Goal: Task Accomplishment & Management: Manage account settings

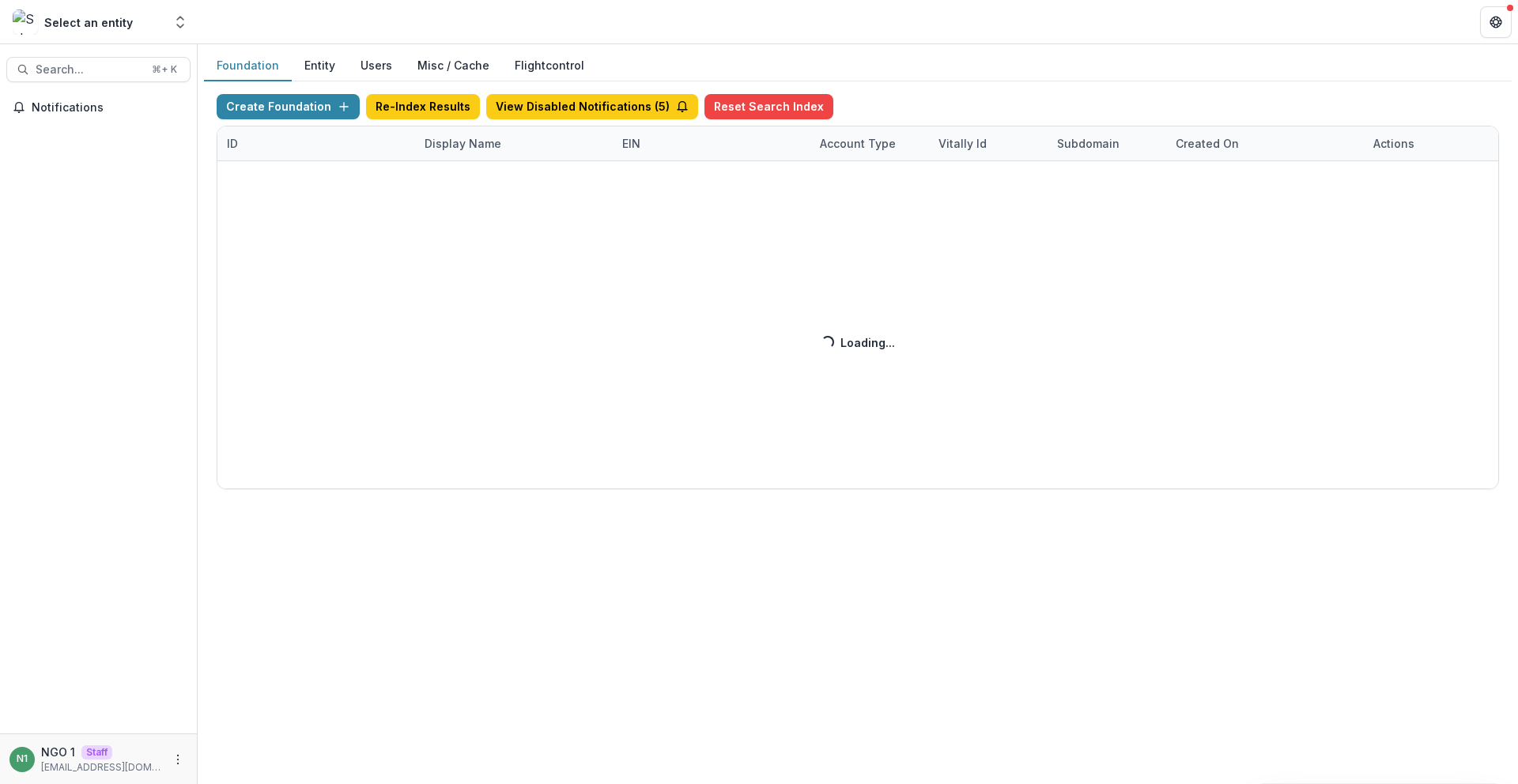
click at [430, 146] on div "Create Foundation Re-Index Results View Disabled Notifications ( 5 ) Reset Sear…" at bounding box center [857, 292] width 1282 height 395
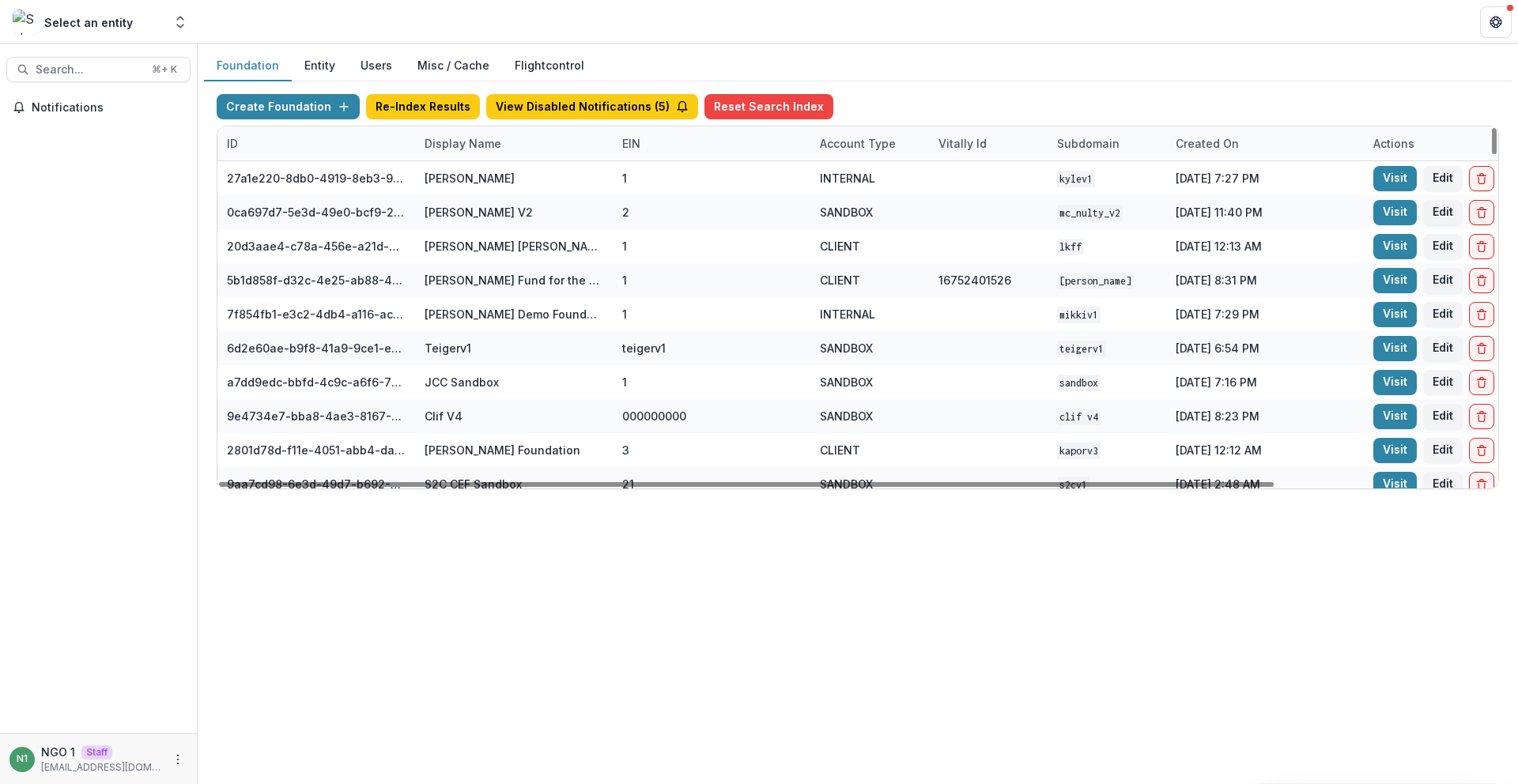
click at [451, 142] on div "Display Name" at bounding box center [463, 143] width 96 height 16
click at [465, 170] on input at bounding box center [513, 180] width 189 height 26
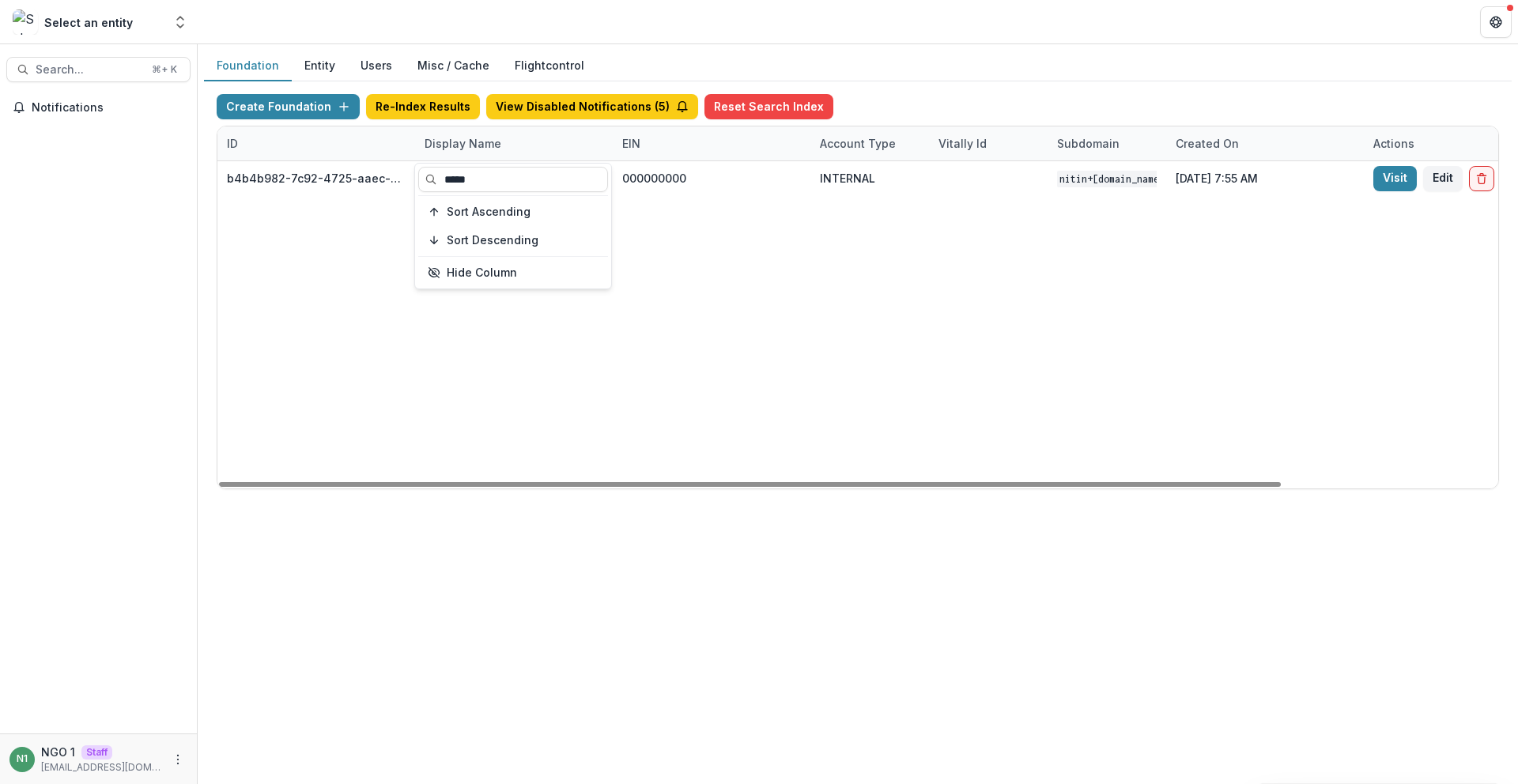
type input "*****"
drag, startPoint x: 831, startPoint y: 300, endPoint x: 1010, endPoint y: 217, distance: 197.3
click at [831, 301] on div "b4b4b982-7c92-4725-aaec-92f036045ce3 Nitin Test Foundation 000000000 INTERNAL n…" at bounding box center [988, 324] width 1542 height 327
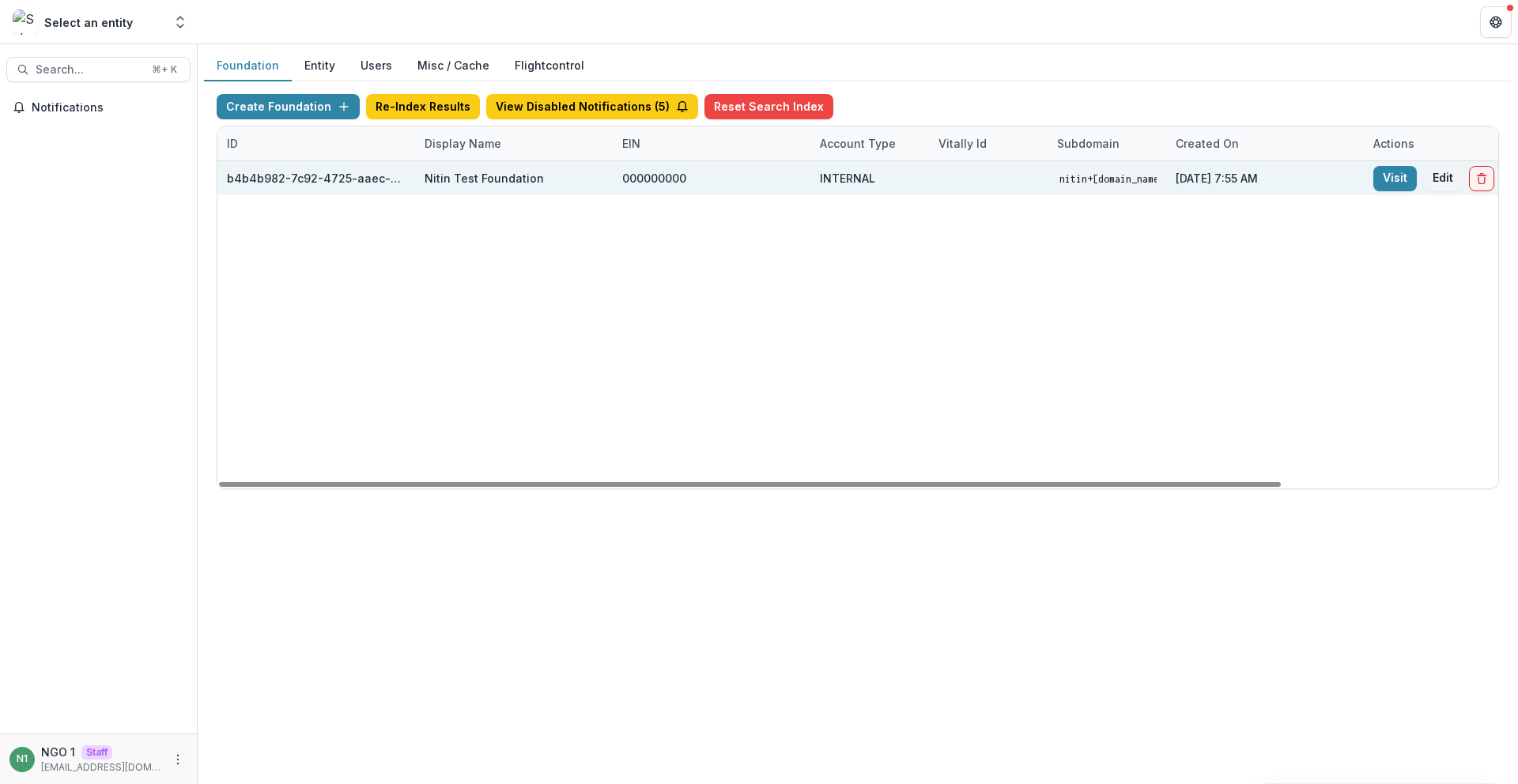
click at [354, 179] on div "b4b4b982-7c92-4725-aaec-92f036045ce3" at bounding box center [316, 178] width 179 height 16
click at [354, 178] on div "b4b4b982-7c92-4725-aaec-92f036045ce3" at bounding box center [316, 178] width 179 height 16
copy div "b4b4b982-7c92-4725-aaec-92f036045ce3"
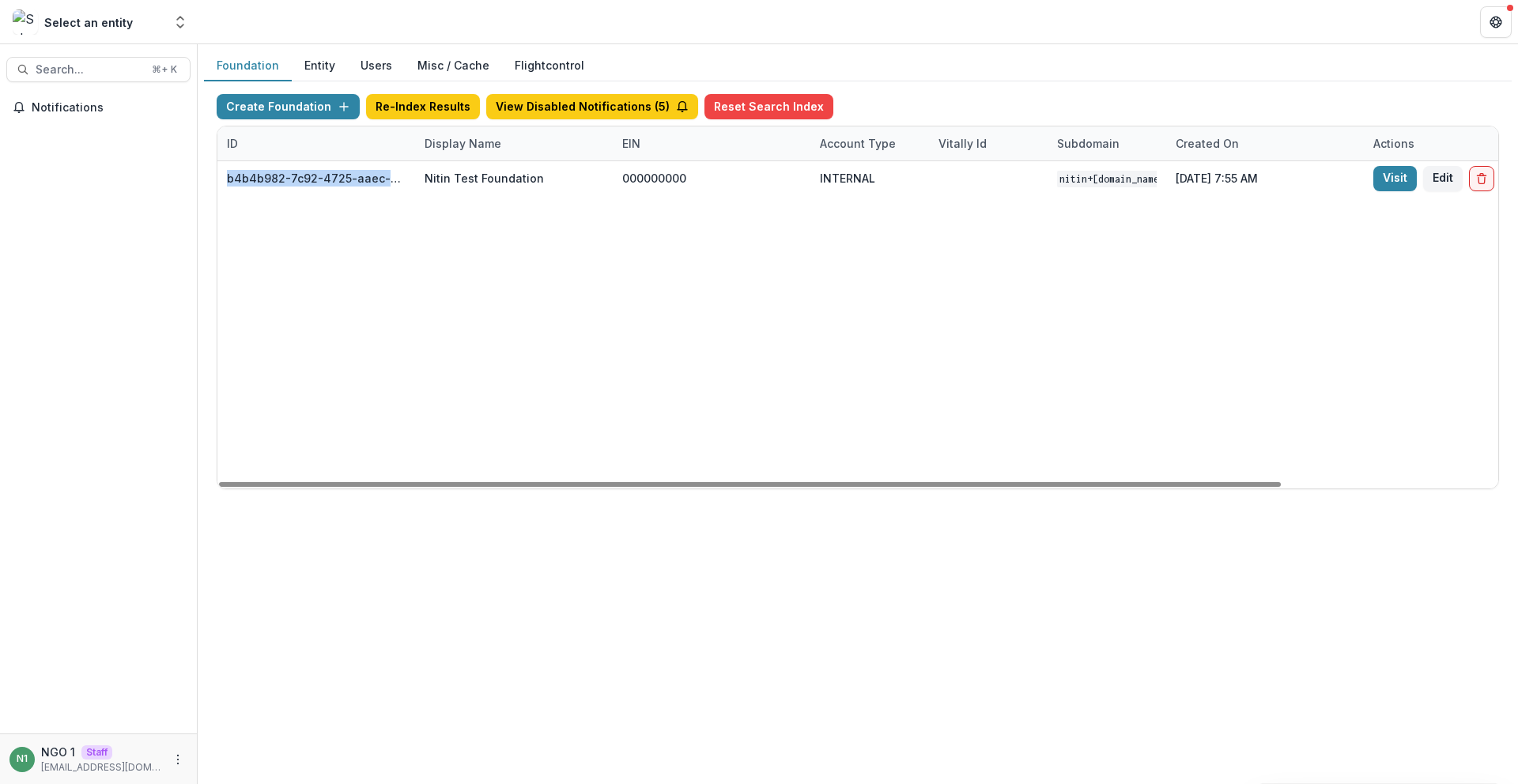
click at [446, 142] on div "Display Name" at bounding box center [463, 143] width 96 height 16
click at [446, 176] on input "*****" at bounding box center [513, 180] width 189 height 26
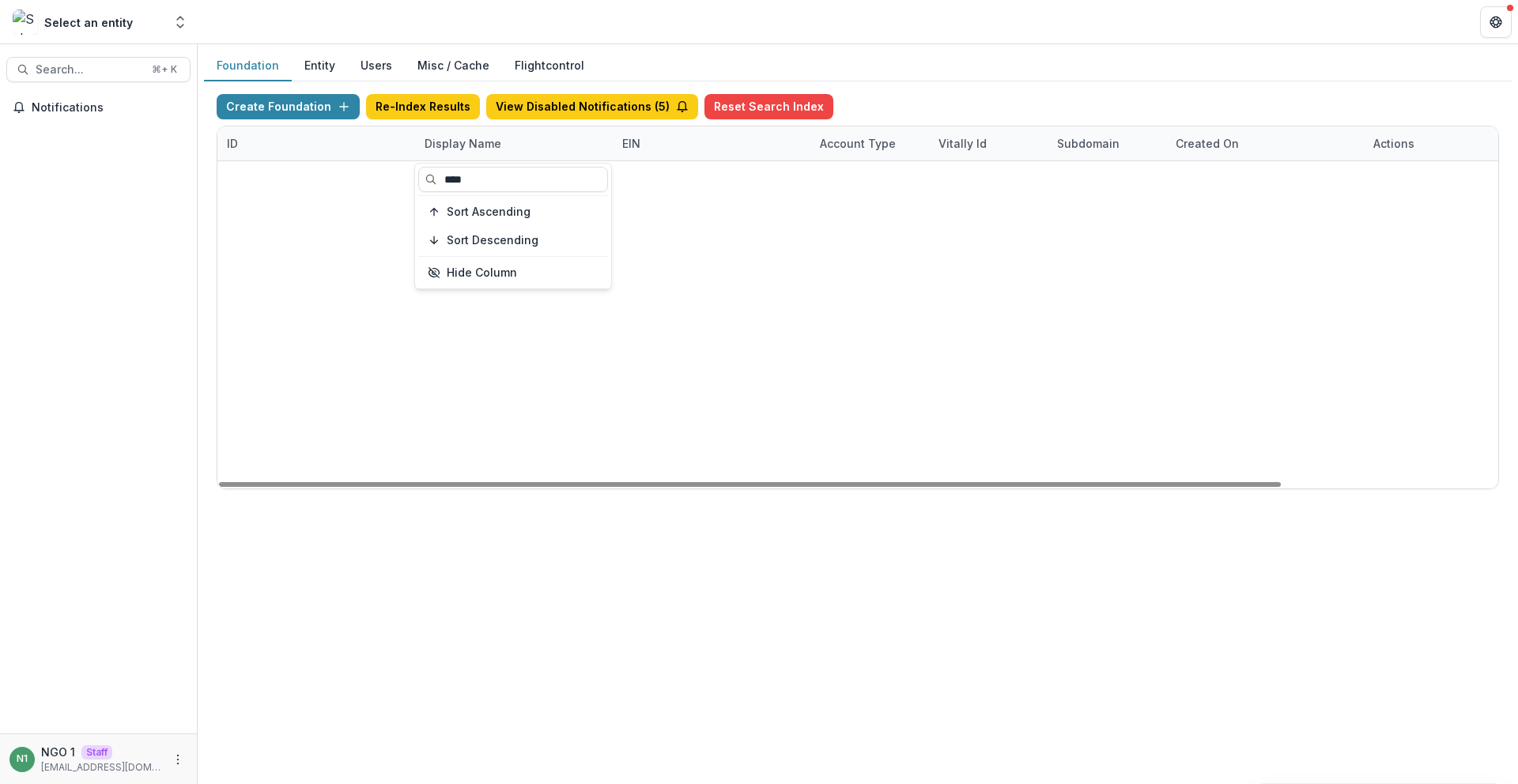
type input "****"
drag, startPoint x: 620, startPoint y: 411, endPoint x: 465, endPoint y: 270, distance: 209.5
click at [620, 161] on div "048d4849-87c1-47b8-a571-d36adc5d9bb4 Pacific Salmon Commission DEMO 000000000 S…" at bounding box center [857, 161] width 1281 height 0
click at [1419, 213] on div "Visit Edit" at bounding box center [1434, 212] width 121 height 26
click at [1396, 213] on link "Visit" at bounding box center [1395, 212] width 44 height 26
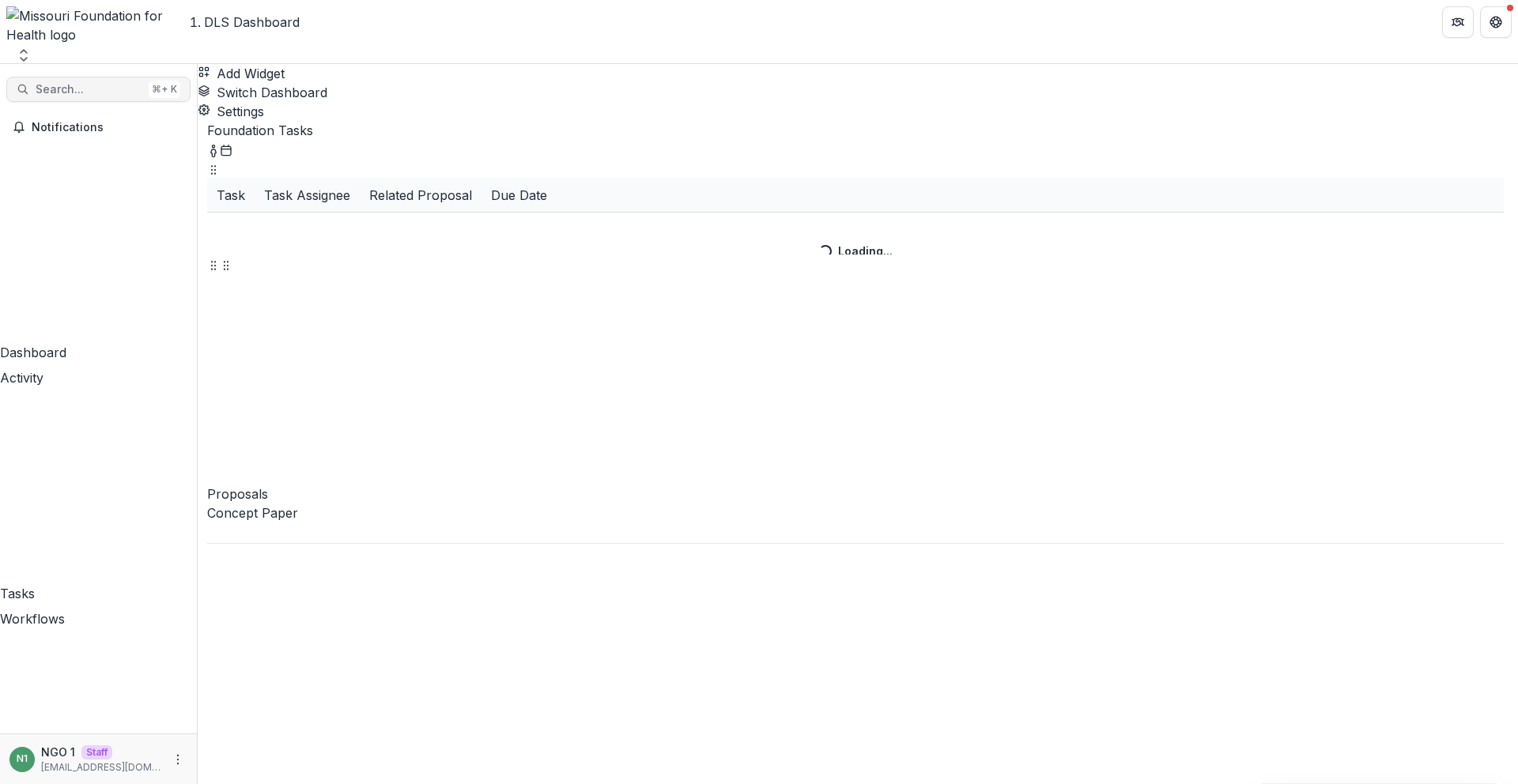
click at [119, 83] on span "Search..." at bounding box center [89, 90] width 107 height 13
type input "**********"
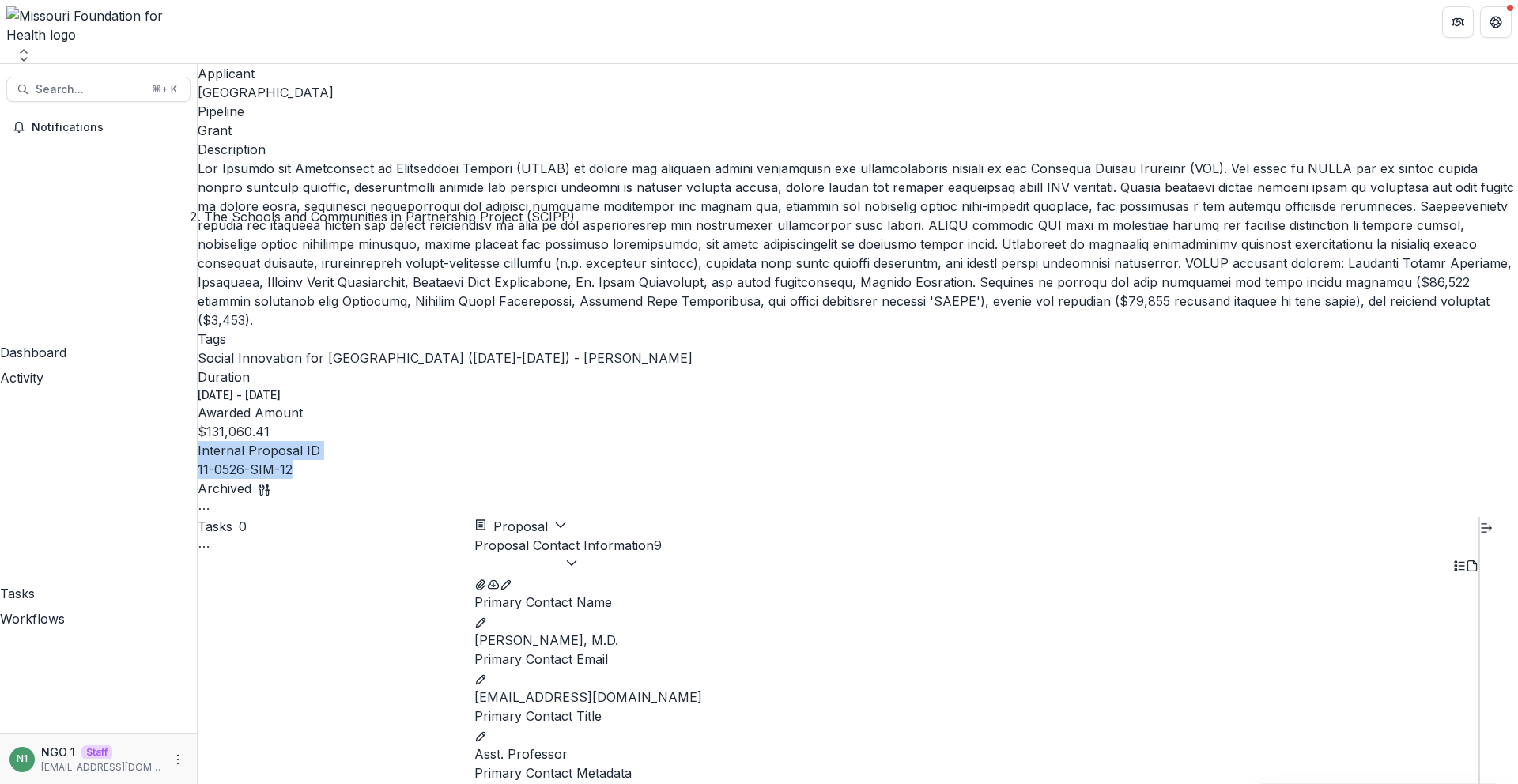
drag, startPoint x: 1002, startPoint y: 81, endPoint x: 993, endPoint y: 68, distance: 15.8
click at [1000, 77] on div "Applicant Saint Louis University Pipeline Grant Description Description Tags So…" at bounding box center [857, 291] width 1320 height 453
drag, startPoint x: 179, startPoint y: 25, endPoint x: 168, endPoint y: 34, distance: 14.2
click at [31, 48] on icon "Open entity switcher" at bounding box center [23, 55] width 16 height 16
click at [120, 20] on div at bounding box center [99, 26] width 185 height 38
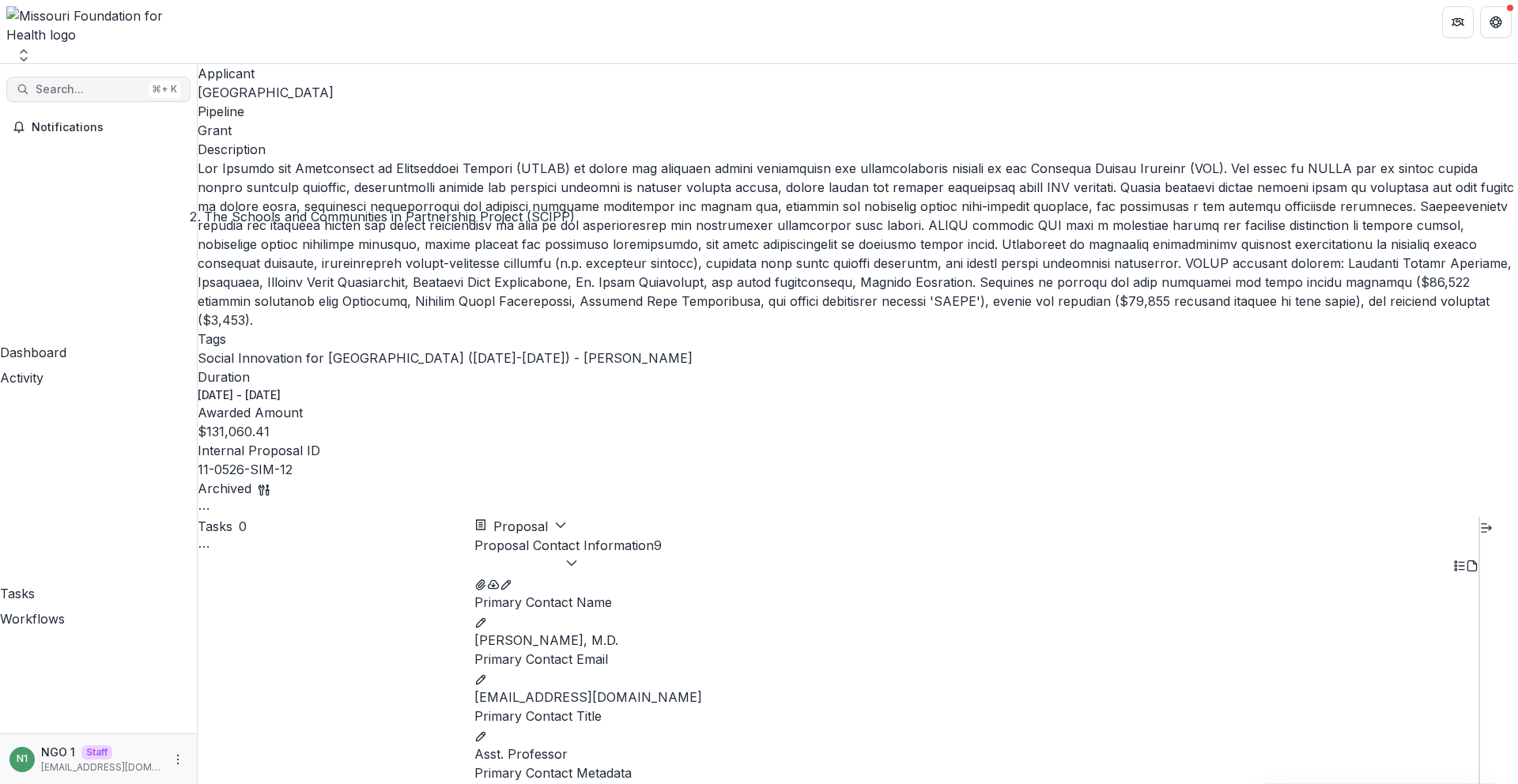
click at [117, 83] on span "Search..." at bounding box center [89, 90] width 107 height 13
type input "**********"
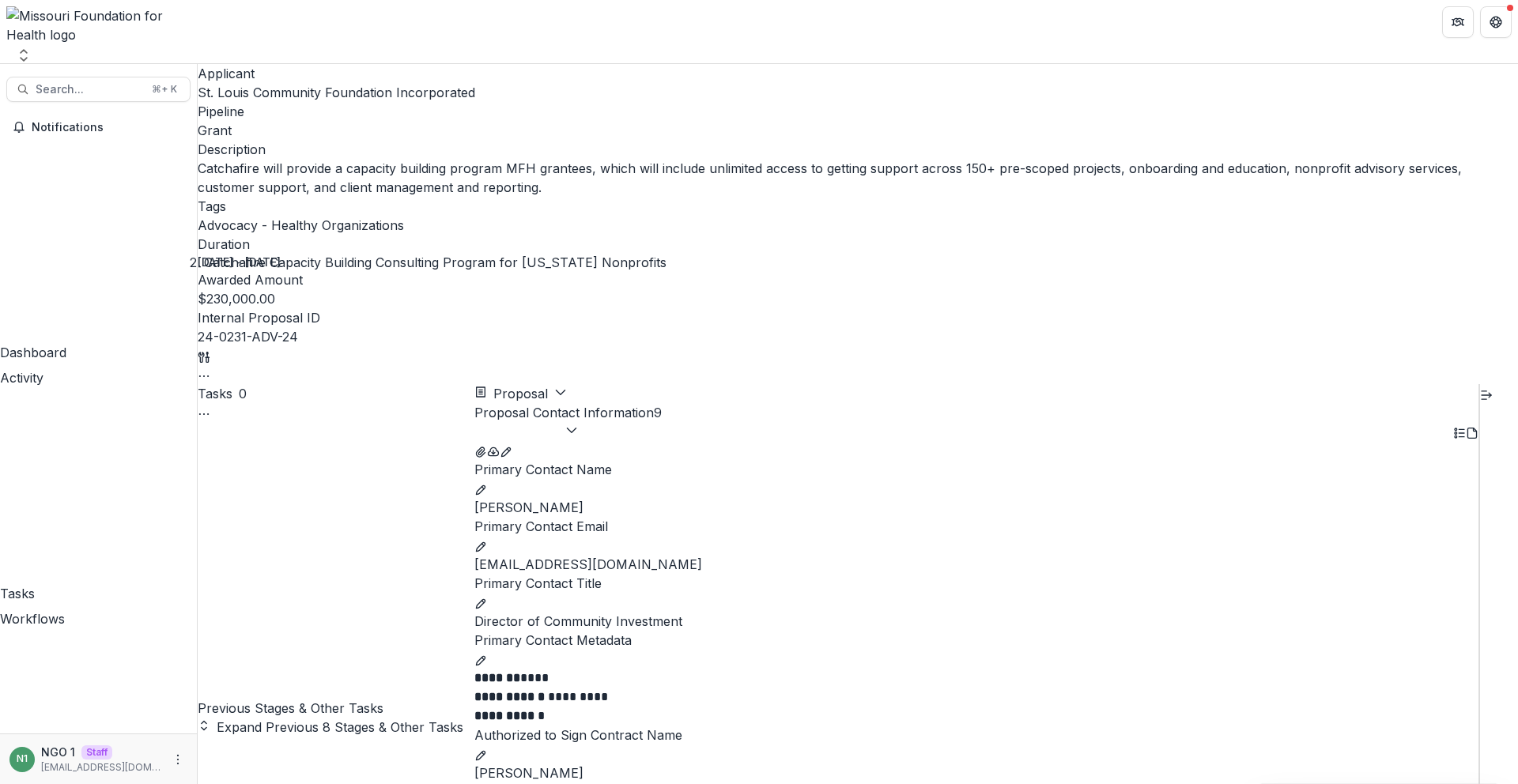
click at [662, 404] on button "Proposal Contact Information 9" at bounding box center [568, 422] width 188 height 38
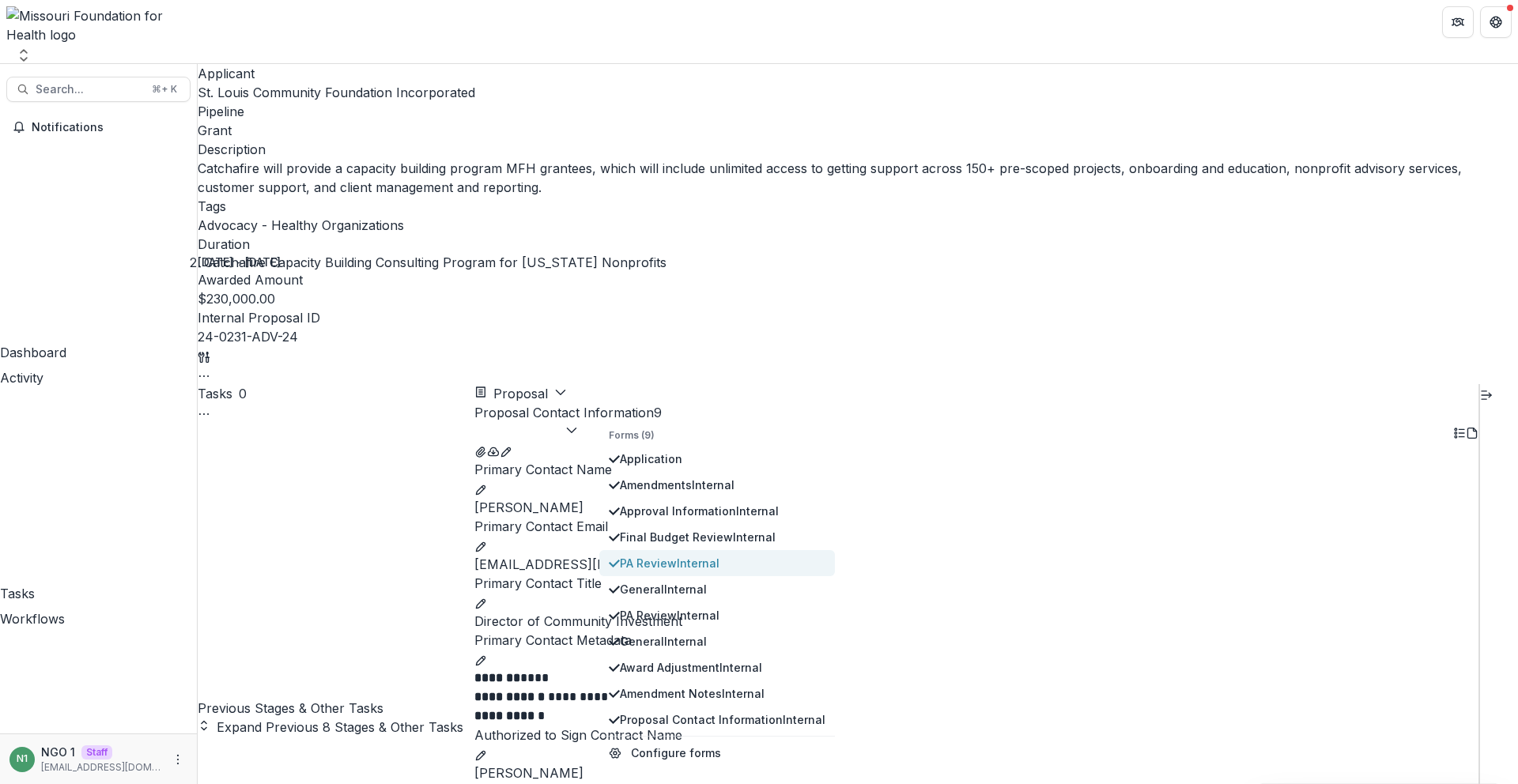
click at [676, 555] on span "PA Review Internal" at bounding box center [723, 563] width 206 height 16
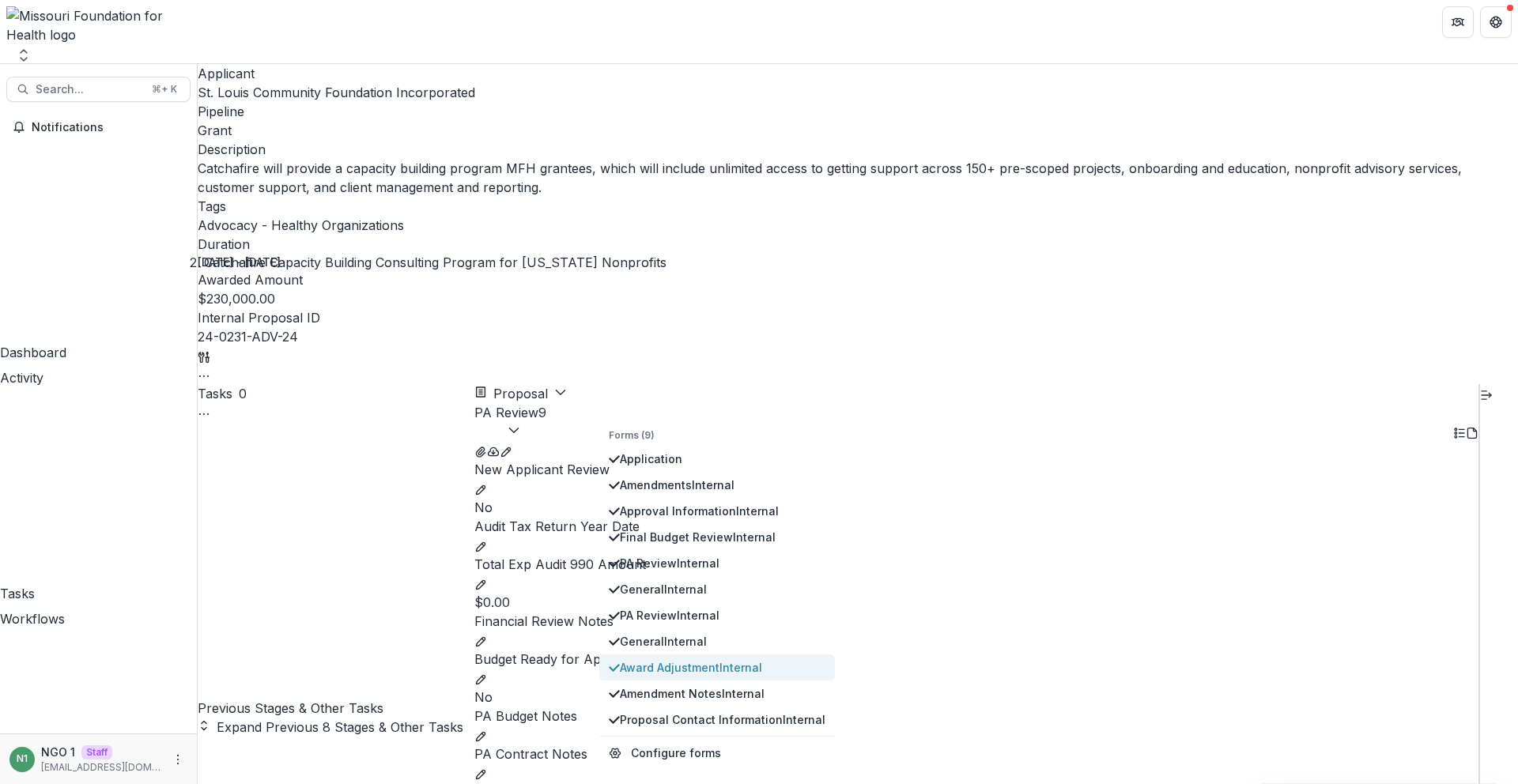
click at [682, 660] on span "Award Adjustment Internal" at bounding box center [723, 668] width 206 height 16
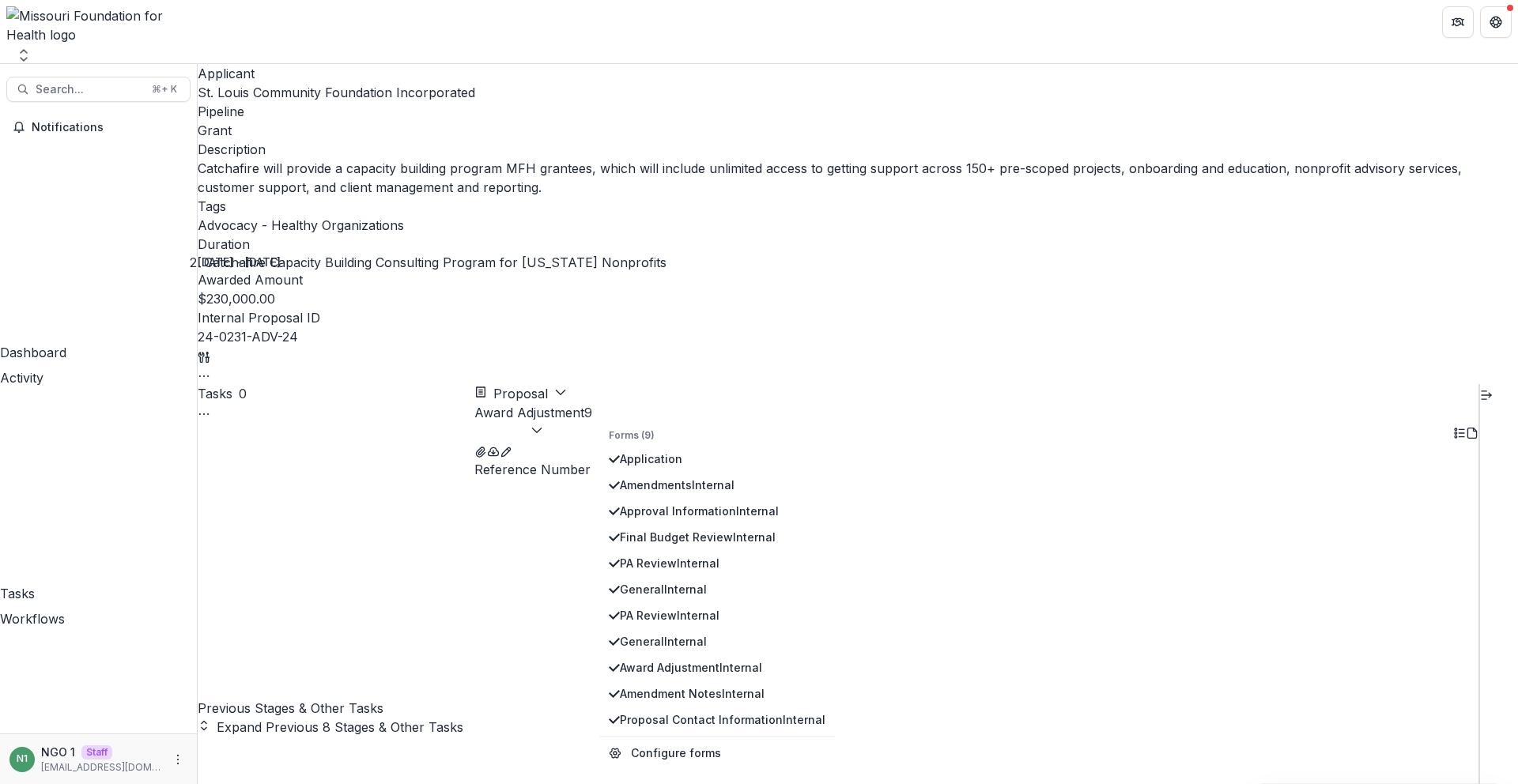
scroll to position [161, 0]
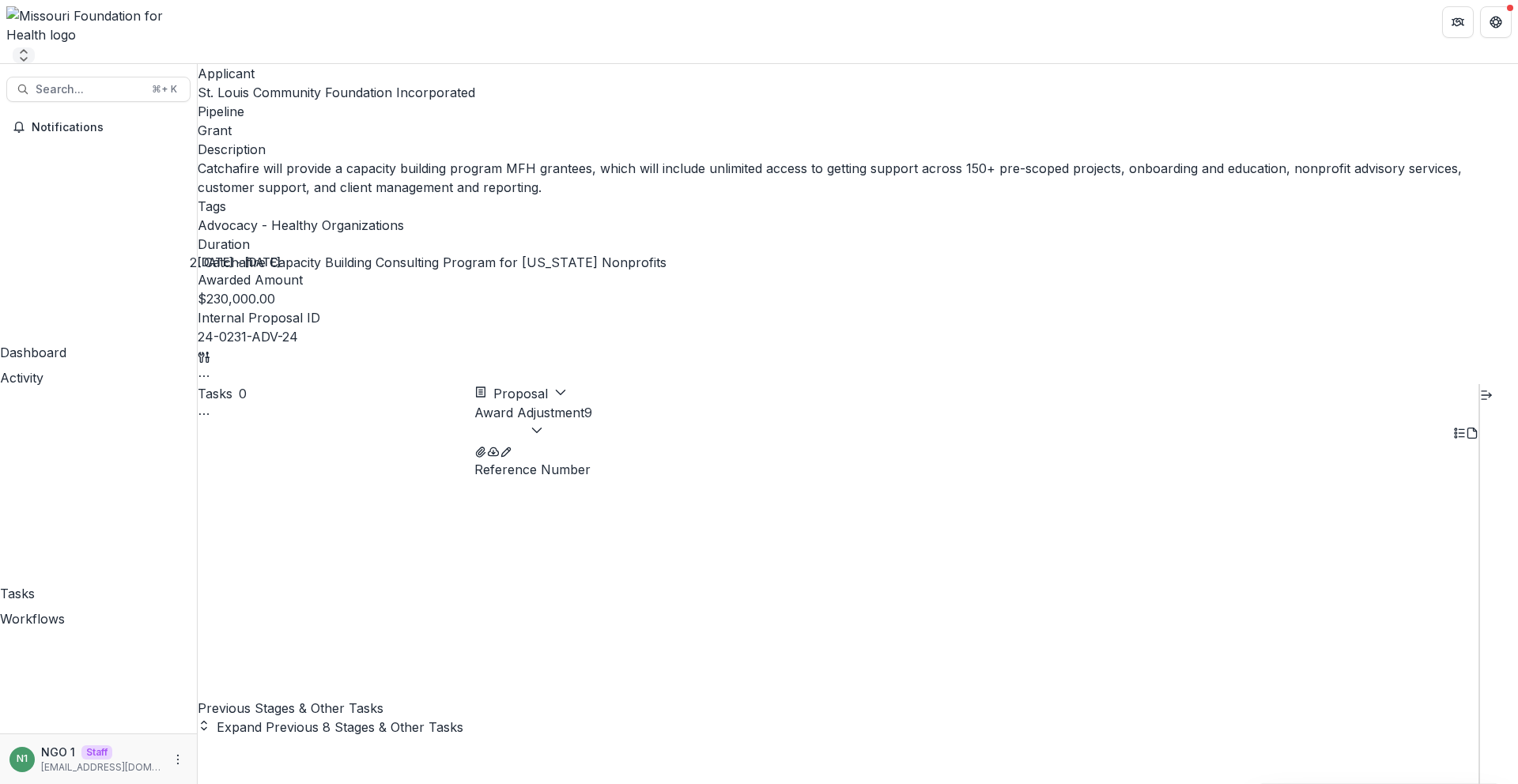
click at [31, 48] on icon "Open entity switcher" at bounding box center [23, 55] width 16 height 16
drag, startPoint x: 136, startPoint y: 19, endPoint x: 138, endPoint y: 62, distance: 43.0
click at [136, 19] on div at bounding box center [99, 26] width 185 height 38
click at [137, 77] on button "Search... ⌘ + K" at bounding box center [99, 89] width 184 height 26
type input "**********"
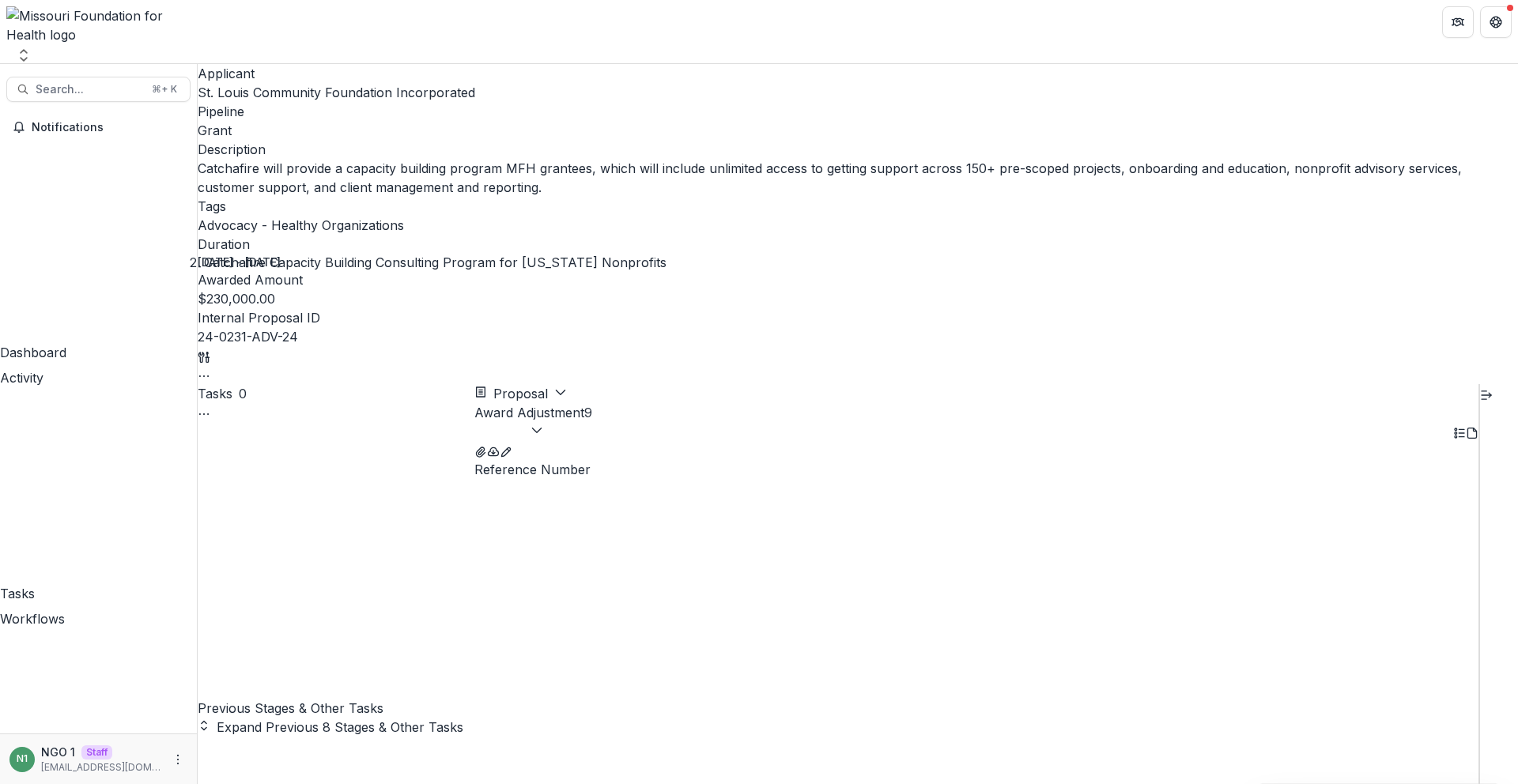
scroll to position [316, 0]
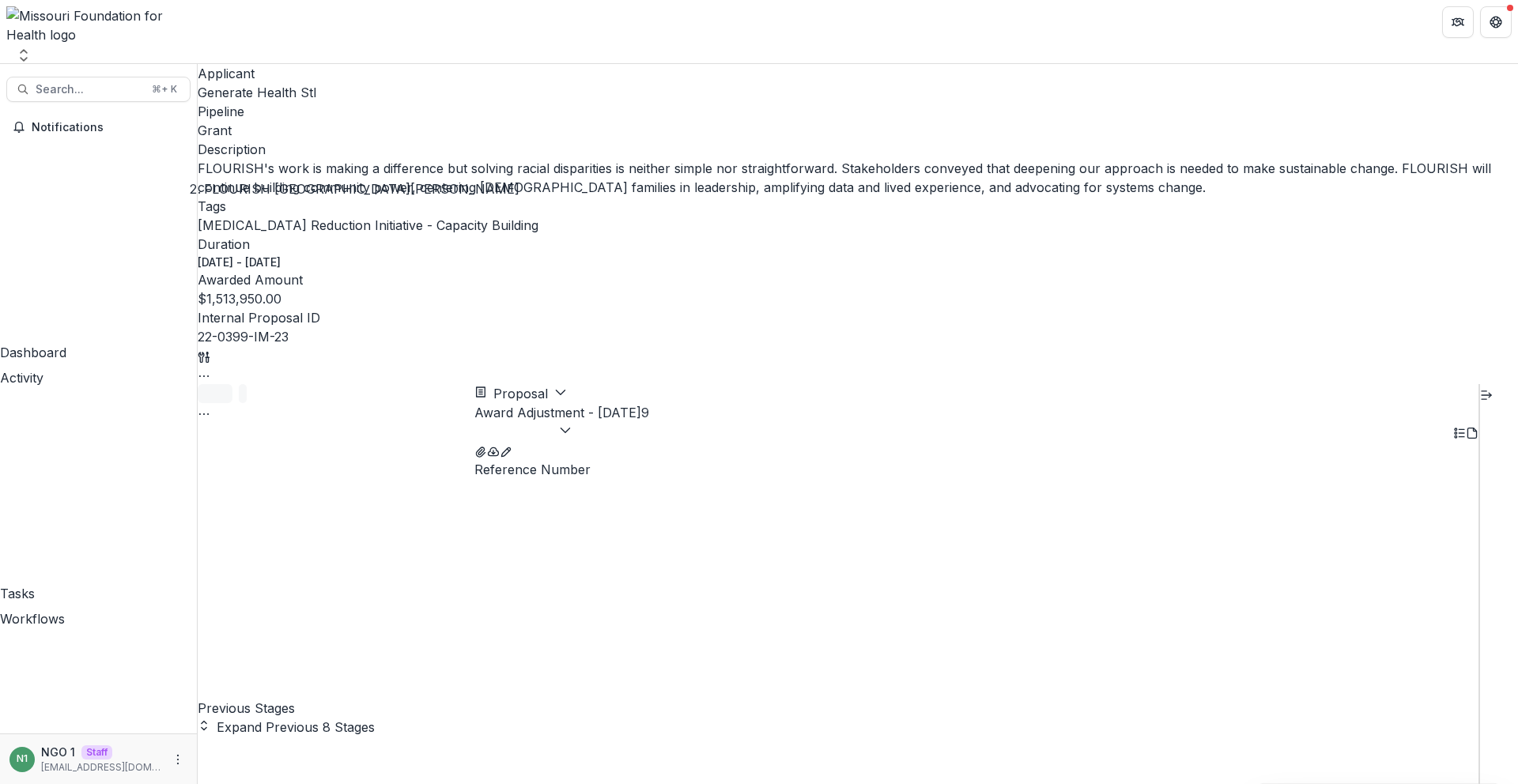
click at [649, 404] on button "Award Adjustment - July 2025 9" at bounding box center [562, 422] width 175 height 38
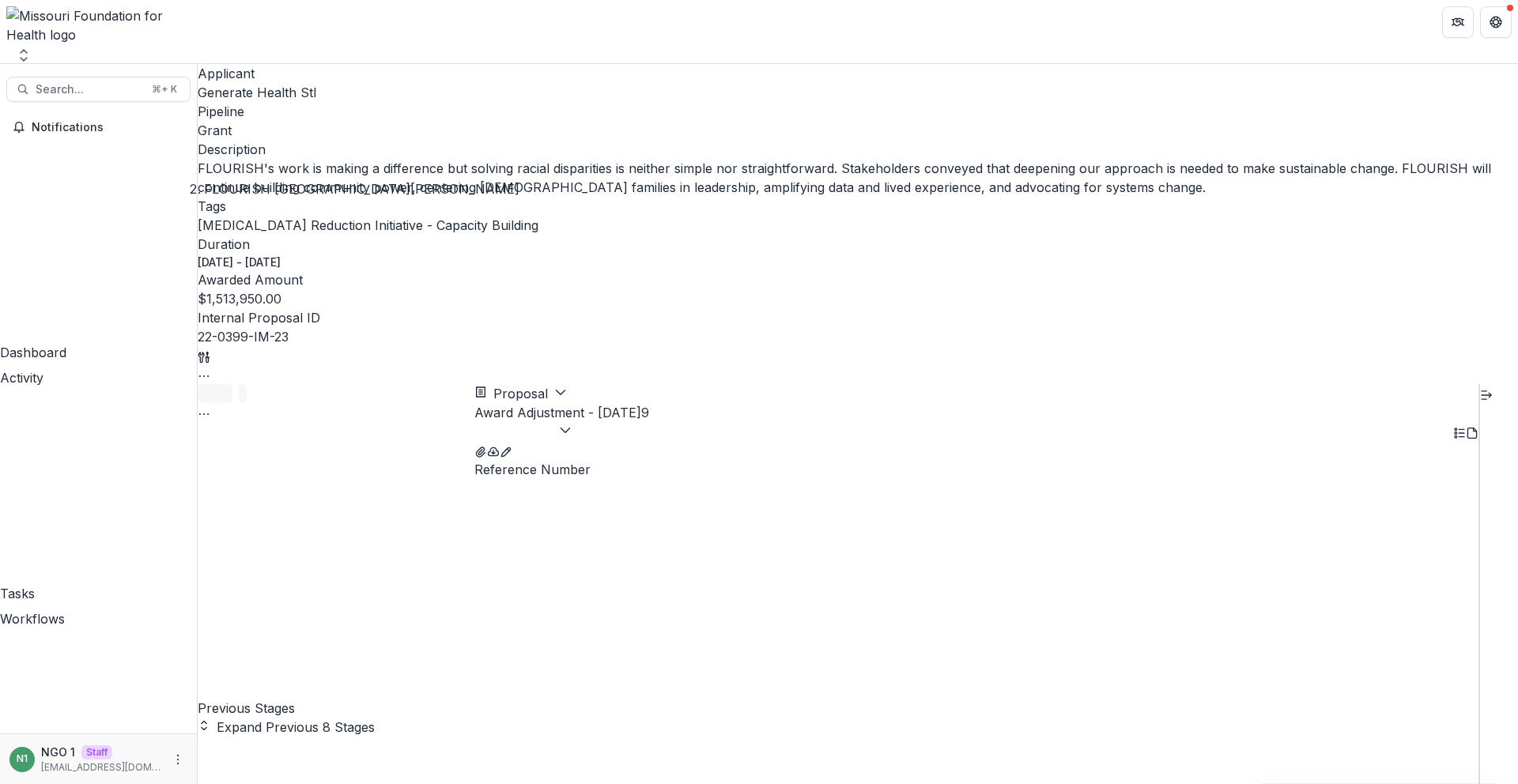
scroll to position [393, 0]
click at [149, 81] on div "⌘ + K" at bounding box center [165, 89] width 31 height 17
click at [127, 783] on input "**********" at bounding box center [63, 793] width 127 height 19
type input "**********"
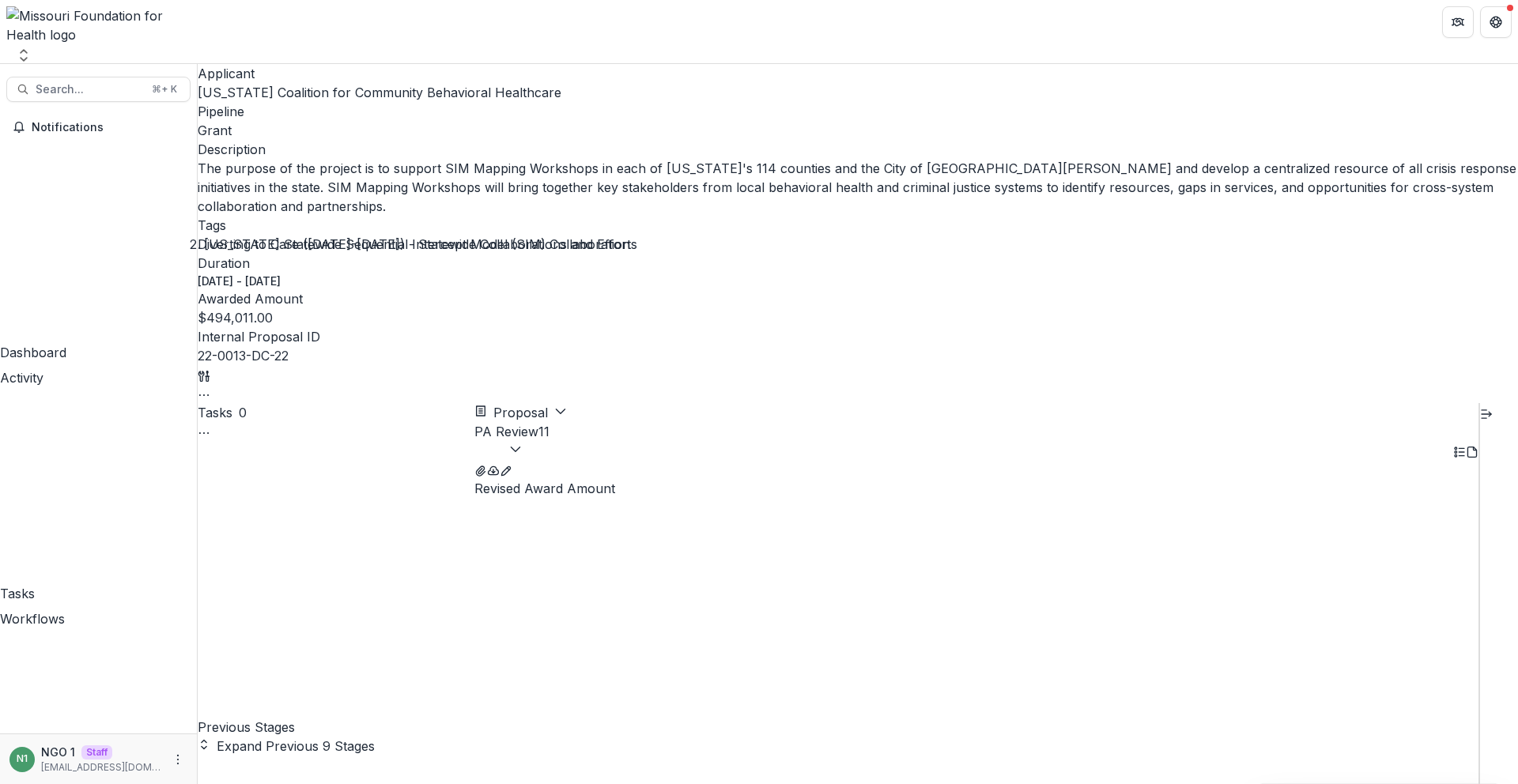
scroll to position [110, 0]
click at [661, 404] on div "Proposal Proposal Payments Reports Grant Agreements Board Summaries Bank Detail…" at bounding box center [976, 441] width 1004 height 76
click at [549, 422] on button "PA Review 11" at bounding box center [511, 441] width 75 height 38
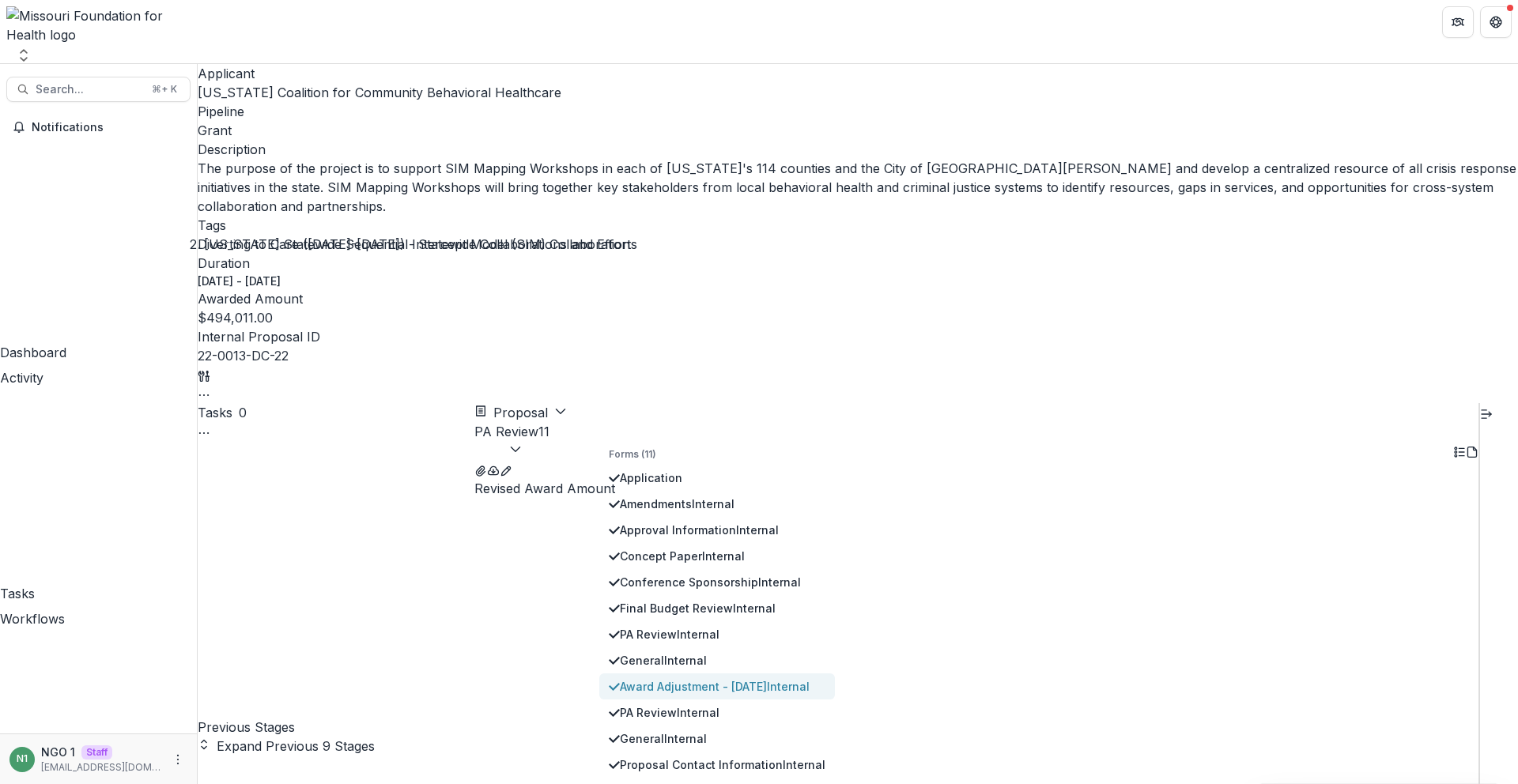
click at [670, 679] on span "Award Adjustment - July 2025 Internal" at bounding box center [723, 687] width 206 height 16
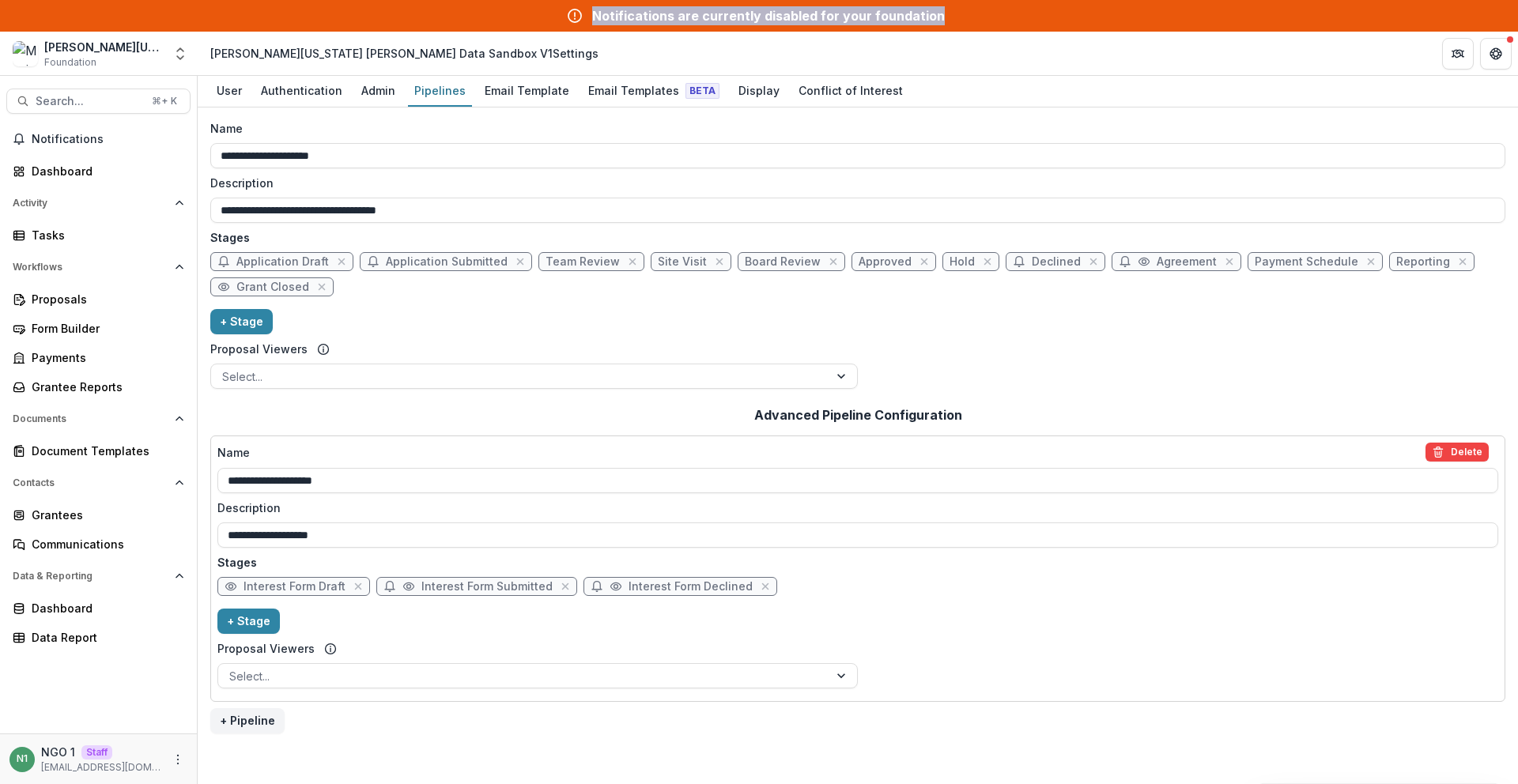
click at [1015, 22] on div "Notifications are currently disabled for your foundation" at bounding box center [759, 16] width 1518 height 31
click at [1008, 12] on div "Notifications are currently disabled for your foundation" at bounding box center [759, 16] width 1518 height 31
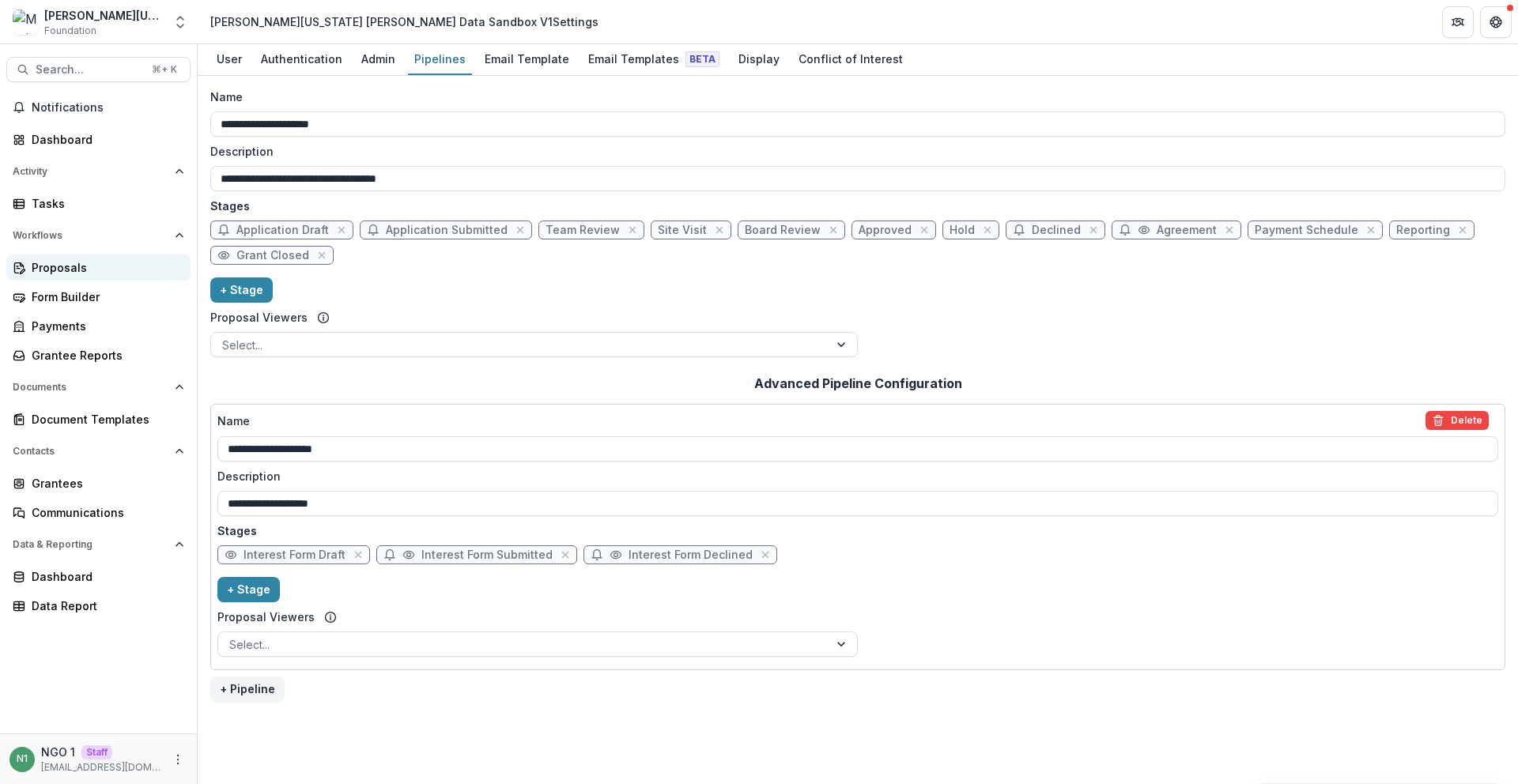
click at [106, 278] on link "Proposals" at bounding box center [99, 268] width 184 height 26
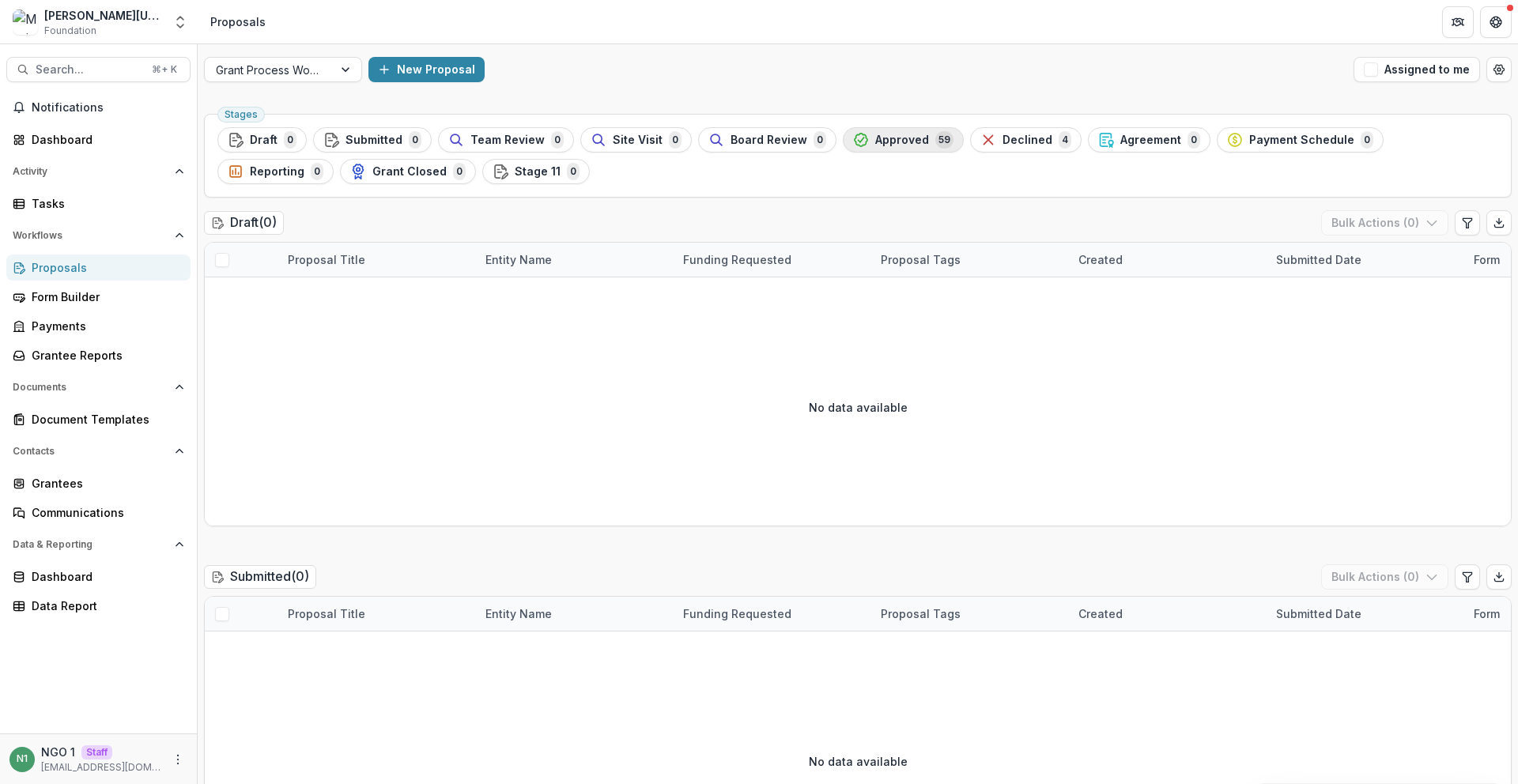
click at [878, 142] on span "Approved" at bounding box center [902, 140] width 54 height 13
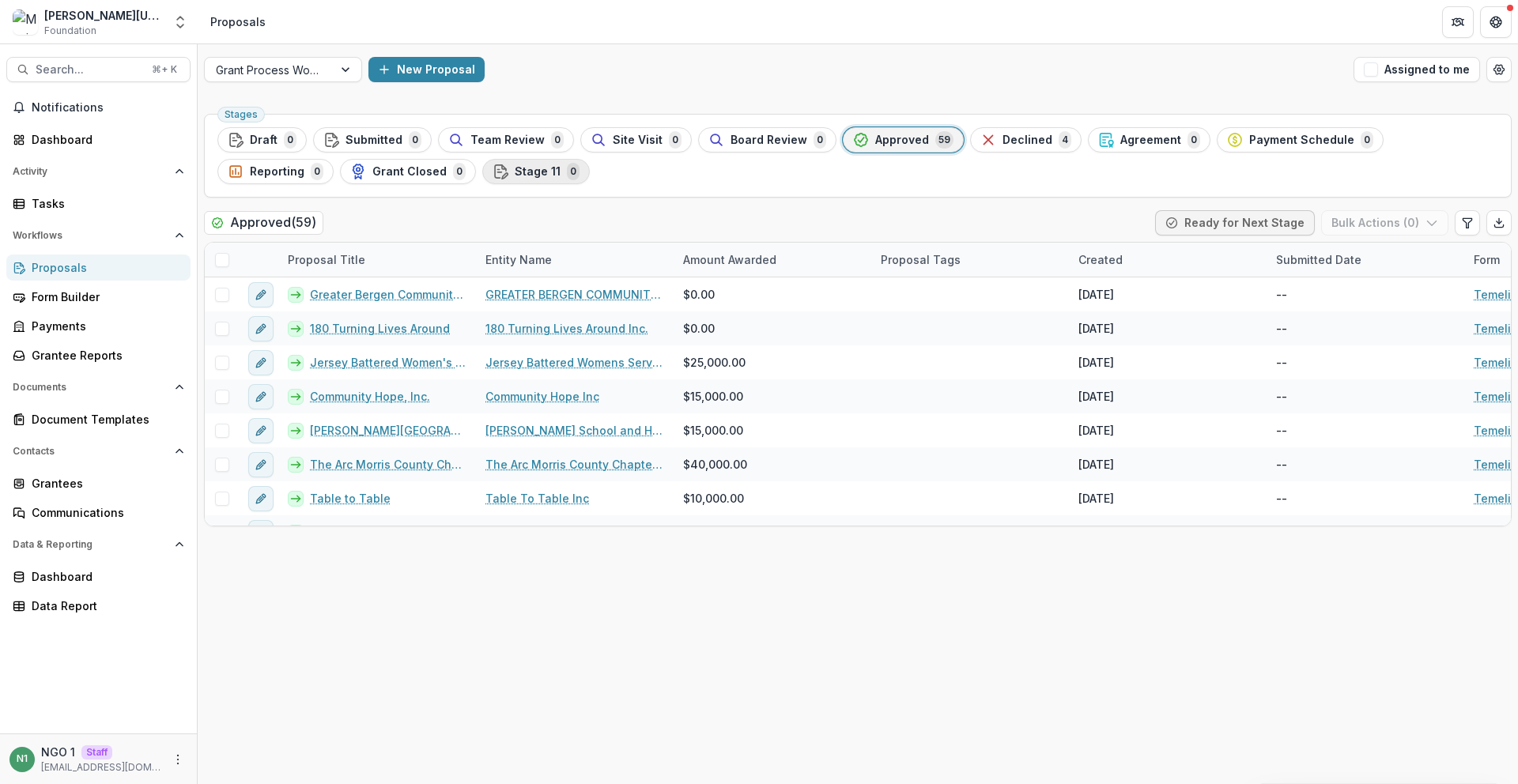
click at [515, 175] on span "Stage 11" at bounding box center [538, 172] width 46 height 13
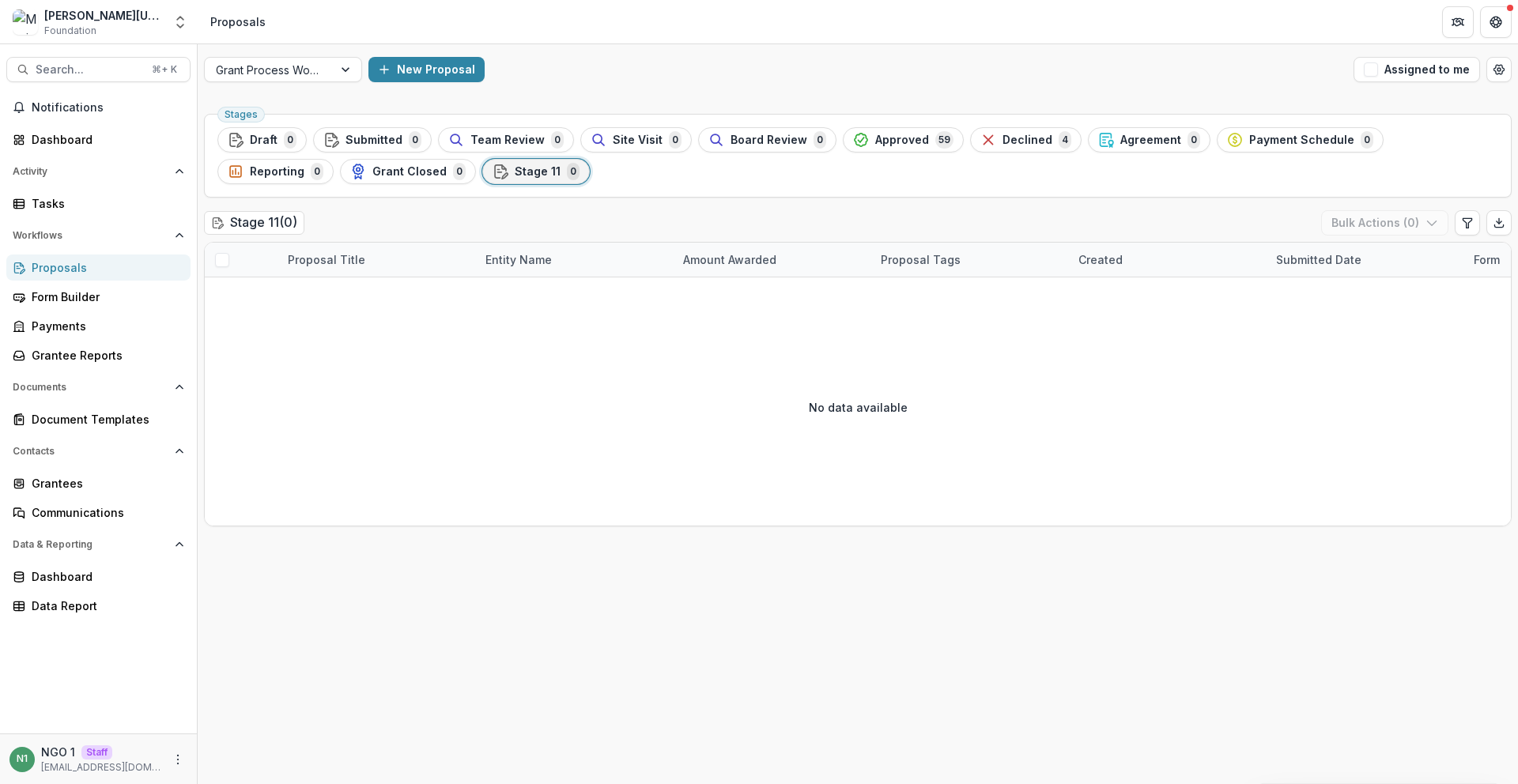
click at [1031, 144] on span "Declined" at bounding box center [1027, 140] width 49 height 13
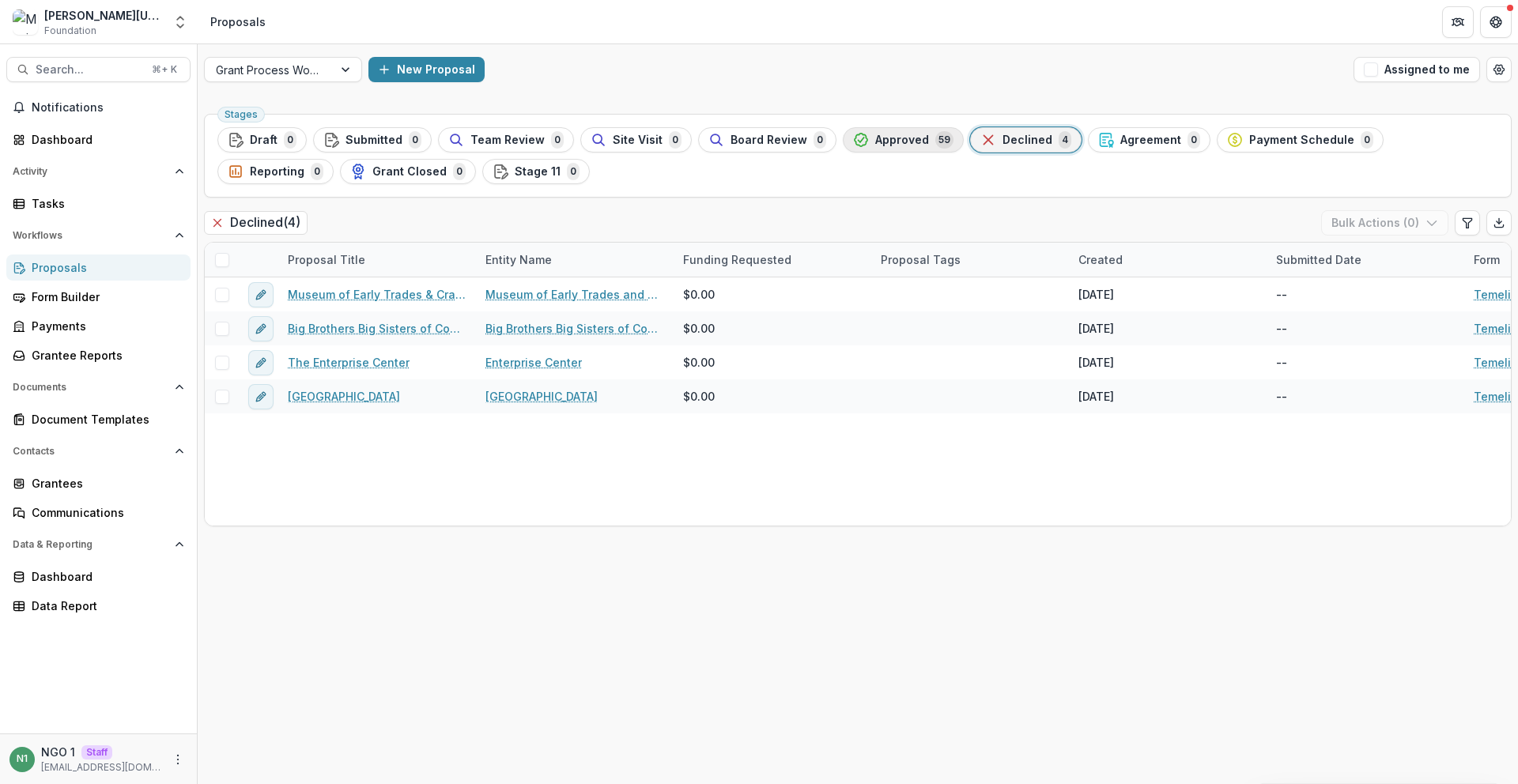
click at [885, 145] on span "Approved" at bounding box center [902, 140] width 54 height 13
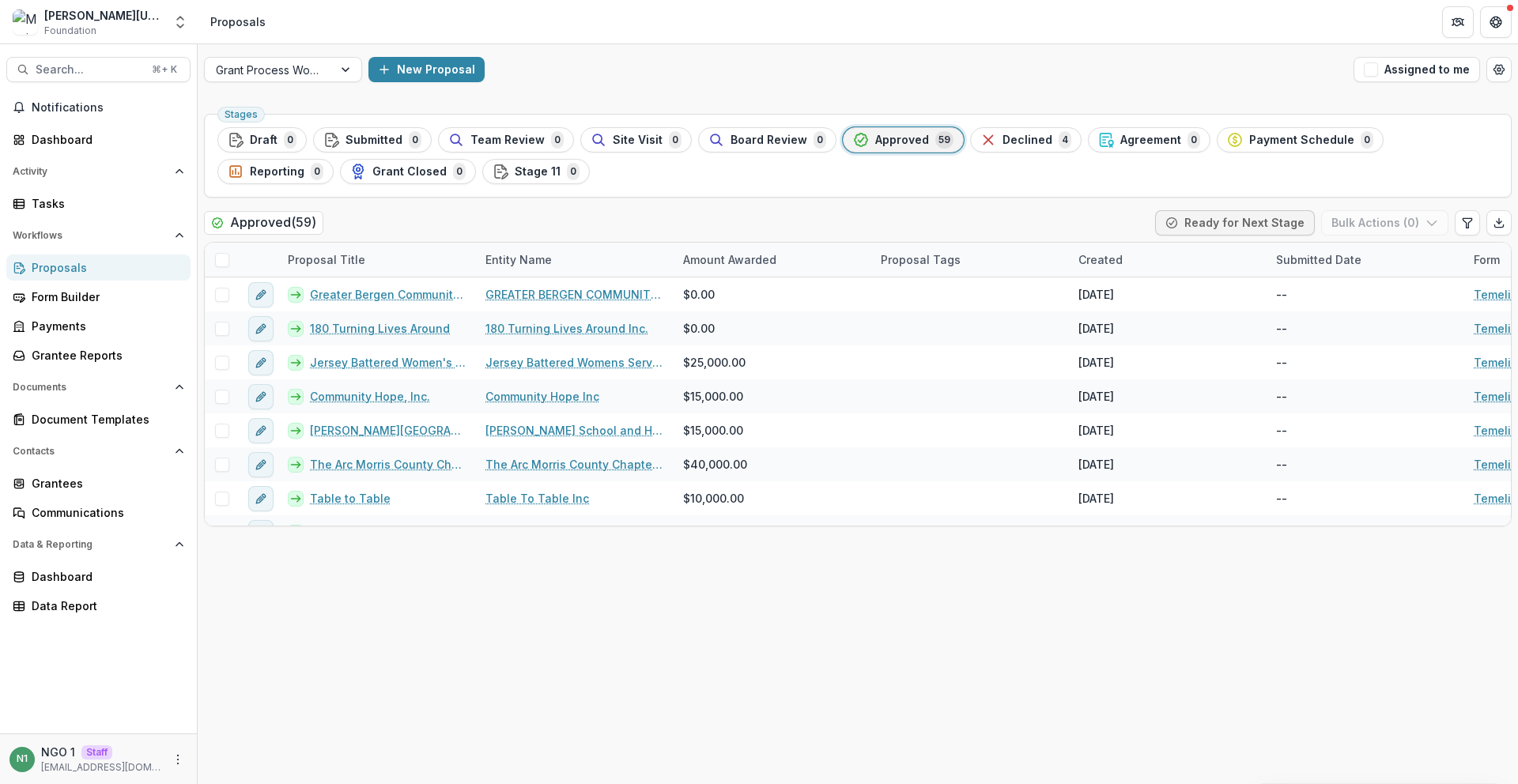
click at [351, 174] on ul "Stages Draft 0 Submitted 0 Team Review 0 Site Visit 0 Board Review 0 Approved 5…" at bounding box center [857, 156] width 1281 height 57
click at [515, 170] on span "Stage 11" at bounding box center [538, 172] width 46 height 13
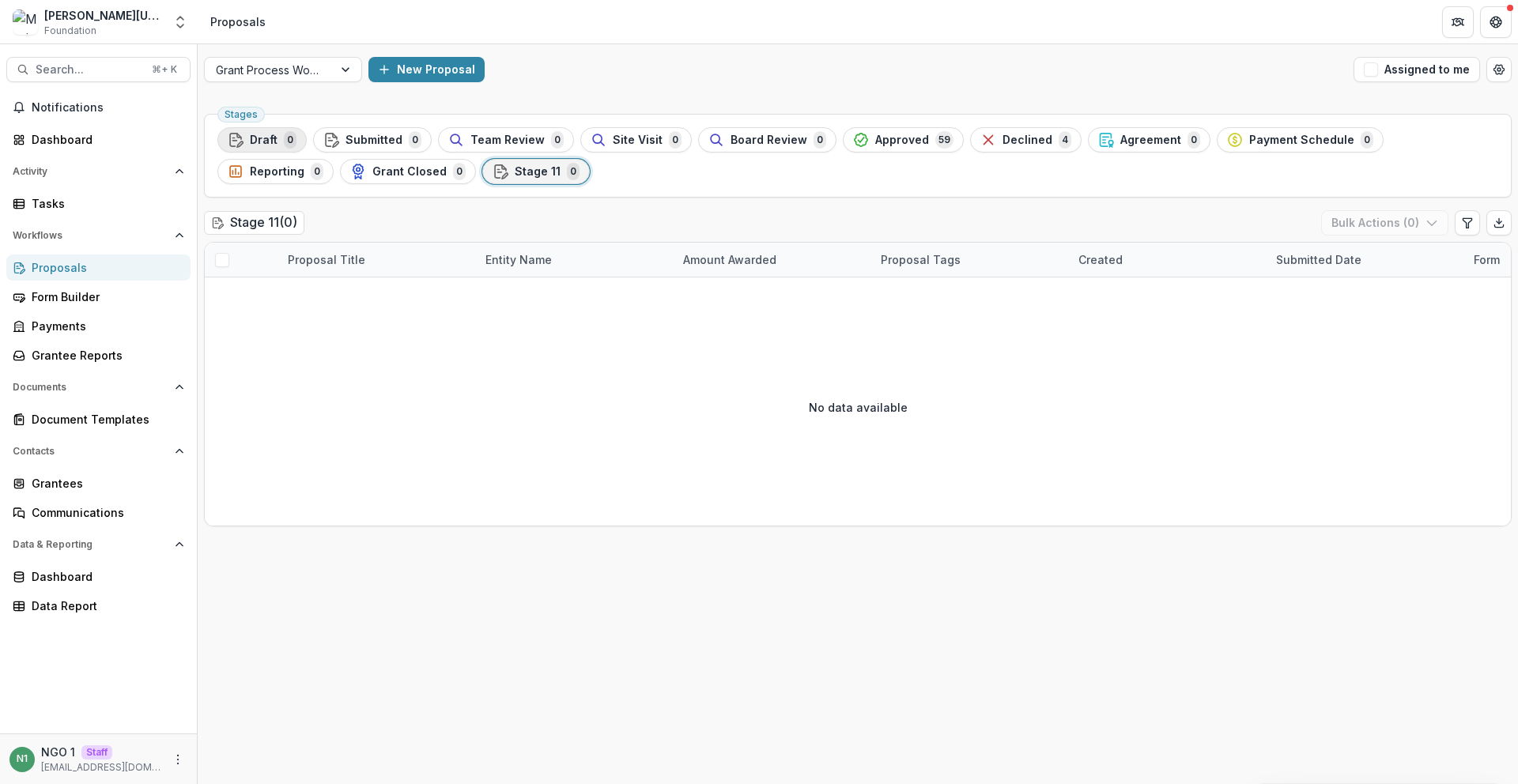
click at [237, 133] on icon "button" at bounding box center [236, 139] width 16 height 16
click at [319, 78] on div at bounding box center [269, 70] width 106 height 20
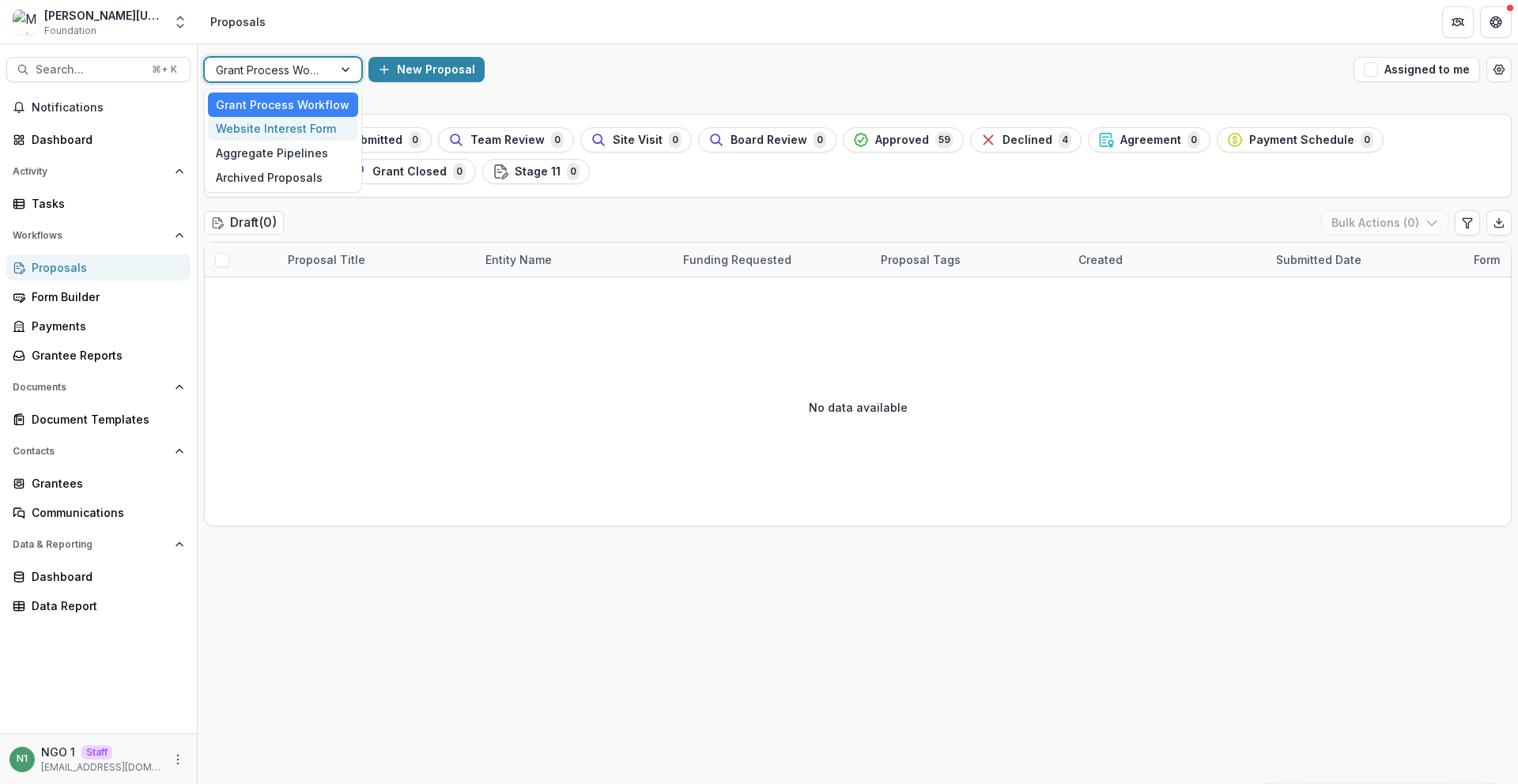
click at [301, 119] on div "Website Interest Form" at bounding box center [283, 129] width 150 height 25
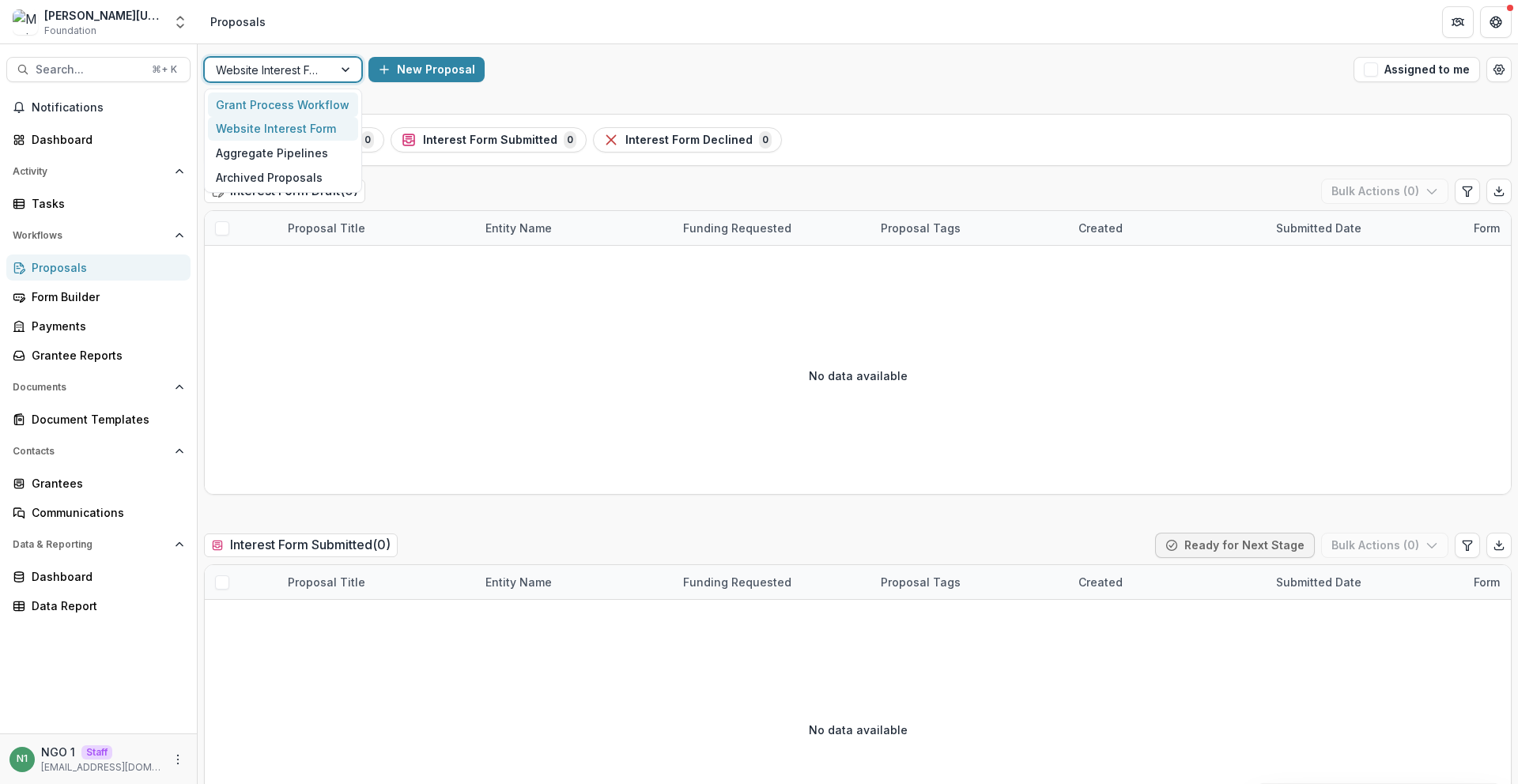
drag, startPoint x: 308, startPoint y: 65, endPoint x: 308, endPoint y: 95, distance: 30.0
click at [309, 66] on div at bounding box center [269, 70] width 106 height 20
click at [278, 180] on div "Archived Proposals" at bounding box center [283, 178] width 150 height 25
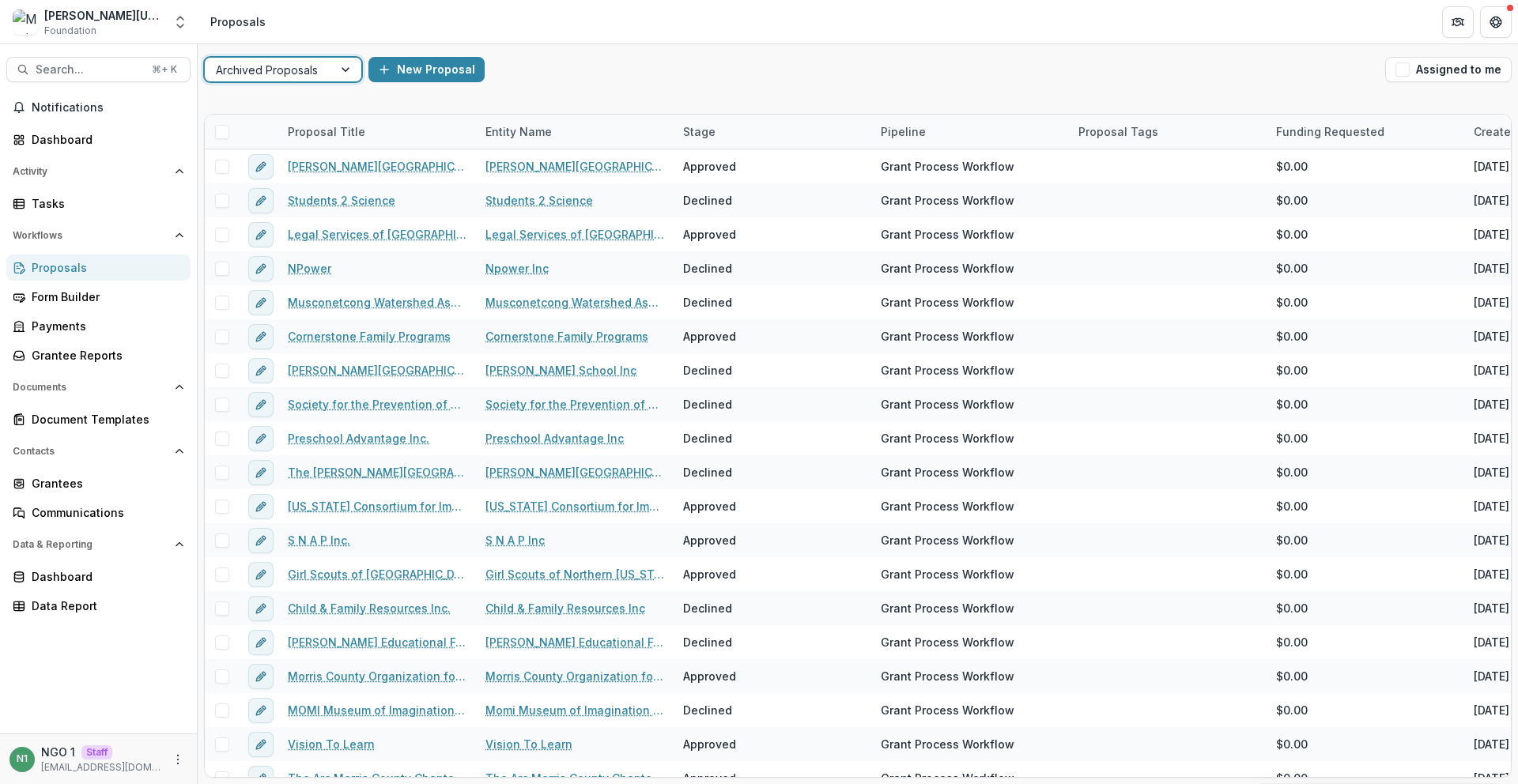
click at [297, 69] on div at bounding box center [269, 70] width 106 height 20
click at [290, 146] on div "Aggregate Pipelines" at bounding box center [283, 153] width 150 height 25
drag, startPoint x: 295, startPoint y: 57, endPoint x: 296, endPoint y: 68, distance: 11.0
click at [296, 58] on div "Aggregate Pipelines" at bounding box center [269, 70] width 128 height 23
click at [289, 101] on div "Grant Process Workflow" at bounding box center [283, 105] width 150 height 25
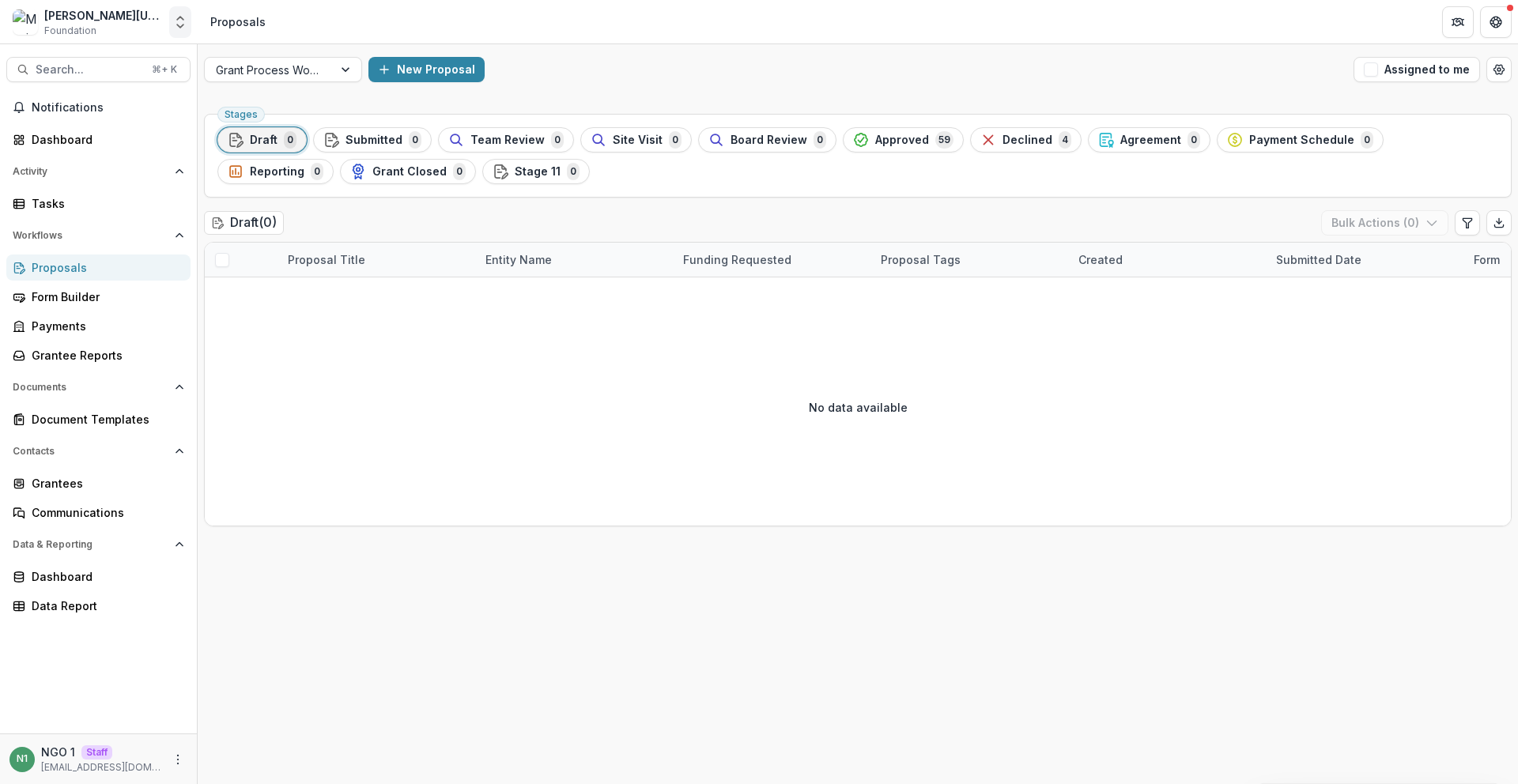
click at [179, 30] on icon "Open entity switcher" at bounding box center [180, 21] width 16 height 16
click at [133, 117] on link "Admin Settings" at bounding box center [99, 121] width 189 height 26
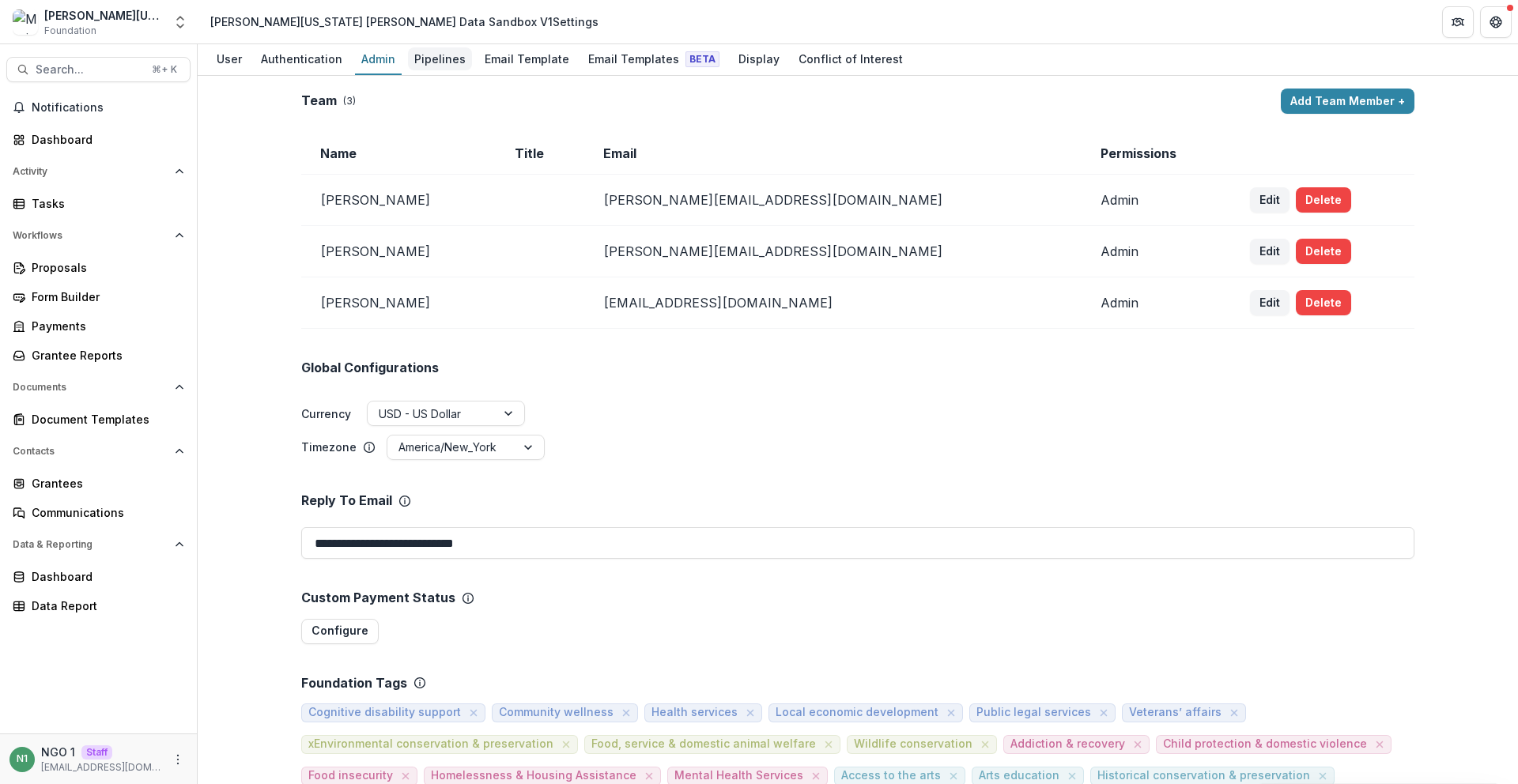
click at [439, 70] on link "Pipelines" at bounding box center [440, 59] width 64 height 30
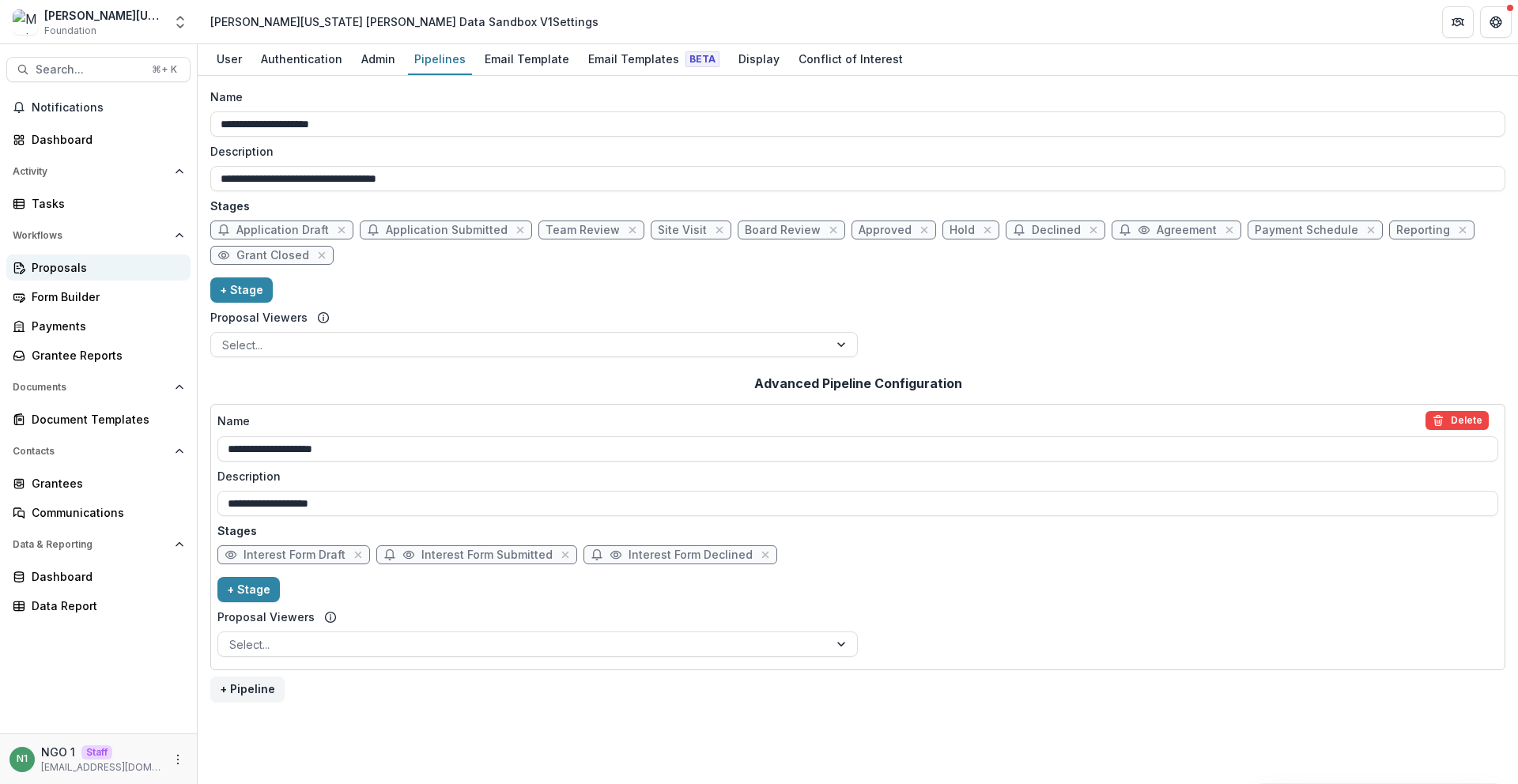
click at [81, 268] on div "Proposals" at bounding box center [105, 268] width 147 height 16
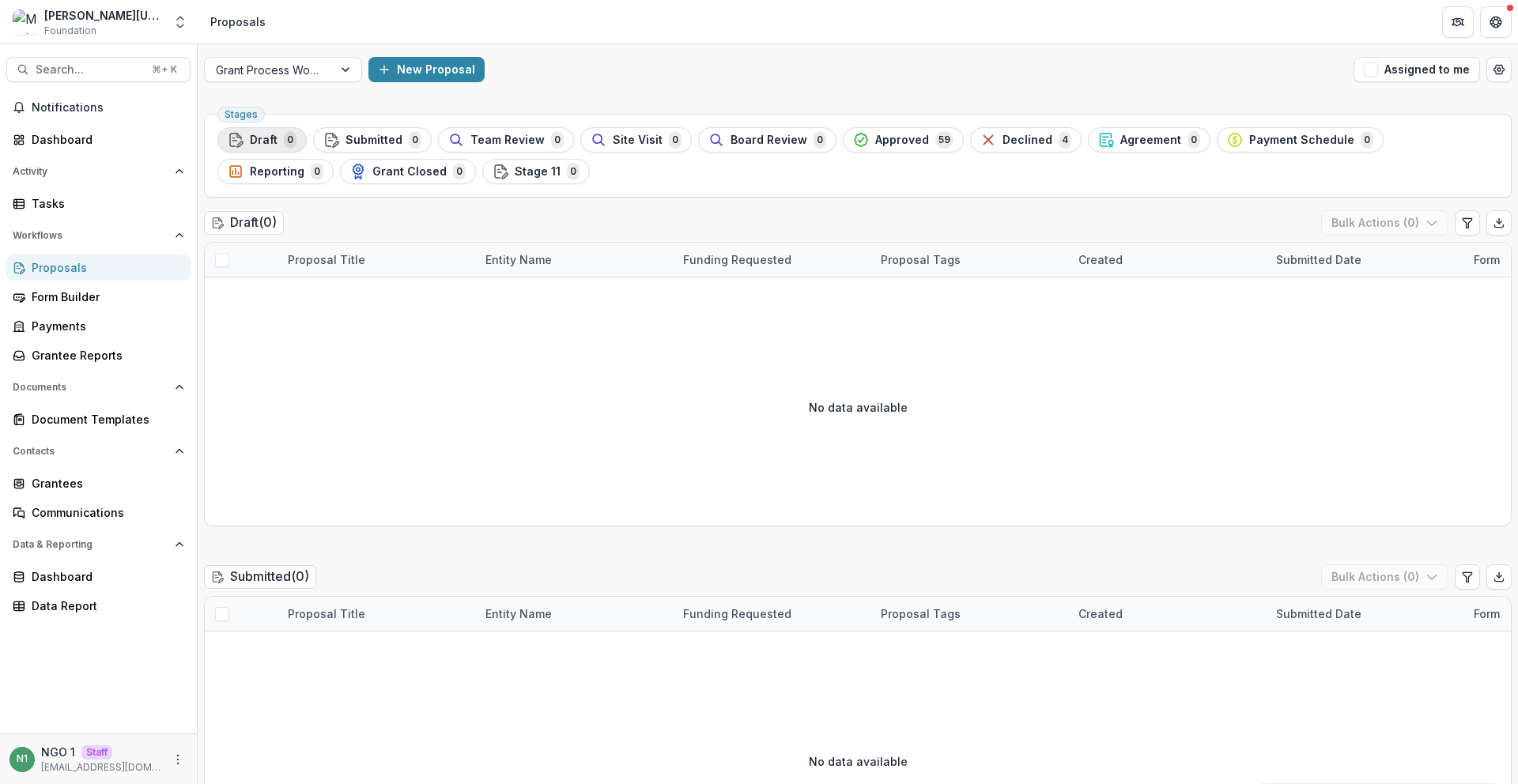
click at [269, 133] on span "Draft" at bounding box center [264, 140] width 28 height 13
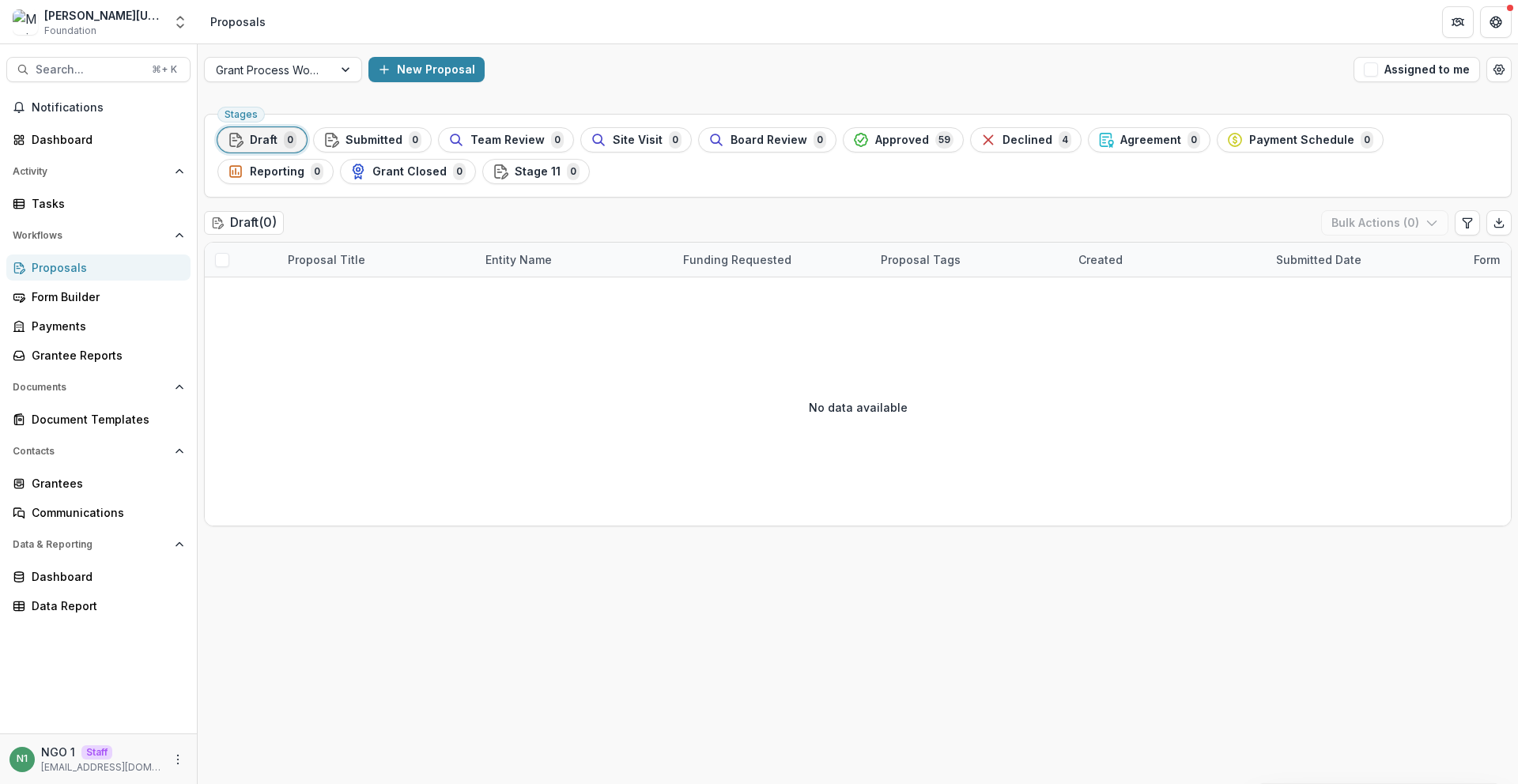
click at [294, 149] on button "Draft 0" at bounding box center [262, 140] width 89 height 26
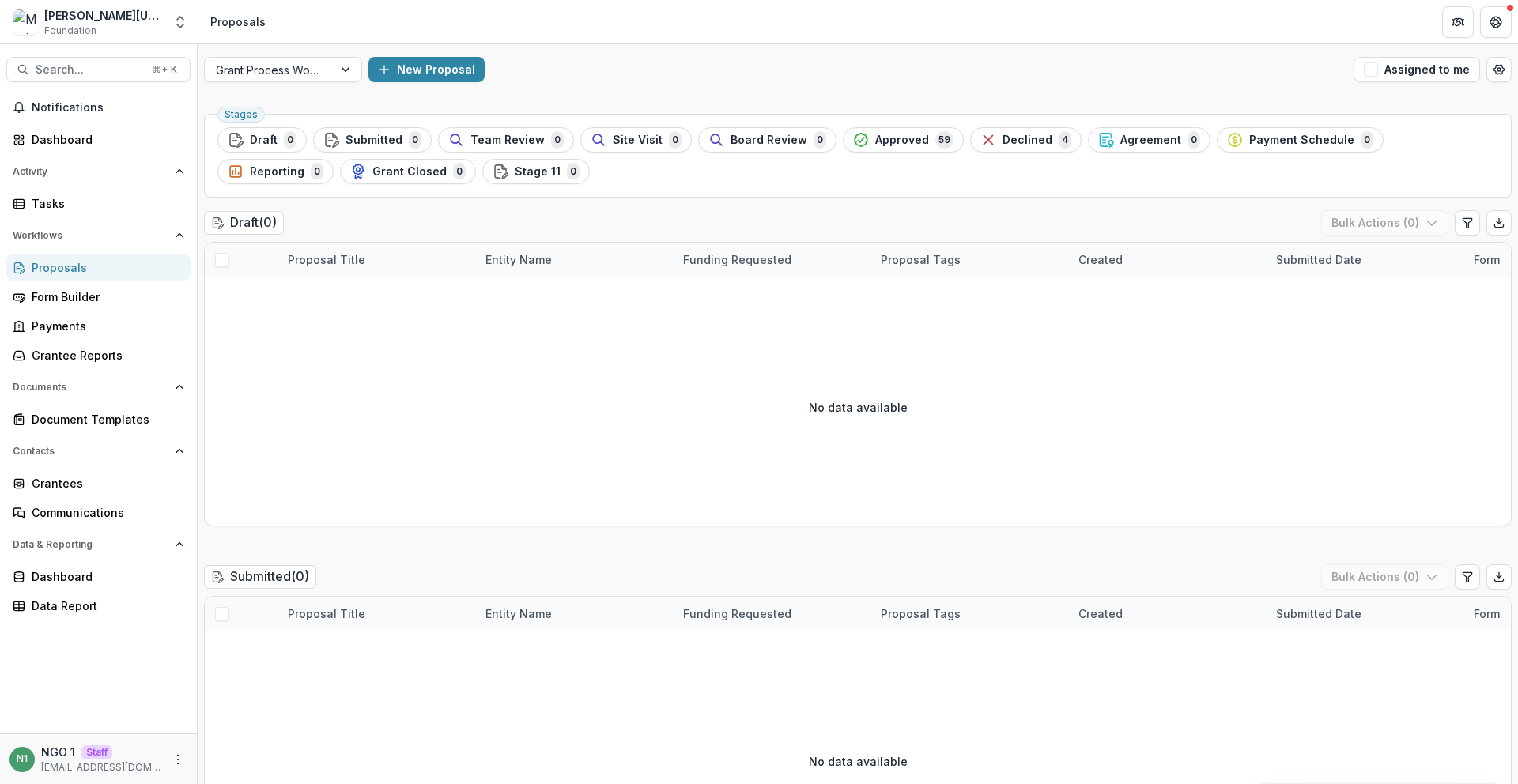
click at [386, 157] on ul "Stages Draft 0 Submitted 0 Team Review 0 Site Visit 0 Board Review 0 Approved 5…" at bounding box center [857, 156] width 1281 height 57
click at [246, 138] on div "Draft 0" at bounding box center [263, 139] width 69 height 17
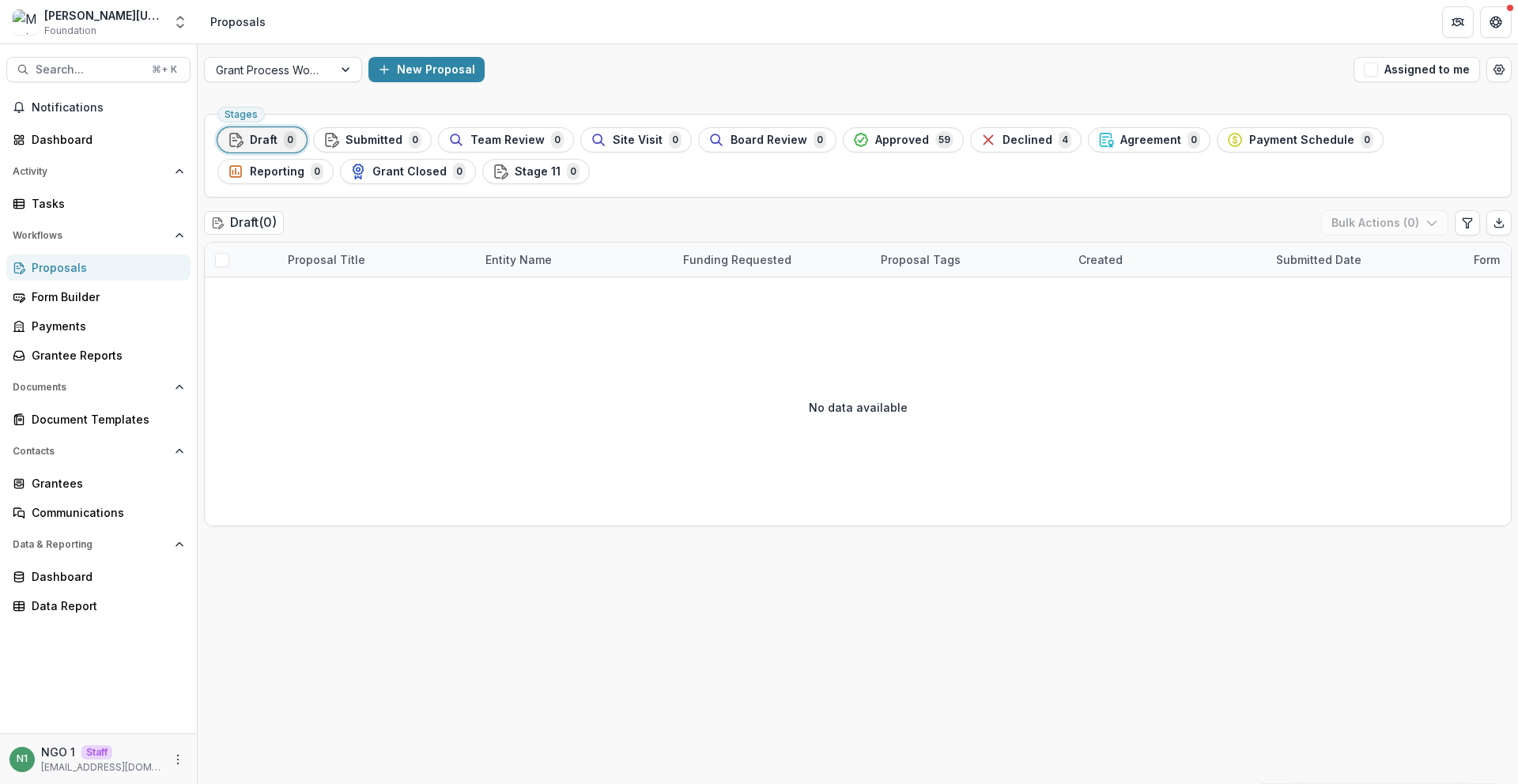
drag, startPoint x: 367, startPoint y: 177, endPoint x: 354, endPoint y: 175, distance: 13.2
click at [493, 177] on icon "button" at bounding box center [500, 171] width 16 height 16
click at [285, 133] on span "0" at bounding box center [290, 139] width 12 height 17
drag, startPoint x: 288, startPoint y: 69, endPoint x: 292, endPoint y: 78, distance: 9.8
click at [288, 69] on div at bounding box center [269, 70] width 106 height 20
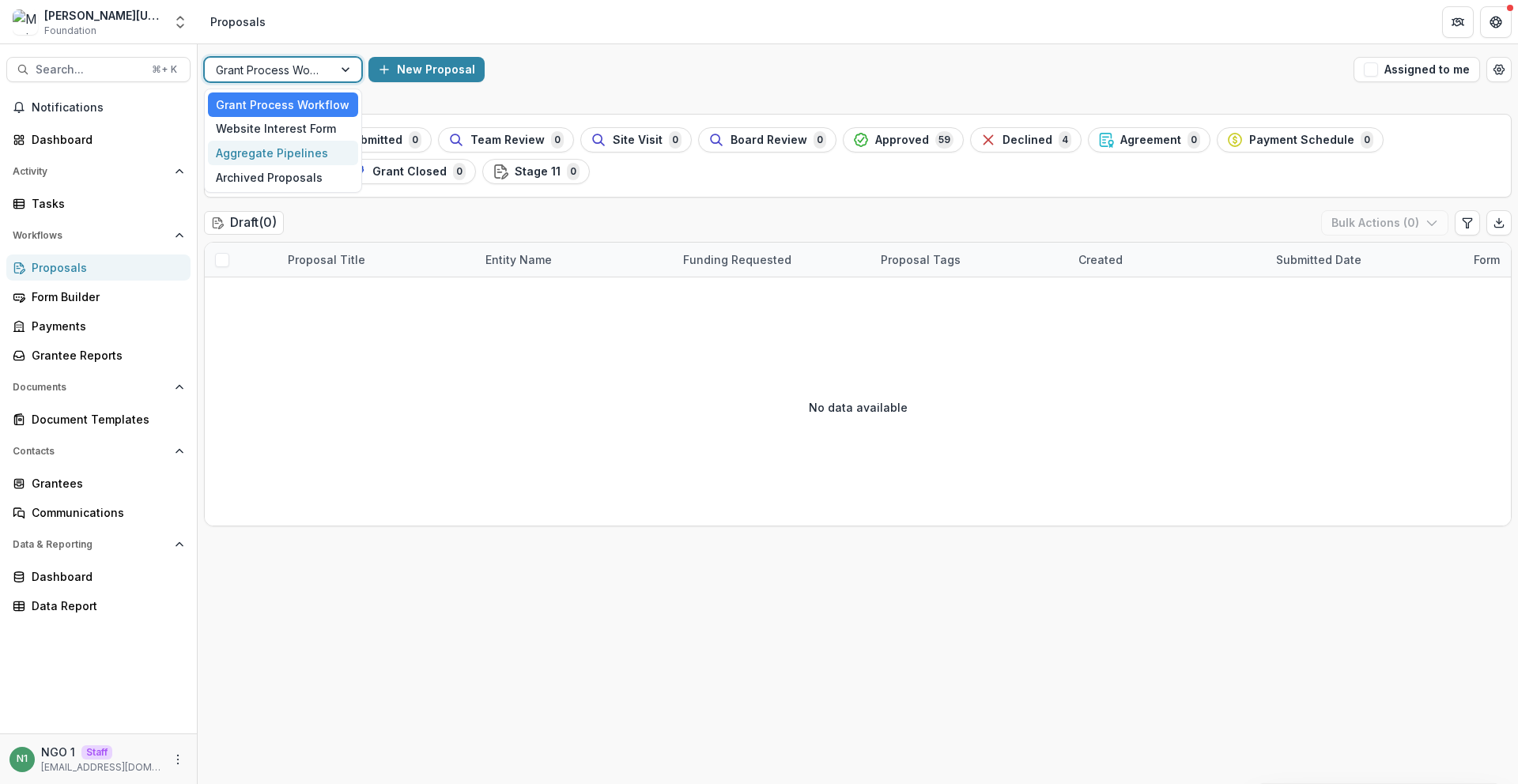
click at [288, 151] on div "Aggregate Pipelines" at bounding box center [283, 153] width 150 height 25
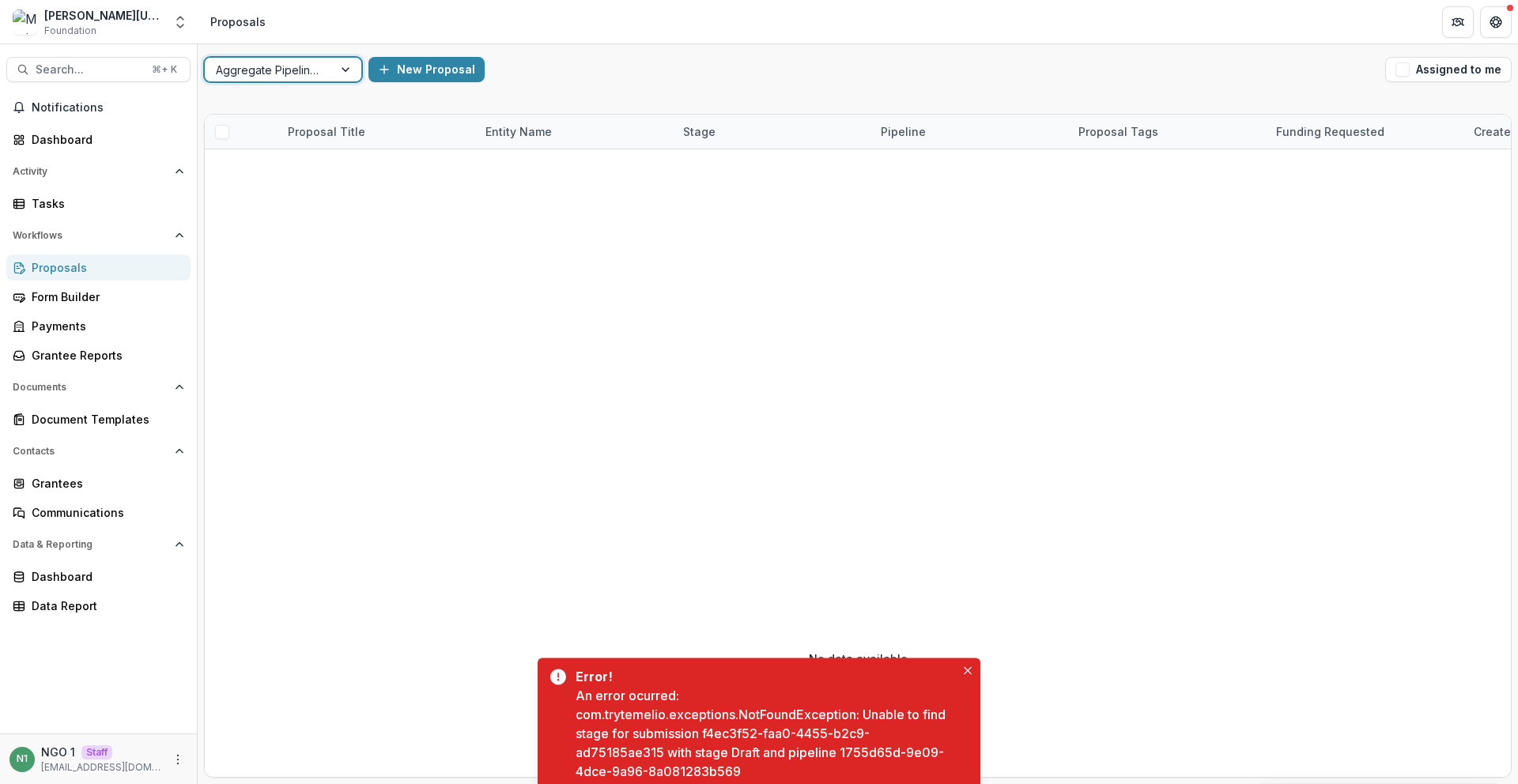
click at [274, 58] on div "Aggregate Pipelines" at bounding box center [269, 70] width 128 height 23
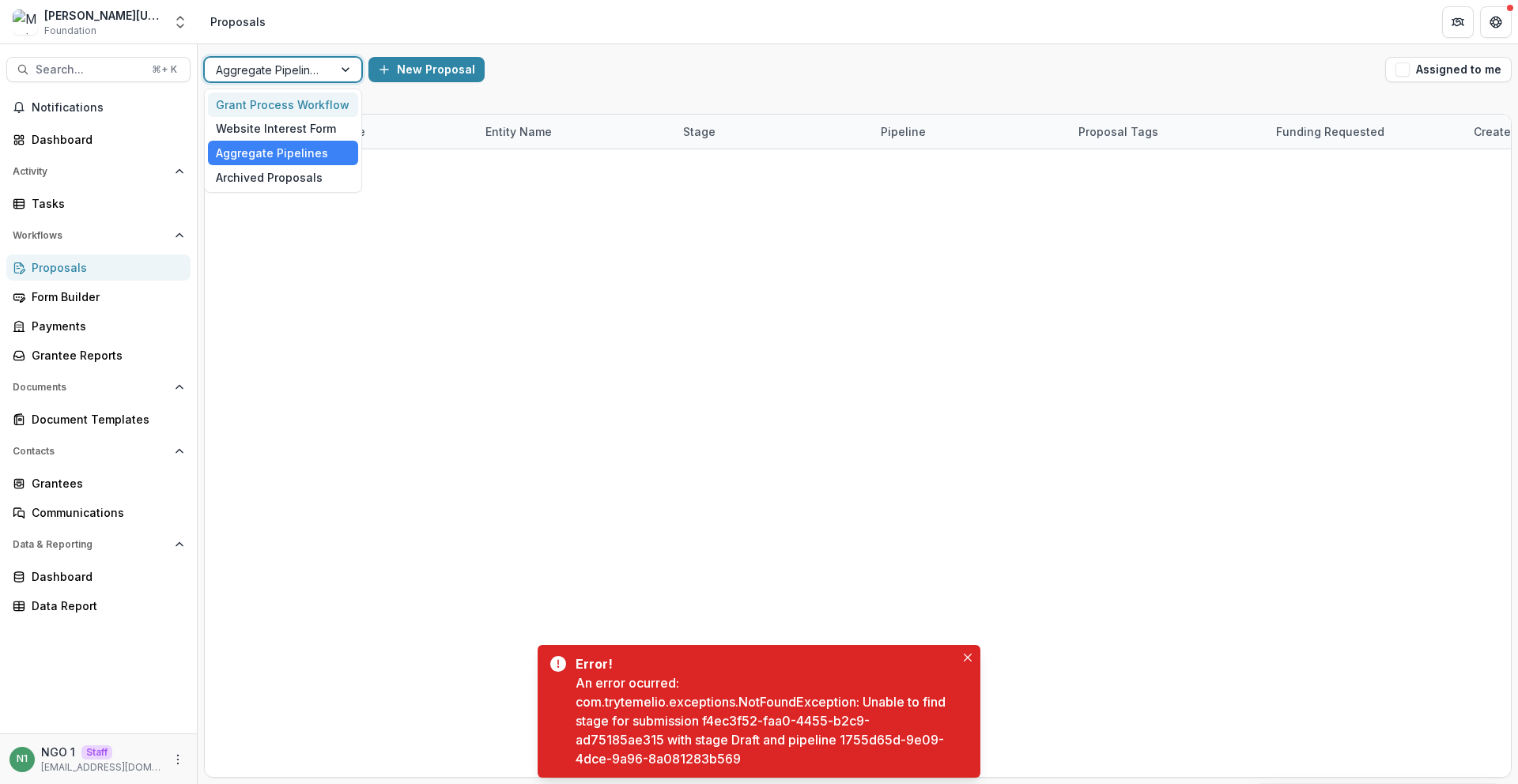
click at [273, 114] on div "Grant Process Workflow" at bounding box center [283, 105] width 150 height 25
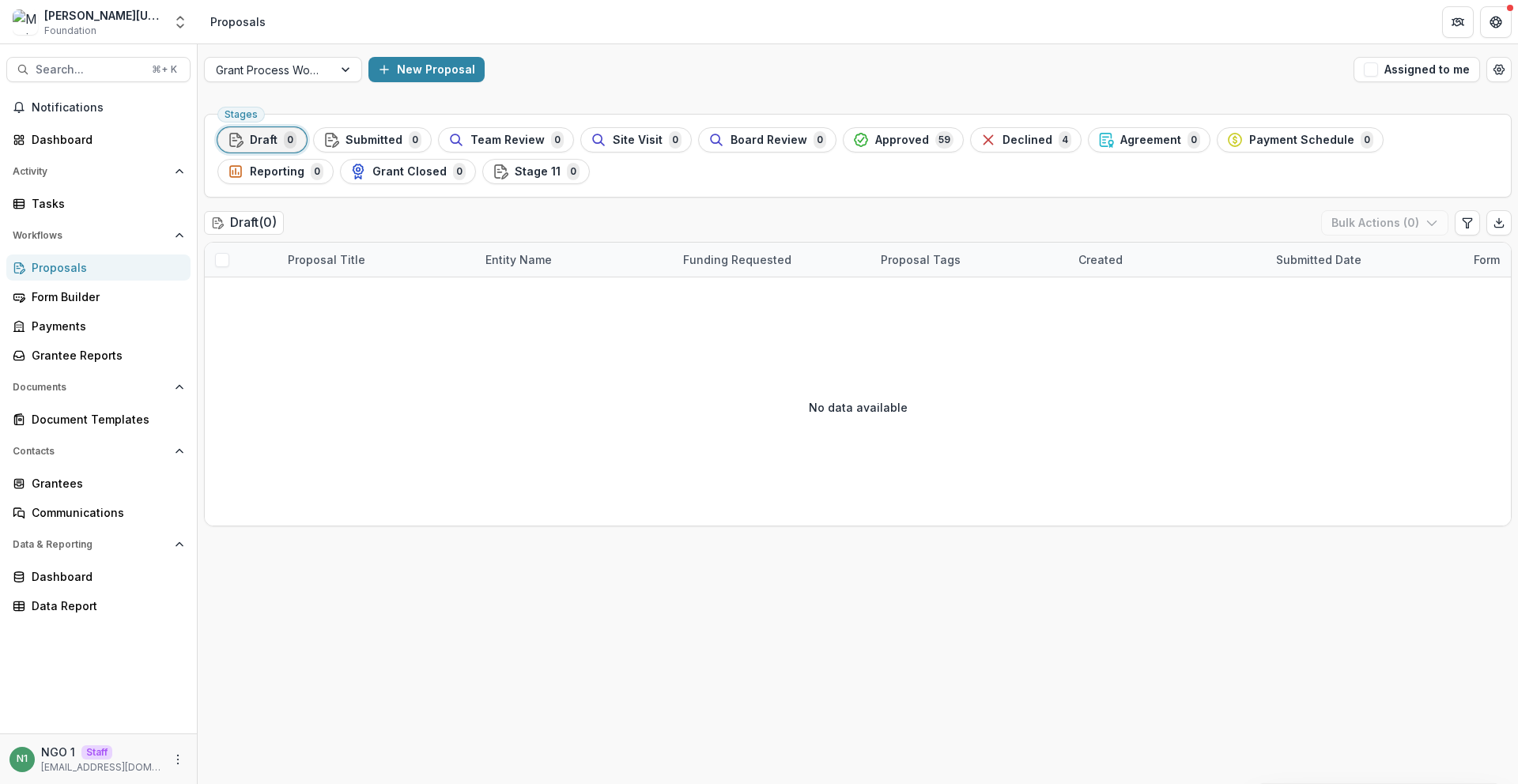
click at [911, 138] on span "Approved" at bounding box center [902, 140] width 54 height 13
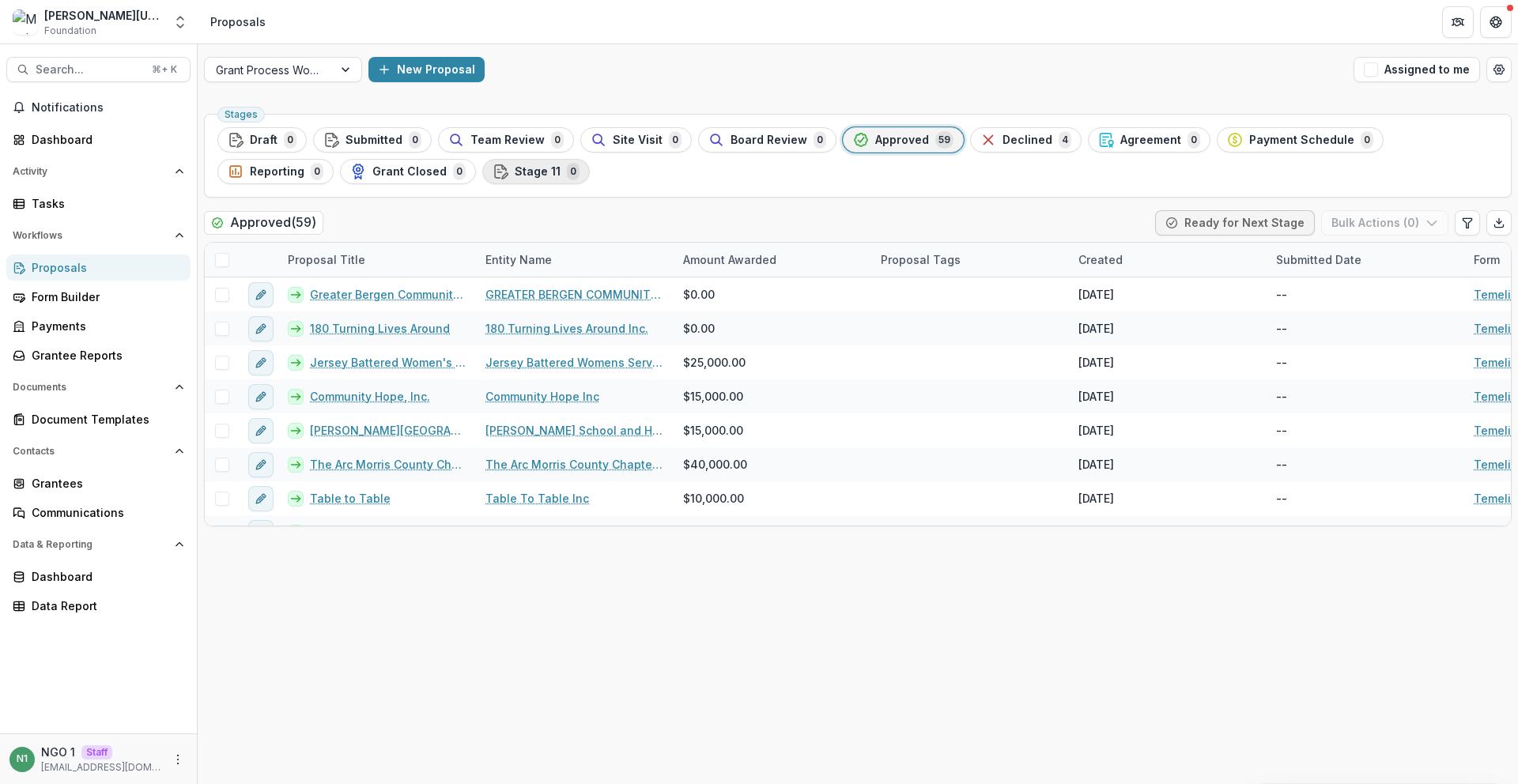
click at [493, 163] on div "Stage 11 0" at bounding box center [536, 171] width 87 height 17
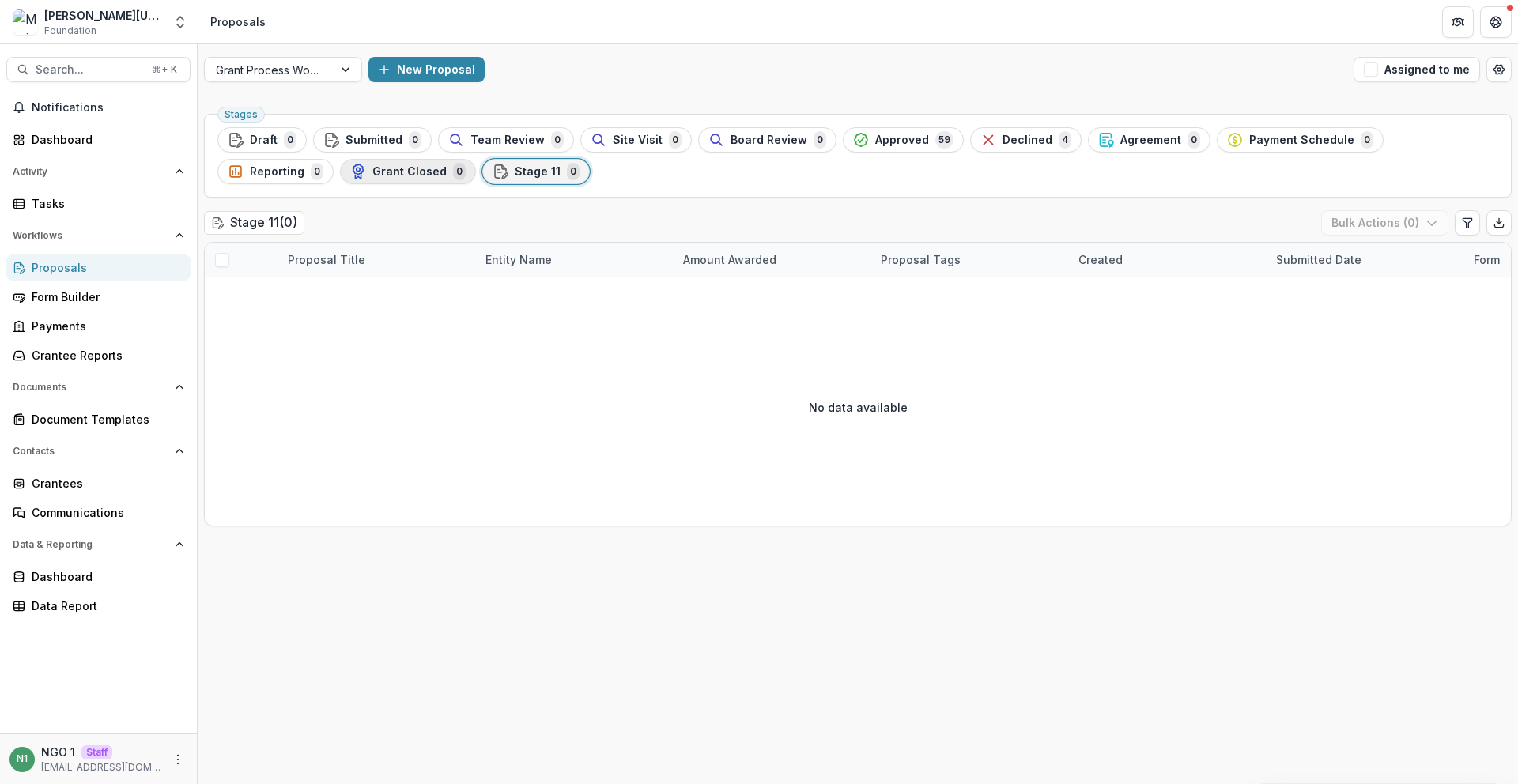
click at [340, 180] on button "Grant Closed 0" at bounding box center [408, 171] width 136 height 26
click at [324, 163] on div "Reporting 0" at bounding box center [276, 171] width 96 height 17
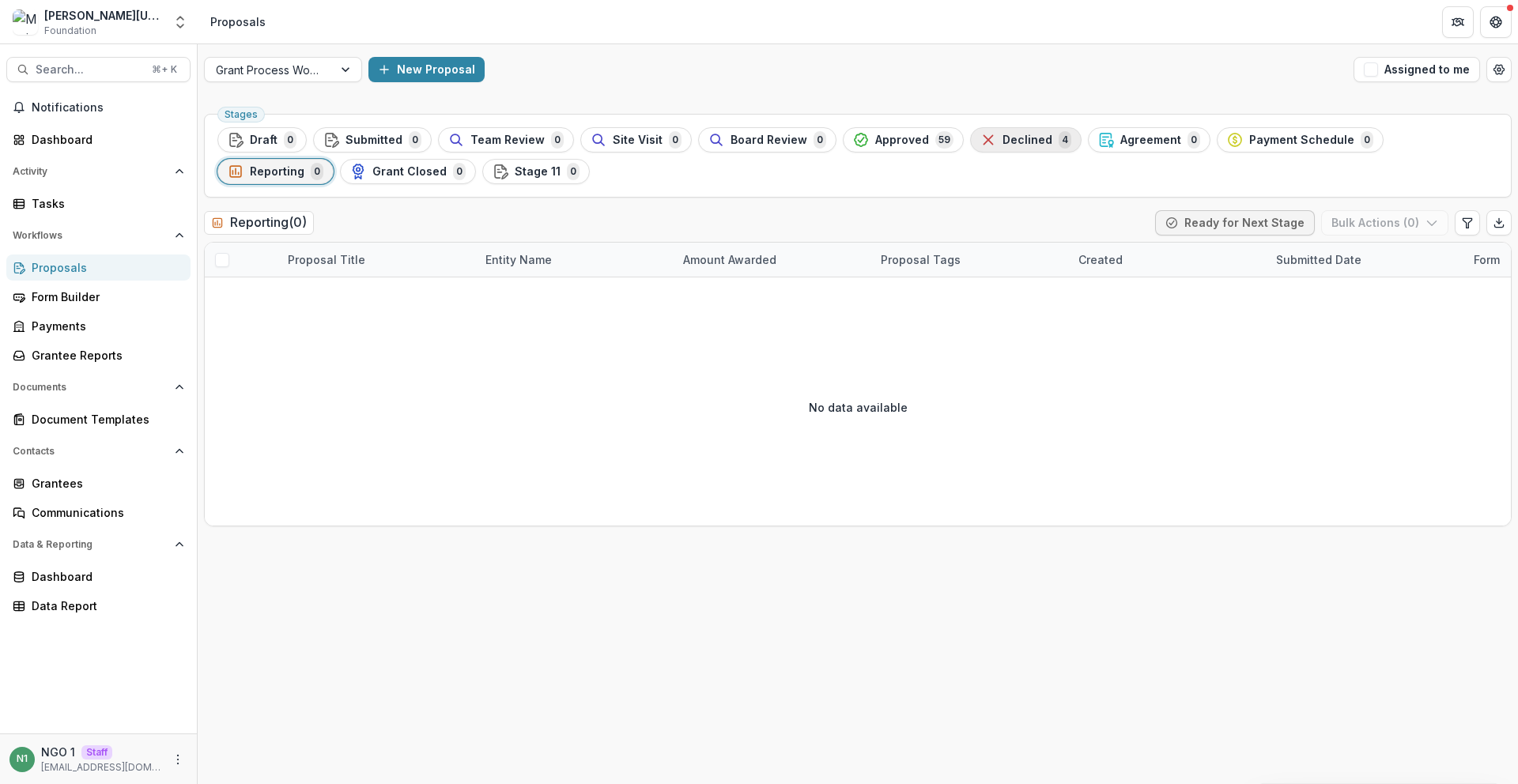
click at [1039, 138] on div "Declined 4" at bounding box center [1026, 139] width 91 height 17
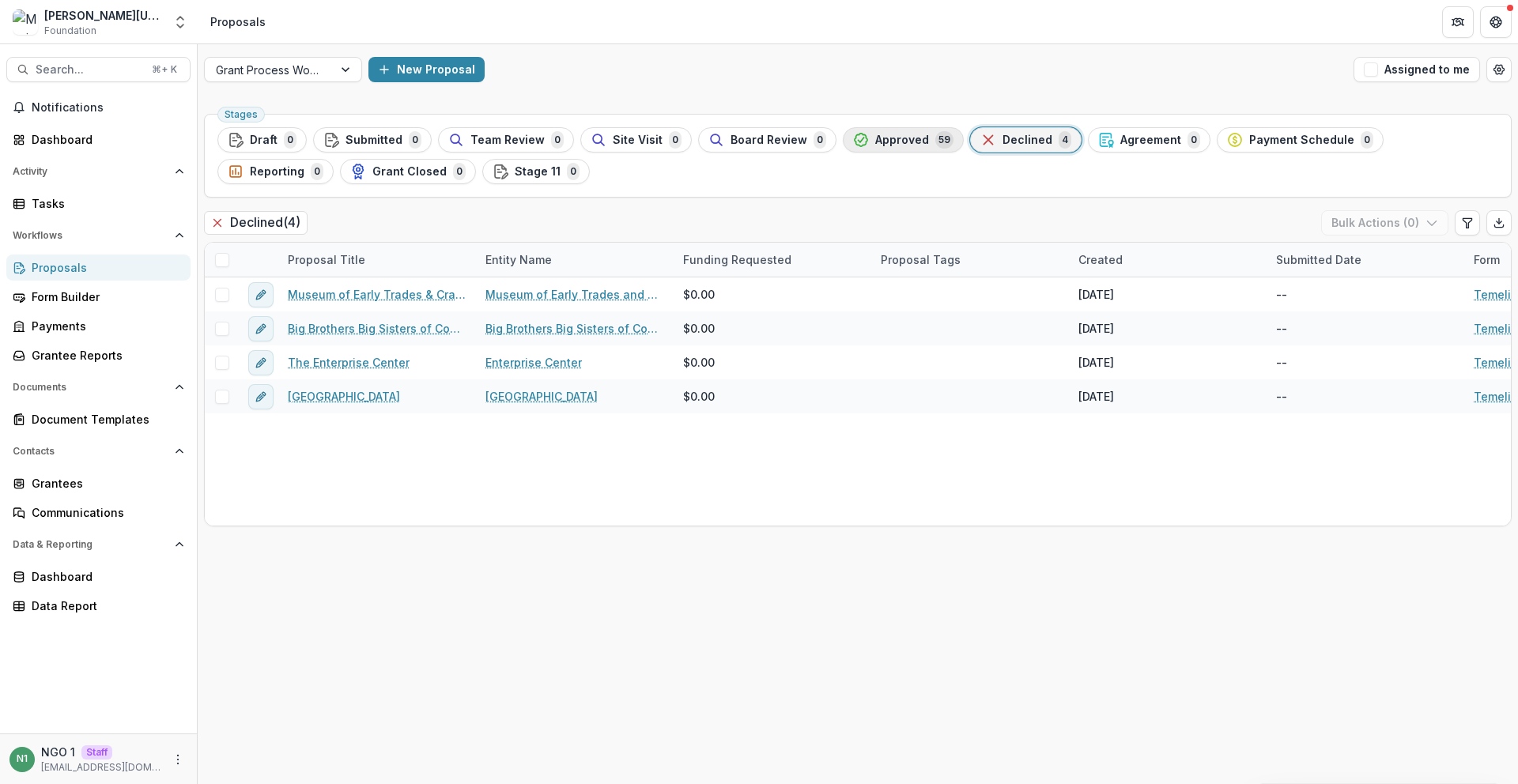
click at [889, 144] on span "Approved" at bounding box center [902, 140] width 54 height 13
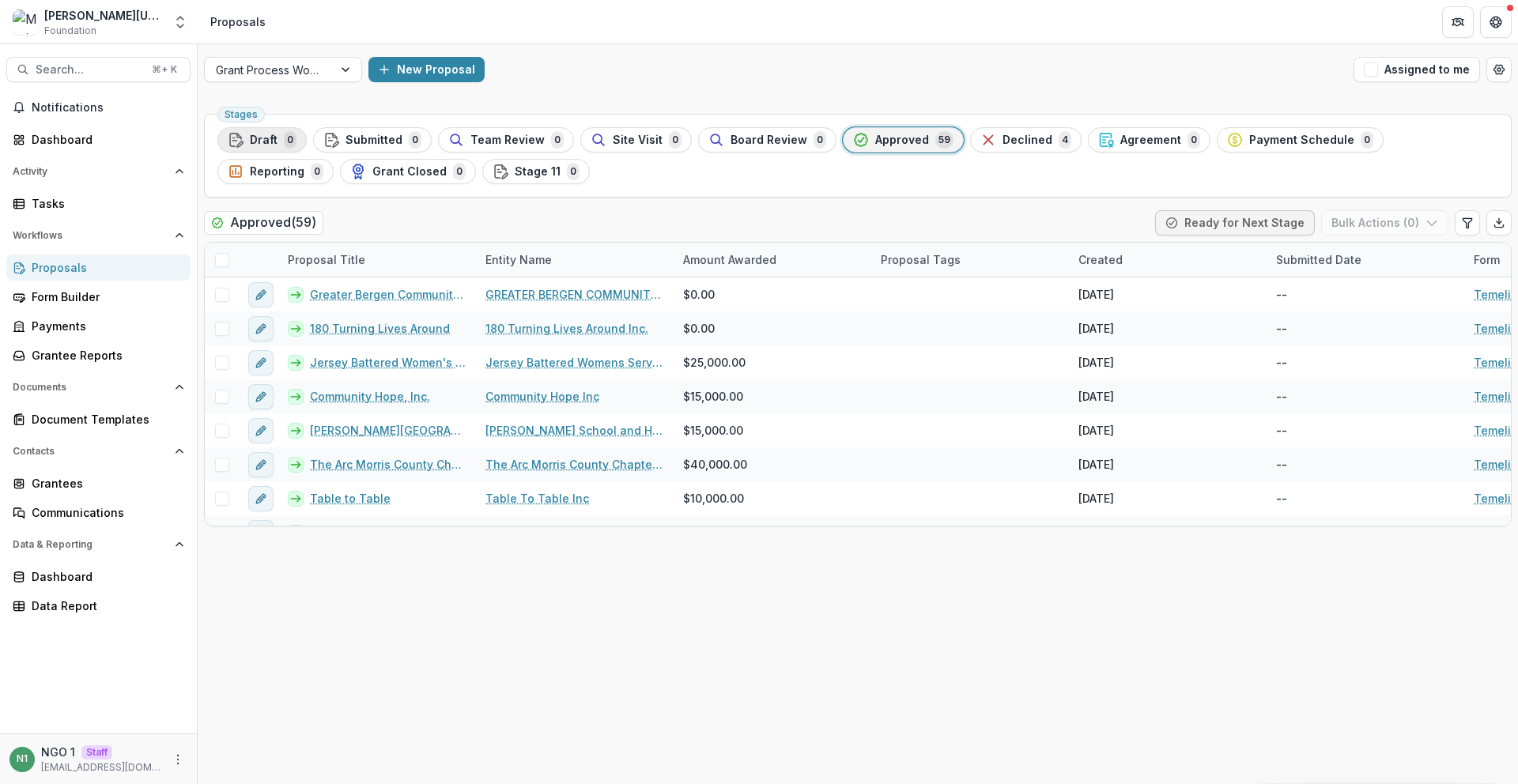
click at [271, 141] on span "Draft" at bounding box center [264, 140] width 28 height 13
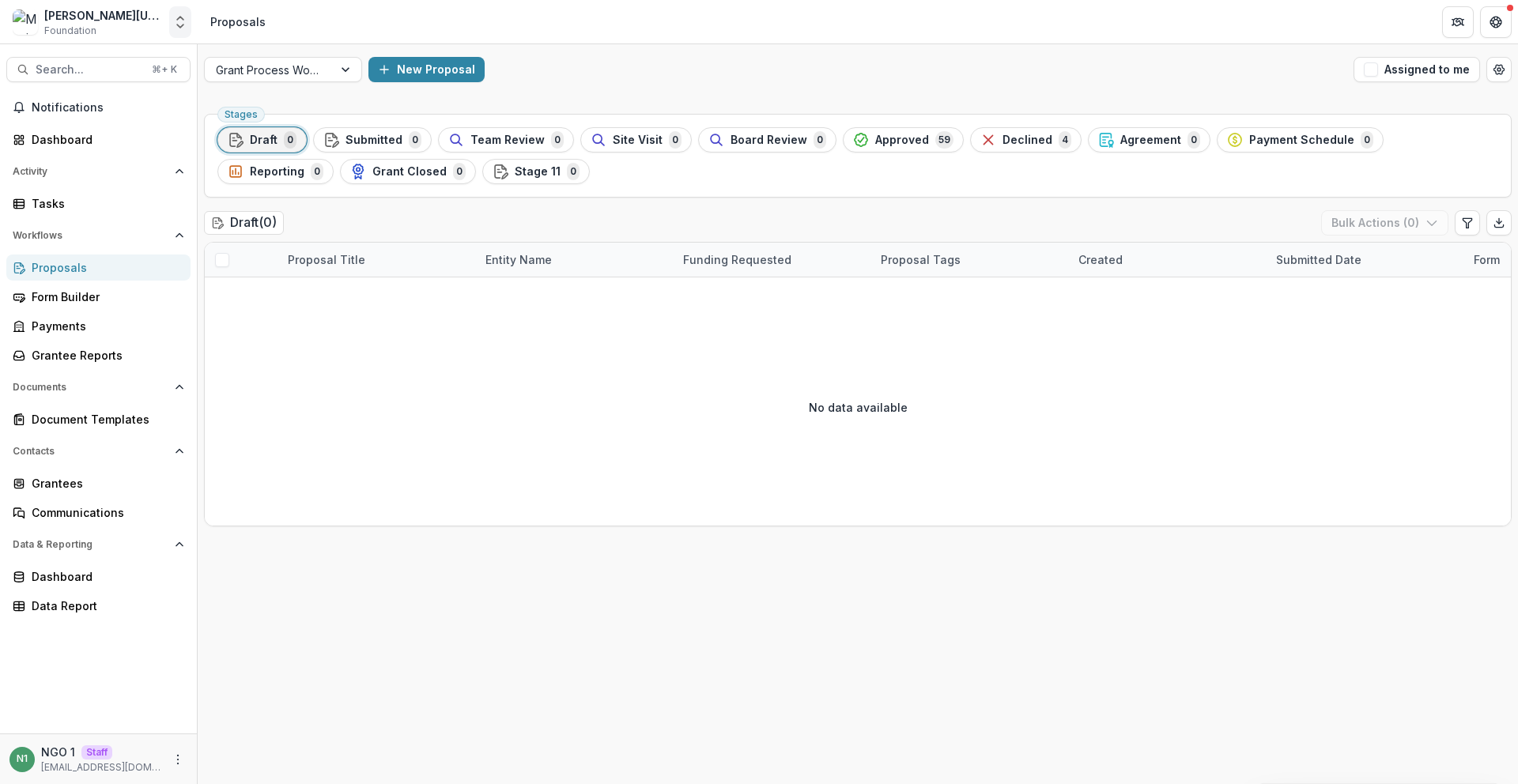
click at [182, 26] on icon "Open entity switcher" at bounding box center [180, 21] width 16 height 16
click at [143, 124] on link "Admin Settings" at bounding box center [99, 121] width 189 height 26
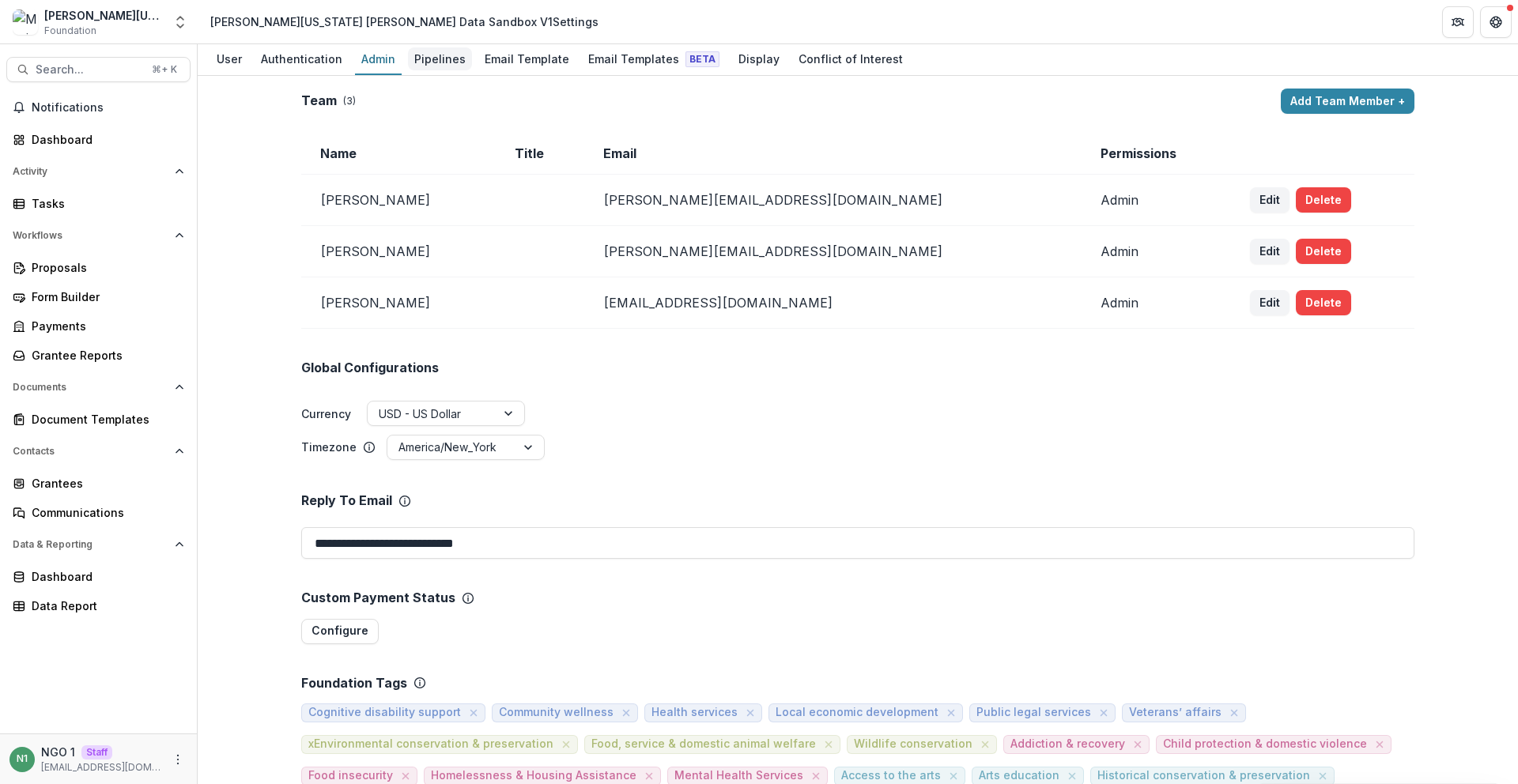
click at [427, 55] on div "Pipelines" at bounding box center [440, 59] width 64 height 23
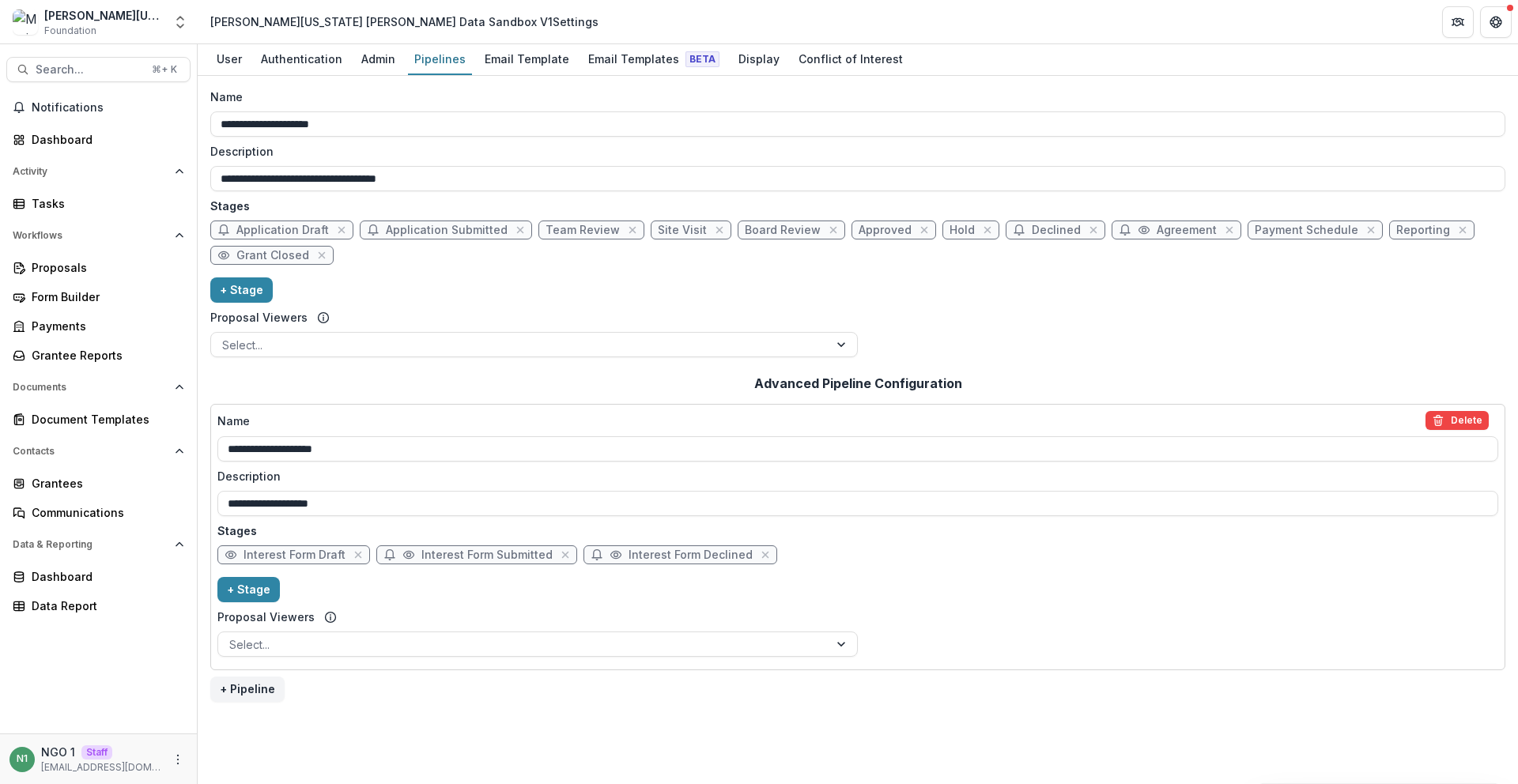
click at [308, 228] on span "Application Draft" at bounding box center [283, 231] width 92 height 13
select select "*****"
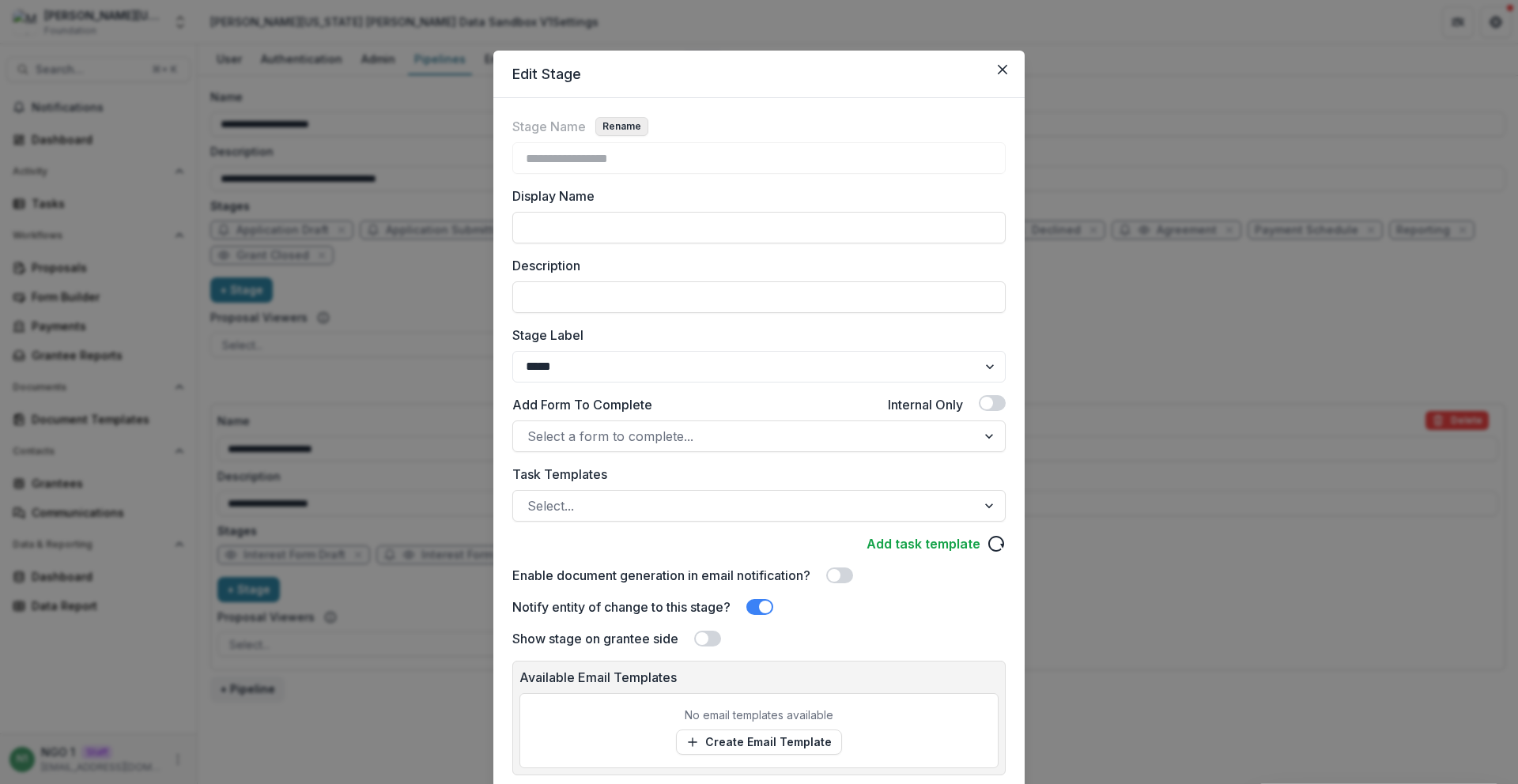
click at [611, 124] on button "Rename" at bounding box center [622, 126] width 53 height 19
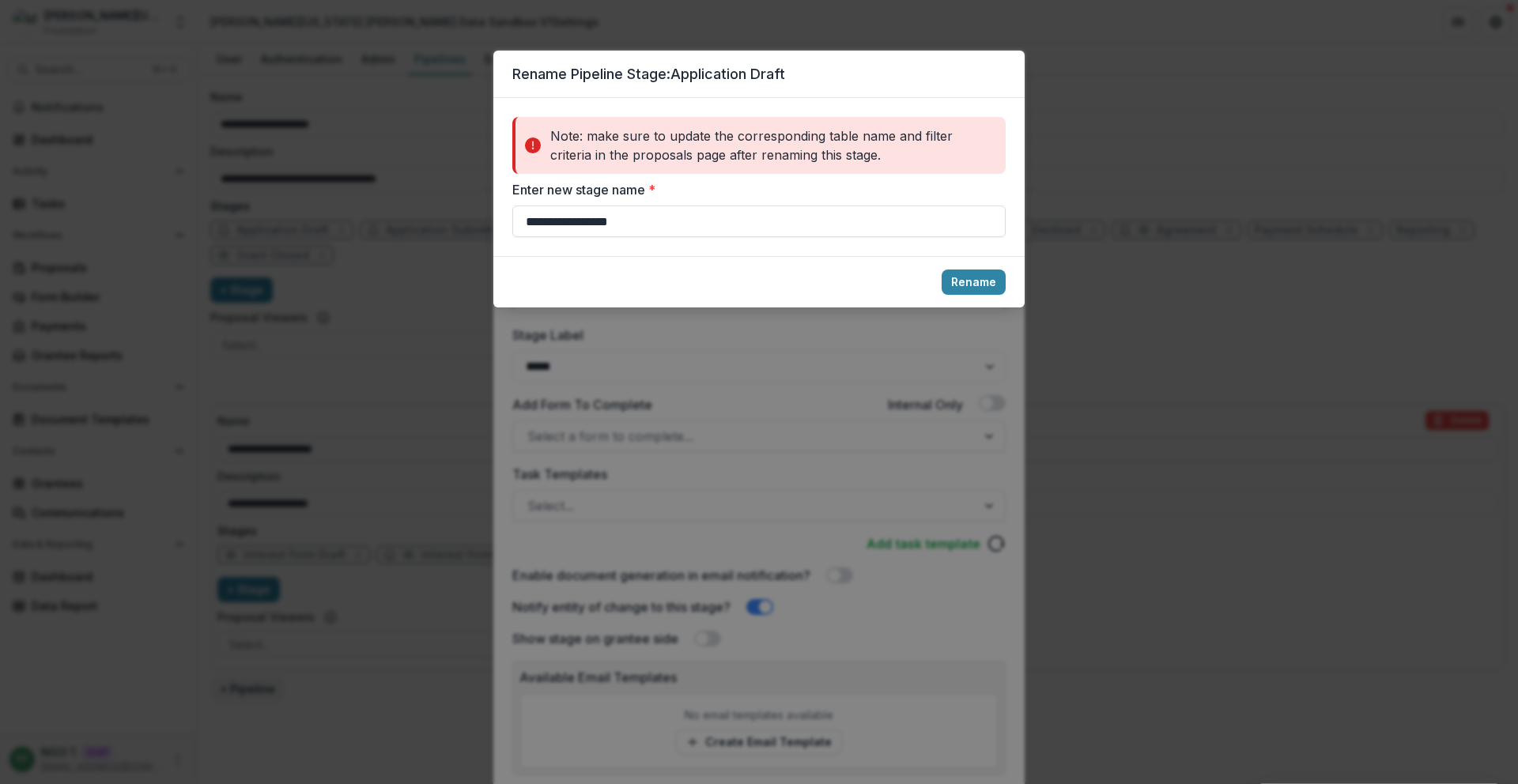
drag, startPoint x: 470, startPoint y: 209, endPoint x: 400, endPoint y: 208, distance: 70.0
click at [399, 208] on div "**********" at bounding box center [759, 392] width 1518 height 784
drag, startPoint x: 596, startPoint y: 226, endPoint x: 451, endPoint y: 216, distance: 145.3
click at [451, 216] on div "**********" at bounding box center [759, 392] width 1518 height 784
type input "*****"
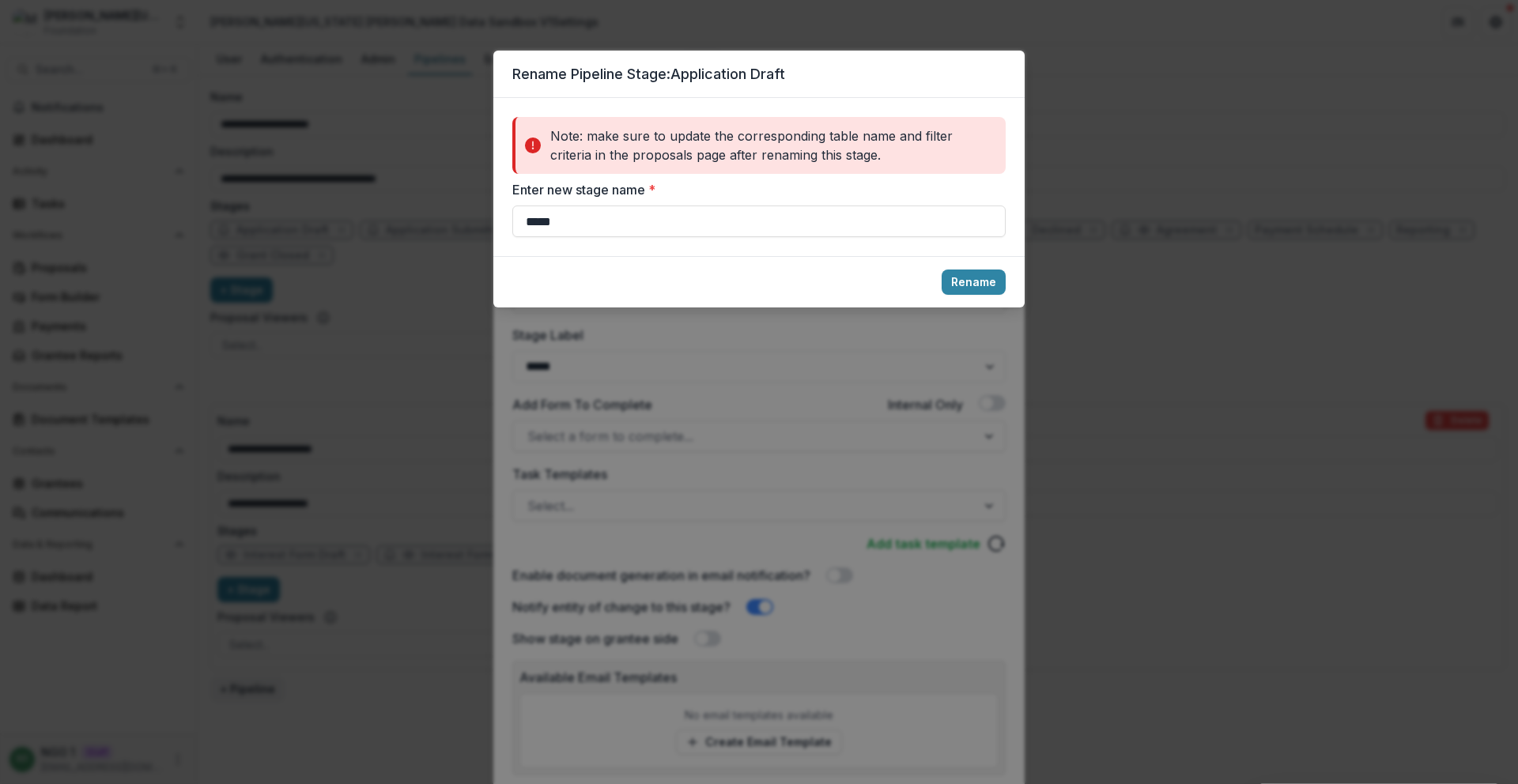
click at [965, 285] on button "Rename" at bounding box center [974, 282] width 64 height 26
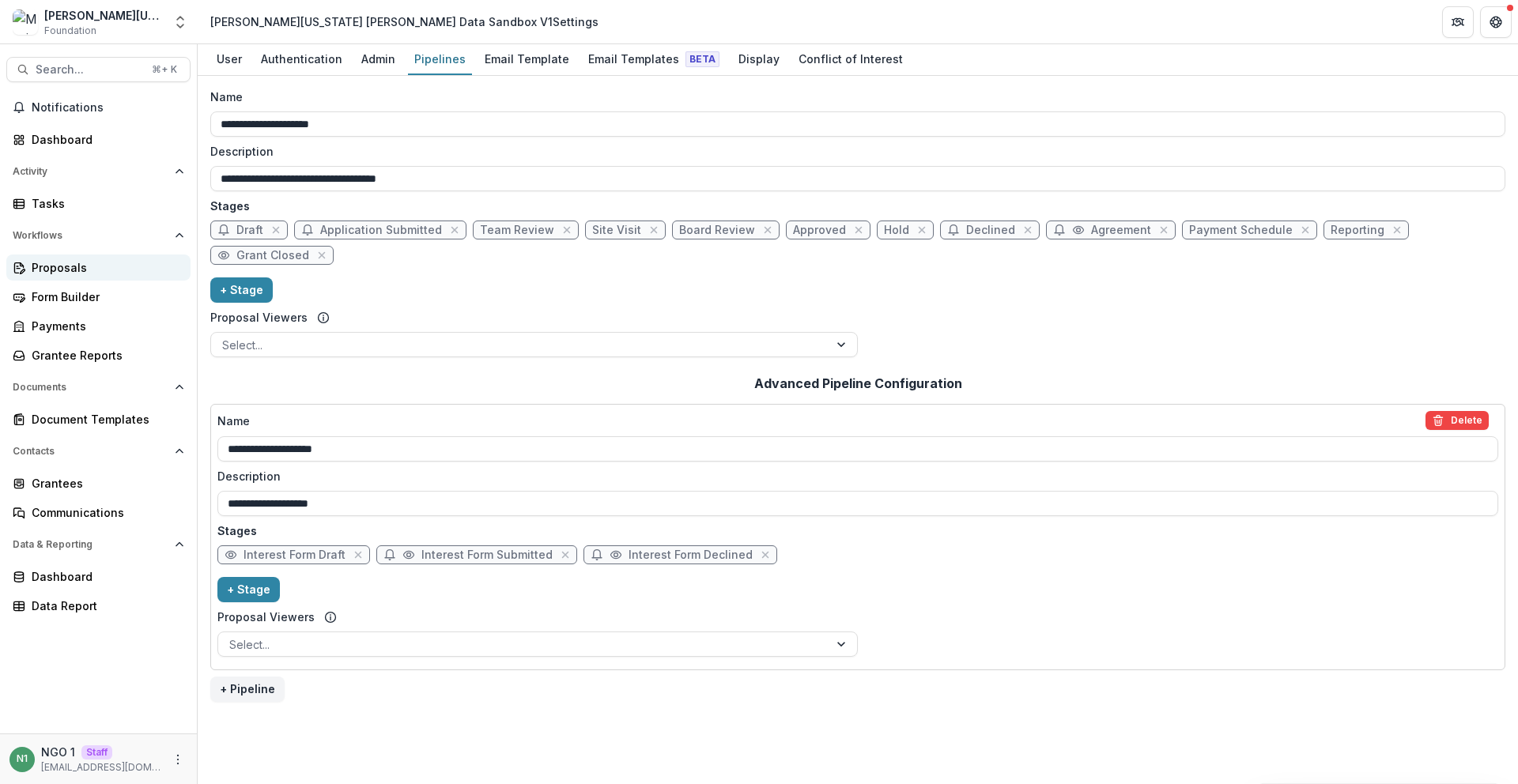
click at [83, 274] on div "Proposals" at bounding box center [105, 268] width 147 height 16
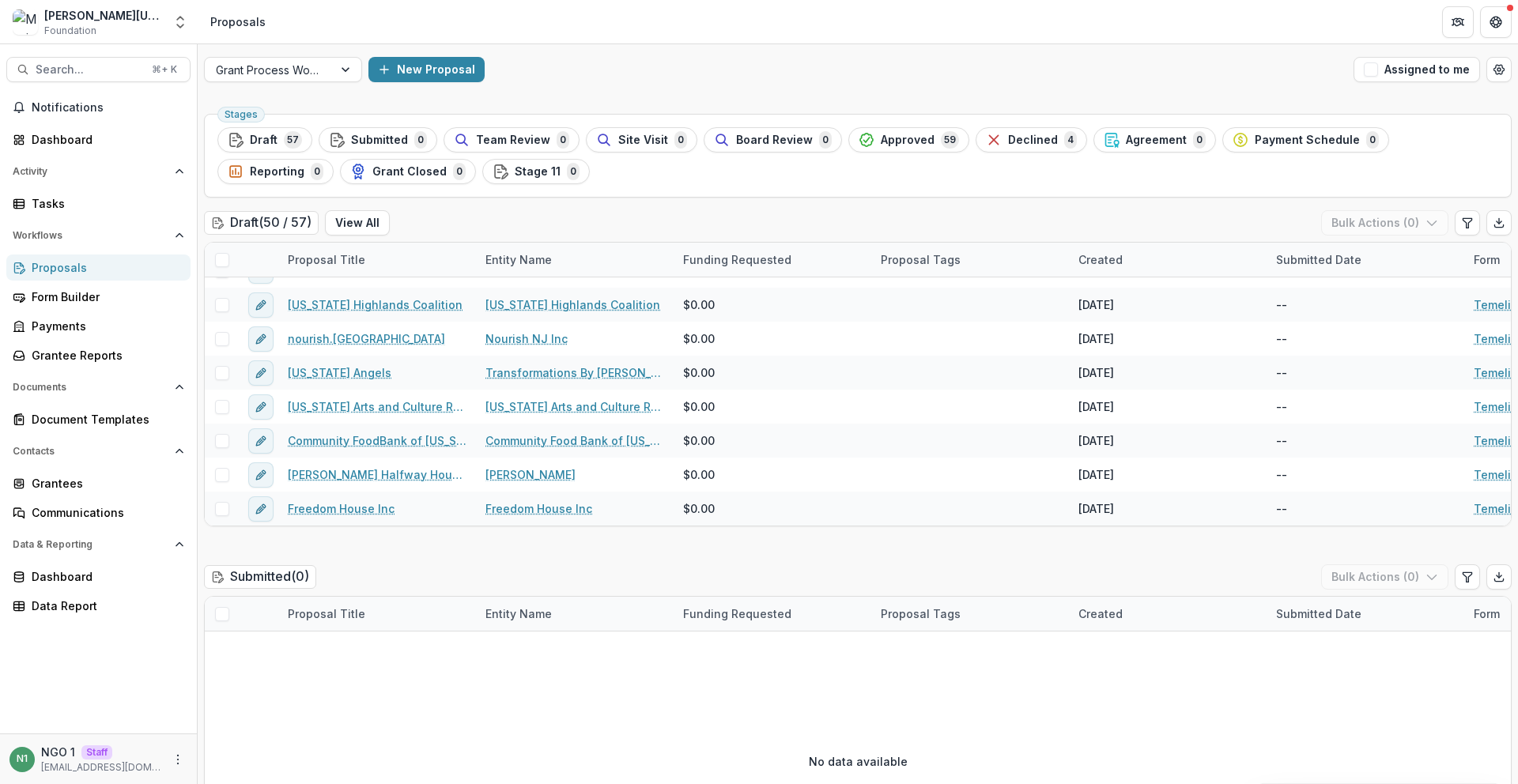
click at [108, 24] on div "Mimi Washington Starrett Data Sandbox V1 Foundation" at bounding box center [104, 22] width 119 height 30
click at [111, 7] on div "Mimi Washington Starrett Data Sandbox V1" at bounding box center [104, 16] width 119 height 16
click at [55, 143] on div "Dashboard" at bounding box center [105, 139] width 147 height 16
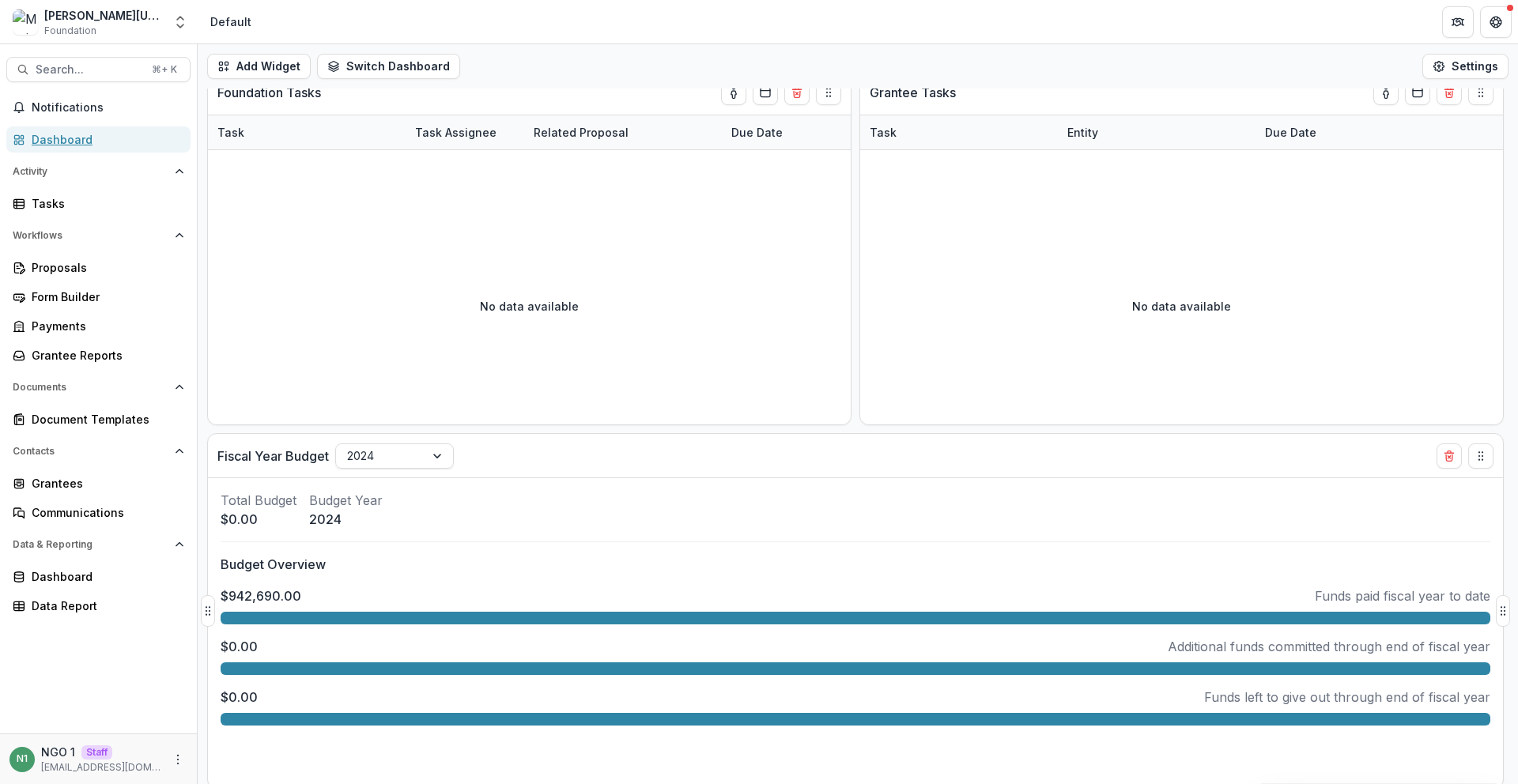
scroll to position [387, 0]
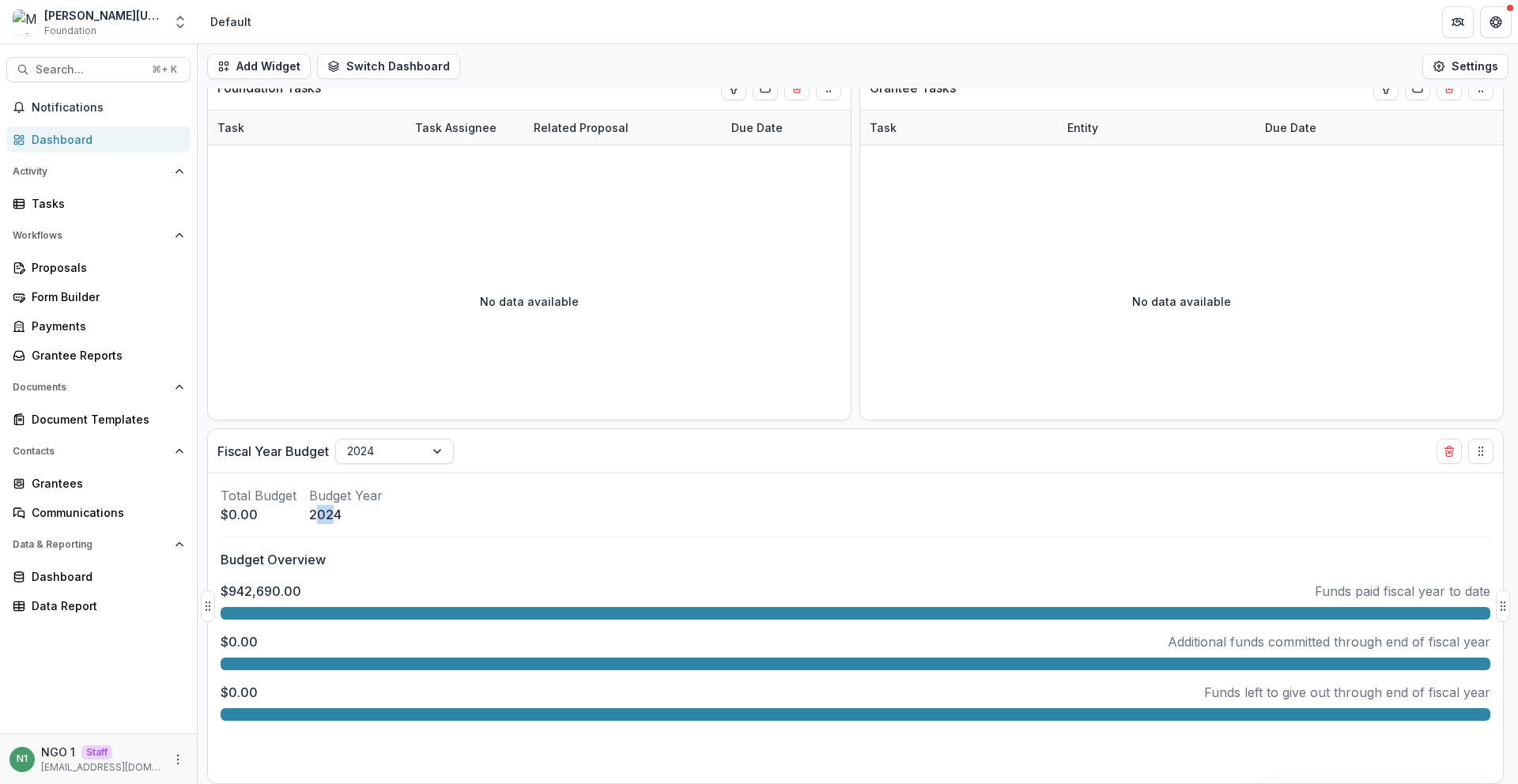
drag, startPoint x: 329, startPoint y: 510, endPoint x: 318, endPoint y: 510, distance: 11.0
click at [320, 510] on p "2024" at bounding box center [345, 515] width 73 height 19
drag, startPoint x: 367, startPoint y: 505, endPoint x: 317, endPoint y: 556, distance: 71.4
click at [366, 505] on p "Budget Year" at bounding box center [345, 495] width 73 height 19
drag, startPoint x: 224, startPoint y: 591, endPoint x: 524, endPoint y: 573, distance: 300.5
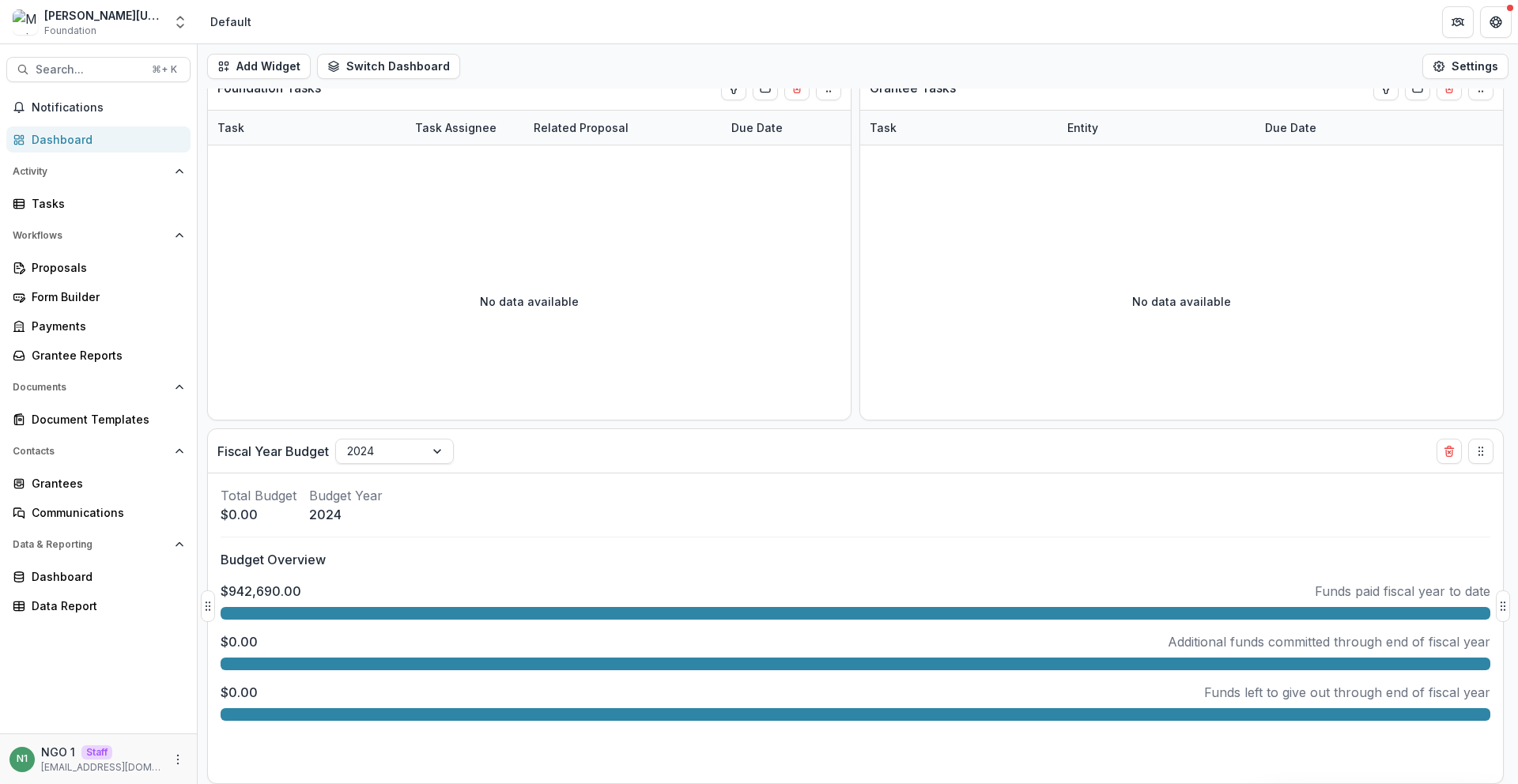
click at [498, 574] on div "Budget Overview $942,690.00 Funds paid fiscal year to date $0.00 Additional fun…" at bounding box center [856, 635] width 1270 height 170
drag, startPoint x: 526, startPoint y: 573, endPoint x: 756, endPoint y: 568, distance: 230.1
click at [530, 573] on div "Budget Overview $942,690.00 Funds paid fiscal year to date $0.00 Additional fun…" at bounding box center [856, 635] width 1270 height 170
drag, startPoint x: 1491, startPoint y: 593, endPoint x: 1297, endPoint y: 599, distance: 194.1
click at [1300, 600] on div "Total Budget $0.00 Budget Year 2024 Budget Overview $942,690.00 Funds paid fisc…" at bounding box center [856, 628] width 1296 height 310
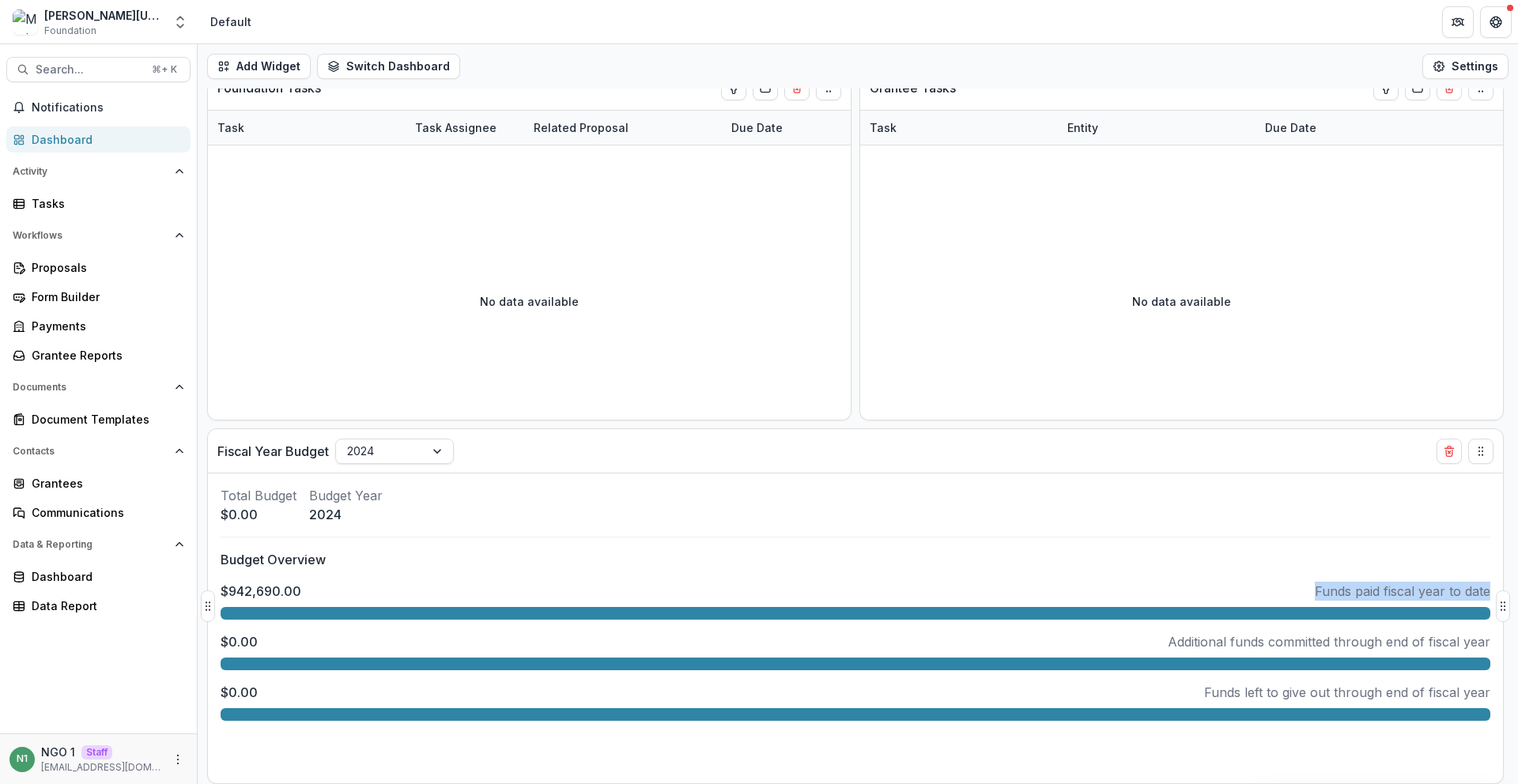
click at [1297, 598] on div "$942,690.00 Funds paid fiscal year to date" at bounding box center [856, 591] width 1270 height 19
drag, startPoint x: 1441, startPoint y: 595, endPoint x: 1492, endPoint y: 594, distance: 51.0
click at [1492, 594] on div "Total Budget $0.00 Budget Year 2024 Budget Overview $942,690.00 Funds paid fisc…" at bounding box center [856, 628] width 1296 height 310
click at [1491, 594] on div "Total Budget $0.00 Budget Year 2024 Budget Overview $942,690.00 Funds paid fisc…" at bounding box center [856, 628] width 1296 height 310
drag, startPoint x: 1410, startPoint y: 595, endPoint x: 1264, endPoint y: 595, distance: 146.0
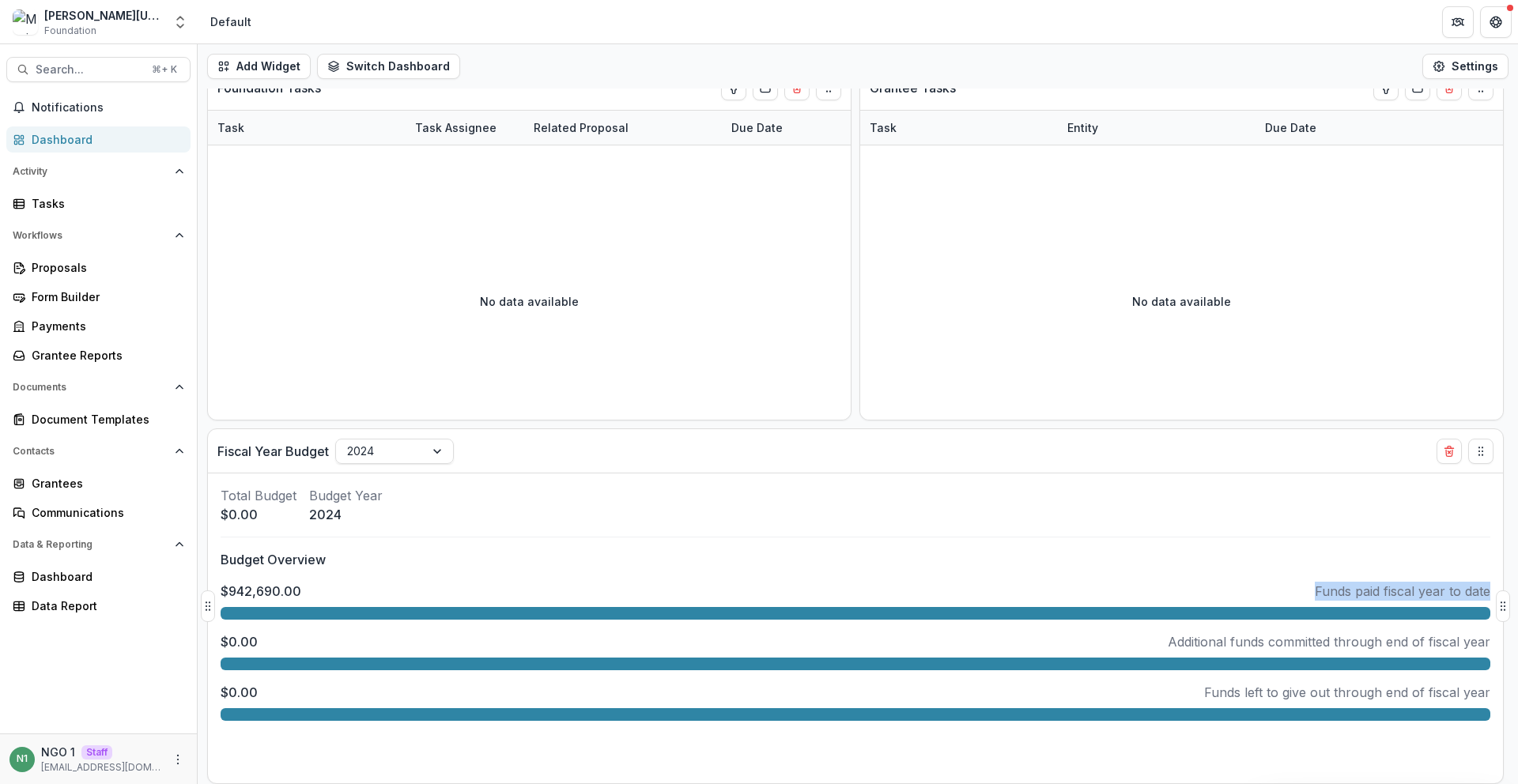
click at [1264, 595] on div "$942,690.00 Funds paid fiscal year to date" at bounding box center [856, 591] width 1270 height 19
click at [1264, 595] on div "$942,690.00 Funds paid fiscal year to date" at bounding box center [856, 591] width 1270 height 19
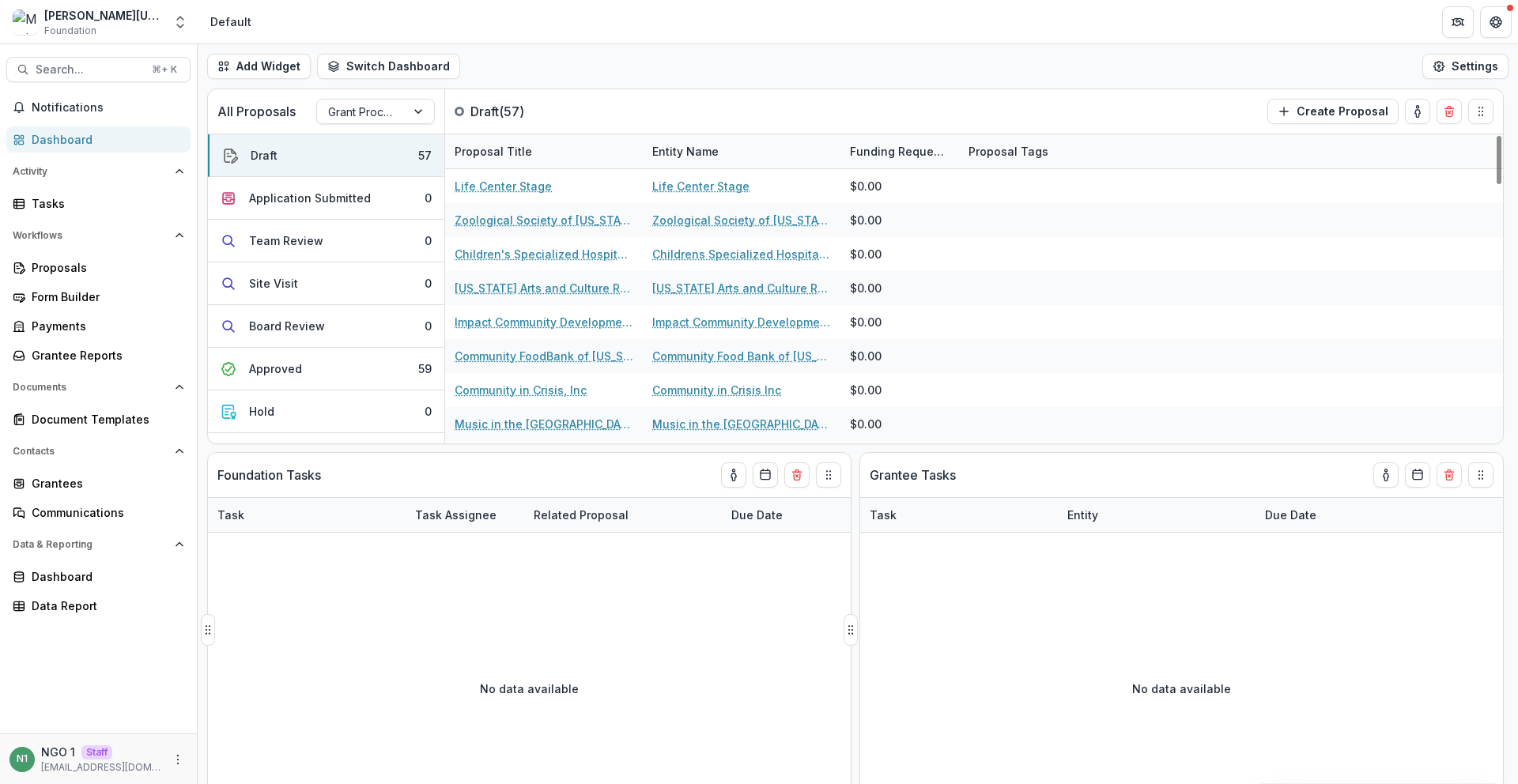
scroll to position [387, 0]
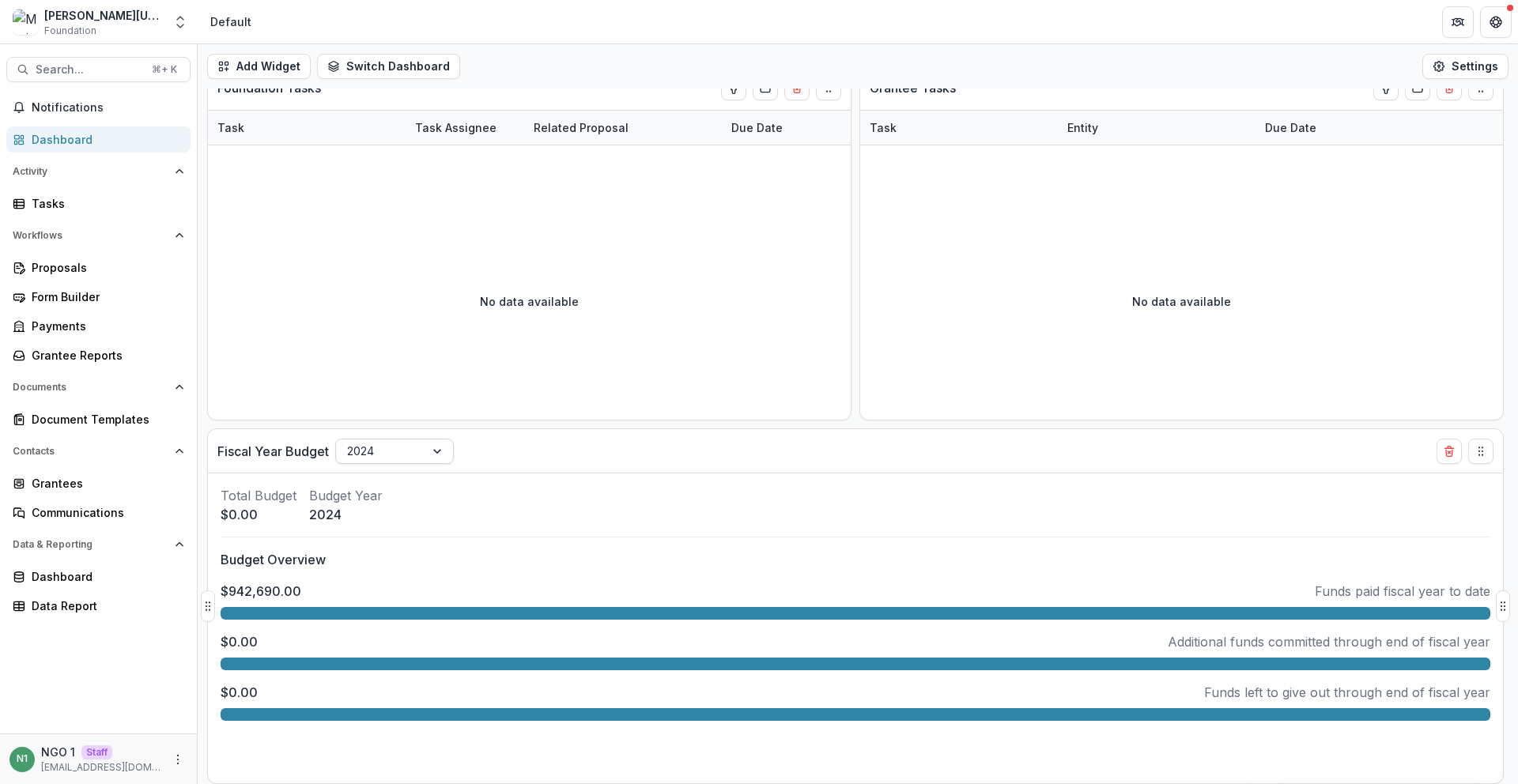
click at [371, 446] on div at bounding box center [380, 451] width 67 height 20
click at [377, 448] on div at bounding box center [380, 451] width 67 height 20
click at [377, 449] on div at bounding box center [380, 451] width 67 height 20
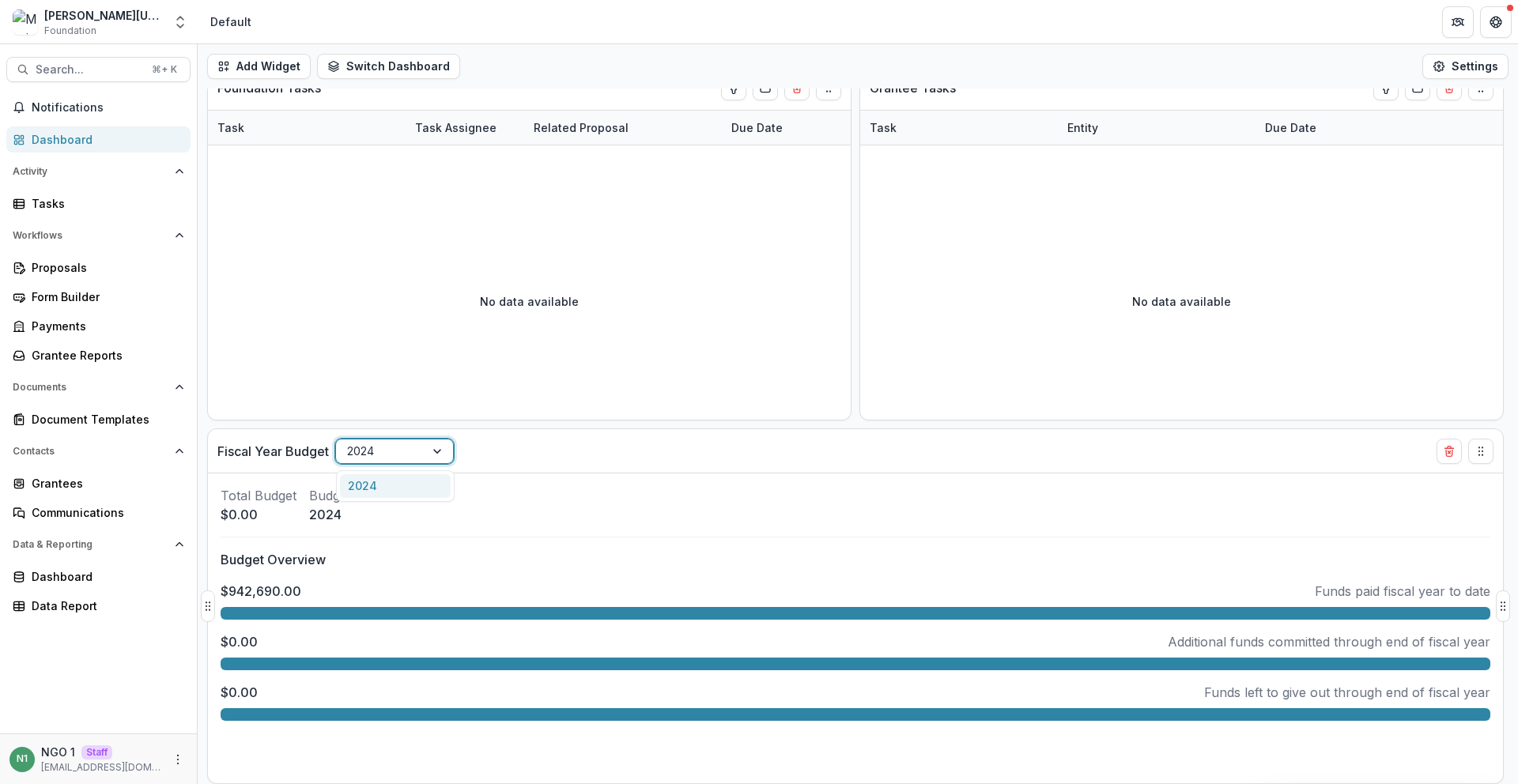
click at [377, 449] on div at bounding box center [380, 451] width 67 height 20
click at [96, 326] on div "Payments" at bounding box center [105, 326] width 147 height 16
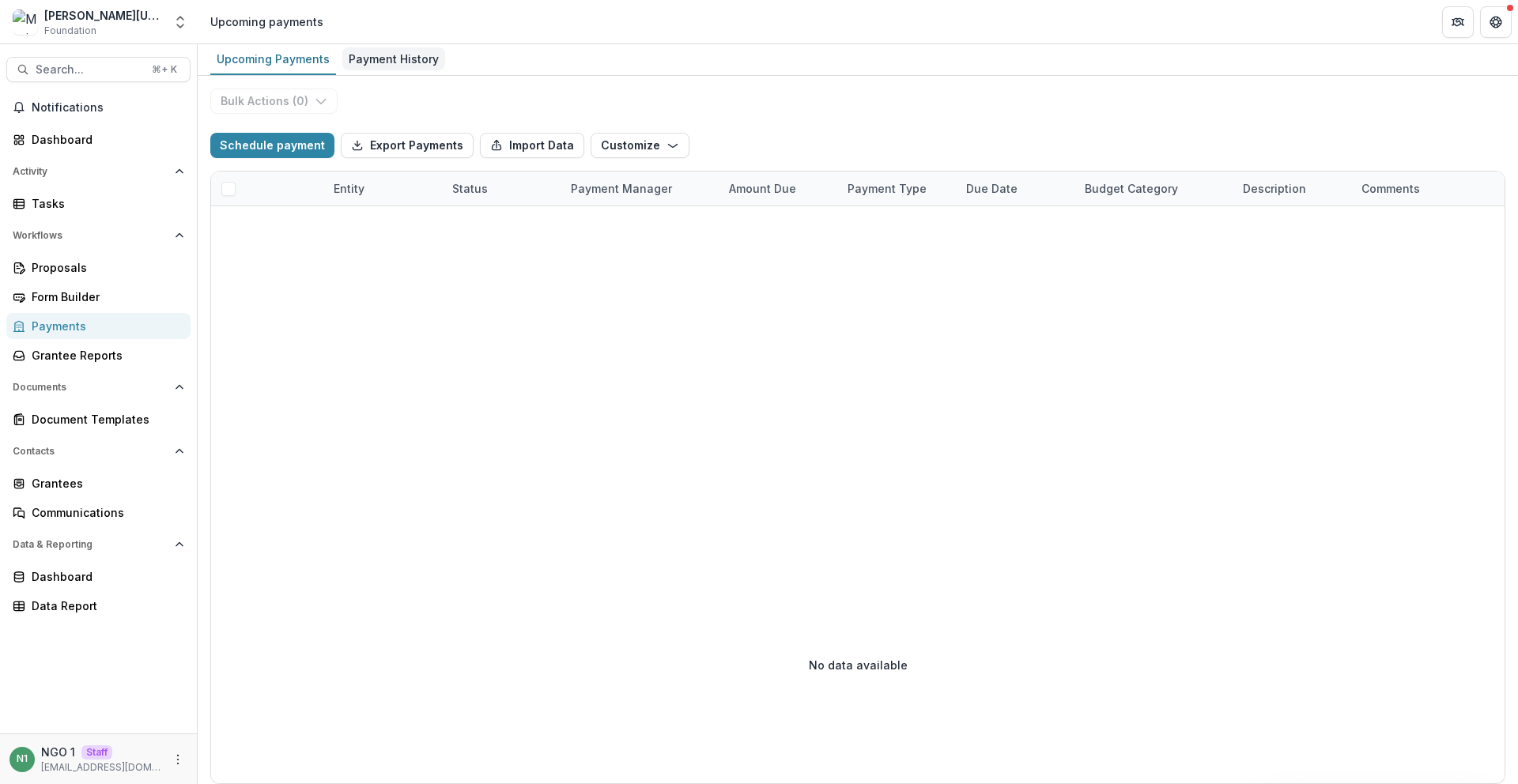
click at [384, 63] on div "Payment History" at bounding box center [394, 59] width 103 height 23
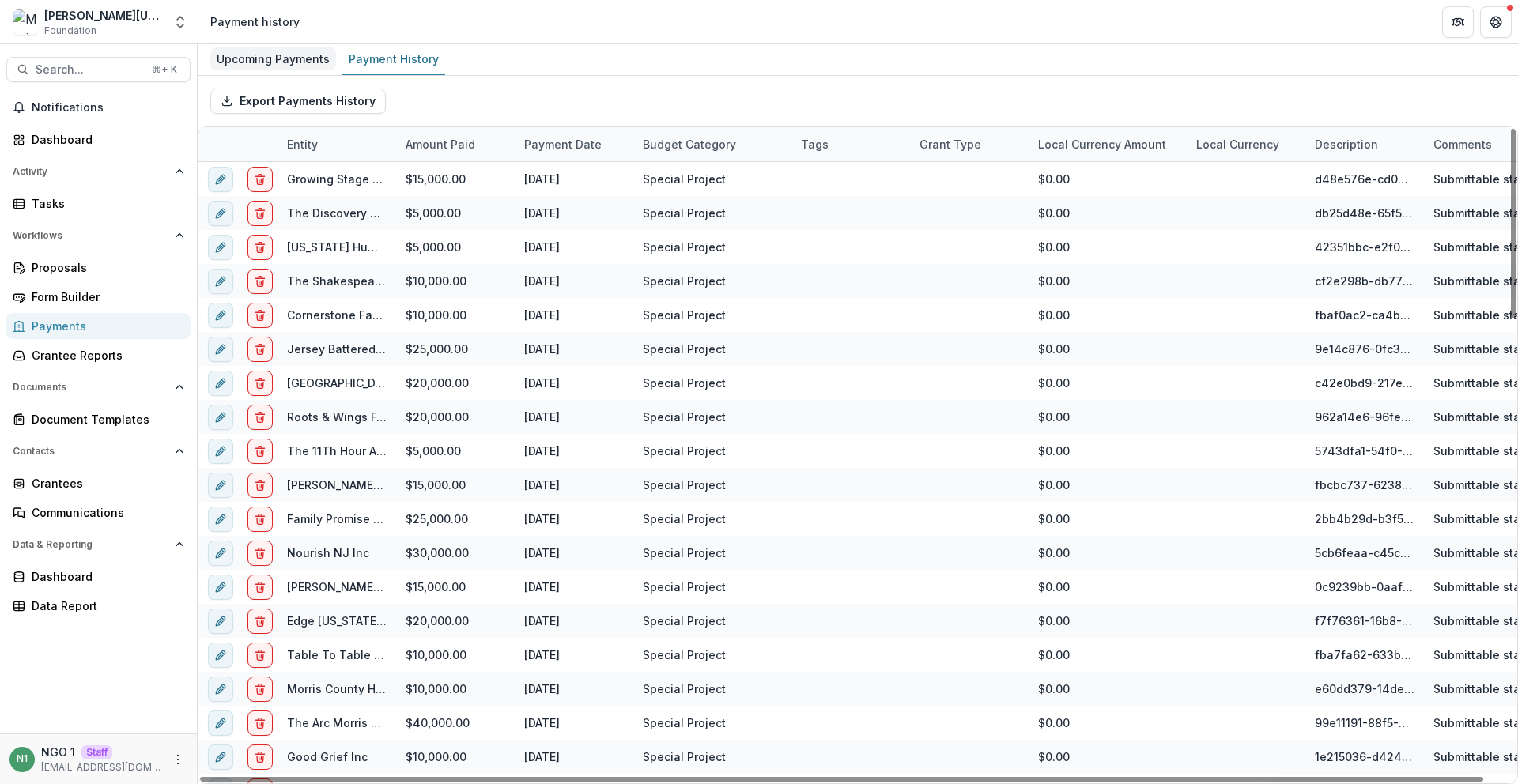
click at [273, 59] on div "Upcoming Payments" at bounding box center [273, 59] width 126 height 23
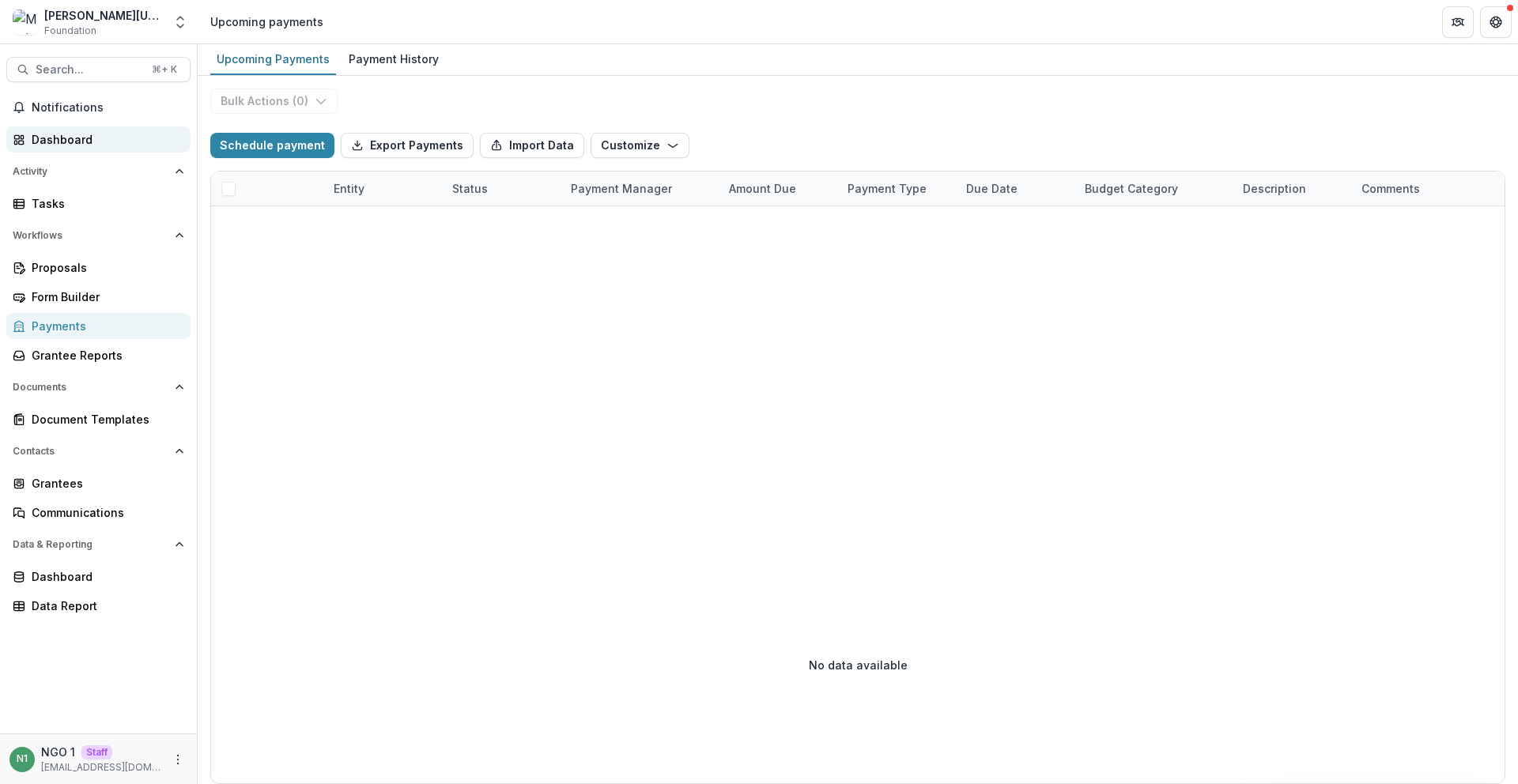
click at [108, 138] on div "Dashboard" at bounding box center [105, 139] width 147 height 16
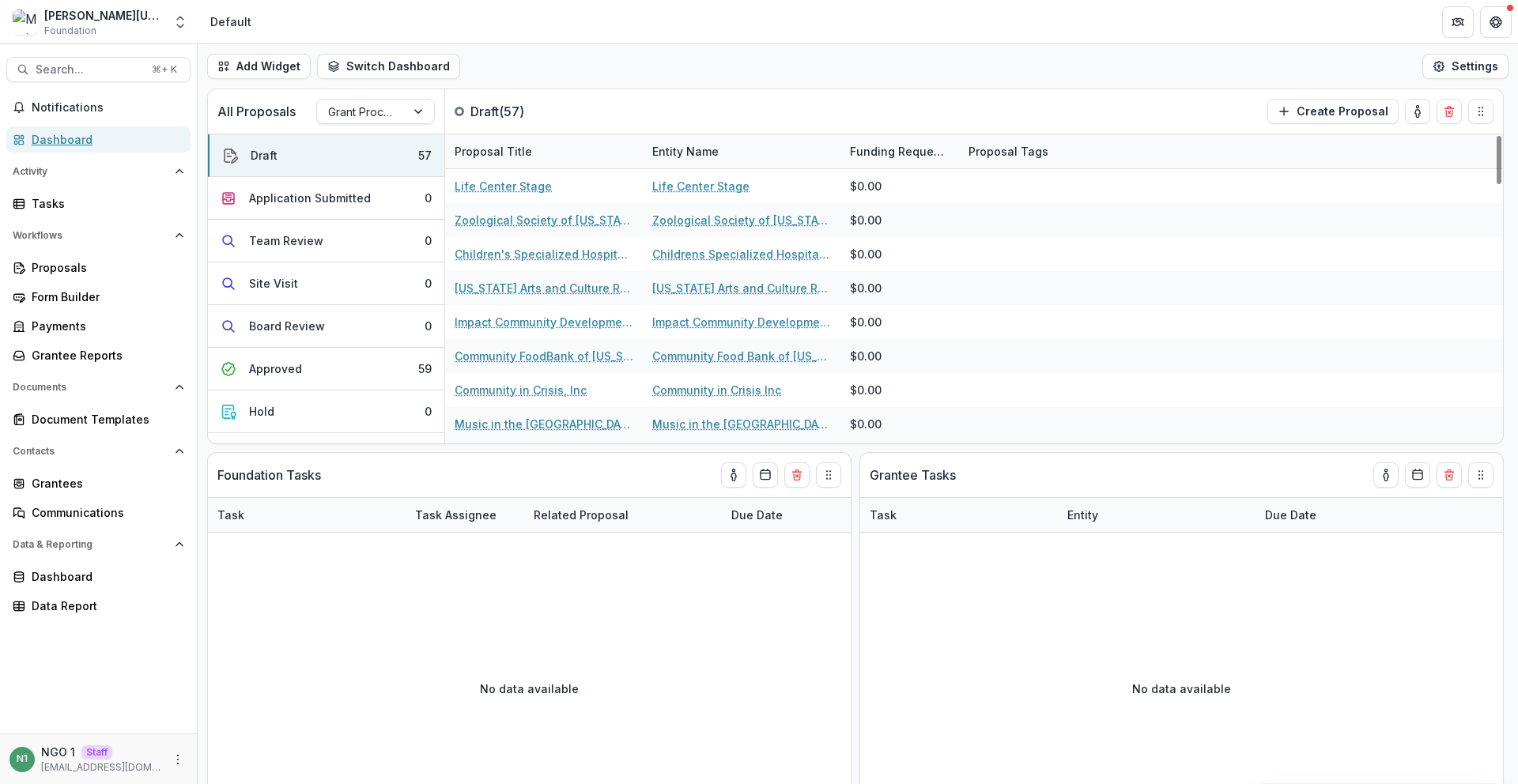
scroll to position [387, 0]
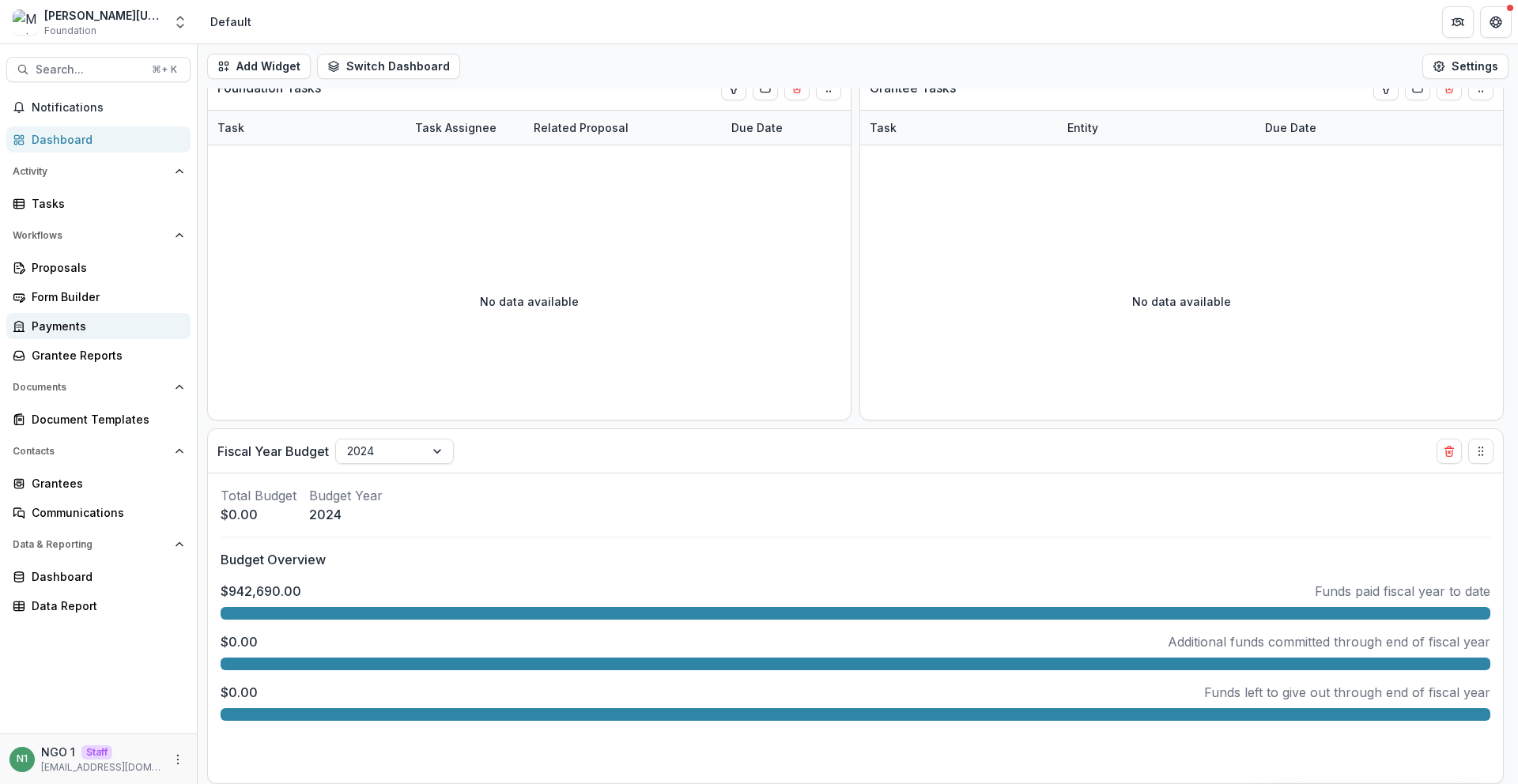
click at [72, 338] on link "Payments" at bounding box center [99, 326] width 184 height 26
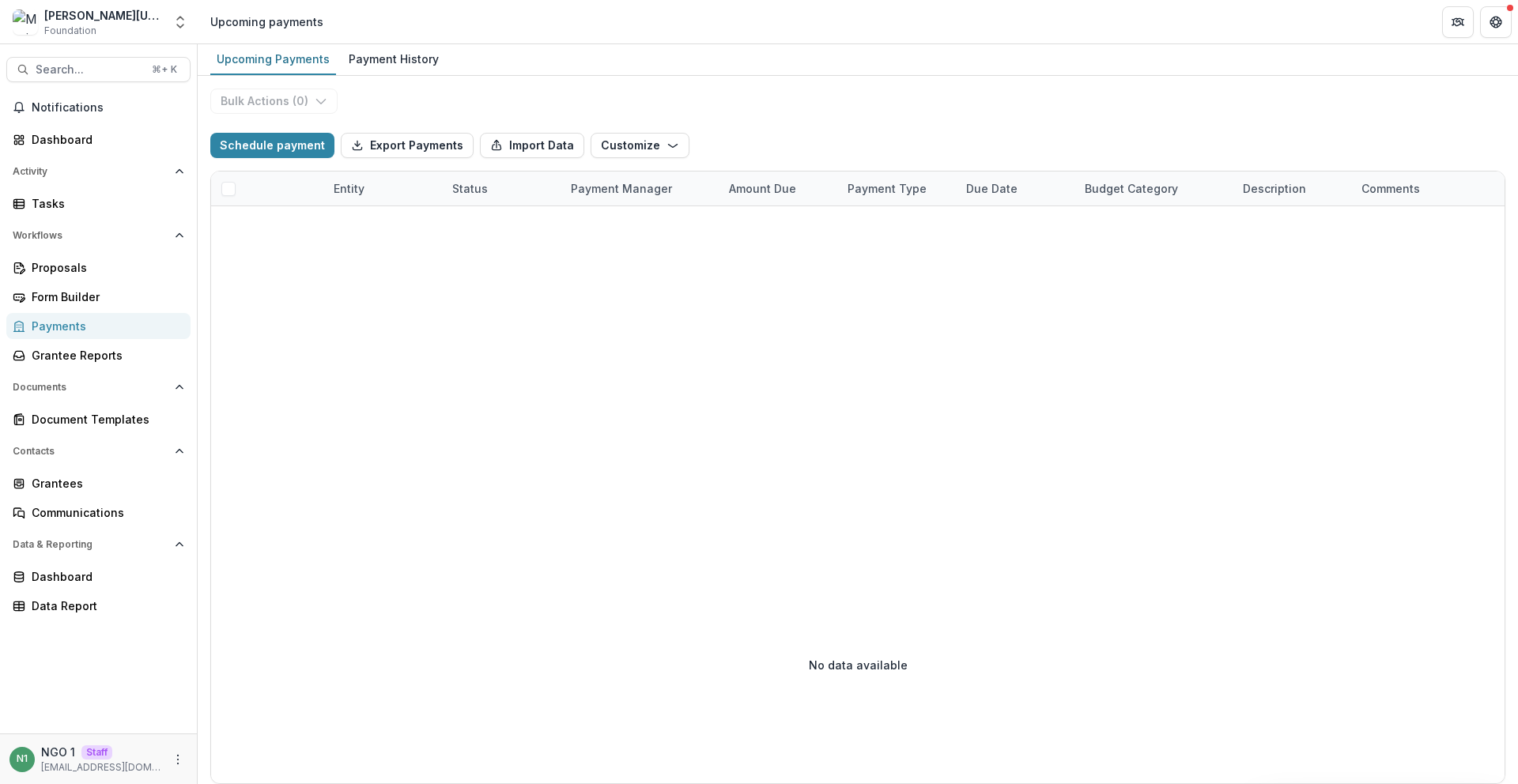
click at [370, 44] on div "Mimi Washington Starrett Data Sandbox V1 Foundation Nonprofits TEst Team Settin…" at bounding box center [759, 22] width 1518 height 44
drag, startPoint x: 366, startPoint y: 58, endPoint x: 356, endPoint y: 69, distance: 14.9
click at [366, 59] on div "Payment History" at bounding box center [394, 59] width 103 height 23
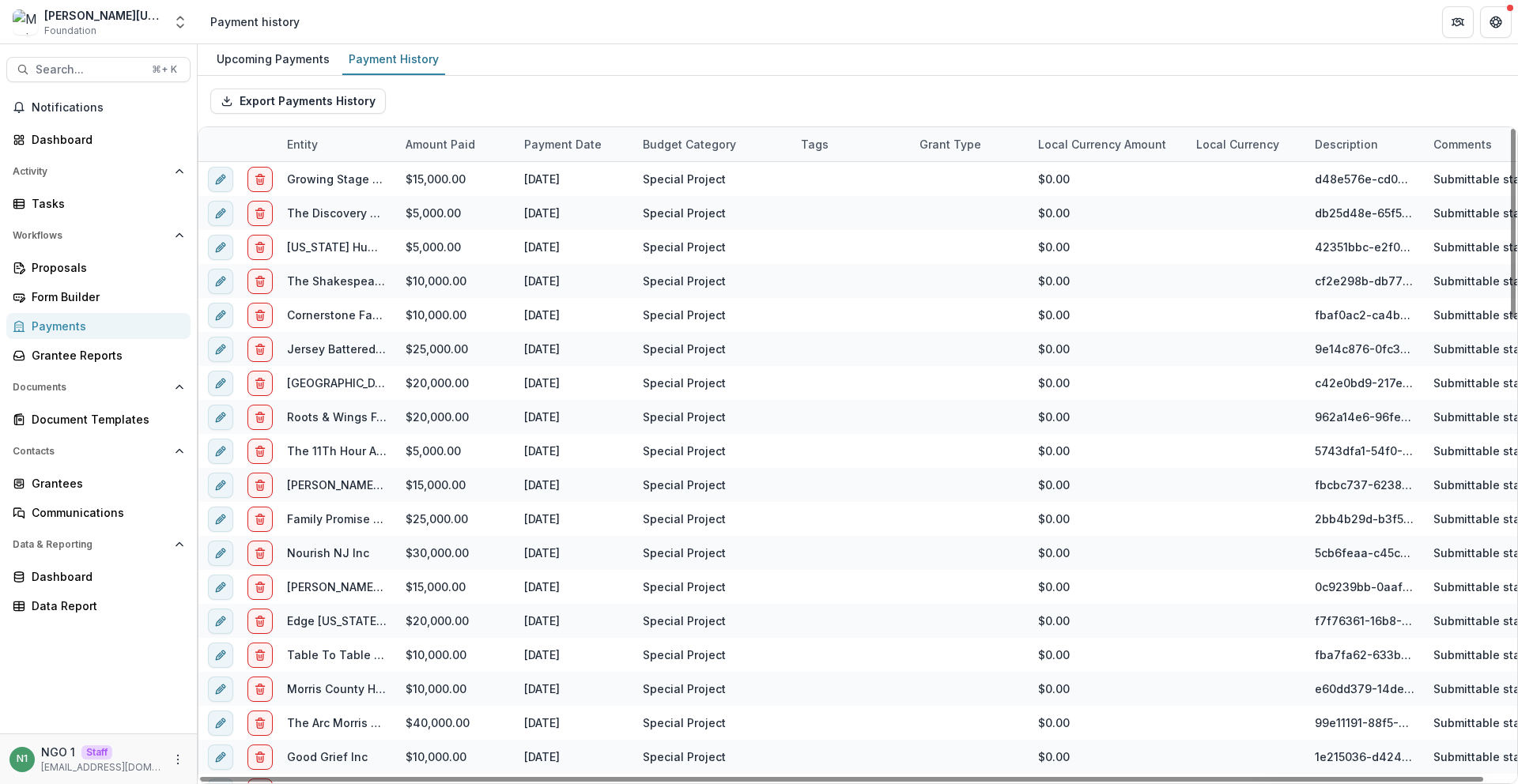
click at [225, 144] on div at bounding box center [218, 144] width 40 height 34
click at [227, 128] on div at bounding box center [218, 144] width 40 height 34
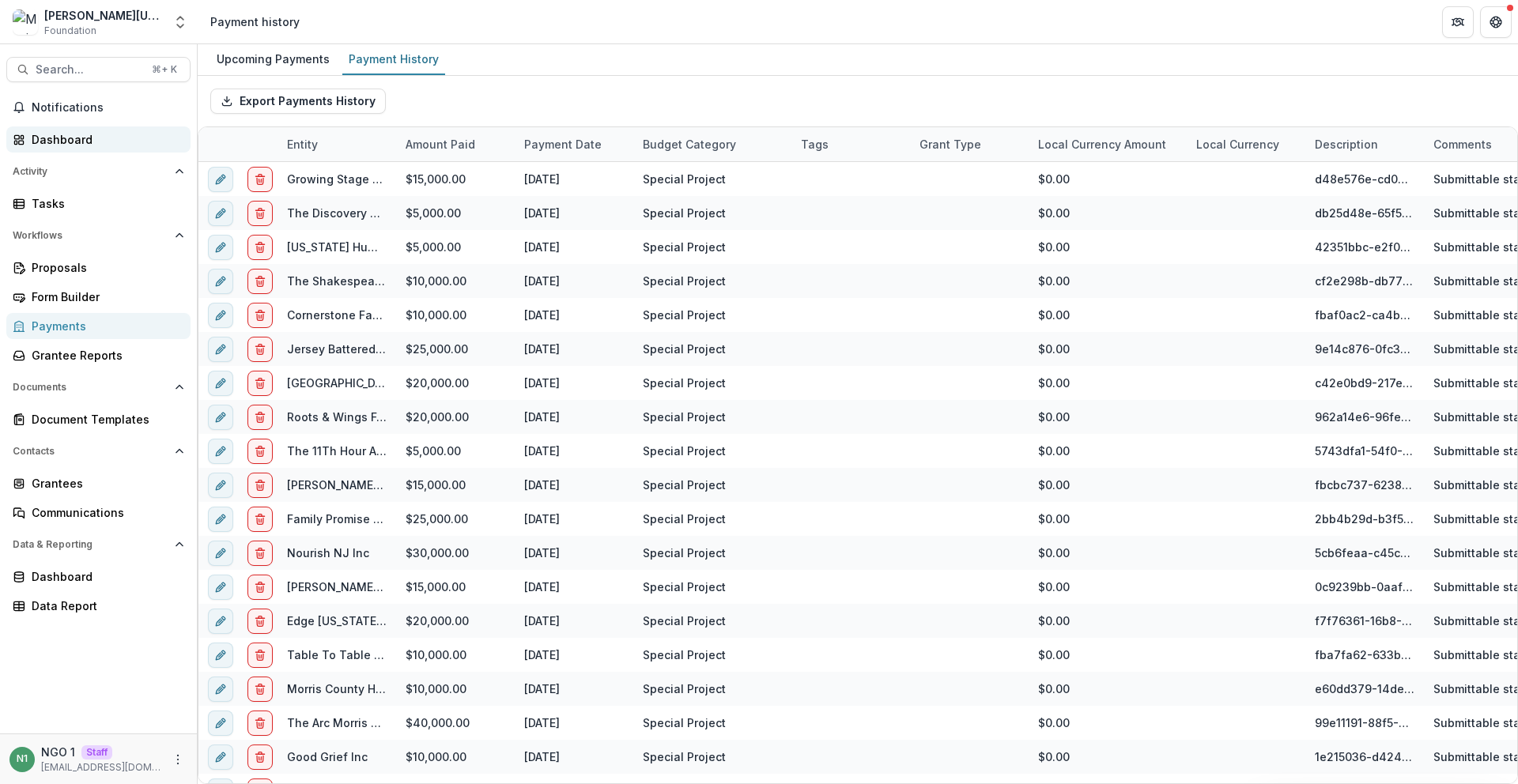
click at [79, 144] on div "Dashboard" at bounding box center [105, 139] width 147 height 16
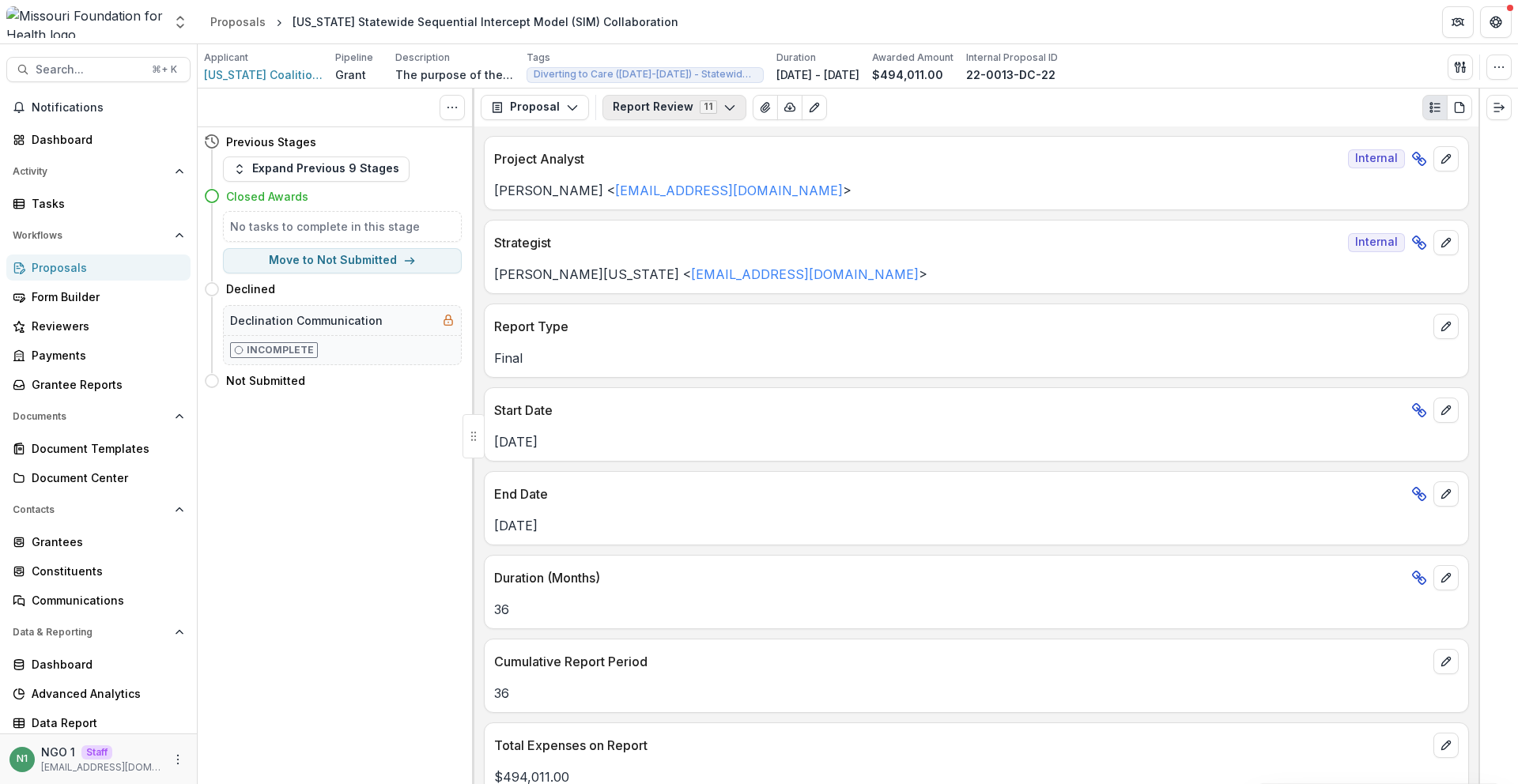
click at [684, 102] on button "Report Review 11" at bounding box center [675, 107] width 144 height 26
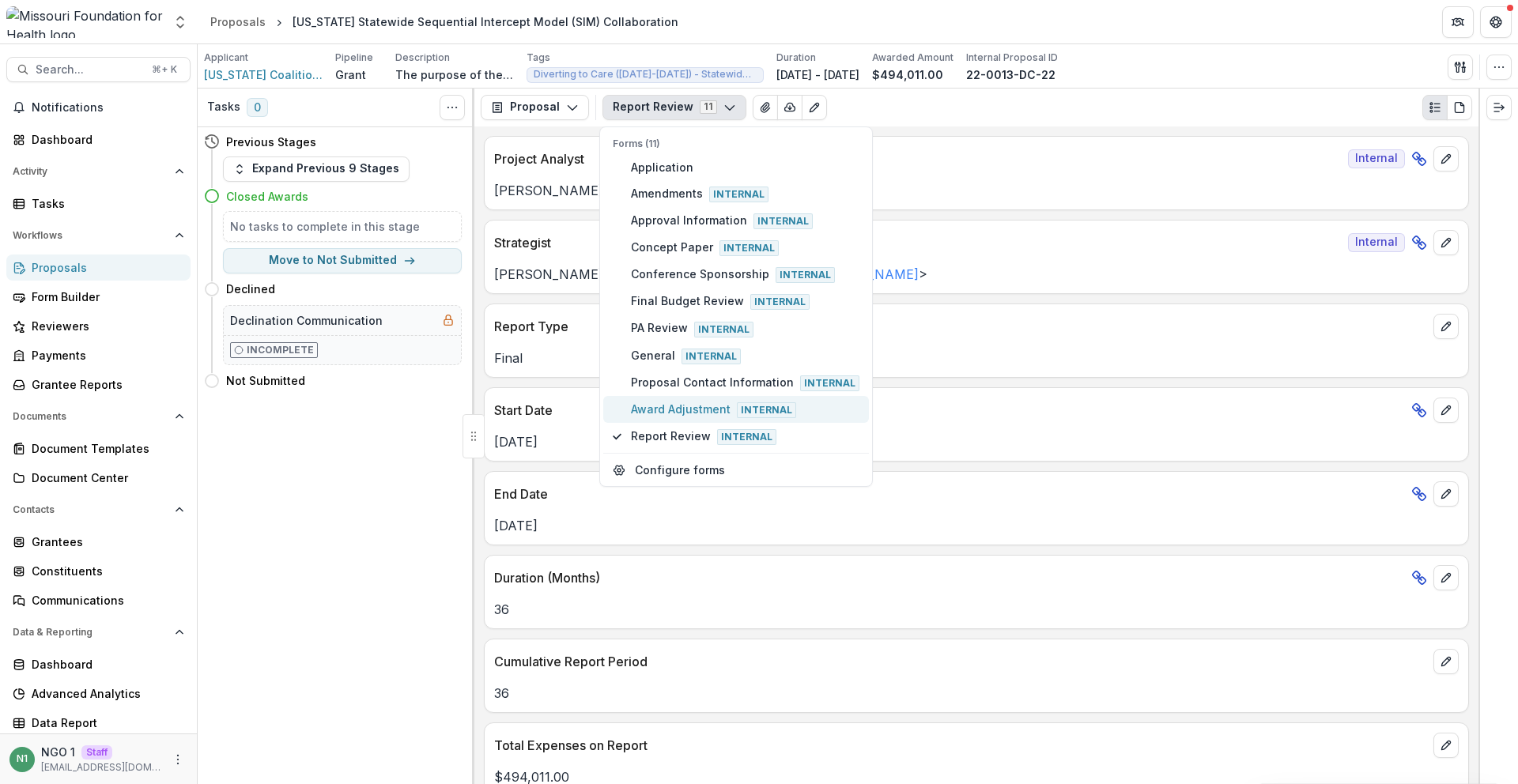
click at [666, 403] on span "Award Adjustment Internal" at bounding box center [745, 409] width 228 height 17
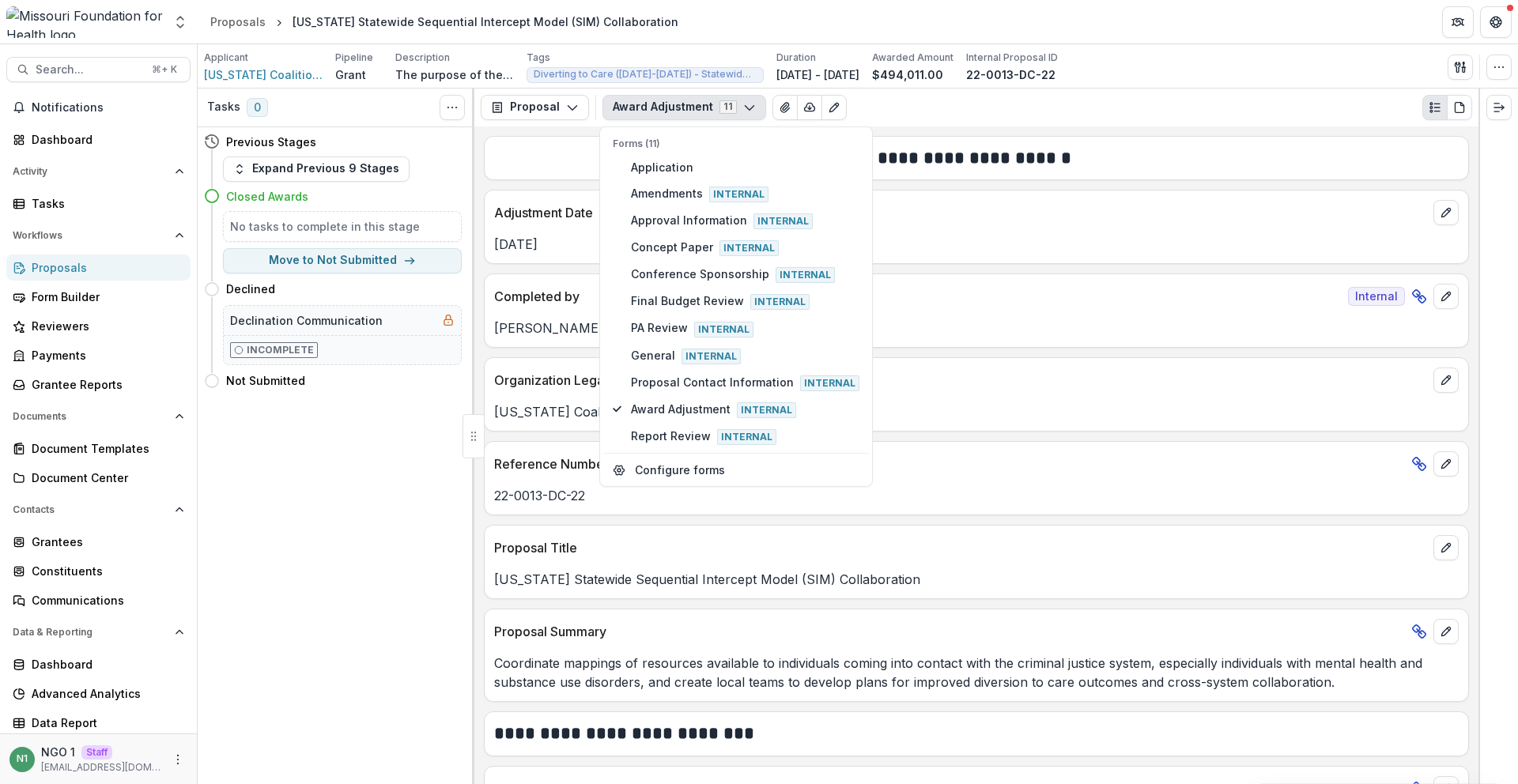
scroll to position [770, 0]
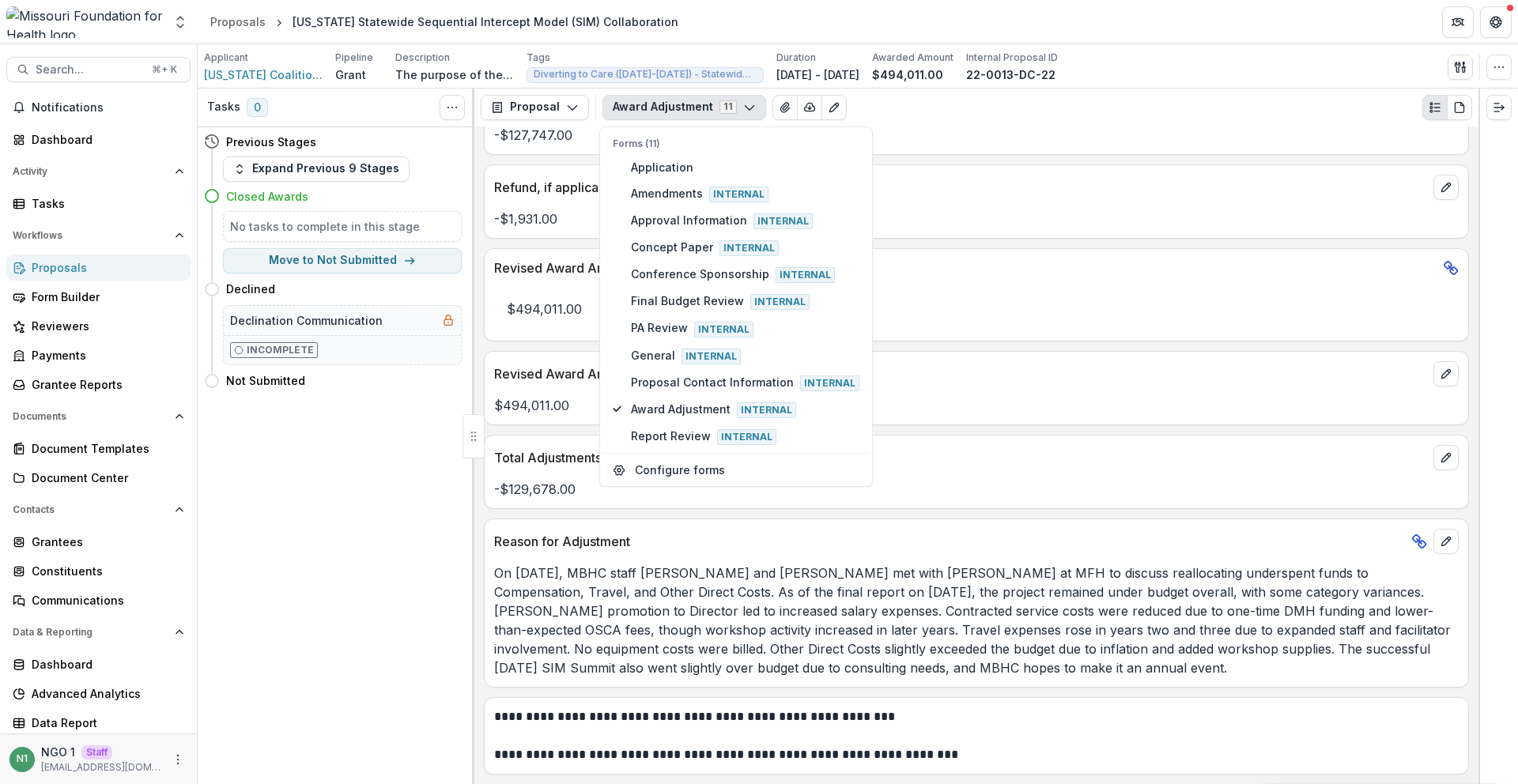
drag, startPoint x: 591, startPoint y: 619, endPoint x: 586, endPoint y: 571, distance: 48.3
click at [591, 618] on p "On November 25, 2024, MBHC staff Chelsea Hughes and KC Rafferty met with Deena …" at bounding box center [976, 621] width 965 height 114
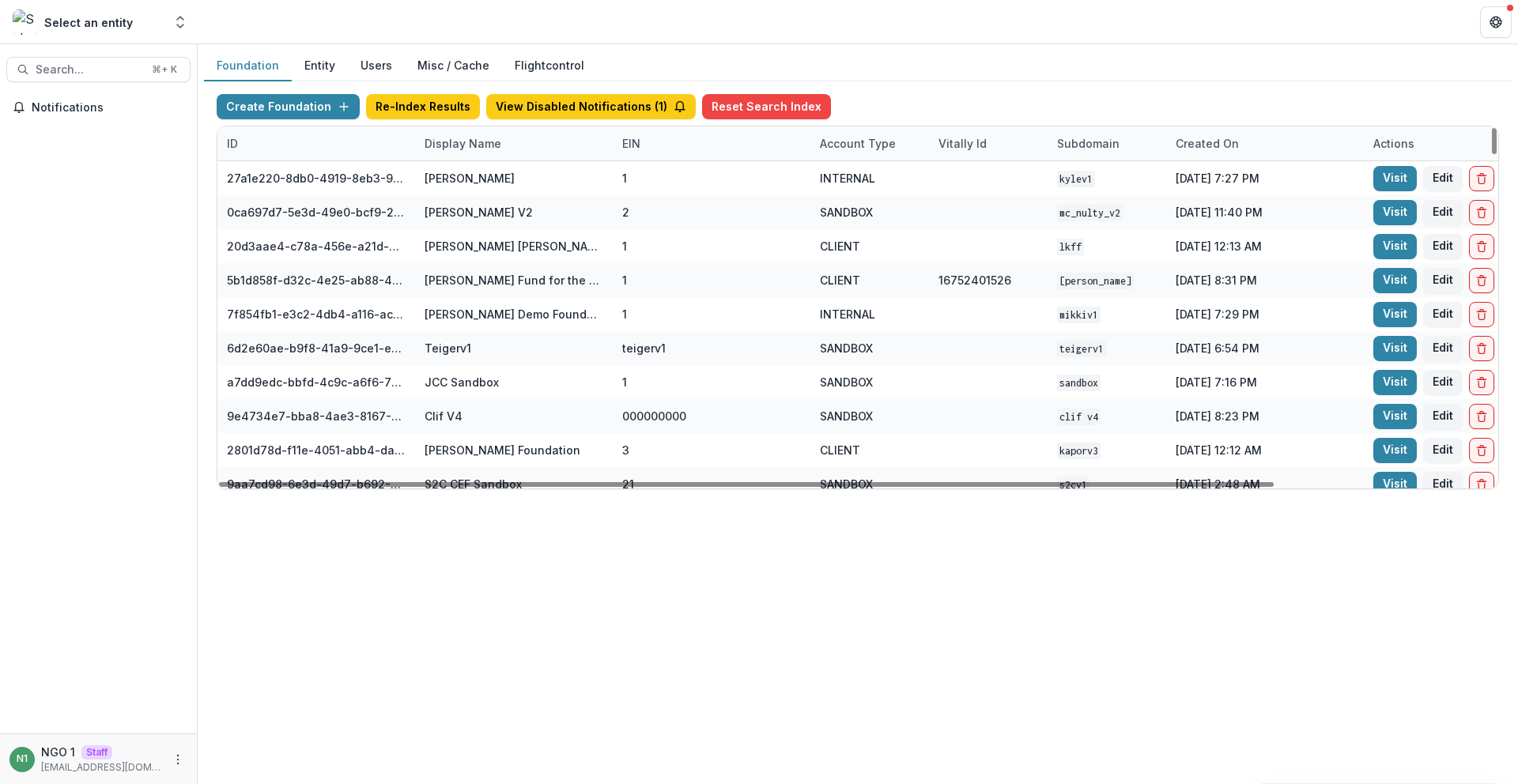
click at [458, 138] on div "Display Name" at bounding box center [463, 143] width 96 height 16
click at [461, 170] on input at bounding box center [513, 180] width 189 height 26
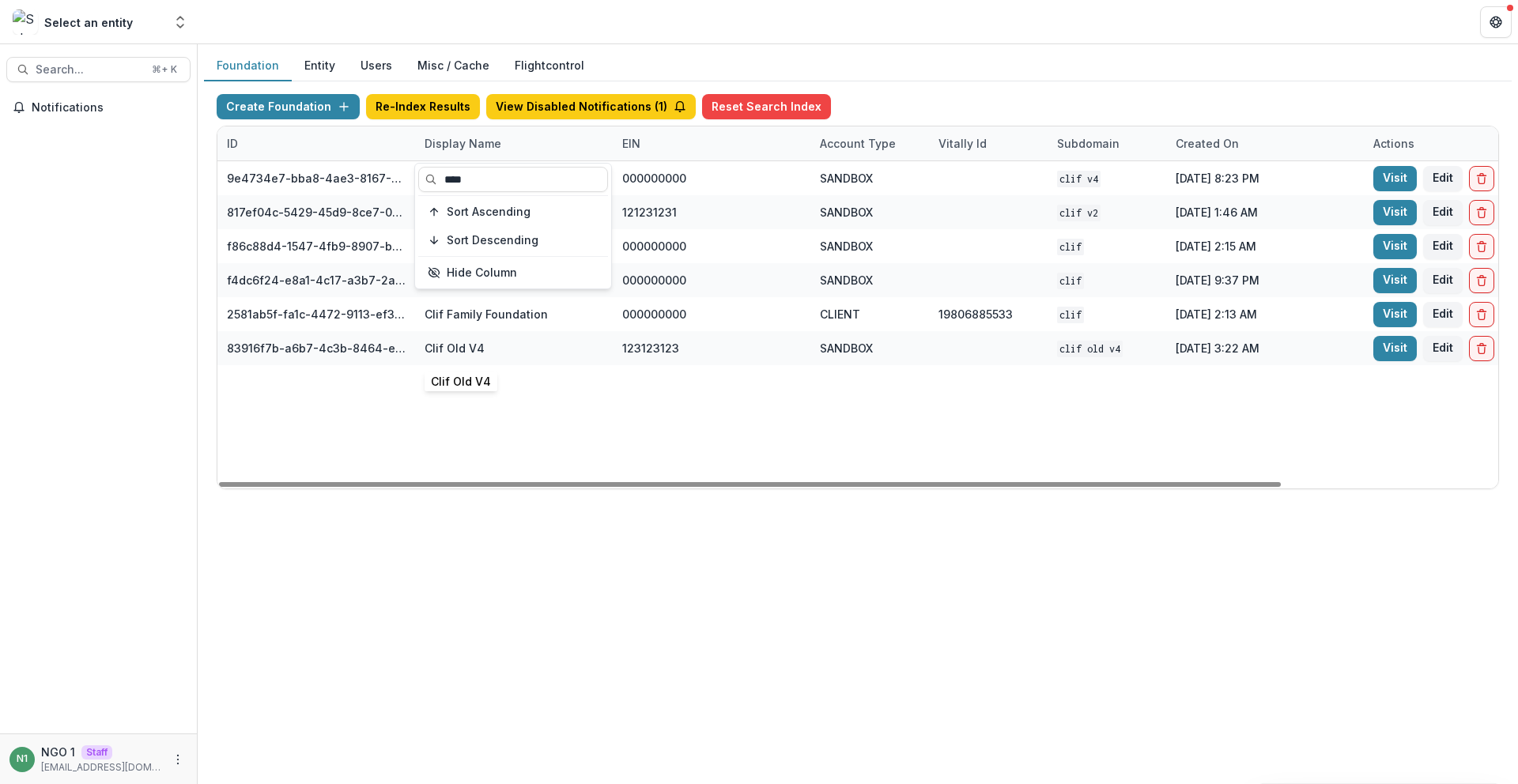
type input "****"
click at [494, 333] on div "Clif Old V4" at bounding box center [514, 348] width 179 height 34
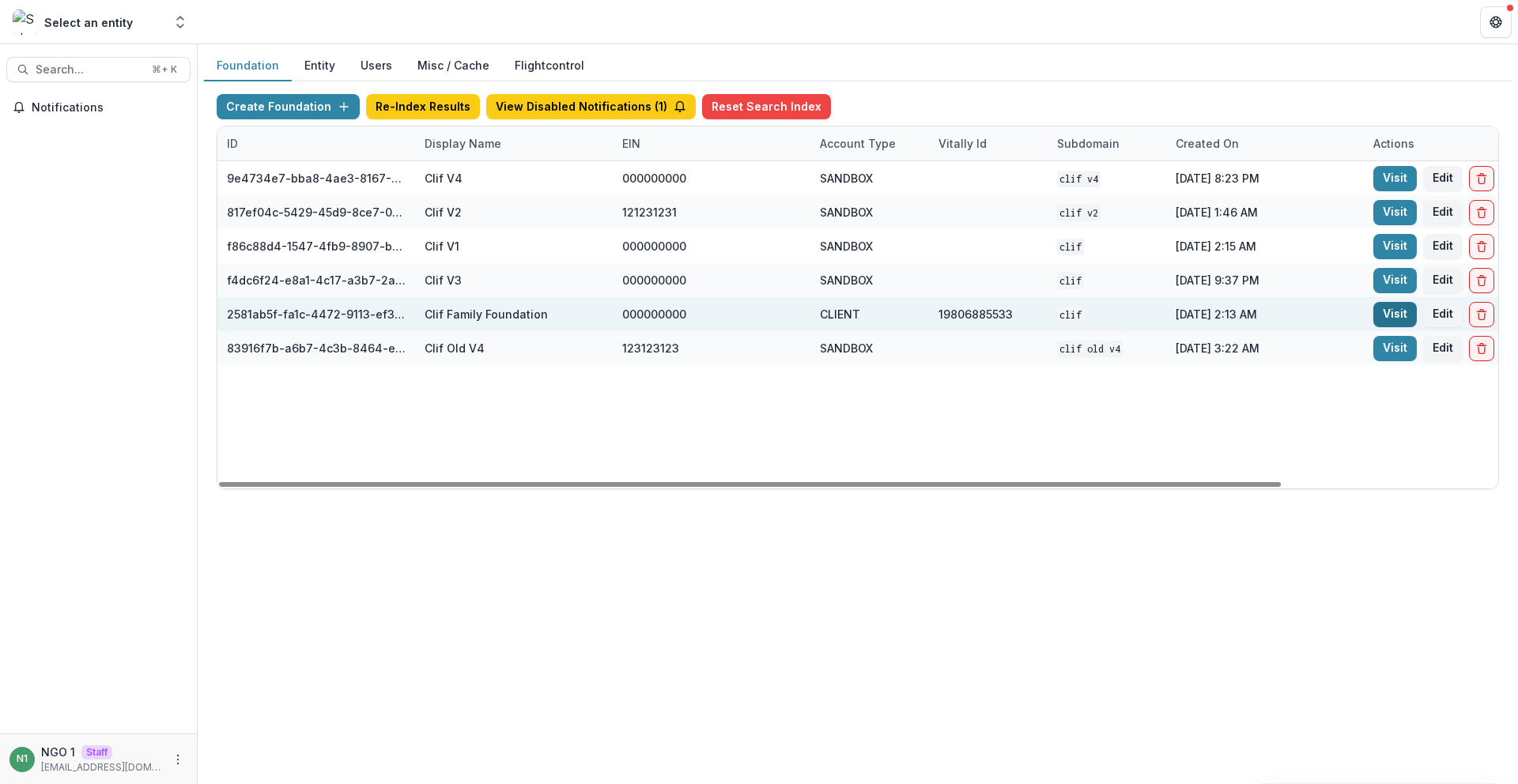
click at [1395, 314] on link "Visit" at bounding box center [1395, 315] width 44 height 26
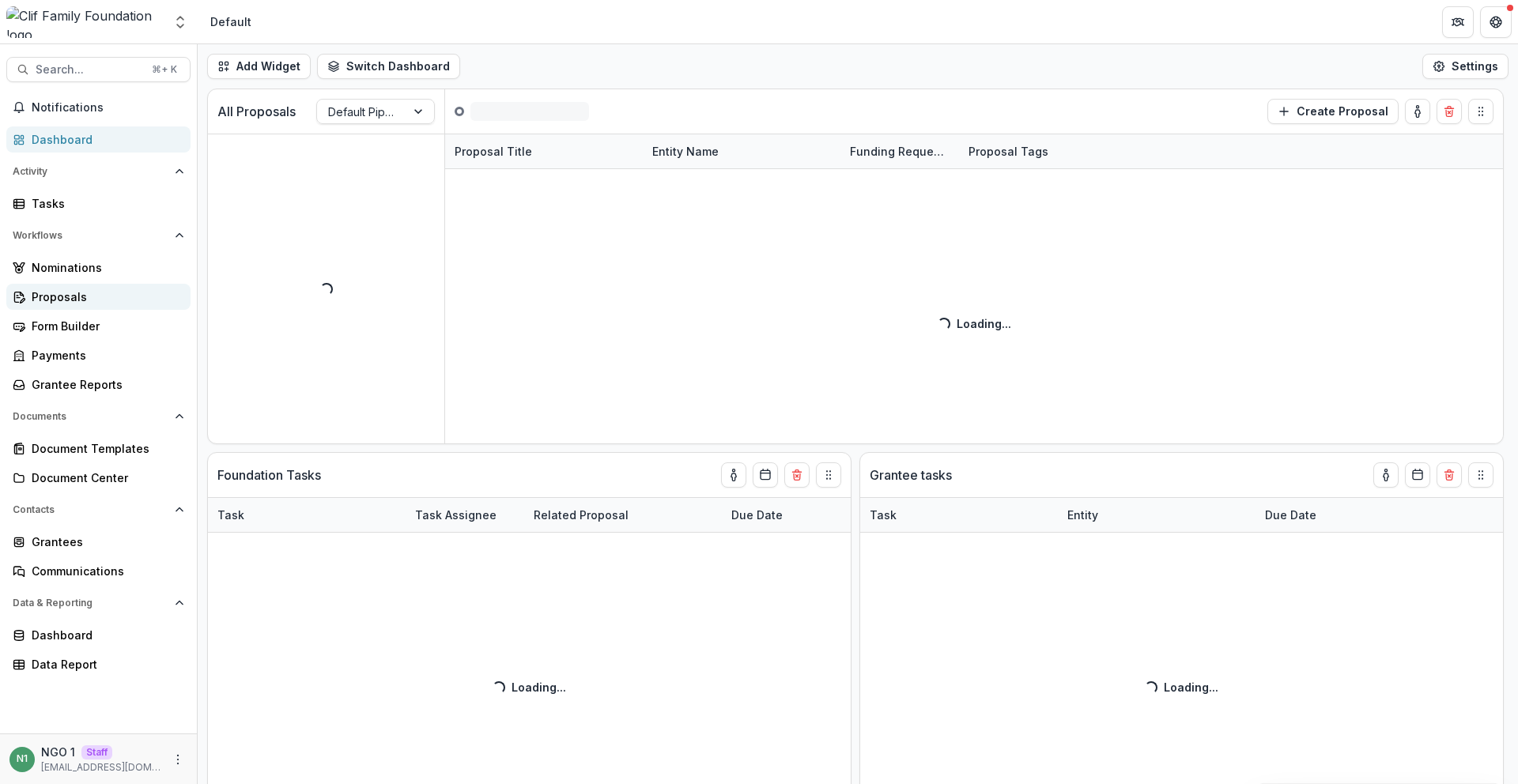
click at [40, 294] on div "Proposals" at bounding box center [105, 296] width 147 height 16
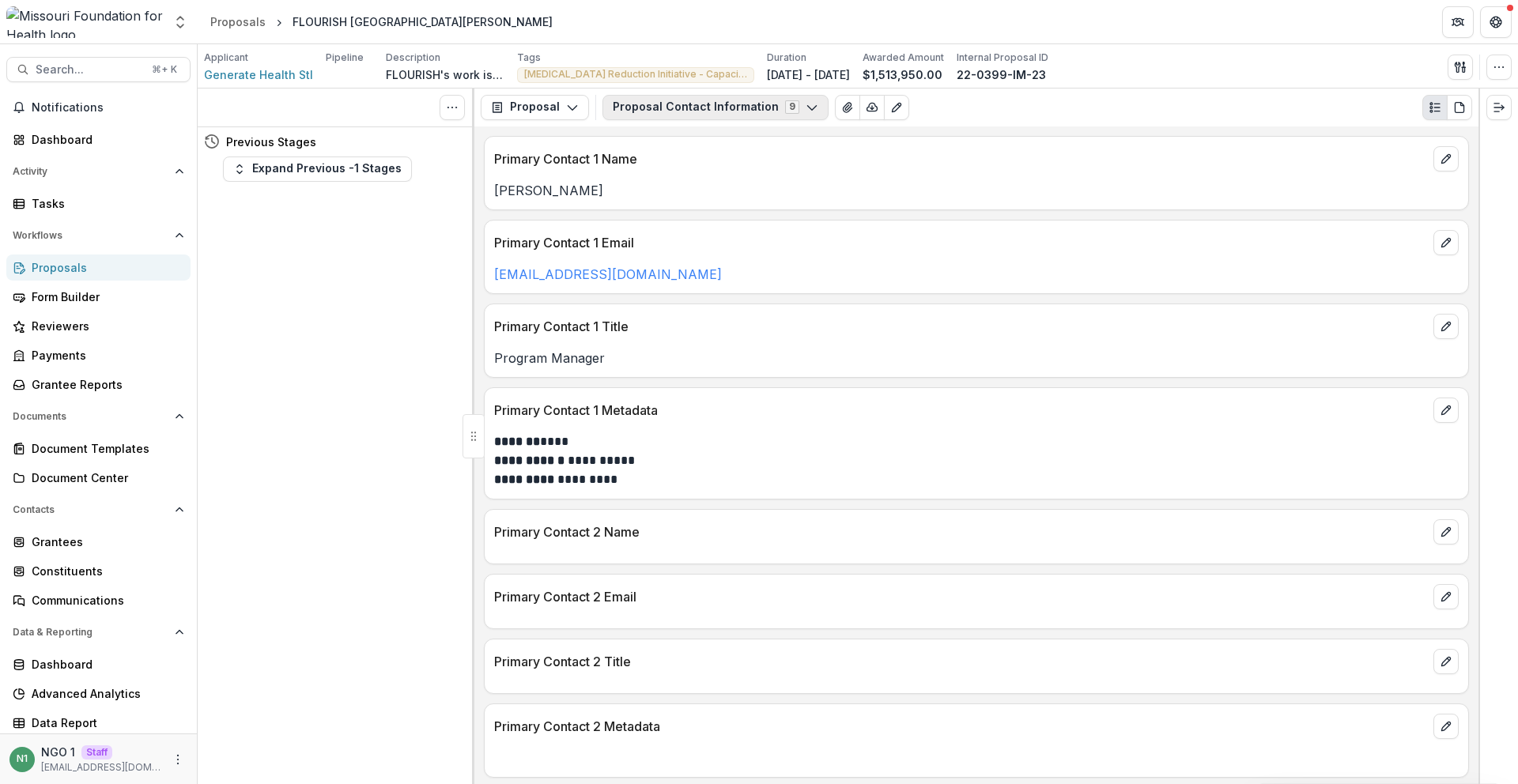
click at [686, 106] on button "Proposal Contact Information 9" at bounding box center [716, 107] width 227 height 26
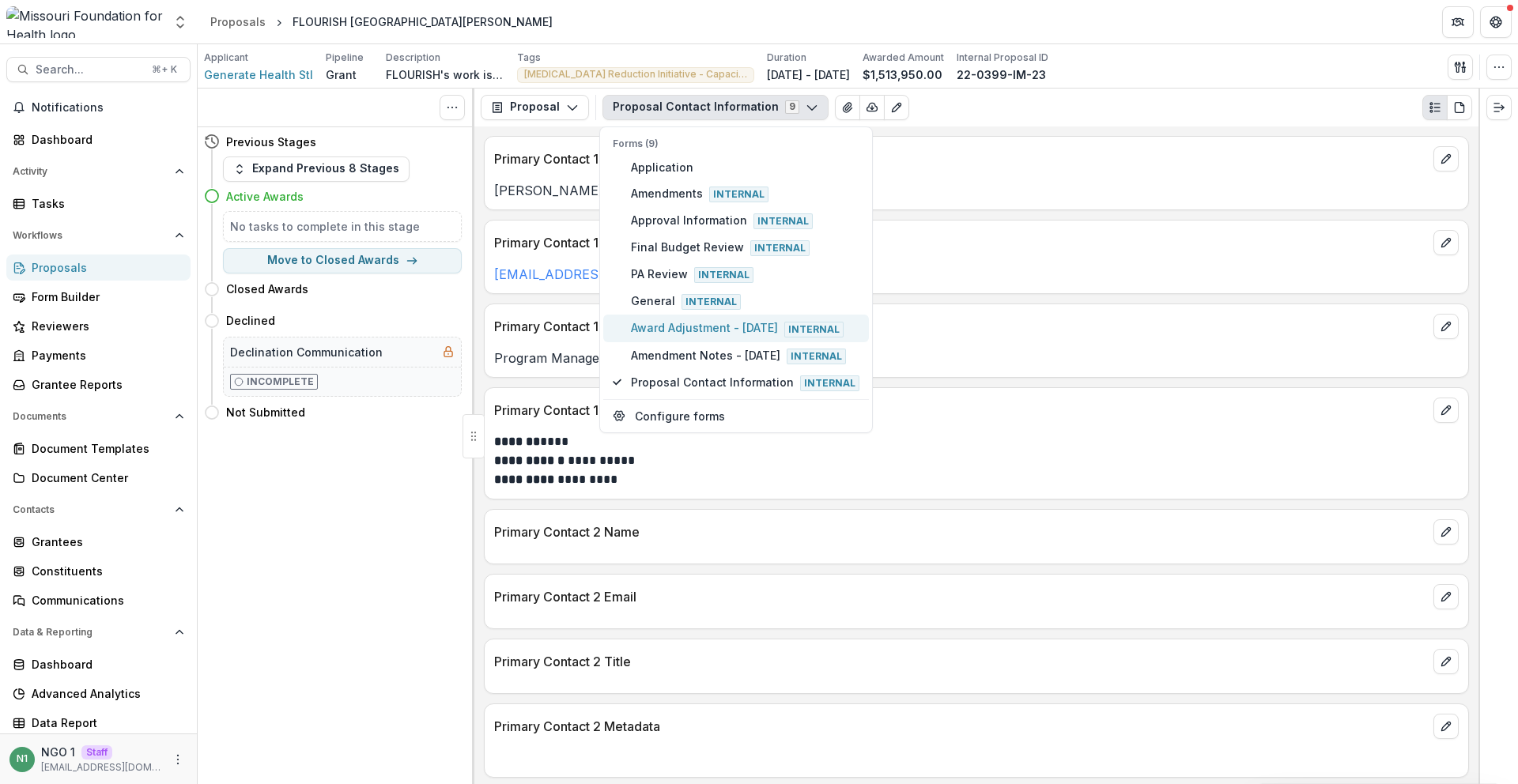
click at [670, 327] on span "Award Adjustment - July 2025 Internal" at bounding box center [745, 328] width 228 height 17
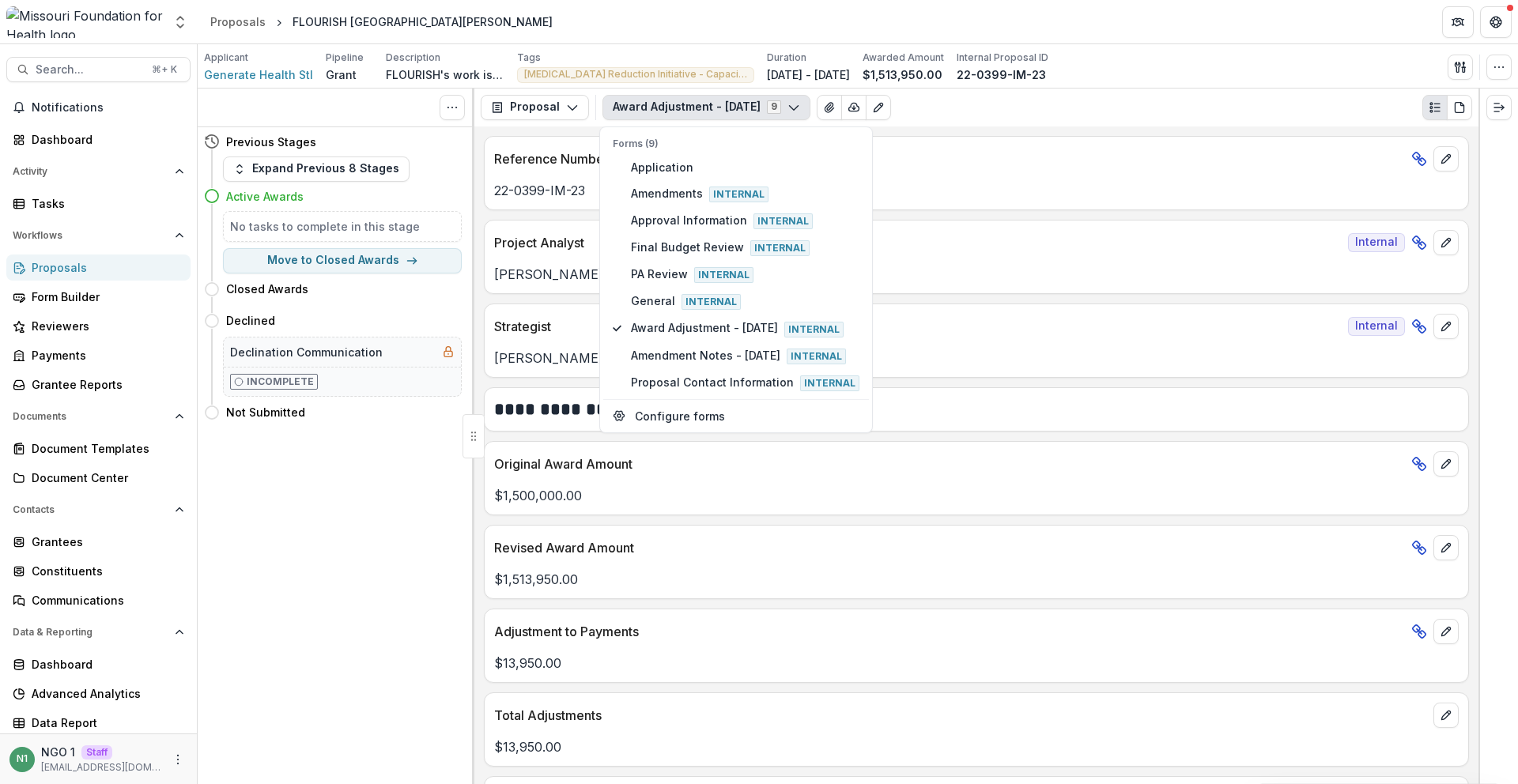
click at [598, 548] on p "Revised Award Amount" at bounding box center [950, 548] width 911 height 19
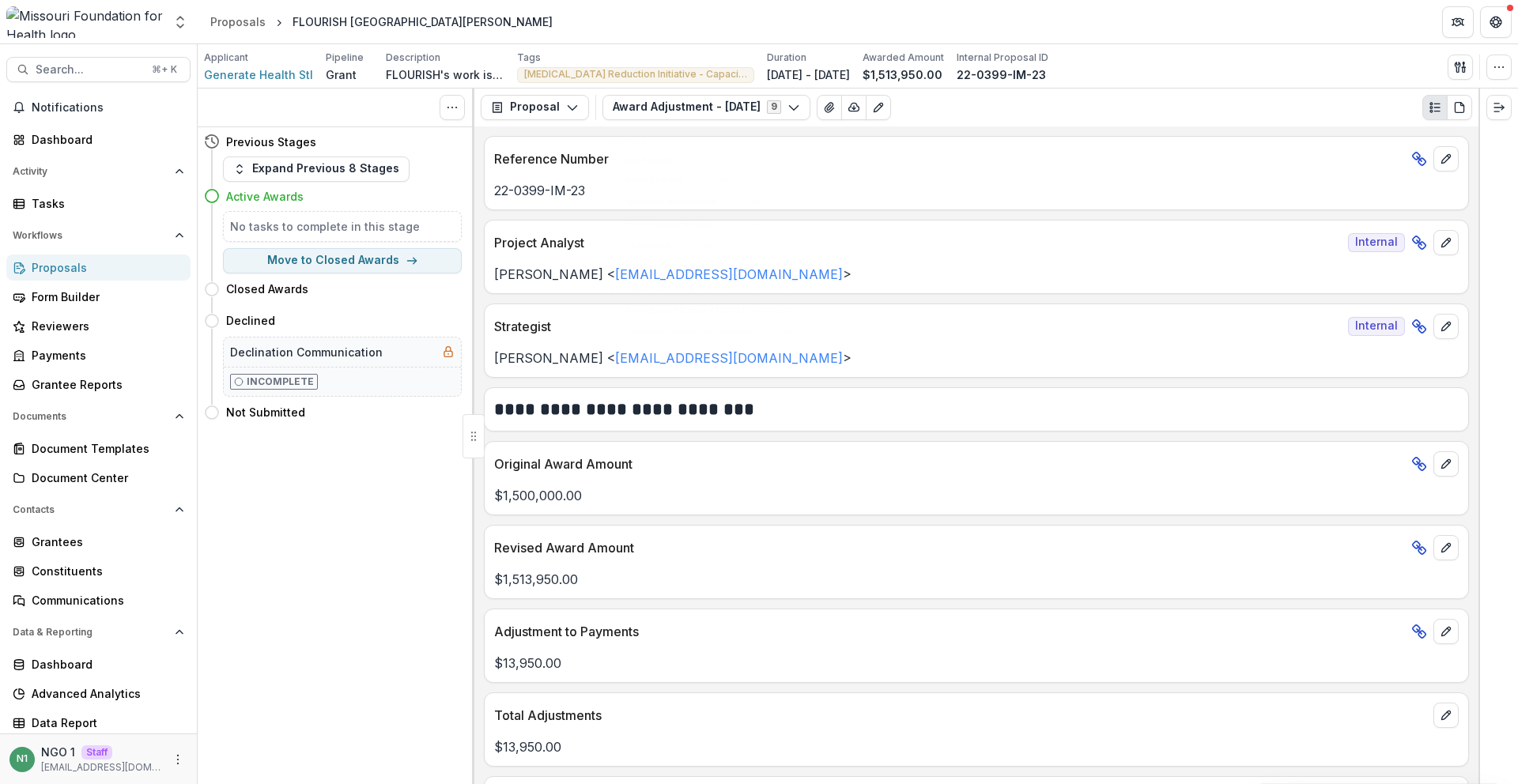
scroll to position [393, 0]
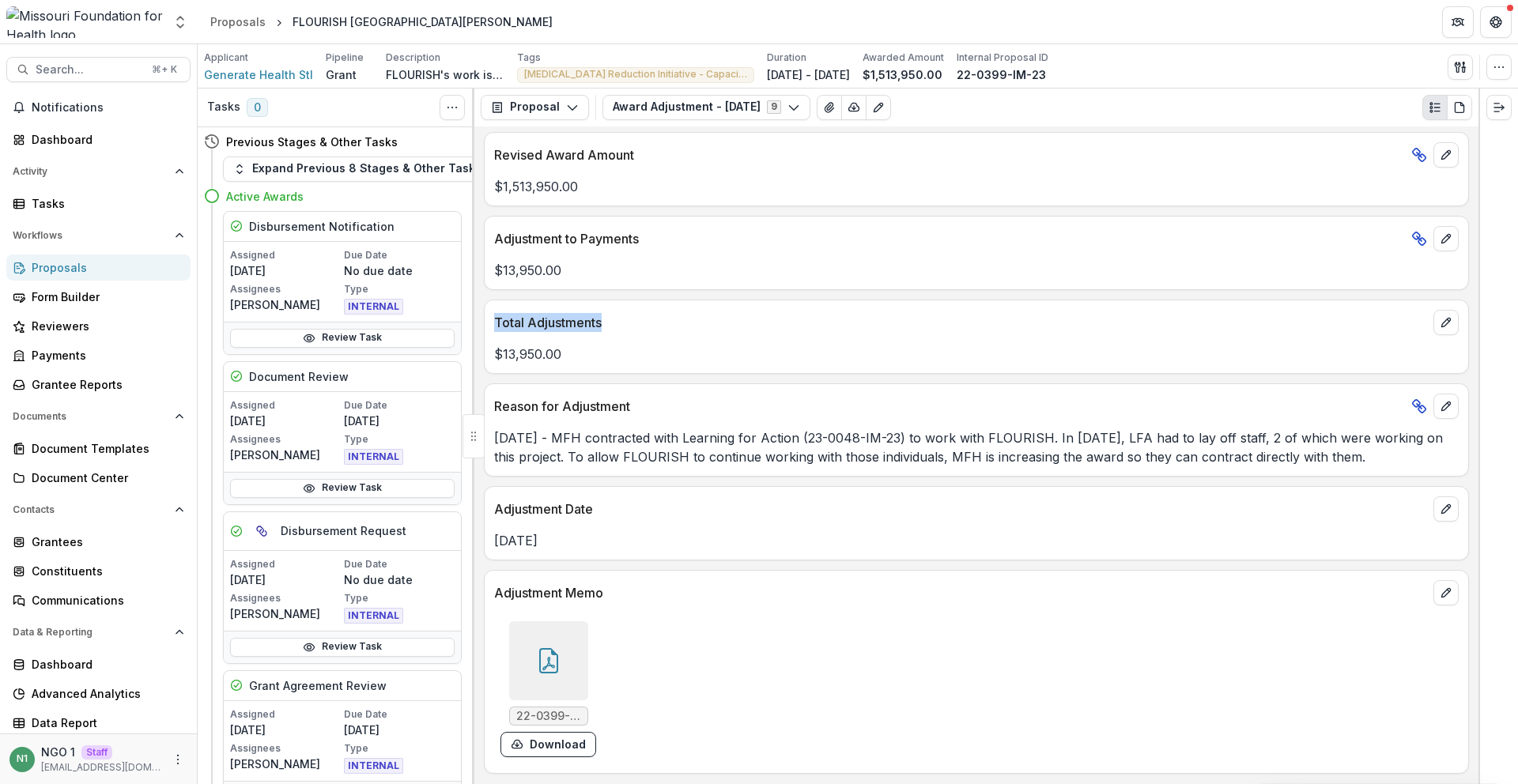
drag, startPoint x: 532, startPoint y: 317, endPoint x: 501, endPoint y: 268, distance: 58.0
click at [492, 318] on div "Total Adjustments" at bounding box center [977, 318] width 983 height 35
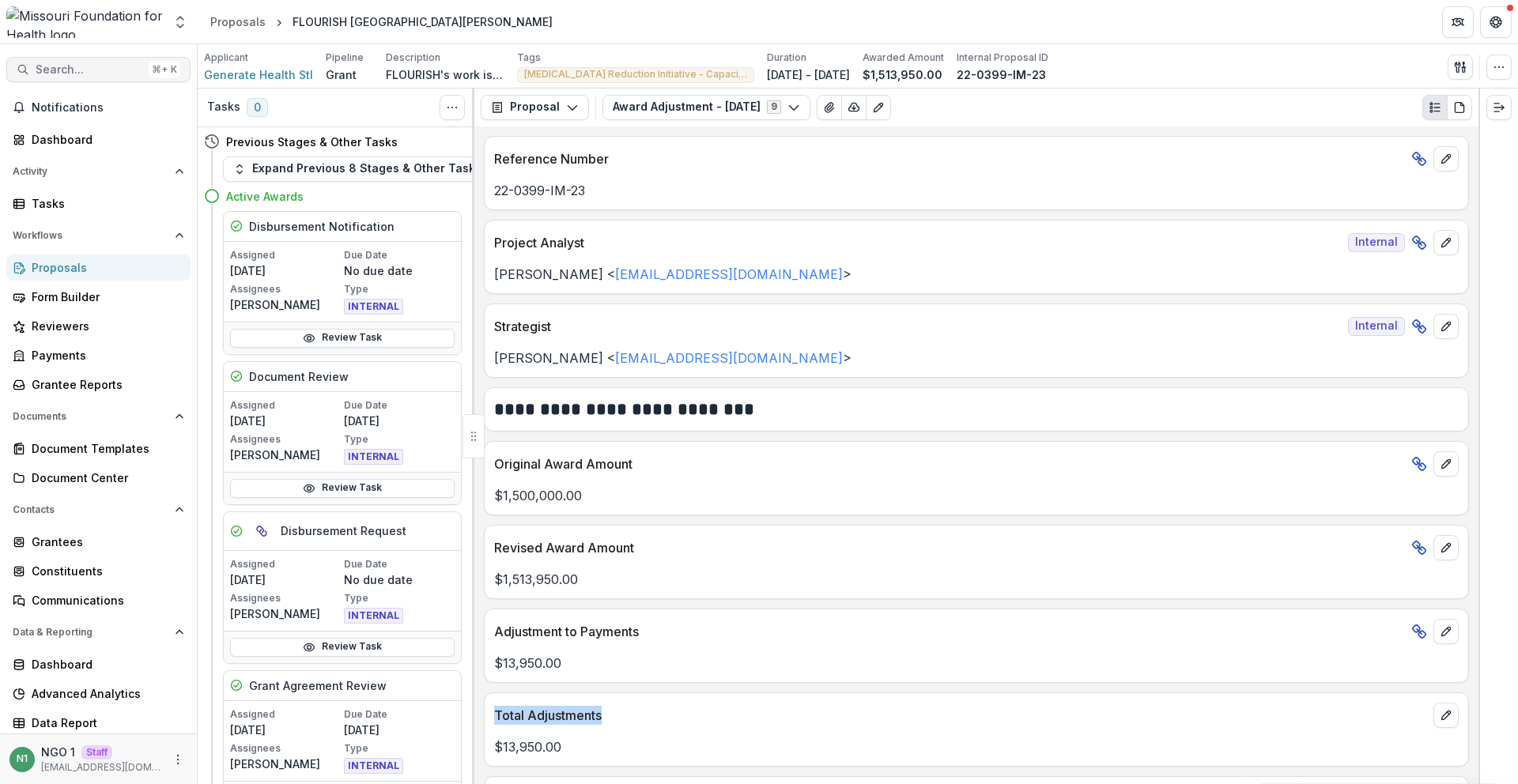
click at [105, 60] on button "Search... ⌘ + K" at bounding box center [99, 69] width 184 height 26
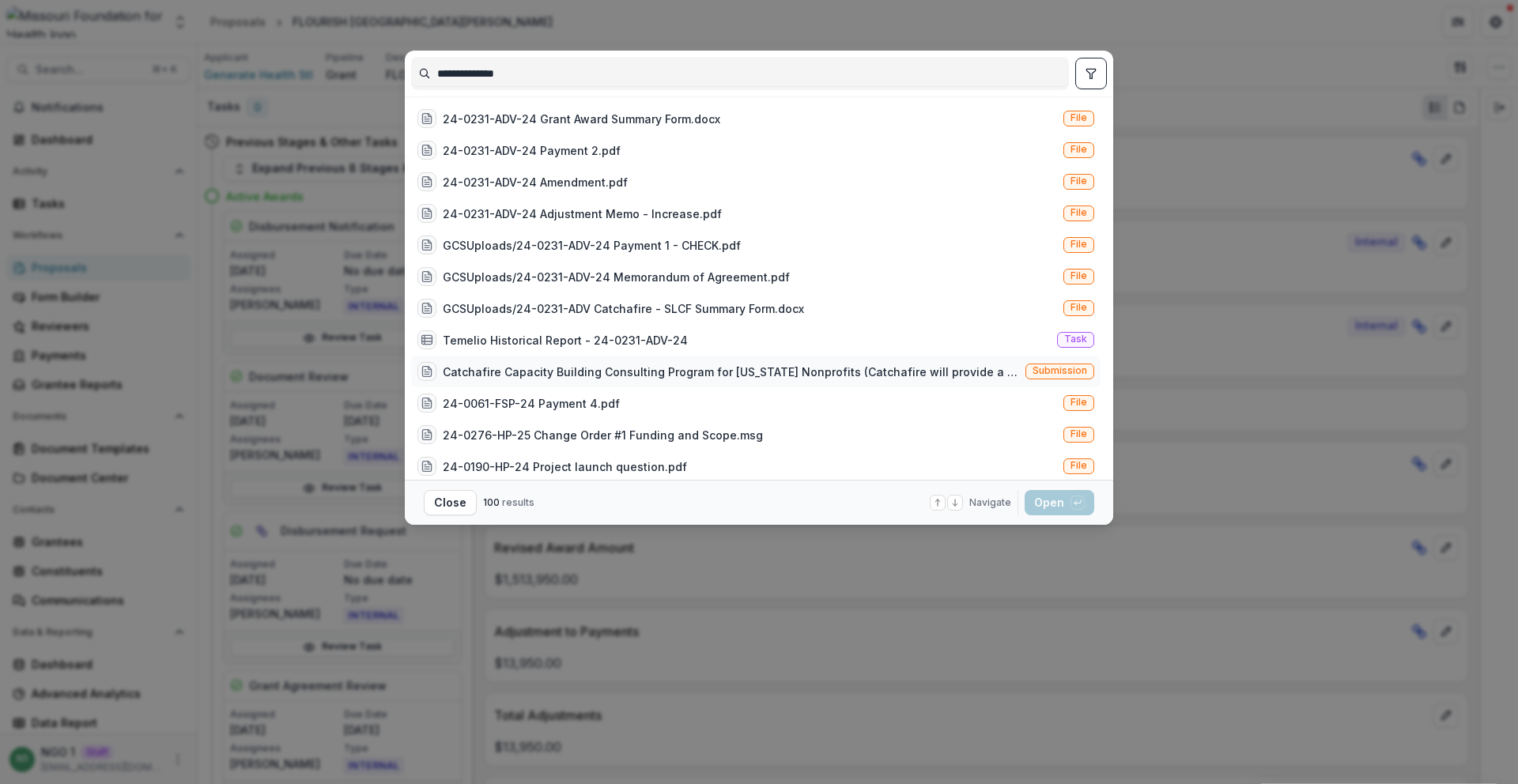
type input "**********"
click at [1040, 378] on span "Submission" at bounding box center [1060, 371] width 69 height 16
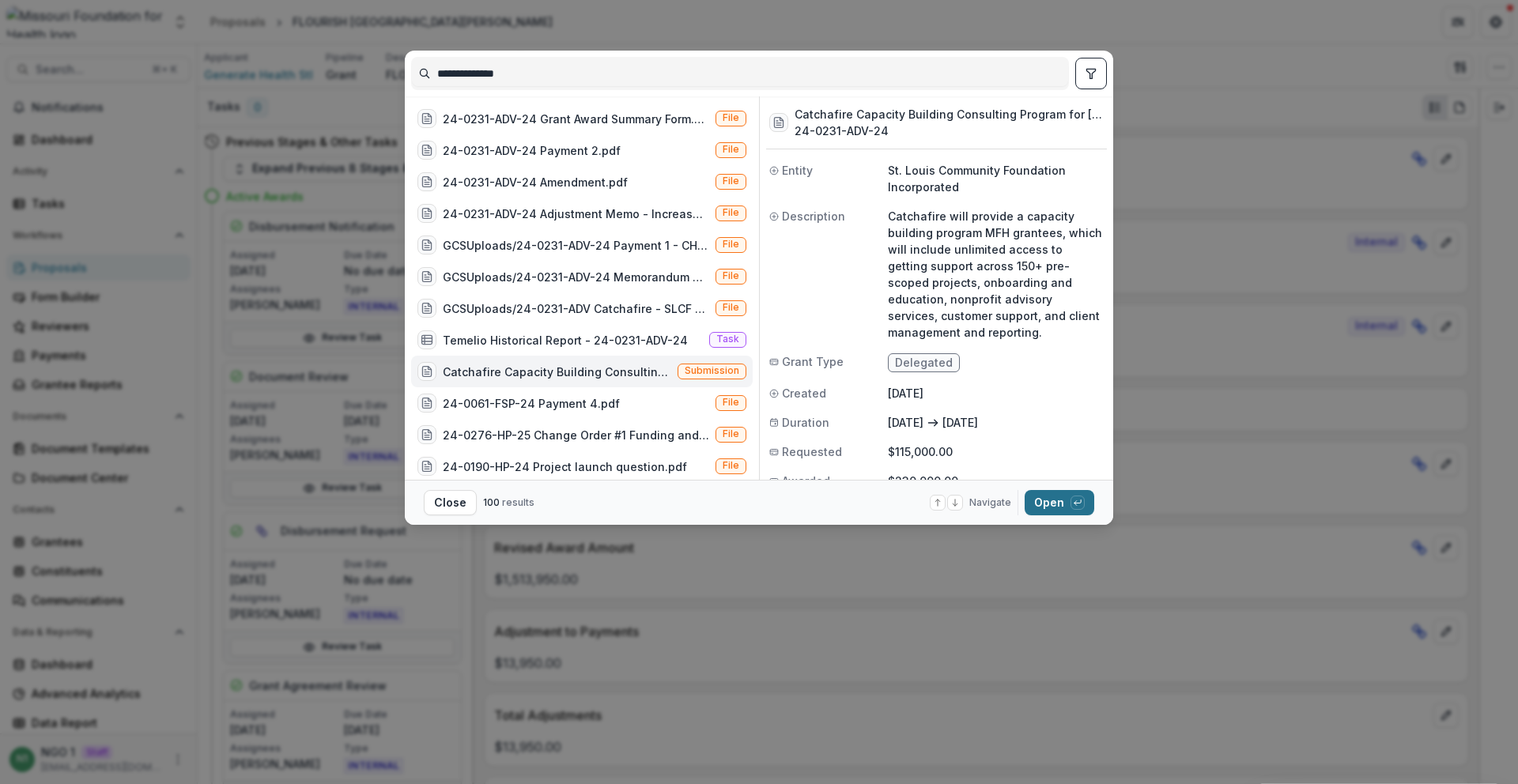
click at [1047, 491] on button "Open with enter key" at bounding box center [1059, 502] width 69 height 26
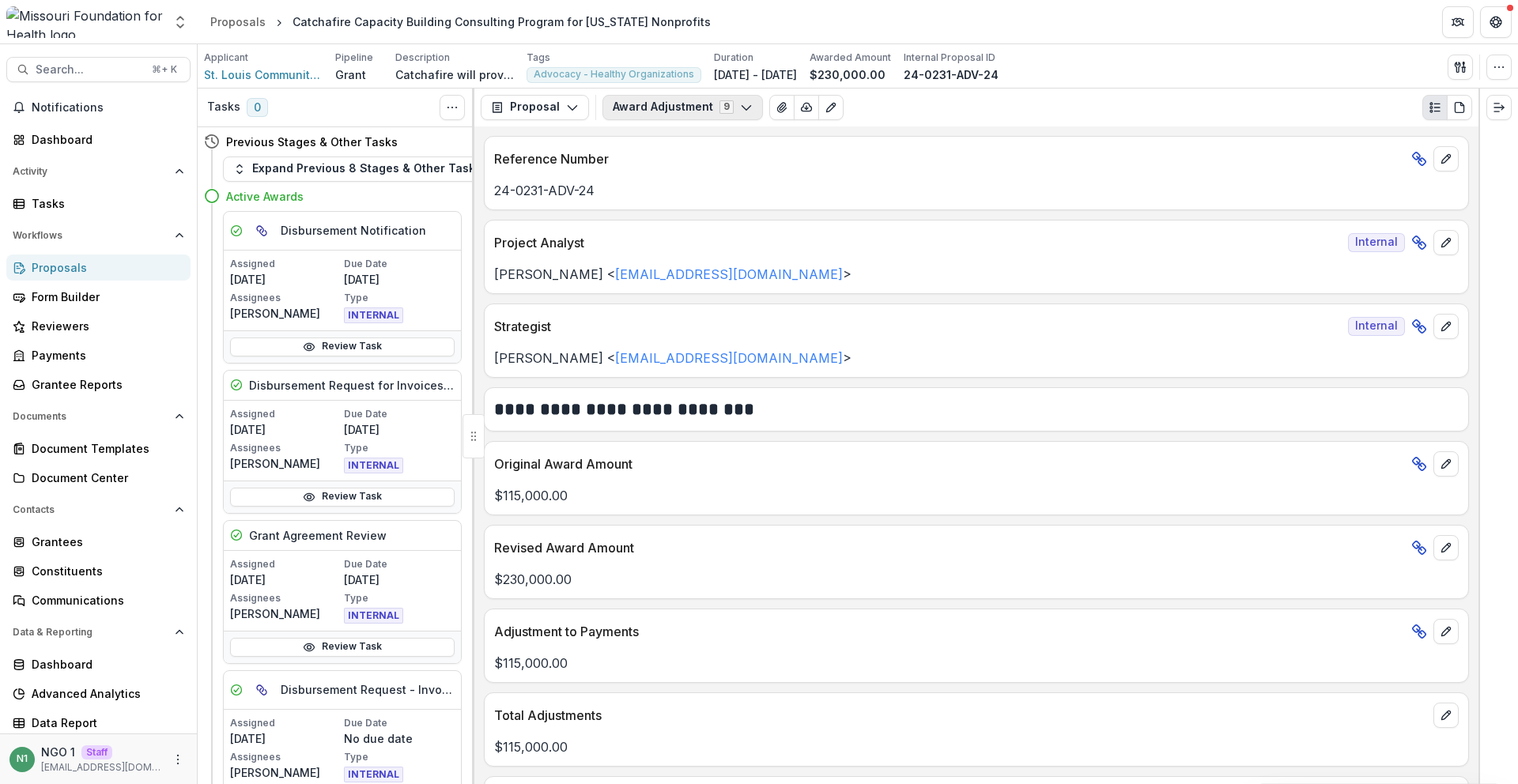
click at [647, 103] on button "Award Adjustment 9" at bounding box center [683, 107] width 161 height 26
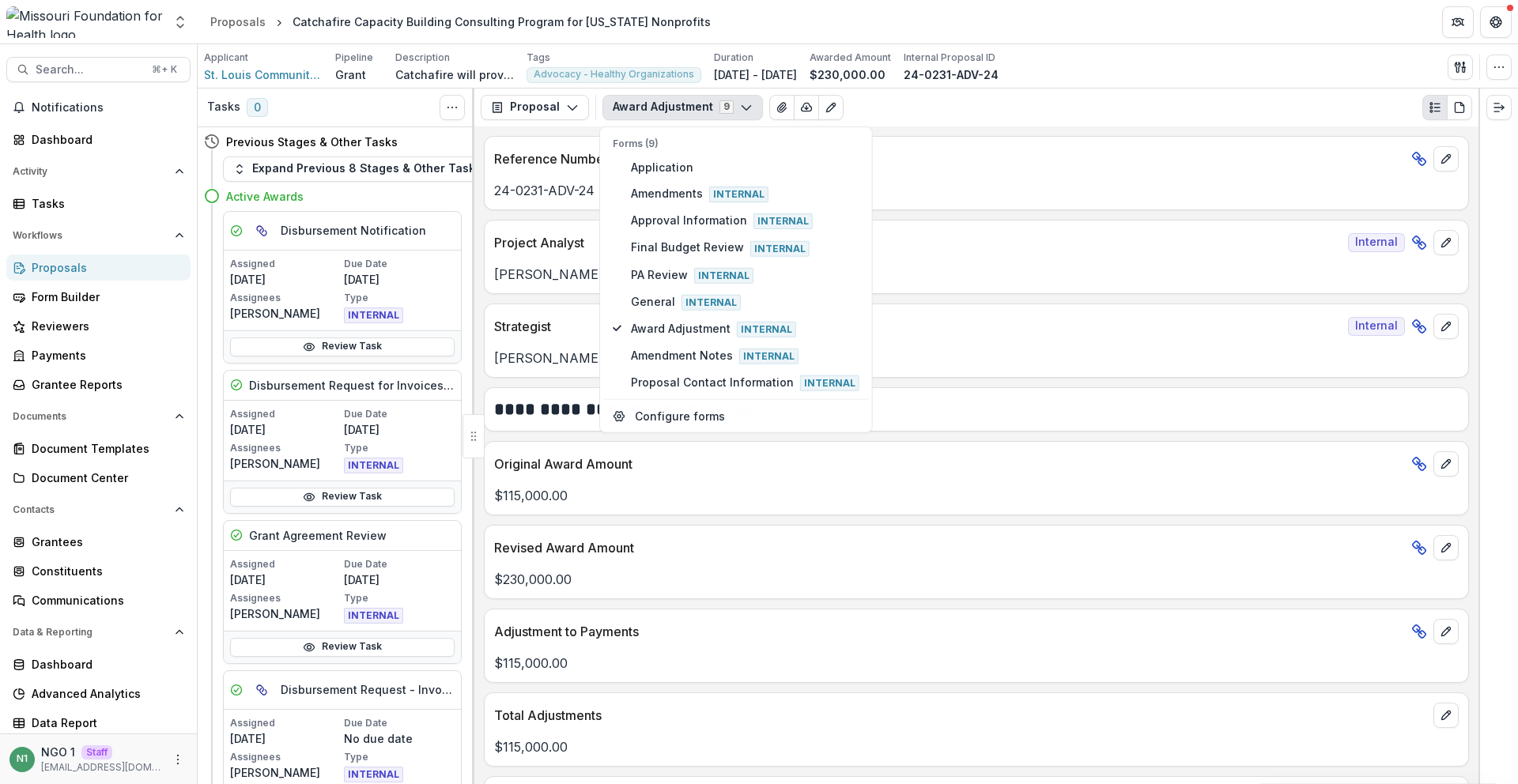
click at [647, 104] on button "Award Adjustment 9" at bounding box center [683, 107] width 161 height 26
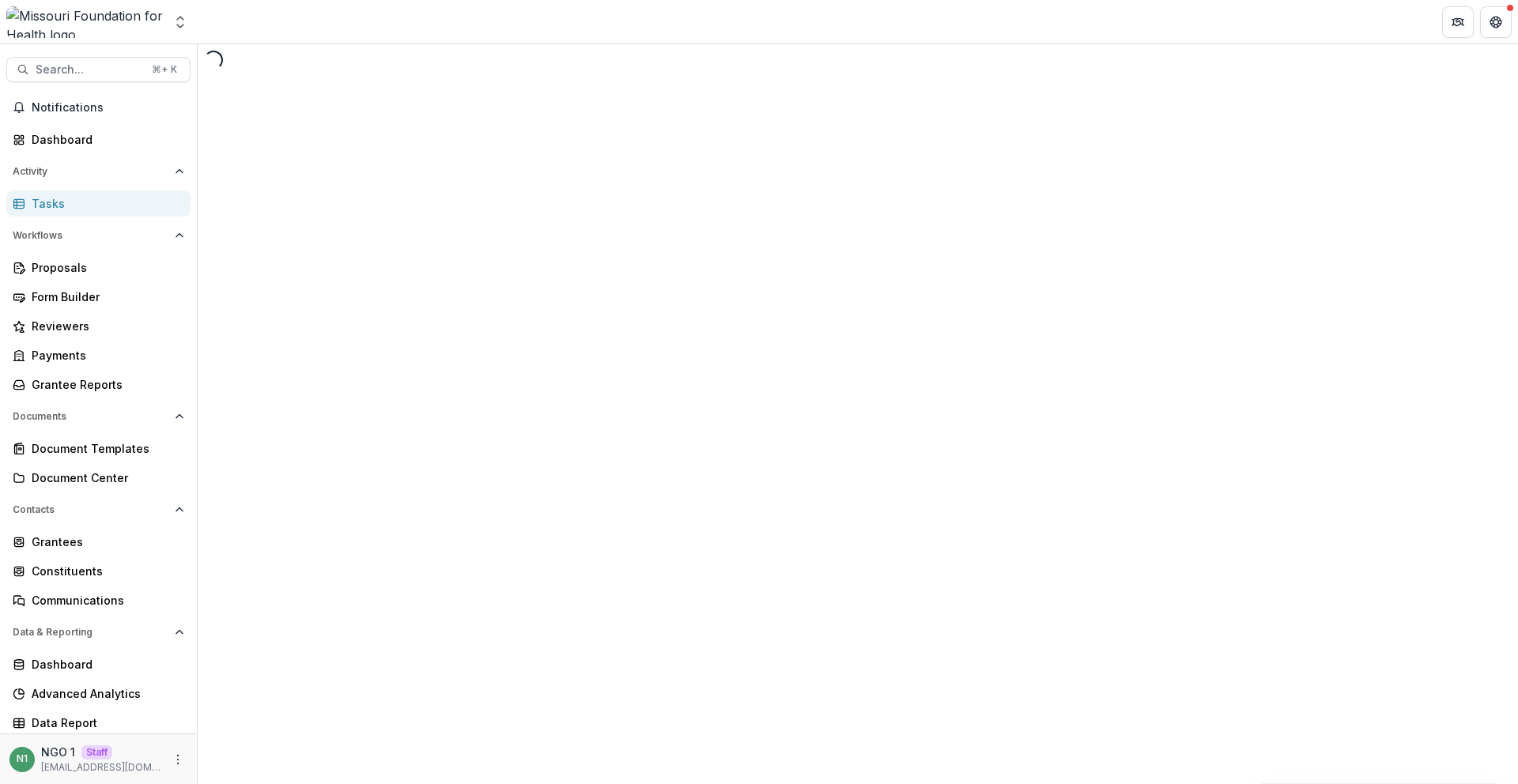
select select "**********"
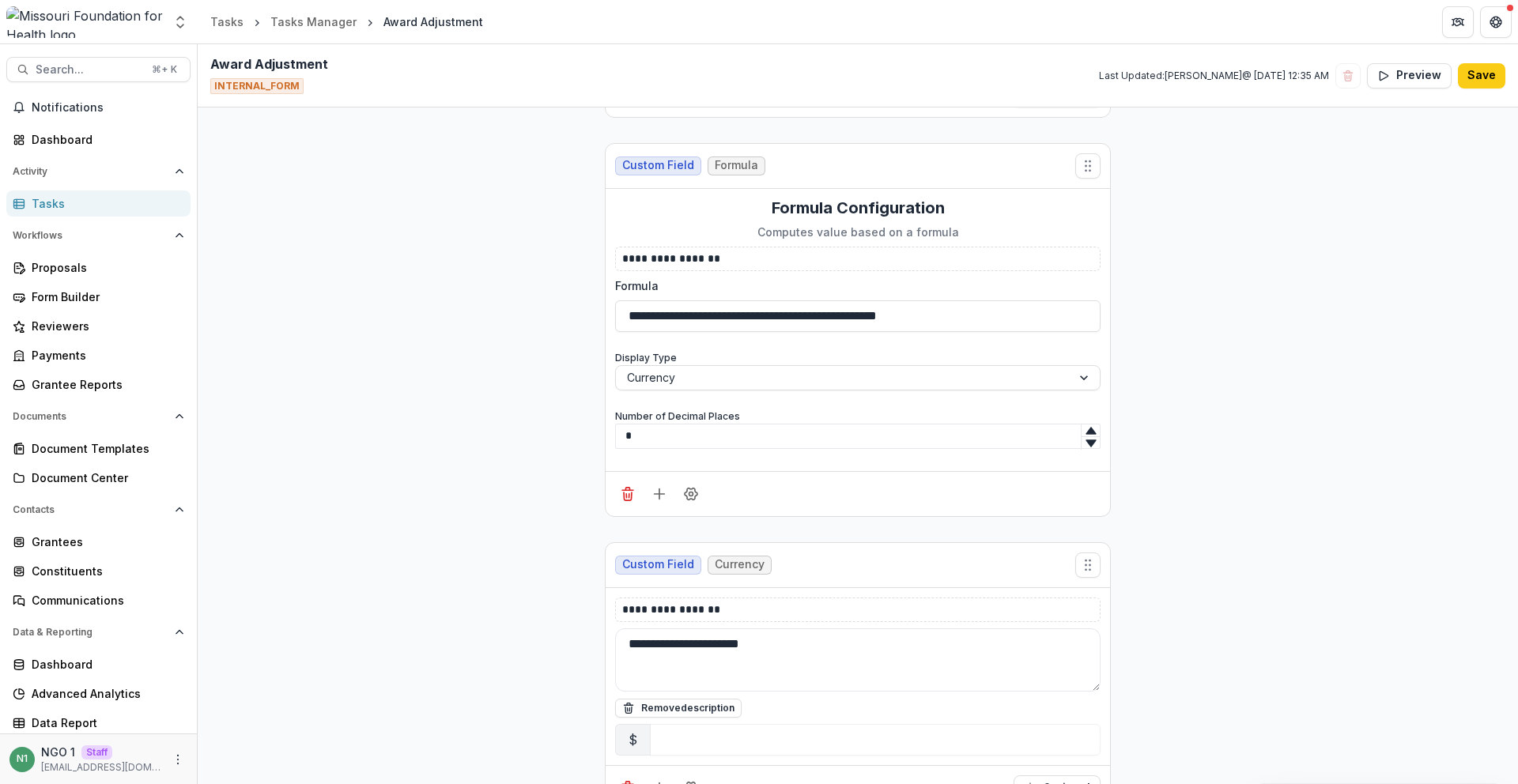
scroll to position [3478, 0]
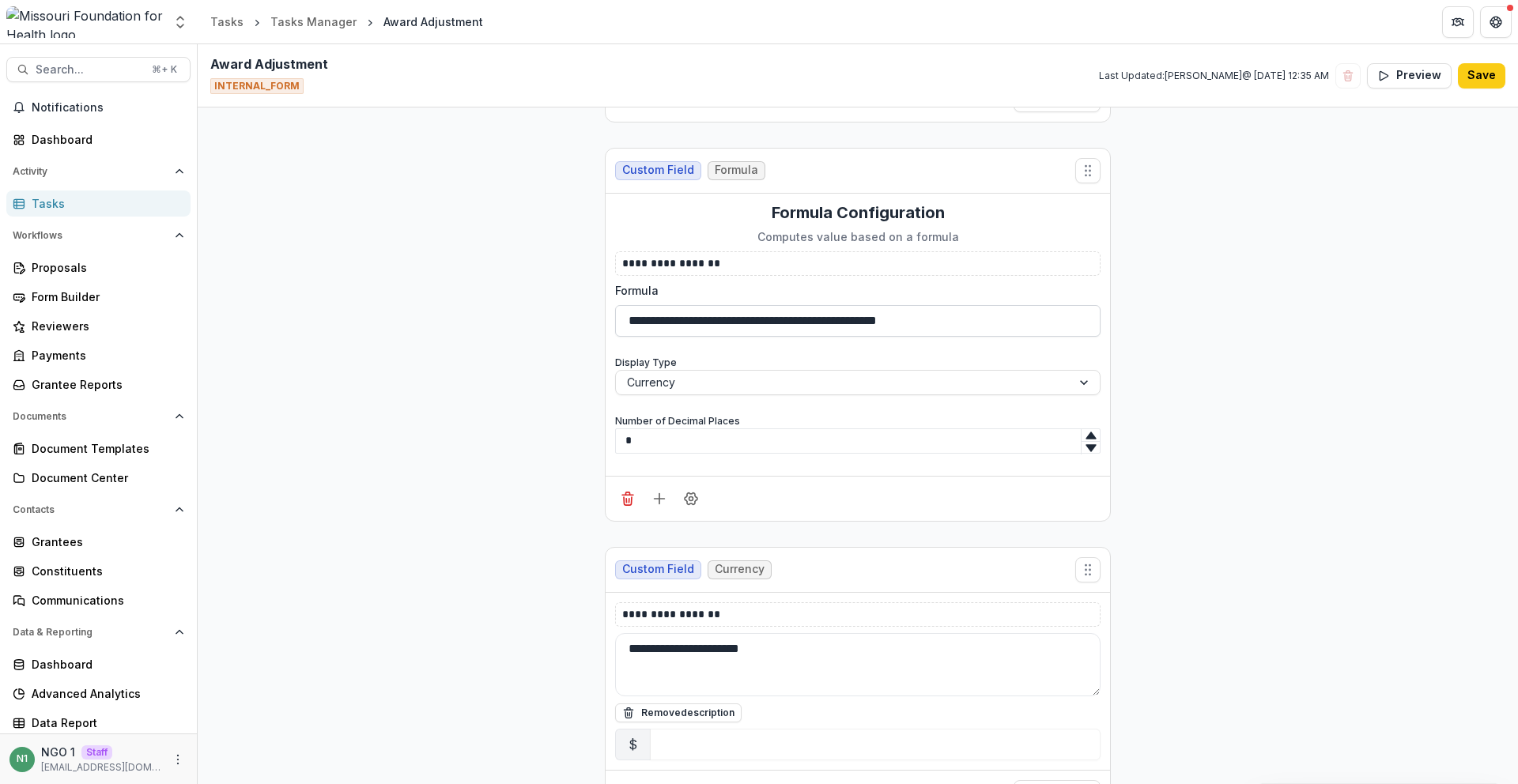
drag, startPoint x: 623, startPoint y: 324, endPoint x: 1009, endPoint y: 330, distance: 386.0
click at [1009, 330] on input "**********" at bounding box center [858, 321] width 486 height 31
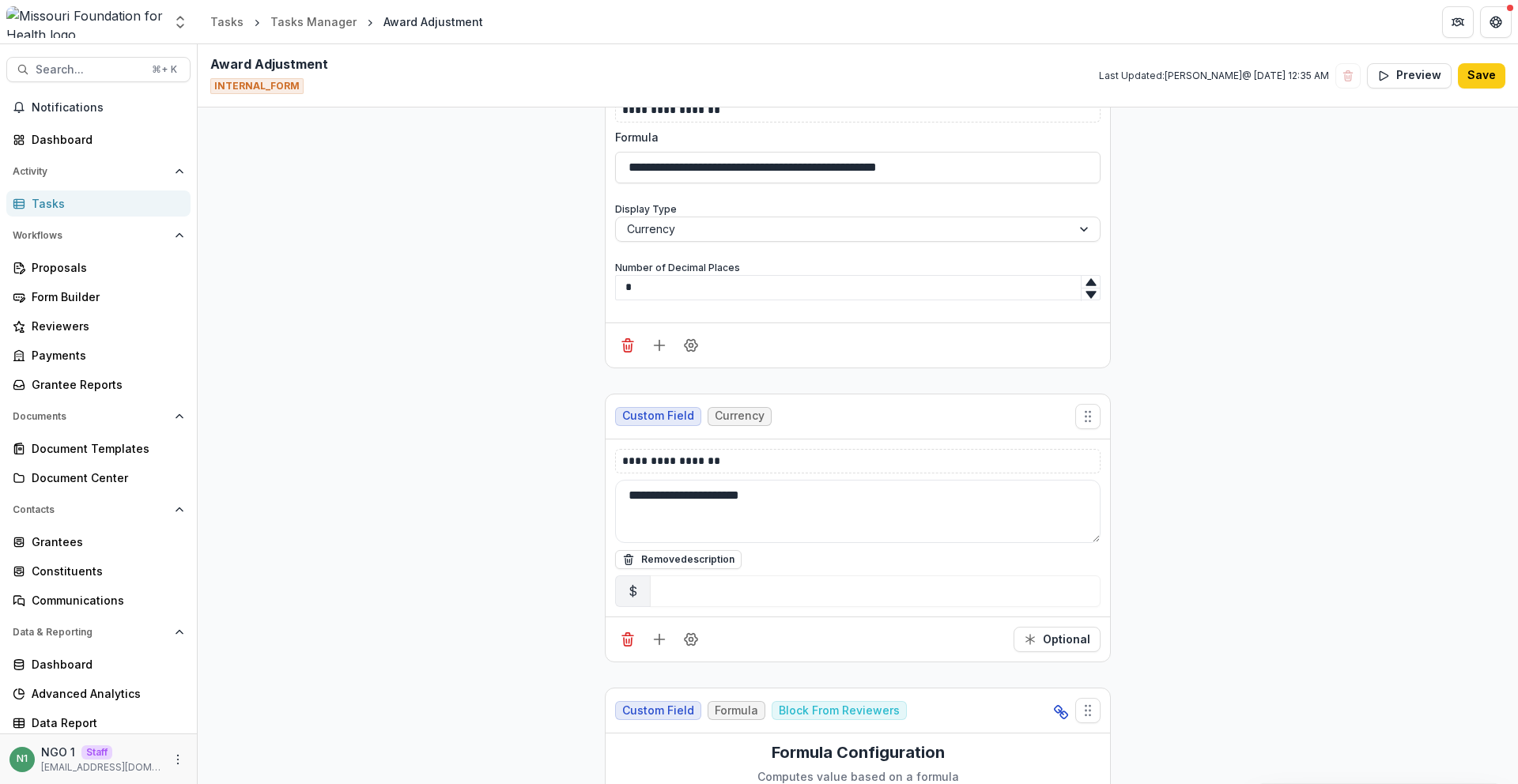
scroll to position [3636, 0]
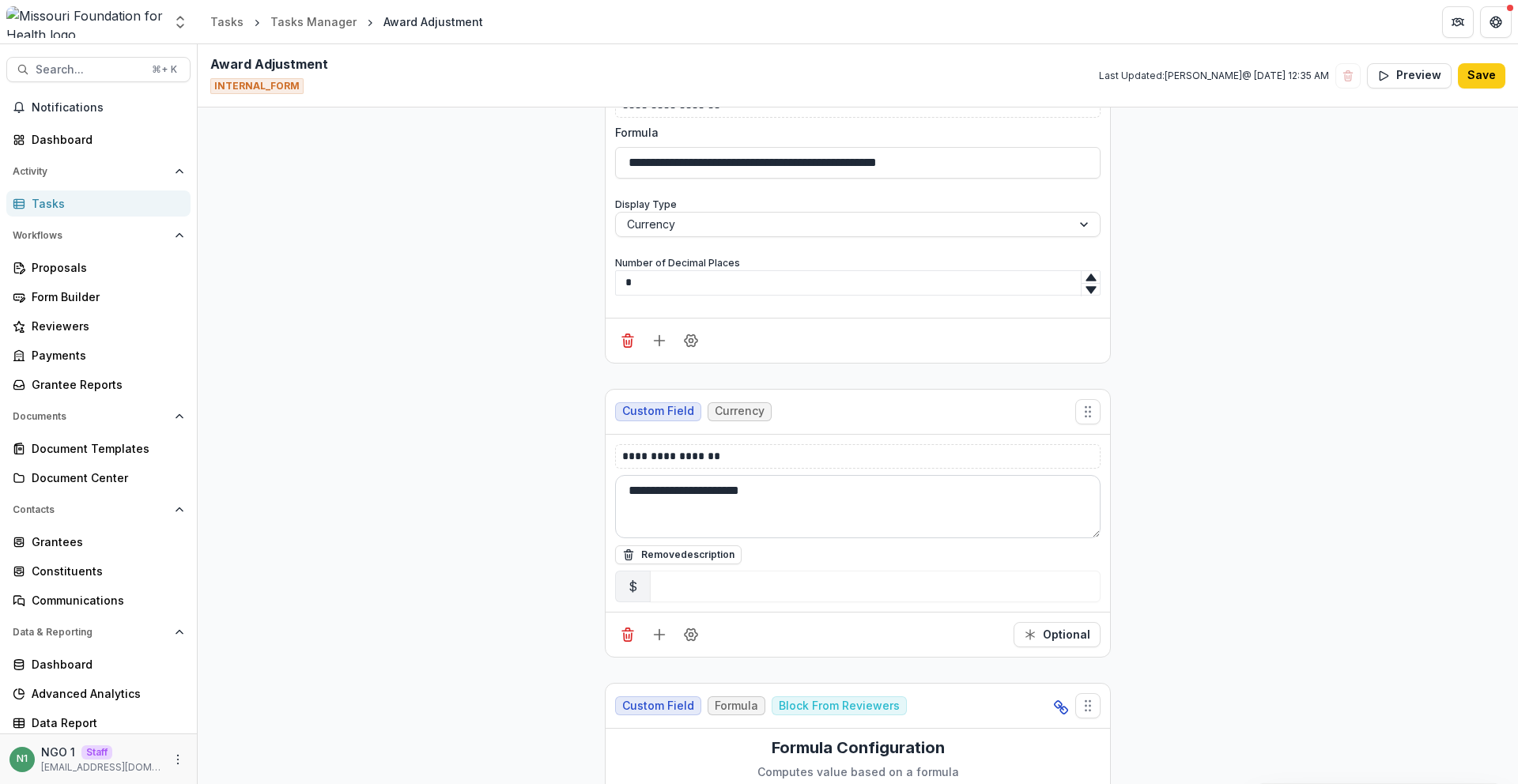
click at [719, 489] on textarea "**********" at bounding box center [858, 506] width 486 height 63
type textarea "**********"
drag, startPoint x: 739, startPoint y: 457, endPoint x: 472, endPoint y: 452, distance: 267.0
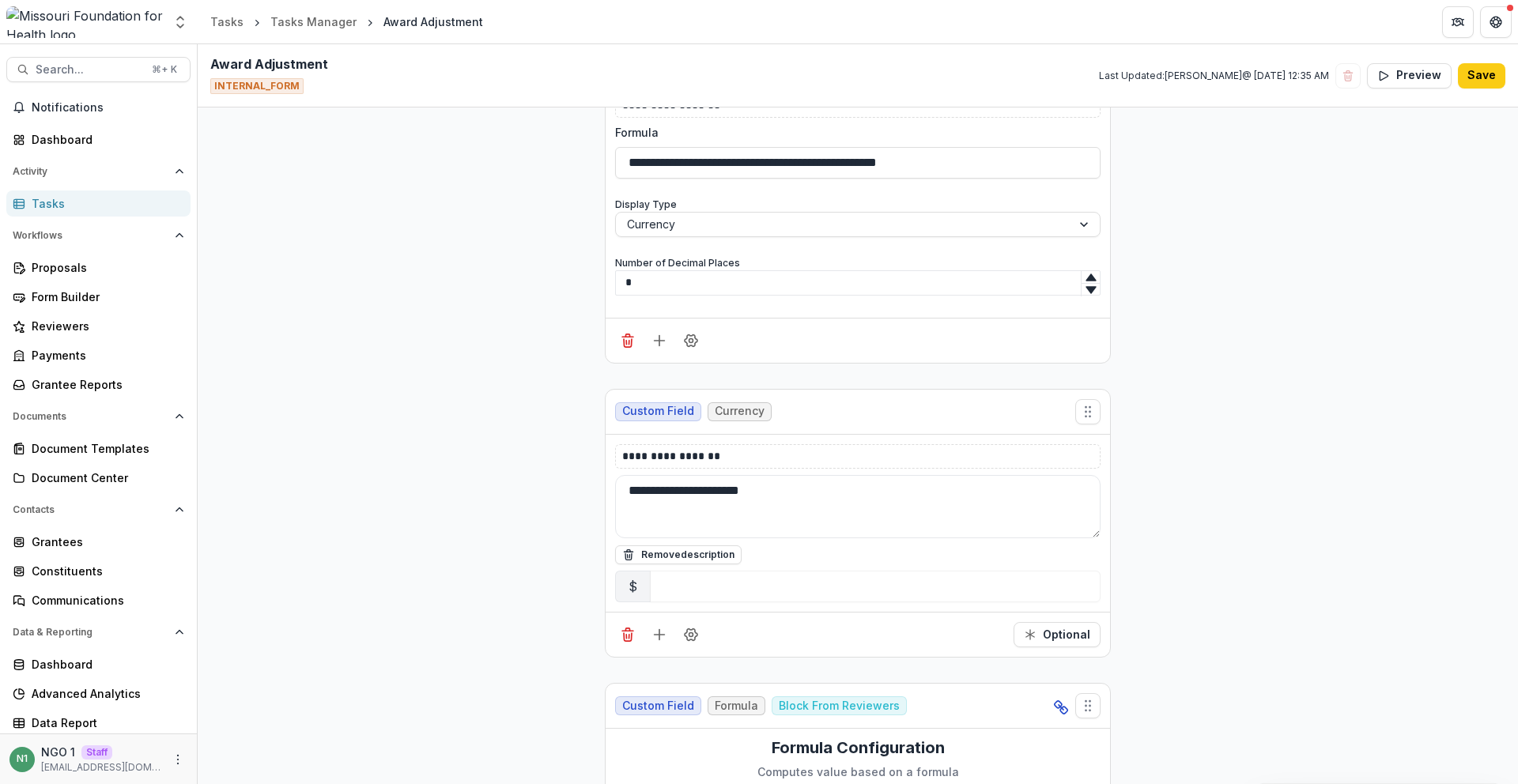
drag, startPoint x: 837, startPoint y: 490, endPoint x: 517, endPoint y: 478, distance: 320.2
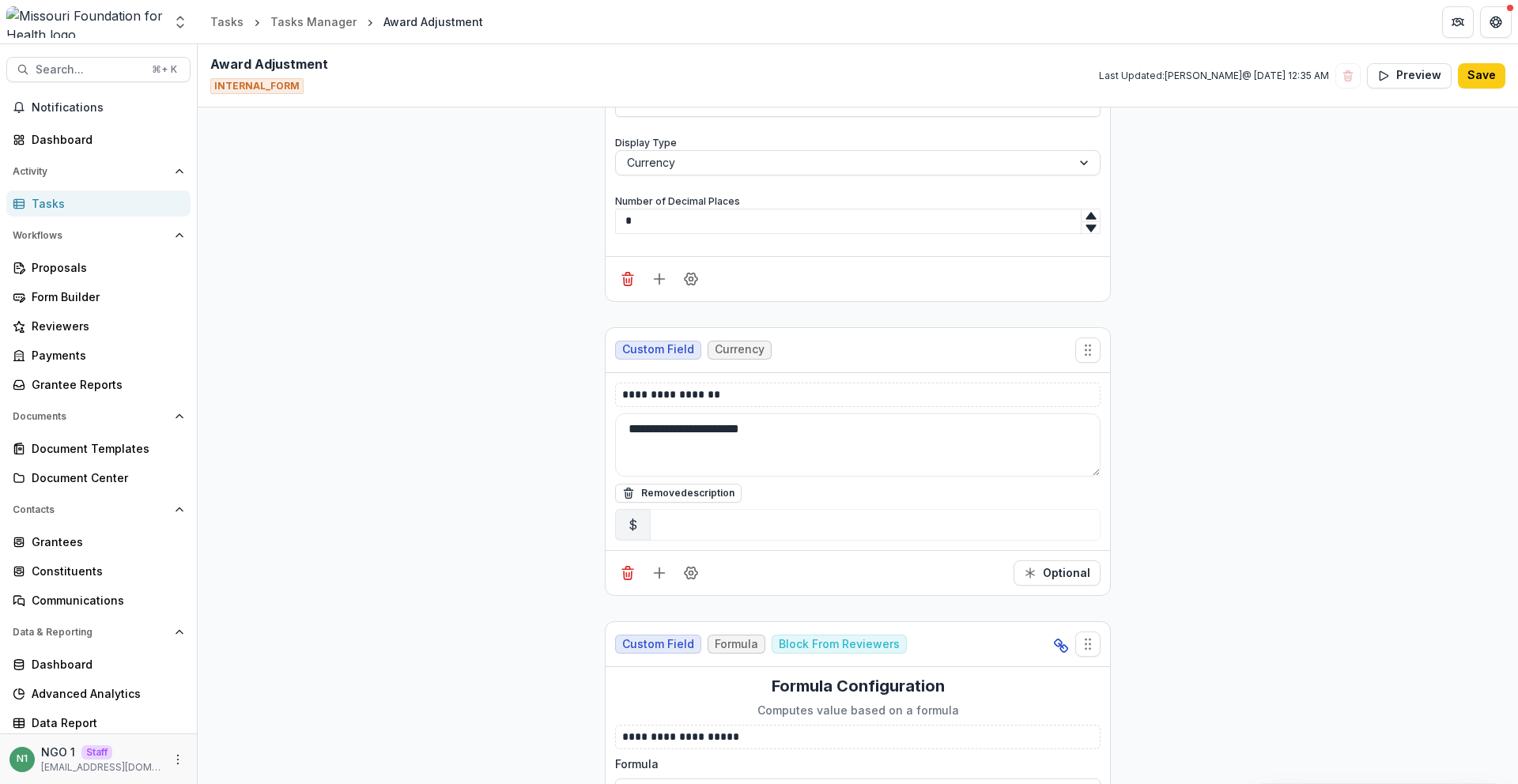
scroll to position [3952, 0]
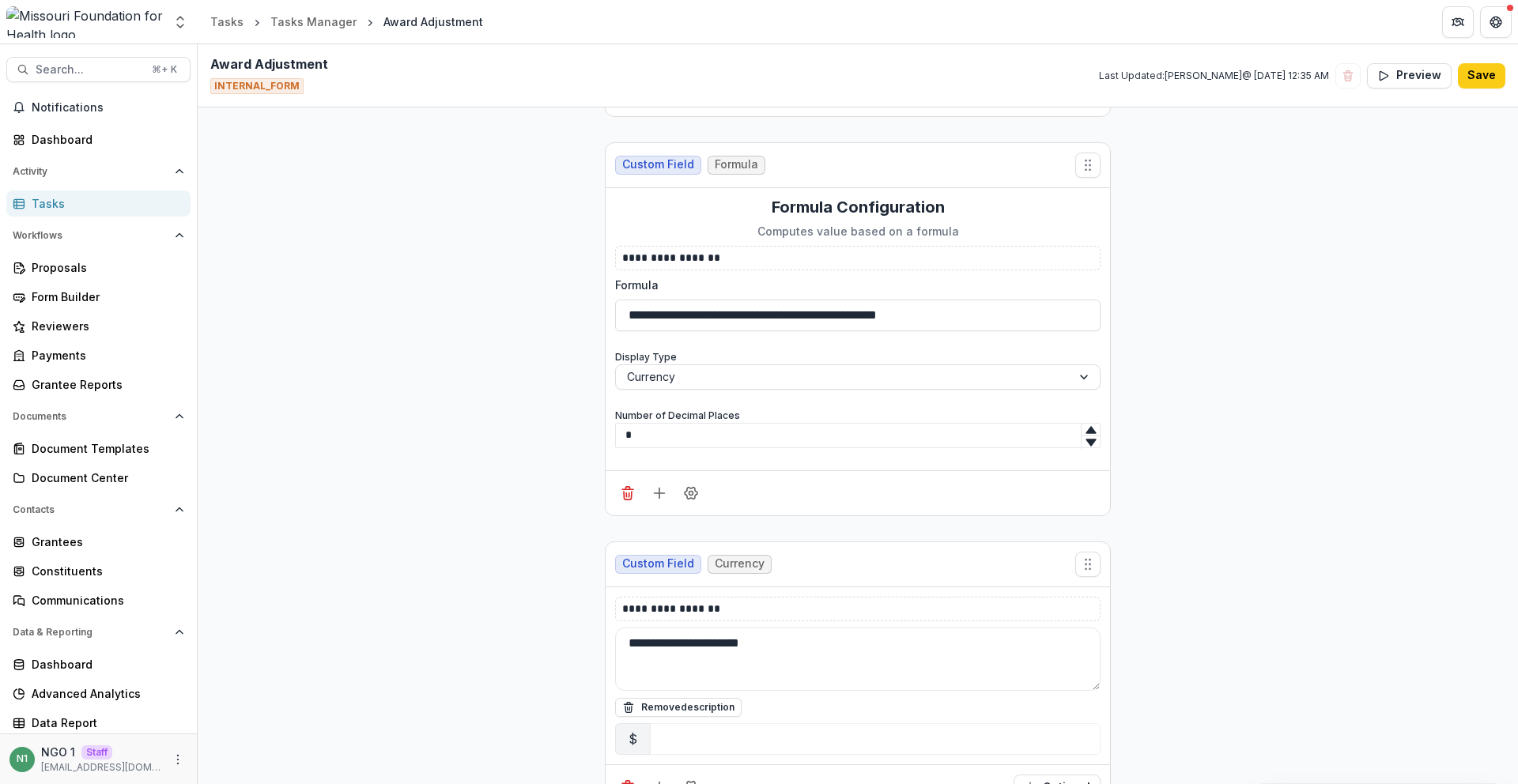
scroll to position [3478, 0]
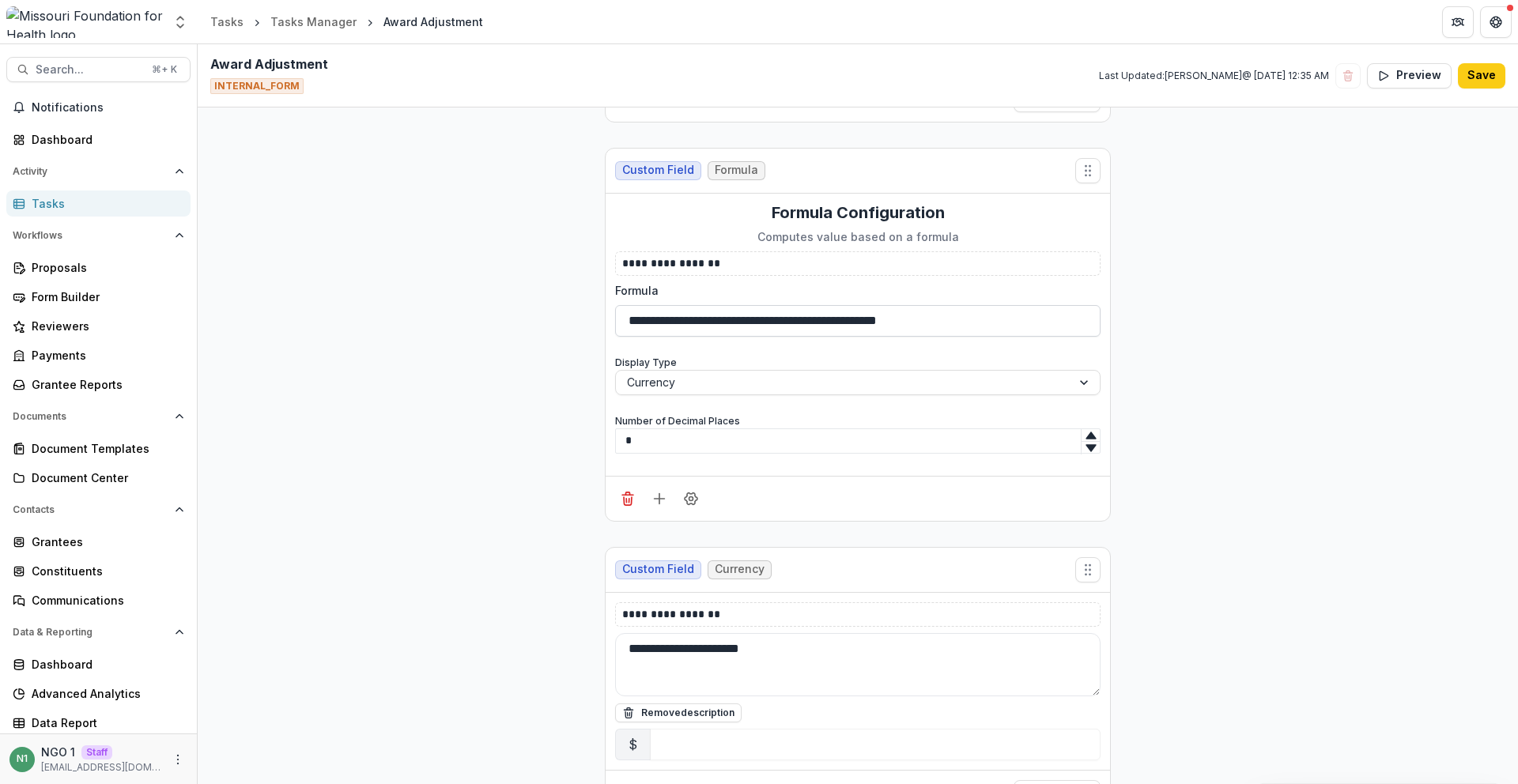
drag, startPoint x: 617, startPoint y: 320, endPoint x: 991, endPoint y: 322, distance: 374.0
click at [991, 322] on input "**********" at bounding box center [858, 321] width 486 height 31
drag, startPoint x: 959, startPoint y: 321, endPoint x: 529, endPoint y: 327, distance: 430.0
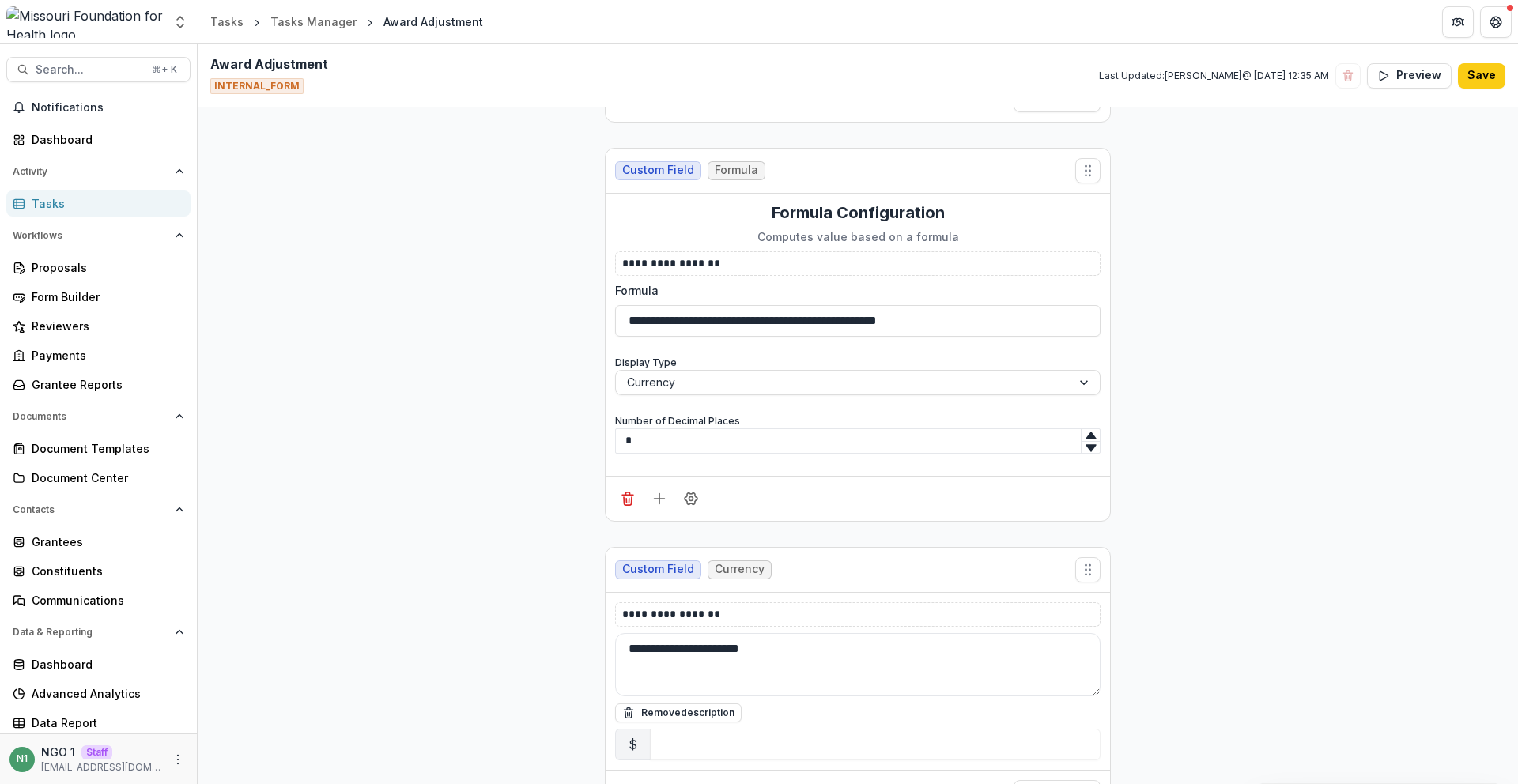
drag, startPoint x: 743, startPoint y: 207, endPoint x: 1148, endPoint y: 252, distance: 407.5
drag, startPoint x: 751, startPoint y: 226, endPoint x: 765, endPoint y: 212, distance: 19.8
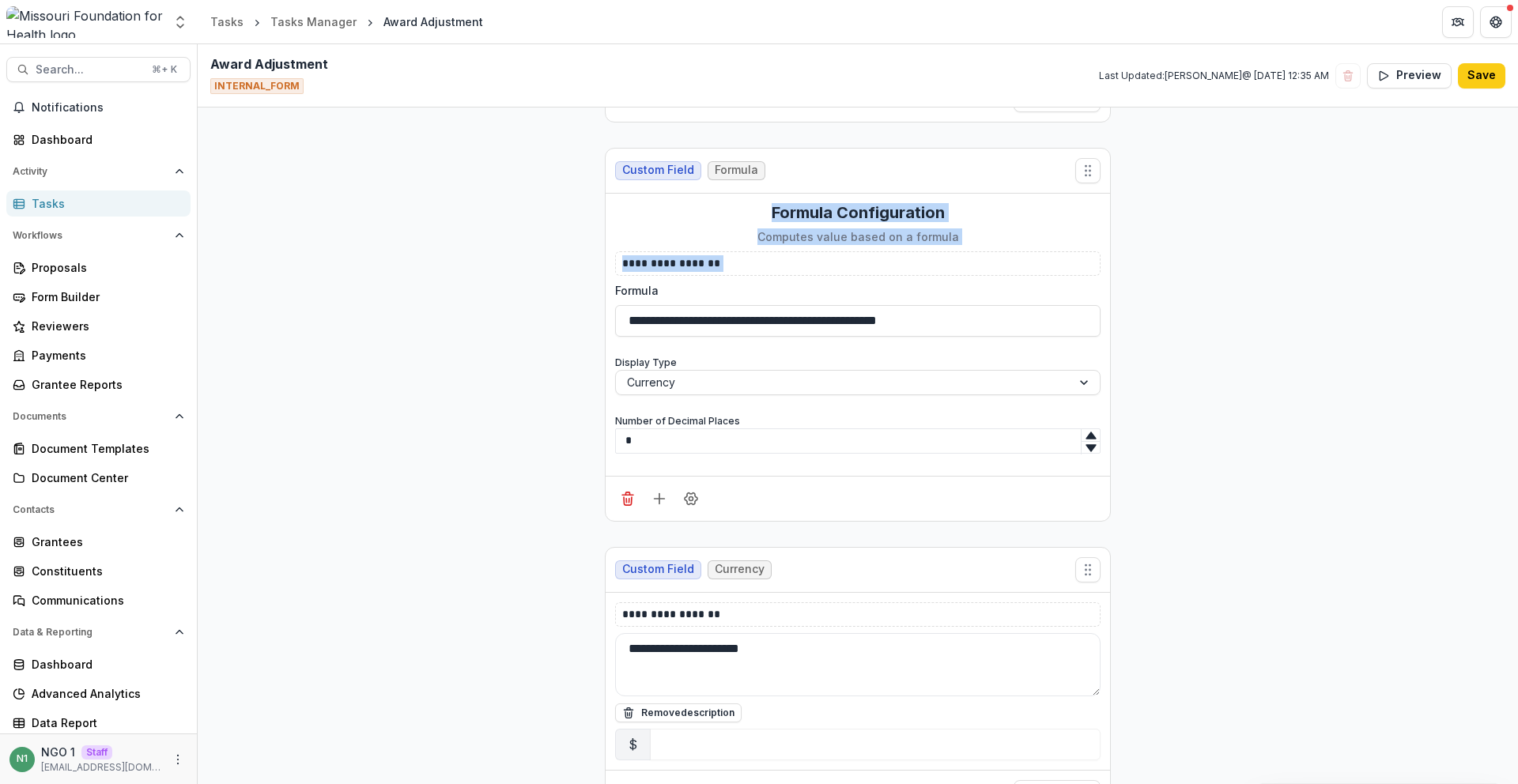
click at [765, 212] on div "**********" at bounding box center [858, 335] width 486 height 264
drag, startPoint x: 921, startPoint y: 326, endPoint x: 564, endPoint y: 323, distance: 357.0
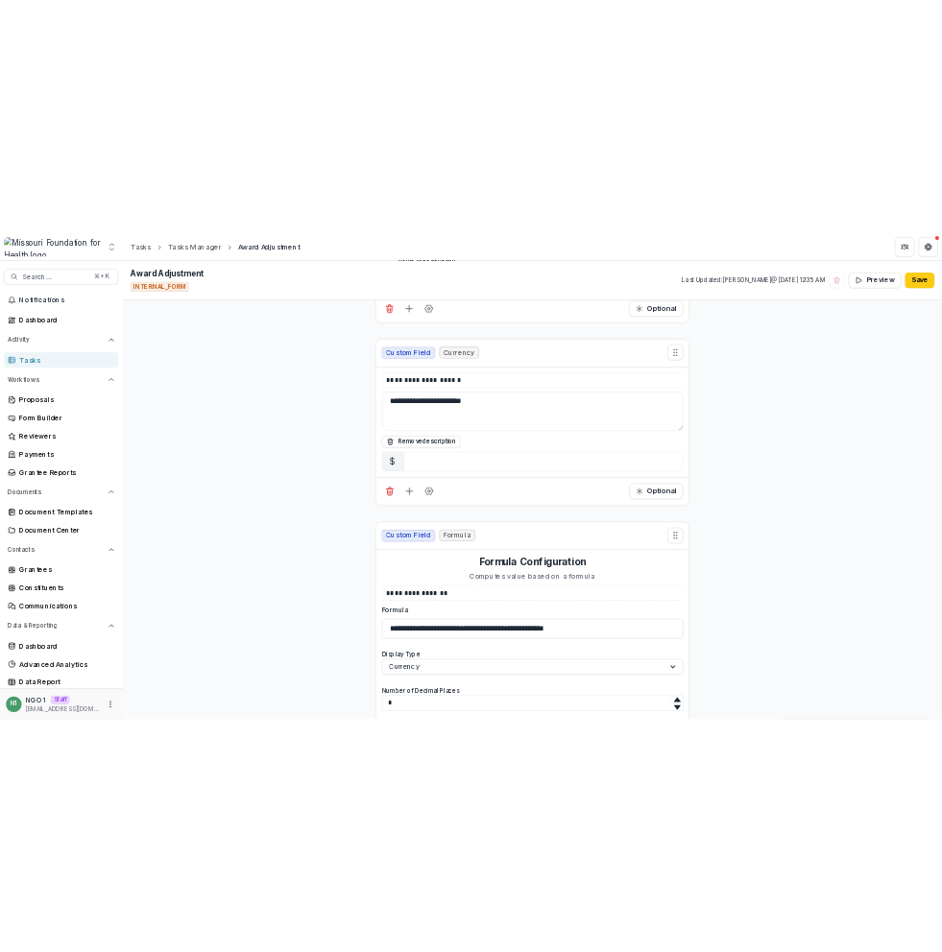
scroll to position [4060, 0]
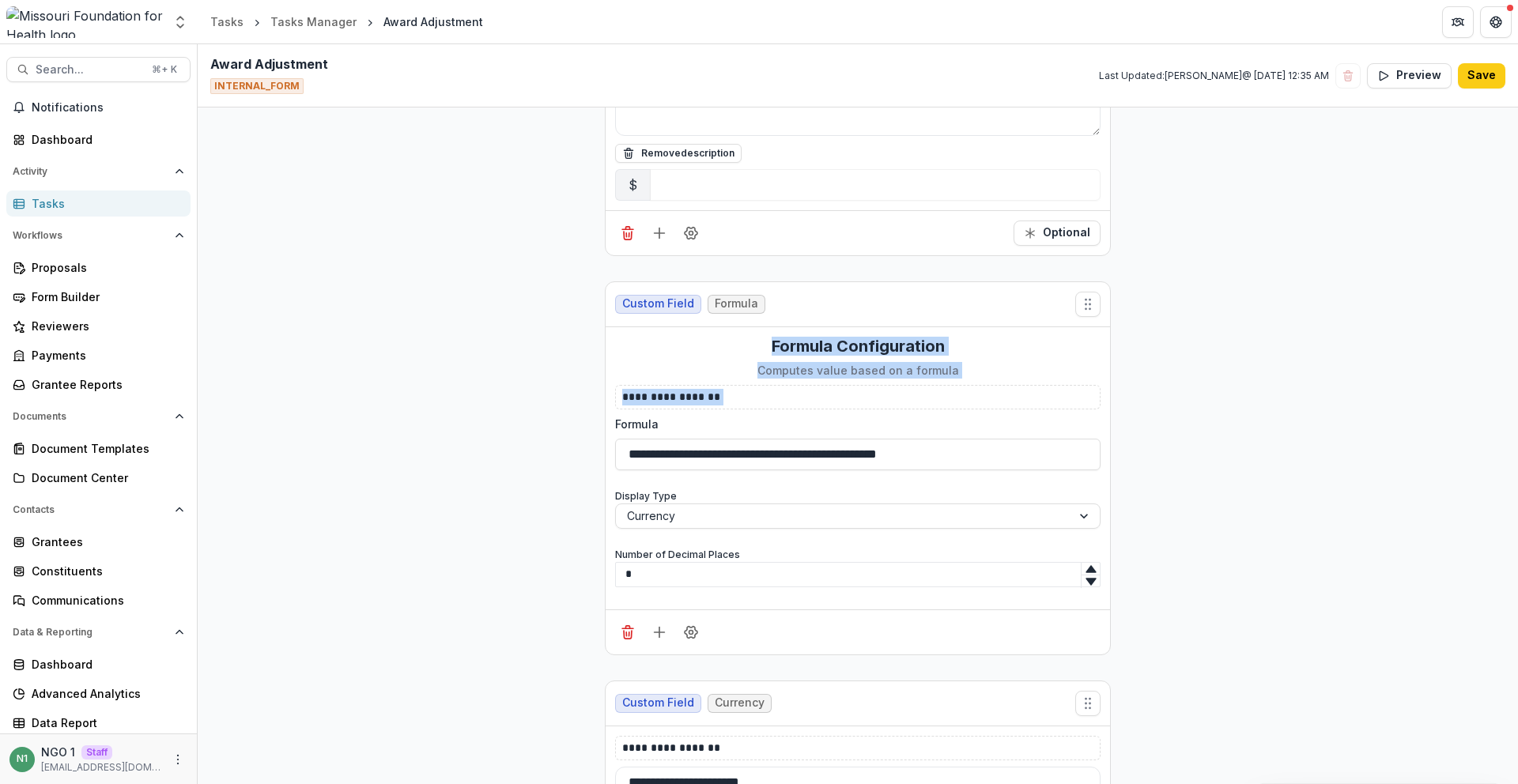
drag, startPoint x: 760, startPoint y: 347, endPoint x: 1022, endPoint y: 362, distance: 262.4
click at [1022, 362] on div "**********" at bounding box center [858, 469] width 486 height 264
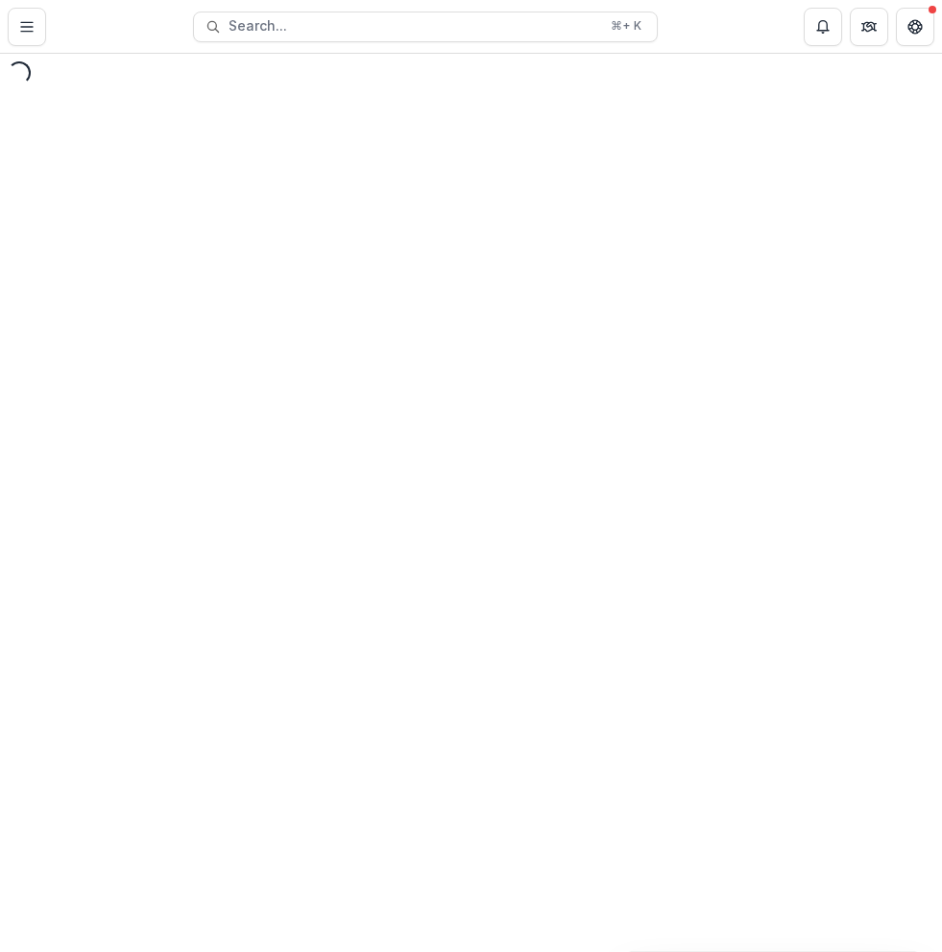
select select "**********"
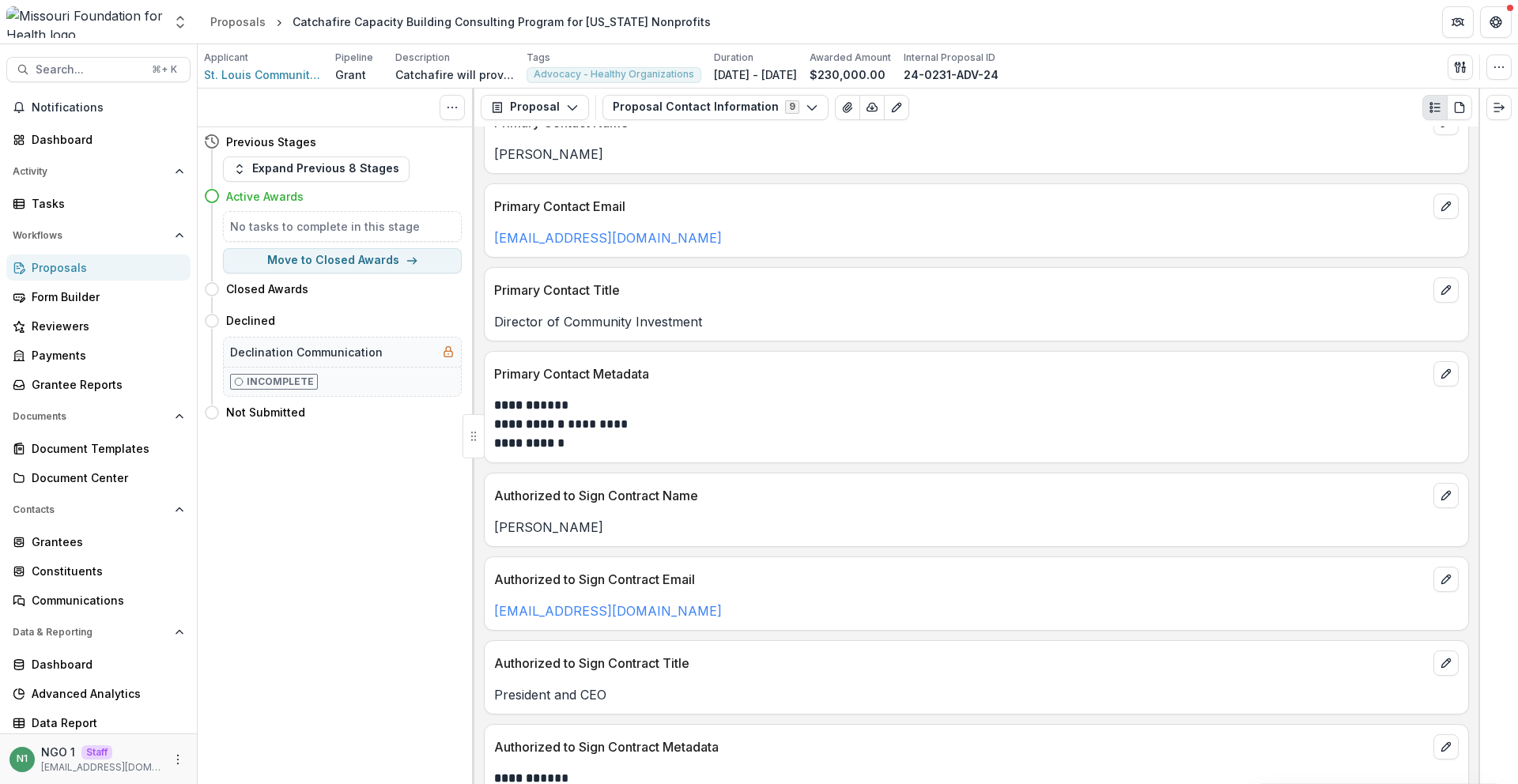
scroll to position [99, 0]
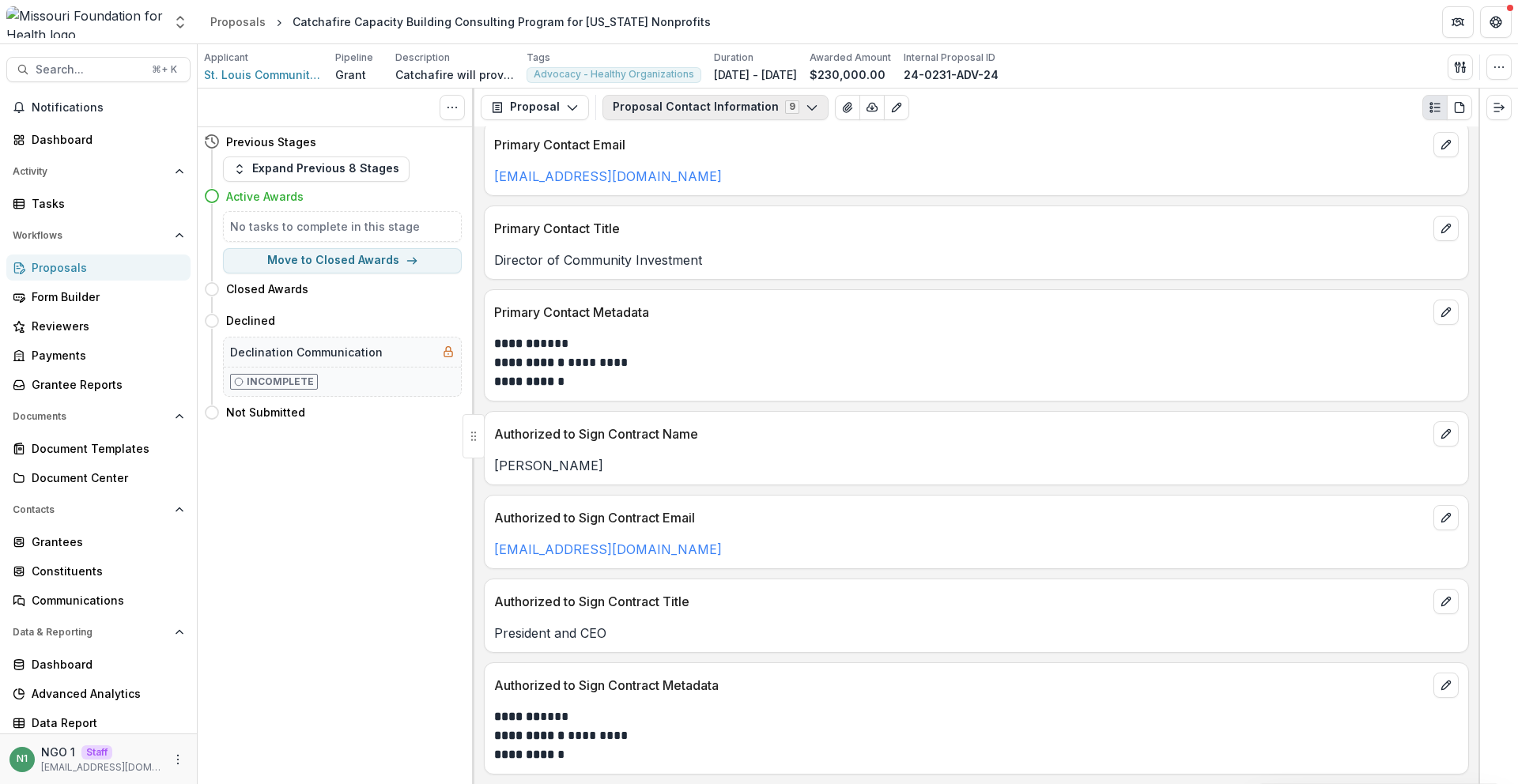
click at [684, 108] on button "Proposal Contact Information 9" at bounding box center [716, 107] width 227 height 26
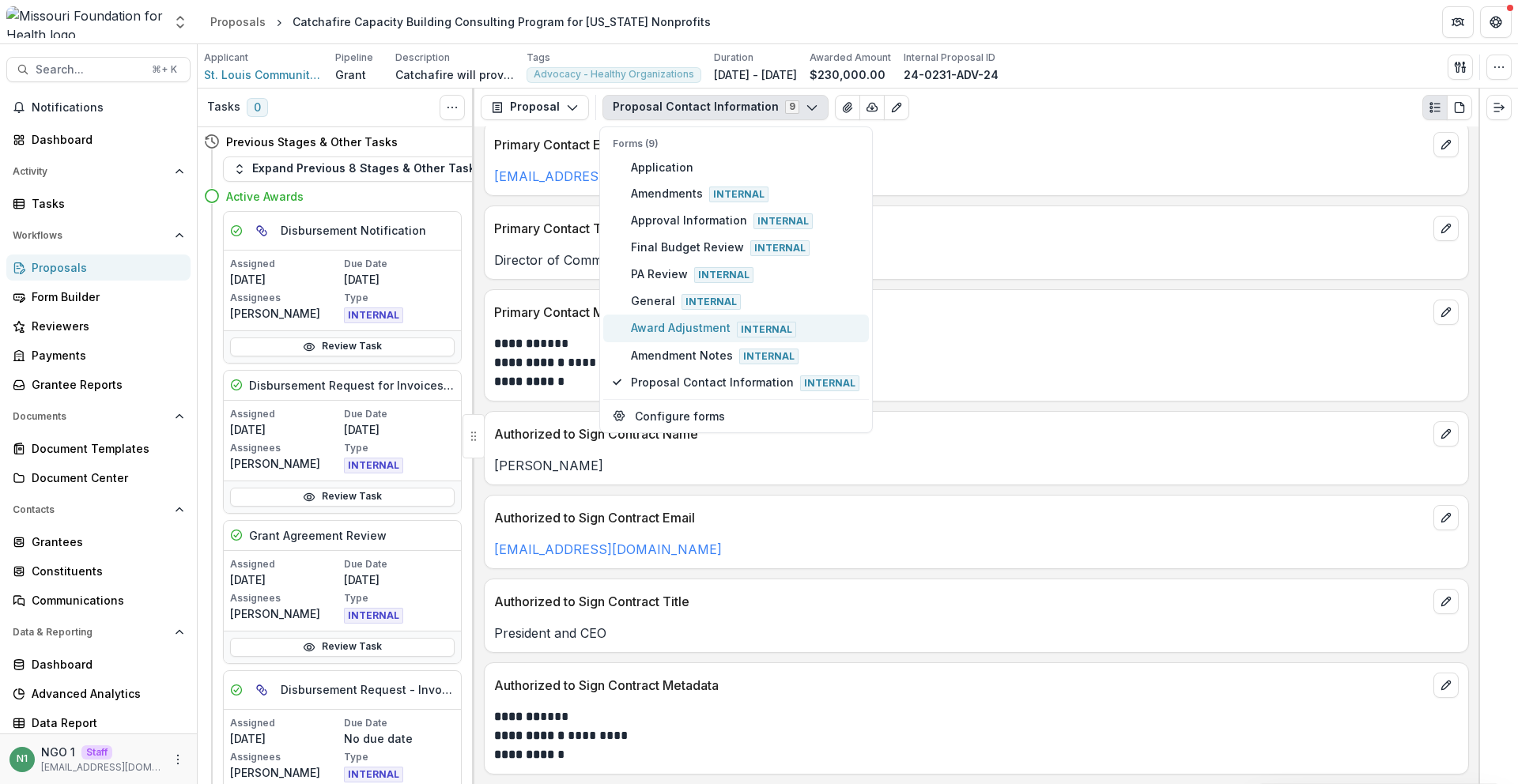
click at [621, 327] on icon "button" at bounding box center [617, 329] width 9 height 9
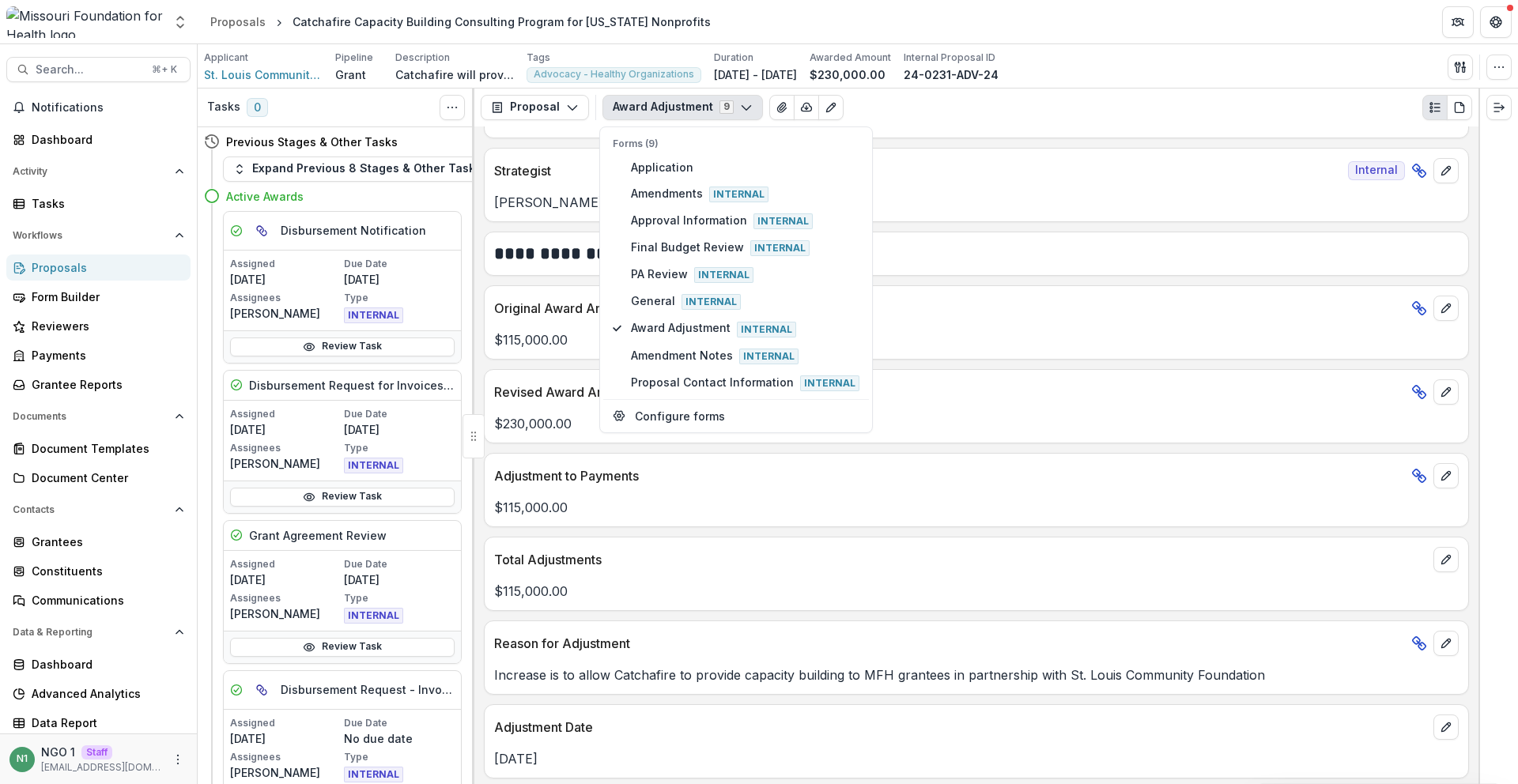
scroll to position [161, 0]
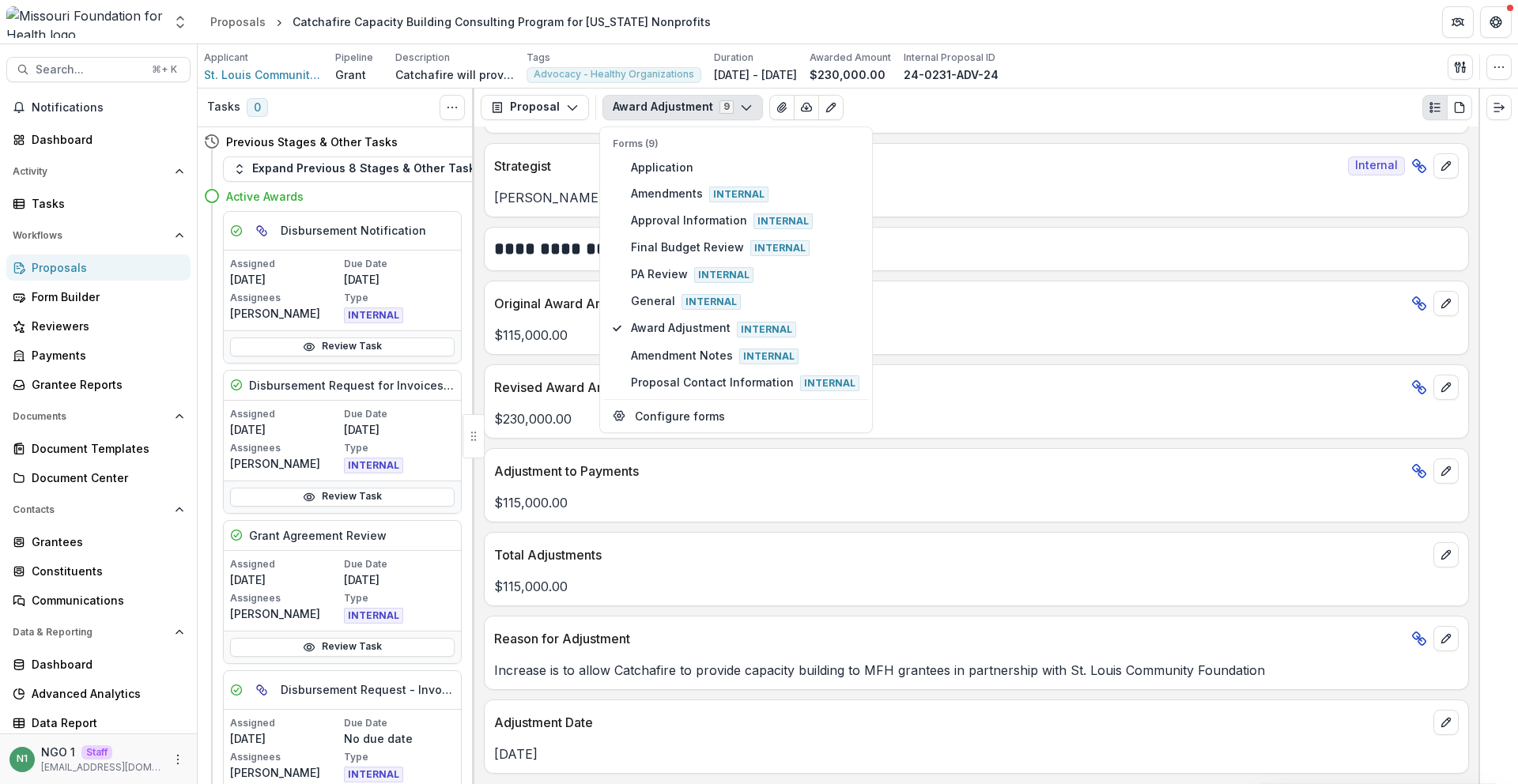
click at [659, 486] on div "$115,000.00" at bounding box center [977, 498] width 983 height 29
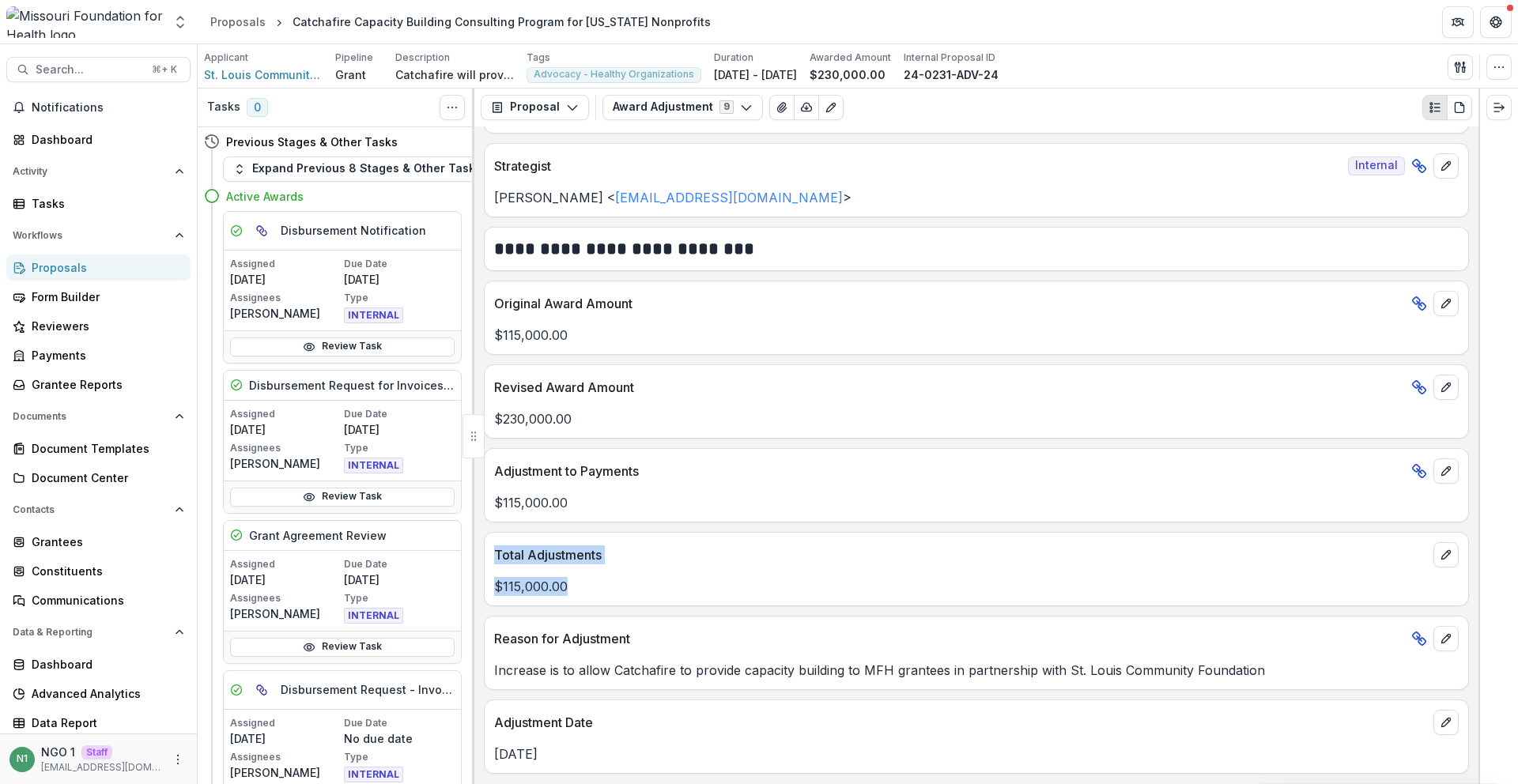
drag, startPoint x: 633, startPoint y: 588, endPoint x: 493, endPoint y: 559, distance: 143.0
click at [493, 559] on div "Total Adjustments $115,000.00" at bounding box center [977, 569] width 985 height 74
click at [494, 560] on p "Total Adjustments" at bounding box center [960, 554] width 933 height 19
drag, startPoint x: 493, startPoint y: 560, endPoint x: 624, endPoint y: 600, distance: 137.0
click at [624, 600] on div "Total Adjustments $115,000.00" at bounding box center [977, 569] width 985 height 74
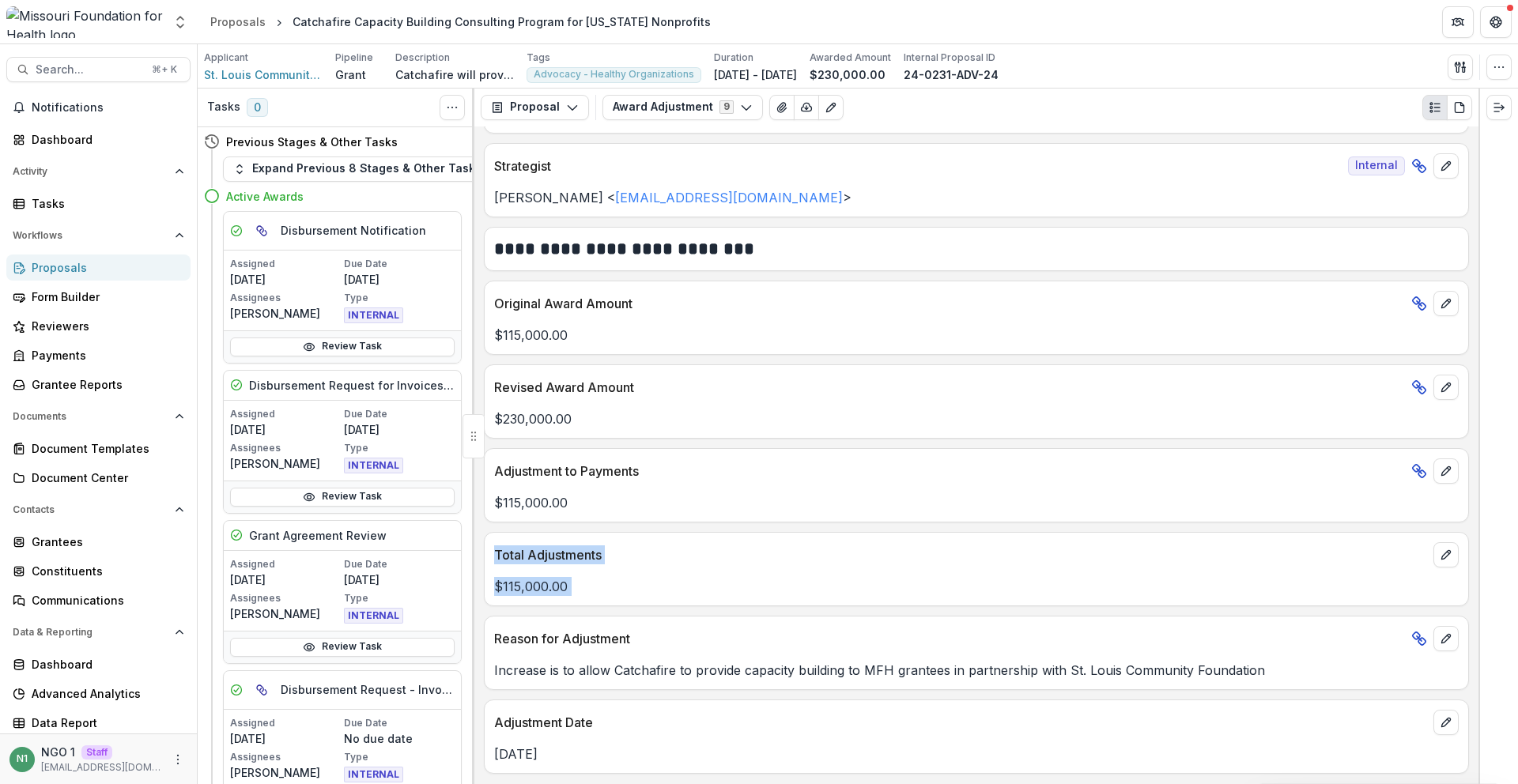
click at [624, 600] on div "Total Adjustments $115,000.00" at bounding box center [977, 569] width 985 height 74
drag, startPoint x: 553, startPoint y: 579, endPoint x: 495, endPoint y: 550, distance: 64.8
click at [495, 550] on div "Total Adjustments $115,000.00" at bounding box center [977, 569] width 985 height 74
click at [495, 551] on p "Total Adjustments" at bounding box center [960, 554] width 933 height 19
drag, startPoint x: 495, startPoint y: 551, endPoint x: 651, endPoint y: 585, distance: 159.7
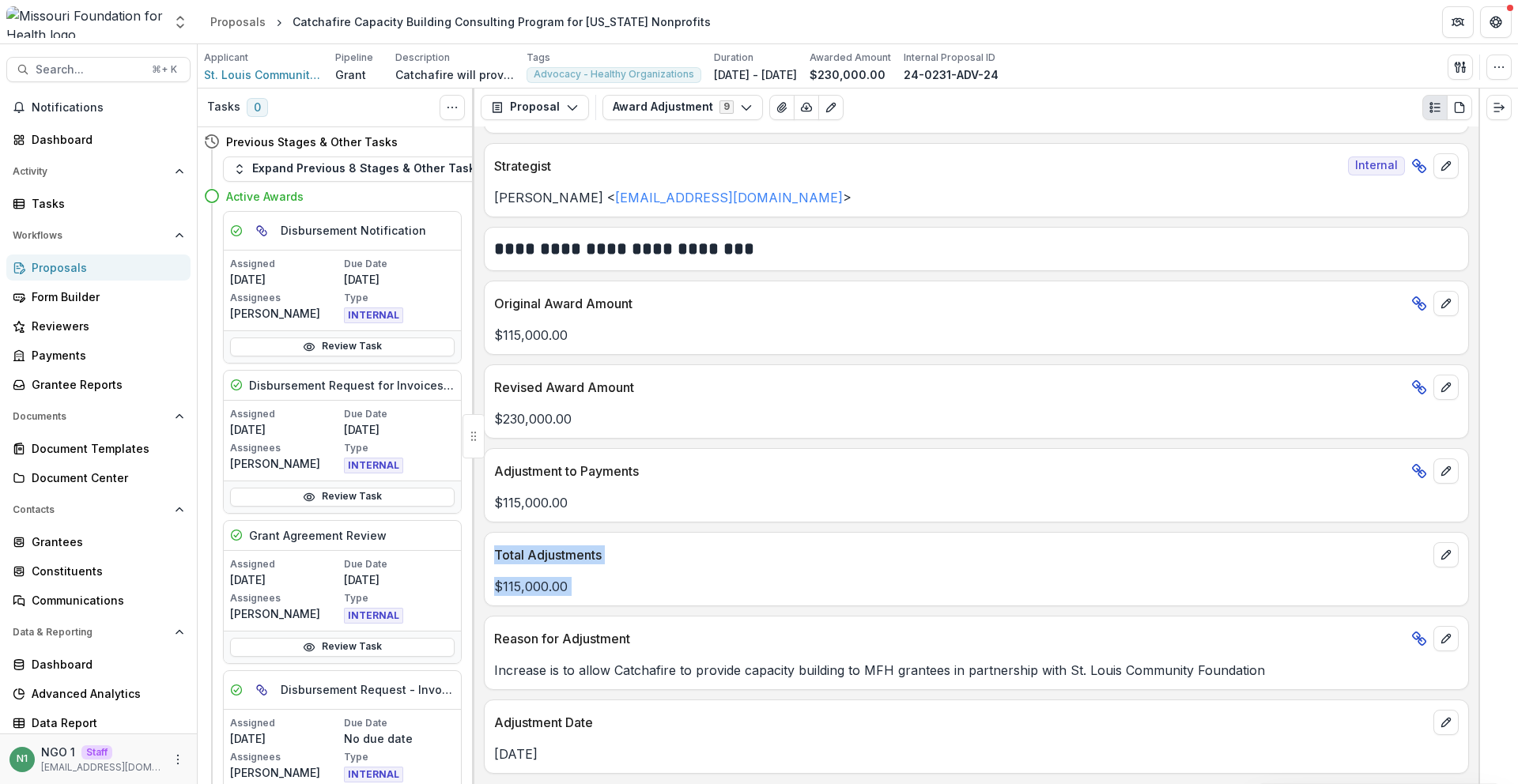
click at [649, 585] on div "Total Adjustments $115,000.00" at bounding box center [977, 569] width 985 height 74
click at [651, 585] on p "$115,000.00" at bounding box center [976, 586] width 965 height 19
click at [1405, 560] on p "Total Adjustments" at bounding box center [960, 554] width 933 height 19
click at [1443, 304] on icon "edit" at bounding box center [1446, 303] width 12 height 12
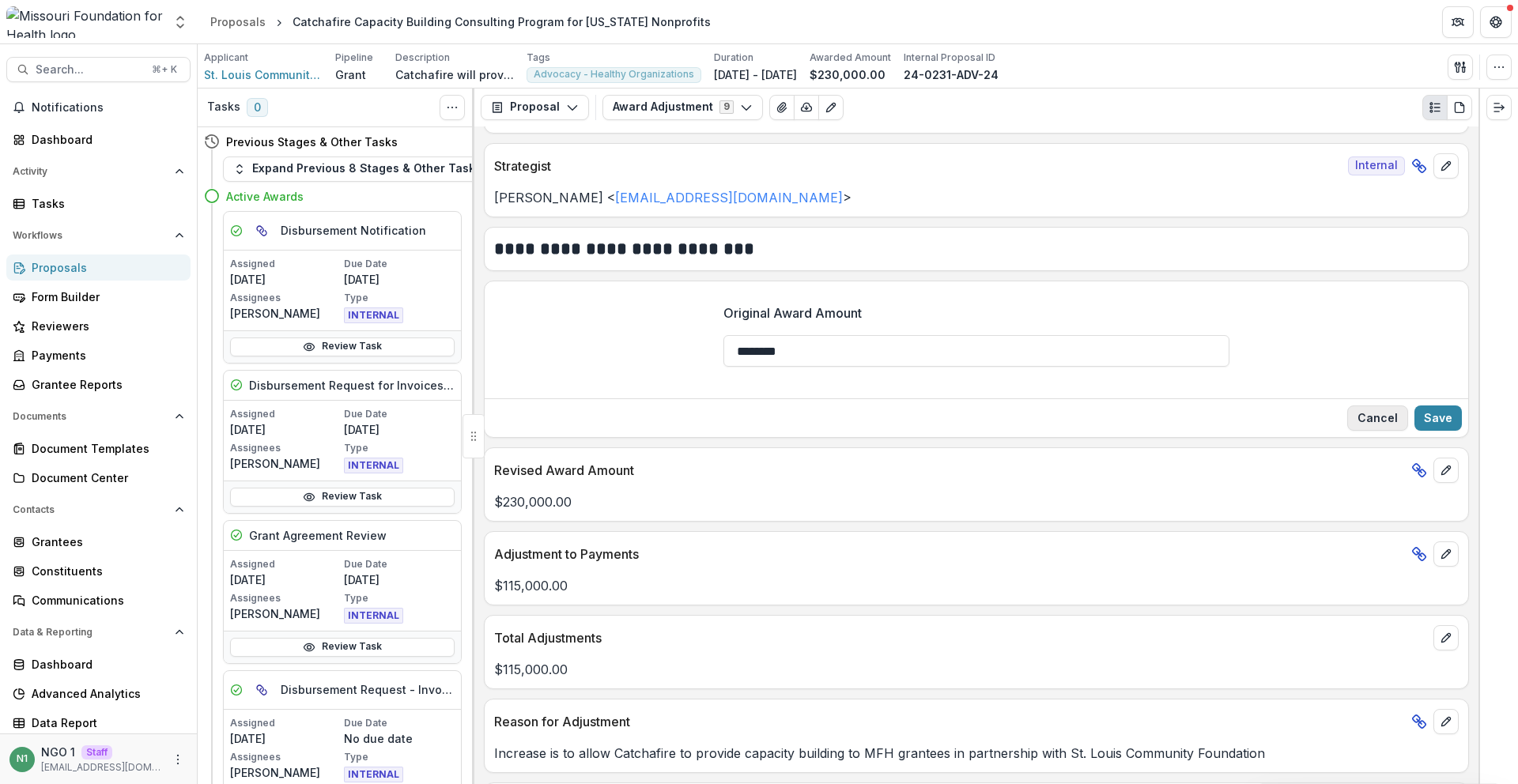
click at [1378, 418] on button "Cancel" at bounding box center [1378, 418] width 61 height 26
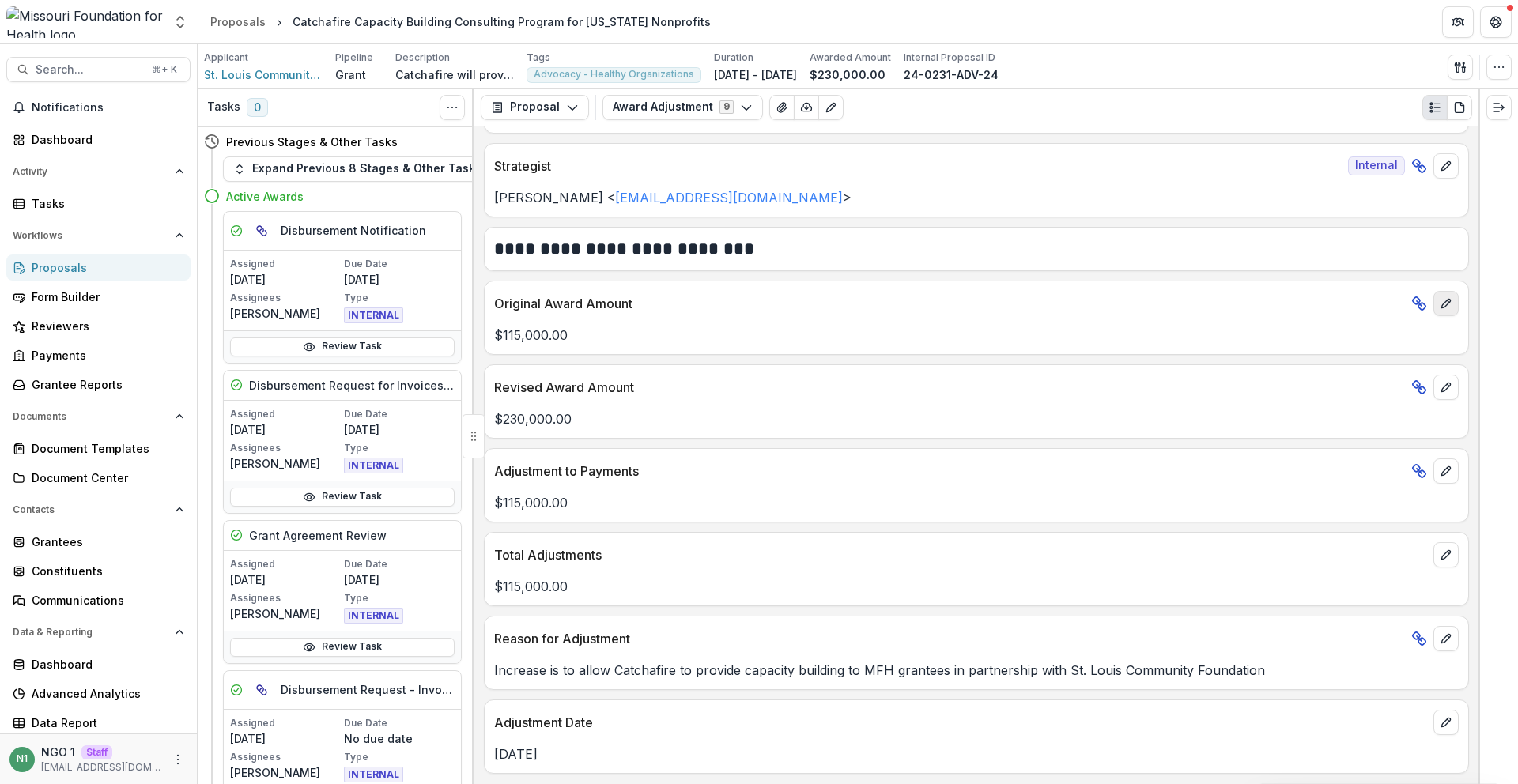
click at [1448, 305] on button "edit" at bounding box center [1446, 303] width 26 height 26
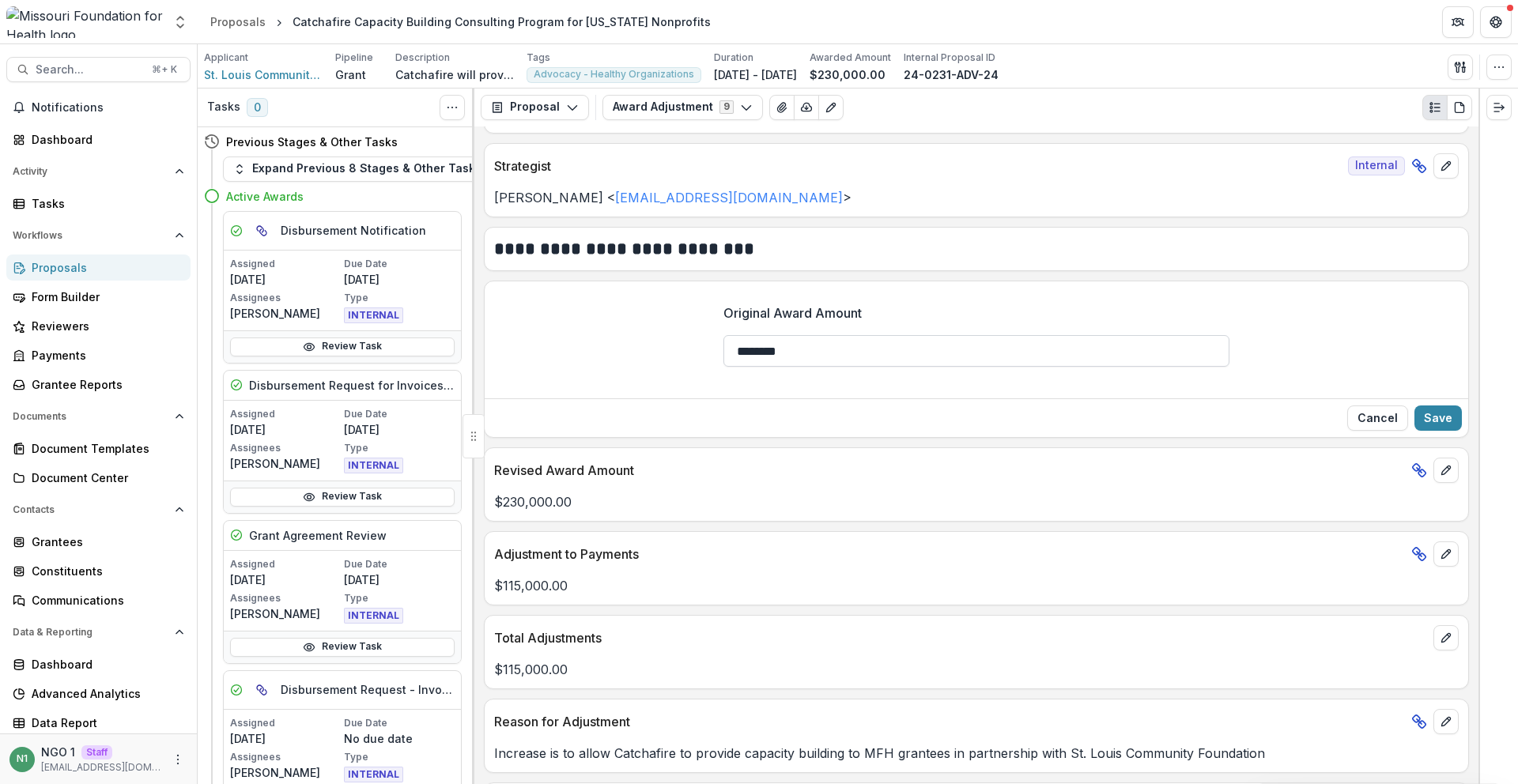
click at [913, 346] on input "********" at bounding box center [977, 351] width 506 height 31
type input "********"
click at [1438, 413] on button "Save" at bounding box center [1439, 418] width 48 height 26
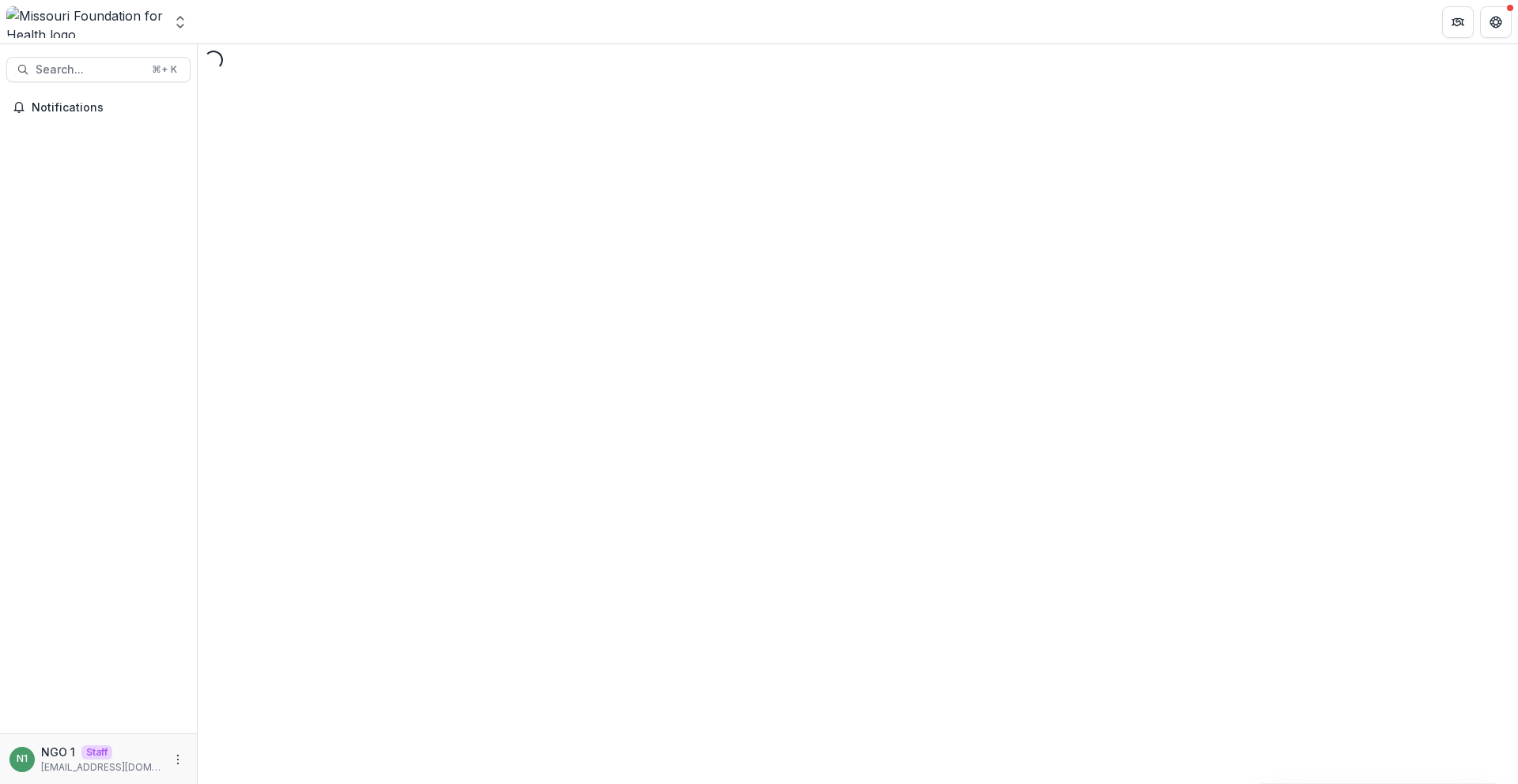
select select "**********"
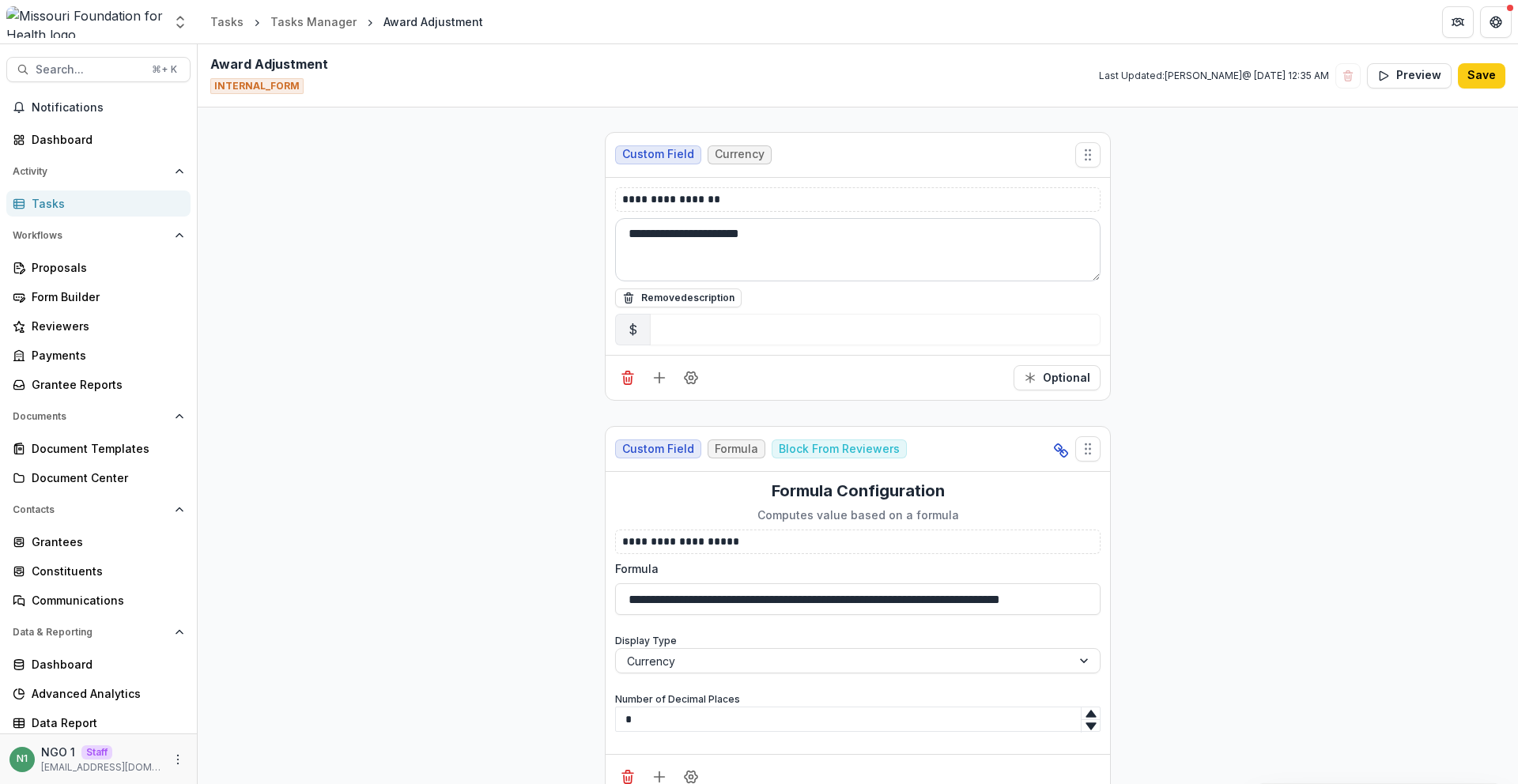
scroll to position [4025, 0]
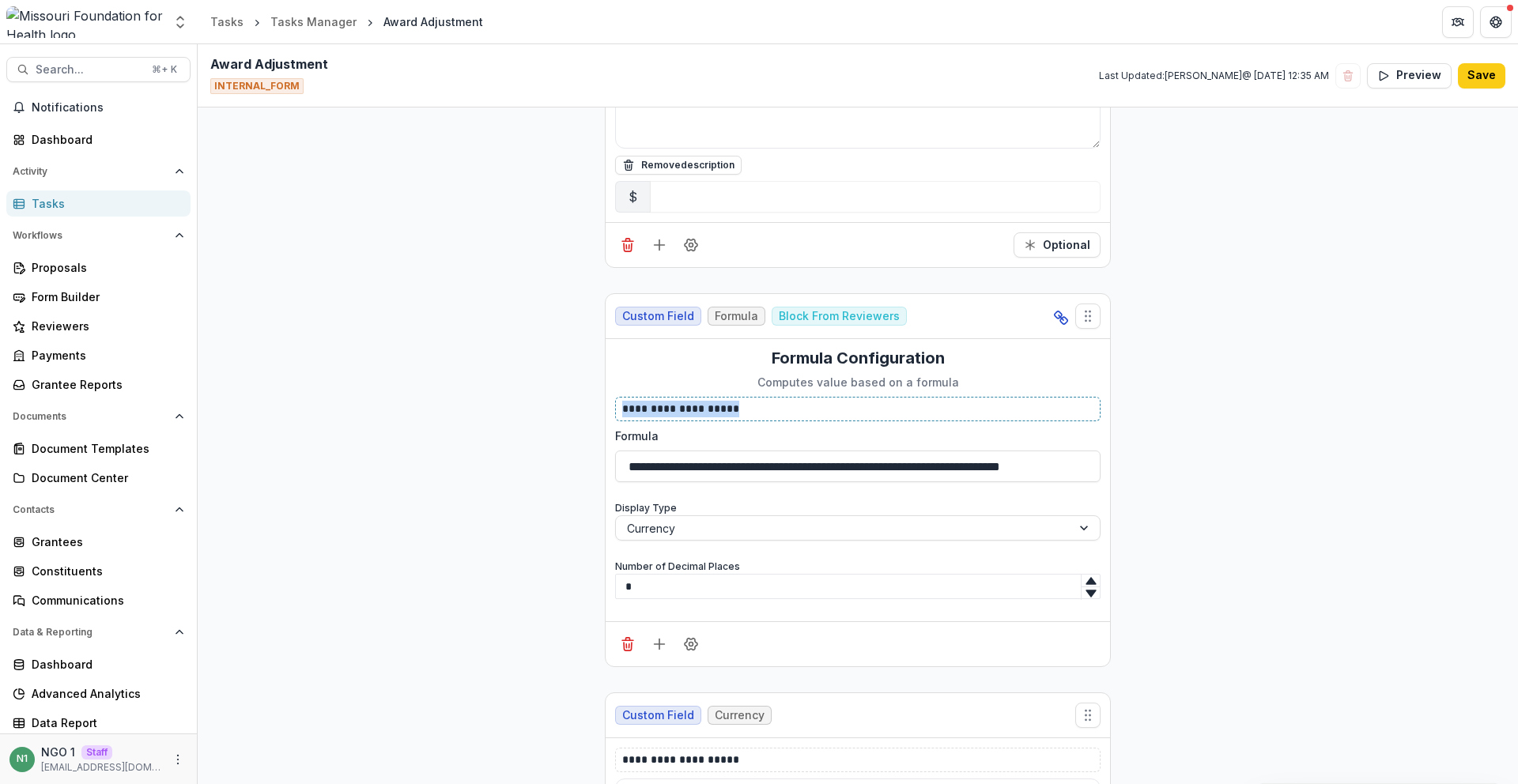
drag, startPoint x: 759, startPoint y: 414, endPoint x: 555, endPoint y: 416, distance: 204.0
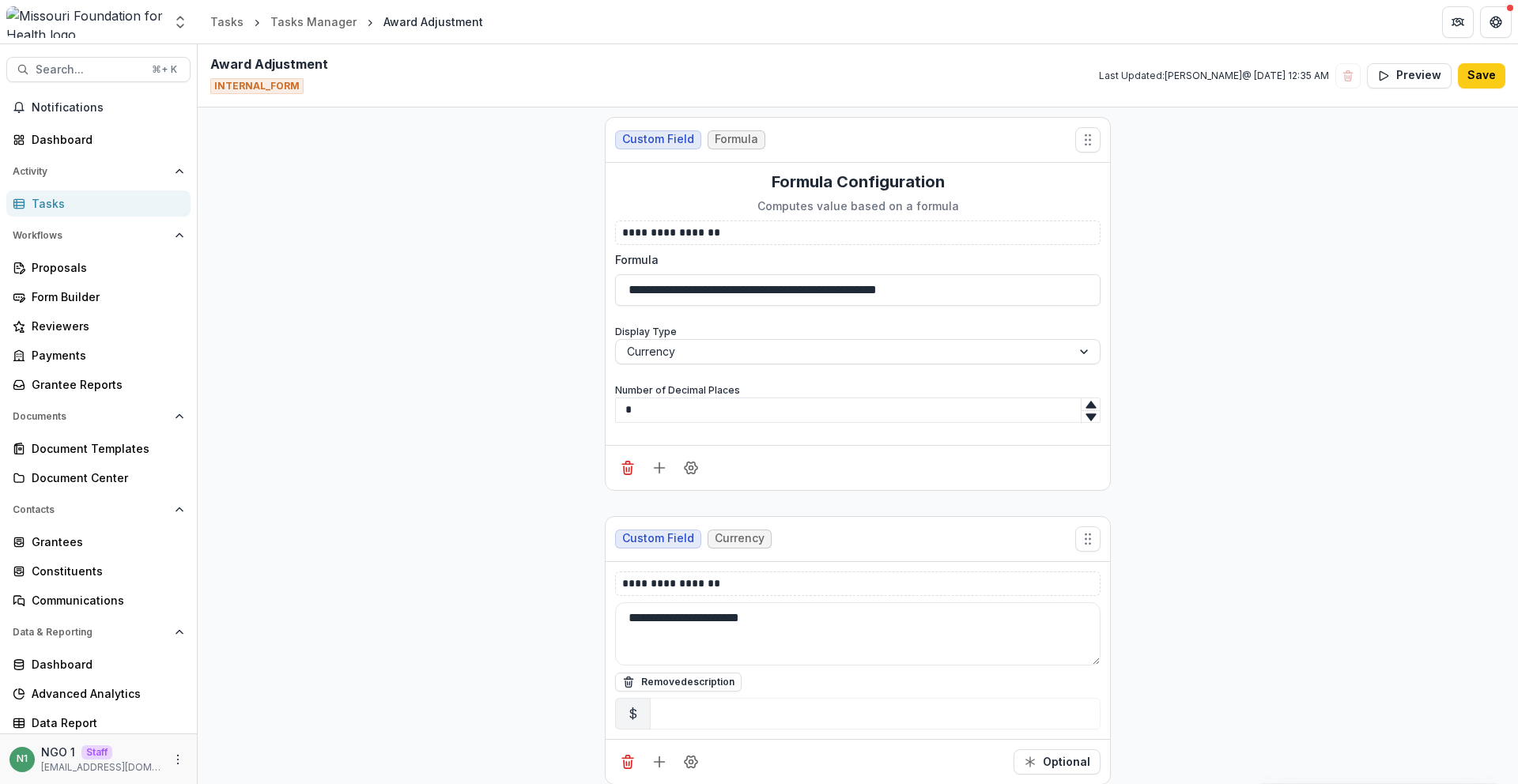
scroll to position [3454, 0]
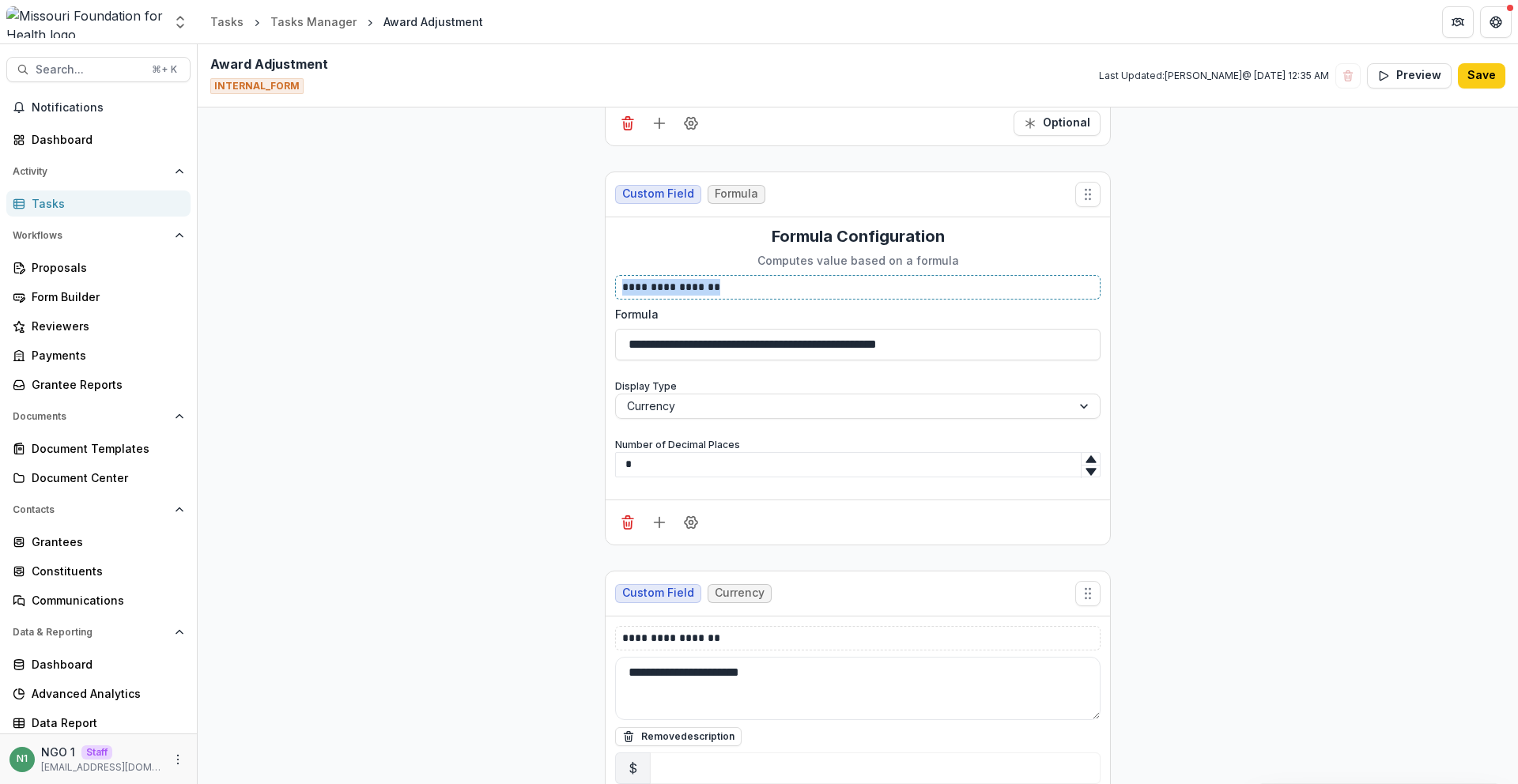
drag, startPoint x: 769, startPoint y: 284, endPoint x: 569, endPoint y: 302, distance: 200.8
click at [605, 285] on div "**********" at bounding box center [857, 358] width 505 height 282
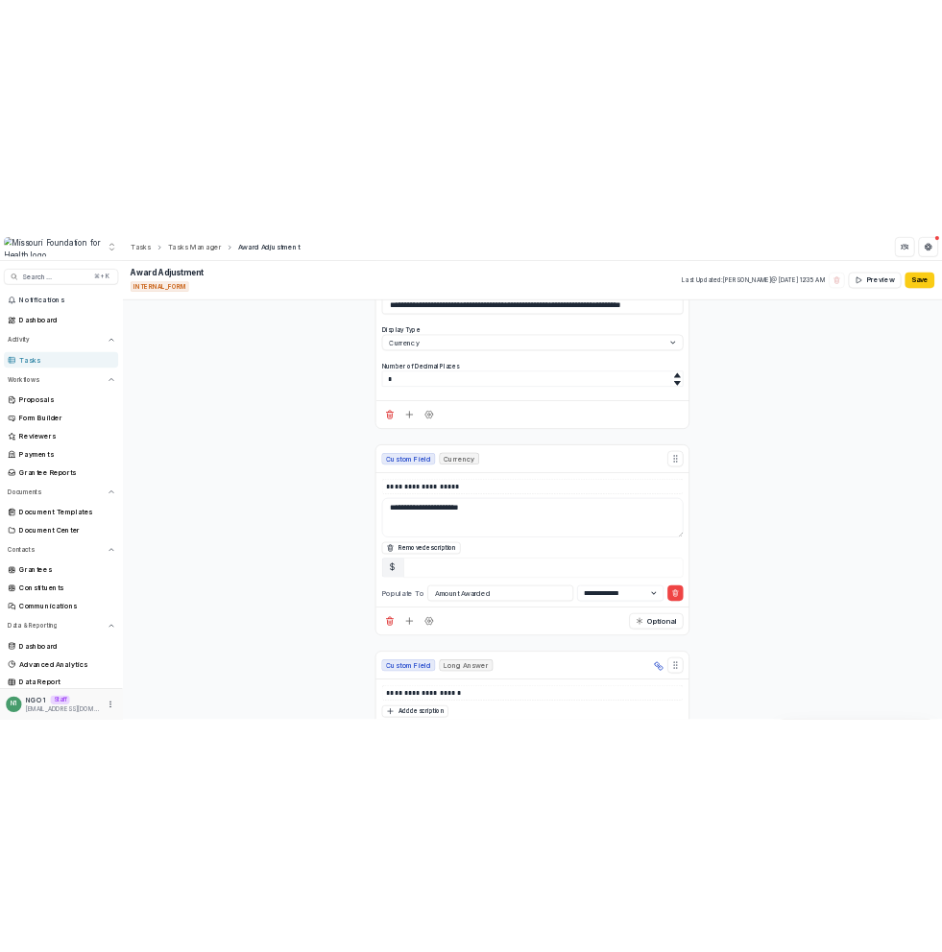
scroll to position [5346, 0]
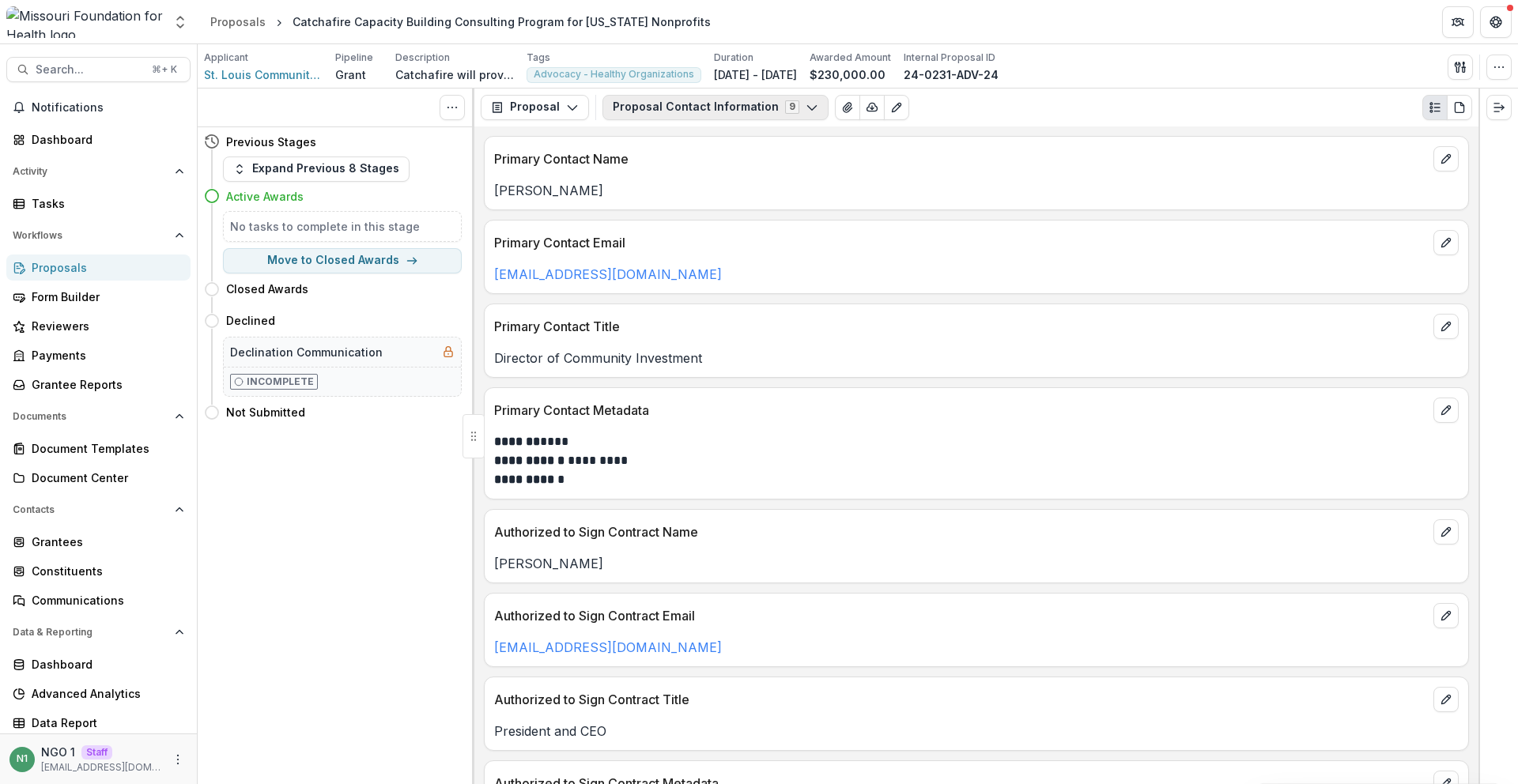
drag, startPoint x: 657, startPoint y: 107, endPoint x: 663, endPoint y: 119, distance: 13.4
click at [657, 107] on button "Proposal Contact Information 9" at bounding box center [716, 107] width 227 height 26
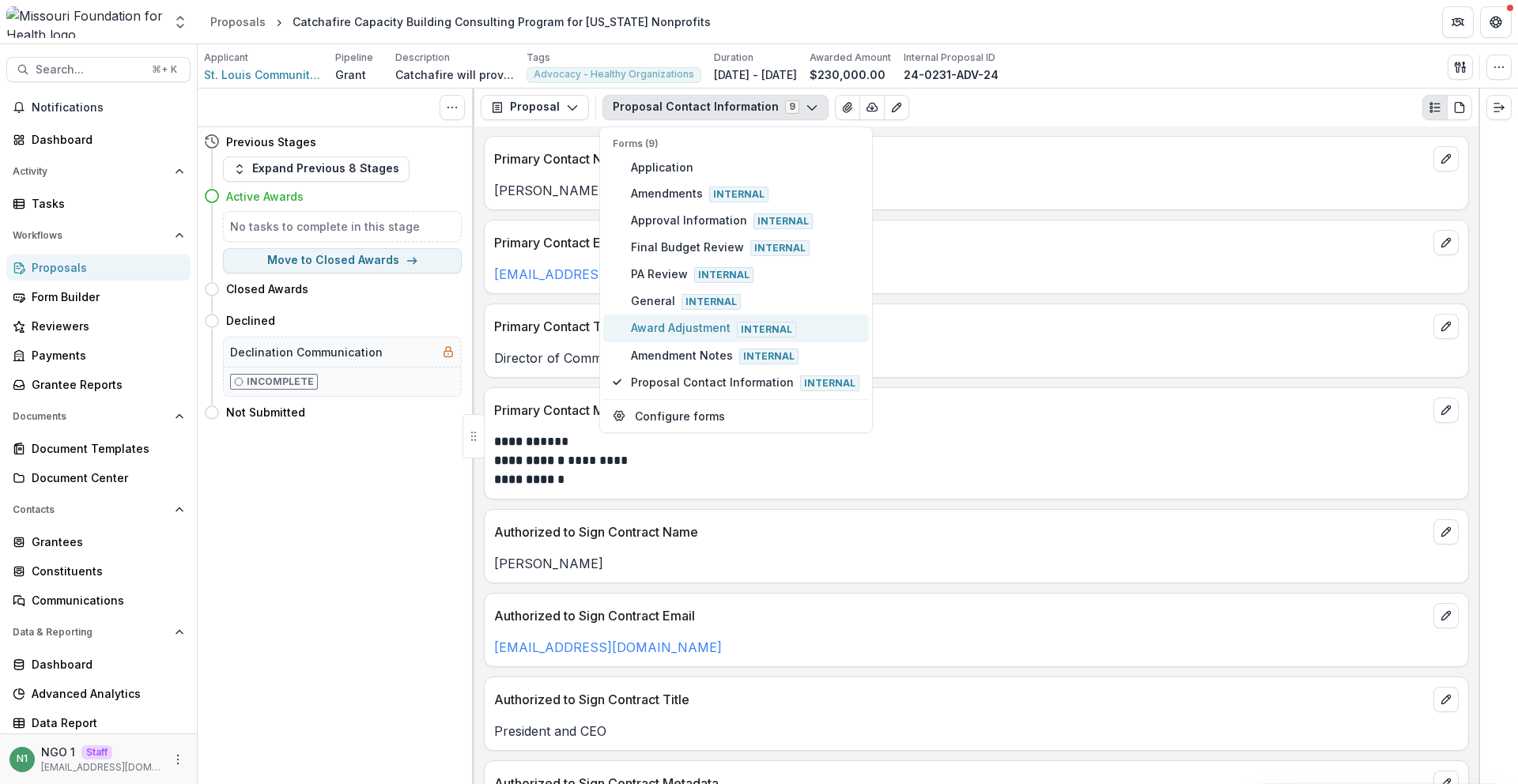
click at [667, 329] on span "Award Adjustment Internal" at bounding box center [745, 328] width 228 height 17
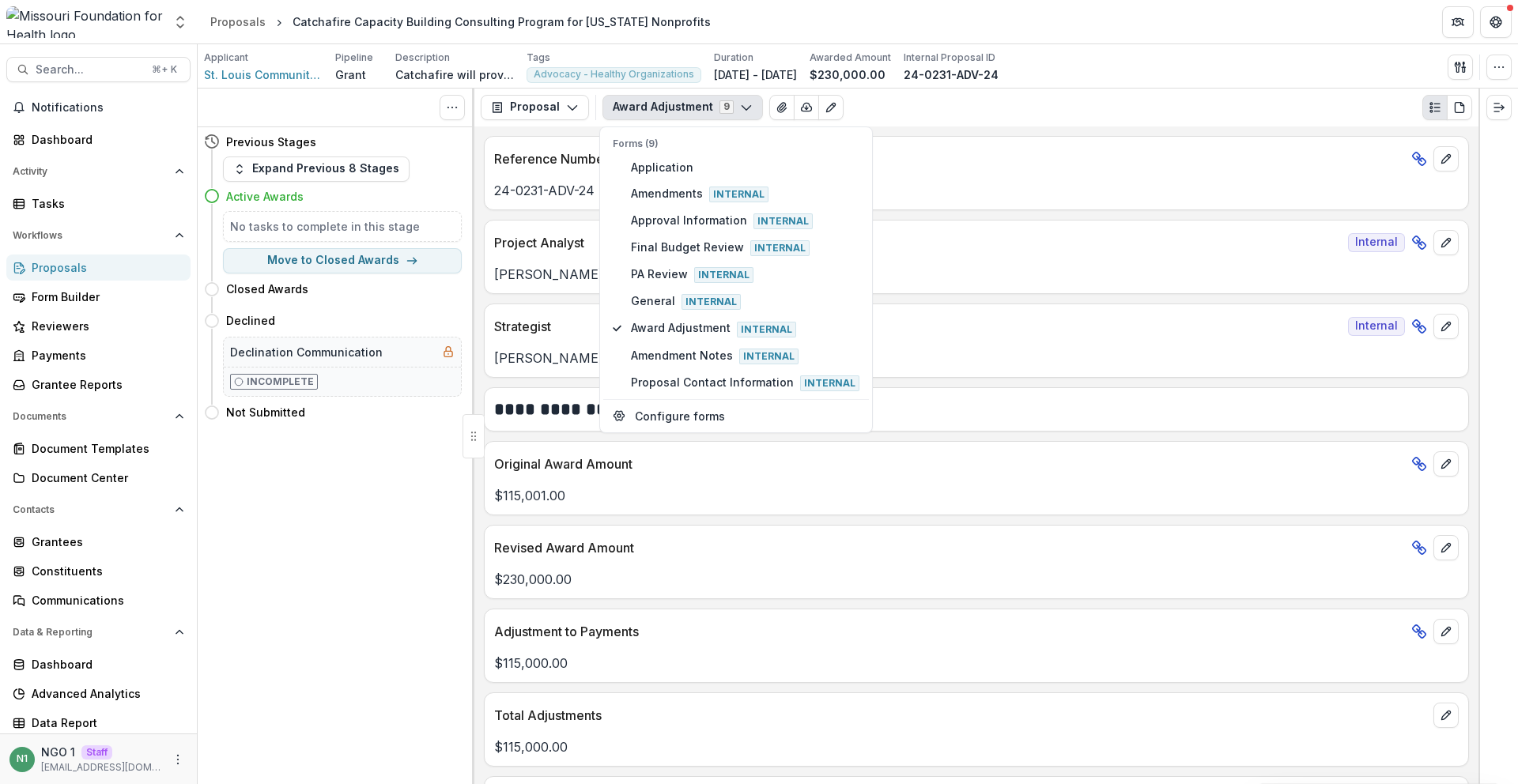
drag, startPoint x: 699, startPoint y: 505, endPoint x: 986, endPoint y: 452, distance: 291.9
click at [700, 505] on p "$115,001.00" at bounding box center [976, 495] width 965 height 19
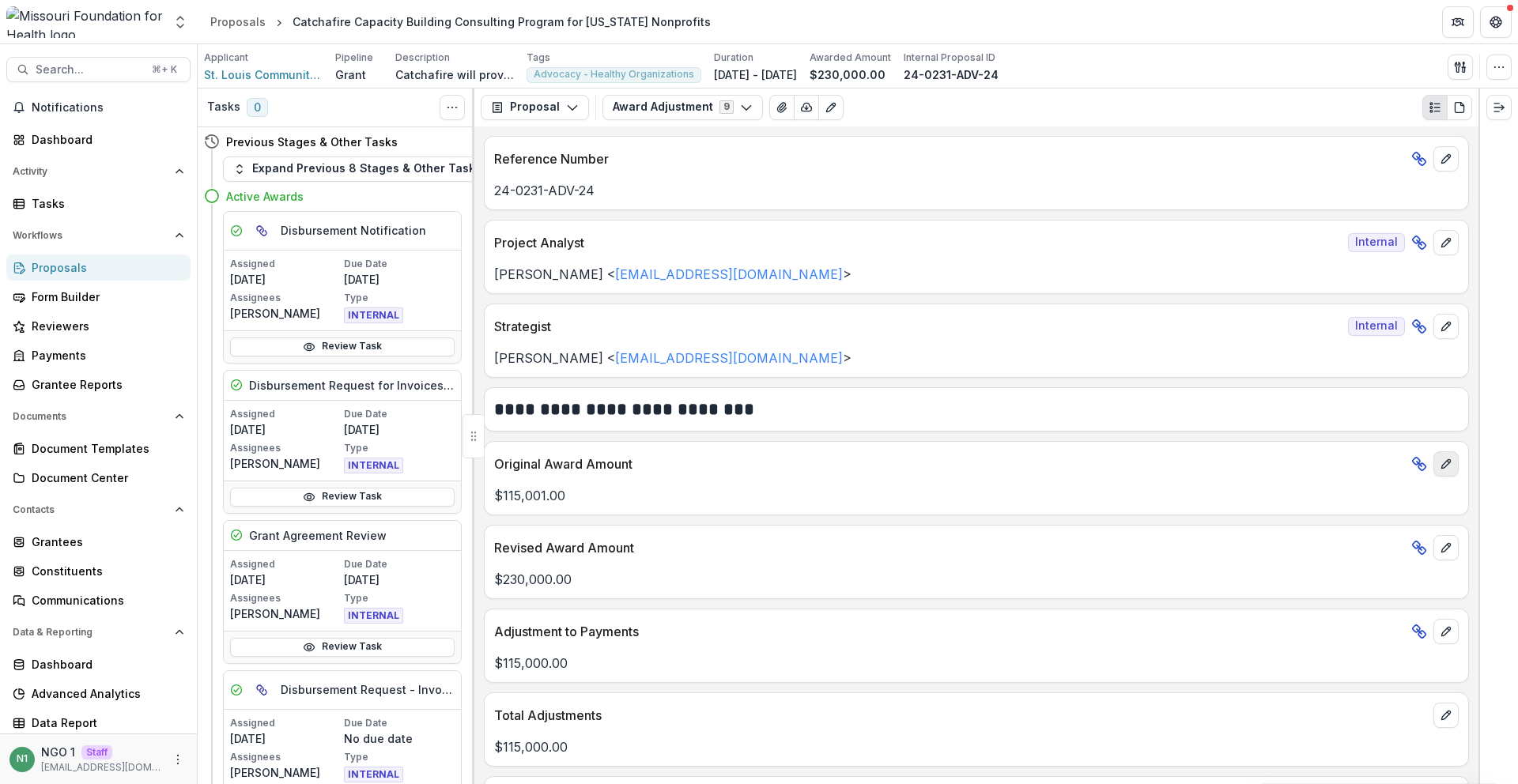
click at [1440, 464] on icon "edit" at bounding box center [1446, 464] width 12 height 12
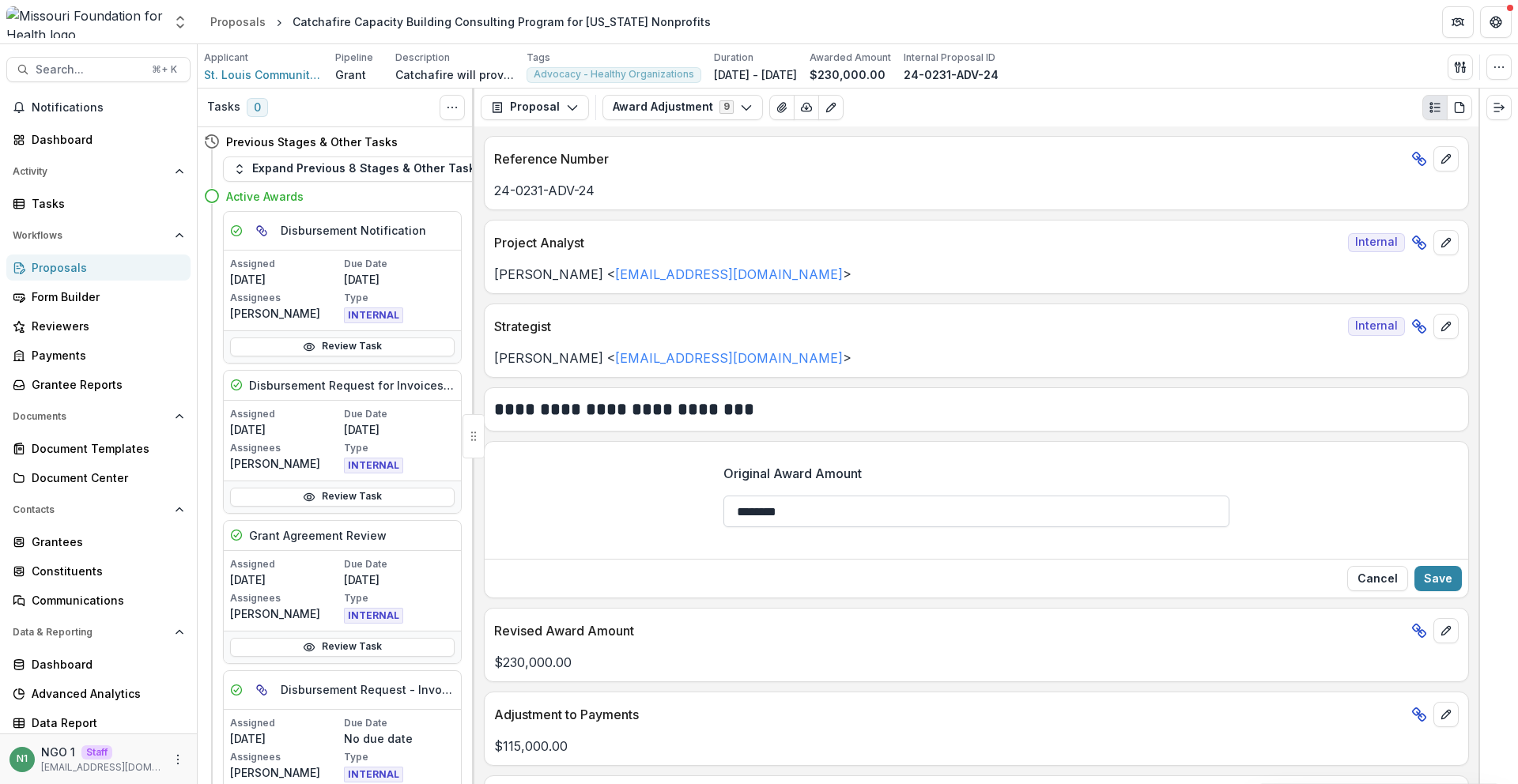
click at [830, 511] on input "********" at bounding box center [977, 511] width 506 height 31
type input "********"
click at [1435, 583] on button "Save" at bounding box center [1439, 578] width 48 height 26
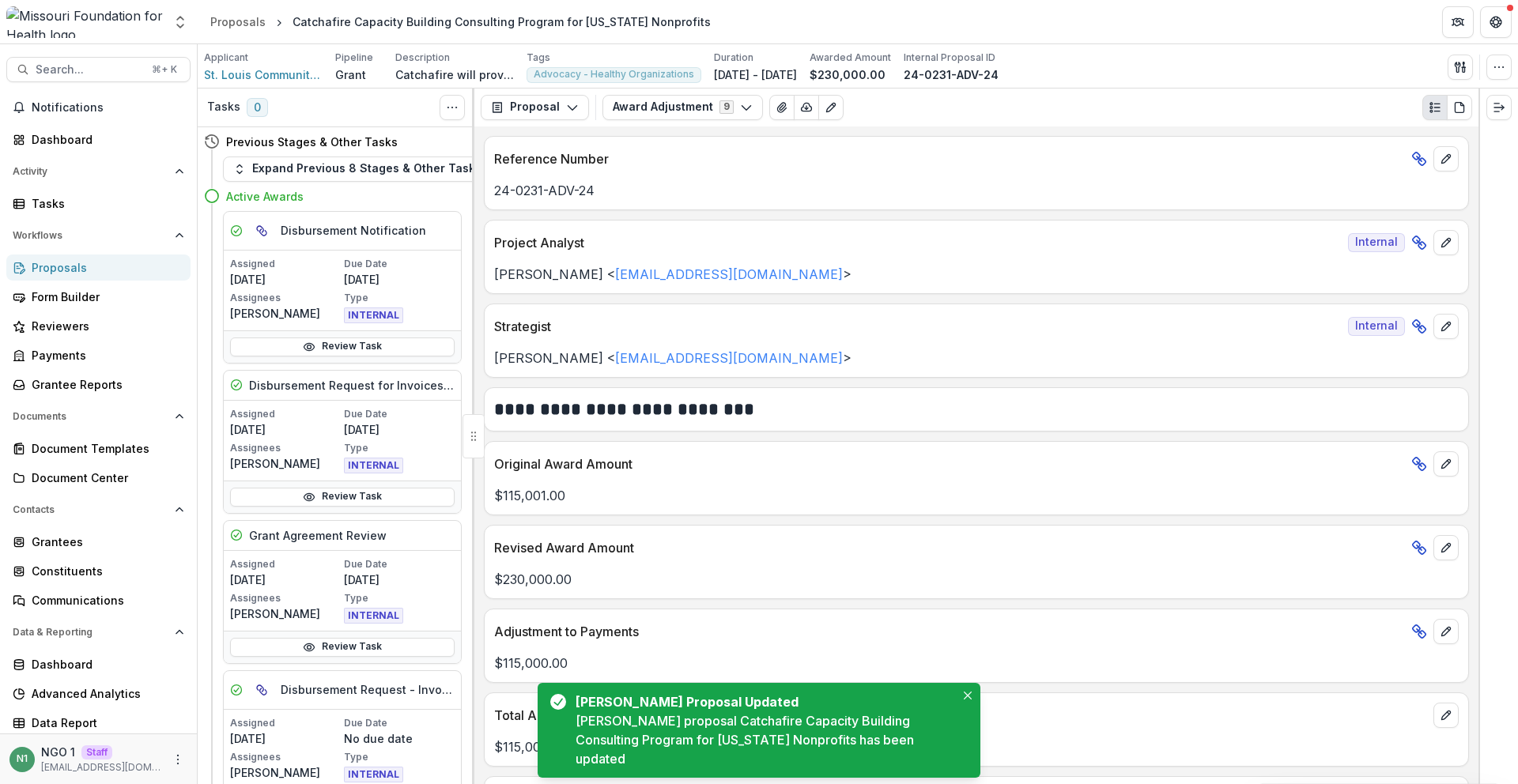
click at [1418, 324] on line at bounding box center [1420, 327] width 5 height 5
click at [1413, 331] on icon at bounding box center [1419, 326] width 16 height 16
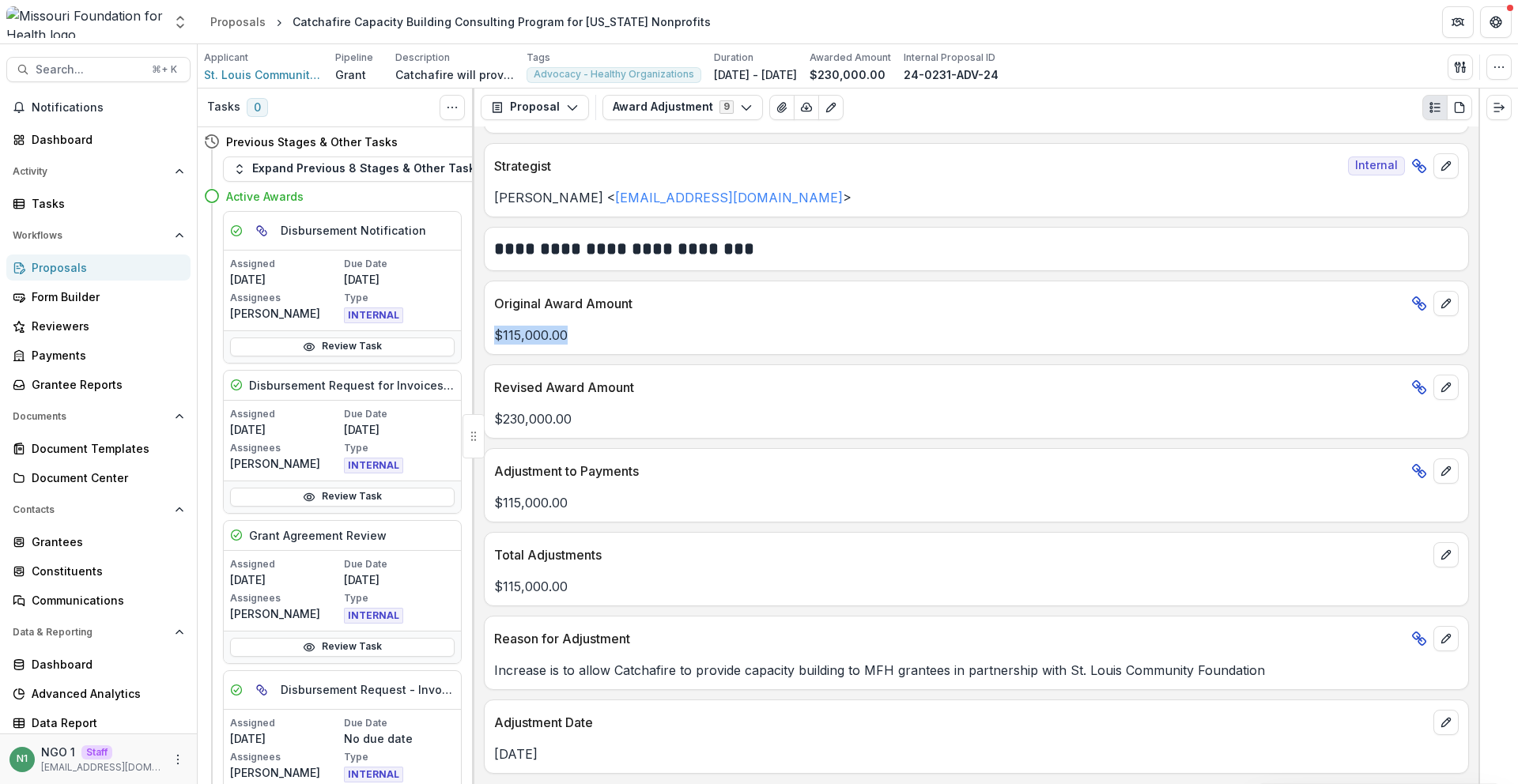
drag, startPoint x: 564, startPoint y: 343, endPoint x: 489, endPoint y: 325, distance: 77.1
click at [489, 325] on div "$115,000.00" at bounding box center [977, 330] width 983 height 29
click at [629, 332] on p "$115,000.00" at bounding box center [976, 335] width 965 height 19
click at [1411, 552] on p "Total Adjustments" at bounding box center [960, 554] width 933 height 19
drag, startPoint x: 535, startPoint y: 470, endPoint x: 721, endPoint y: 471, distance: 186.0
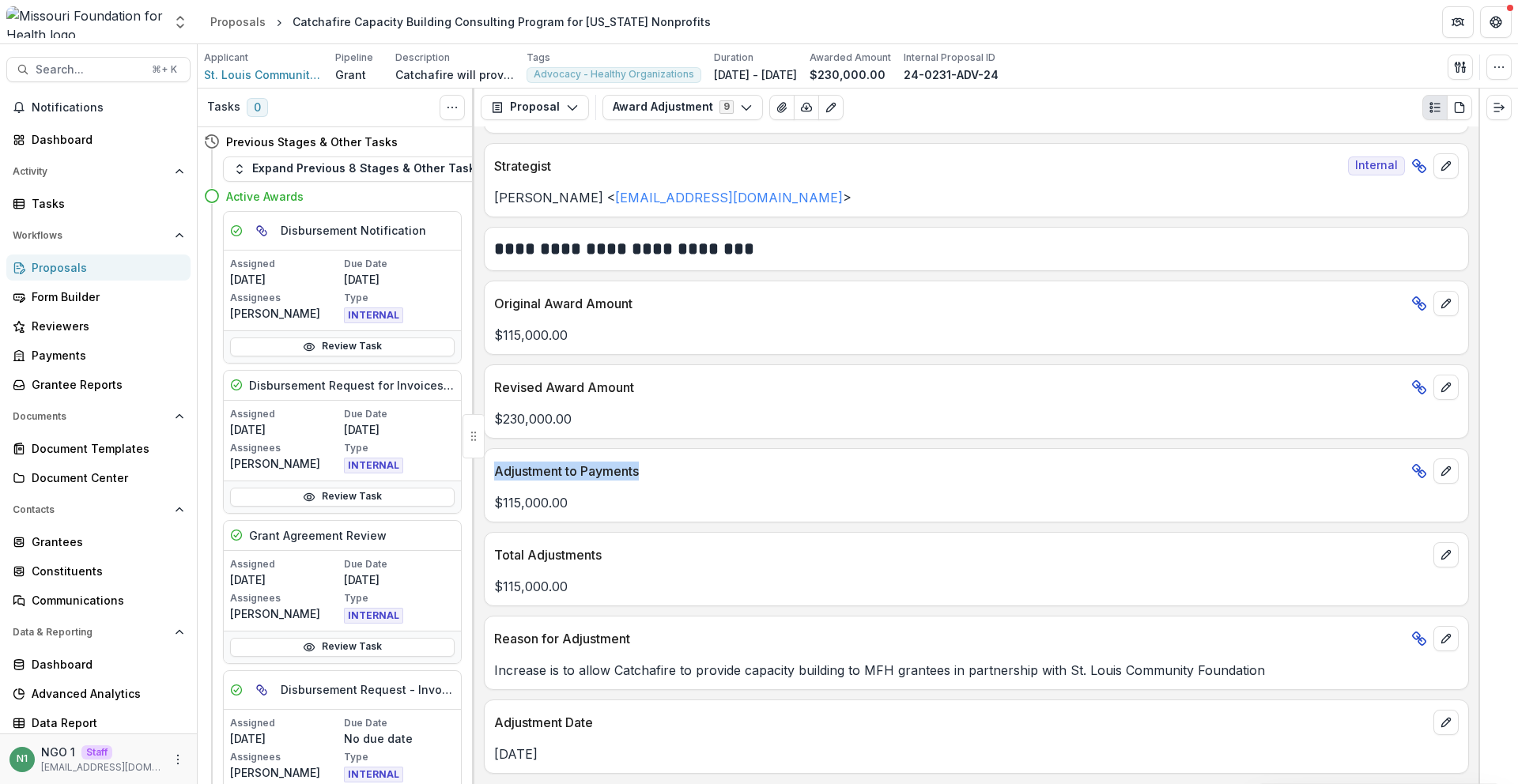
click at [721, 471] on div "Adjustment to Payments" at bounding box center [977, 466] width 983 height 35
copy p "Adjustment to Payments"
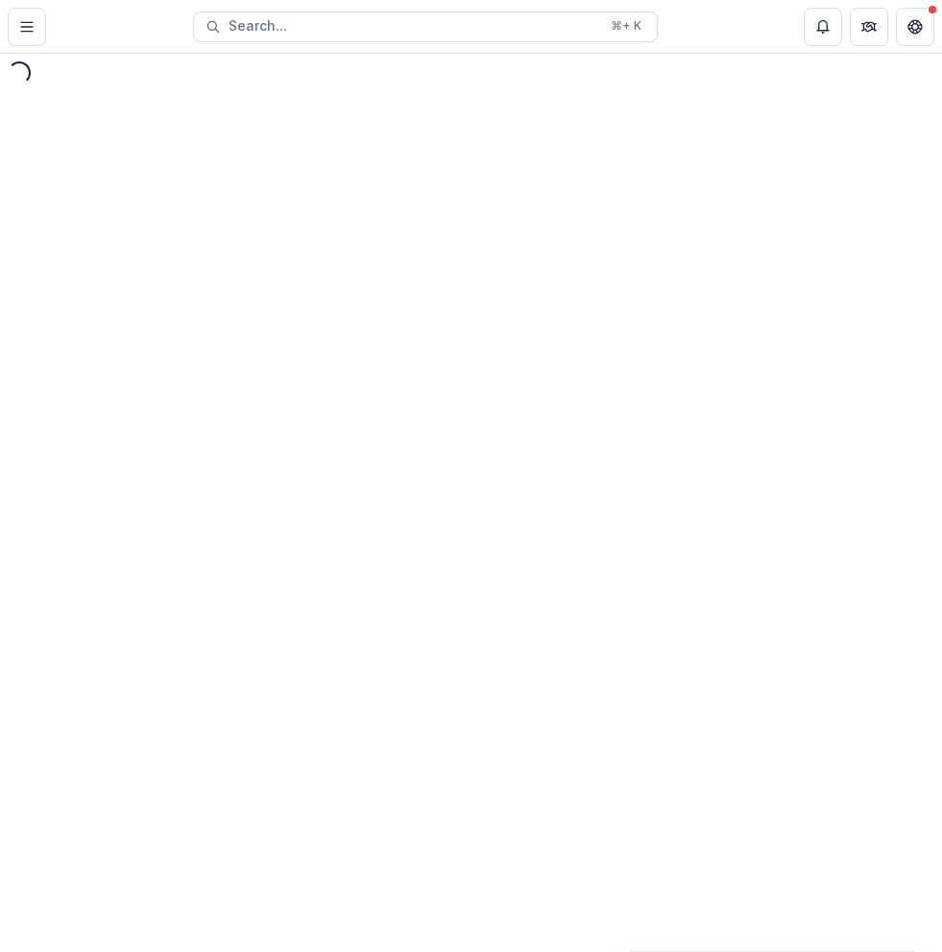
select select "**********"
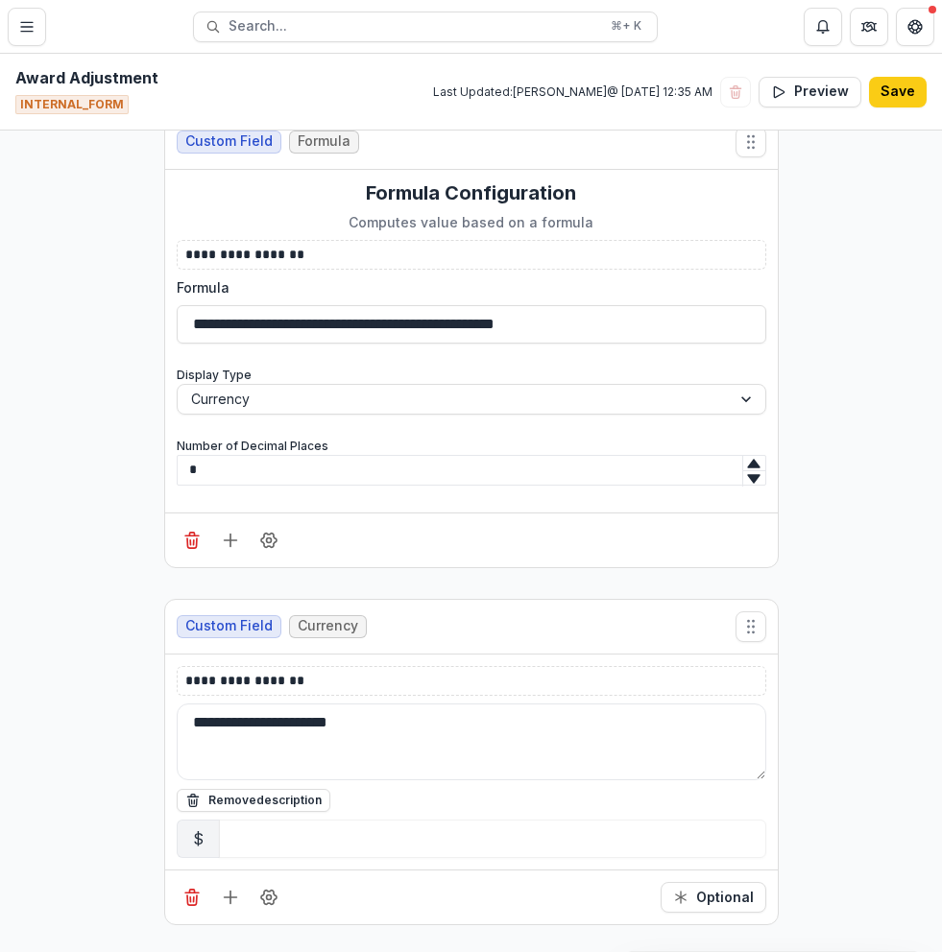
scroll to position [4292, 0]
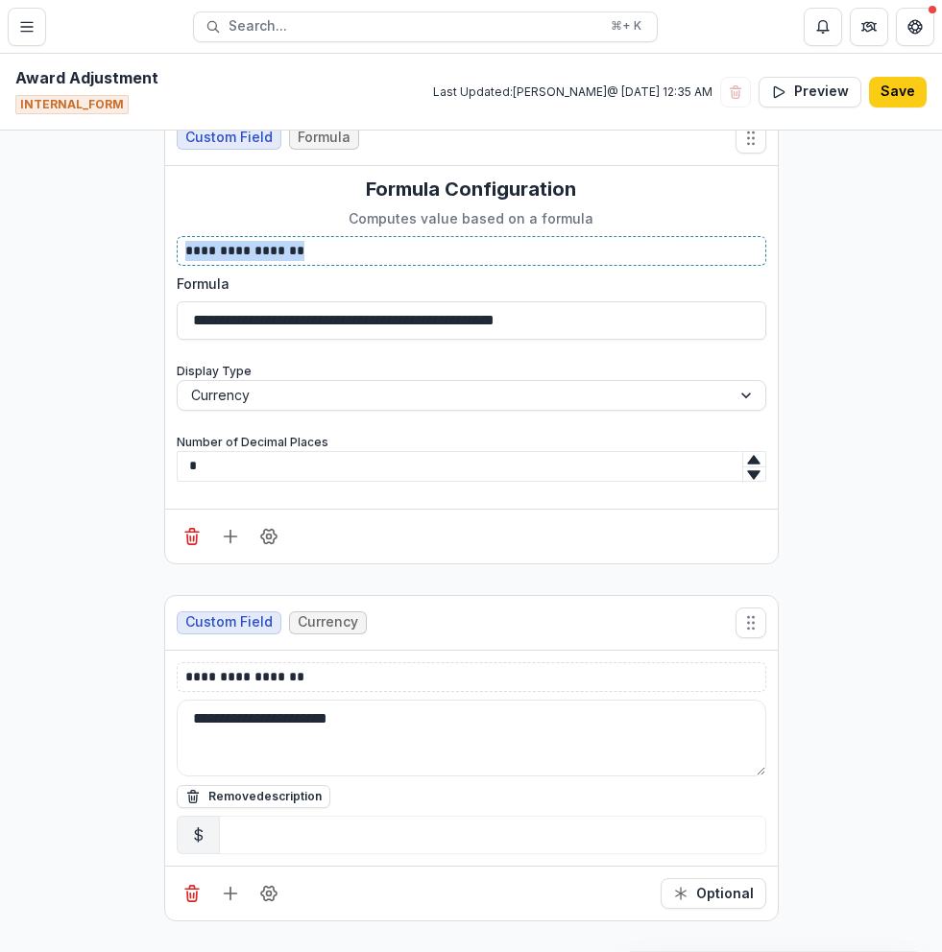
drag, startPoint x: 327, startPoint y: 252, endPoint x: 181, endPoint y: 253, distance: 146.9
click at [185, 253] on p "**********" at bounding box center [471, 251] width 572 height 20
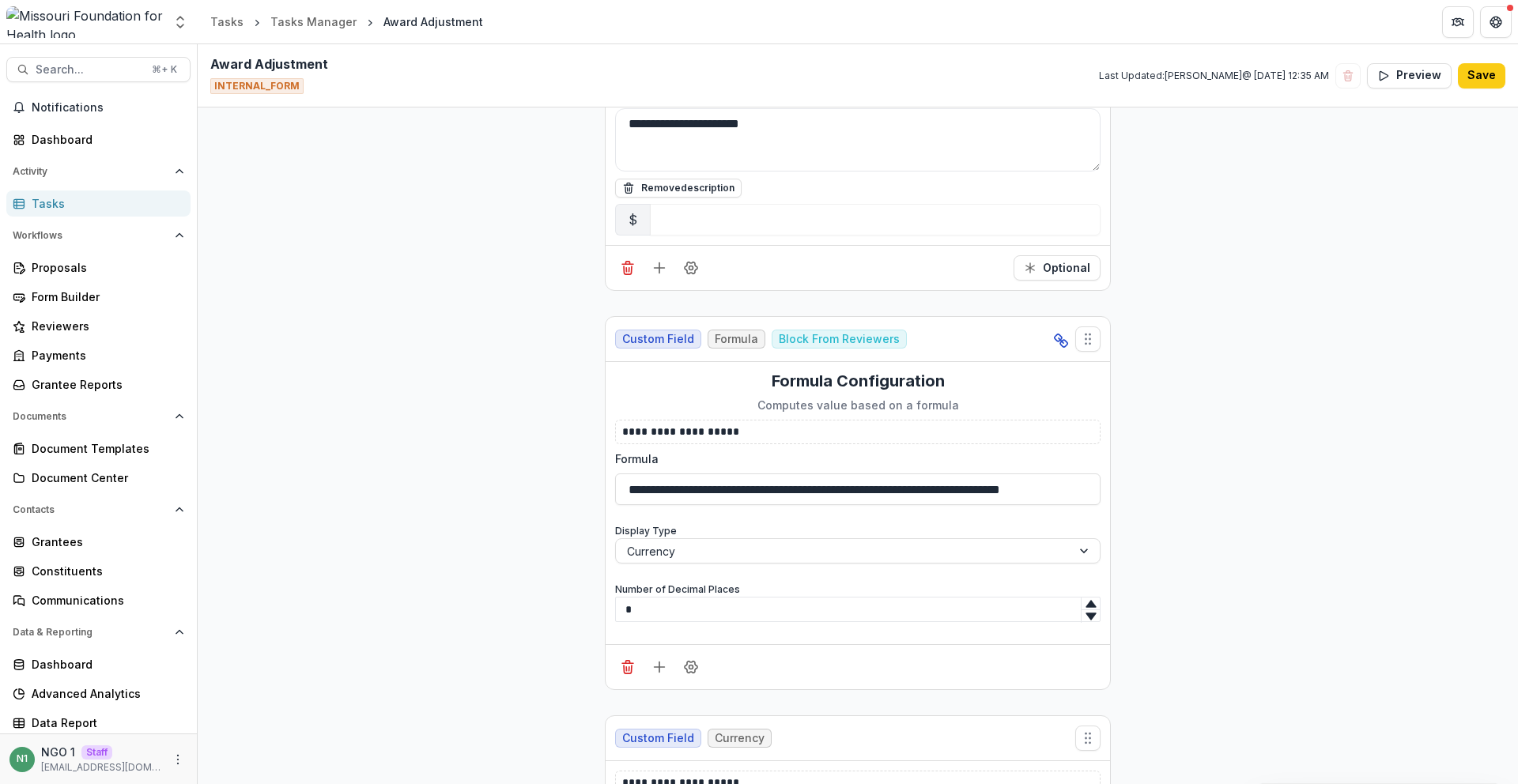
scroll to position [4018, 0]
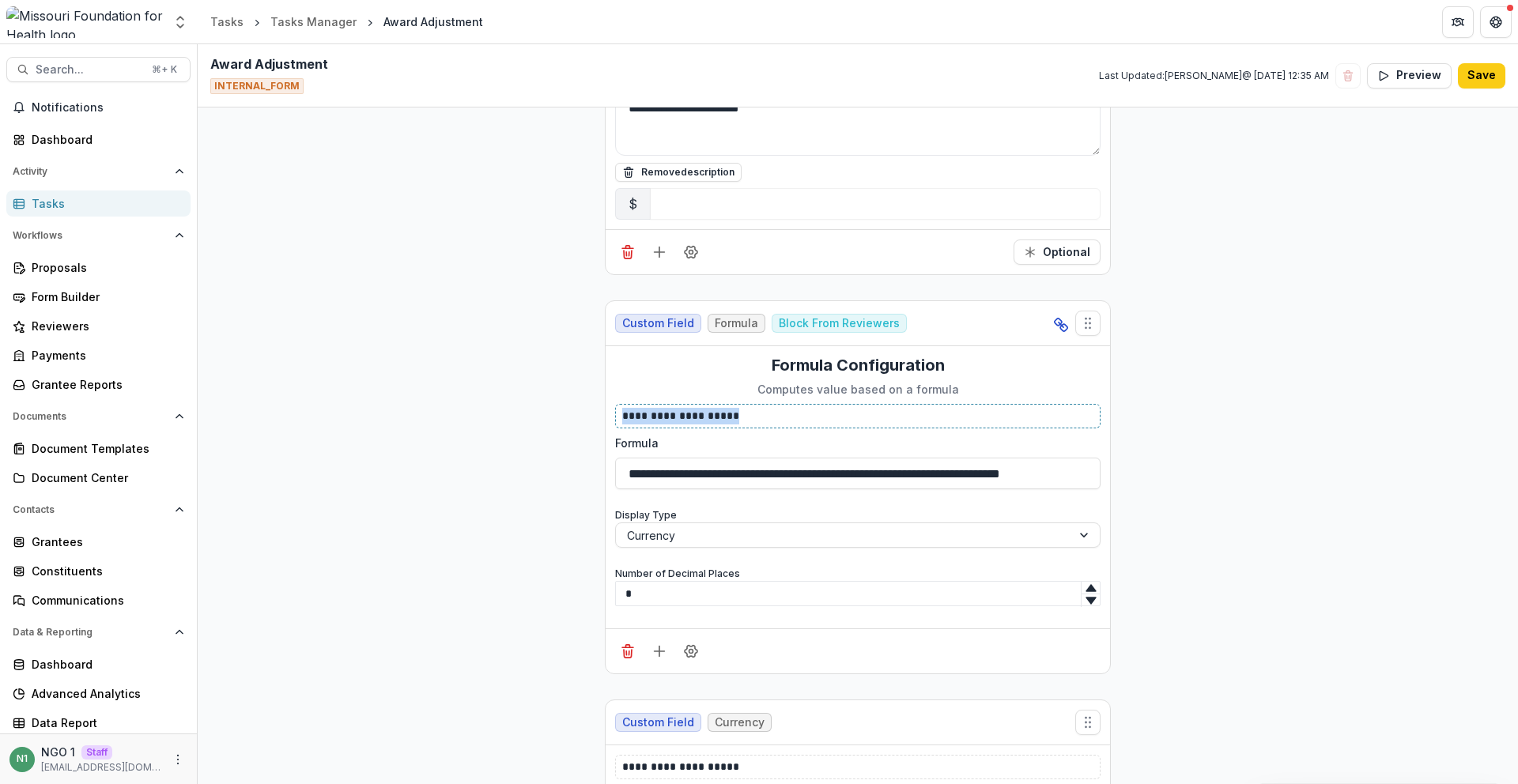
drag, startPoint x: 717, startPoint y: 415, endPoint x: 603, endPoint y: 421, distance: 114.2
click at [605, 421] on div "**********" at bounding box center [857, 488] width 505 height 282
copy p "**********"
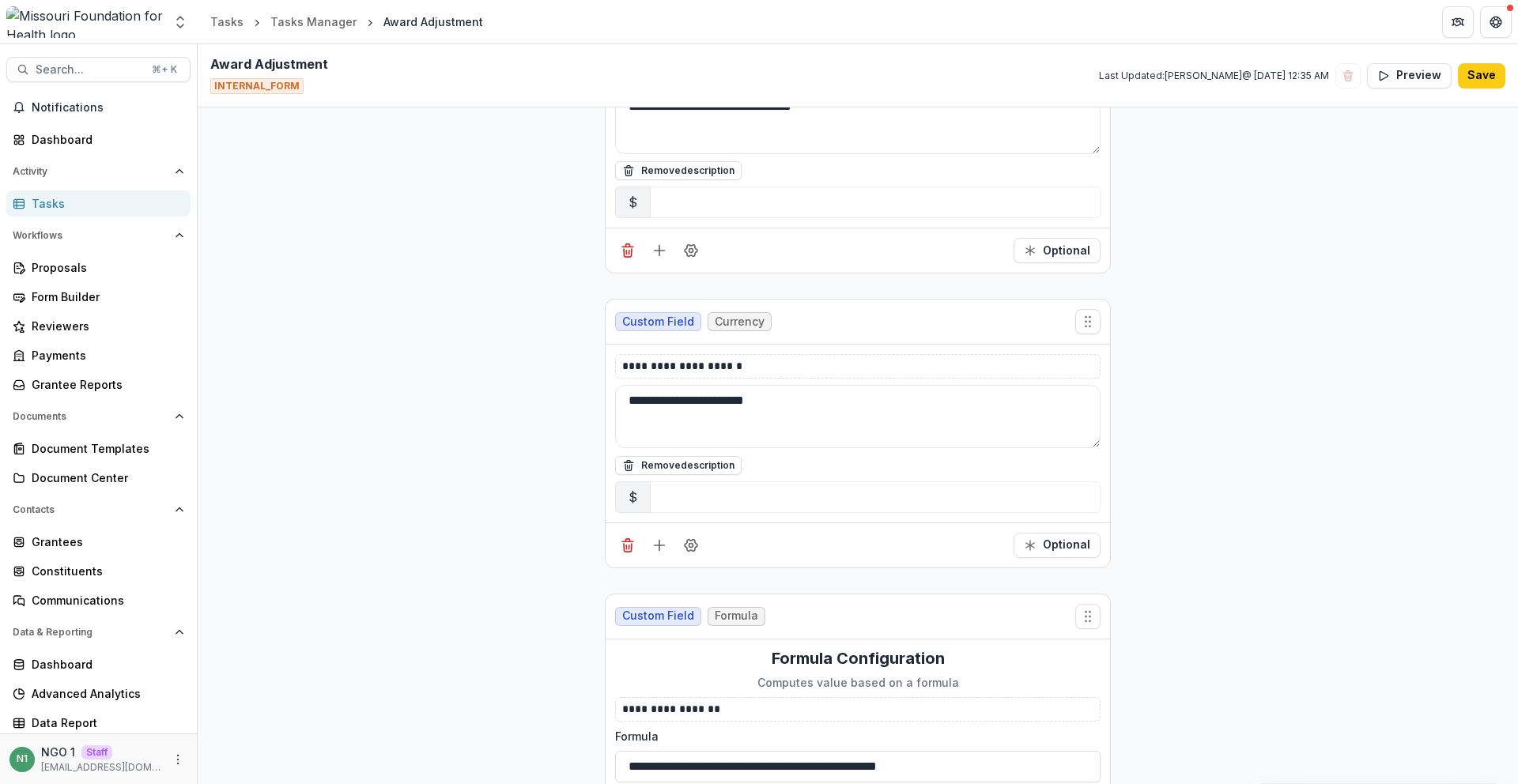
scroll to position [2923, 0]
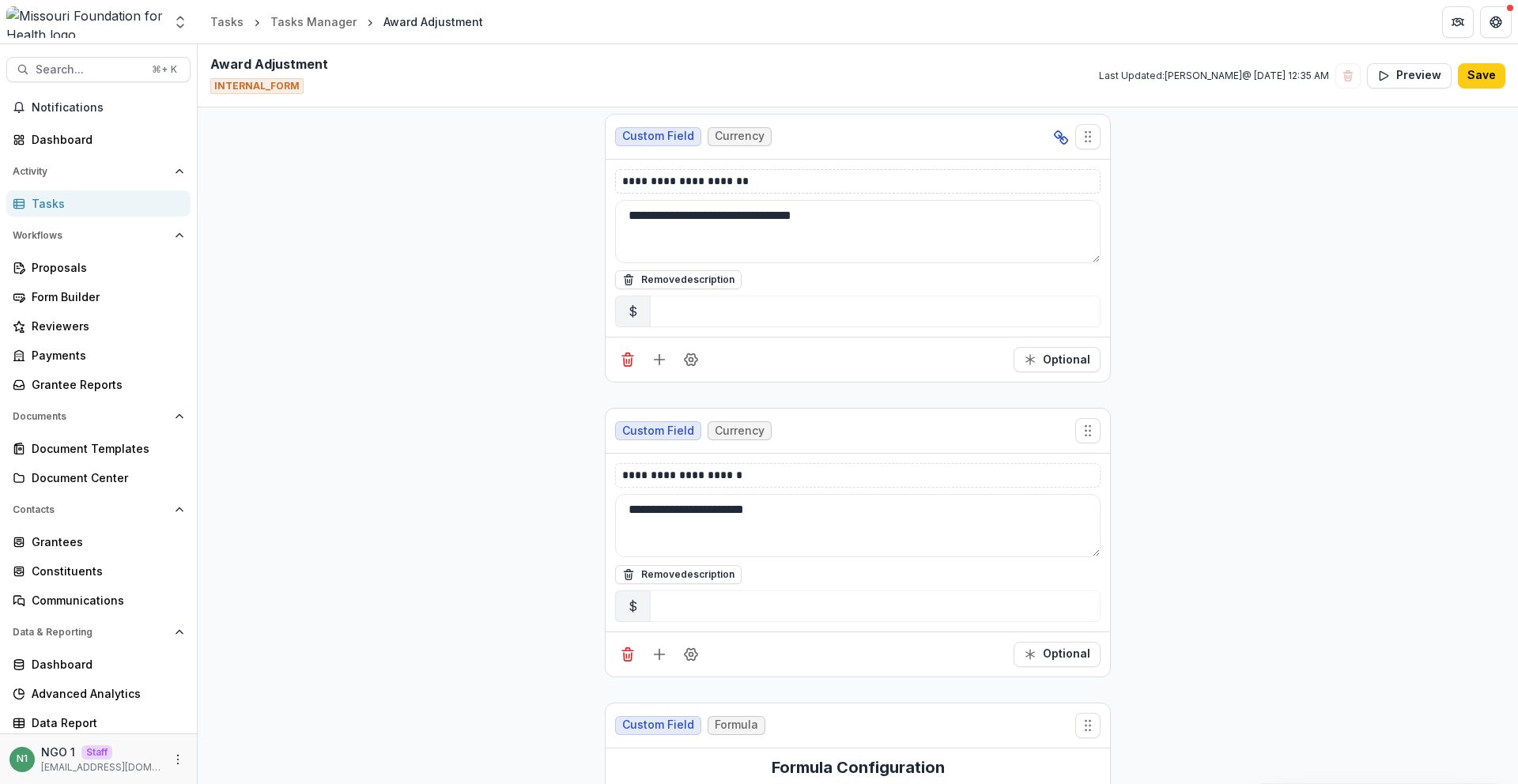
drag, startPoint x: 769, startPoint y: 189, endPoint x: 649, endPoint y: 189, distance: 120.0
click at [539, 189] on div "**********" at bounding box center [857, 120] width 1320 height 5602
click at [656, 186] on p "**********" at bounding box center [858, 181] width 471 height 16
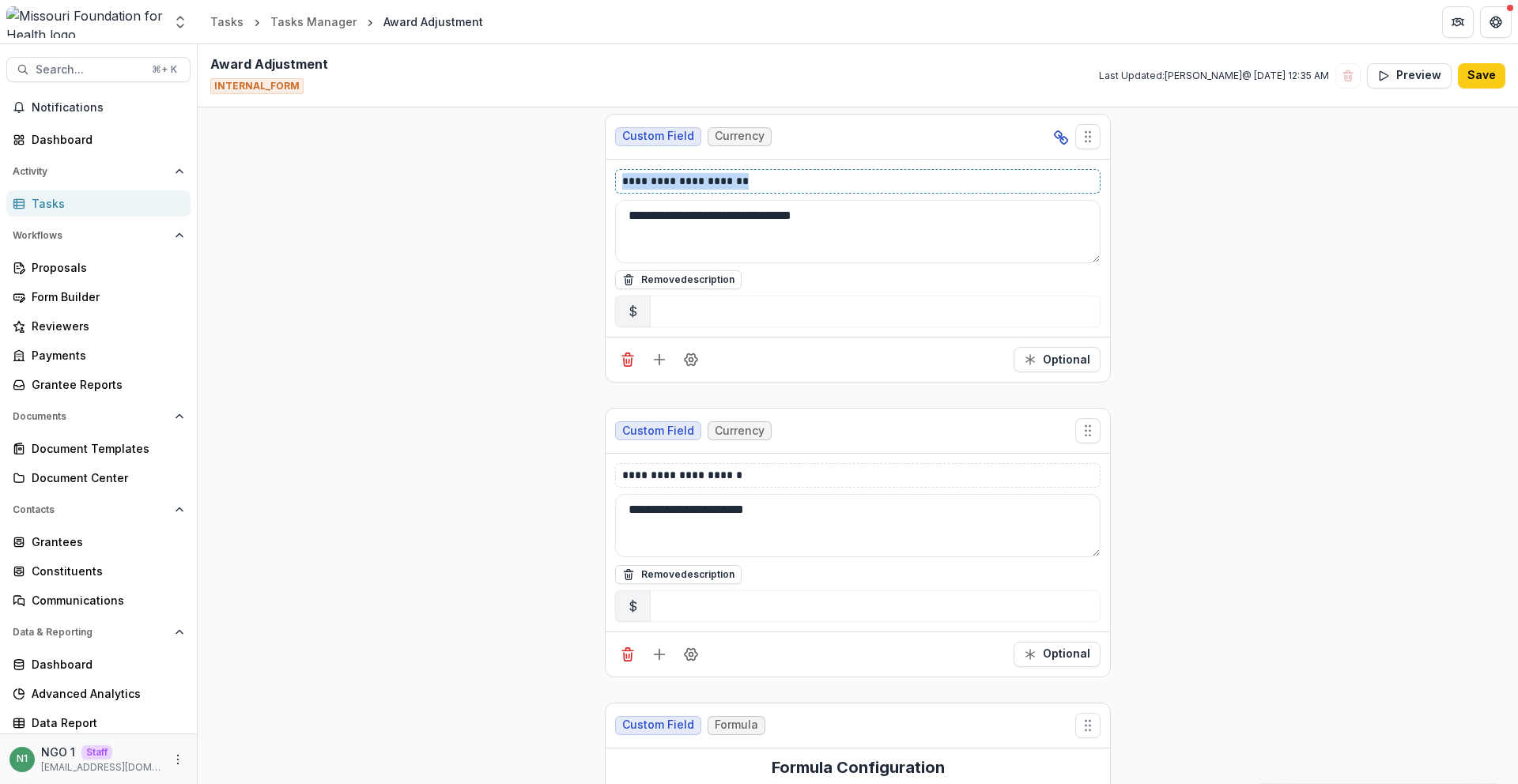
copy p "**********"
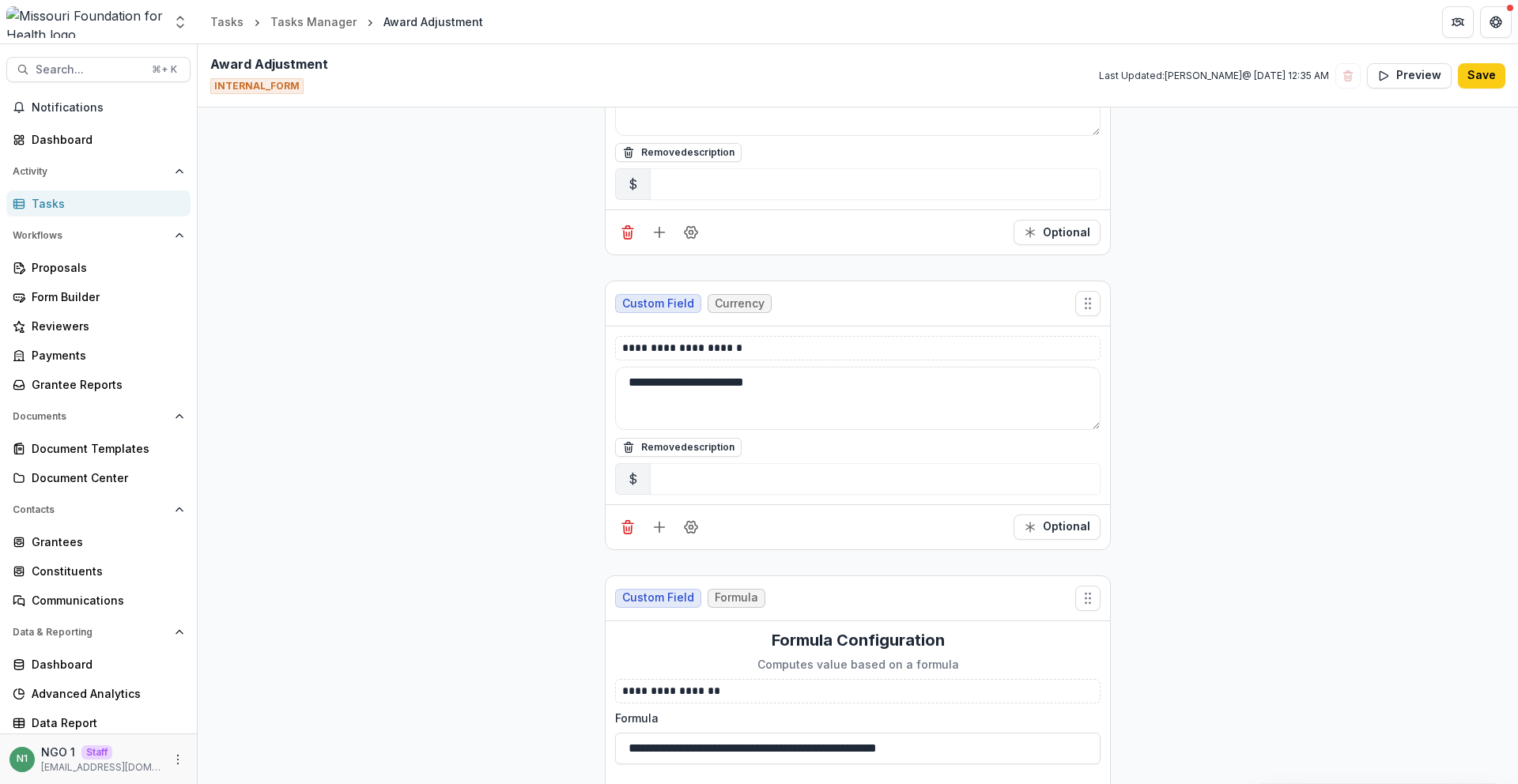
scroll to position [3350, 0]
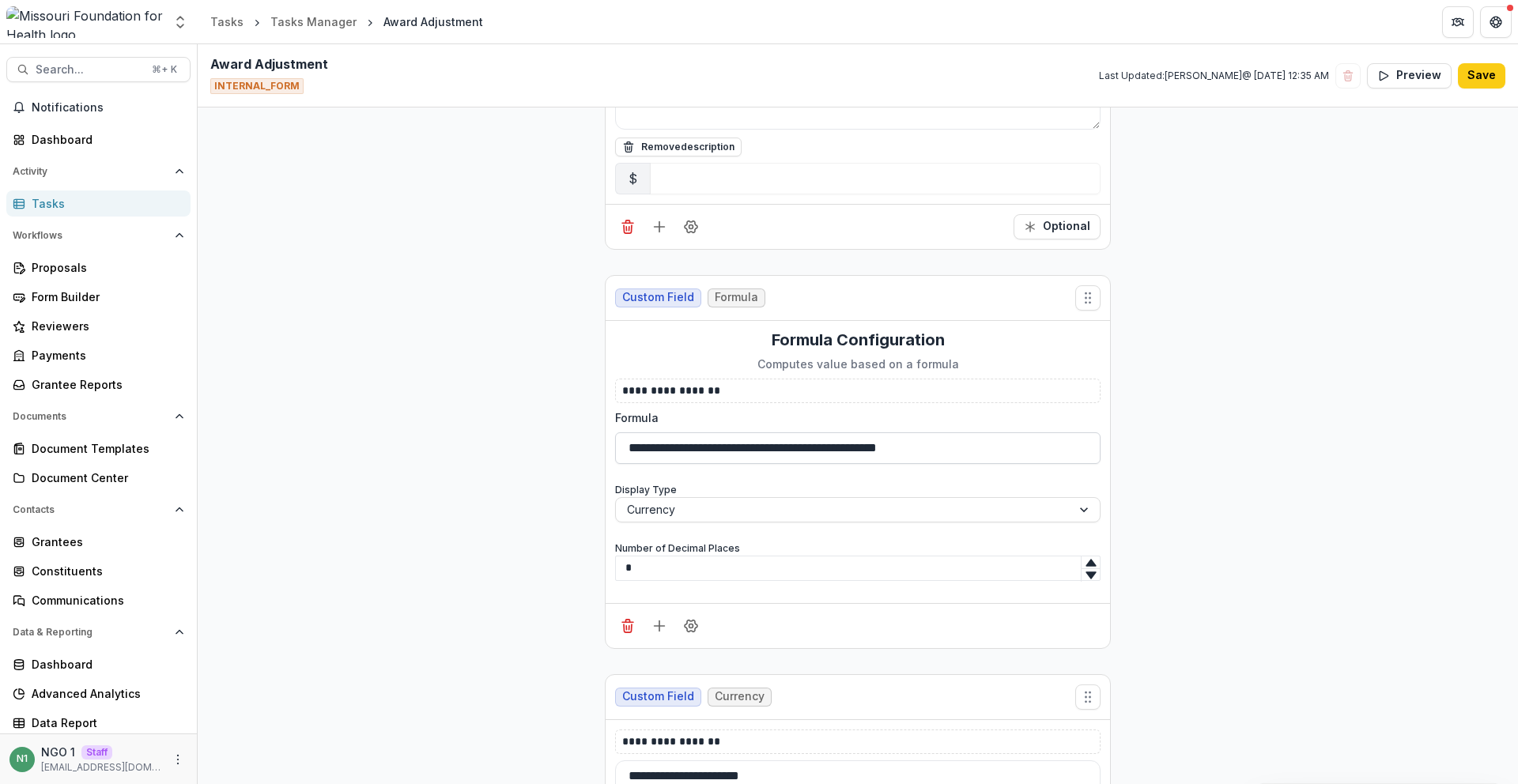
drag, startPoint x: 638, startPoint y: 448, endPoint x: 782, endPoint y: 454, distance: 144.1
click at [775, 454] on input "**********" at bounding box center [858, 448] width 486 height 31
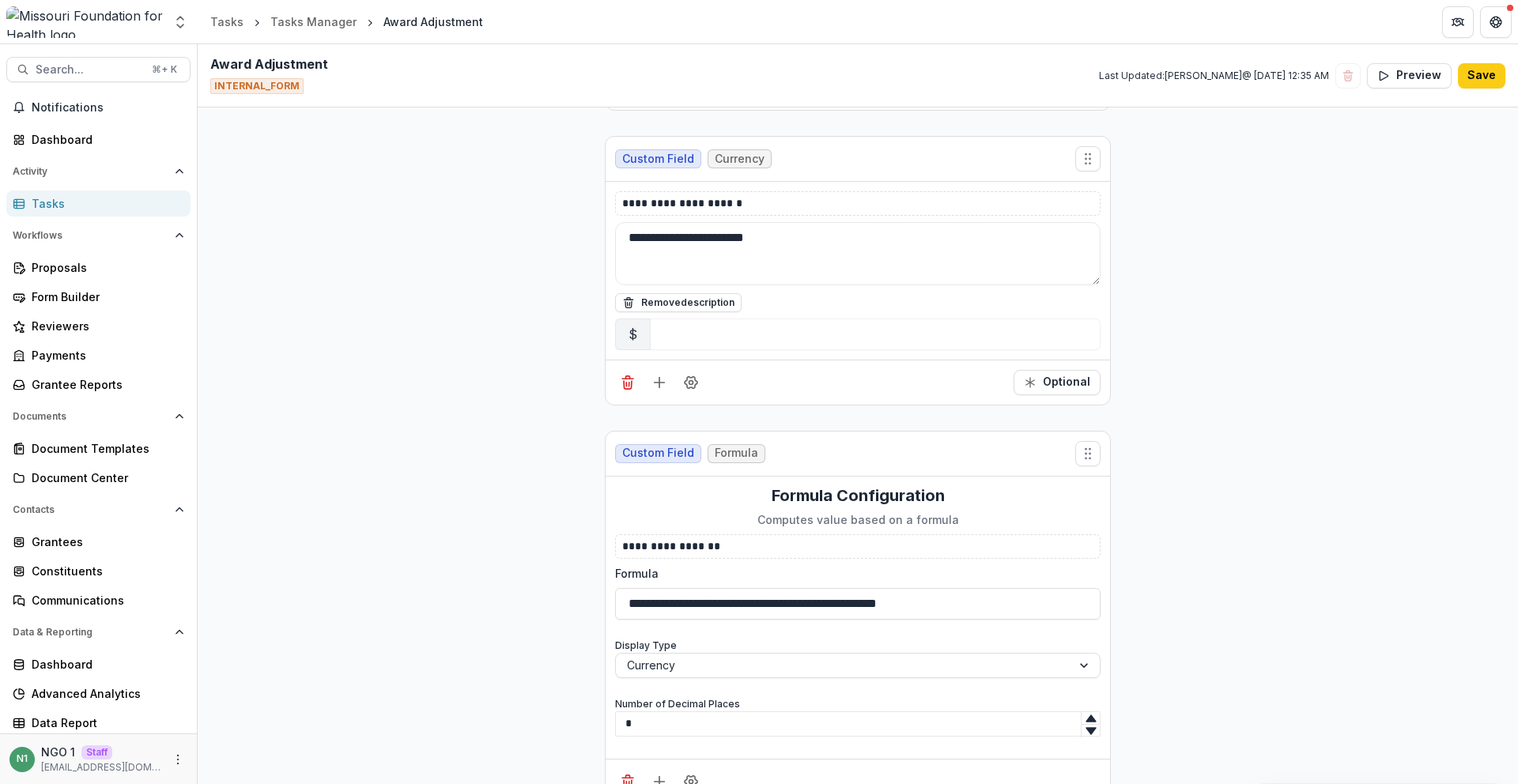
scroll to position [3192, 0]
drag, startPoint x: 720, startPoint y: 208, endPoint x: 545, endPoint y: 218, distance: 175.3
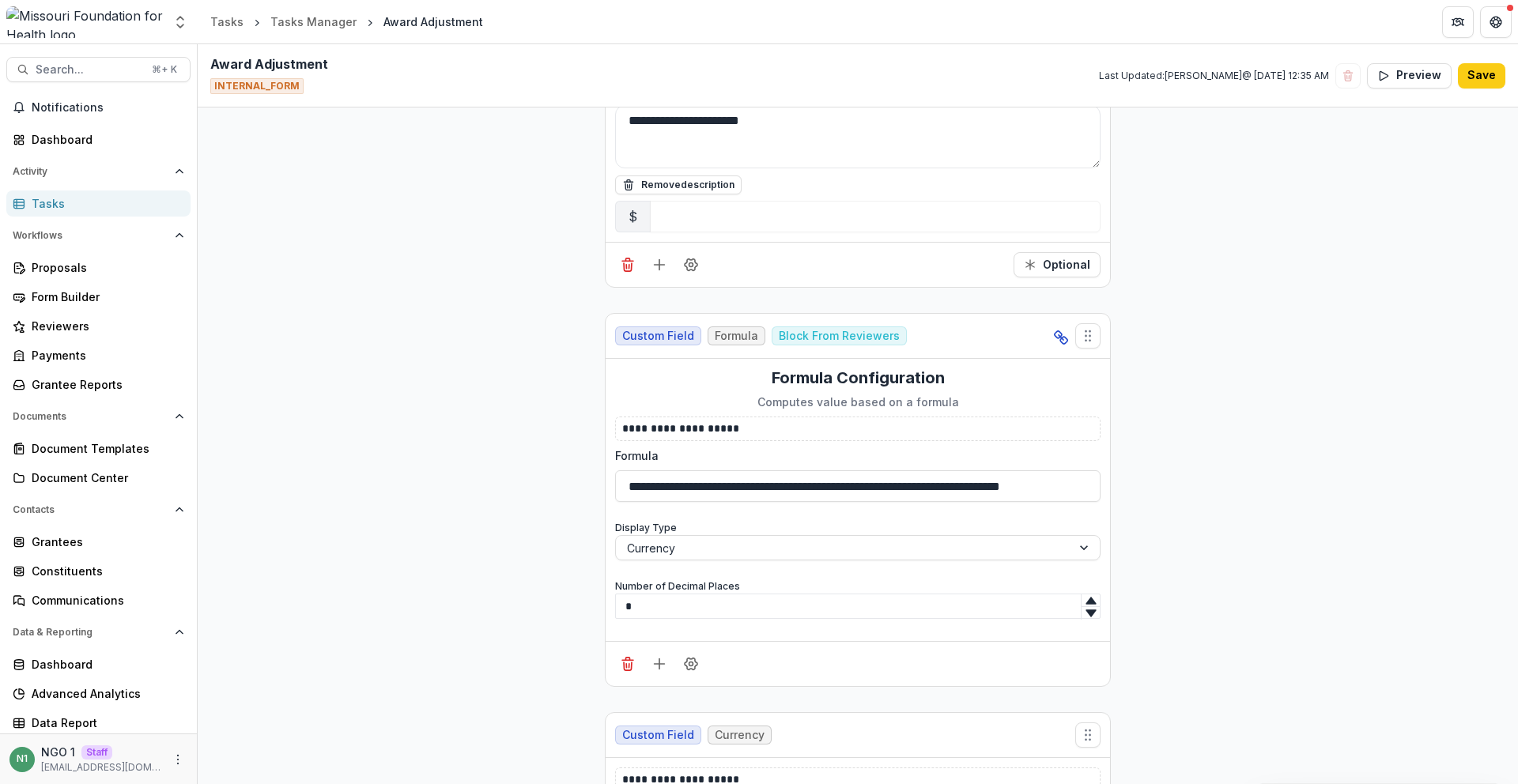
scroll to position [3979, 0]
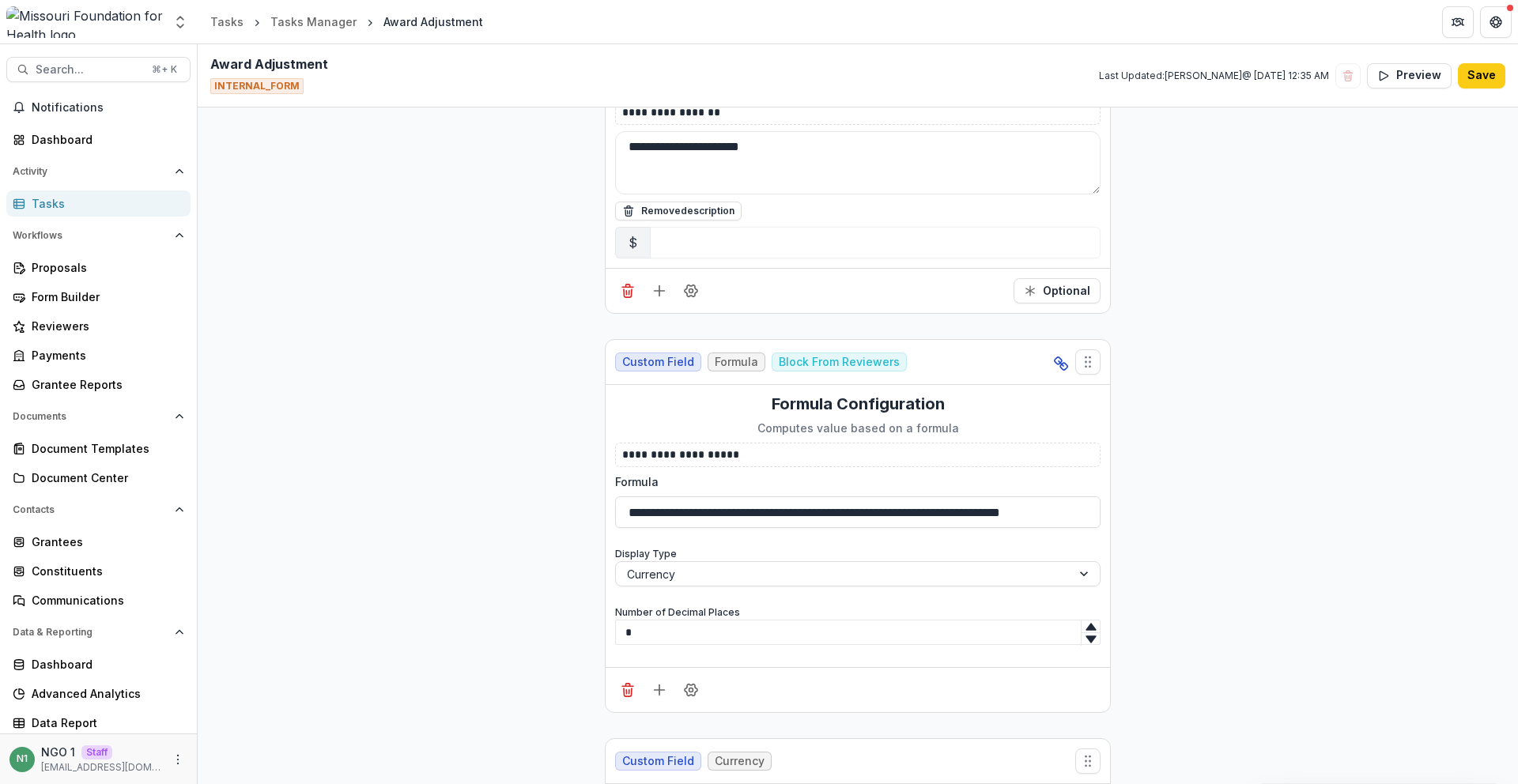
drag, startPoint x: 1348, startPoint y: 344, endPoint x: 1407, endPoint y: 218, distance: 139.1
click at [775, 76] on button "Save" at bounding box center [1482, 76] width 48 height 26
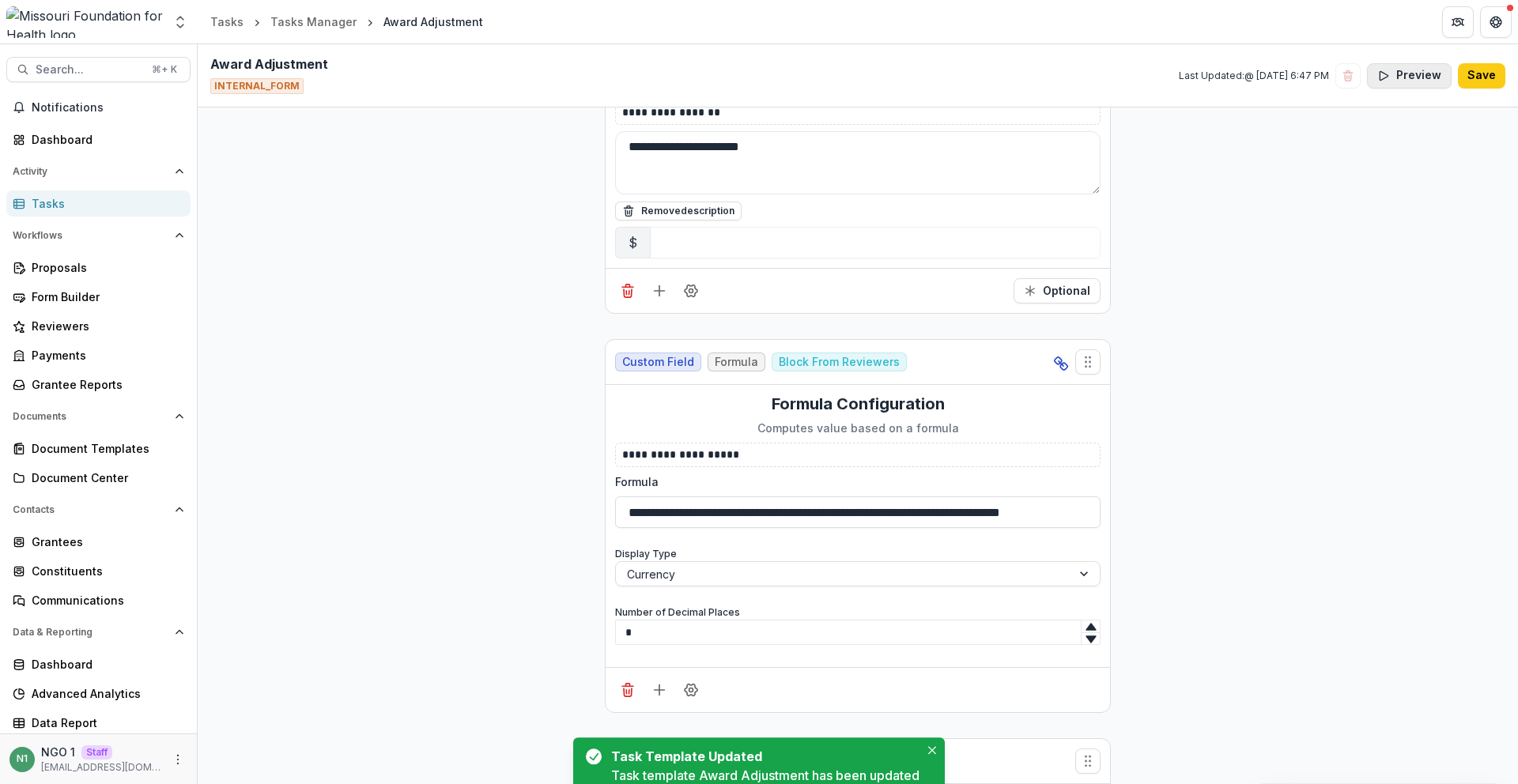
click at [775, 74] on button "Preview" at bounding box center [1409, 76] width 85 height 26
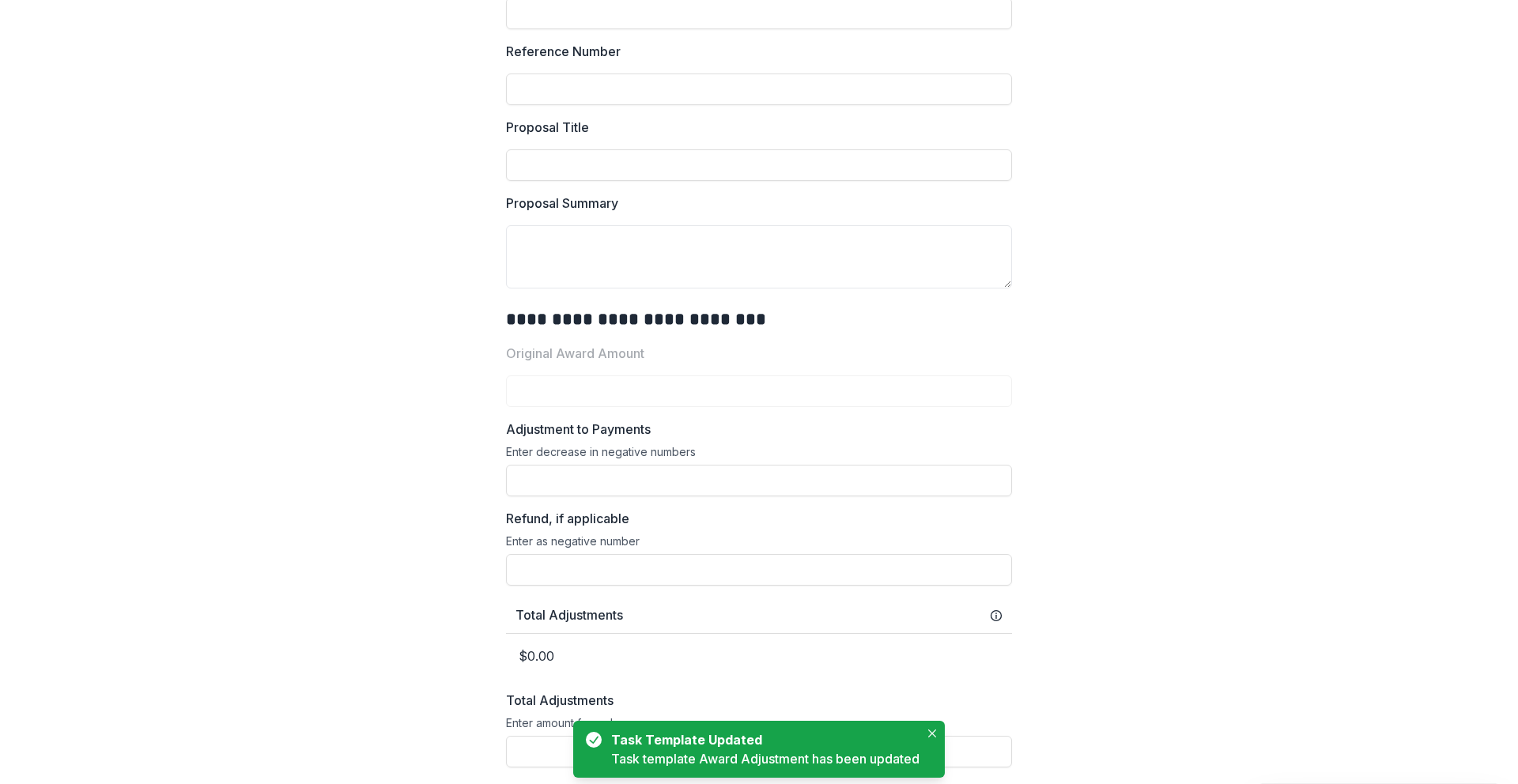
scroll to position [707, 0]
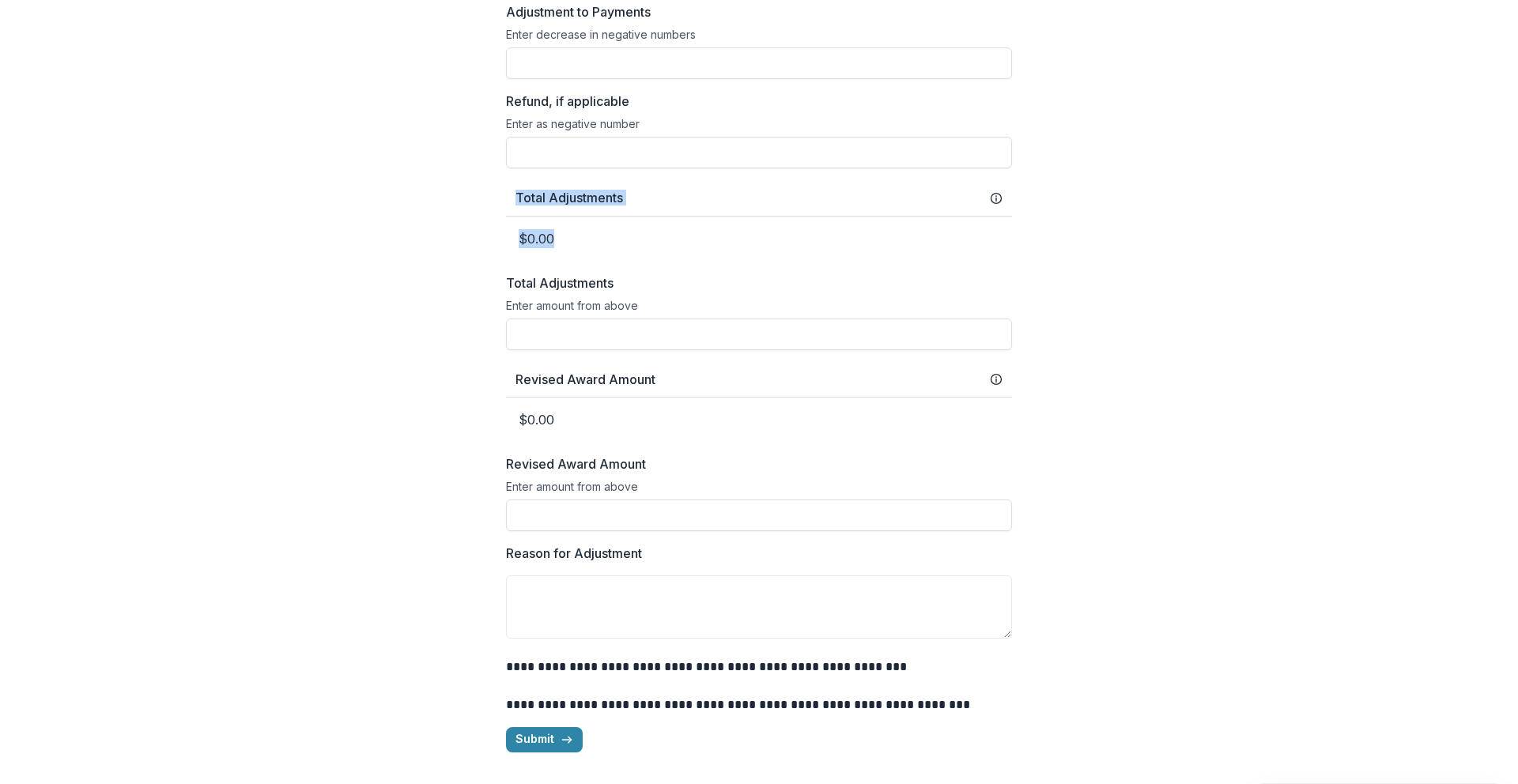
drag, startPoint x: 502, startPoint y: 195, endPoint x: 594, endPoint y: 244, distance: 104.2
click at [596, 250] on div "**********" at bounding box center [759, 56] width 531 height 1418
drag, startPoint x: 593, startPoint y: 242, endPoint x: 535, endPoint y: 236, distance: 58.3
click at [593, 242] on p "$0.00" at bounding box center [759, 239] width 506 height 44
drag, startPoint x: 500, startPoint y: 236, endPoint x: 656, endPoint y: 233, distance: 156.0
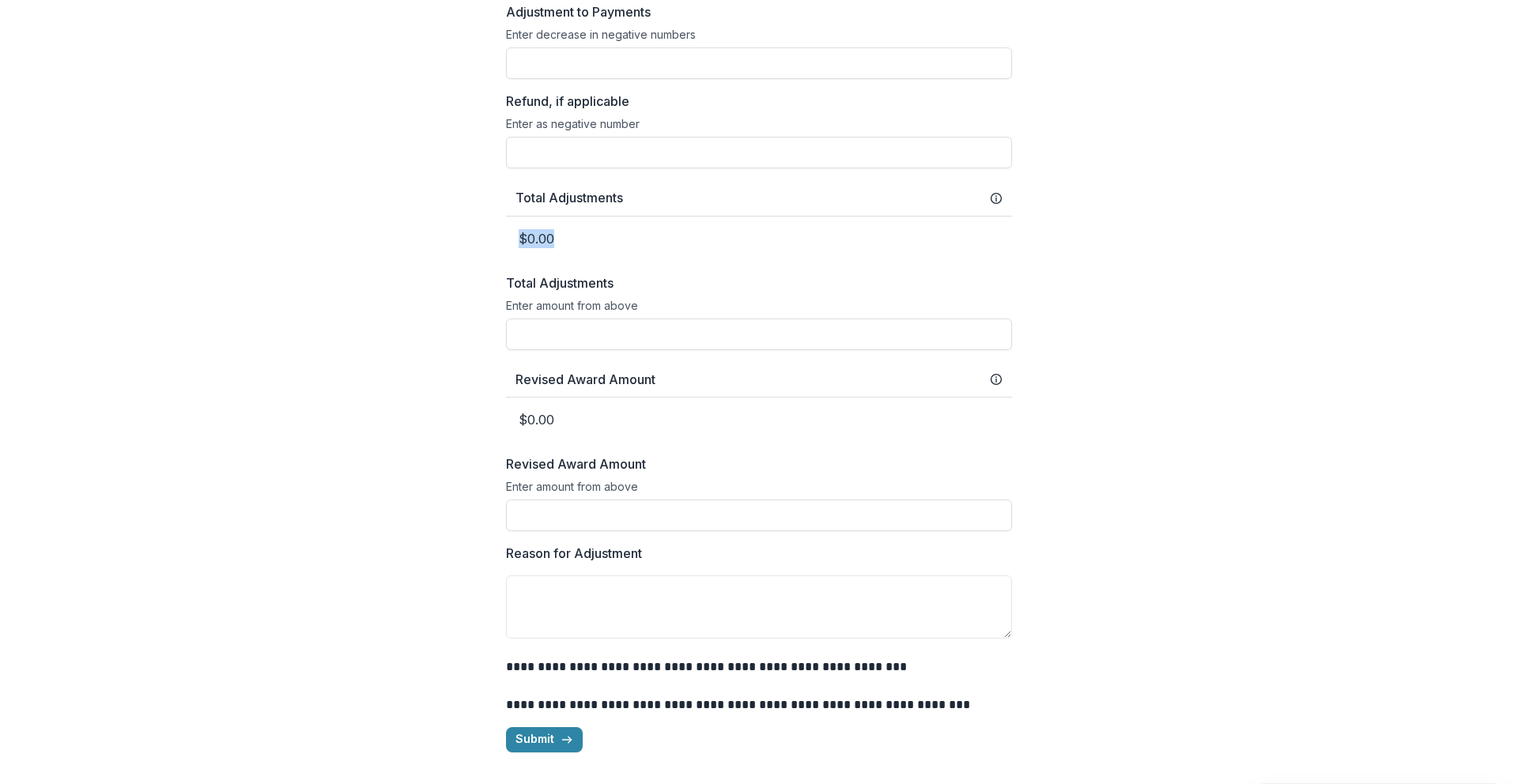
click at [651, 234] on div "**********" at bounding box center [759, 56] width 531 height 1418
click at [661, 231] on p "$0.00" at bounding box center [759, 239] width 506 height 44
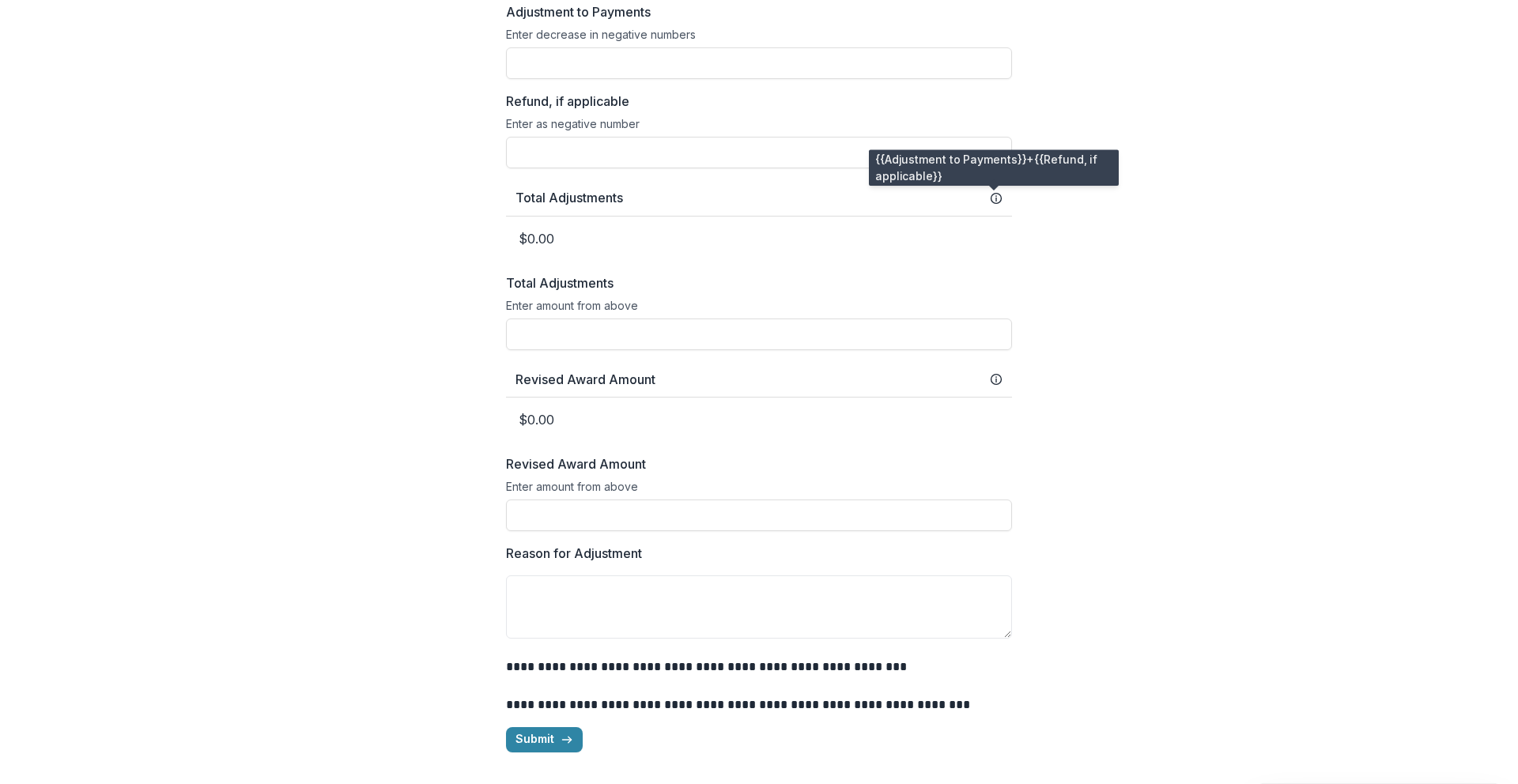
click at [775, 201] on icon at bounding box center [996, 198] width 12 height 12
click at [775, 201] on line at bounding box center [997, 199] width 0 height 3
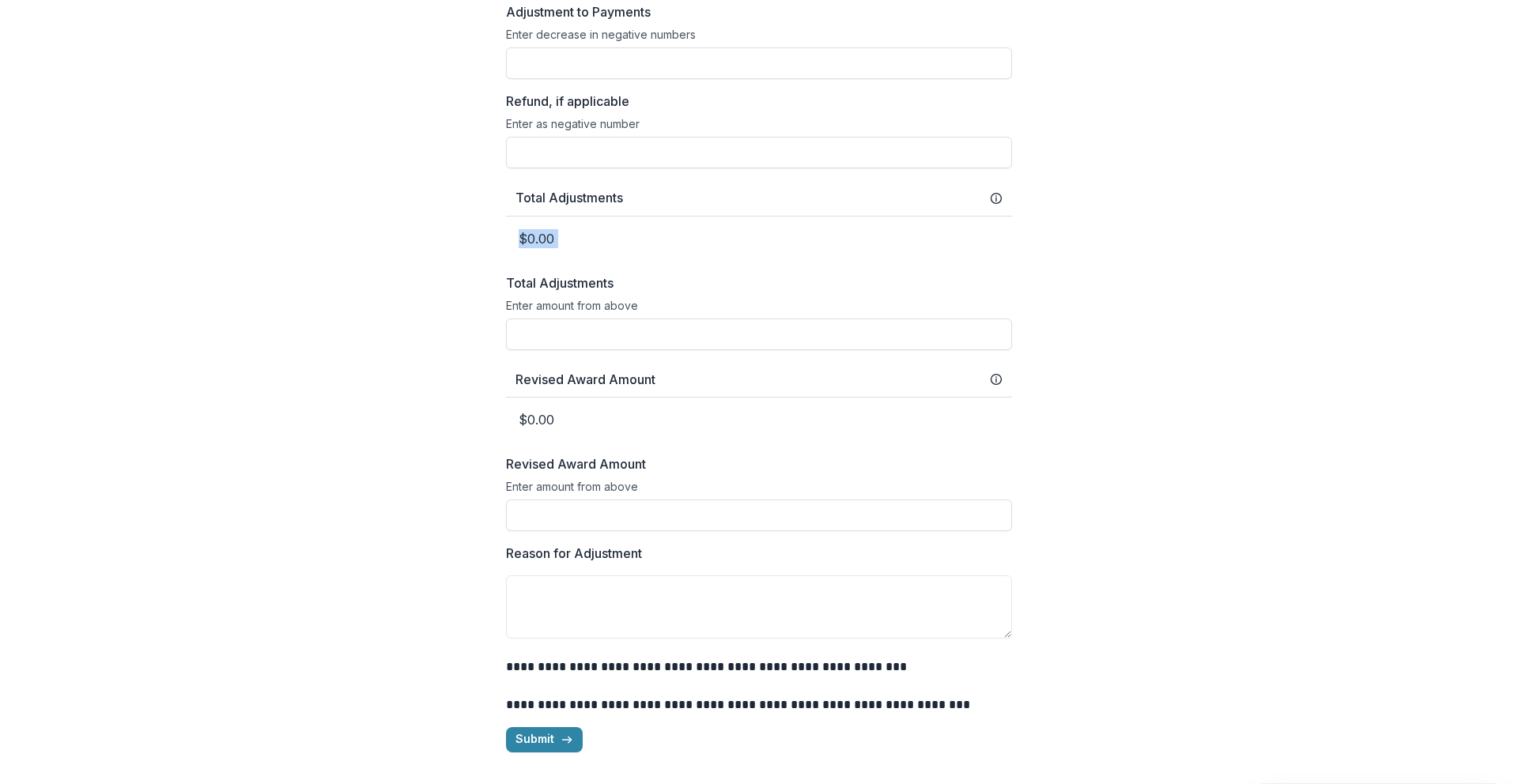
click at [775, 201] on line at bounding box center [997, 199] width 0 height 3
click at [775, 190] on div "Total Adjustments" at bounding box center [759, 198] width 487 height 15
click at [775, 271] on div "**********" at bounding box center [759, 56] width 1480 height 1418
click at [775, 395] on div "**********" at bounding box center [759, 56] width 1480 height 1418
drag, startPoint x: 1052, startPoint y: 432, endPoint x: 427, endPoint y: 172, distance: 676.9
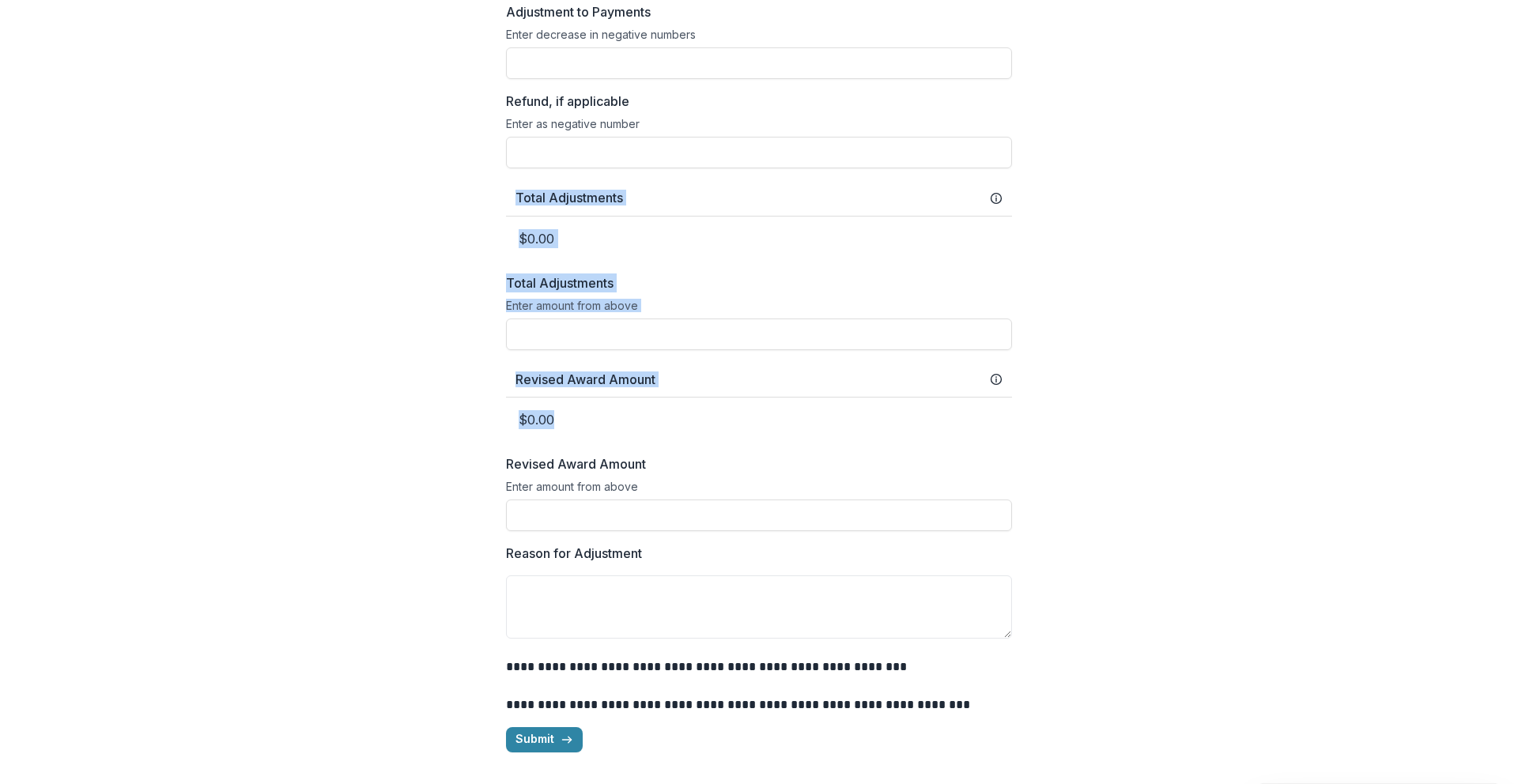
click at [427, 172] on div "**********" at bounding box center [759, 56] width 1480 height 1418
click at [442, 192] on div "**********" at bounding box center [759, 56] width 1480 height 1418
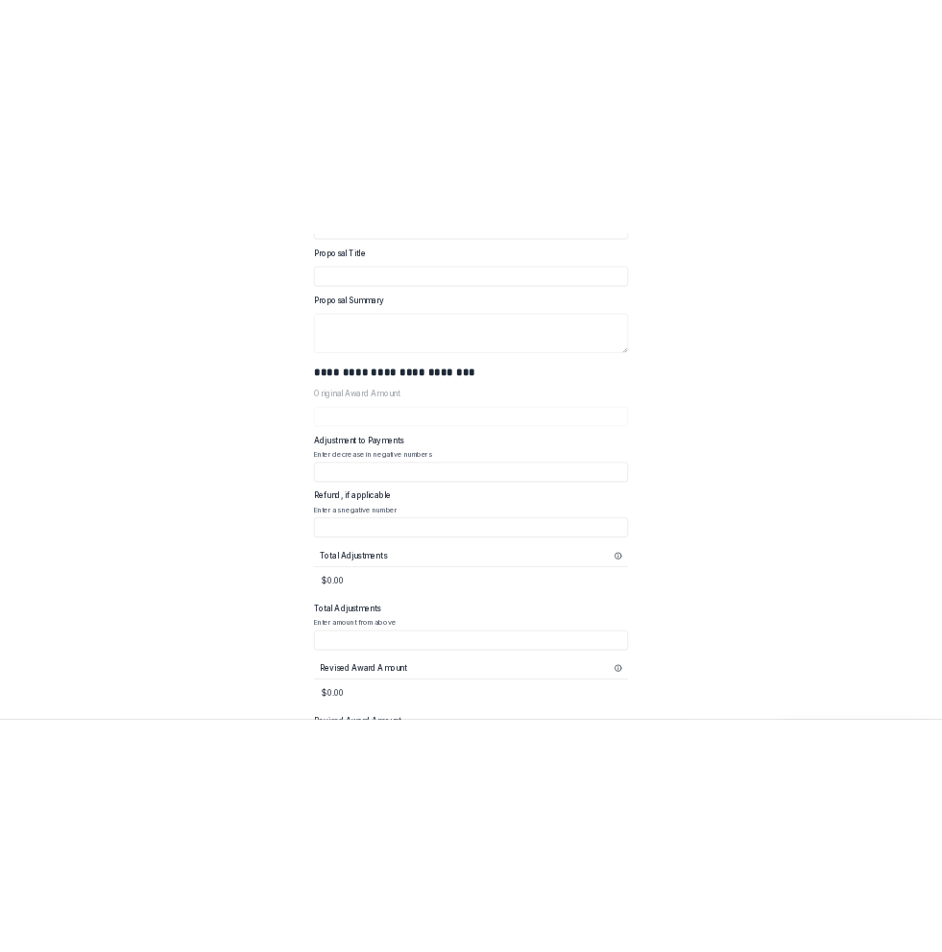
scroll to position [0, 0]
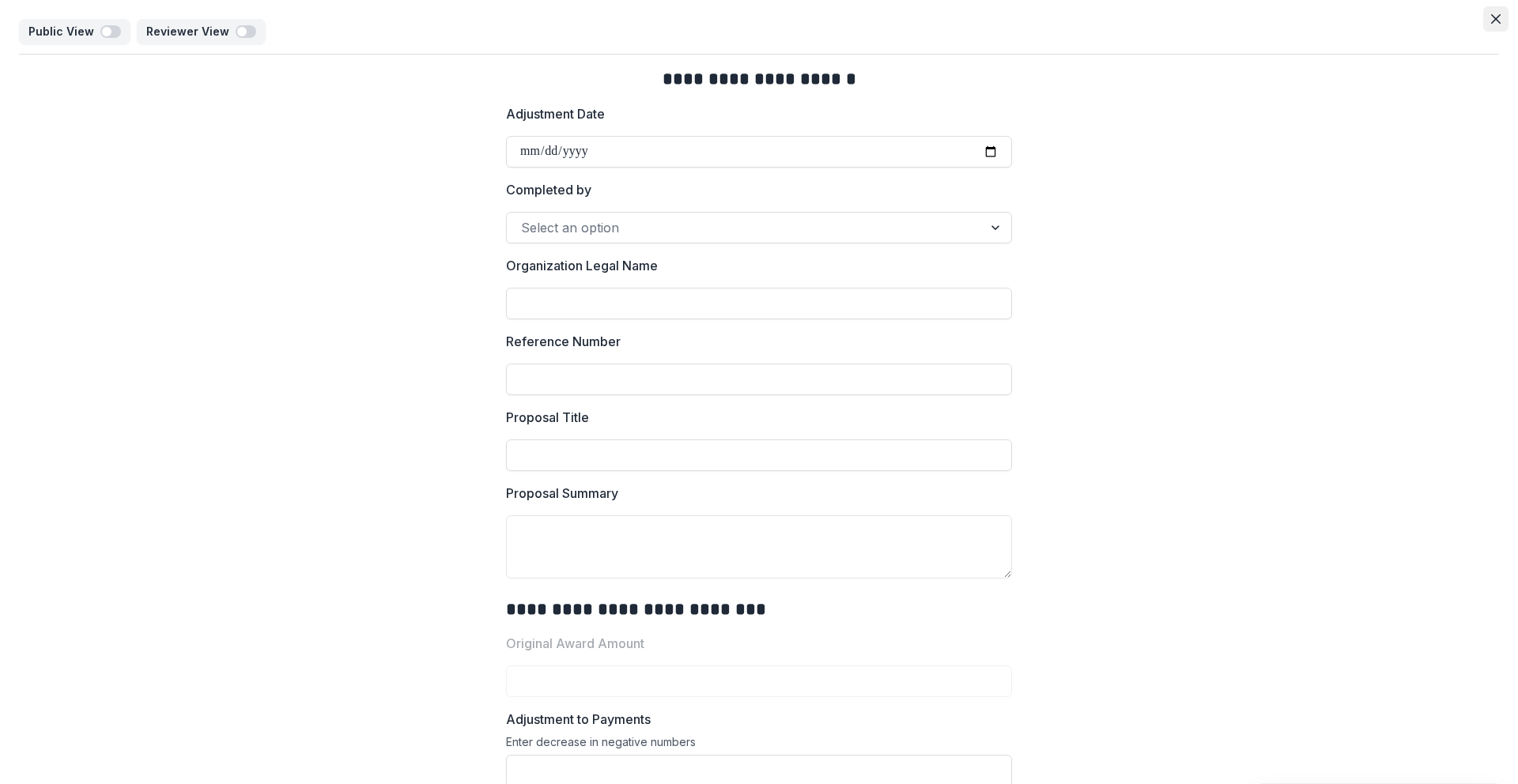
click at [775, 21] on button "Close" at bounding box center [1496, 19] width 26 height 26
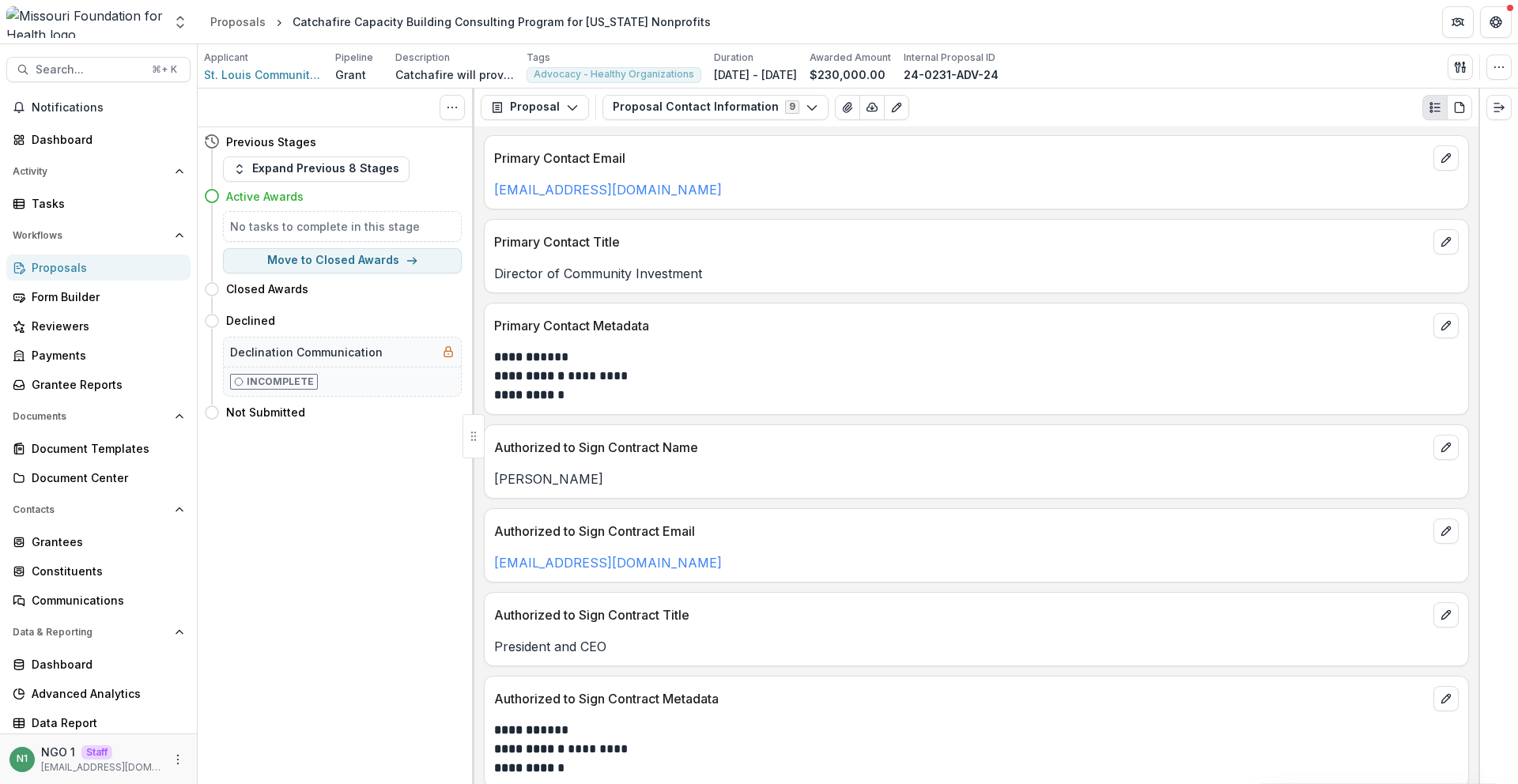
scroll to position [99, 0]
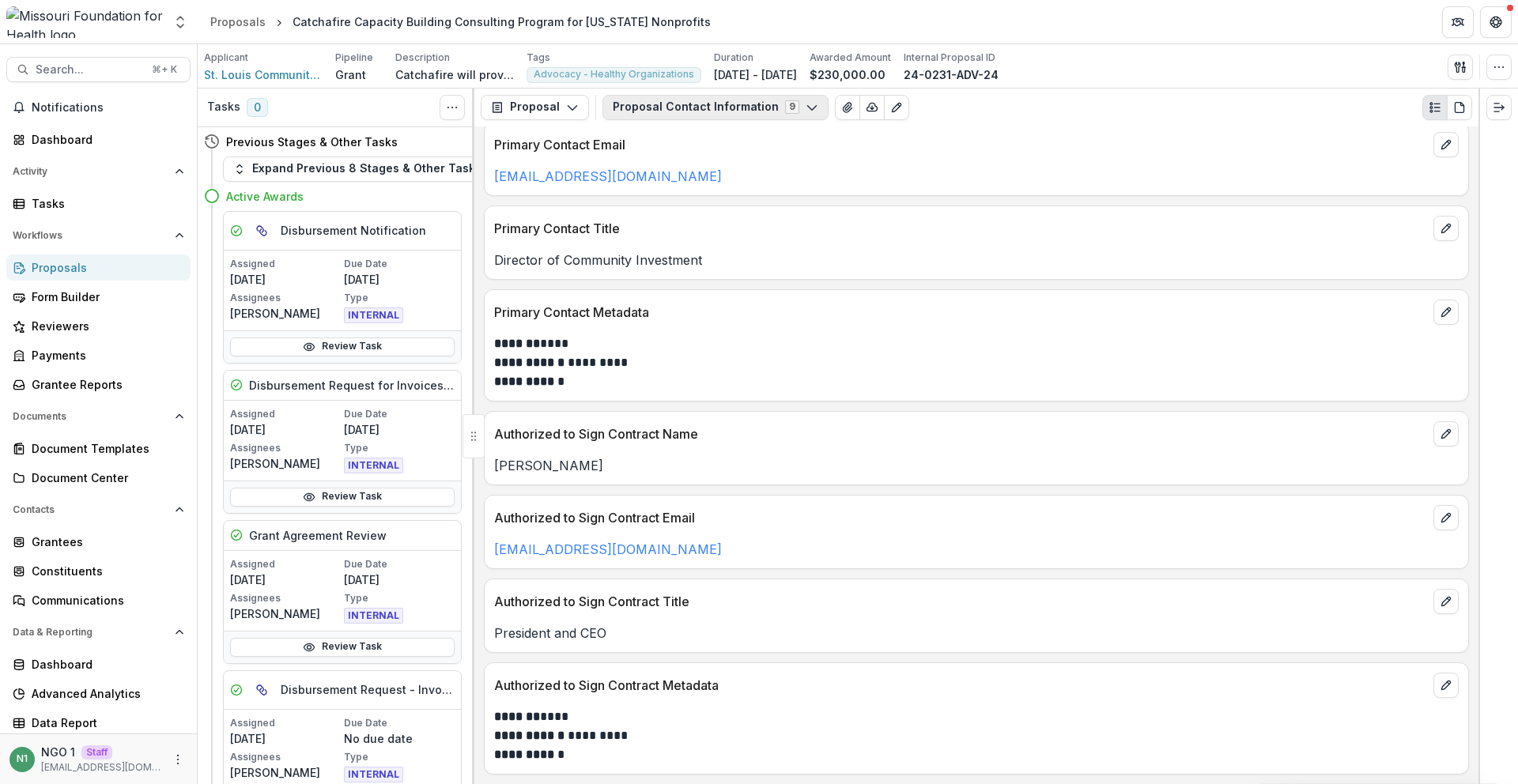
click at [694, 109] on button "Proposal Contact Information 9" at bounding box center [716, 107] width 227 height 26
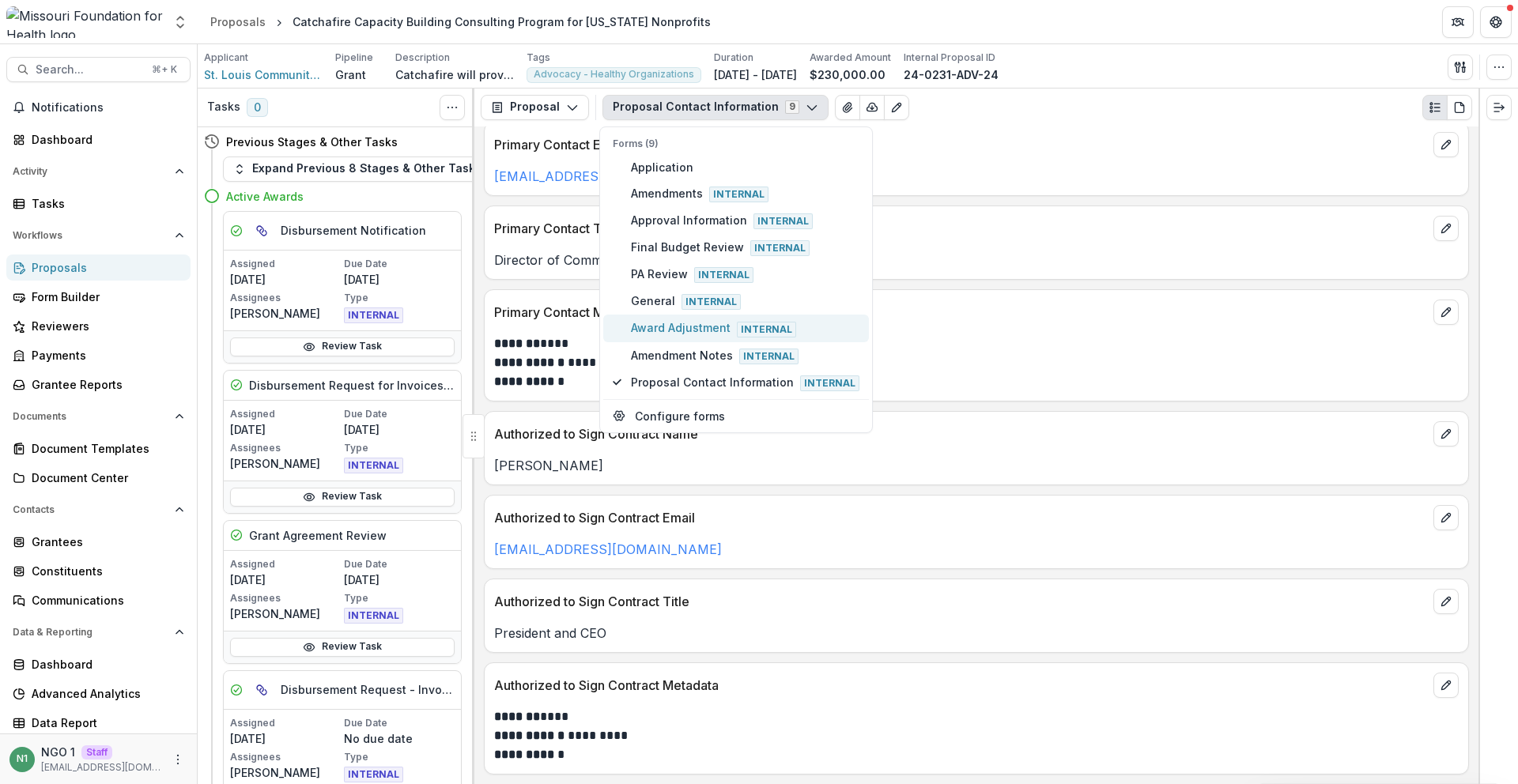
click at [673, 319] on button "Award Adjustment Internal" at bounding box center [736, 328] width 266 height 27
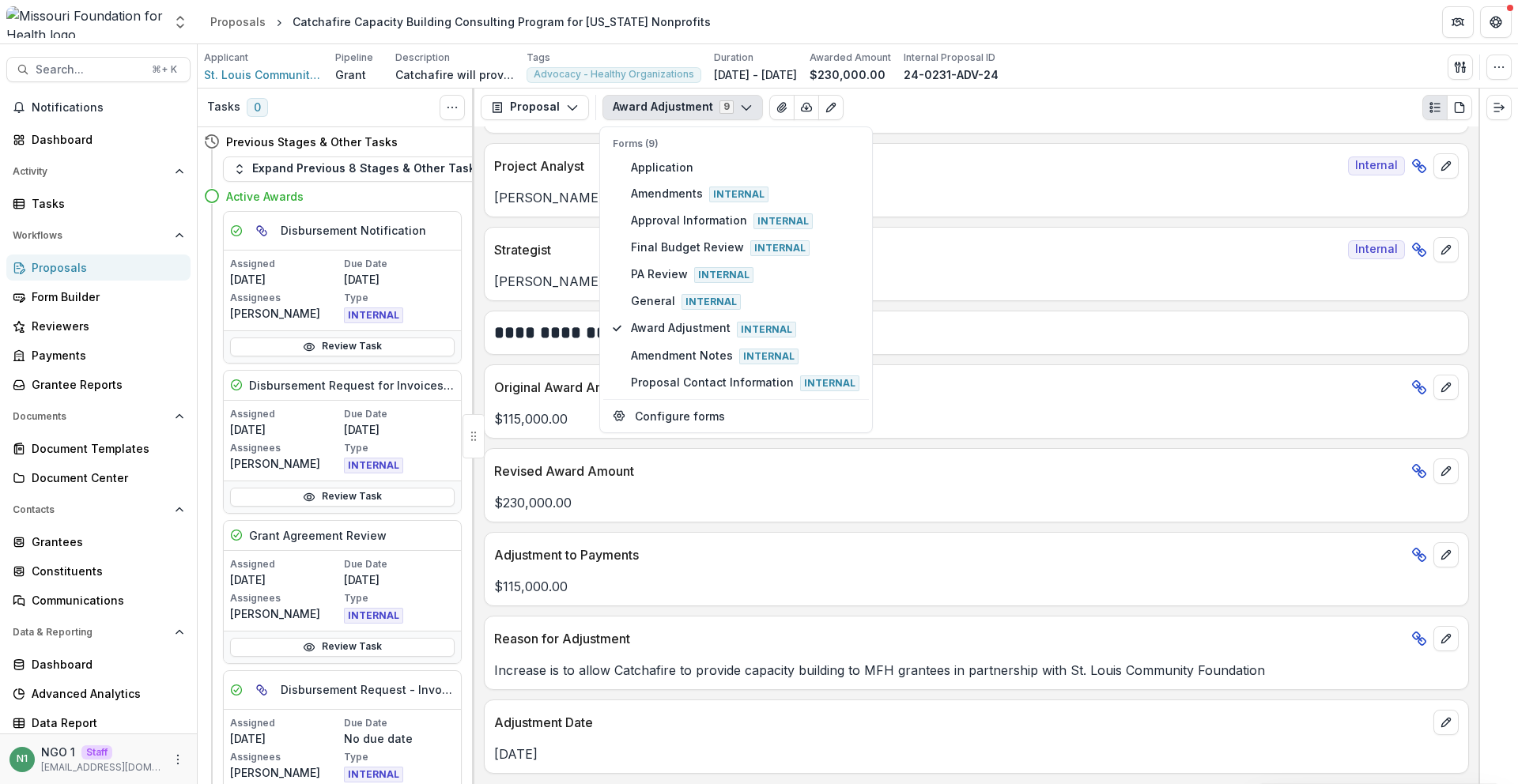
click at [605, 481] on div "Revised Award Amount" at bounding box center [977, 466] width 983 height 35
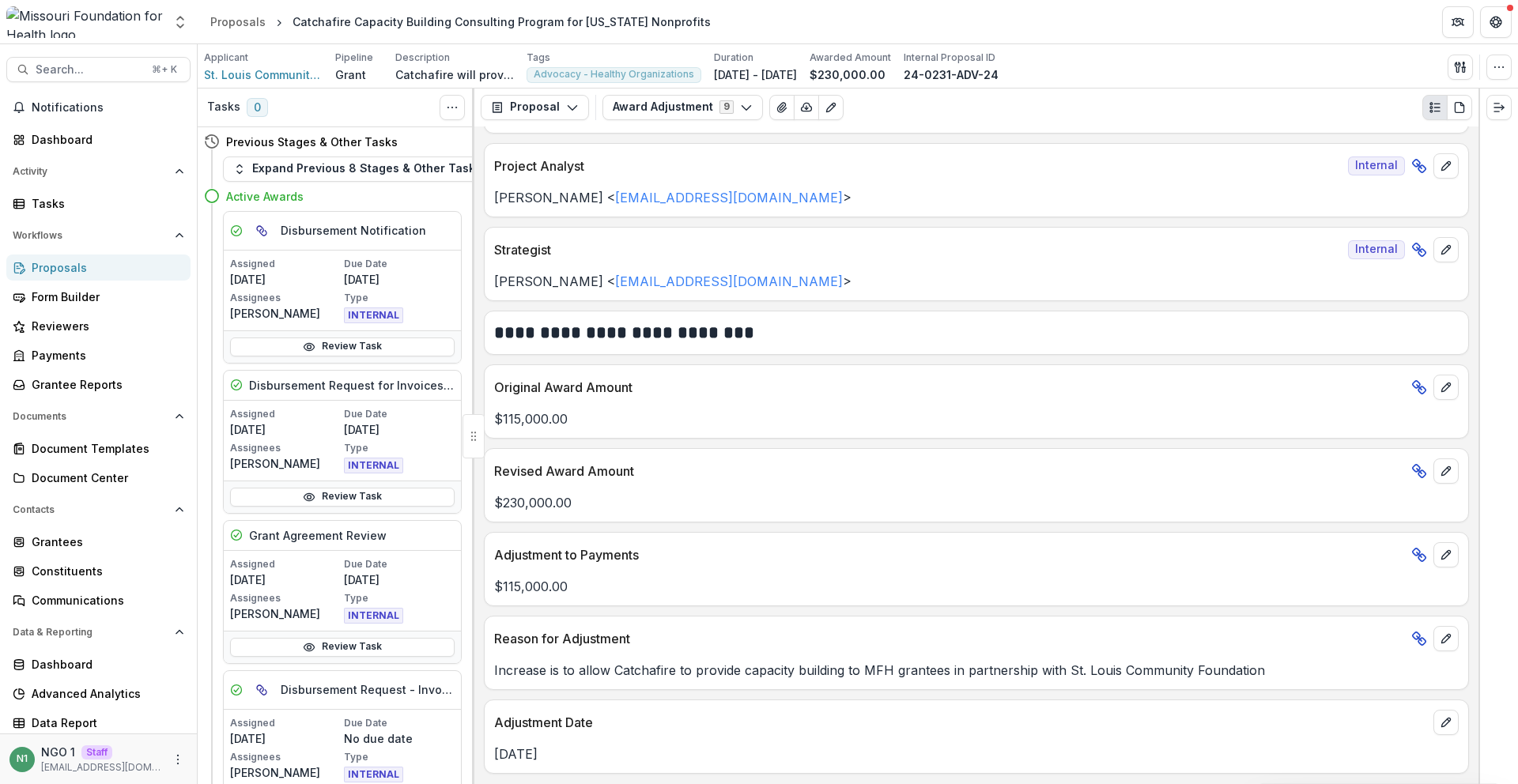
scroll to position [77, 0]
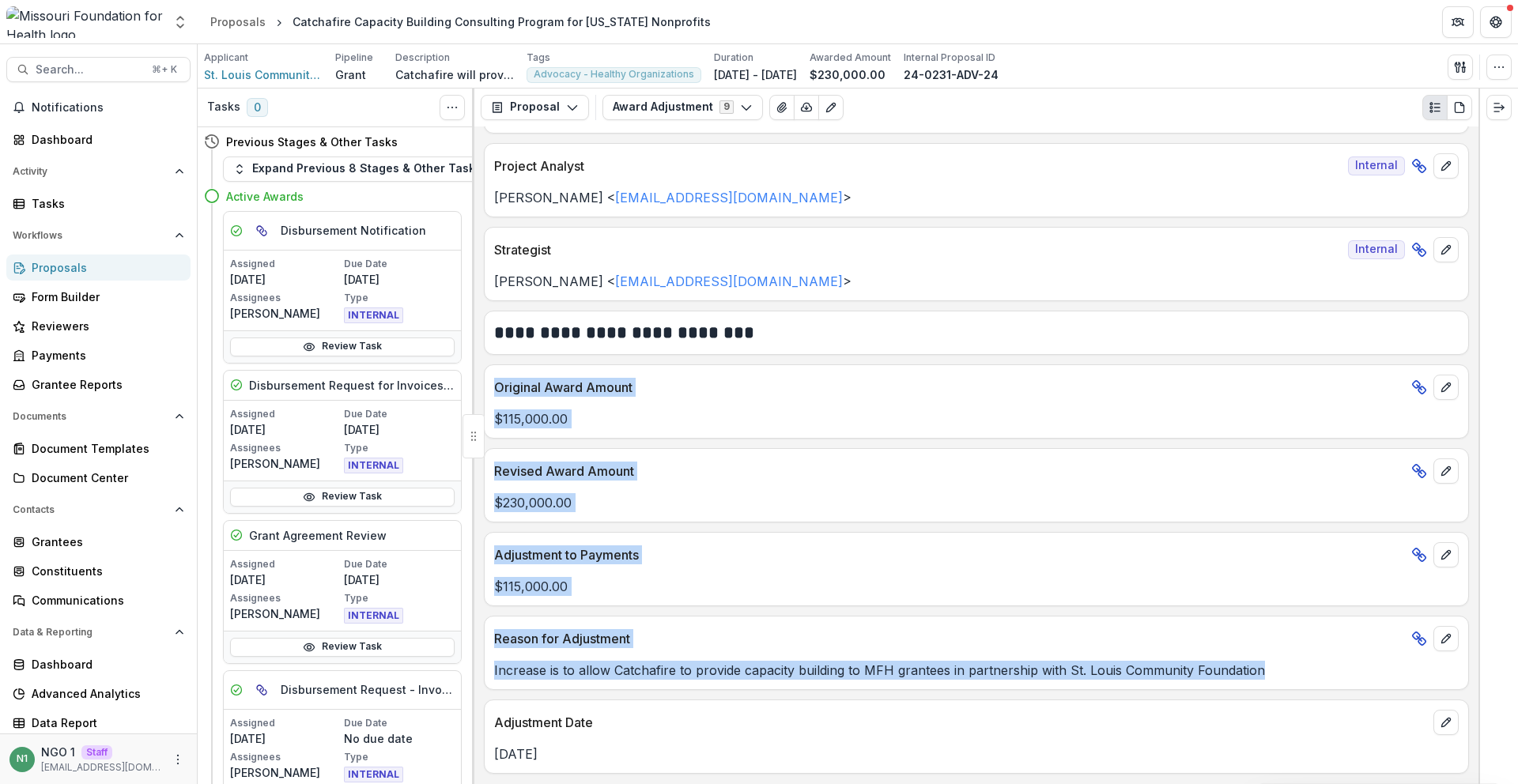
drag, startPoint x: 688, startPoint y: 648, endPoint x: 492, endPoint y: 354, distance: 353.3
click at [489, 354] on div "**********" at bounding box center [976, 455] width 1004 height 658
click at [712, 394] on p "Original Award Amount" at bounding box center [950, 387] width 911 height 19
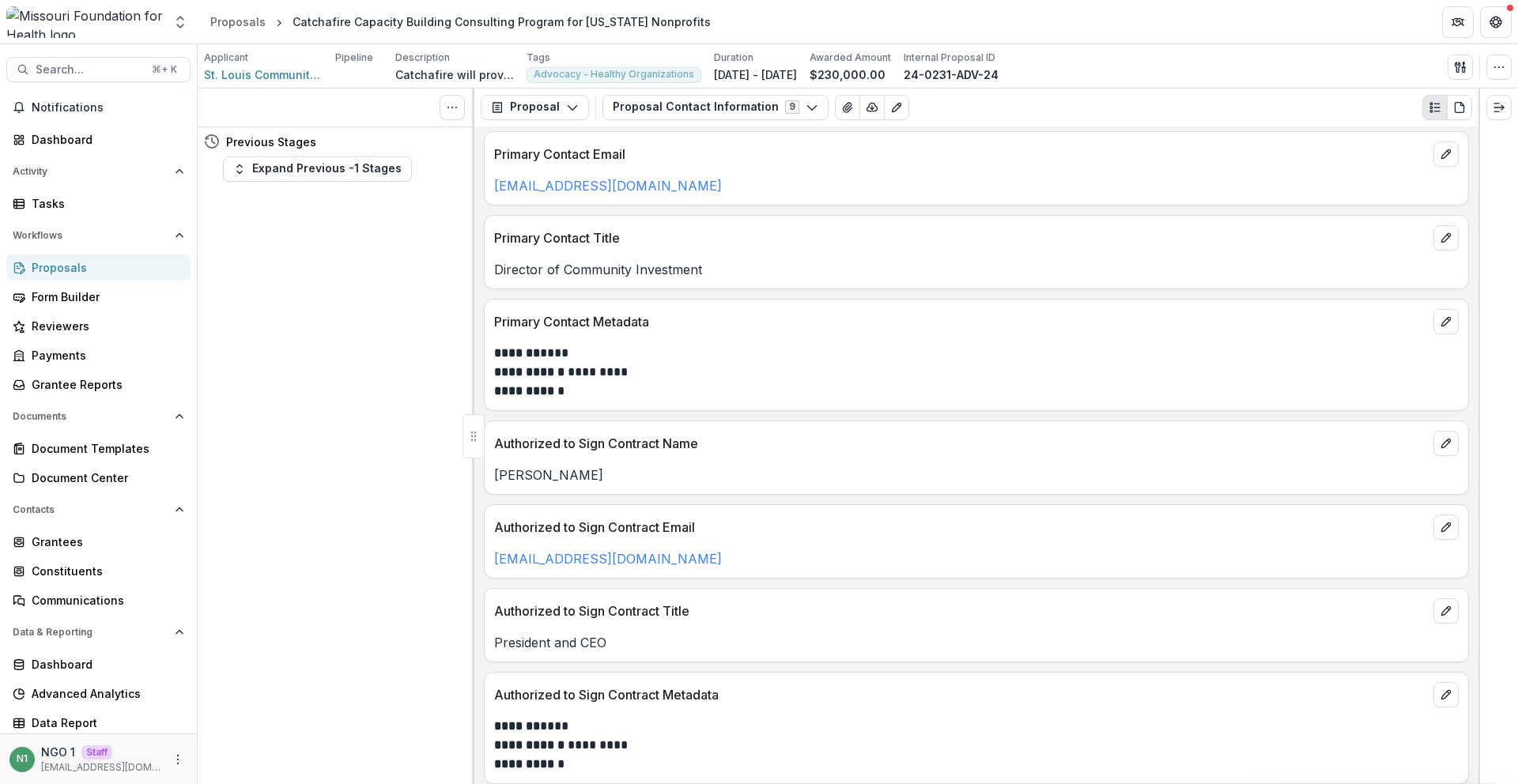
scroll to position [99, 0]
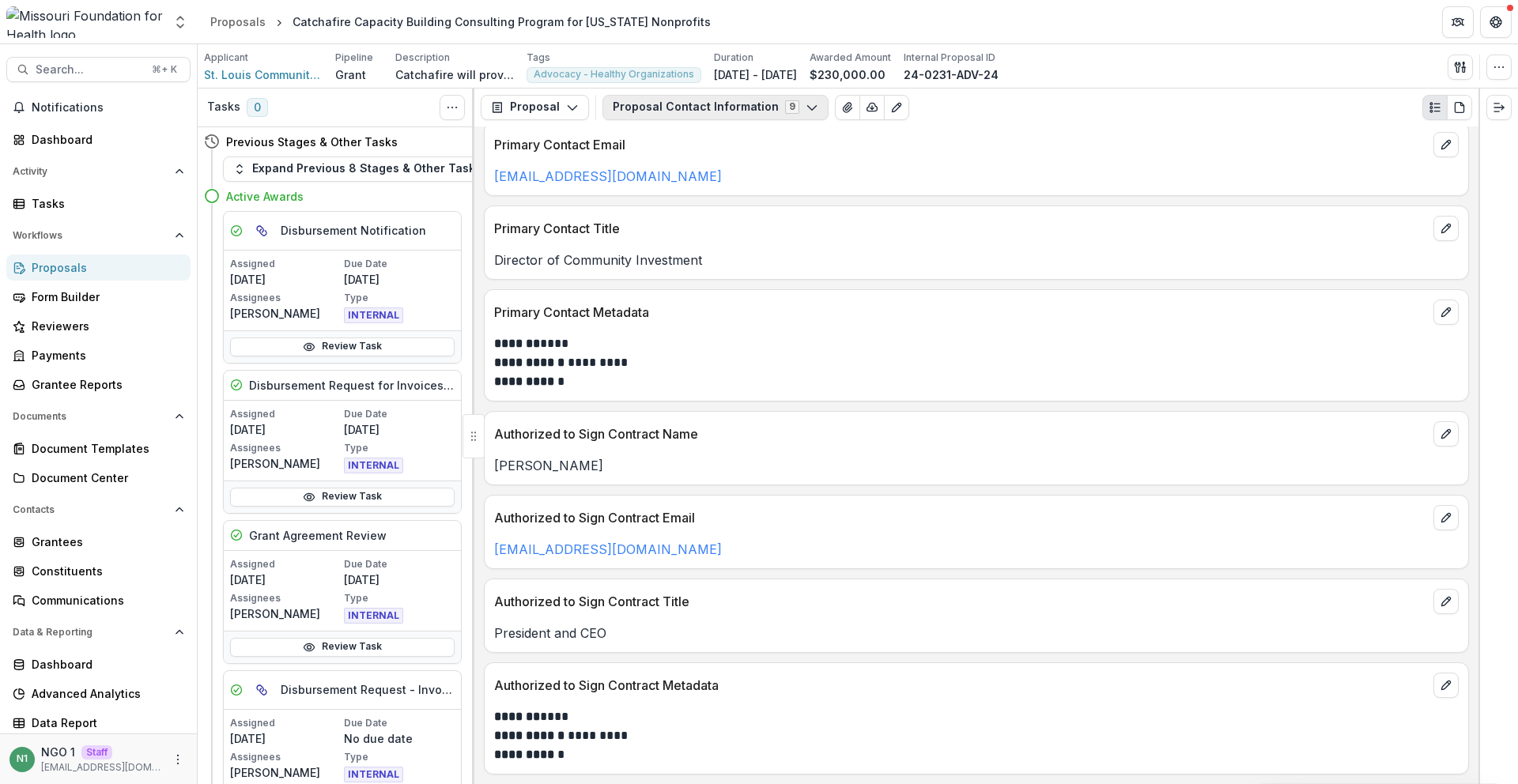
click at [744, 113] on button "Proposal Contact Information 9" at bounding box center [716, 107] width 227 height 26
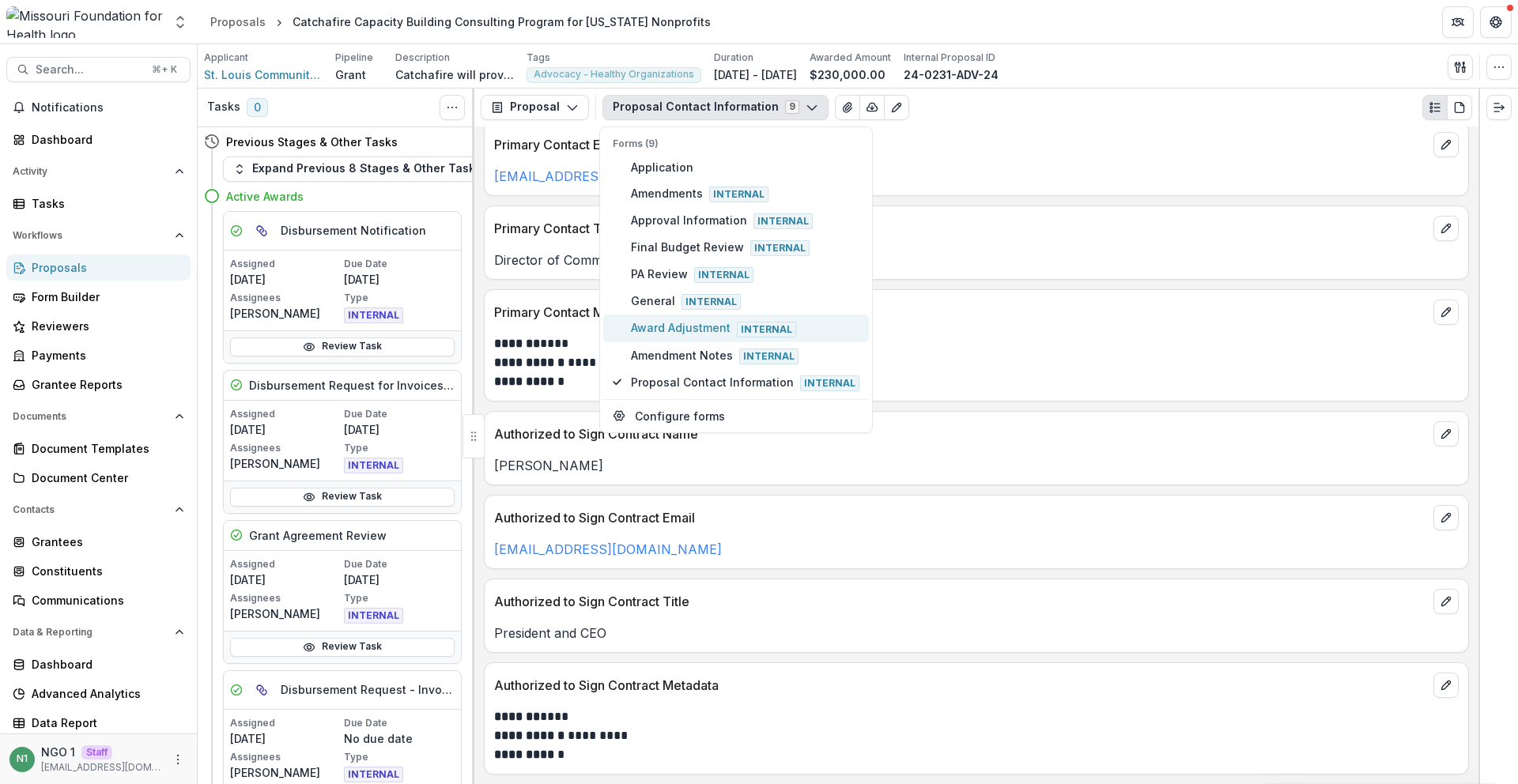
click at [645, 324] on span "Award Adjustment Internal" at bounding box center [745, 328] width 228 height 17
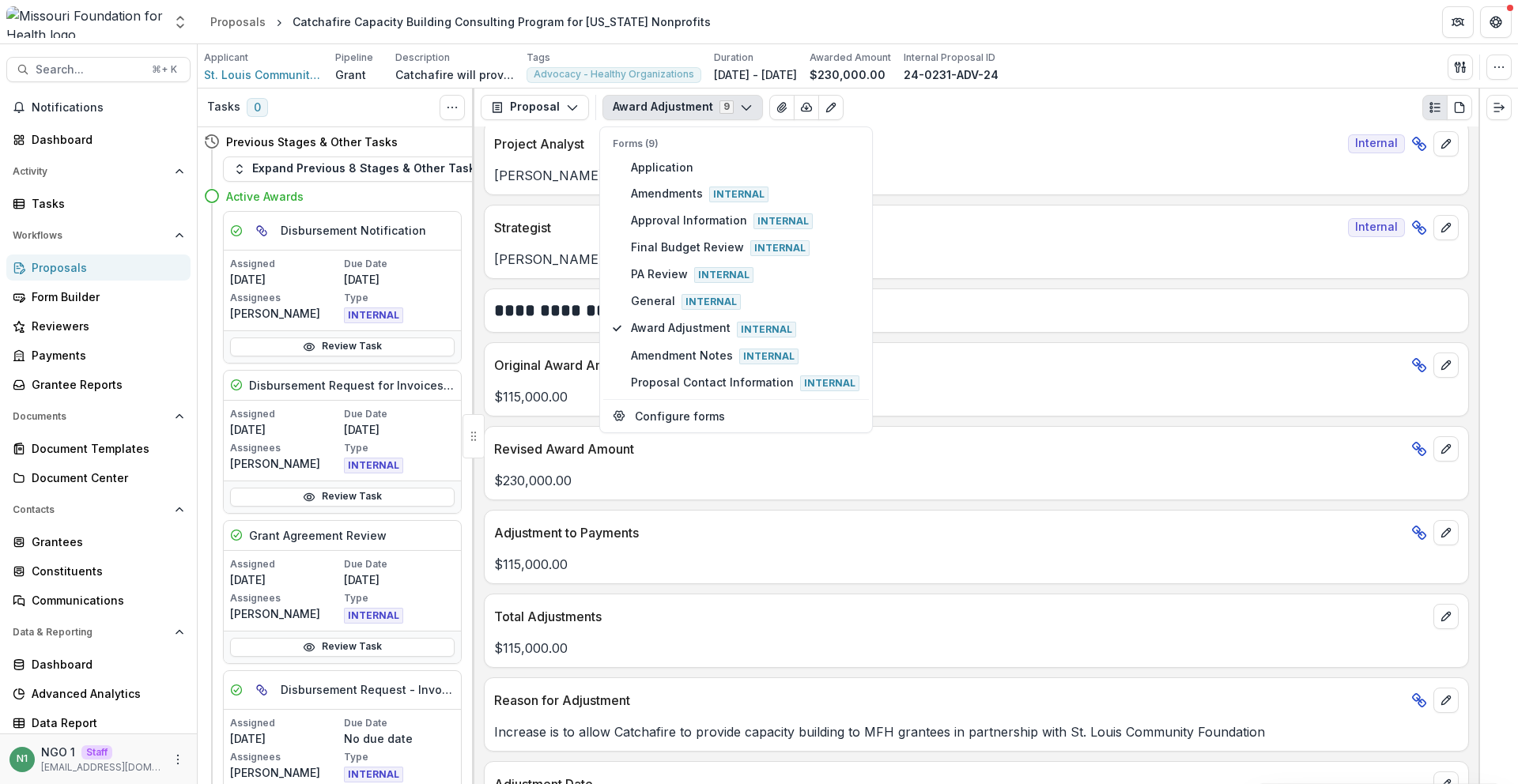
click at [1139, 592] on div "**********" at bounding box center [976, 455] width 1004 height 658
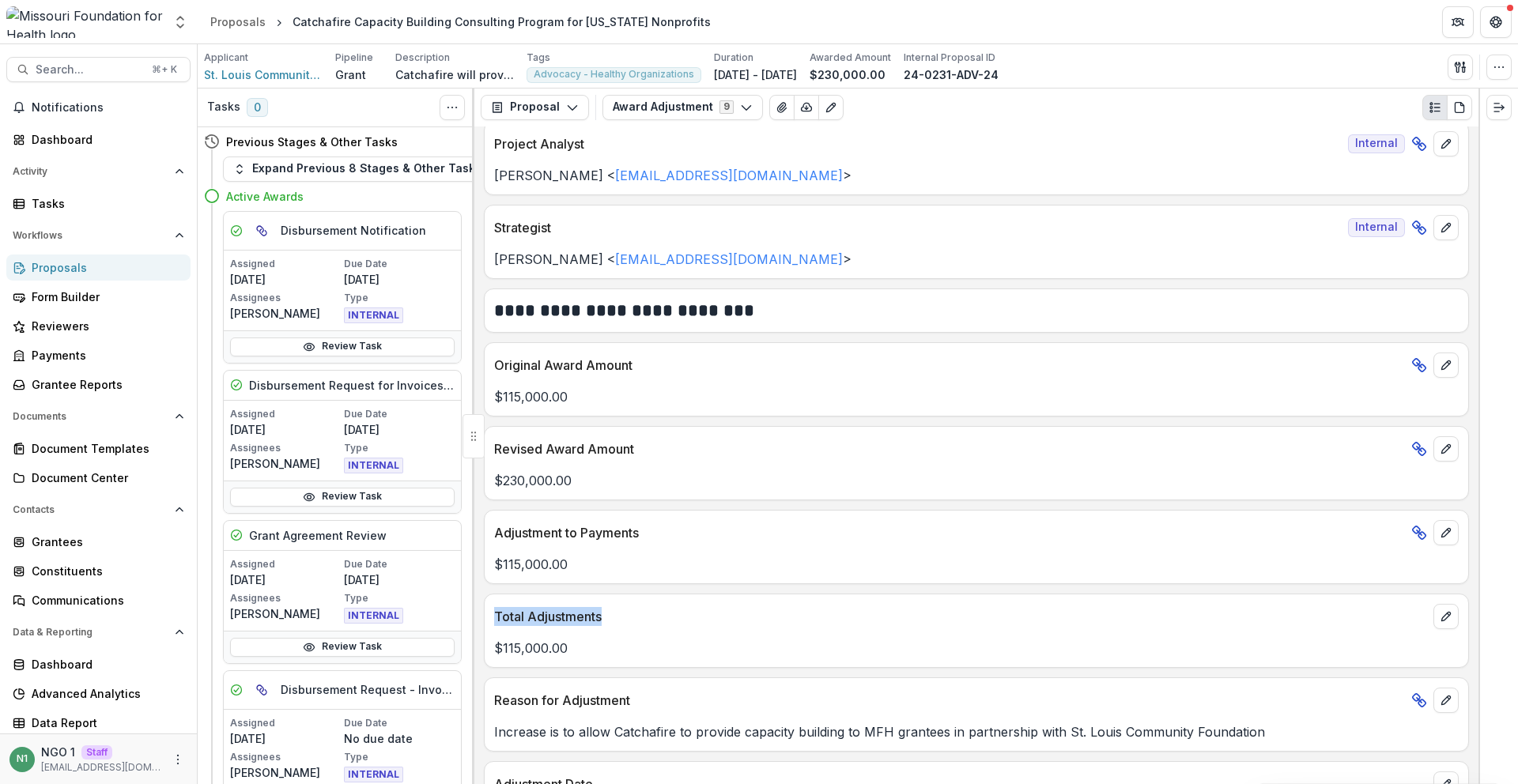
drag, startPoint x: 628, startPoint y: 619, endPoint x: 520, endPoint y: 610, distance: 108.4
click at [488, 609] on div "Total Adjustments" at bounding box center [977, 612] width 983 height 35
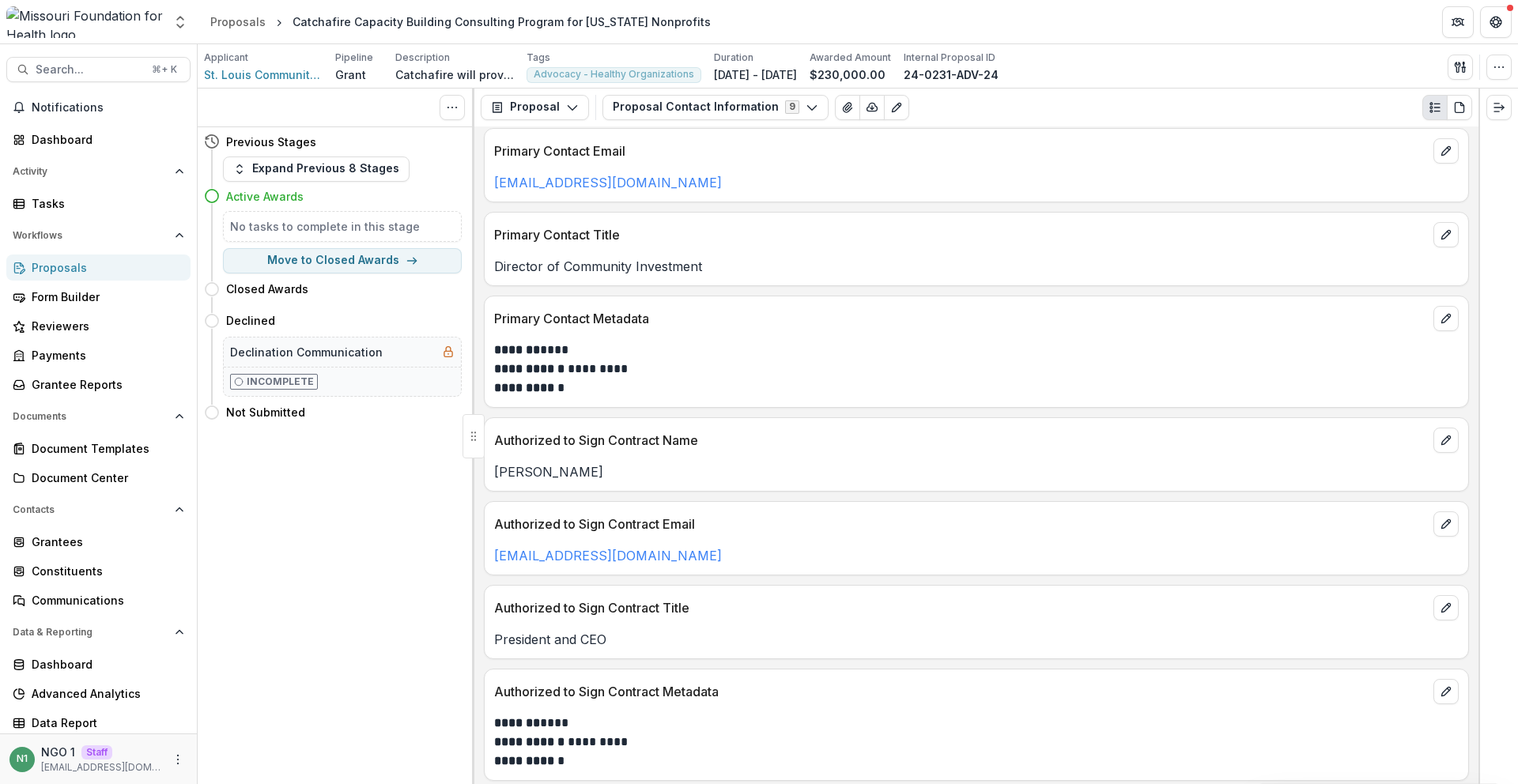
scroll to position [99, 0]
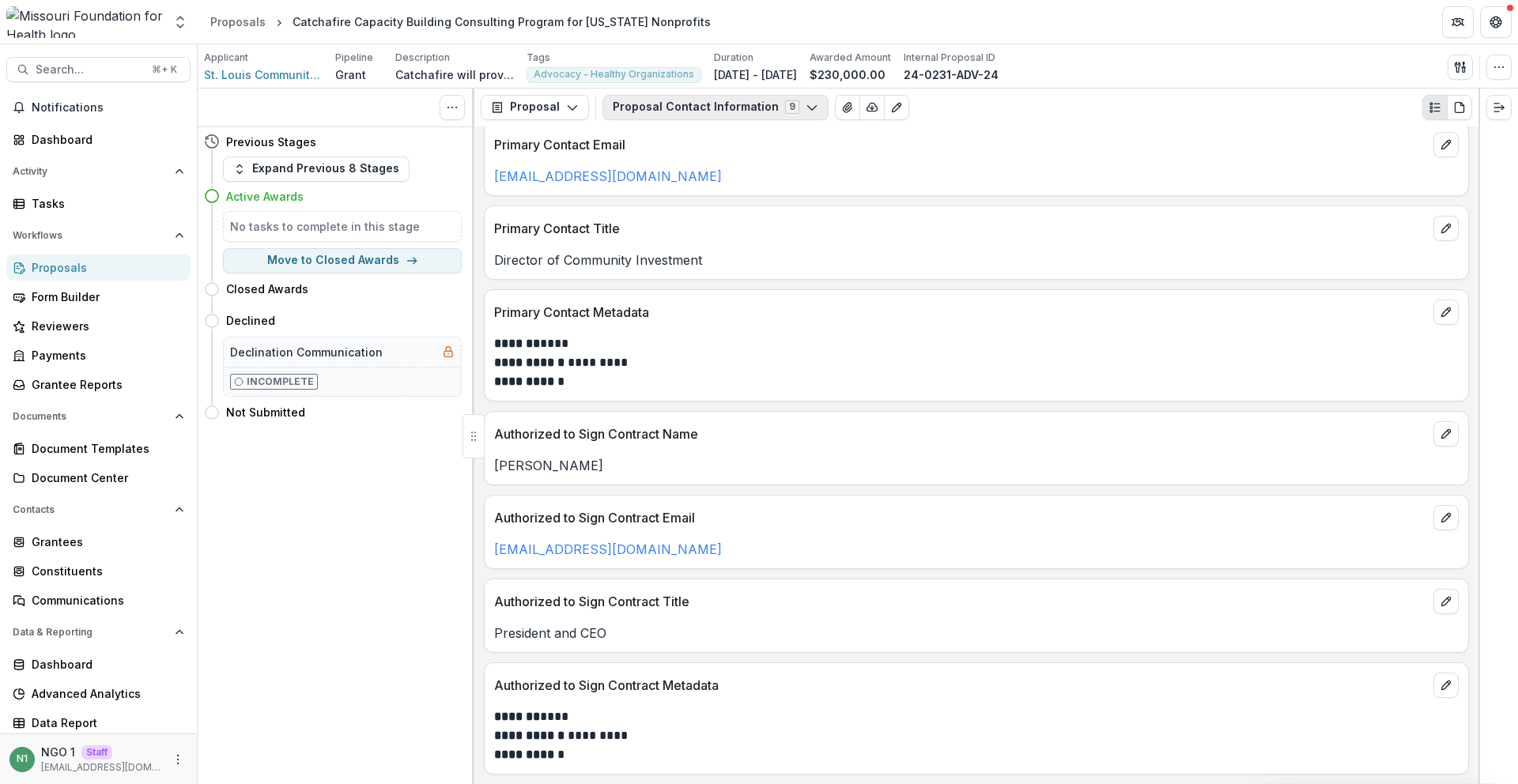
click at [654, 114] on button "Proposal Contact Information 9" at bounding box center [716, 107] width 227 height 26
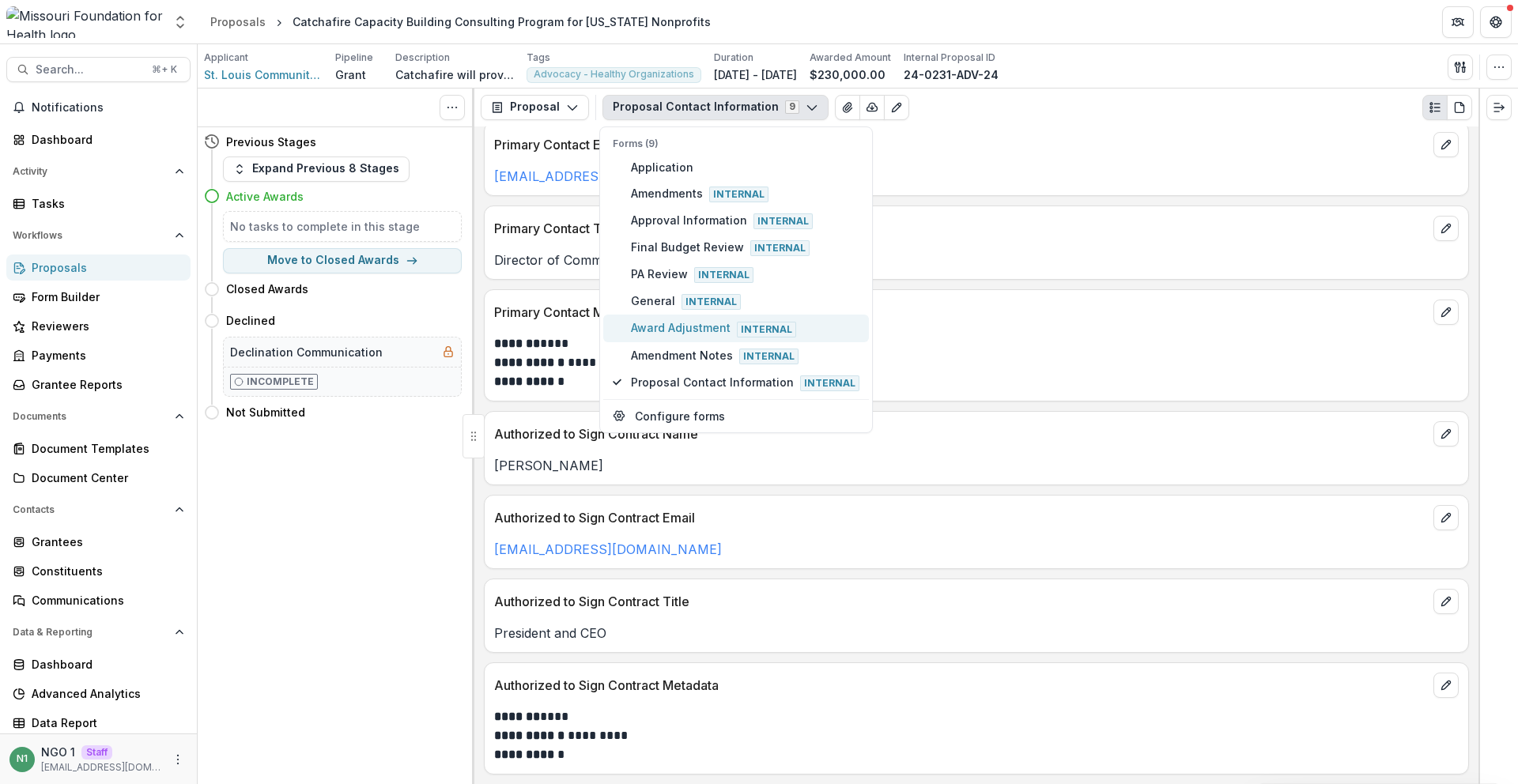
click at [650, 329] on span "Award Adjustment Internal" at bounding box center [745, 328] width 228 height 17
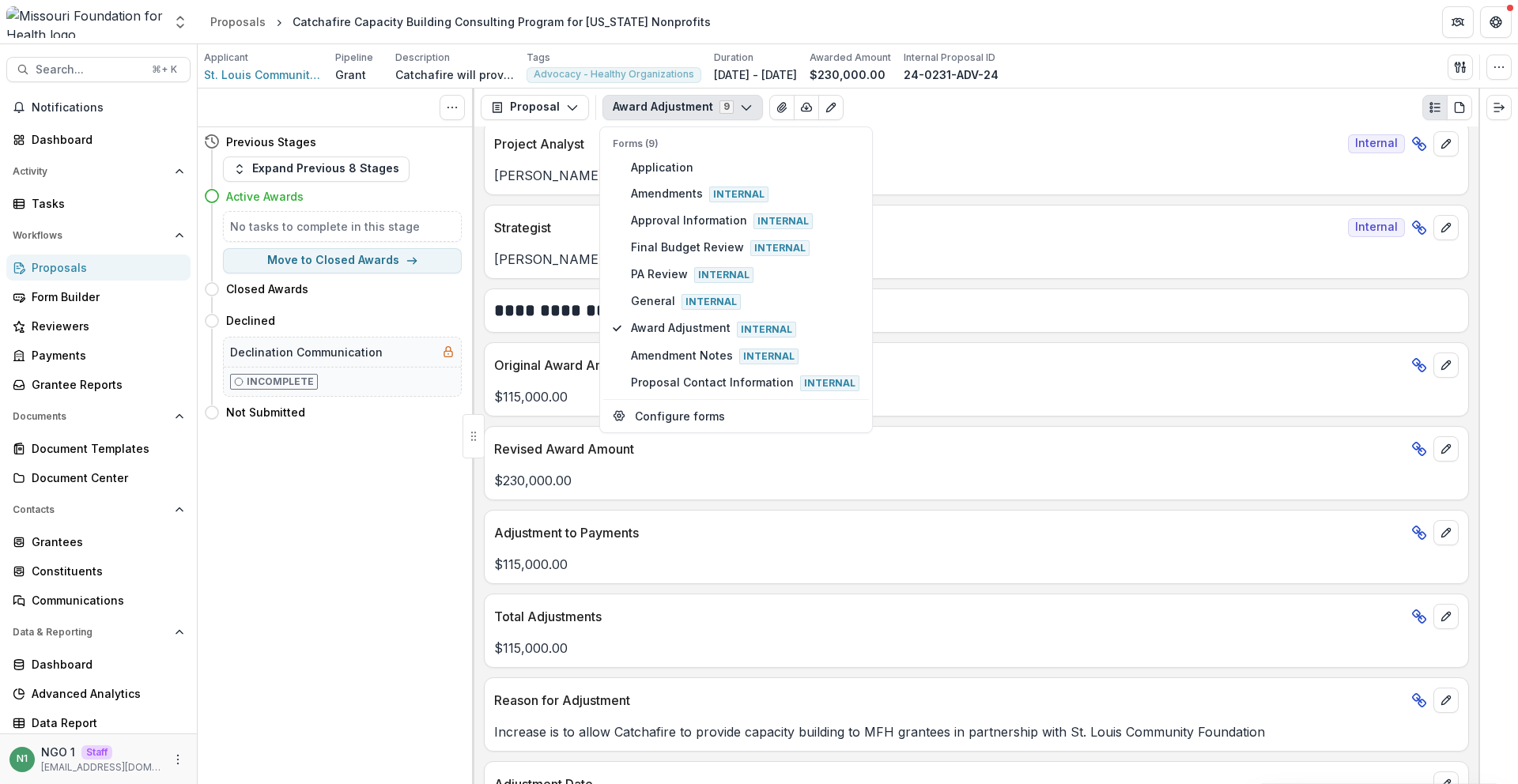
click at [1044, 418] on div "**********" at bounding box center [976, 455] width 1004 height 658
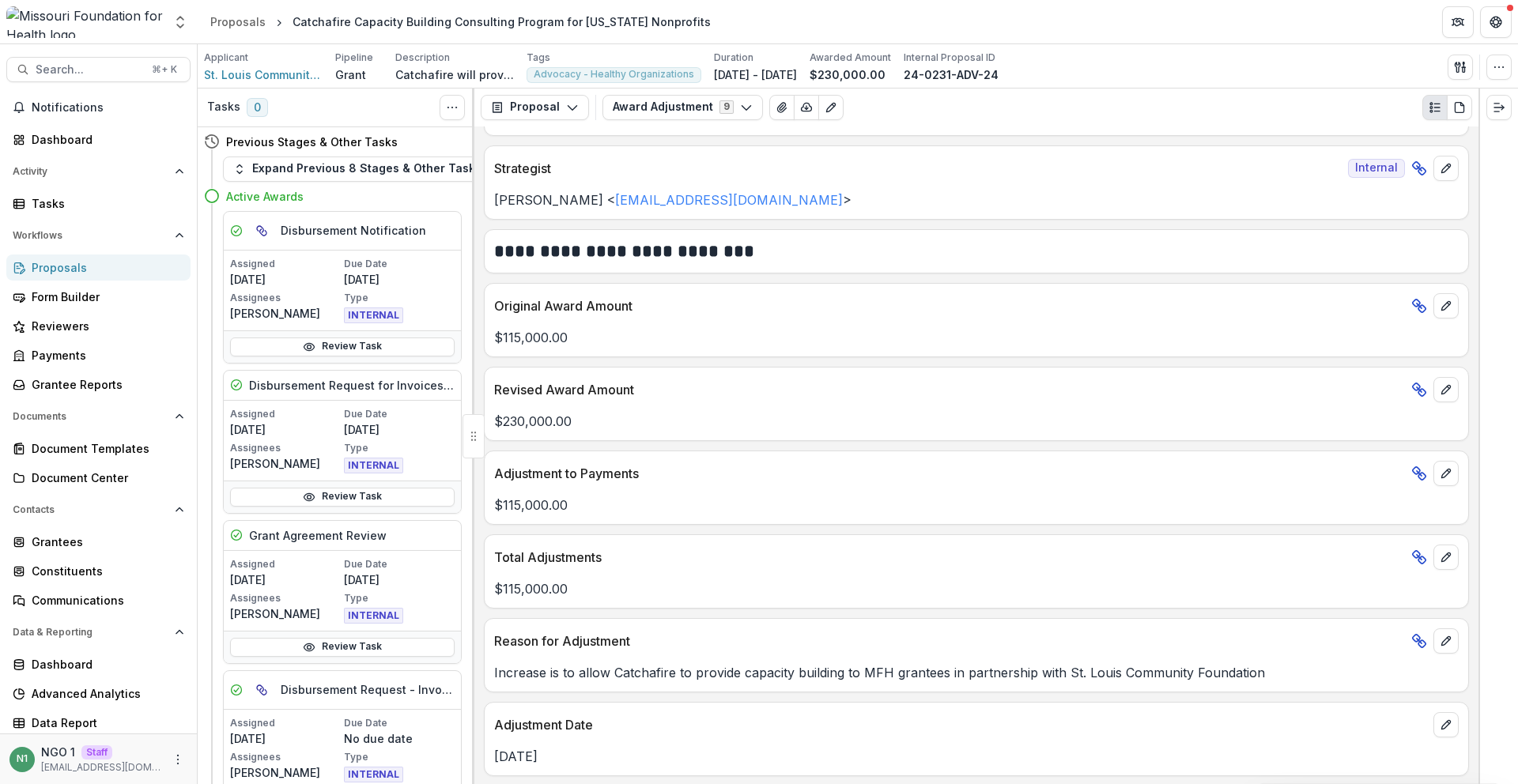
scroll to position [161, 0]
click at [1419, 553] on icon at bounding box center [1419, 554] width 16 height 16
click at [1441, 557] on icon "edit" at bounding box center [1446, 554] width 12 height 12
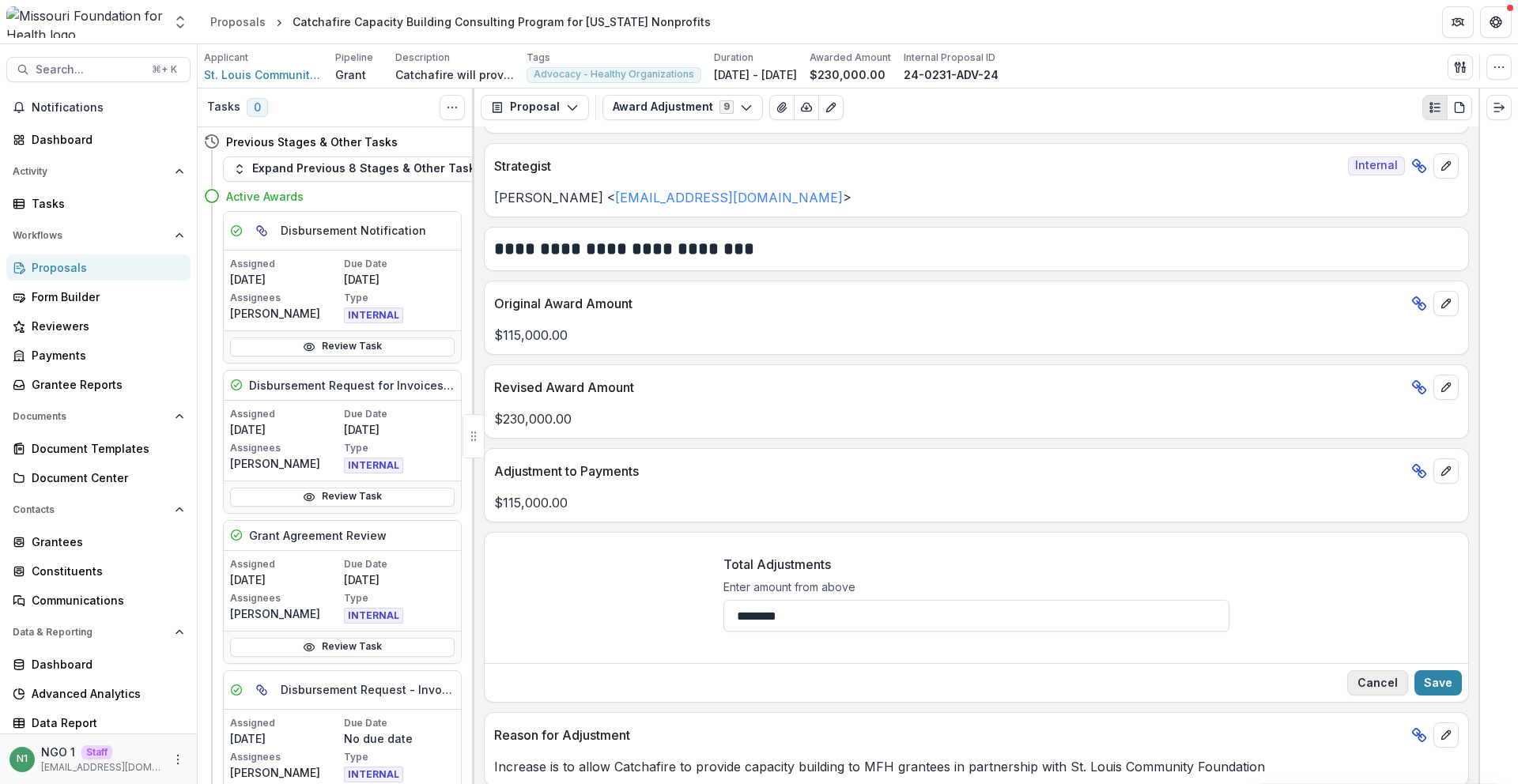
click at [1380, 684] on button "Cancel" at bounding box center [1378, 683] width 61 height 26
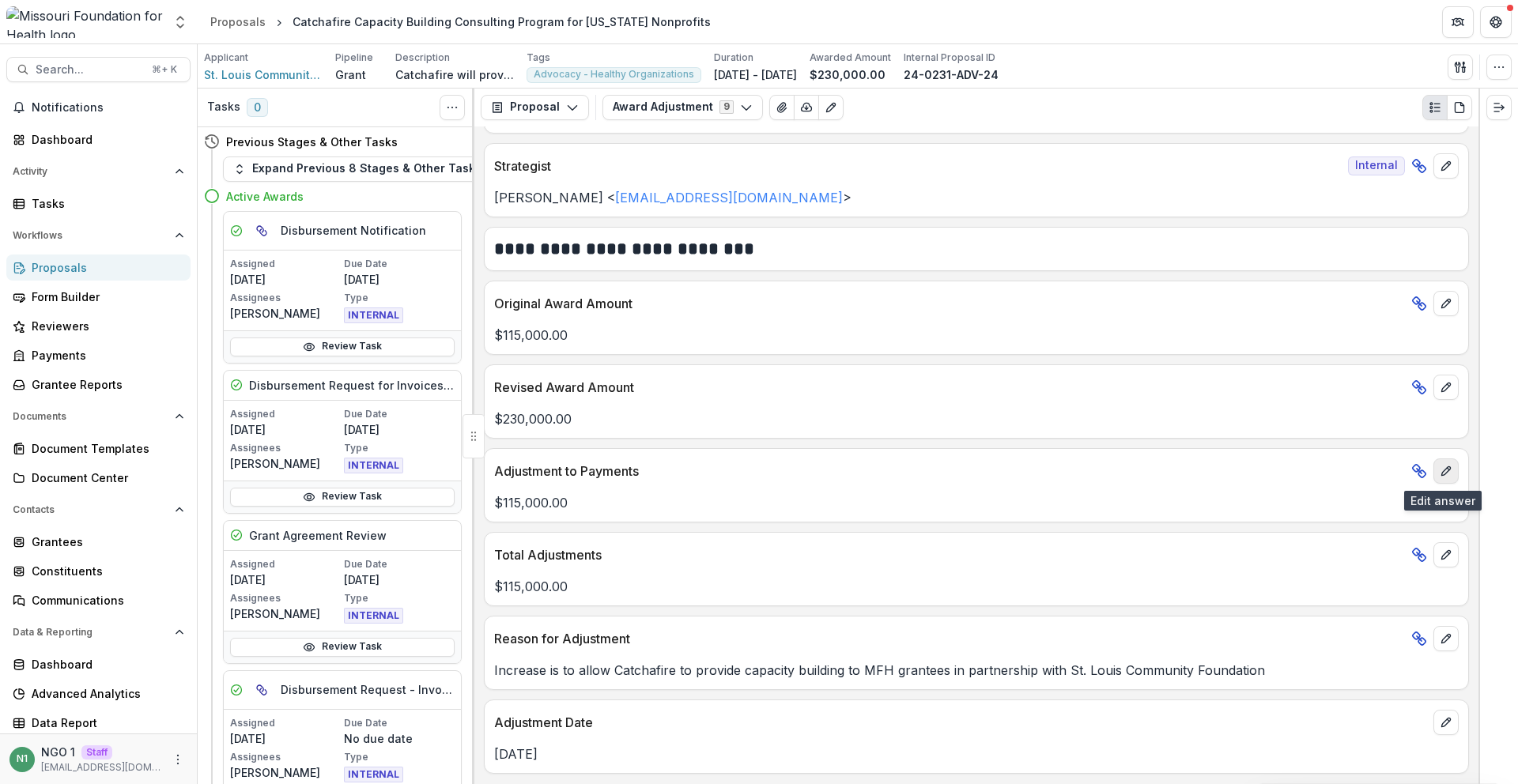
click at [1443, 464] on button "edit" at bounding box center [1446, 471] width 26 height 26
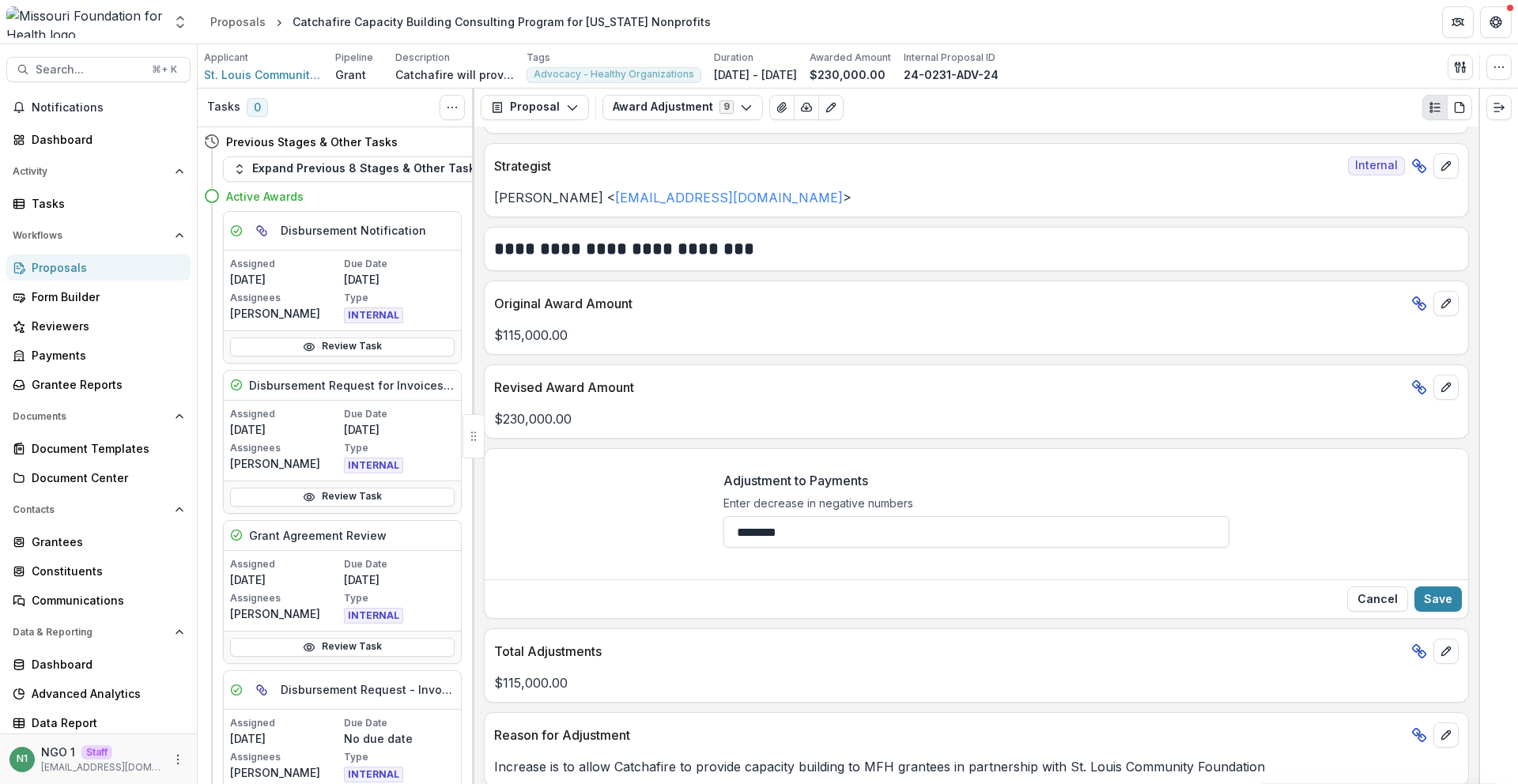
drag, startPoint x: 1380, startPoint y: 602, endPoint x: 1381, endPoint y: 591, distance: 11.0
click at [1380, 602] on button "Cancel" at bounding box center [1378, 599] width 61 height 26
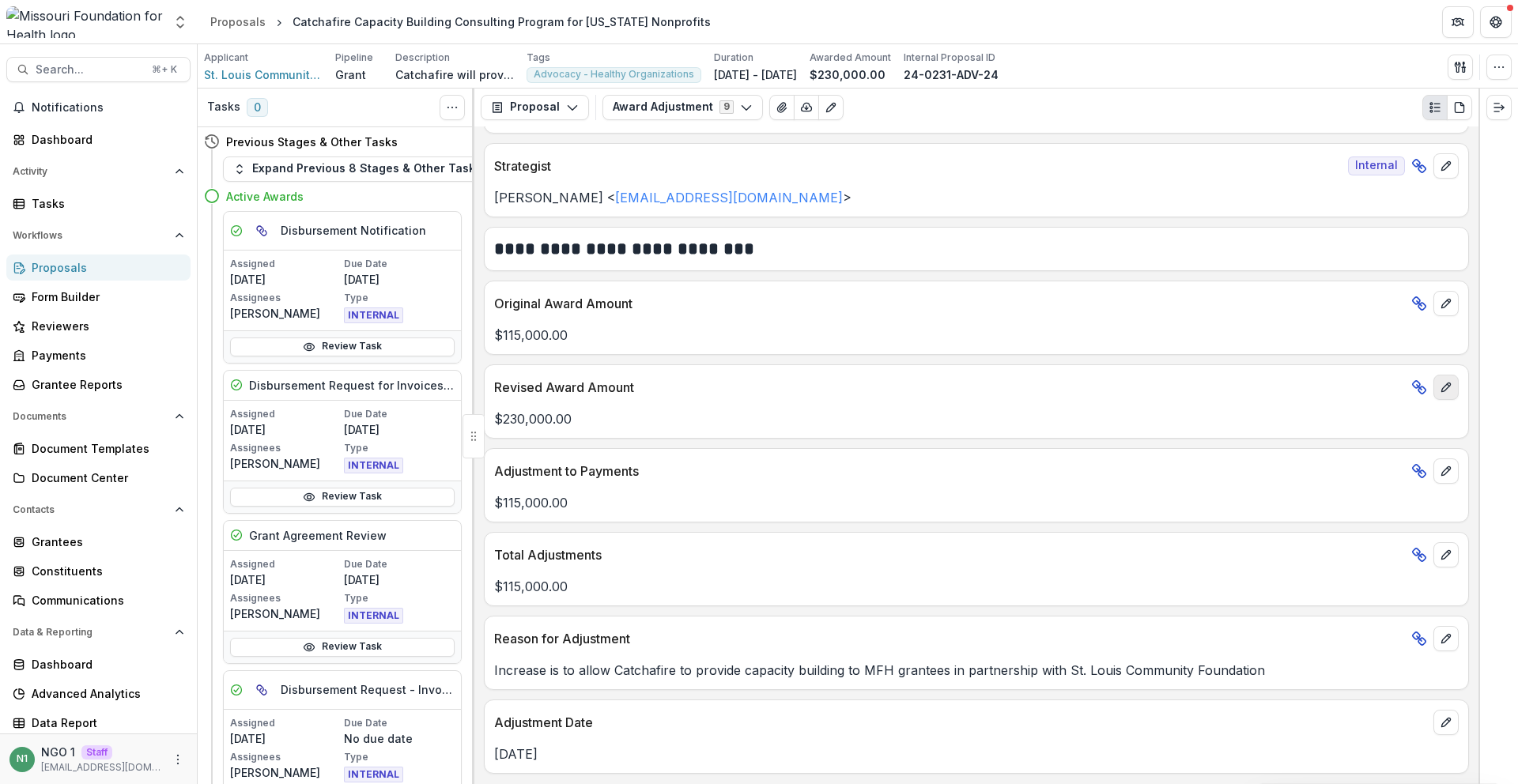
click at [1440, 387] on icon "edit" at bounding box center [1446, 387] width 12 height 12
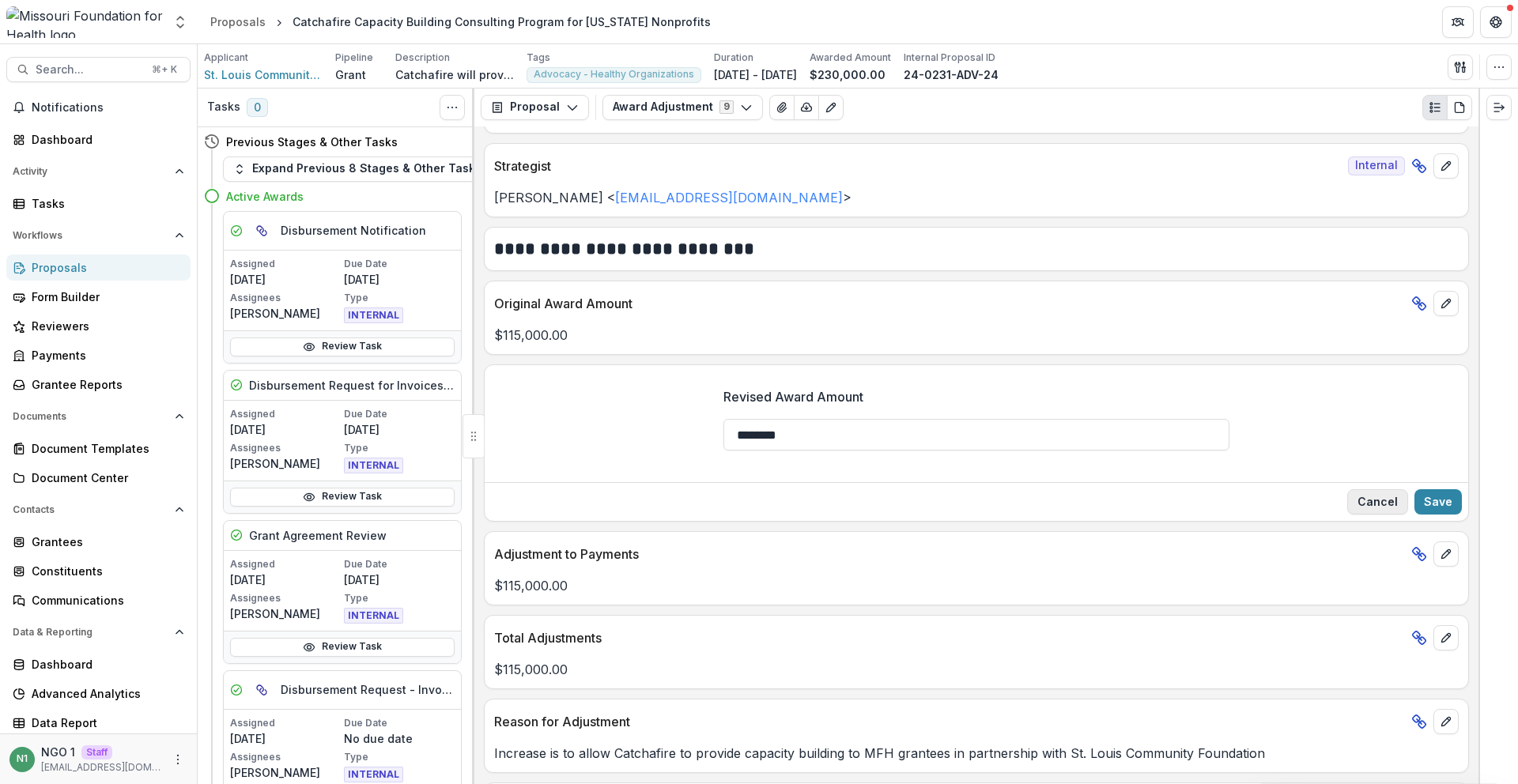
click at [1372, 507] on button "Cancel" at bounding box center [1378, 502] width 61 height 26
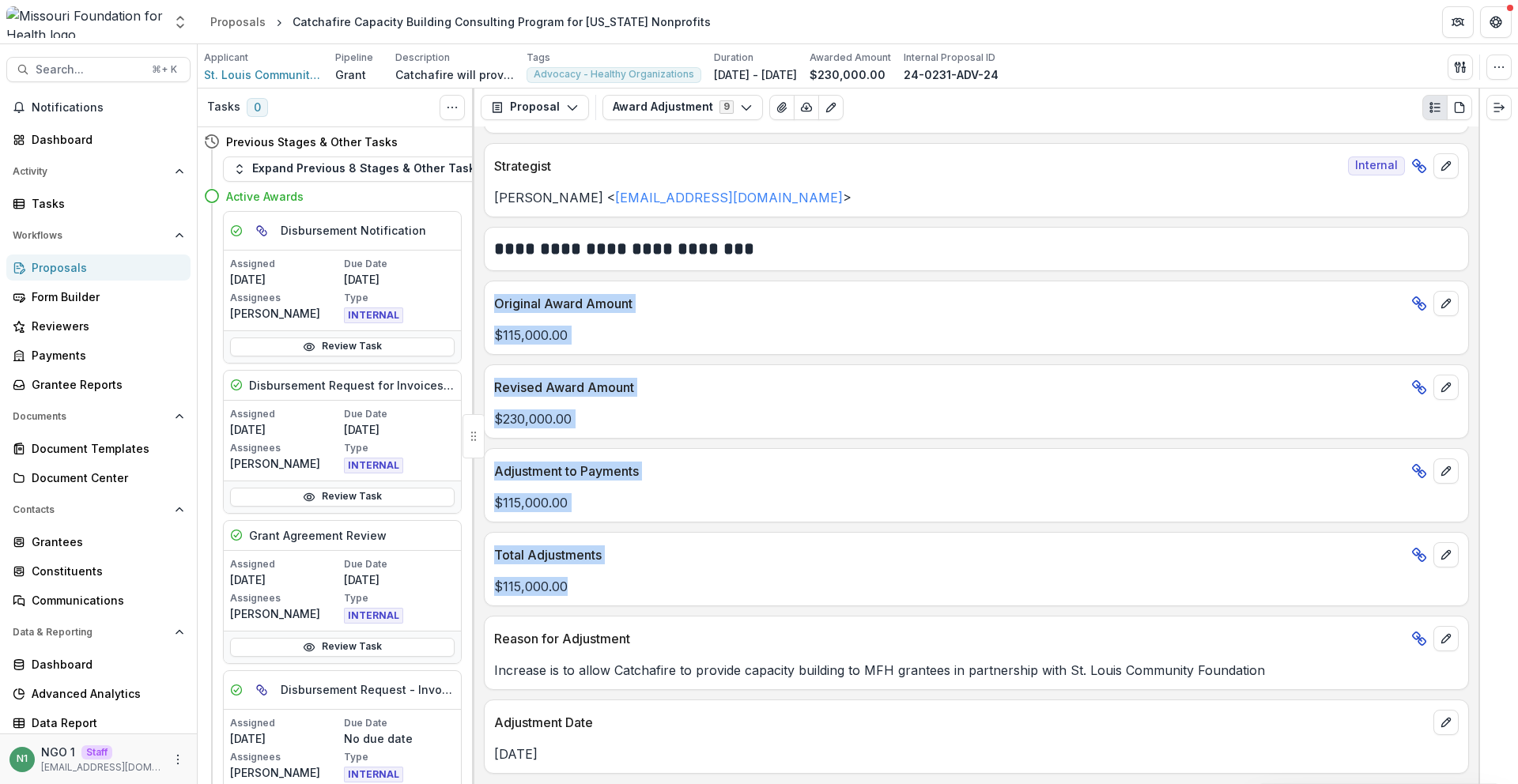
drag, startPoint x: 474, startPoint y: 297, endPoint x: 592, endPoint y: 585, distance: 311.2
click at [592, 585] on div "**********" at bounding box center [976, 455] width 1004 height 658
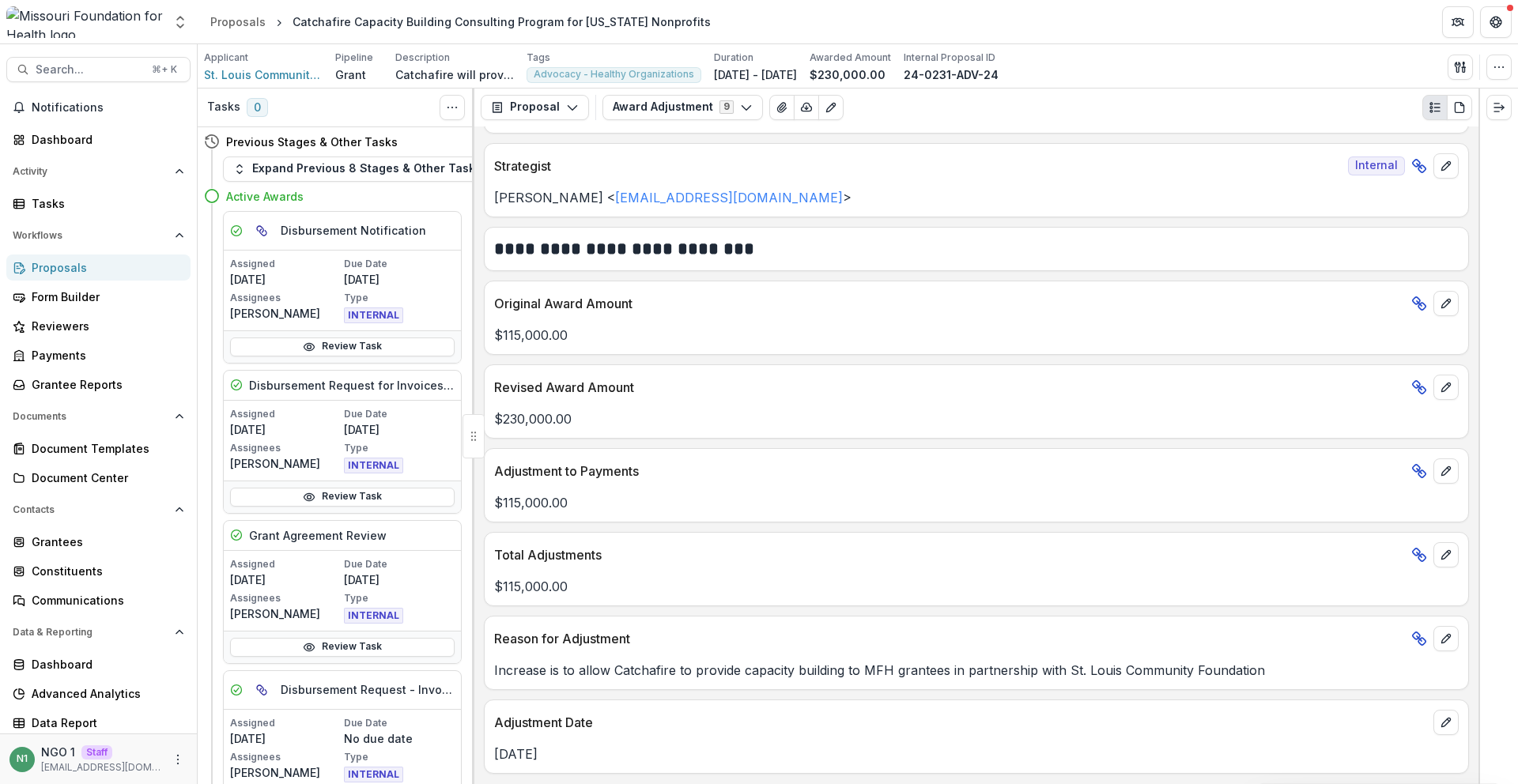
click at [674, 381] on p "Revised Award Amount" at bounding box center [950, 387] width 911 height 19
click at [1434, 468] on button "edit" at bounding box center [1446, 471] width 26 height 26
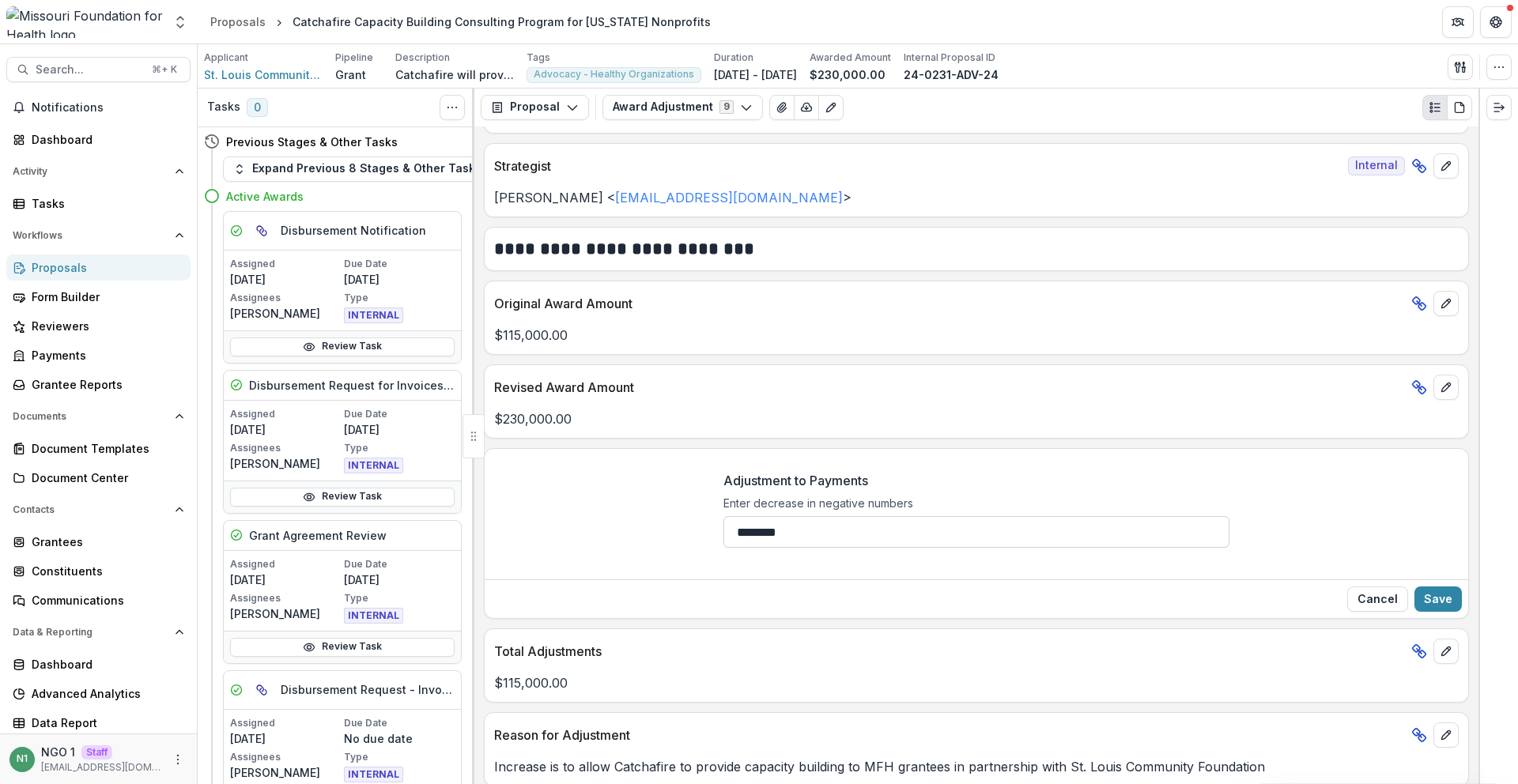
click at [857, 538] on input "********" at bounding box center [977, 532] width 506 height 31
type input "**********"
click at [1436, 593] on button "Save" at bounding box center [1439, 599] width 48 height 26
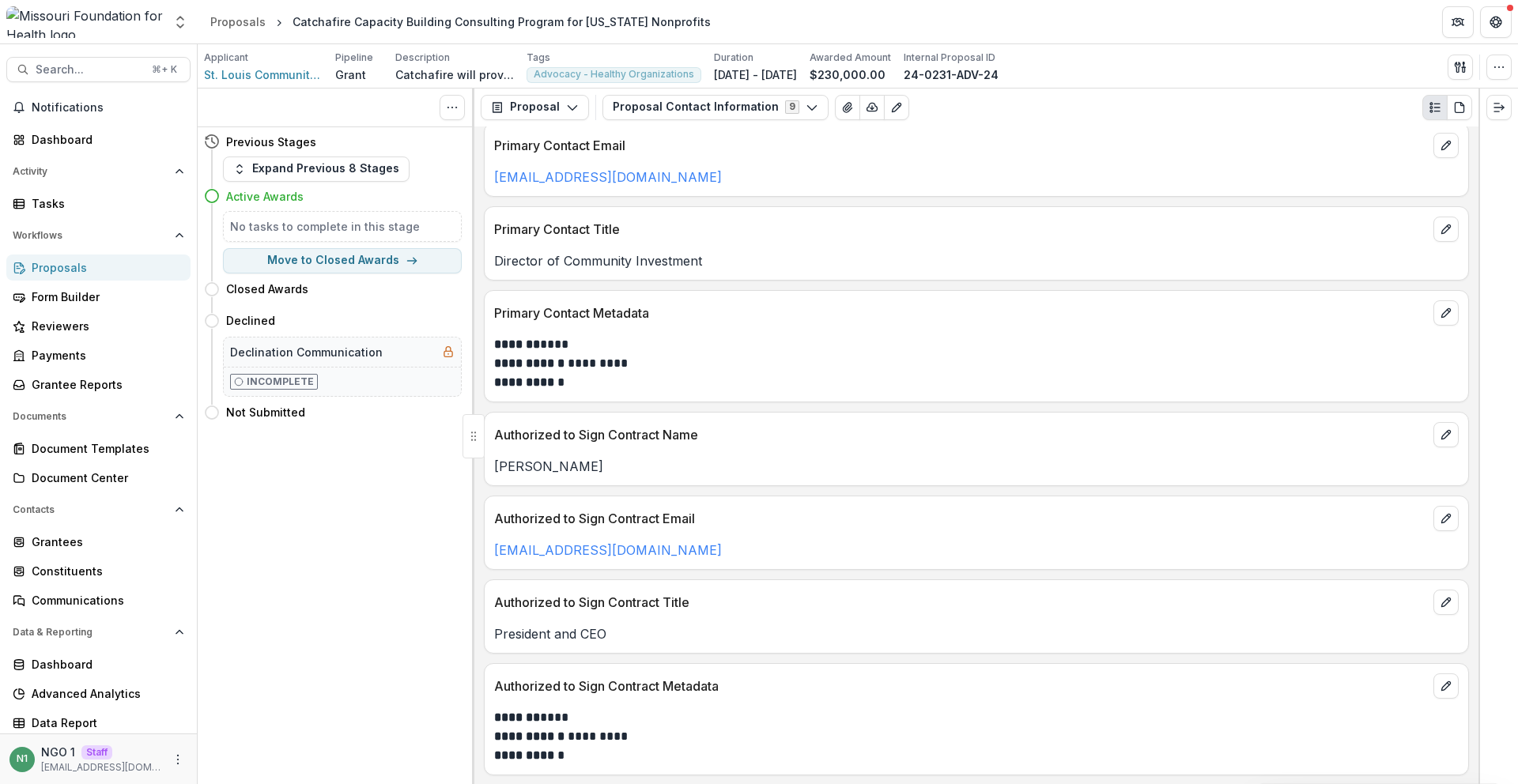
scroll to position [99, 0]
click at [657, 96] on button "Proposal Contact Information 9" at bounding box center [716, 107] width 227 height 26
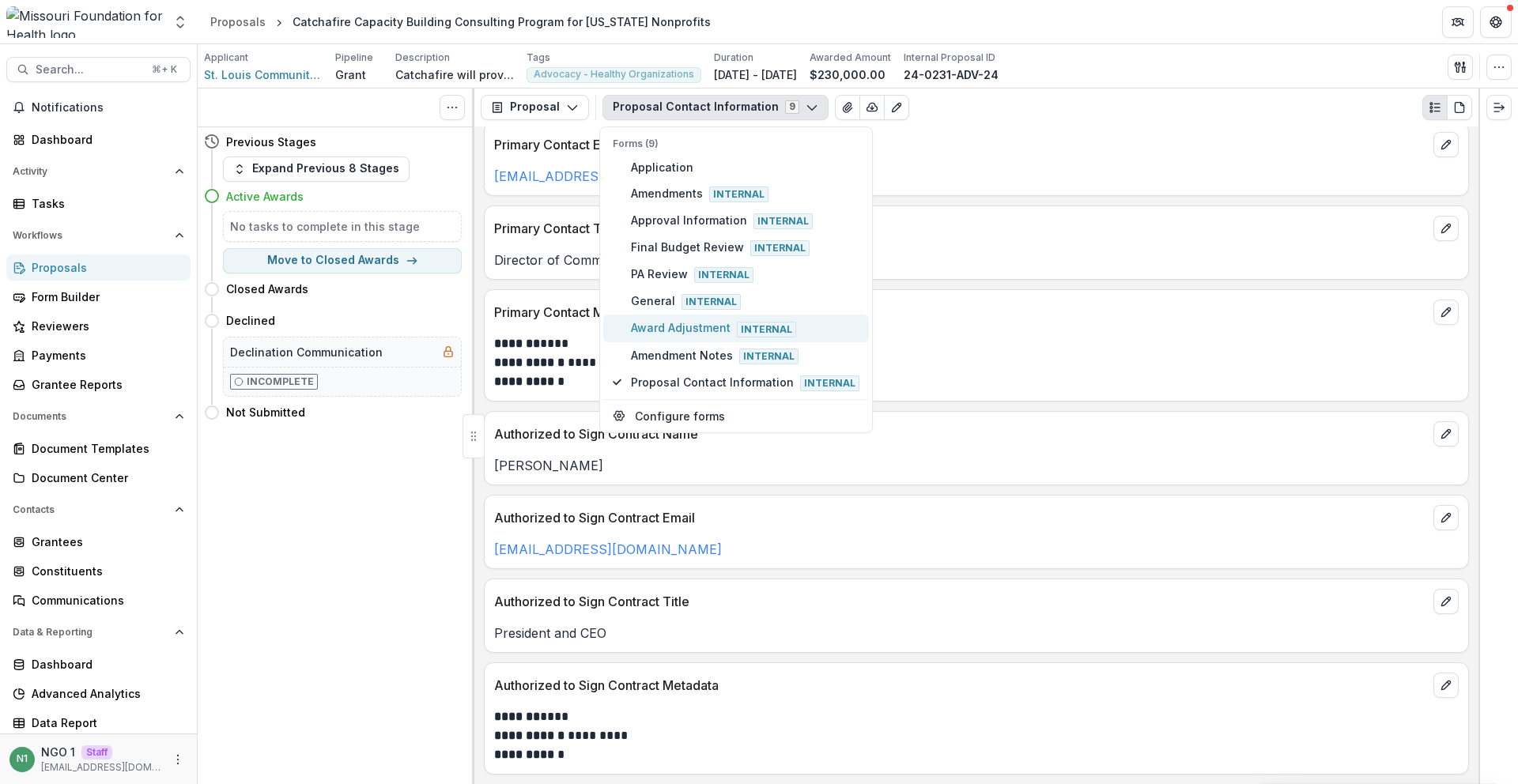
click at [639, 320] on span "Award Adjustment Internal" at bounding box center [745, 328] width 228 height 17
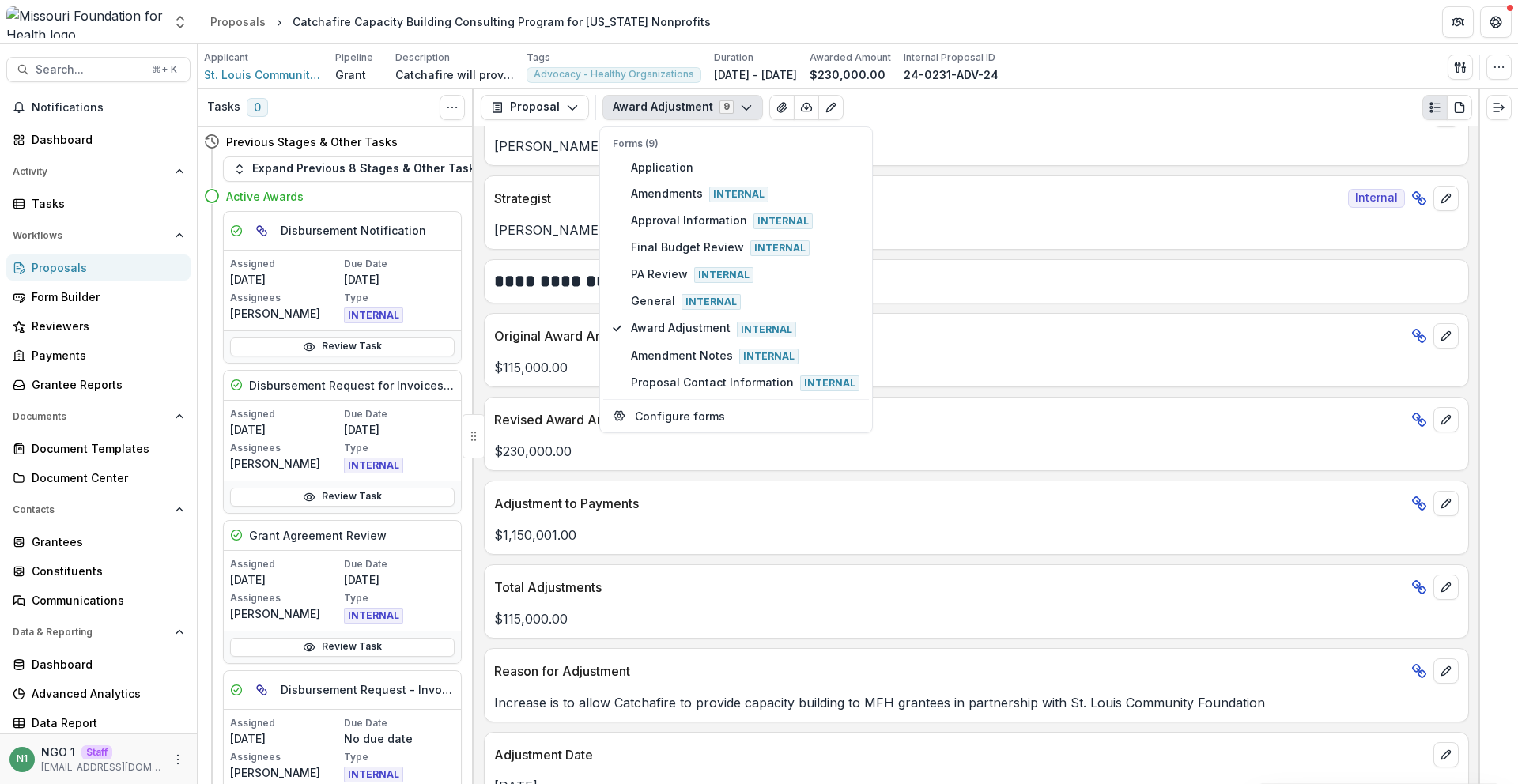
scroll to position [161, 0]
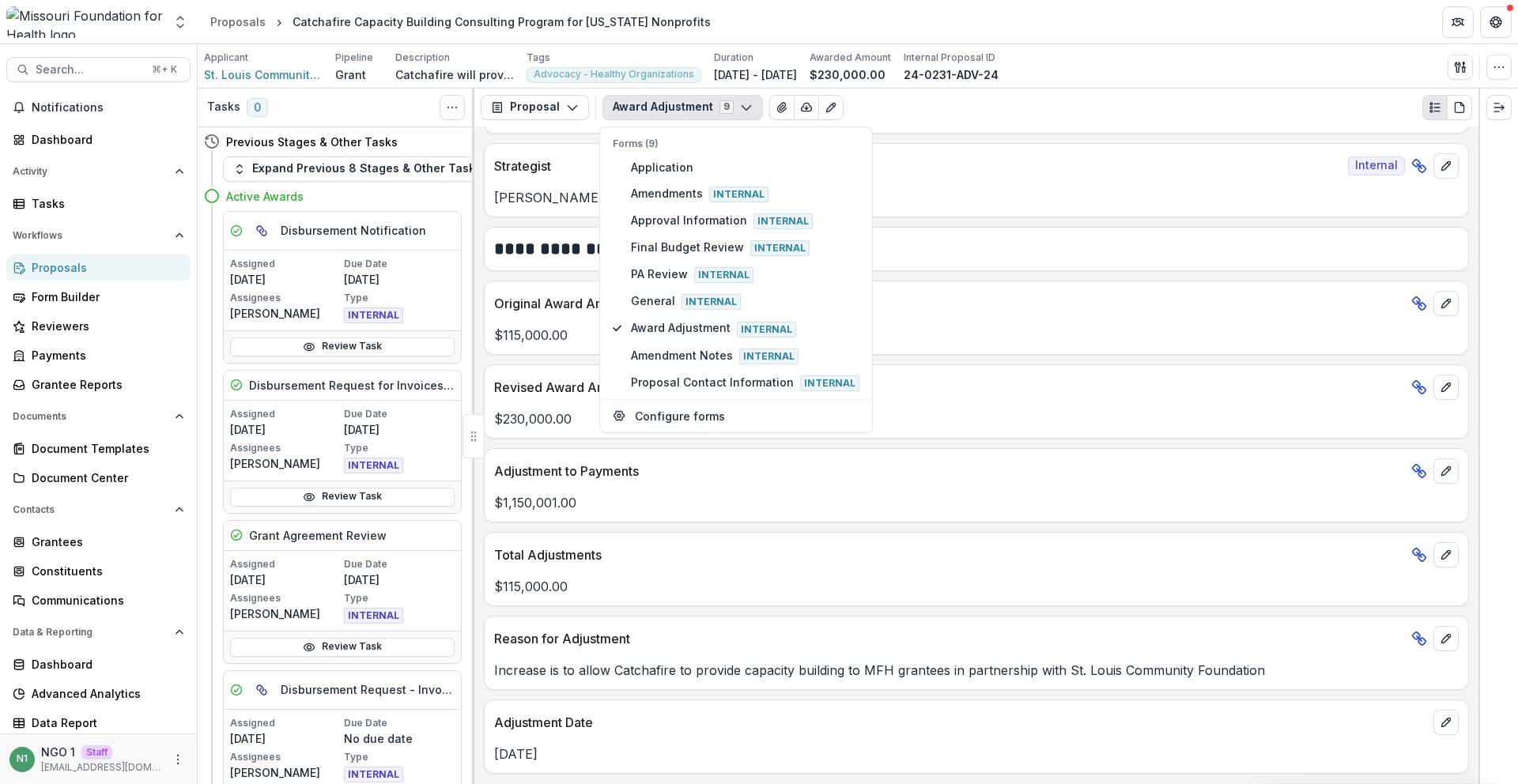
click at [803, 525] on div "**********" at bounding box center [976, 455] width 1004 height 658
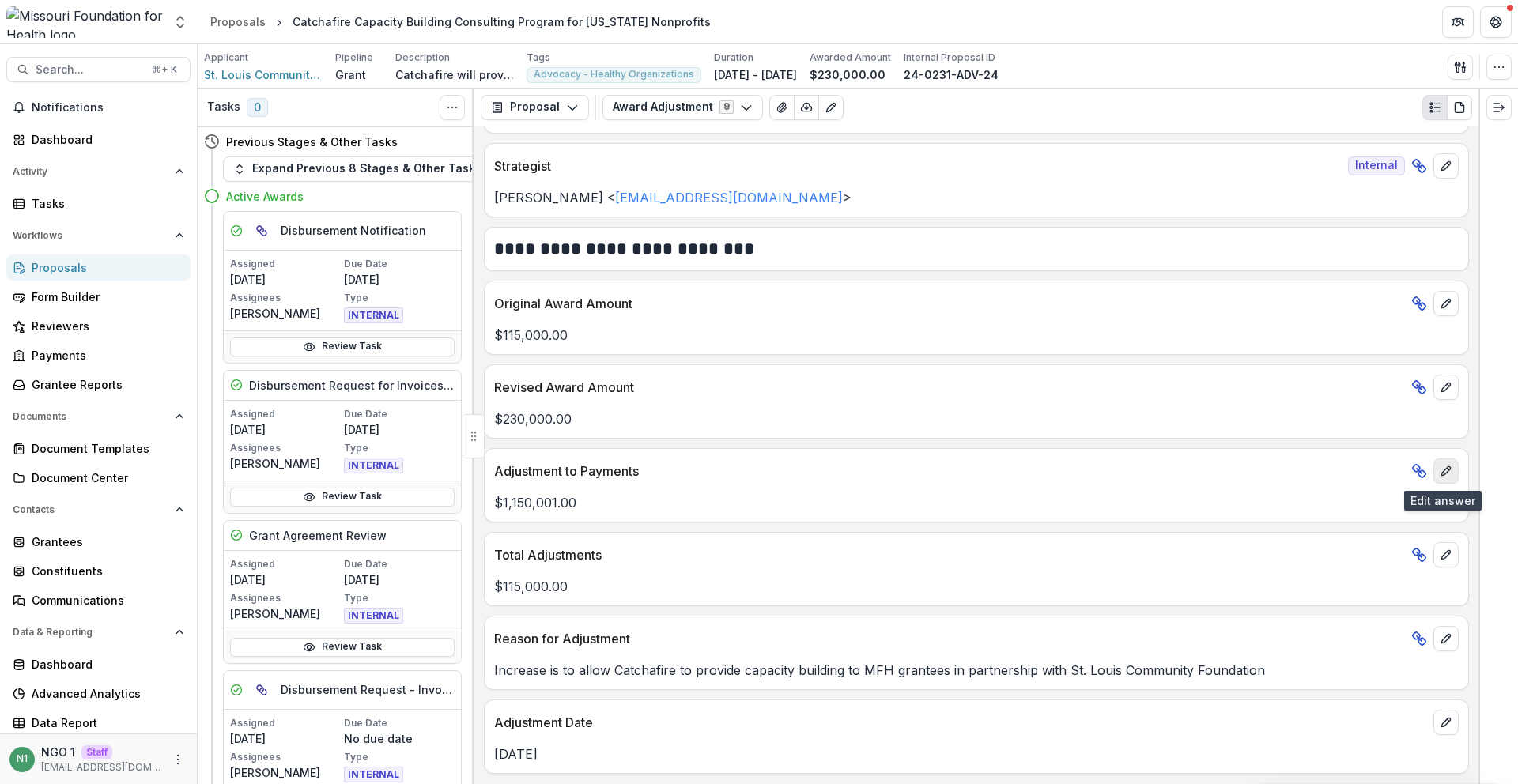
click at [1444, 476] on icon "edit" at bounding box center [1446, 471] width 12 height 12
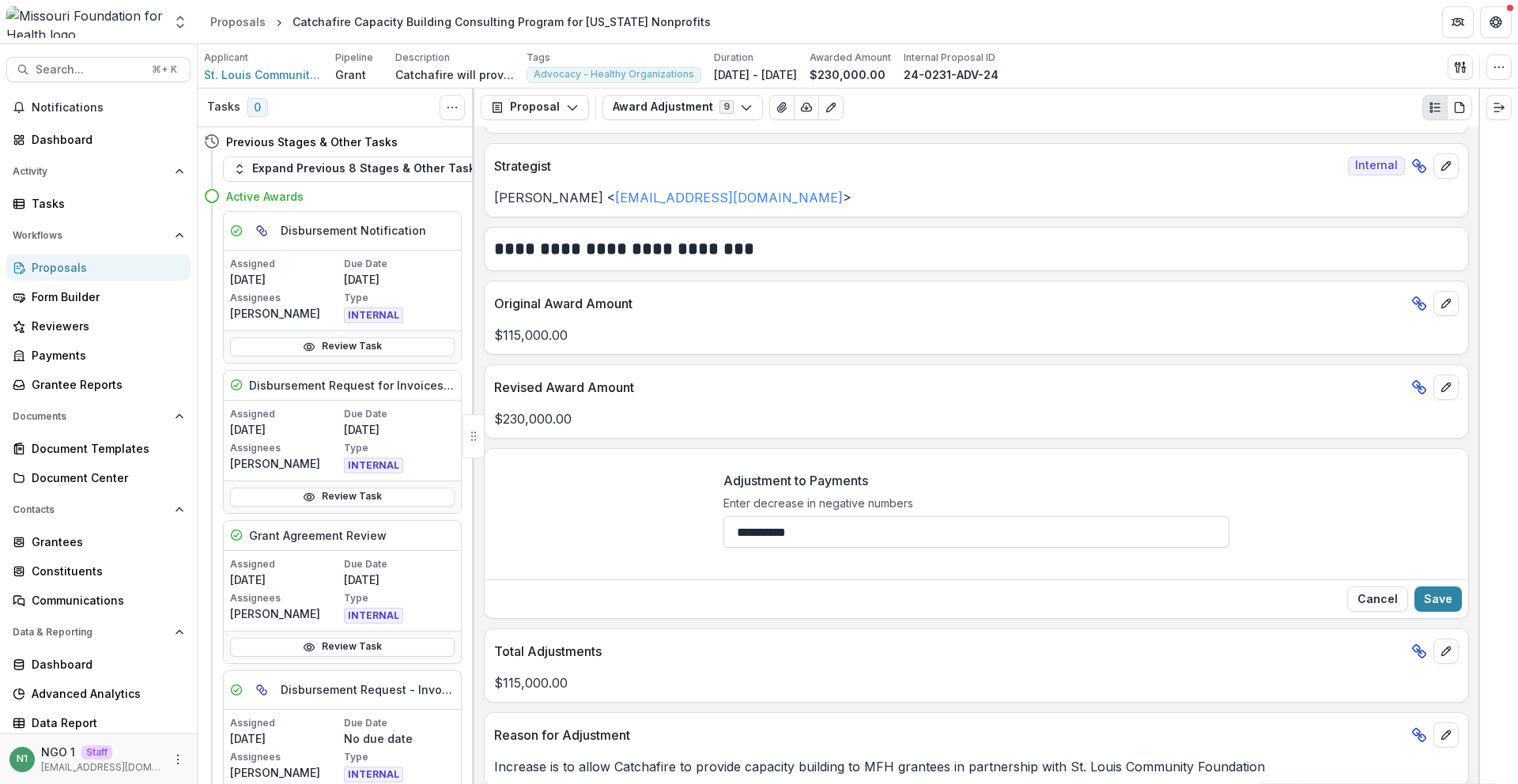
click at [821, 530] on input "**********" at bounding box center [977, 532] width 506 height 31
type input "********"
click at [1436, 606] on button "Save" at bounding box center [1439, 599] width 48 height 26
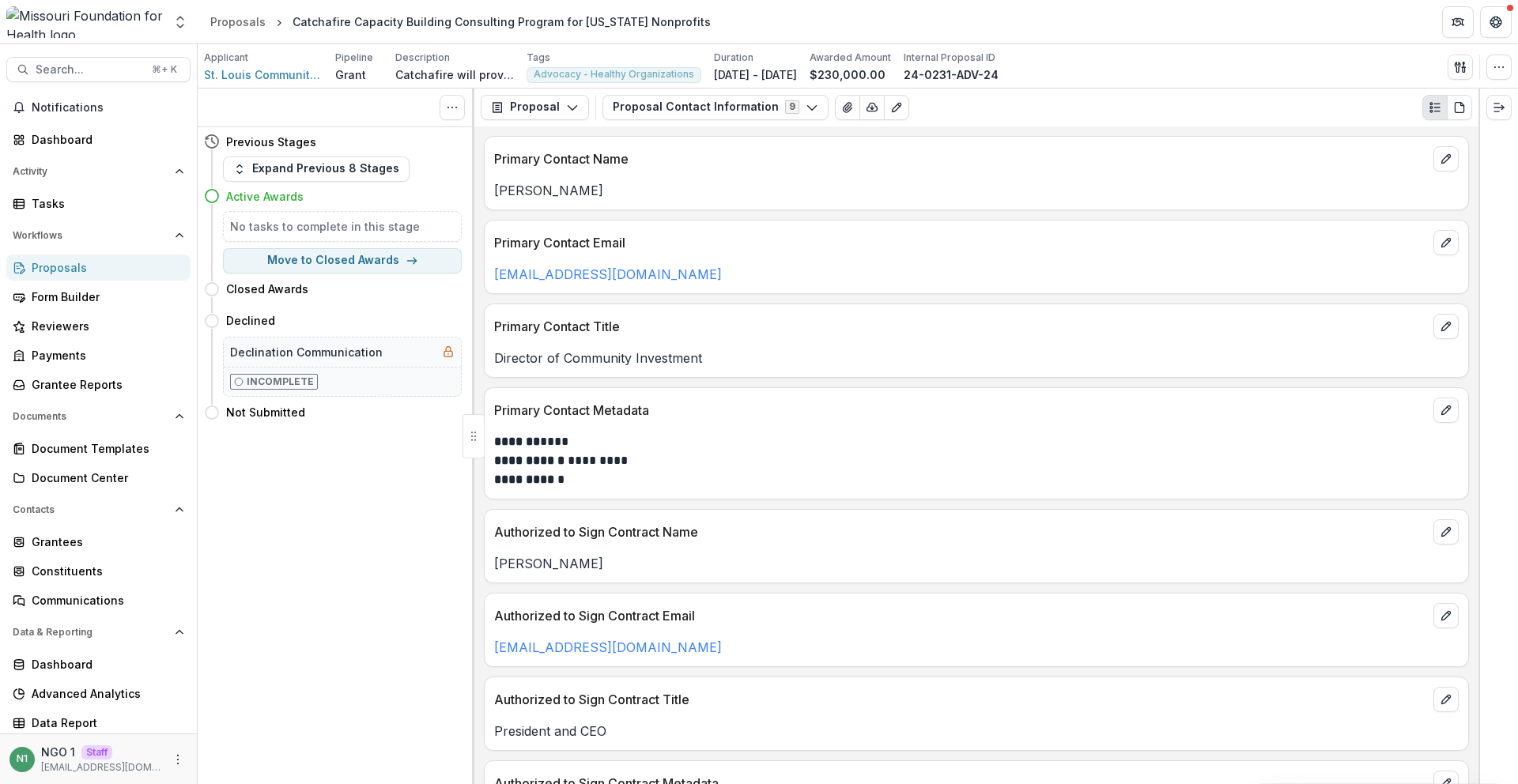
scroll to position [99, 0]
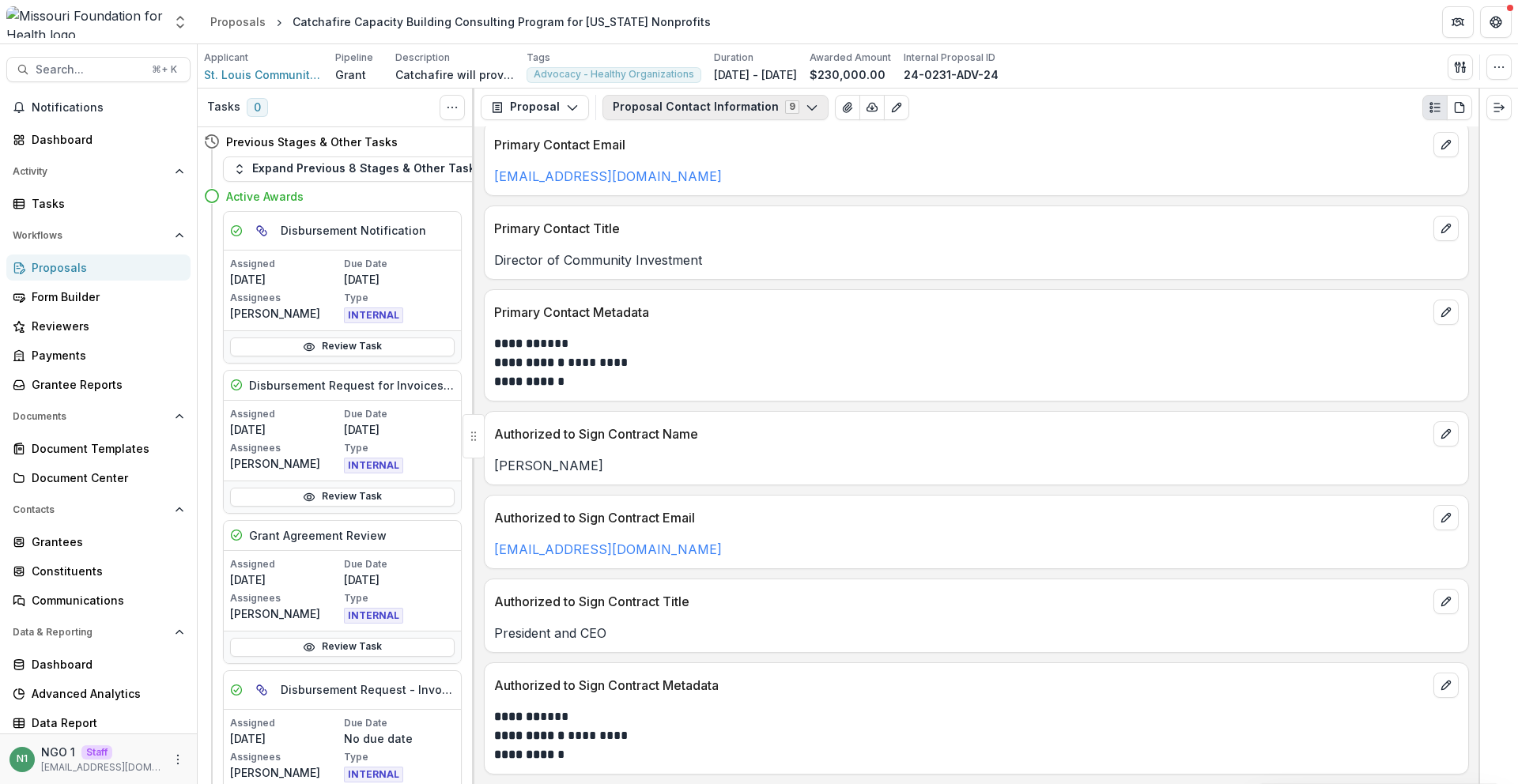
click at [706, 109] on button "Proposal Contact Information 9" at bounding box center [716, 107] width 227 height 26
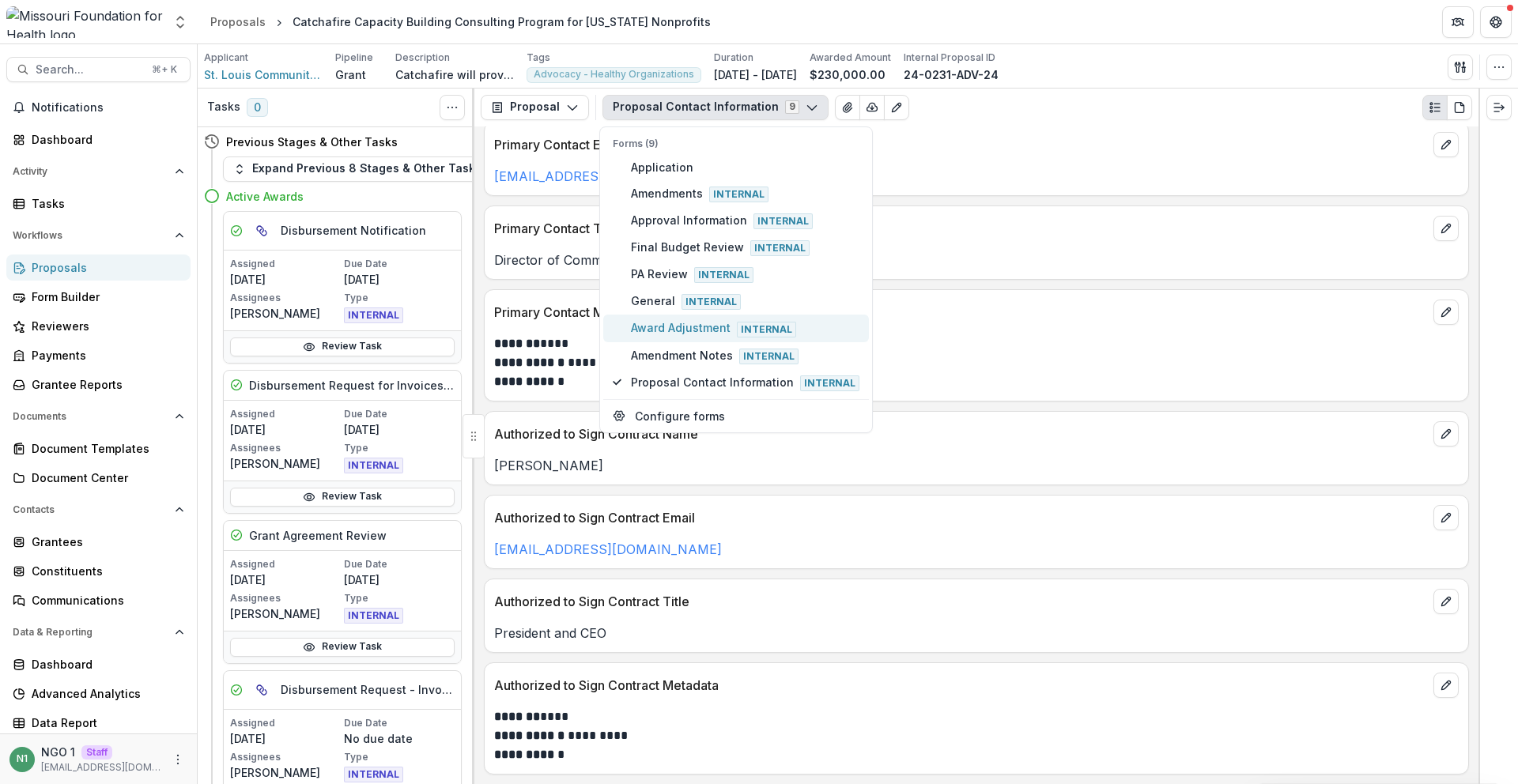
click at [694, 321] on span "Award Adjustment Internal" at bounding box center [745, 328] width 228 height 17
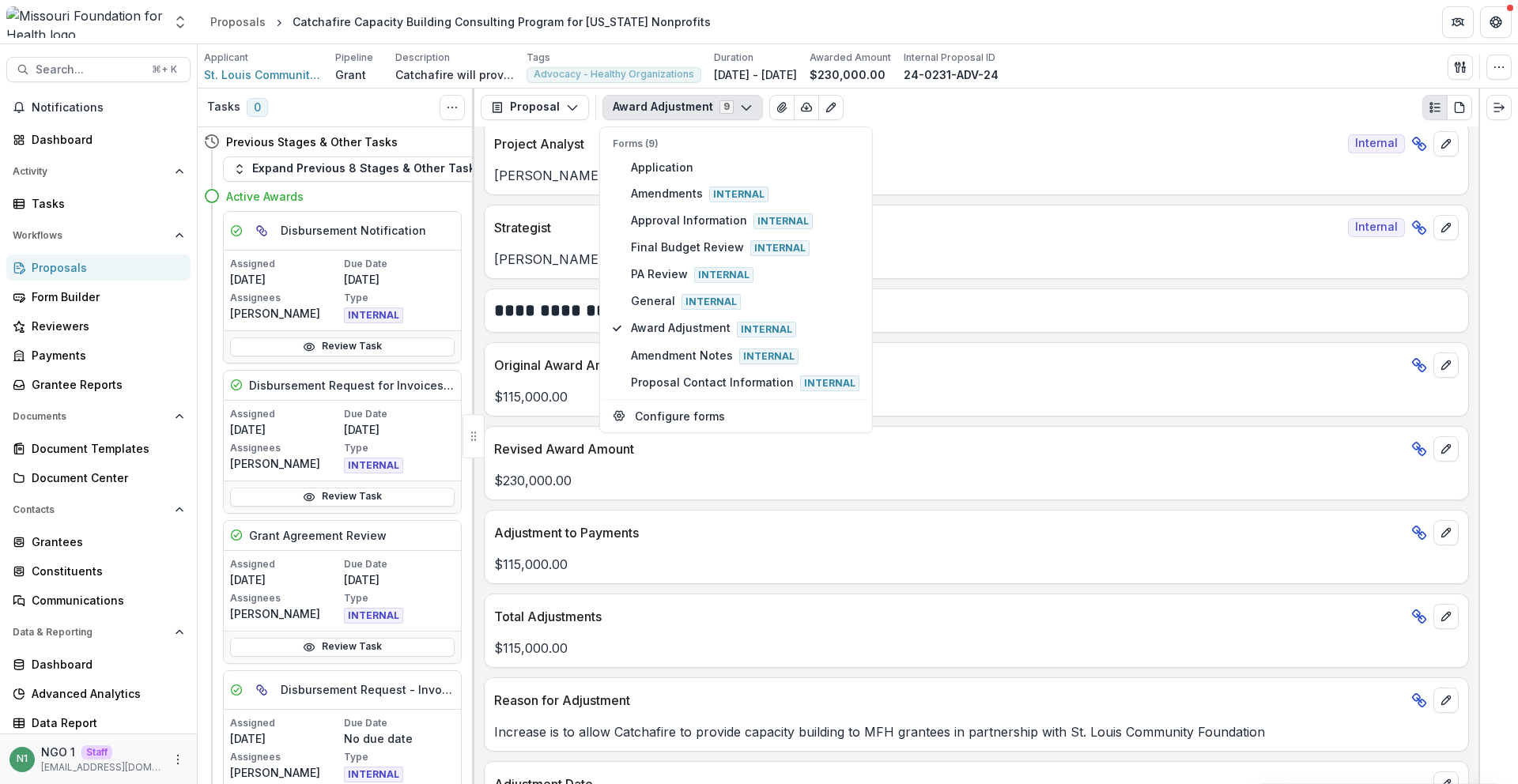
scroll to position [161, 0]
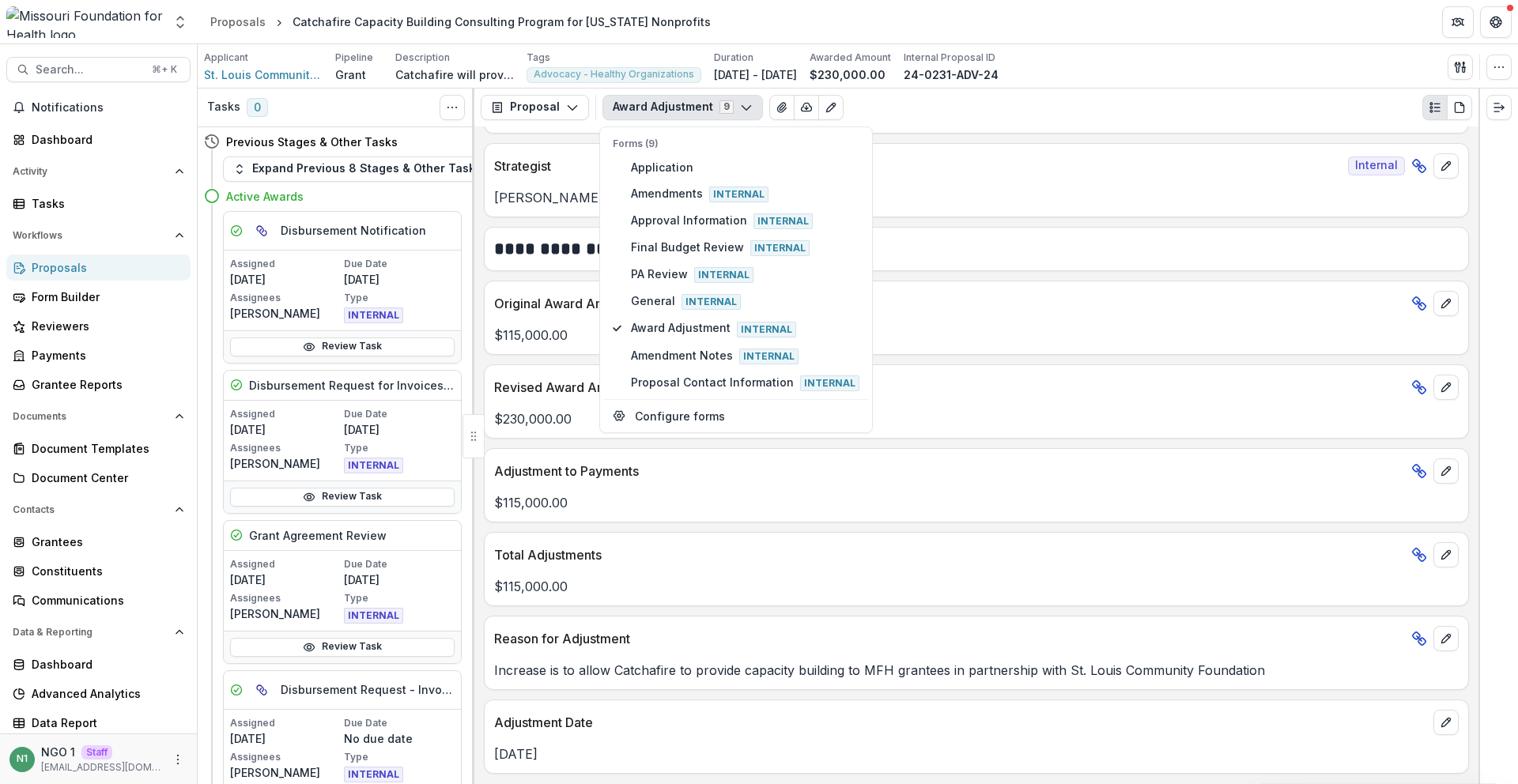
click at [780, 595] on p "$115,000.00" at bounding box center [976, 586] width 965 height 19
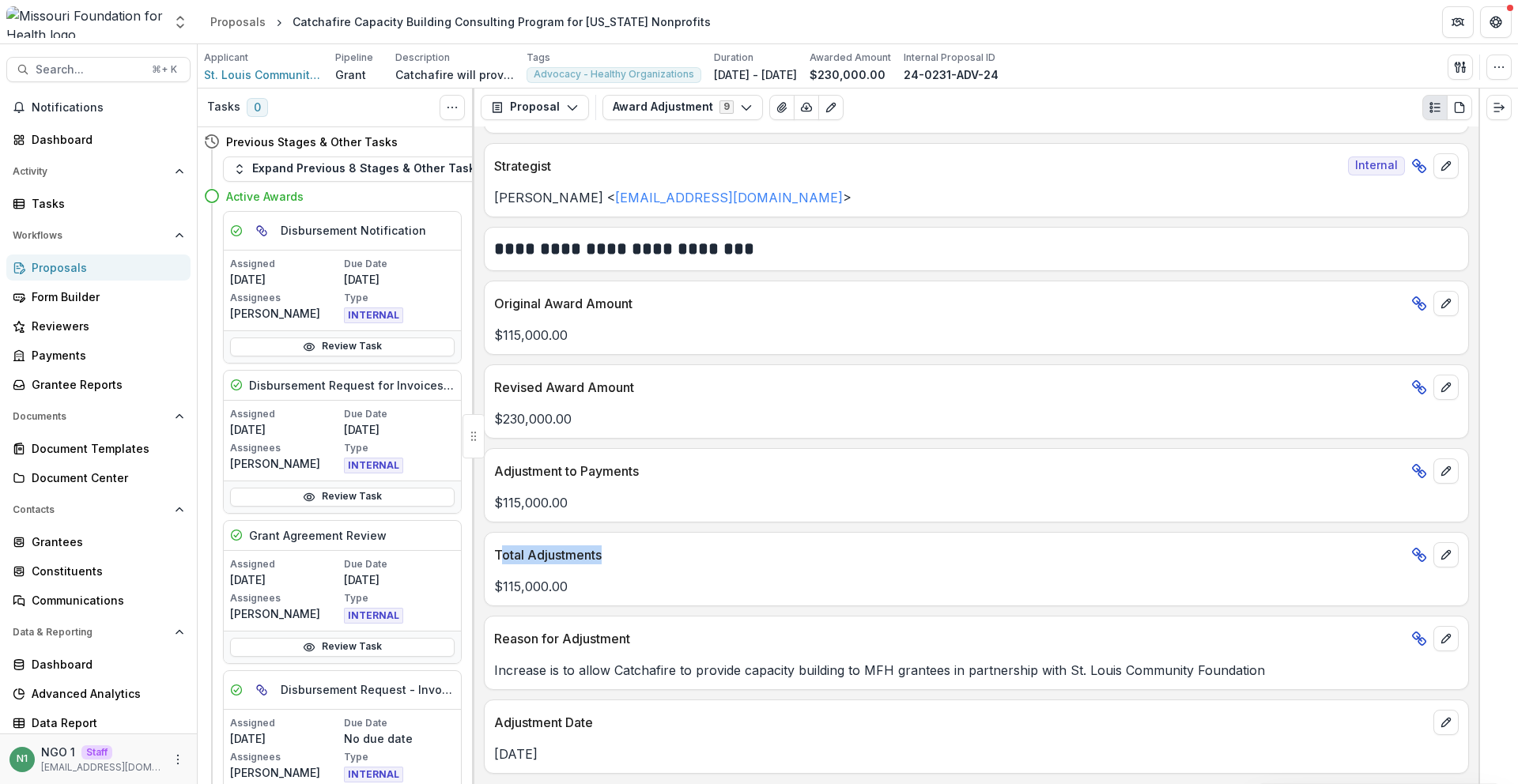
drag, startPoint x: 633, startPoint y: 553, endPoint x: 501, endPoint y: 557, distance: 132.1
click at [501, 557] on p "Total Adjustments" at bounding box center [950, 554] width 911 height 19
click at [819, 562] on p "Total Adjustments" at bounding box center [950, 554] width 911 height 19
click at [1441, 468] on icon "edit" at bounding box center [1446, 471] width 12 height 12
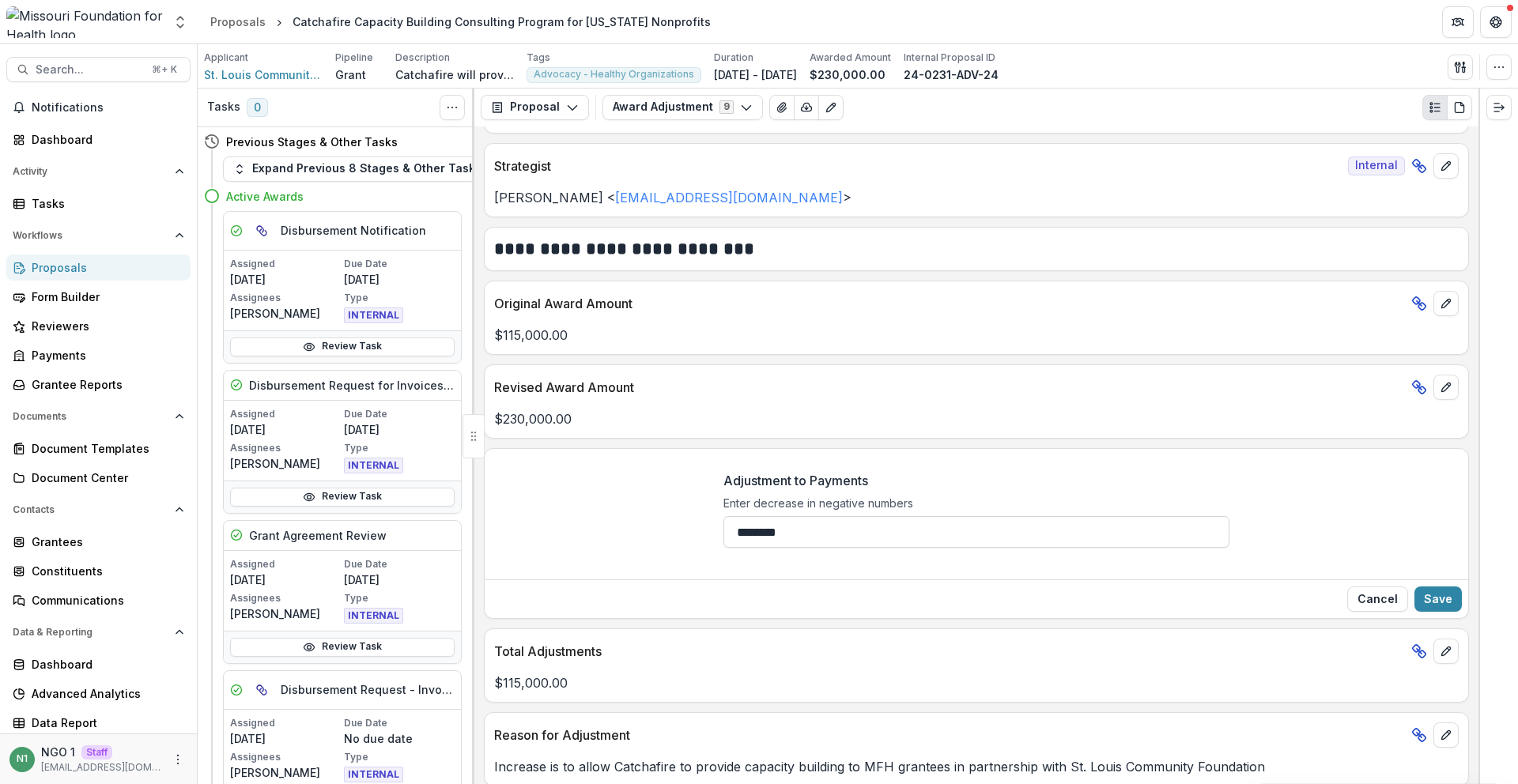
click at [856, 534] on input "********" at bounding box center [977, 532] width 506 height 31
type input "********"
click at [1434, 604] on button "Save" at bounding box center [1439, 599] width 48 height 26
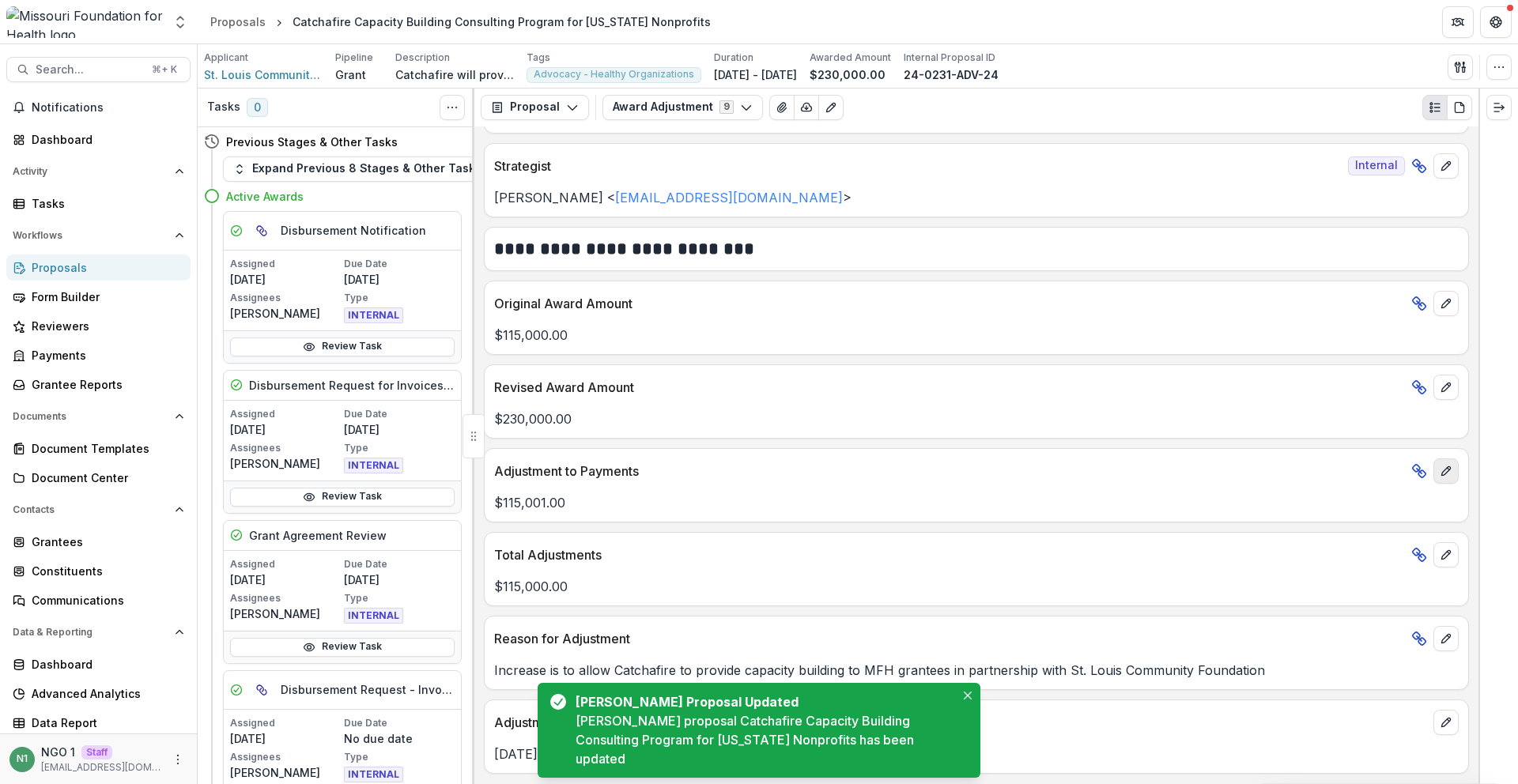
click at [1440, 473] on icon "edit" at bounding box center [1446, 471] width 12 height 12
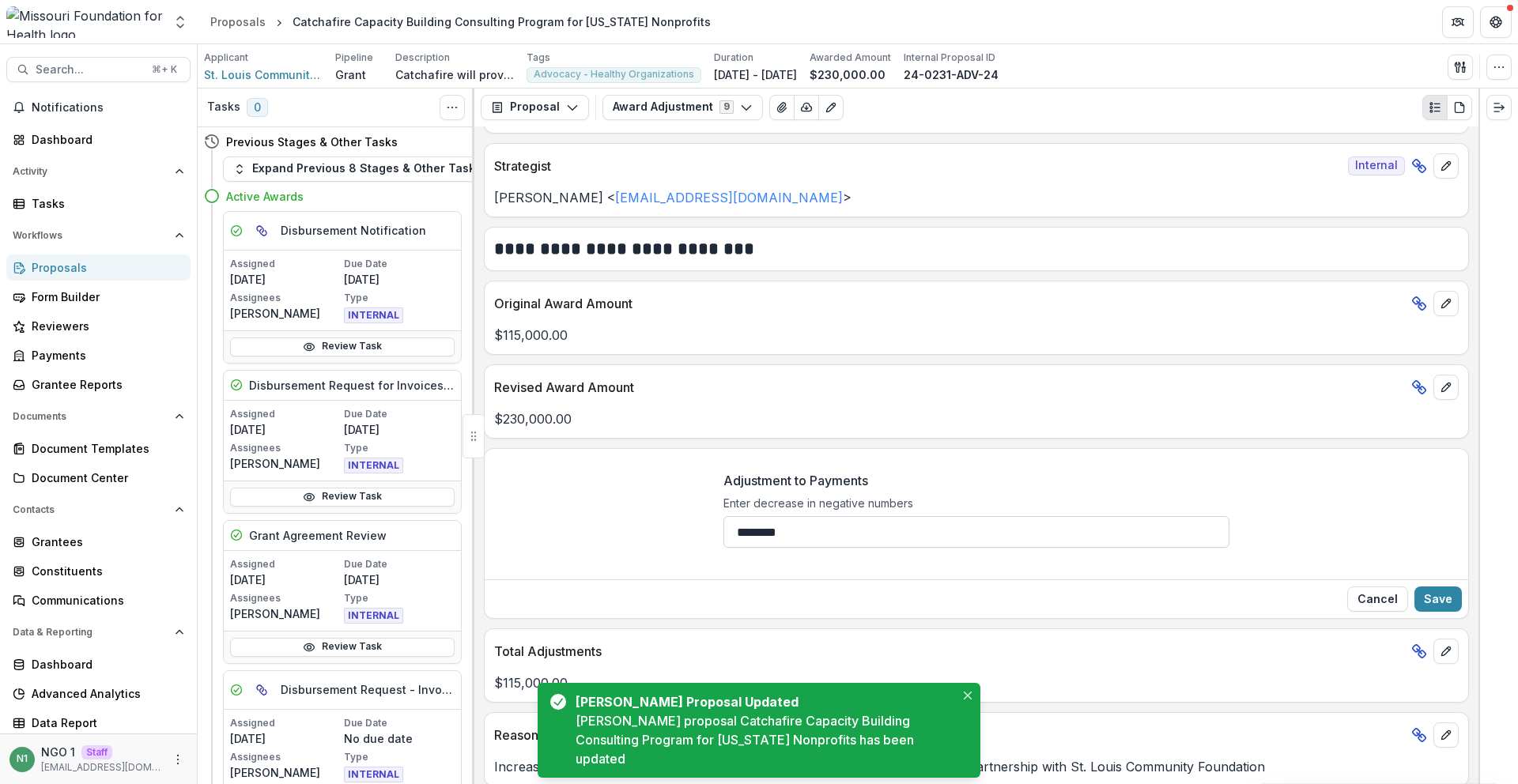
click at [823, 525] on input "********" at bounding box center [977, 532] width 506 height 31
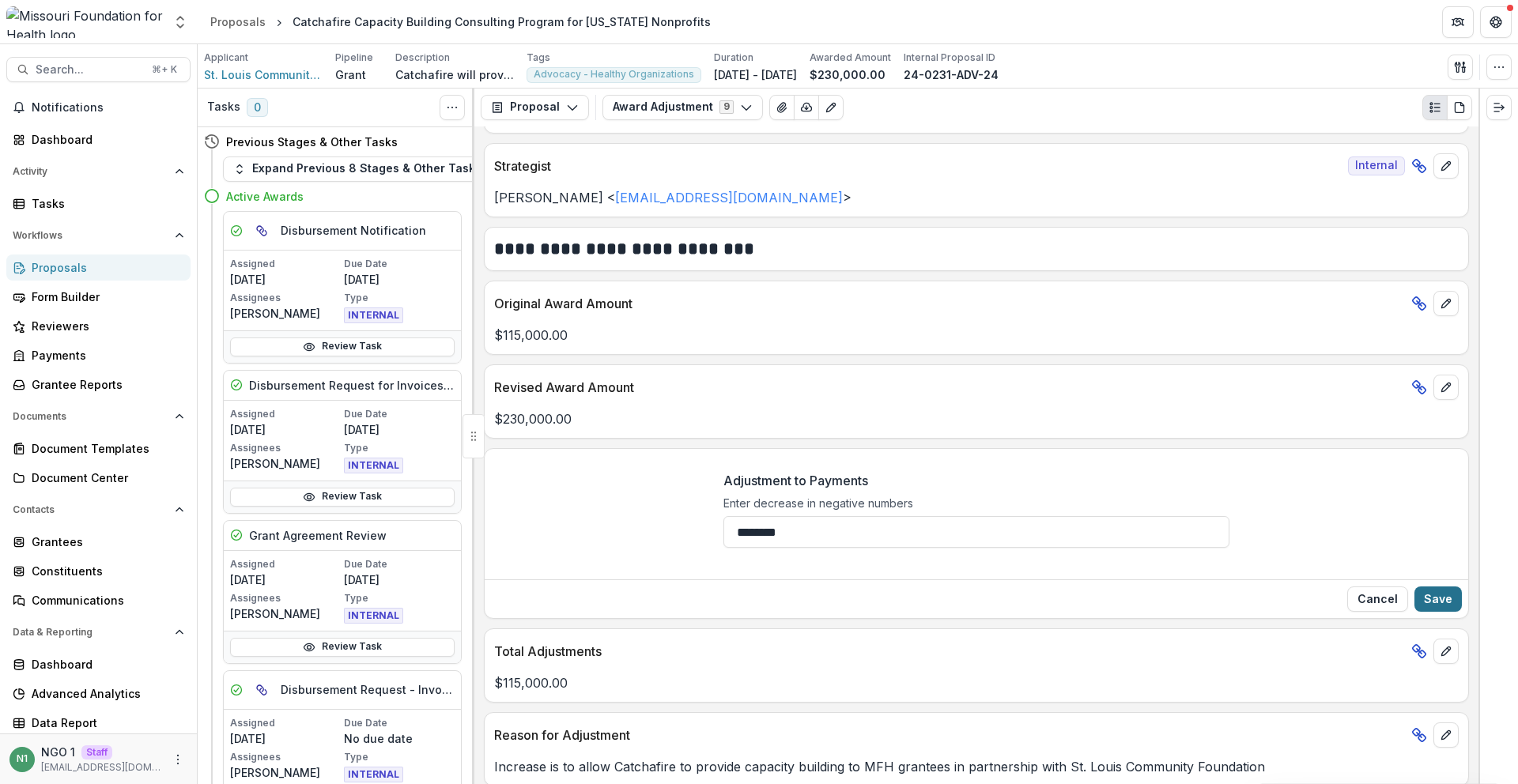
type input "********"
click at [1427, 585] on div "Cancel Save" at bounding box center [977, 599] width 983 height 39
click at [1429, 595] on button "Save" at bounding box center [1439, 599] width 48 height 26
drag, startPoint x: 724, startPoint y: 486, endPoint x: 835, endPoint y: 571, distance: 139.8
click at [835, 571] on div "Adjustment to Payments Enter decrease in negative numbers ********" at bounding box center [976, 516] width 531 height 114
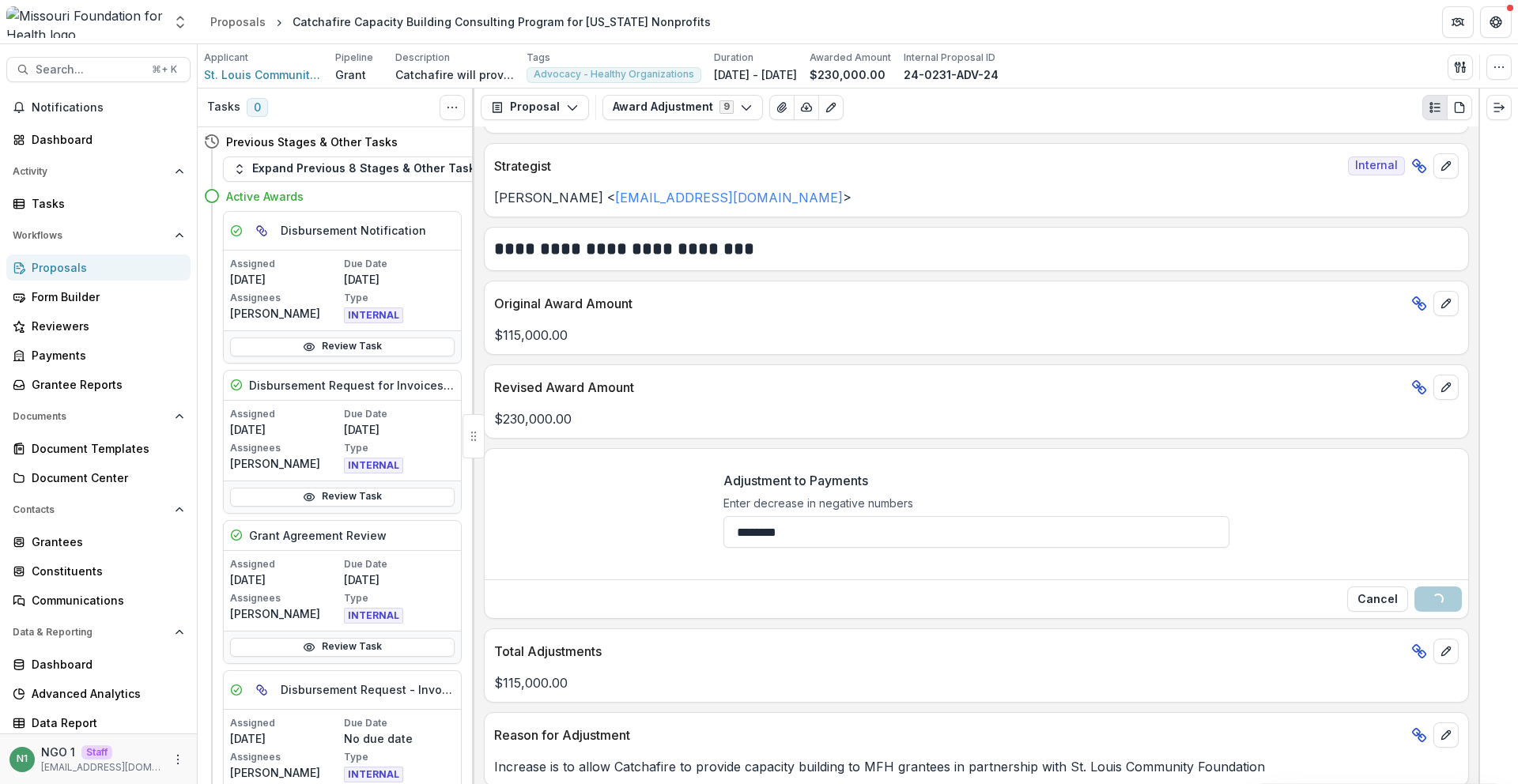
click at [835, 571] on div "Adjustment to Payments Enter decrease in negative numbers ********" at bounding box center [977, 516] width 506 height 114
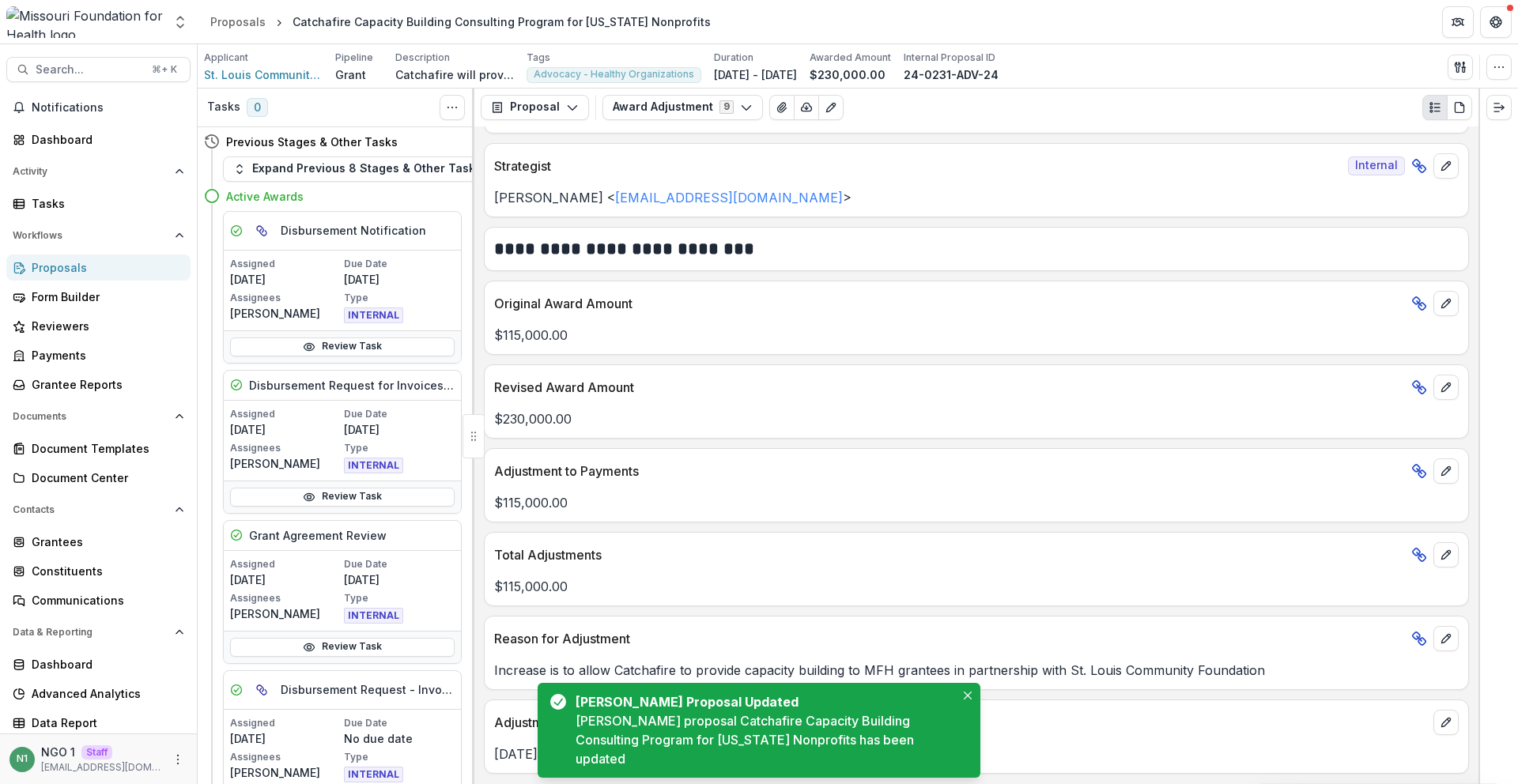
click at [832, 542] on div "Total Adjustments" at bounding box center [977, 550] width 983 height 35
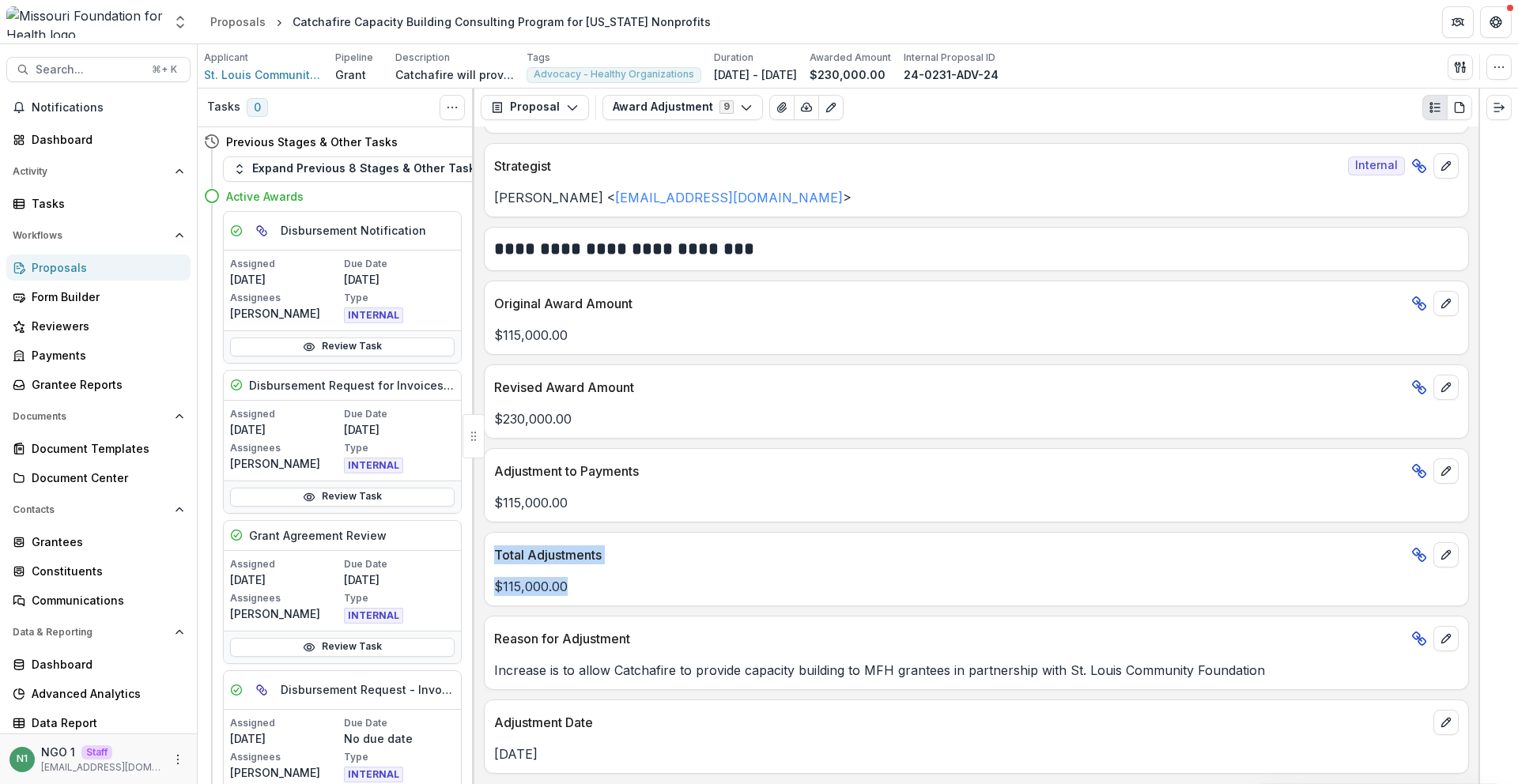
drag, startPoint x: 572, startPoint y: 572, endPoint x: 488, endPoint y: 558, distance: 85.2
click at [488, 558] on div "Total Adjustments $115,000.00" at bounding box center [977, 569] width 985 height 74
click at [490, 558] on div "Total Adjustments" at bounding box center [977, 550] width 983 height 35
drag, startPoint x: 494, startPoint y: 556, endPoint x: 576, endPoint y: 585, distance: 87.0
click at [575, 585] on div "Total Adjustments $115,000.00" at bounding box center [977, 569] width 985 height 74
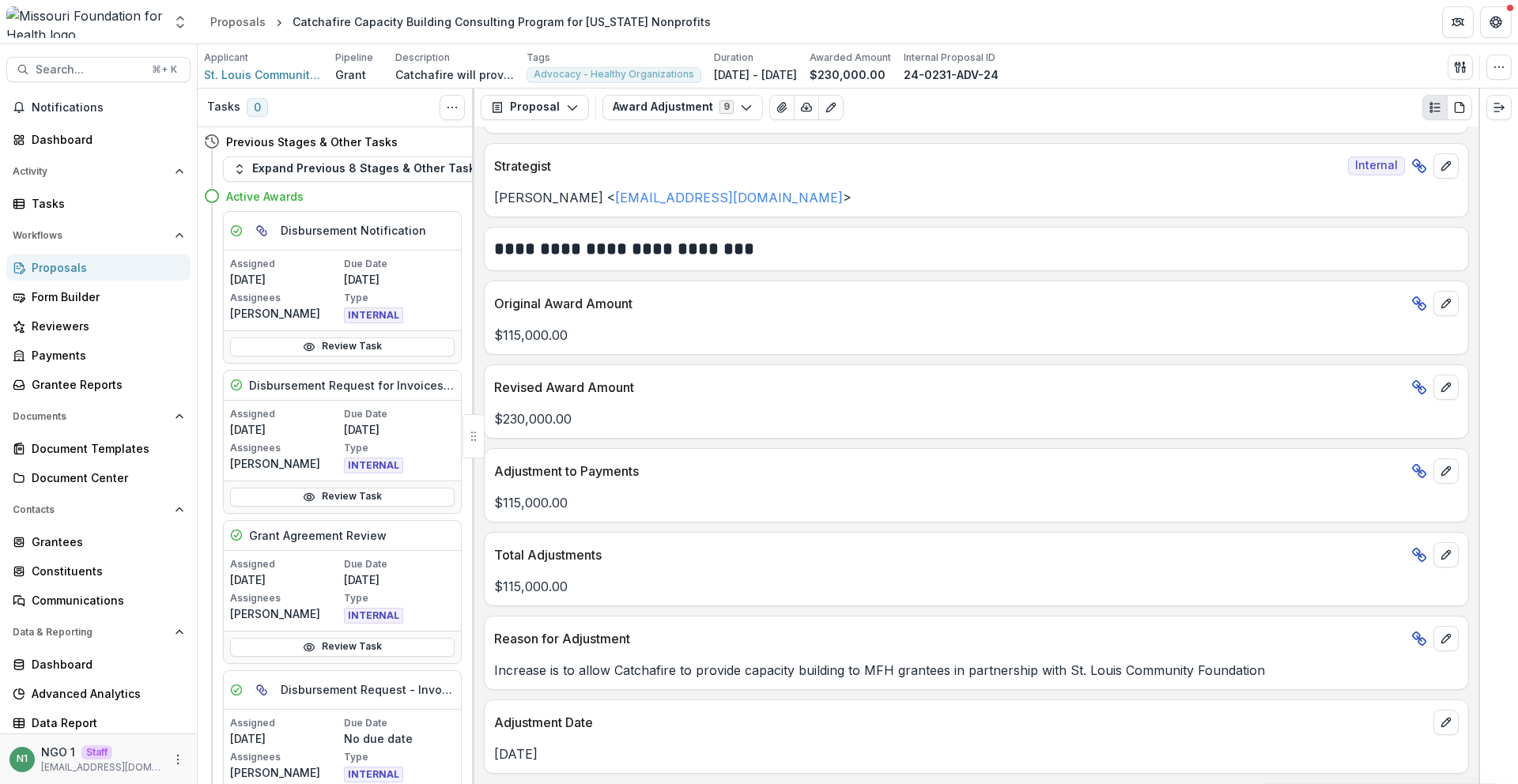
click at [577, 585] on p "$115,000.00" at bounding box center [976, 586] width 965 height 19
drag, startPoint x: 655, startPoint y: 553, endPoint x: 498, endPoint y: 561, distance: 157.2
click at [496, 562] on p "Total Adjustments" at bounding box center [950, 554] width 911 height 19
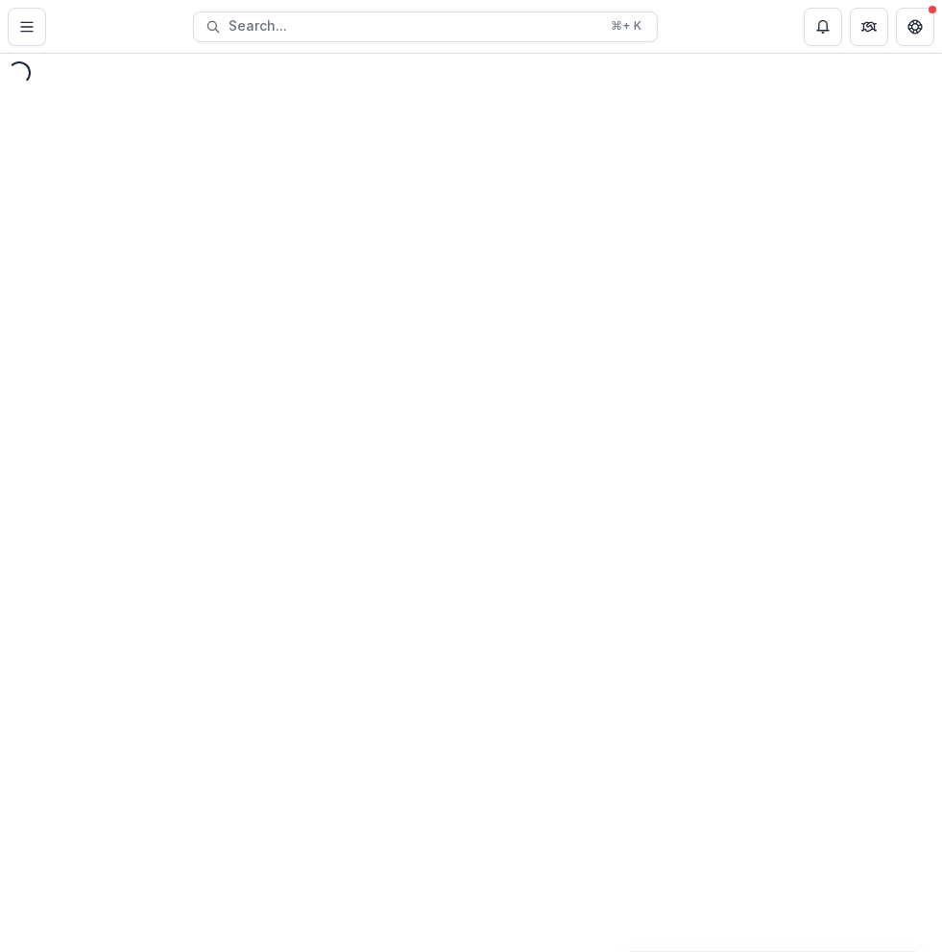
select select "**********"
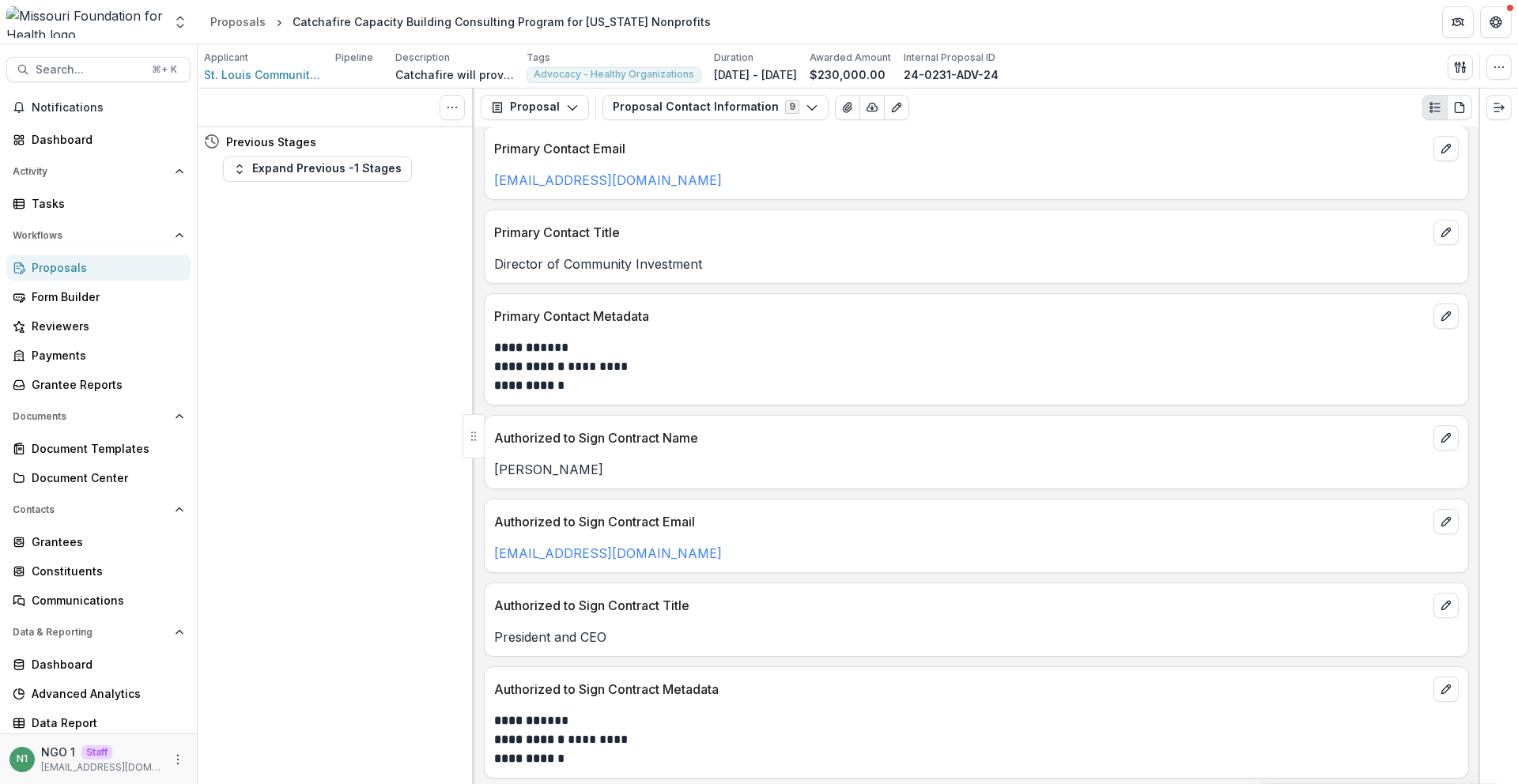
scroll to position [99, 0]
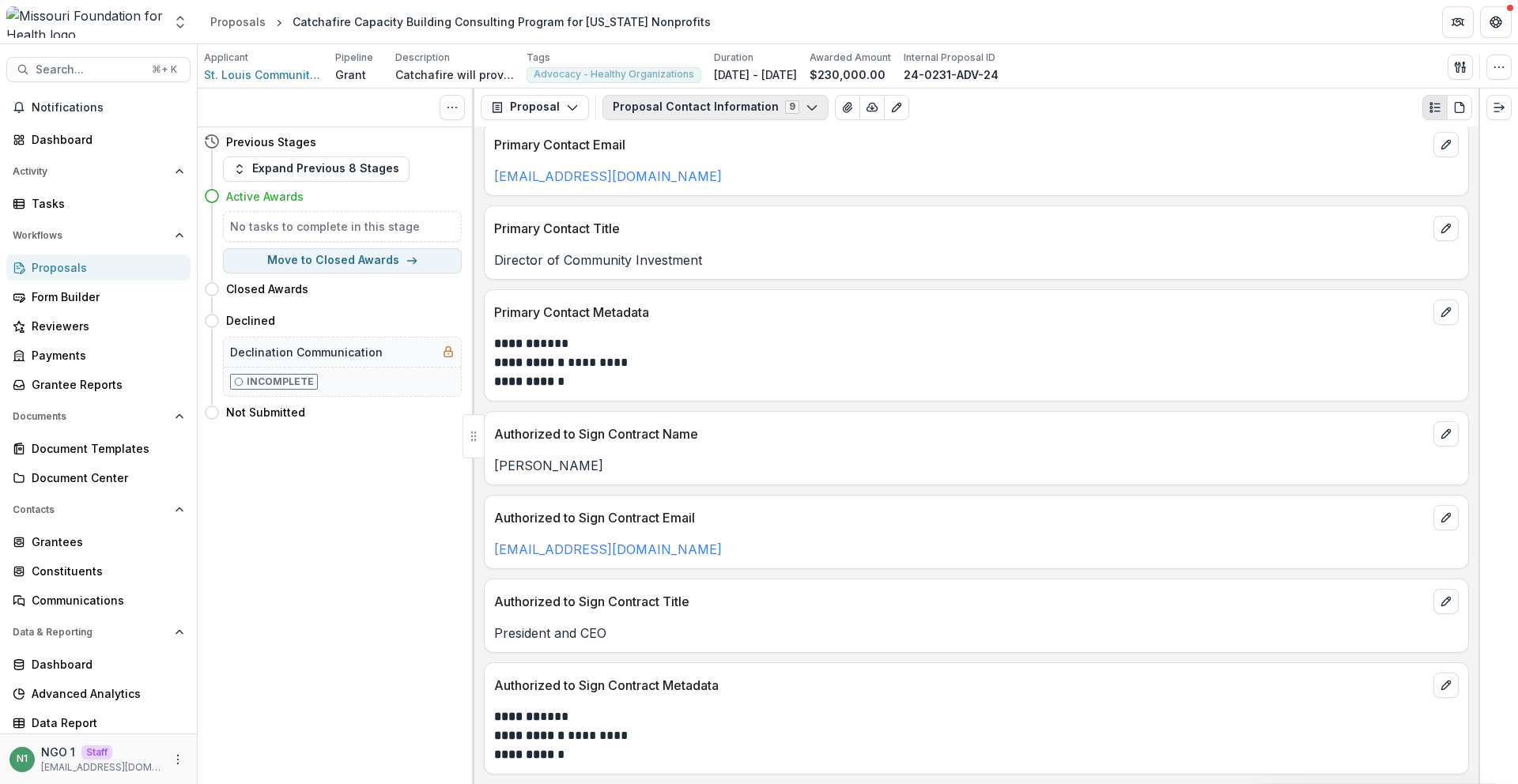
click at [736, 115] on button "Proposal Contact Information 9" at bounding box center [716, 107] width 227 height 26
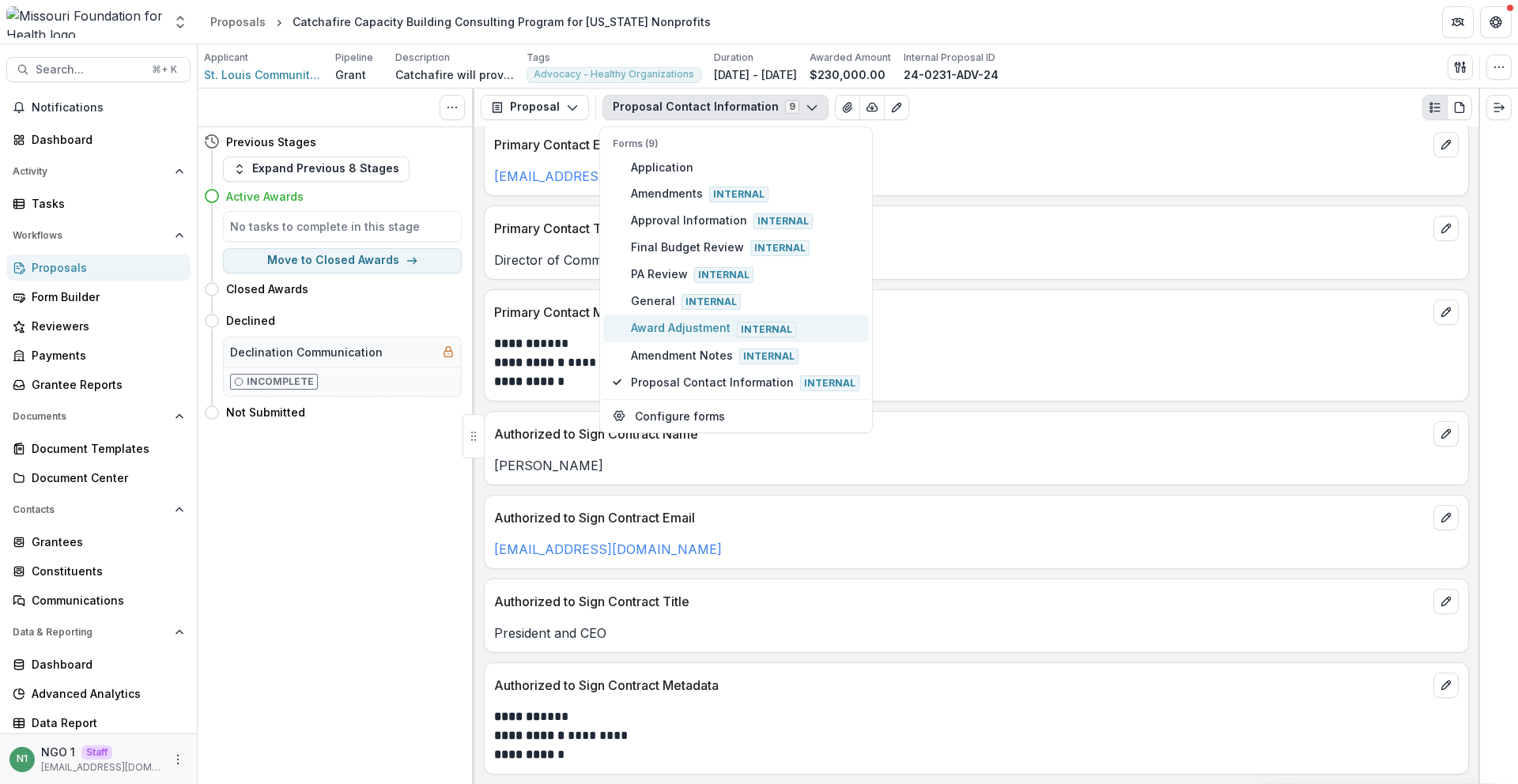
click at [707, 327] on span "Award Adjustment Internal" at bounding box center [745, 328] width 228 height 17
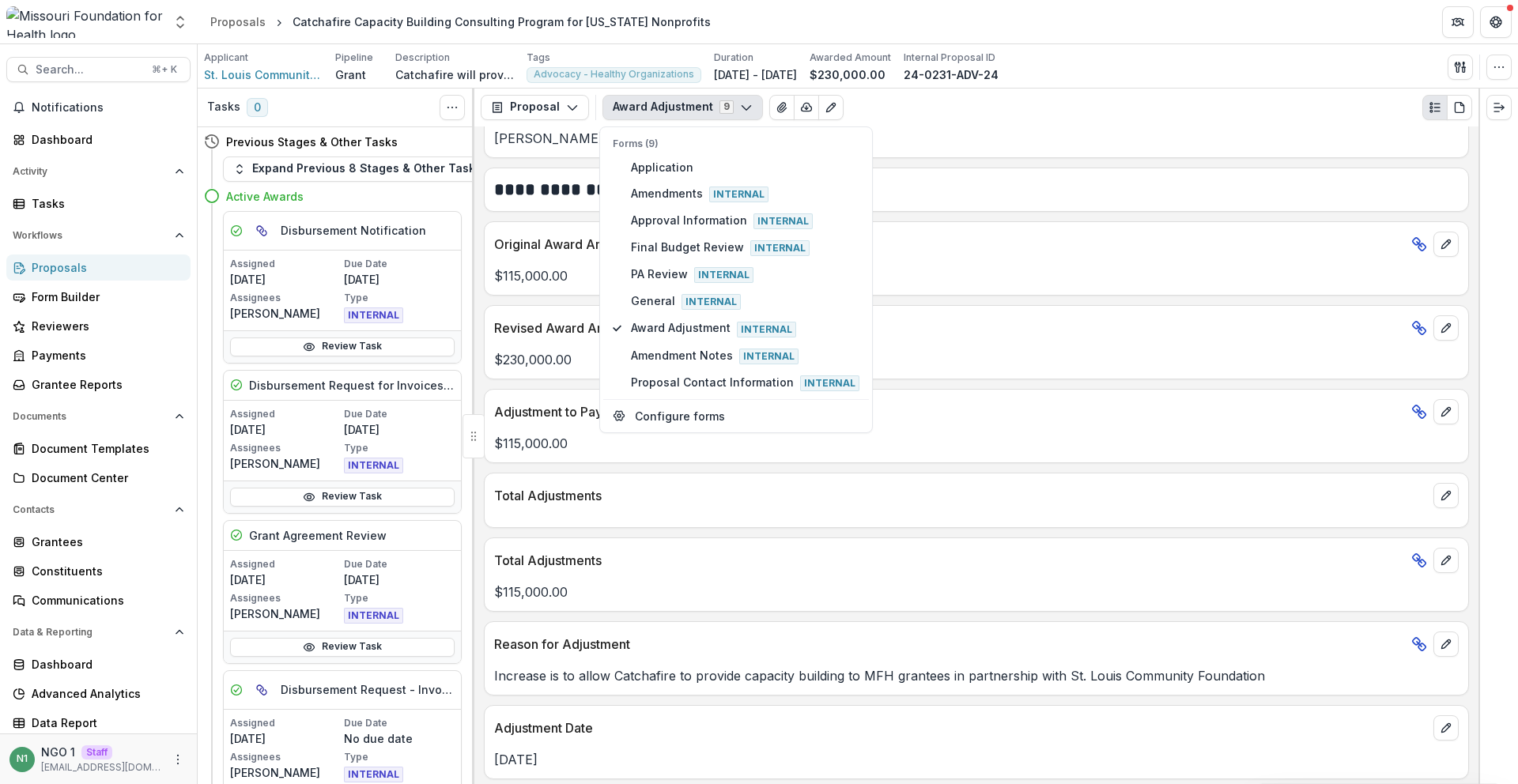
scroll to position [226, 0]
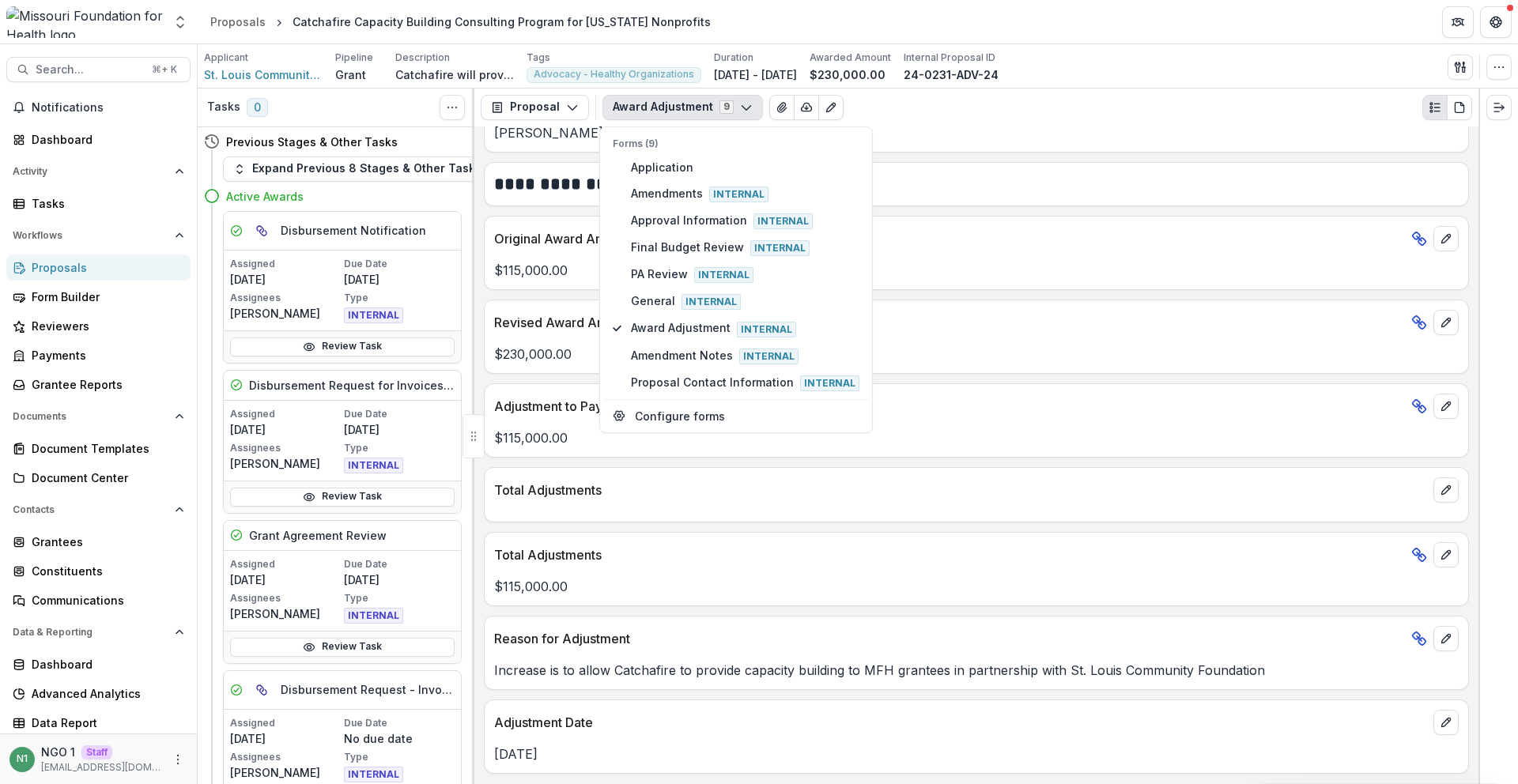
click at [758, 551] on p "Total Adjustments" at bounding box center [950, 554] width 911 height 19
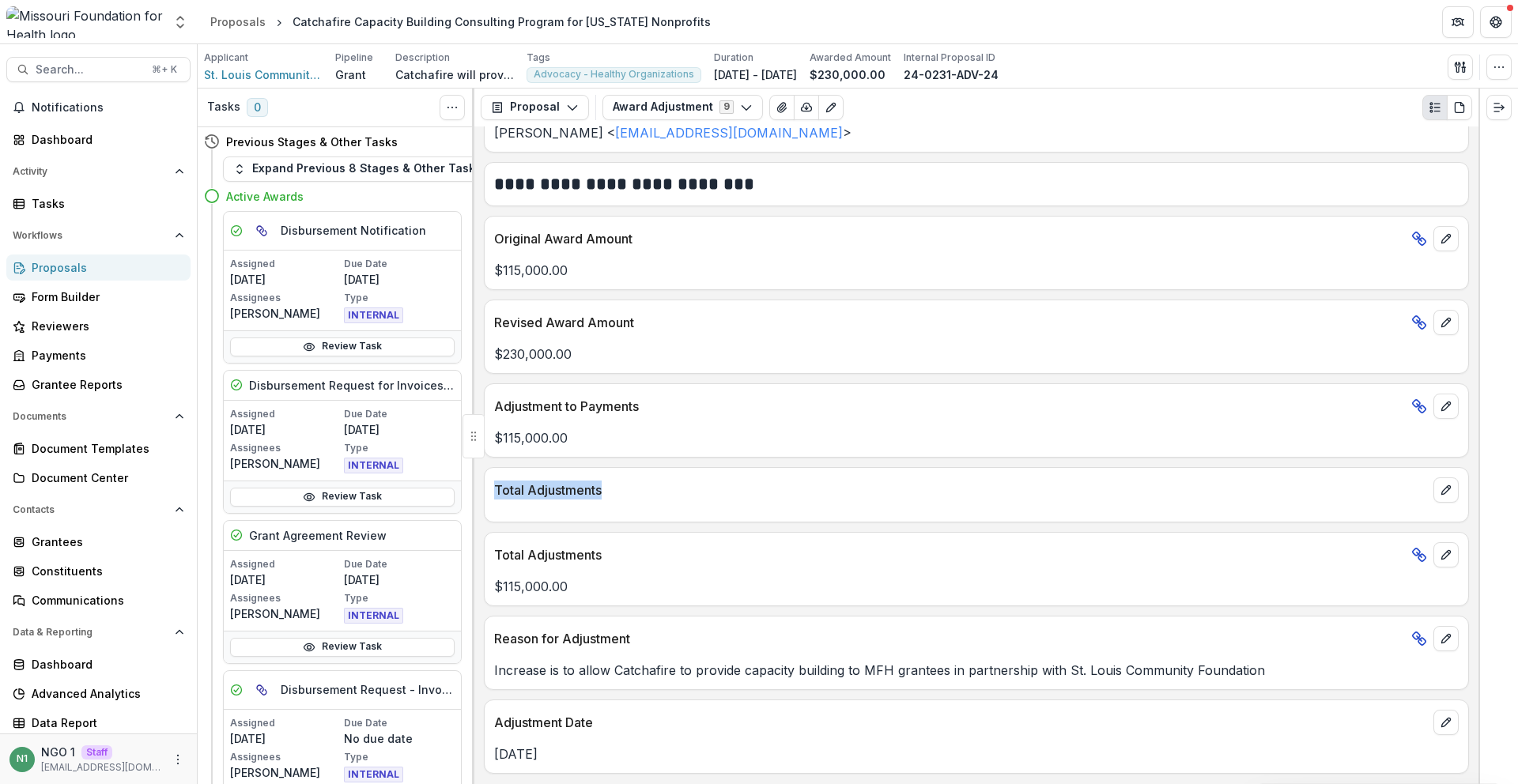
drag, startPoint x: 546, startPoint y: 488, endPoint x: 763, endPoint y: 506, distance: 217.7
click at [479, 485] on div "**********" at bounding box center [976, 455] width 1004 height 658
drag, startPoint x: 943, startPoint y: 500, endPoint x: 1186, endPoint y: 510, distance: 243.2
click at [944, 500] on p "Total Adjustments" at bounding box center [960, 490] width 933 height 19
drag, startPoint x: 1427, startPoint y: 500, endPoint x: 1437, endPoint y: 492, distance: 12.8
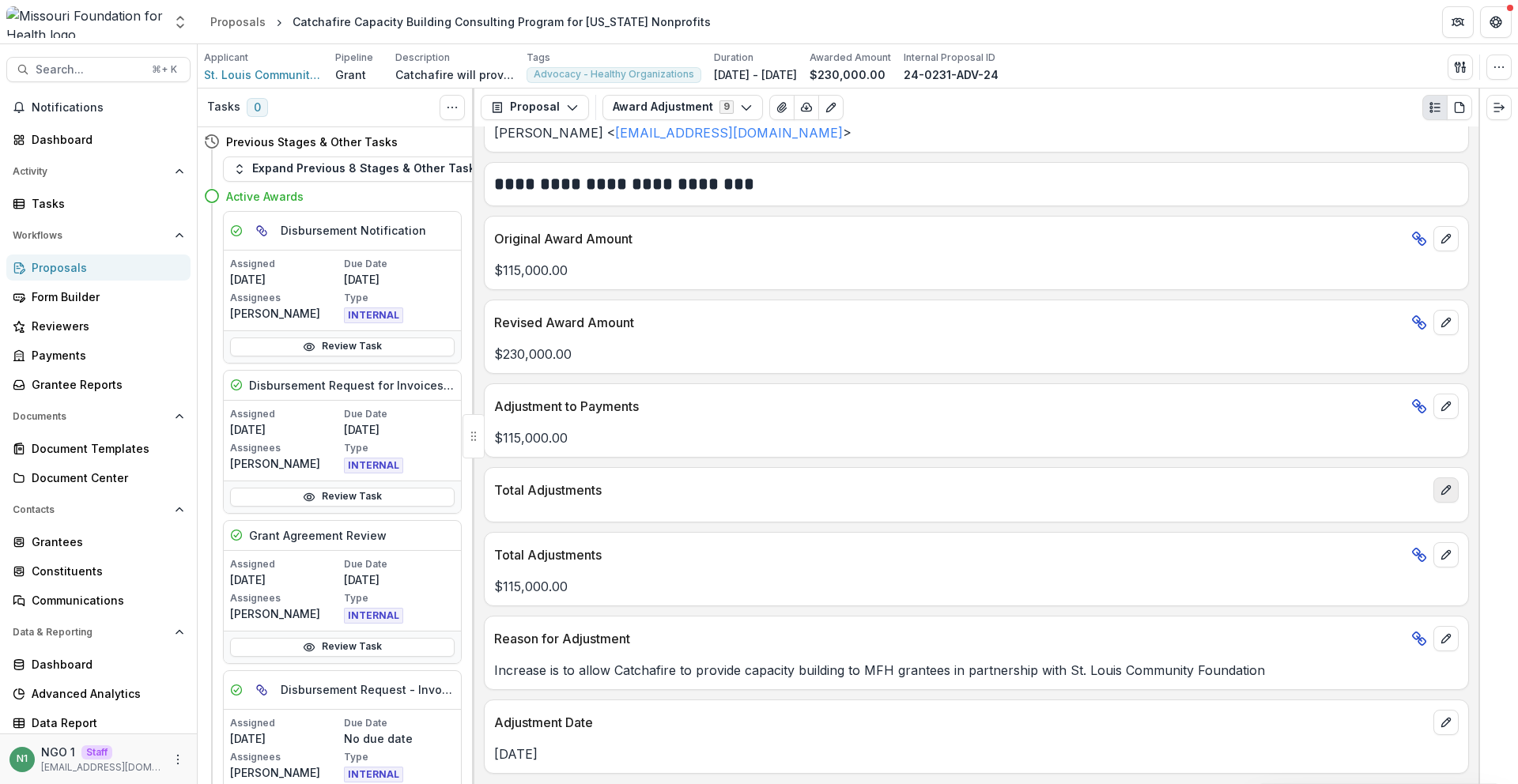
click at [1427, 499] on div "Total Adjustments" at bounding box center [977, 485] width 983 height 35
click at [1440, 492] on icon "edit" at bounding box center [1446, 490] width 12 height 12
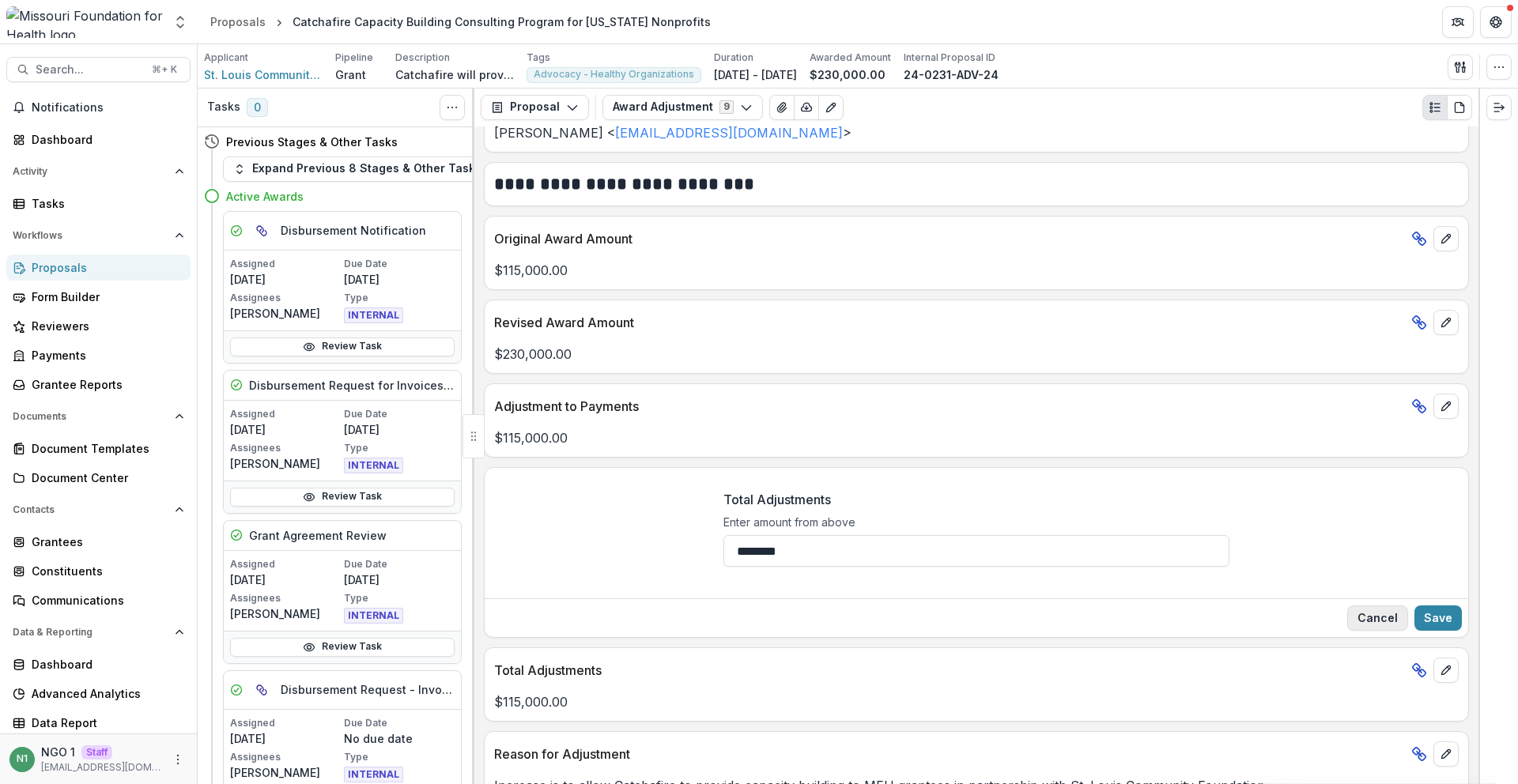
click at [1366, 618] on button "Cancel" at bounding box center [1378, 618] width 61 height 26
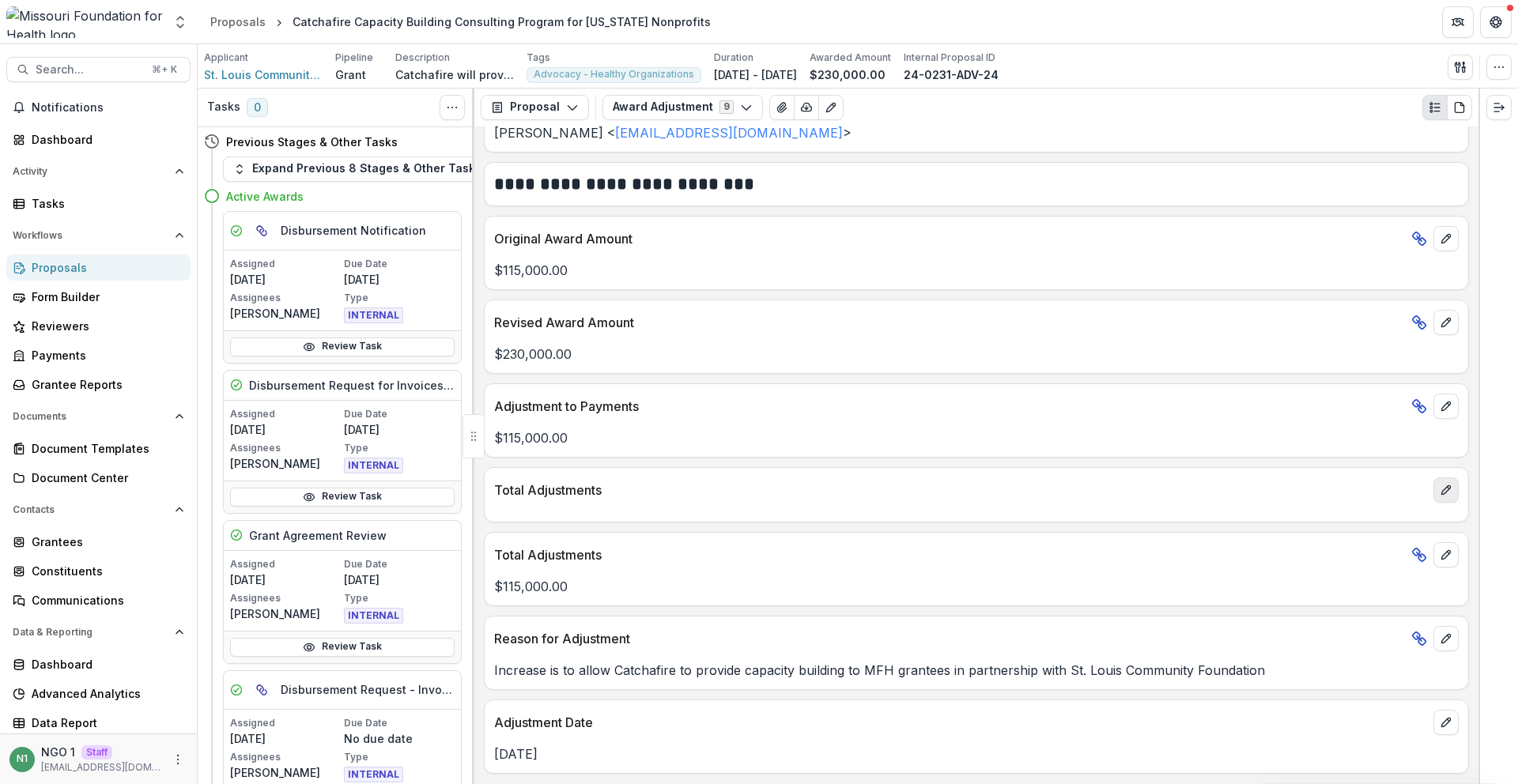
click at [1441, 490] on icon "edit" at bounding box center [1446, 490] width 12 height 12
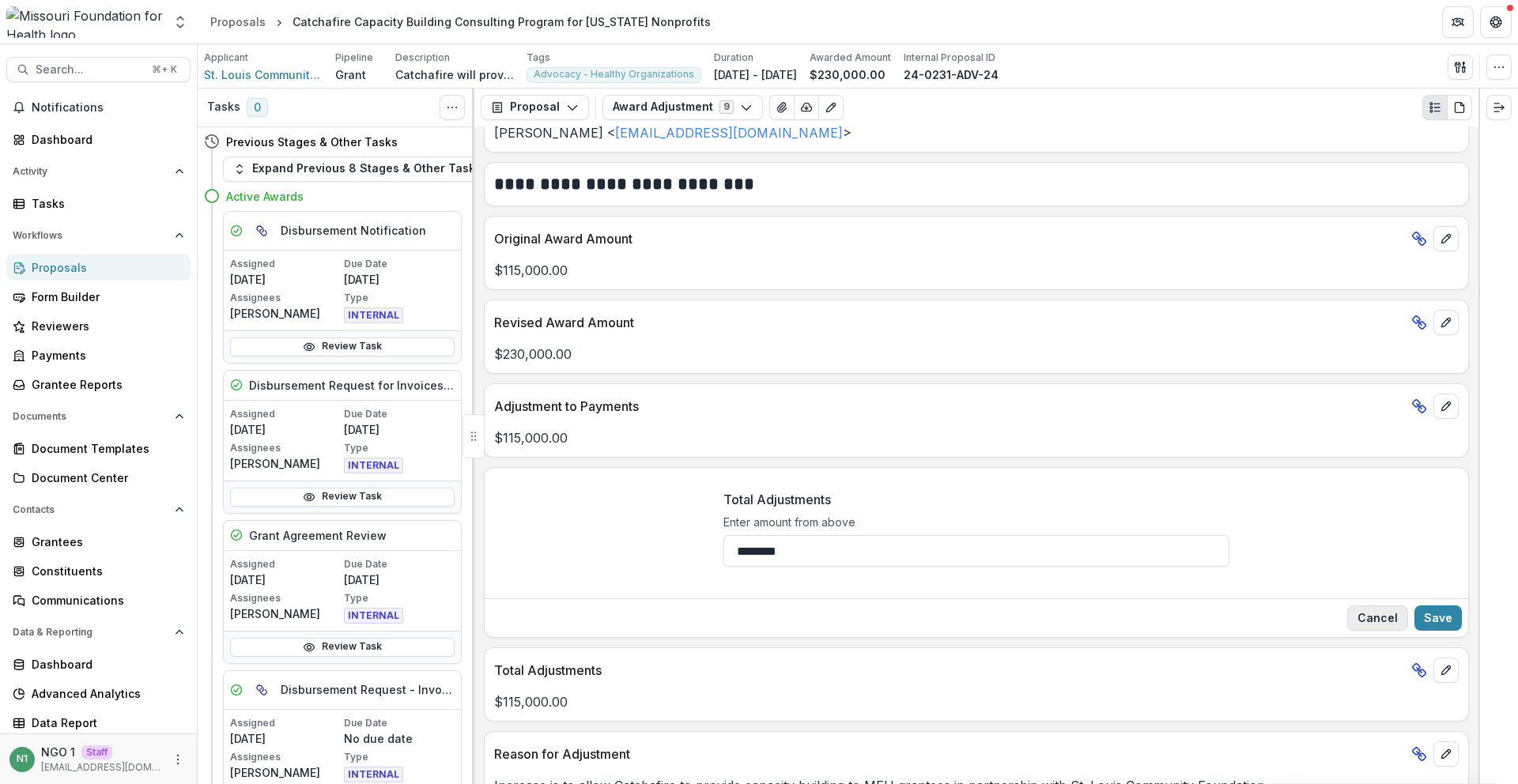
click at [1366, 615] on button "Cancel" at bounding box center [1378, 618] width 61 height 26
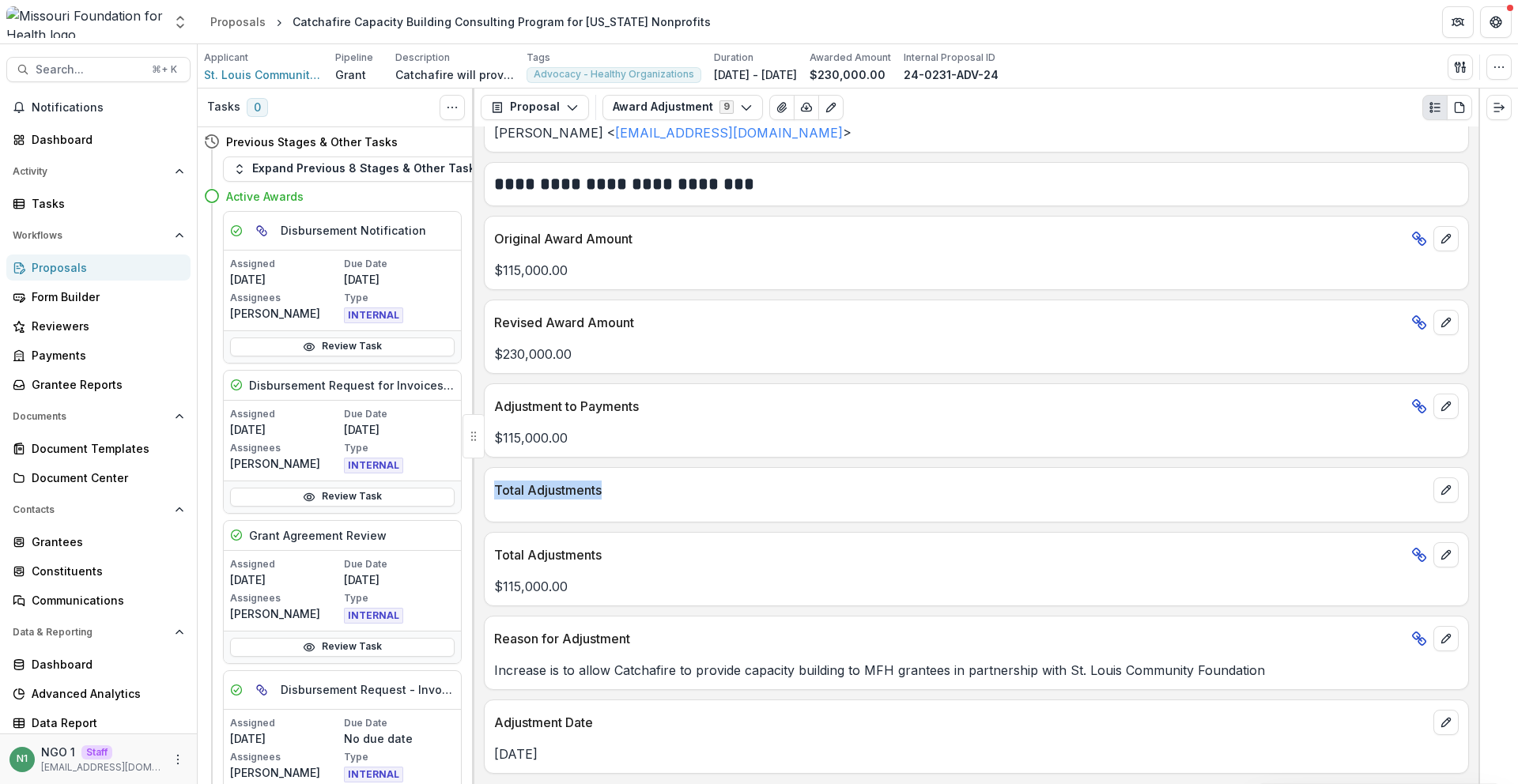
click at [627, 497] on div "Total Adjustments" at bounding box center [977, 485] width 983 height 35
click at [642, 497] on p "Total Adjustments" at bounding box center [960, 490] width 933 height 19
drag, startPoint x: 634, startPoint y: 516, endPoint x: 491, endPoint y: 488, distance: 145.7
click at [491, 488] on div "Total Adjustments" at bounding box center [977, 494] width 985 height 55
click at [492, 488] on div "Total Adjustments" at bounding box center [977, 485] width 983 height 35
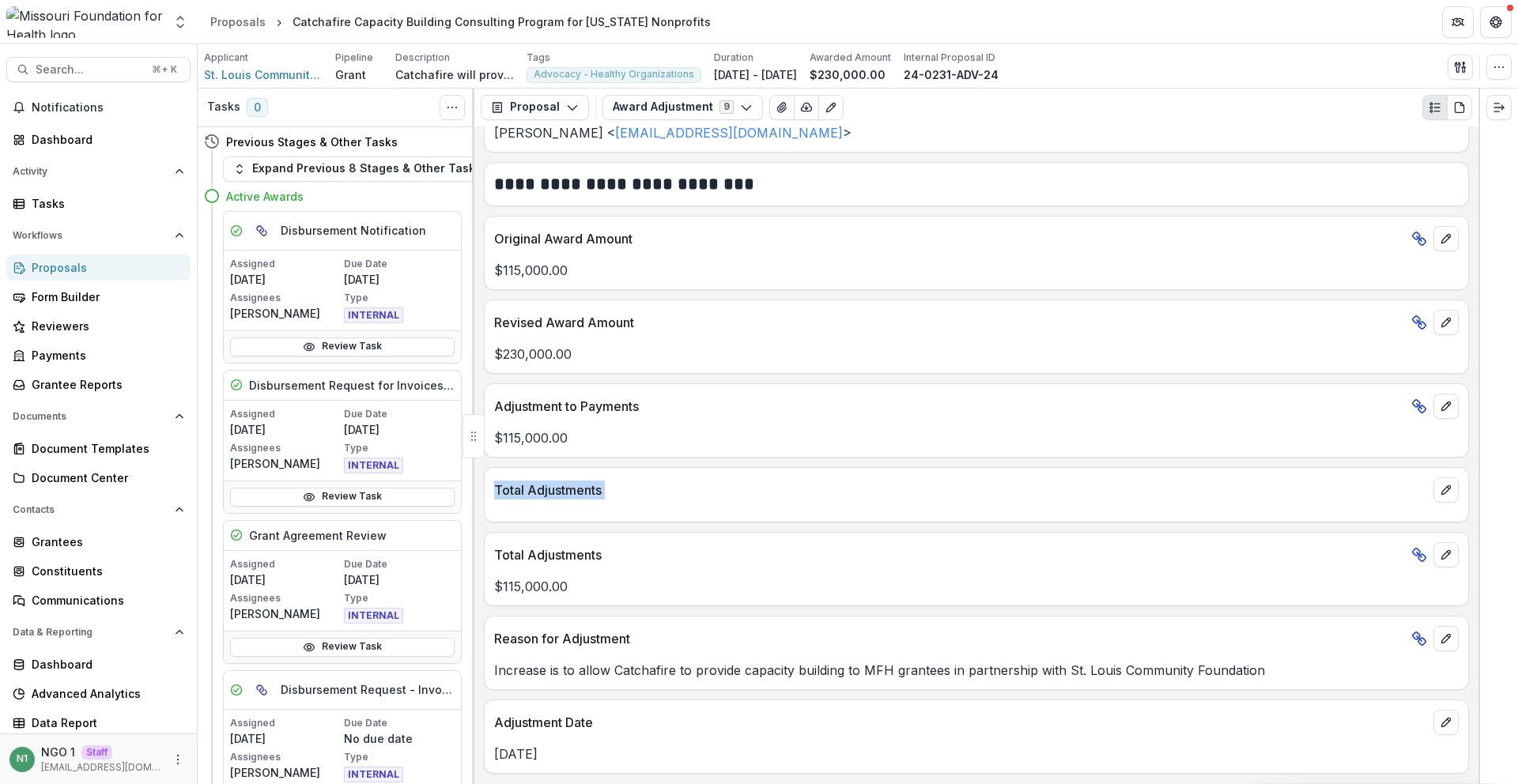
drag, startPoint x: 492, startPoint y: 488, endPoint x: 663, endPoint y: 520, distance: 174.0
click at [662, 521] on div "Total Adjustments" at bounding box center [977, 494] width 985 height 55
click at [664, 520] on div "Total Adjustments" at bounding box center [977, 494] width 985 height 55
click at [1440, 407] on icon "edit" at bounding box center [1446, 406] width 12 height 12
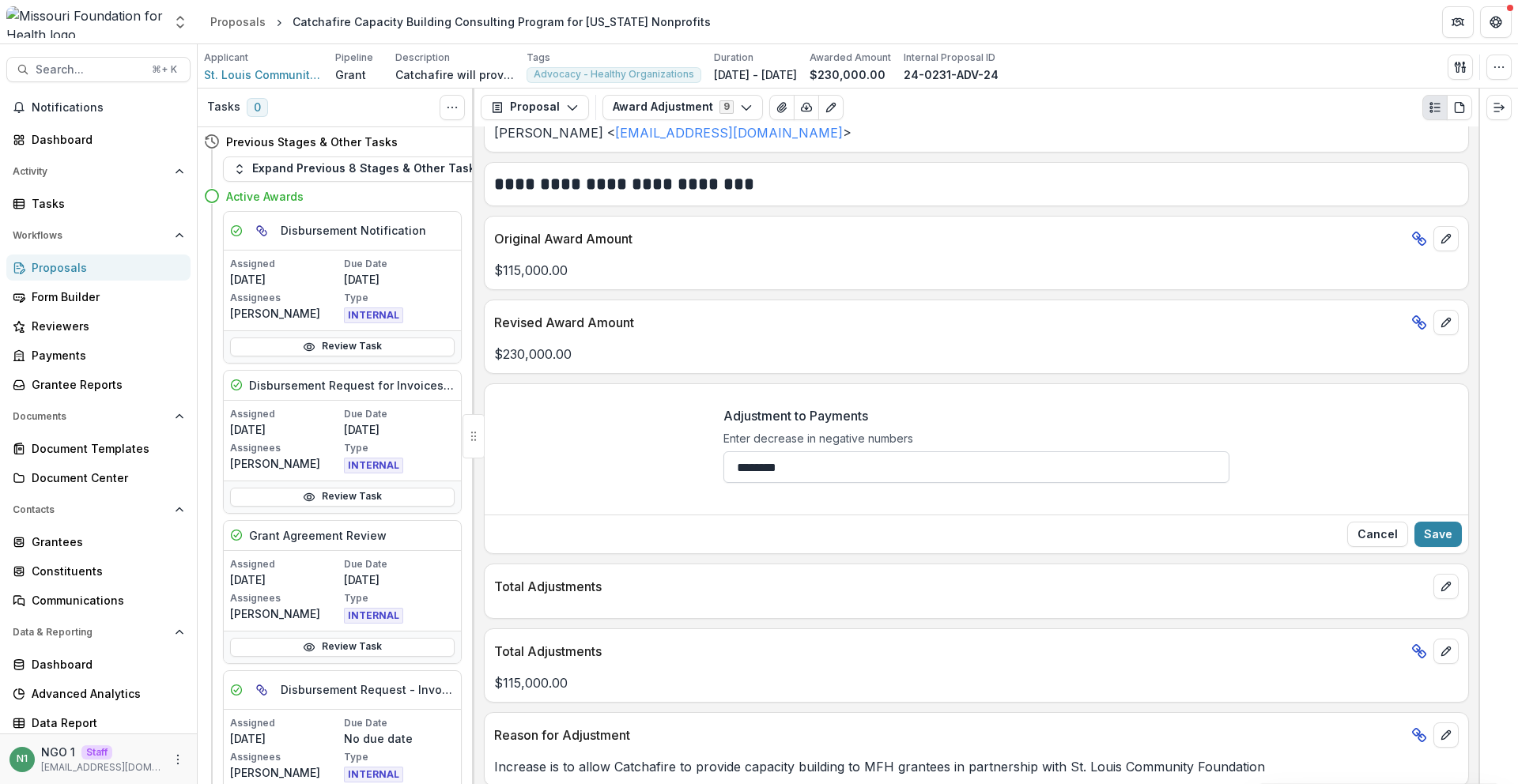
click at [864, 483] on input "********" at bounding box center [977, 467] width 506 height 31
type input "********"
click at [1436, 546] on button "Save" at bounding box center [1439, 534] width 48 height 26
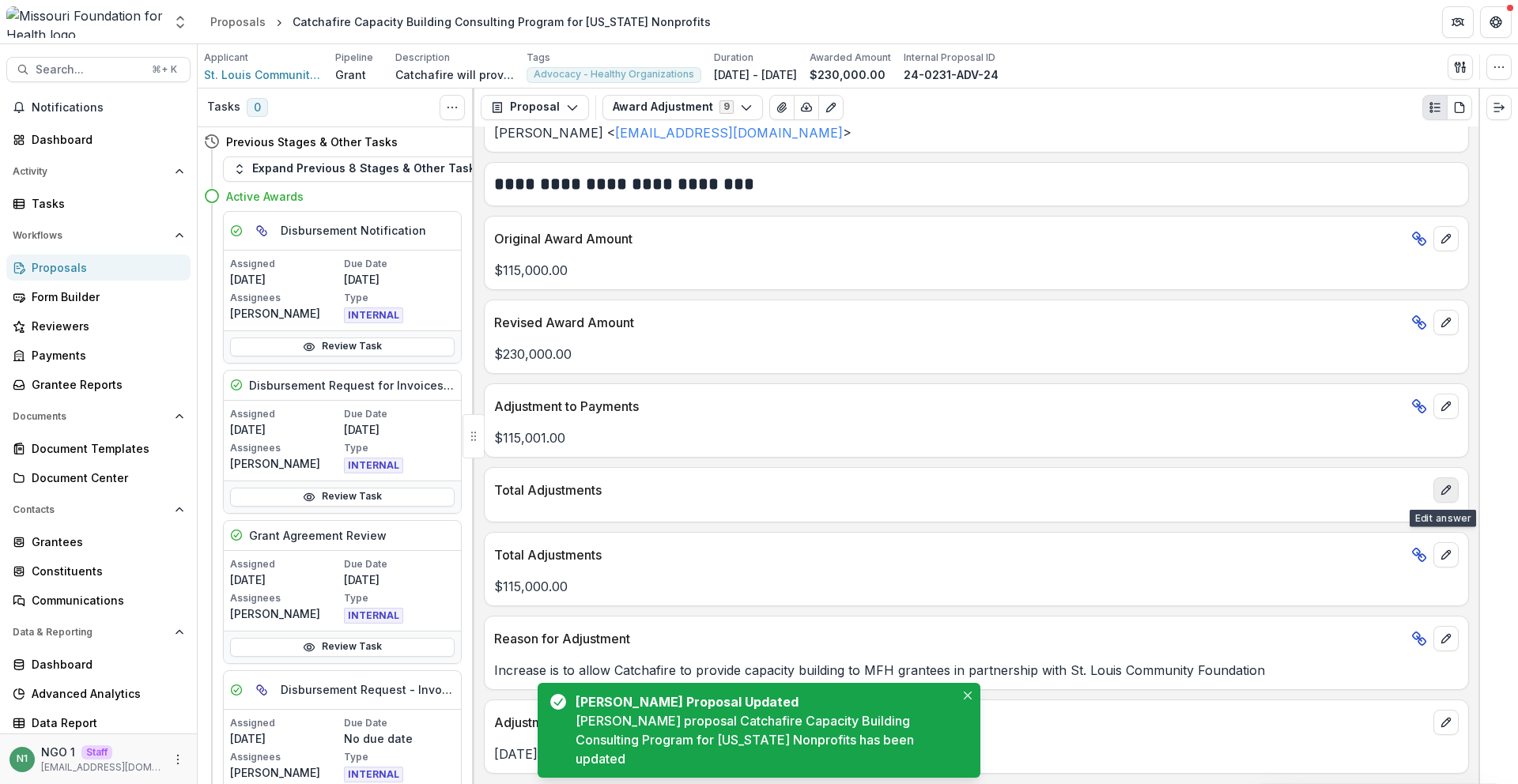
click at [1441, 489] on icon "edit" at bounding box center [1446, 490] width 12 height 12
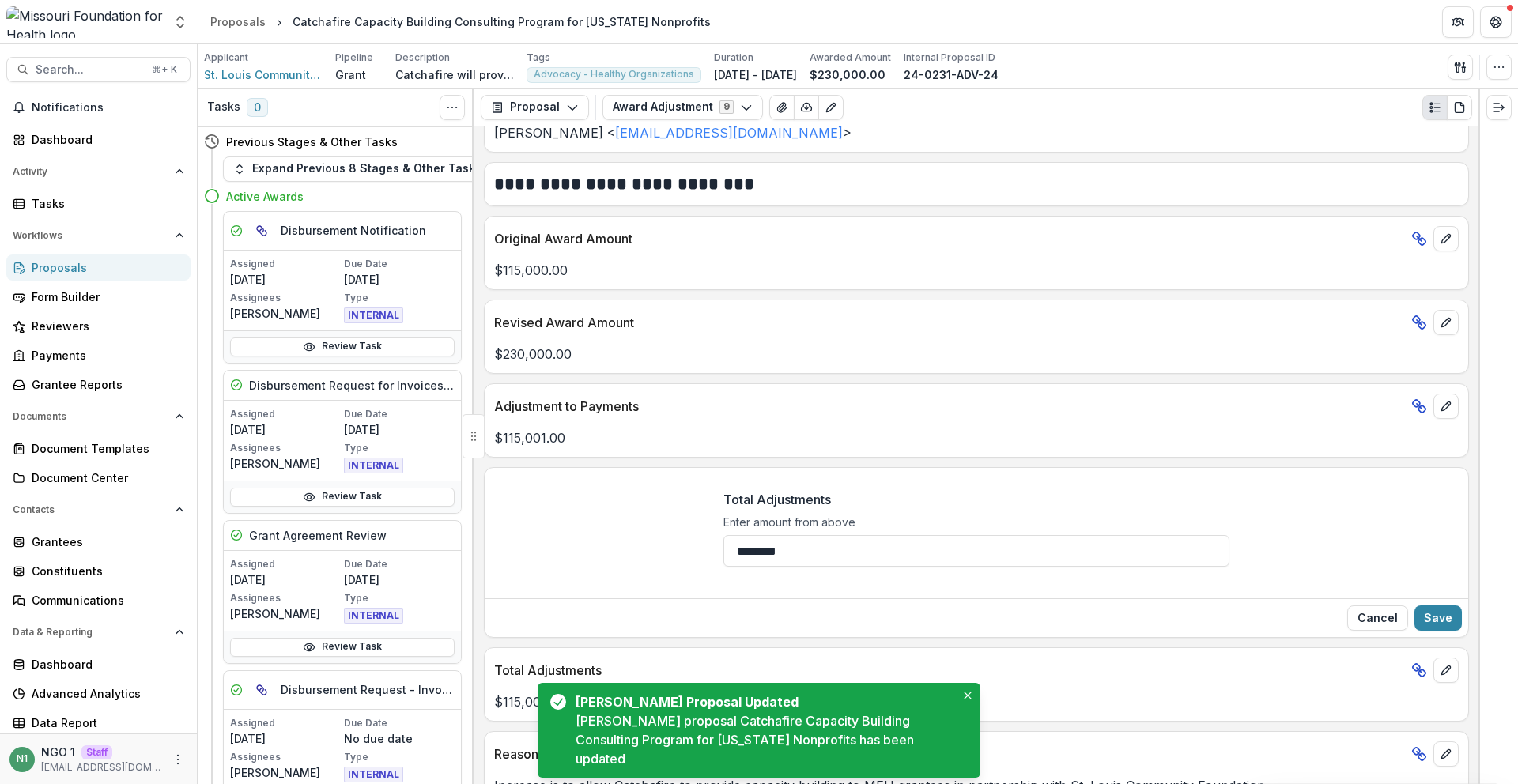
click at [1380, 617] on button "Cancel" at bounding box center [1378, 618] width 61 height 26
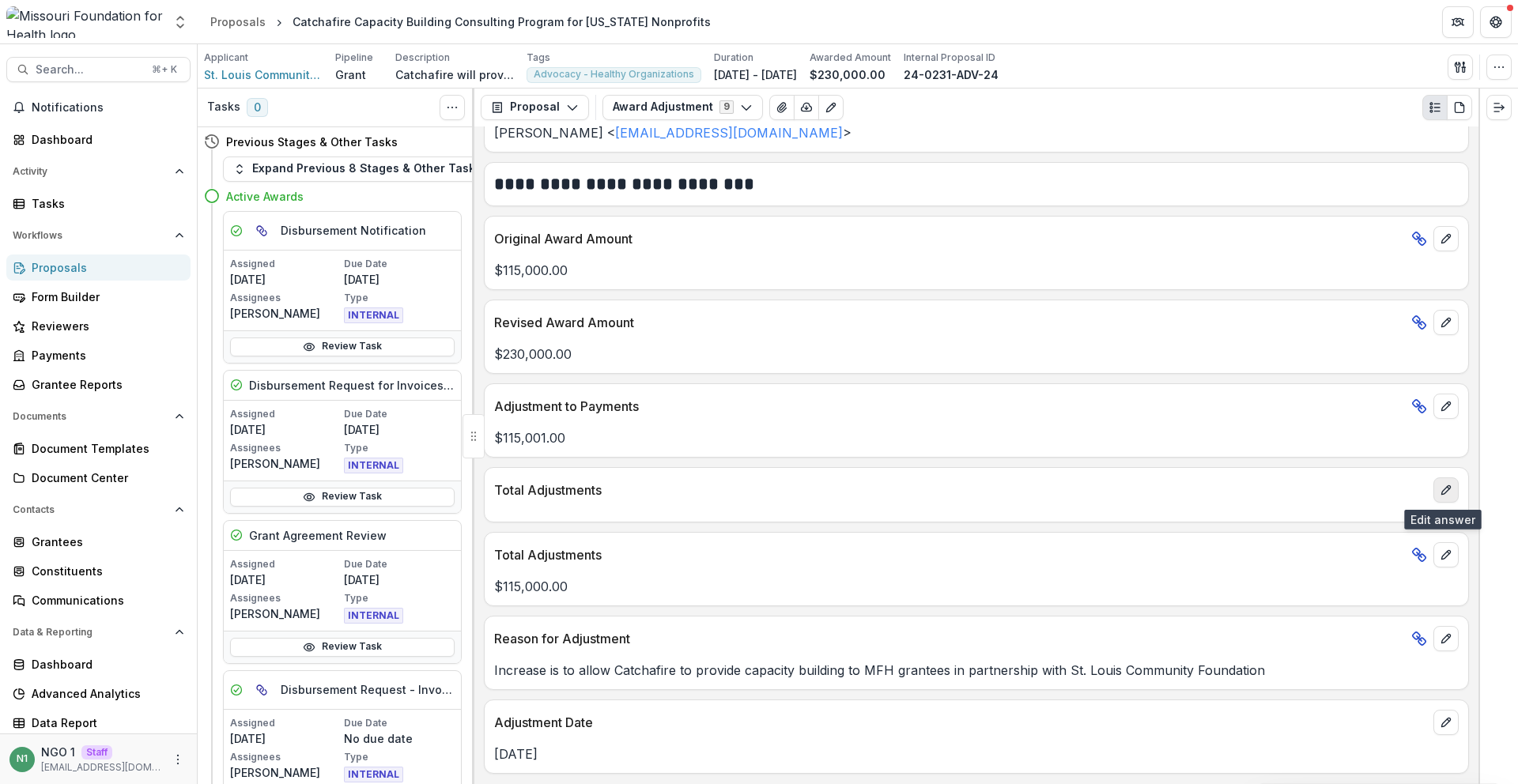
click at [1434, 489] on button "edit" at bounding box center [1446, 490] width 26 height 26
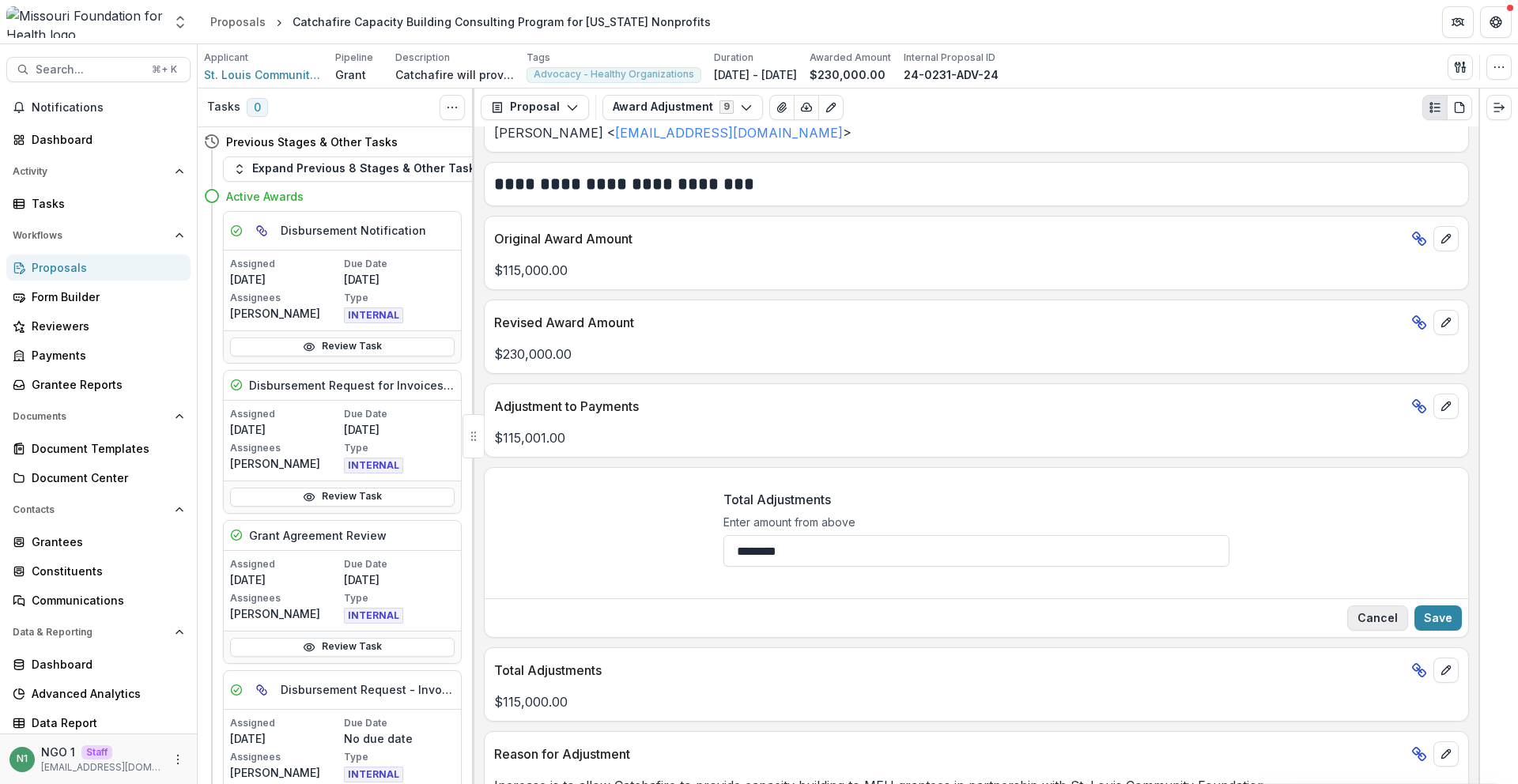
click at [1371, 617] on button "Cancel" at bounding box center [1378, 618] width 61 height 26
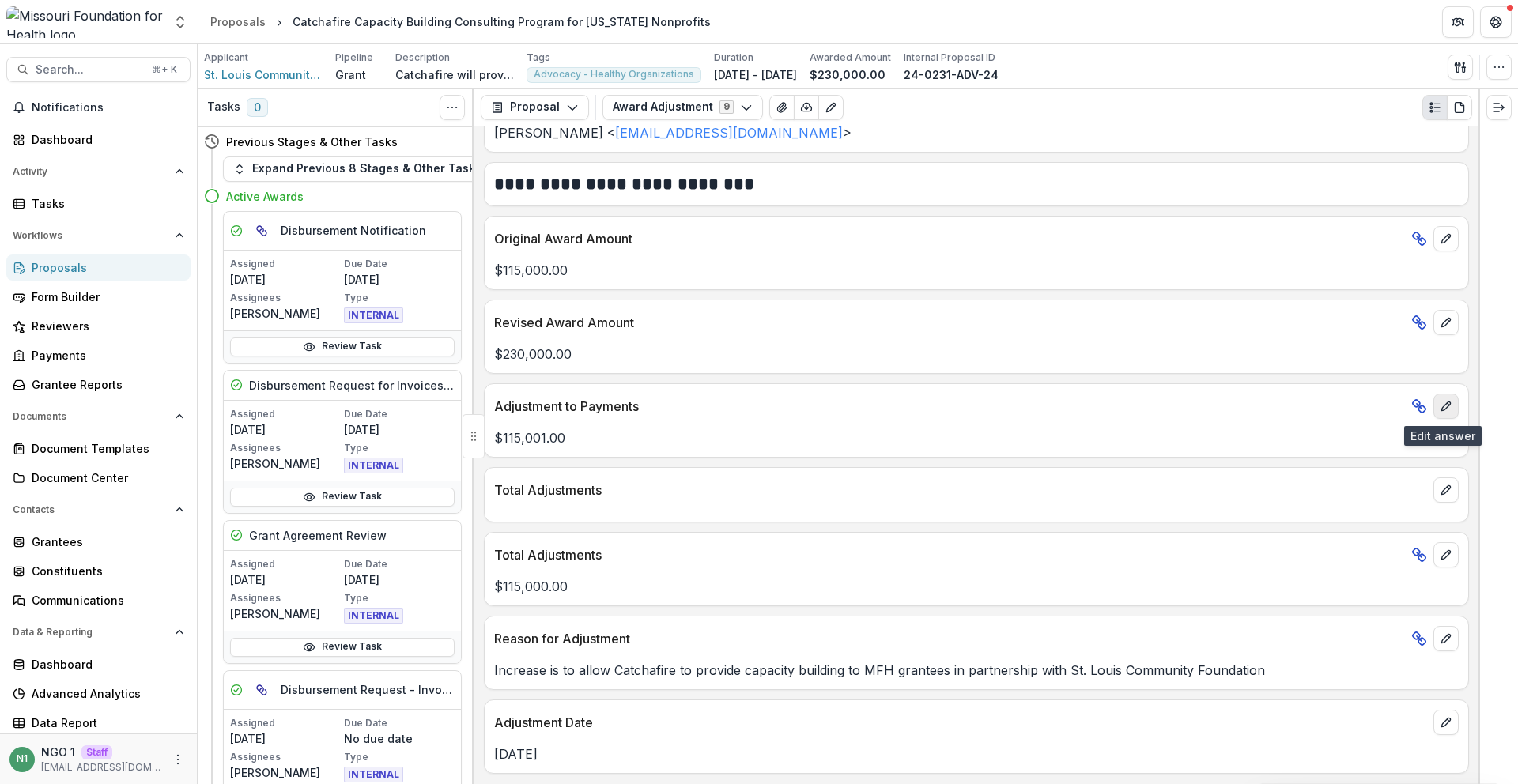
click at [1440, 404] on icon "edit" at bounding box center [1446, 406] width 12 height 12
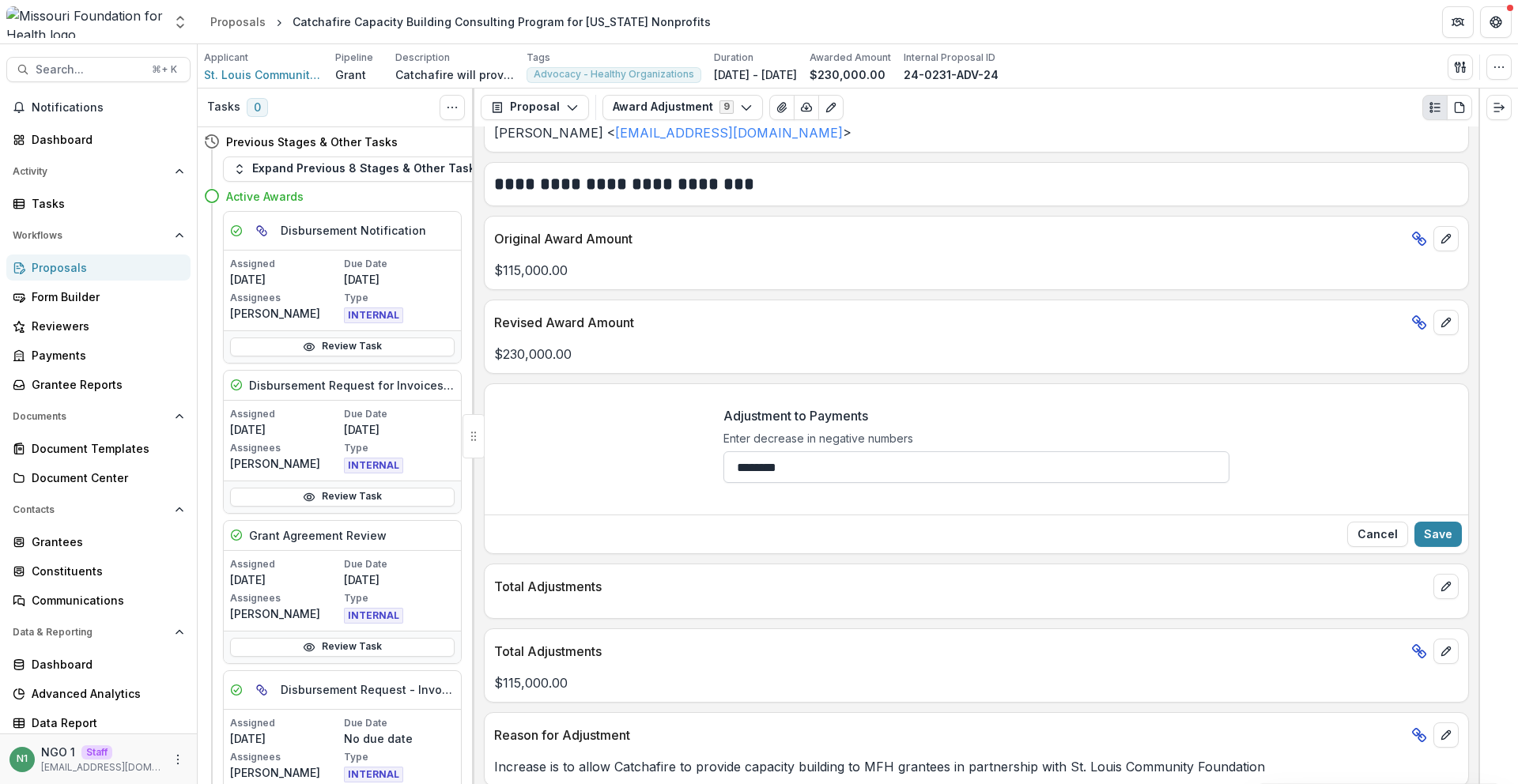
click at [872, 461] on input "********" at bounding box center [977, 467] width 506 height 31
type input "********"
drag, startPoint x: 1425, startPoint y: 526, endPoint x: 1376, endPoint y: 545, distance: 52.6
click at [1425, 527] on button "Save" at bounding box center [1439, 534] width 48 height 26
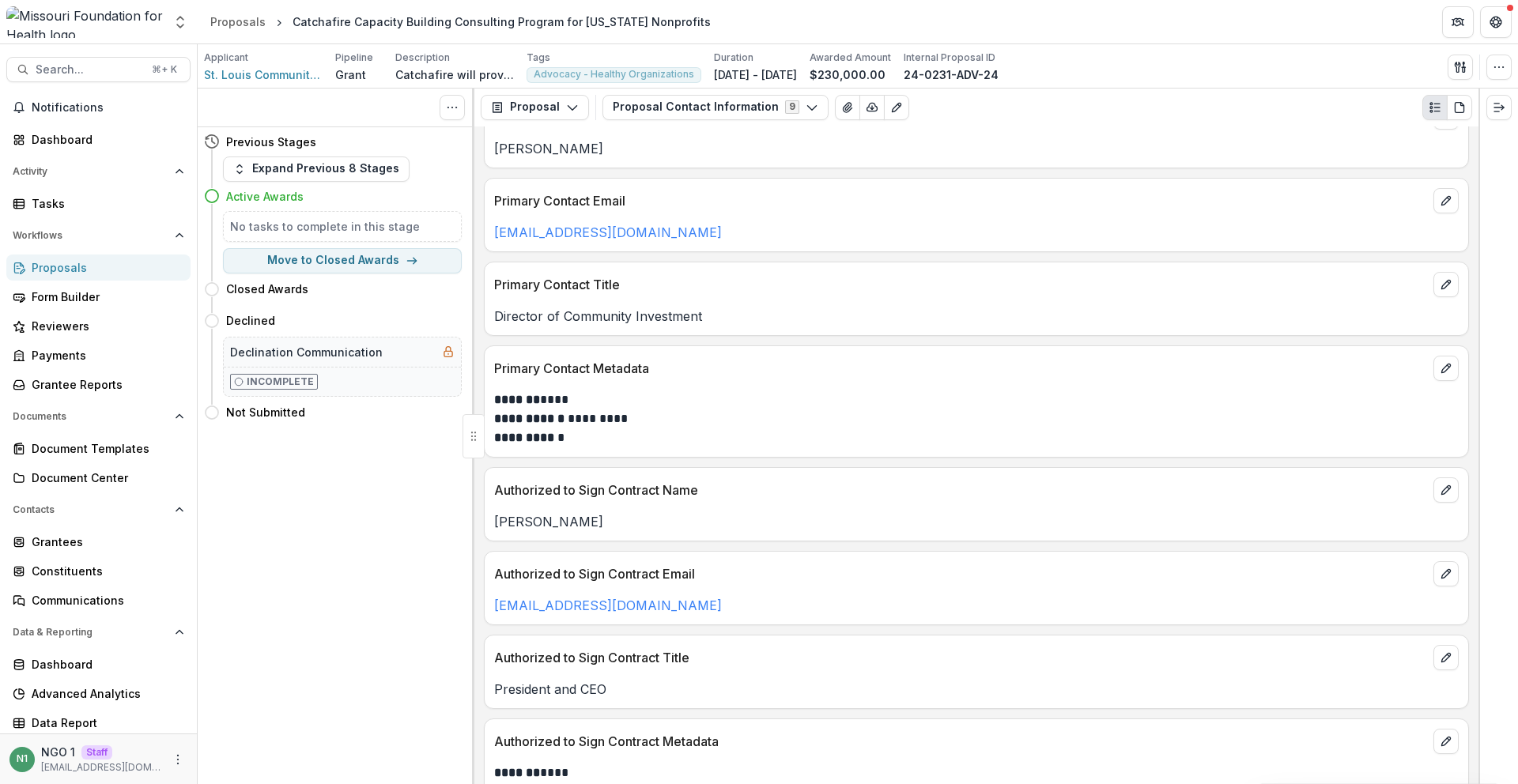
scroll to position [99, 0]
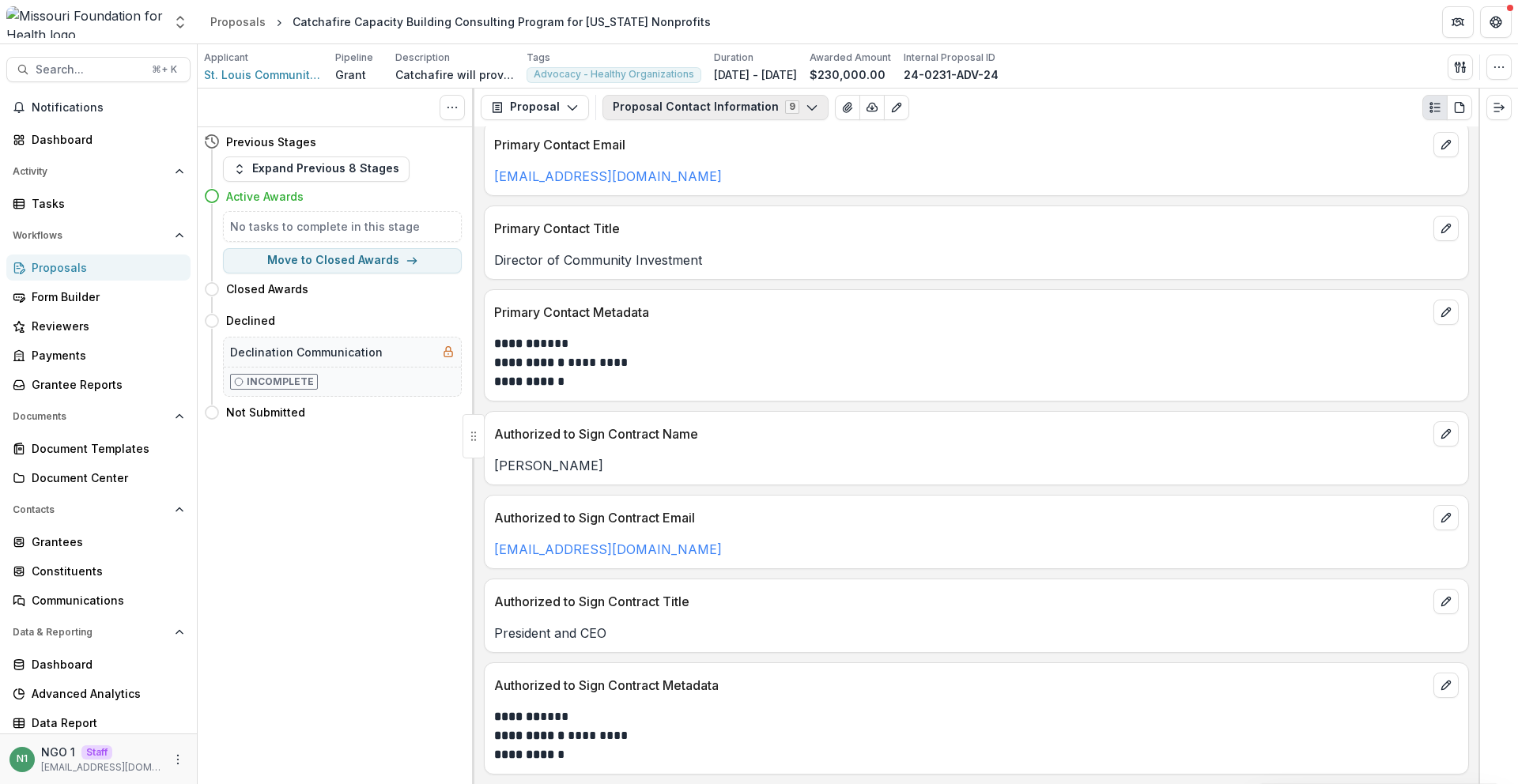
click at [646, 109] on button "Proposal Contact Information 9" at bounding box center [716, 107] width 227 height 26
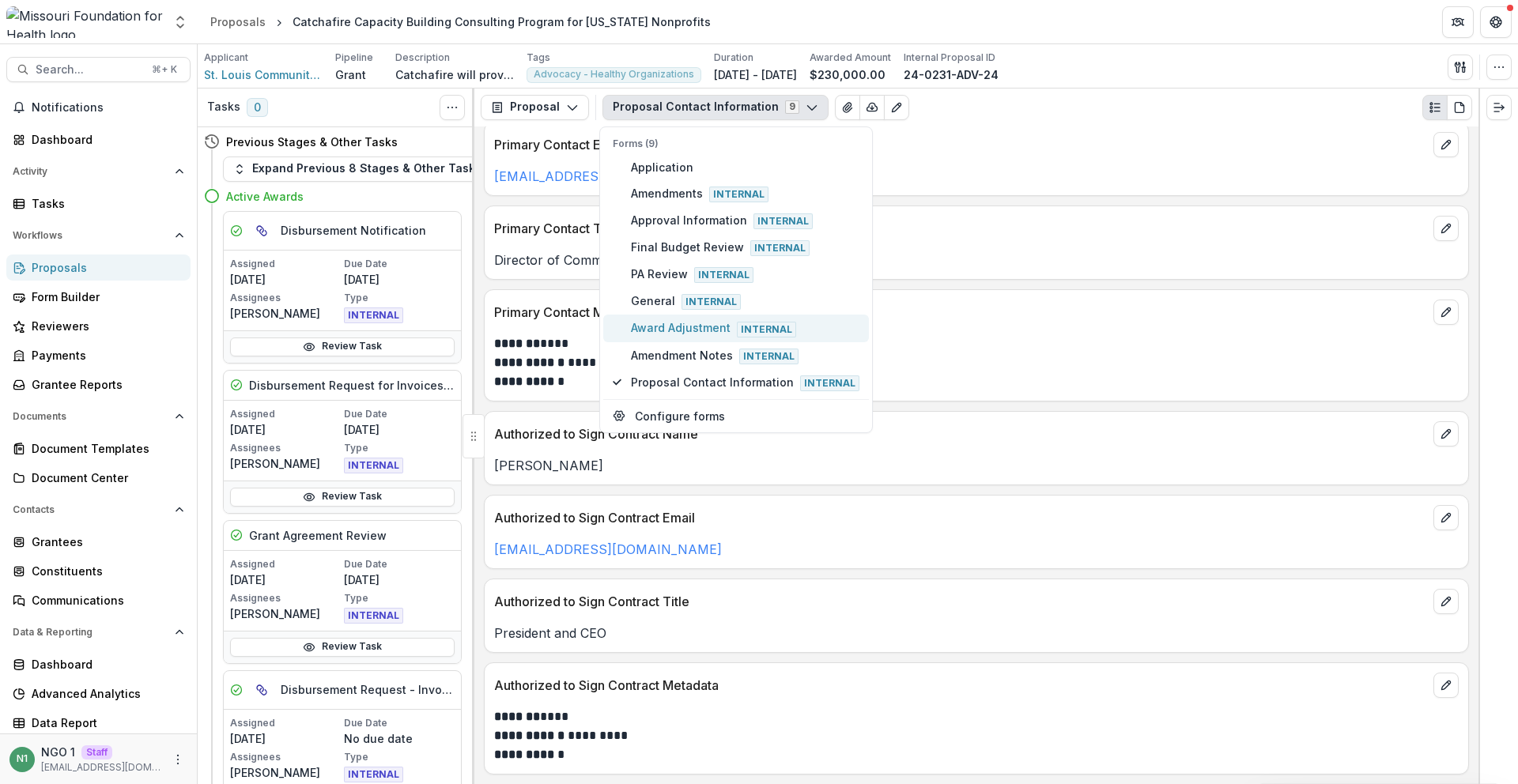
click at [653, 326] on span "Award Adjustment Internal" at bounding box center [745, 328] width 228 height 17
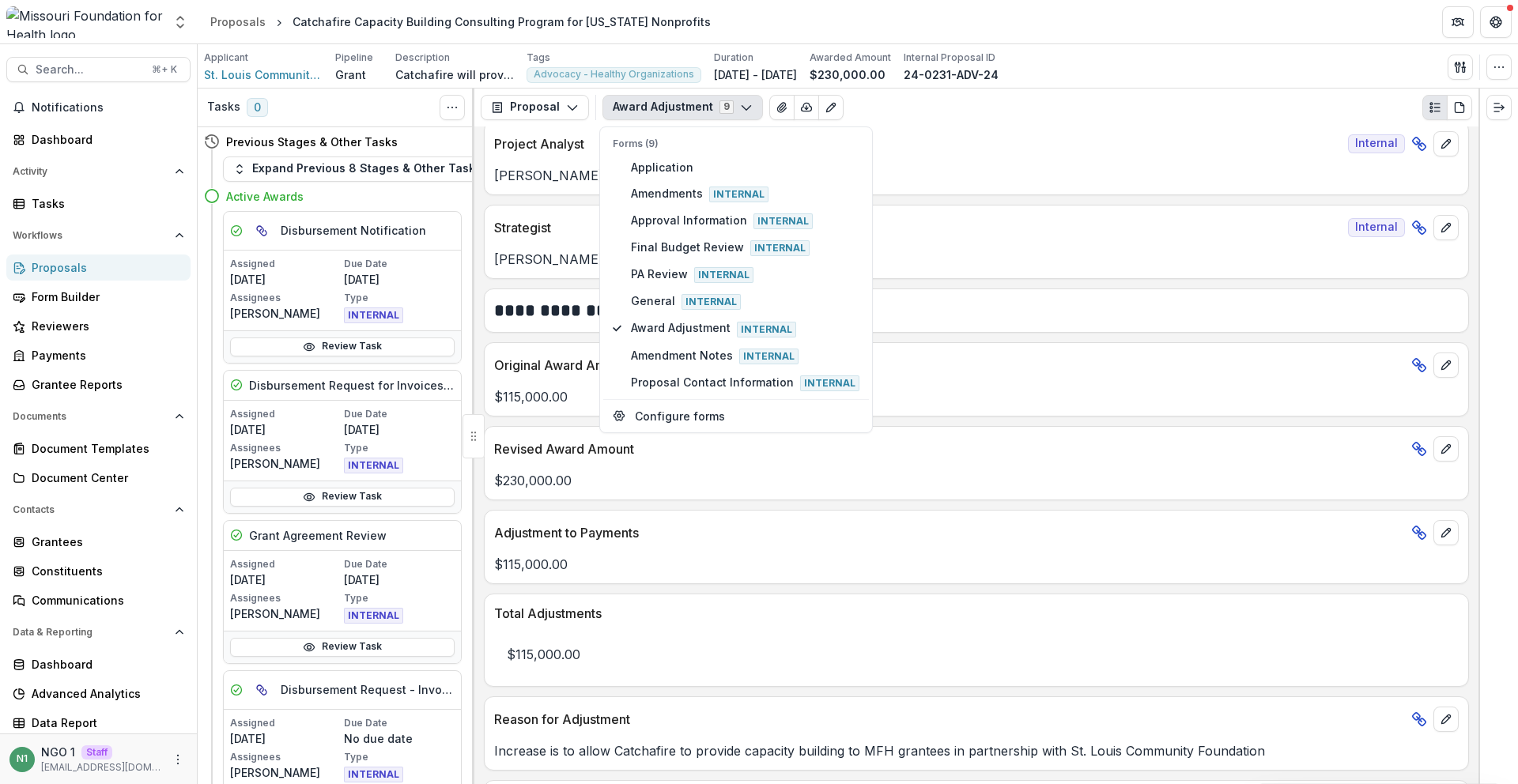
click at [910, 604] on div "Total Adjustments" at bounding box center [977, 609] width 983 height 29
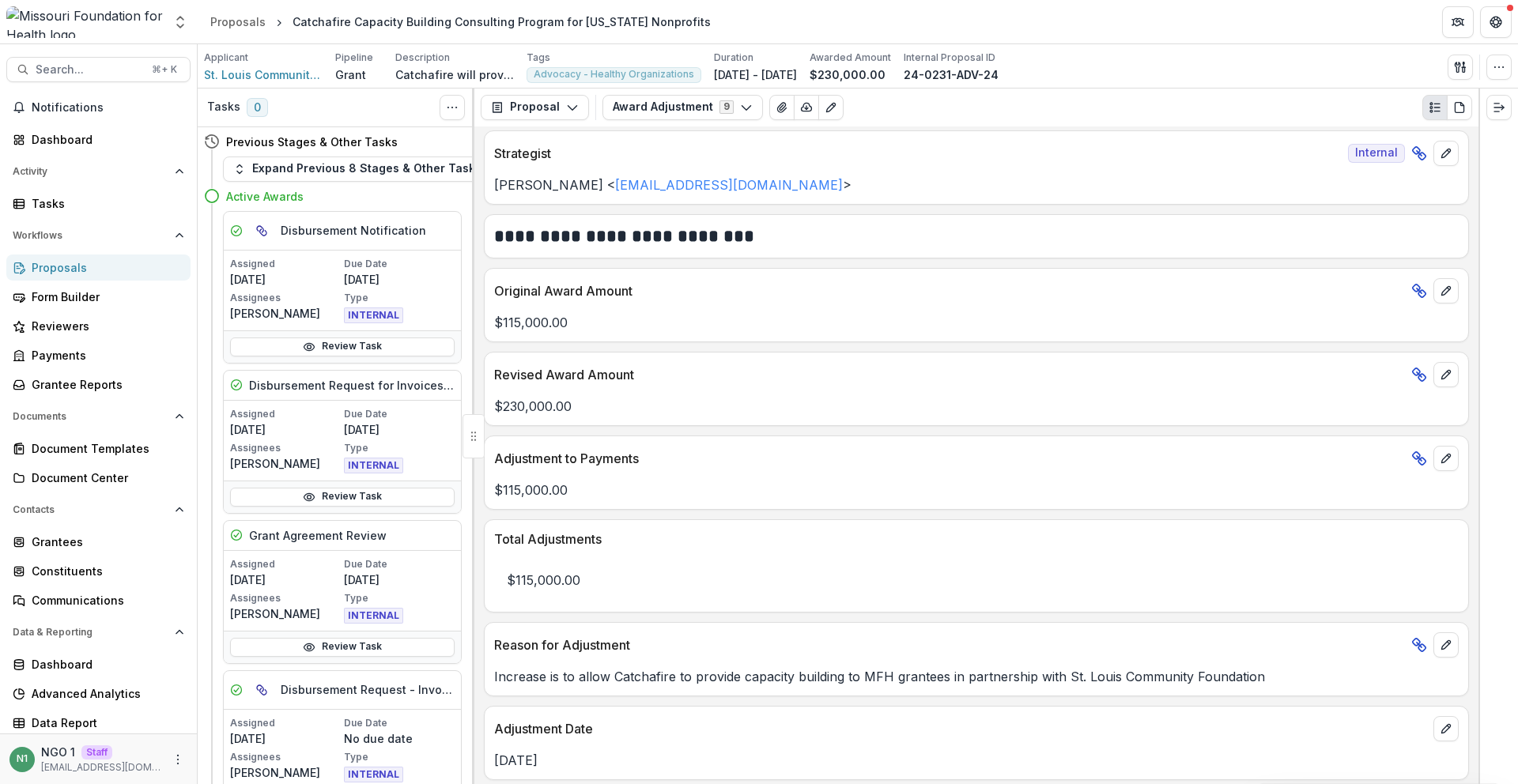
scroll to position [180, 0]
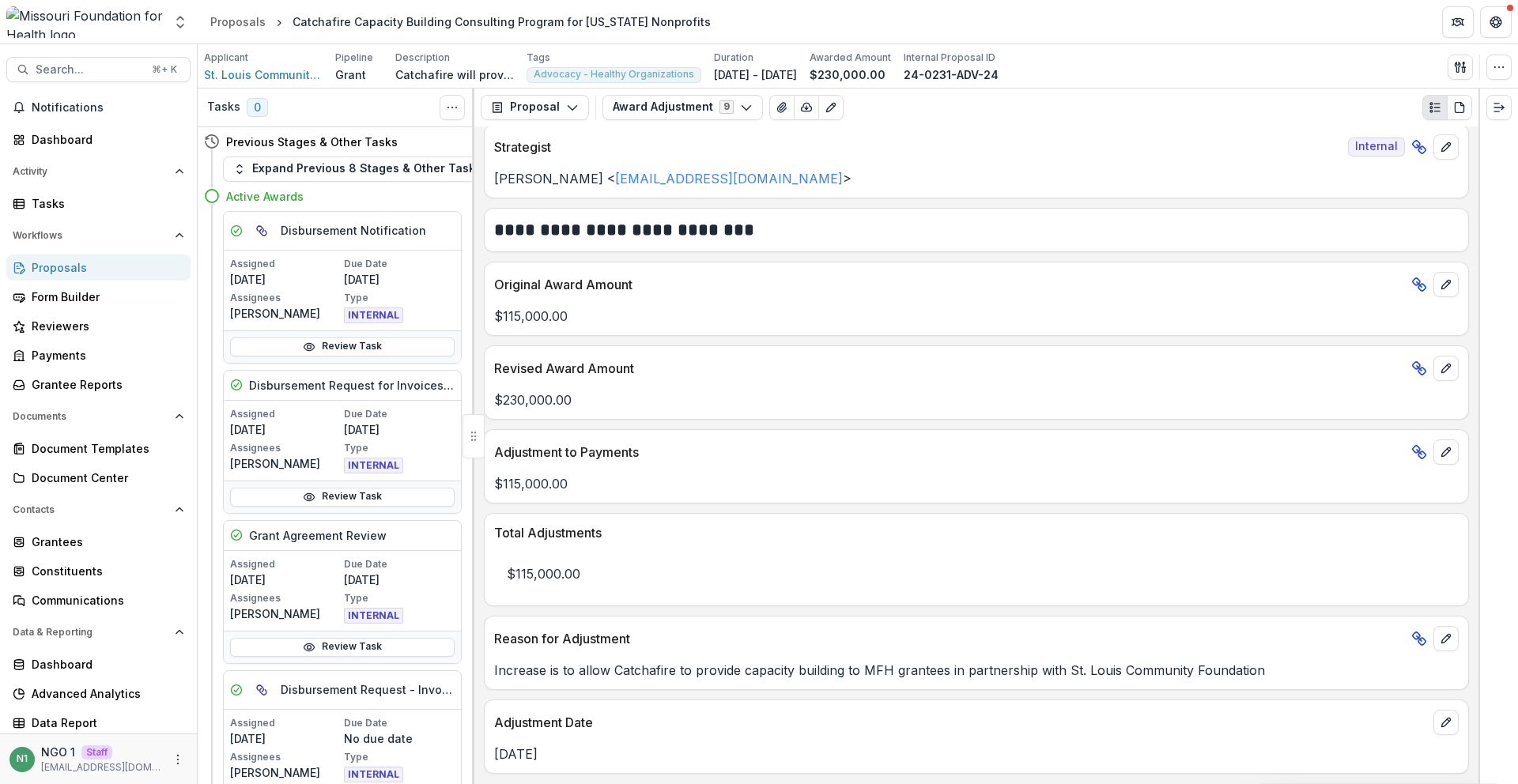
drag, startPoint x: 535, startPoint y: 582, endPoint x: 465, endPoint y: 576, distance: 70.3
click at [465, 576] on div "Tasks 0 Show Cancelled Tasks Previous Stages & Other Tasks Expand Previous 8 St…" at bounding box center [857, 436] width 1320 height 696
click at [606, 574] on p "$115,000.00" at bounding box center [976, 574] width 965 height 44
click at [1449, 456] on button "edit" at bounding box center [1446, 452] width 26 height 26
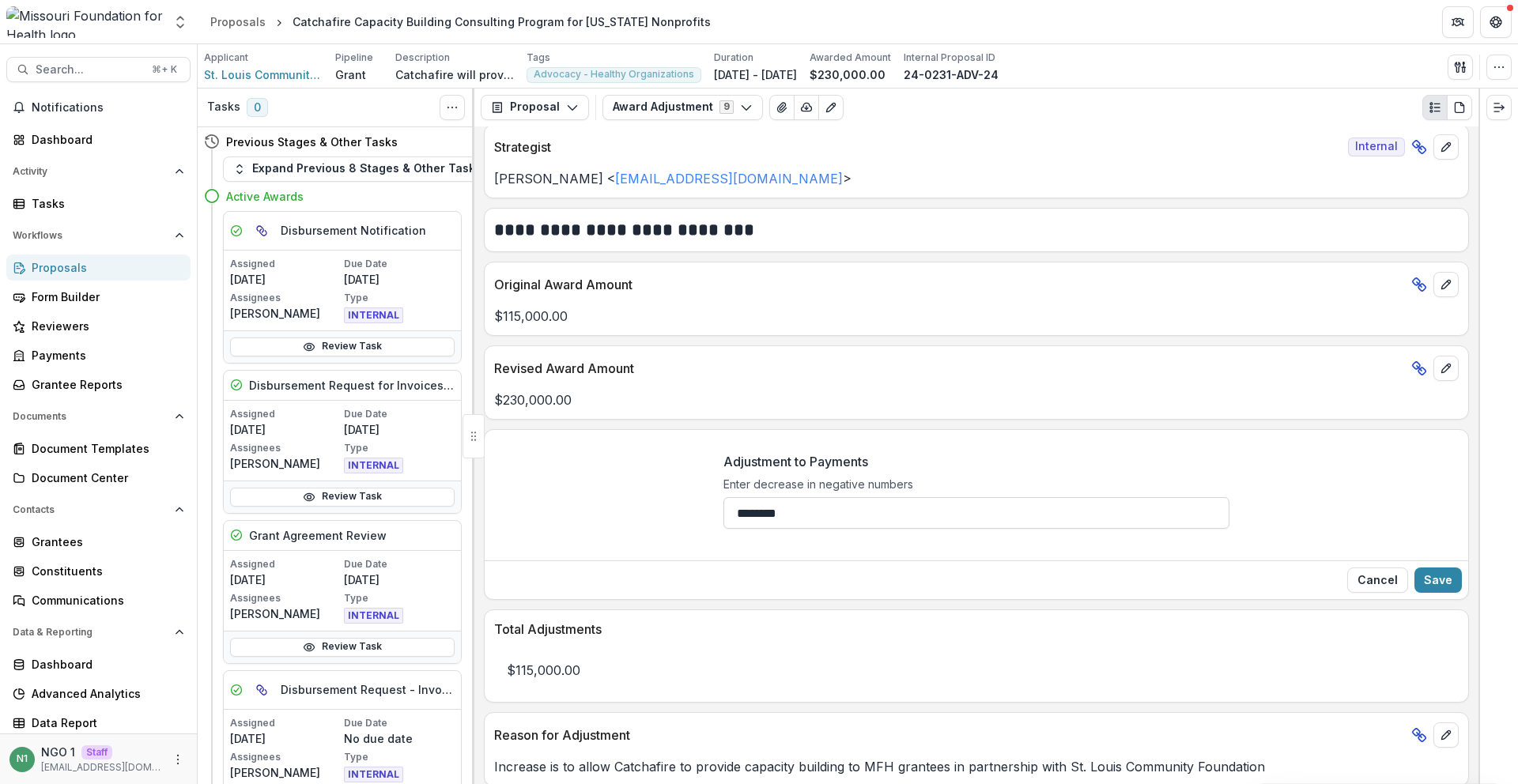
click at [875, 529] on input "********" at bounding box center [977, 513] width 506 height 31
type input "********"
drag, startPoint x: 1420, startPoint y: 577, endPoint x: 1412, endPoint y: 577, distance: 8.0
click at [1420, 577] on button "Save" at bounding box center [1439, 580] width 48 height 26
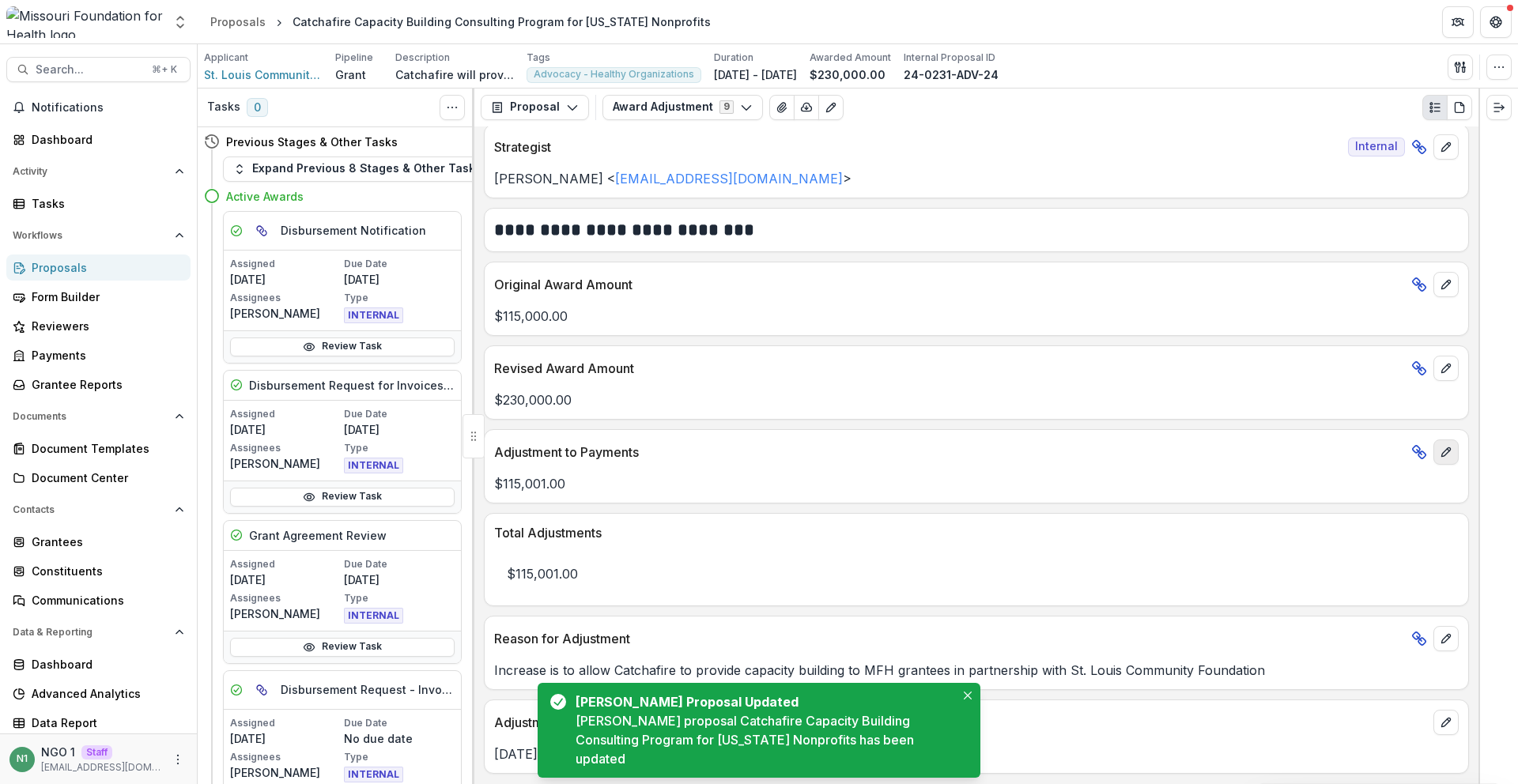
click at [1446, 455] on icon "edit" at bounding box center [1446, 452] width 12 height 12
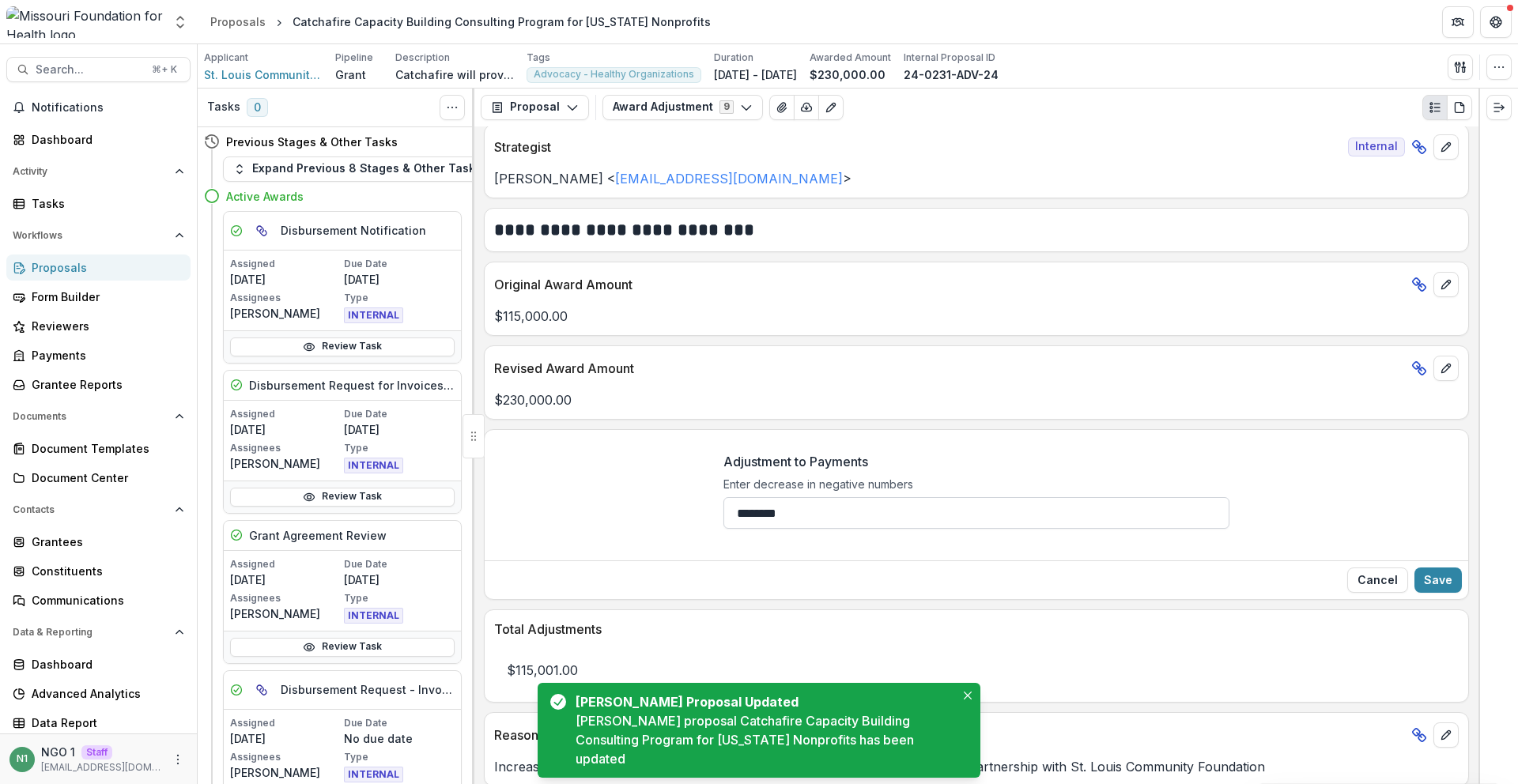
click at [818, 517] on input "********" at bounding box center [977, 513] width 506 height 31
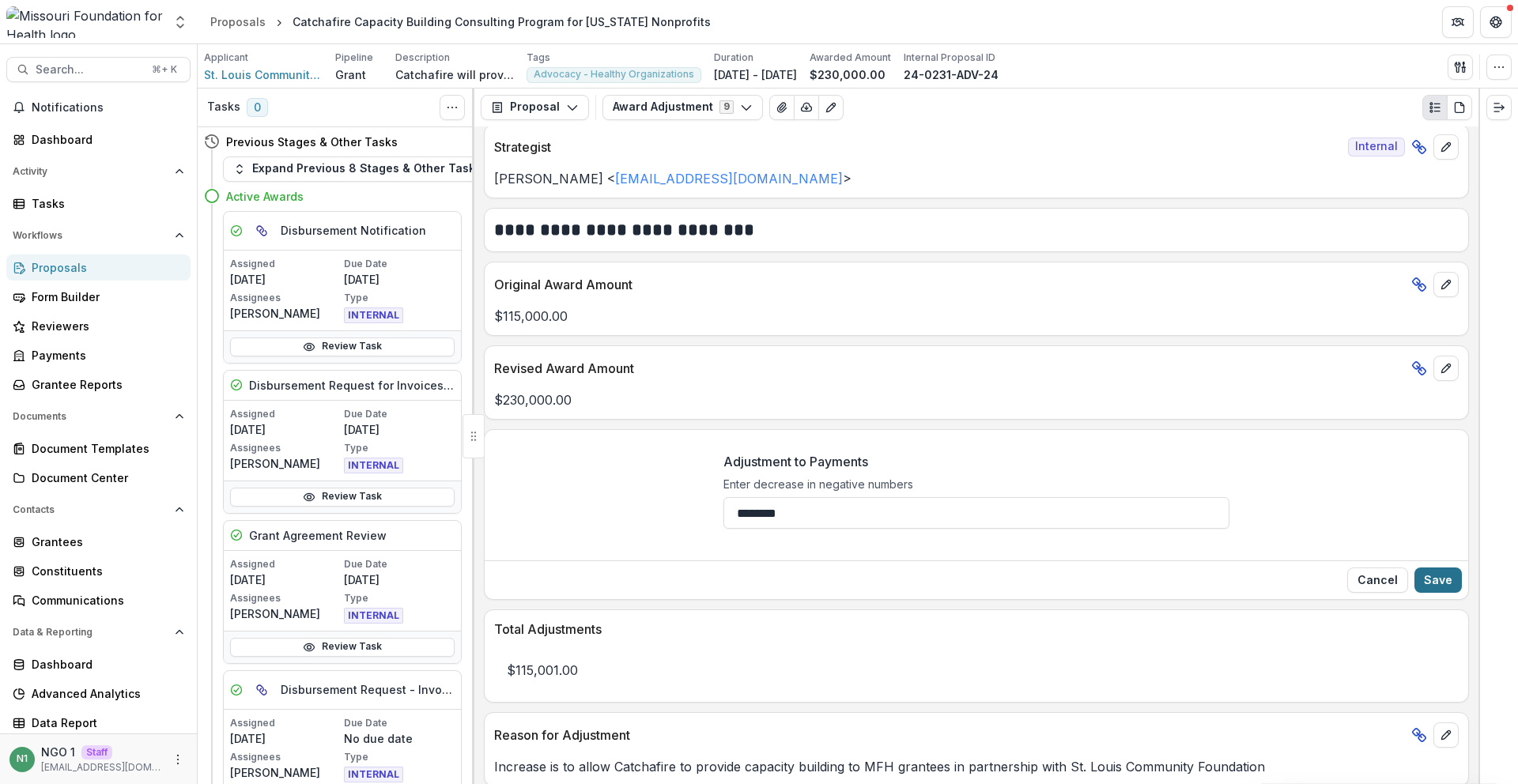
type input "********"
click at [1440, 592] on button "Save" at bounding box center [1439, 580] width 48 height 26
click at [890, 635] on p "Total Adjustments" at bounding box center [974, 629] width 959 height 19
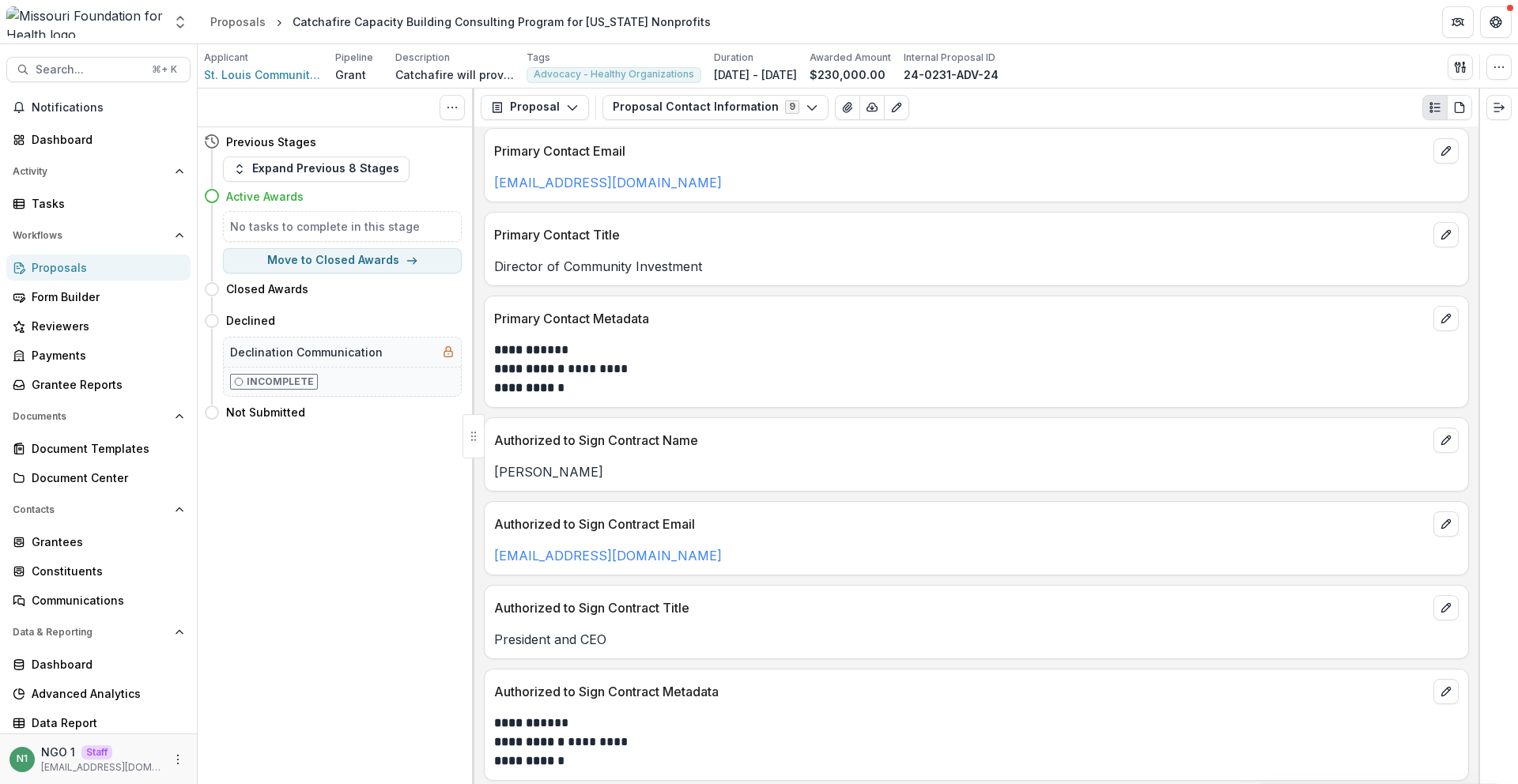
scroll to position [99, 0]
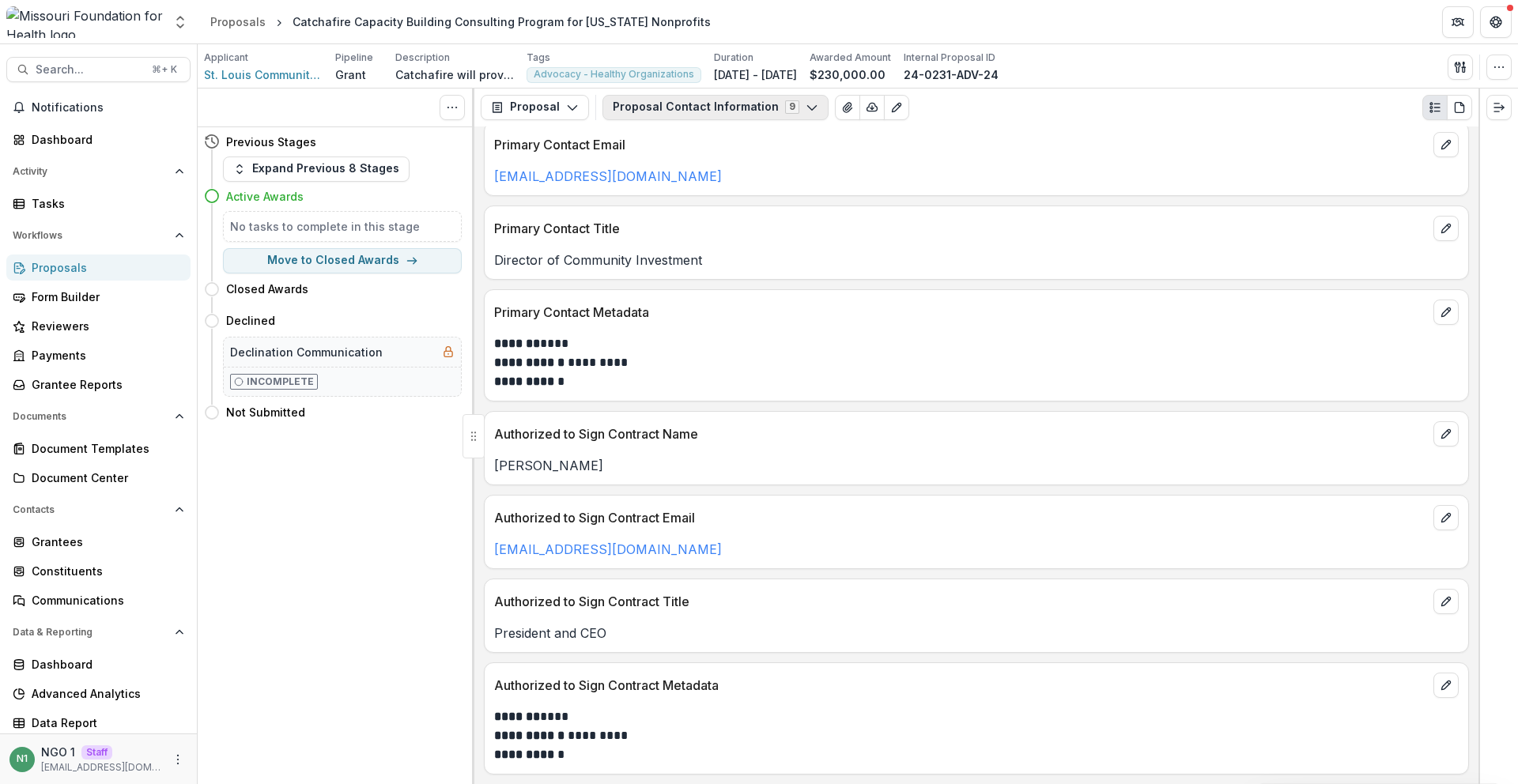
click at [686, 101] on button "Proposal Contact Information 9" at bounding box center [716, 107] width 227 height 26
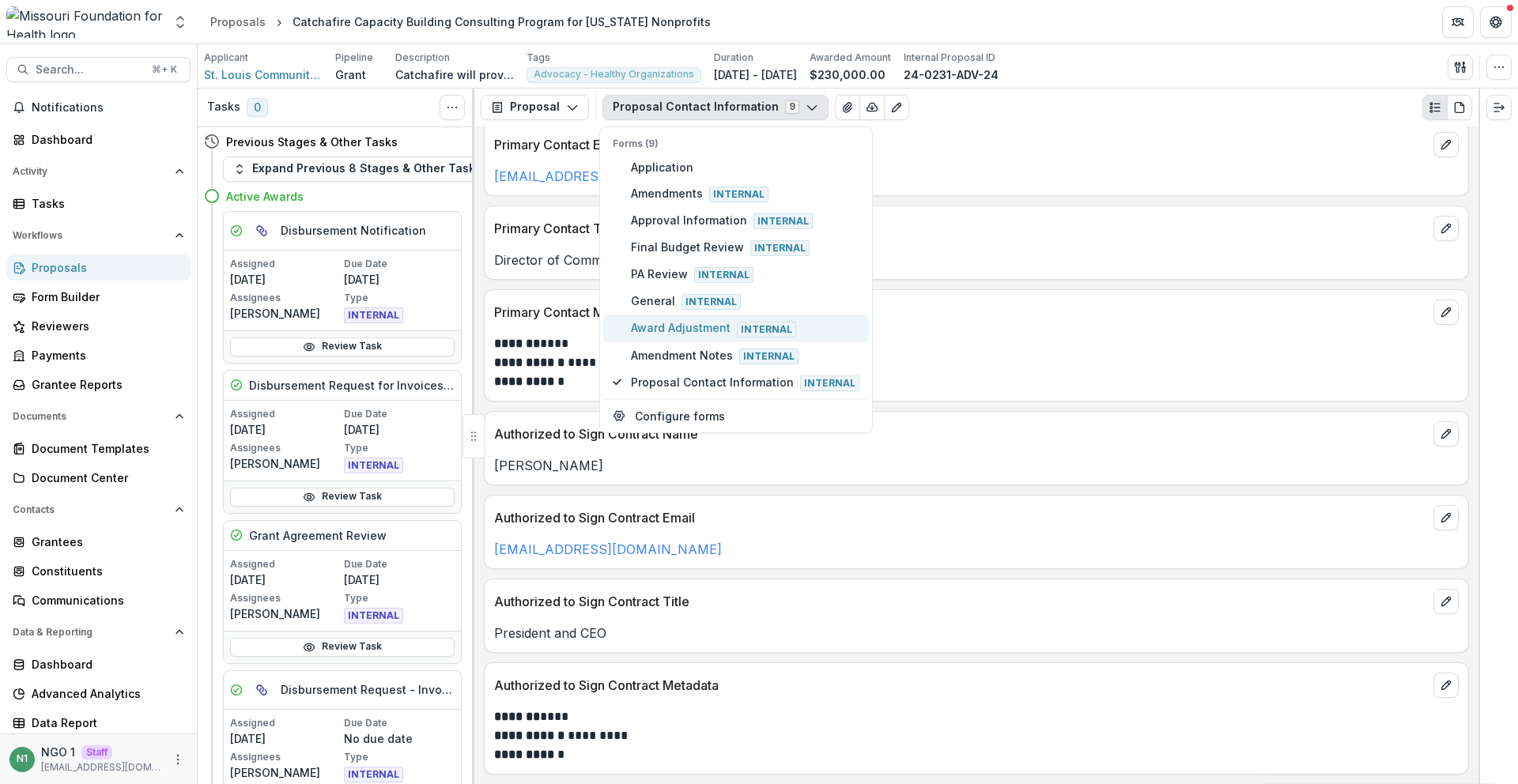
click at [664, 324] on span "Award Adjustment Internal" at bounding box center [745, 328] width 228 height 17
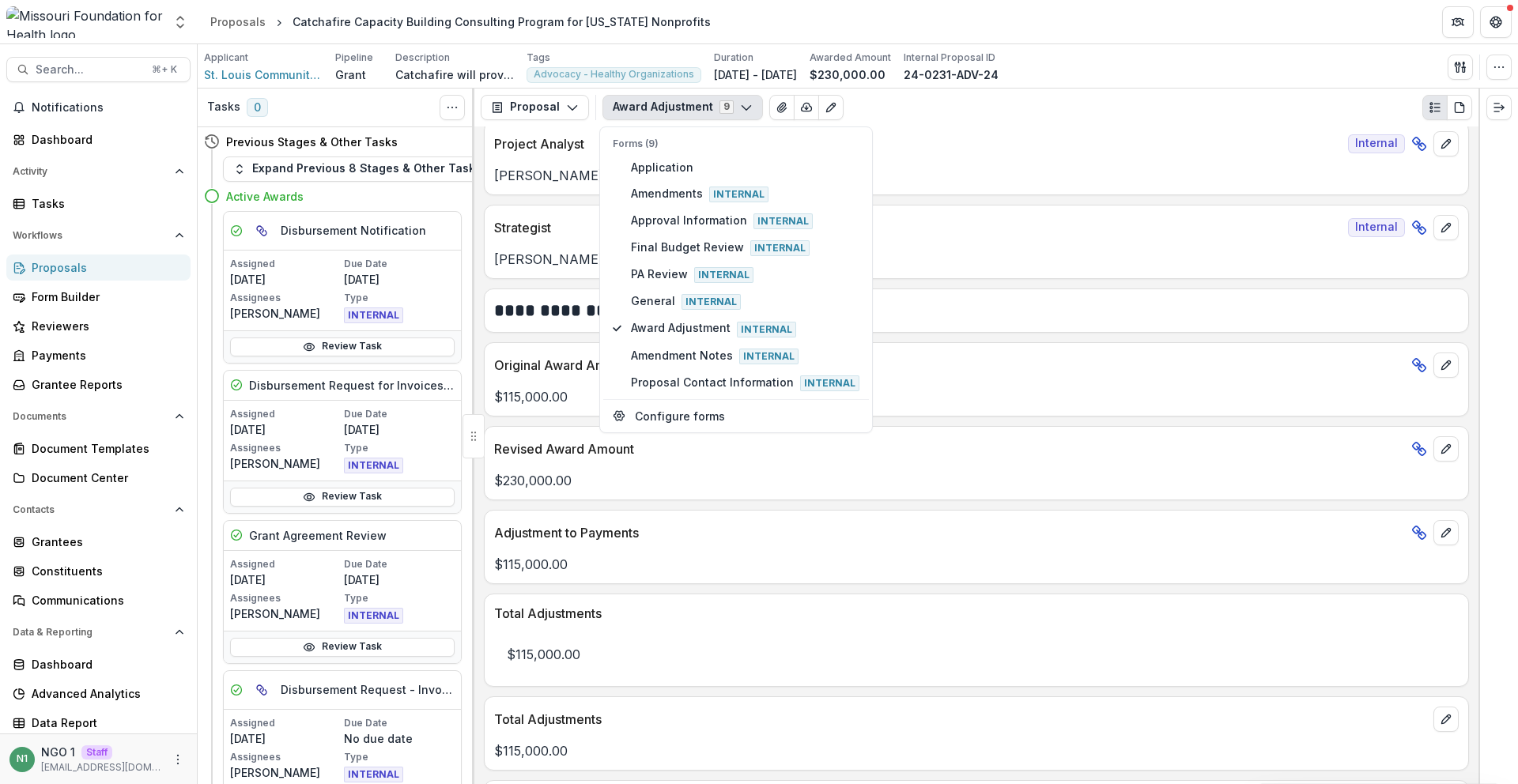
click at [775, 632] on div "$115,000.00" at bounding box center [977, 650] width 983 height 54
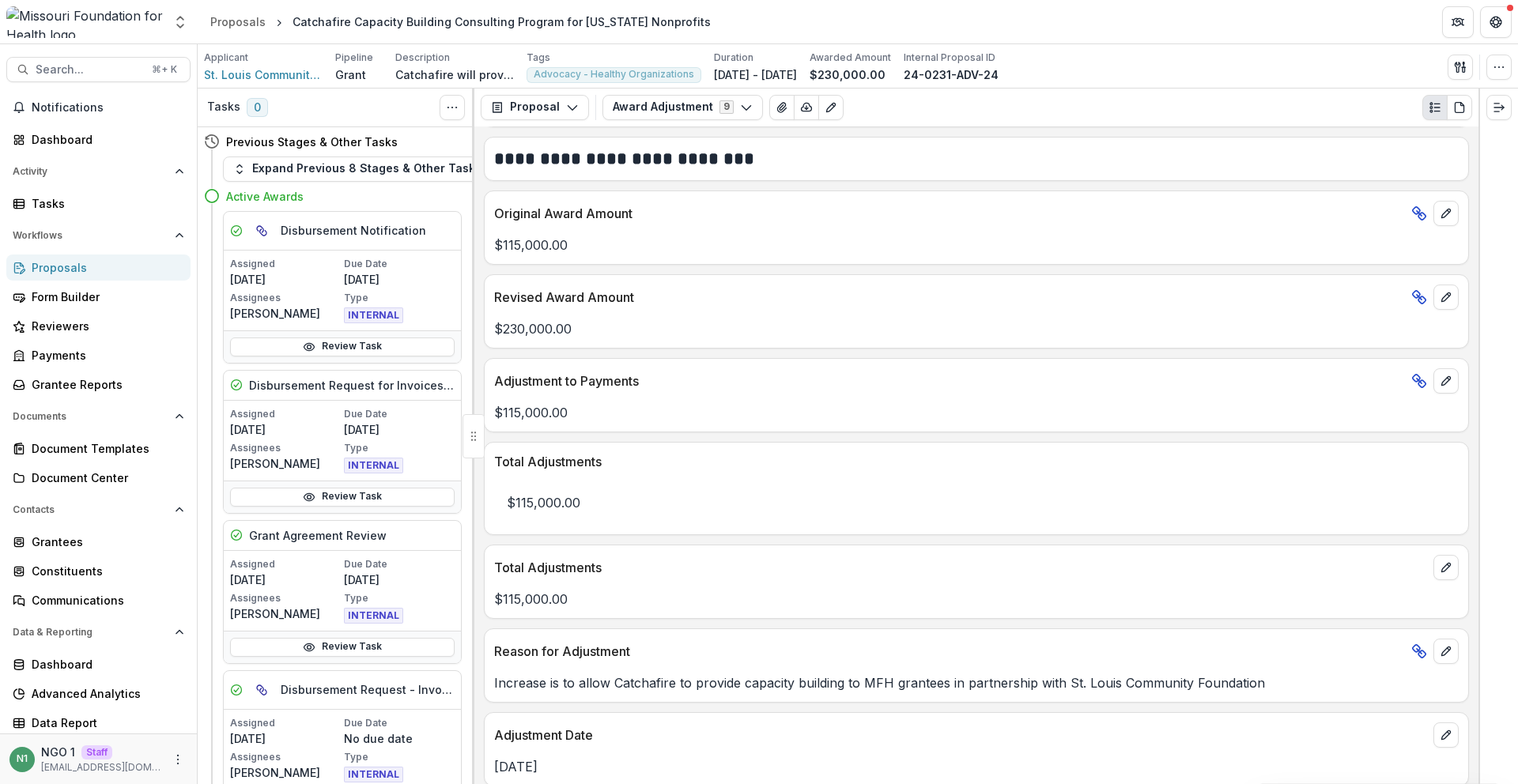
scroll to position [257, 0]
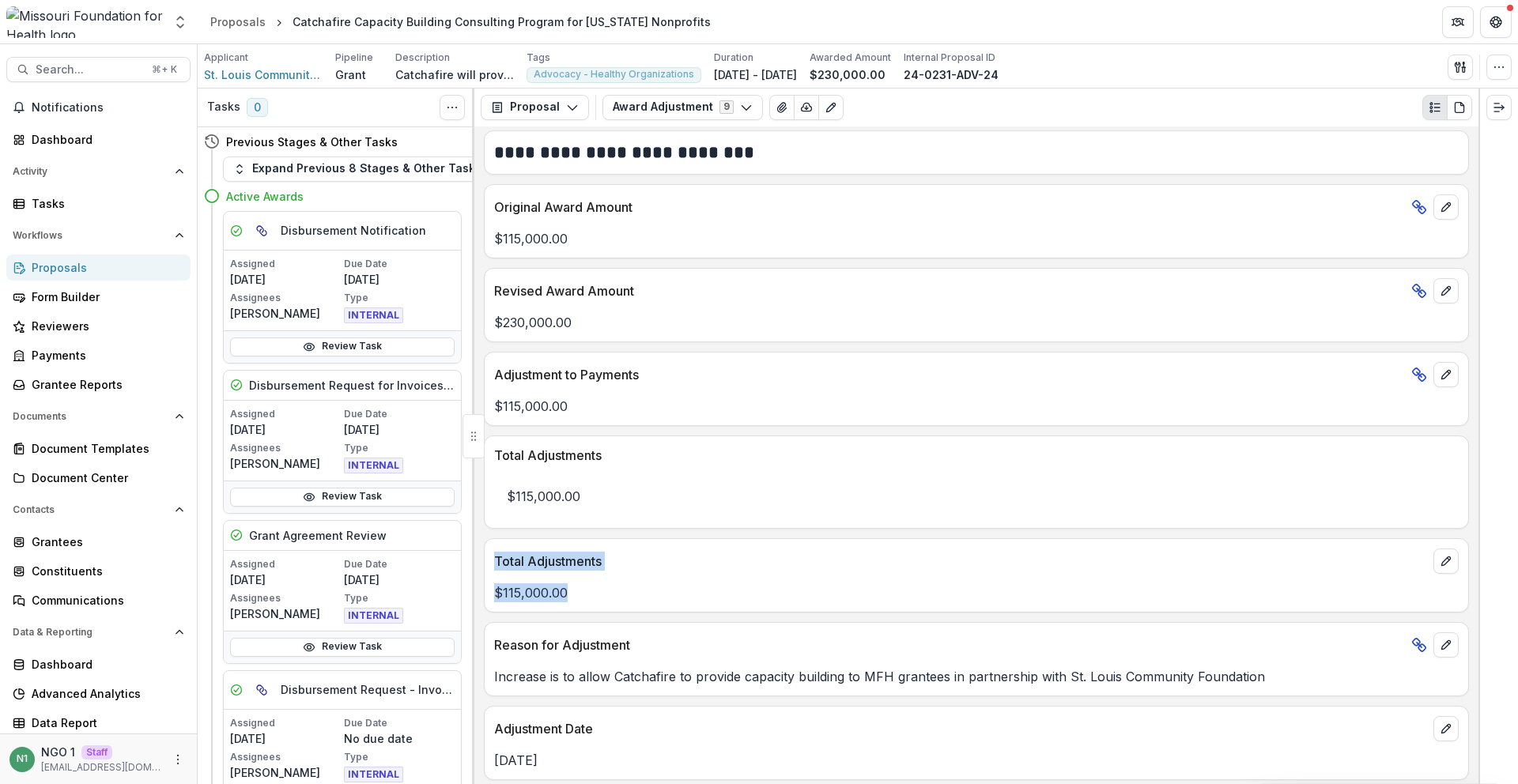
drag, startPoint x: 493, startPoint y: 574, endPoint x: 493, endPoint y: 553, distance: 21.0
click at [493, 553] on div "Total Adjustments $115,000.00" at bounding box center [977, 576] width 985 height 74
click at [739, 597] on p "$115,000.00" at bounding box center [976, 593] width 965 height 19
drag, startPoint x: 596, startPoint y: 601, endPoint x: 621, endPoint y: 581, distance: 32.0
click at [613, 615] on div "**********" at bounding box center [976, 455] width 1004 height 658
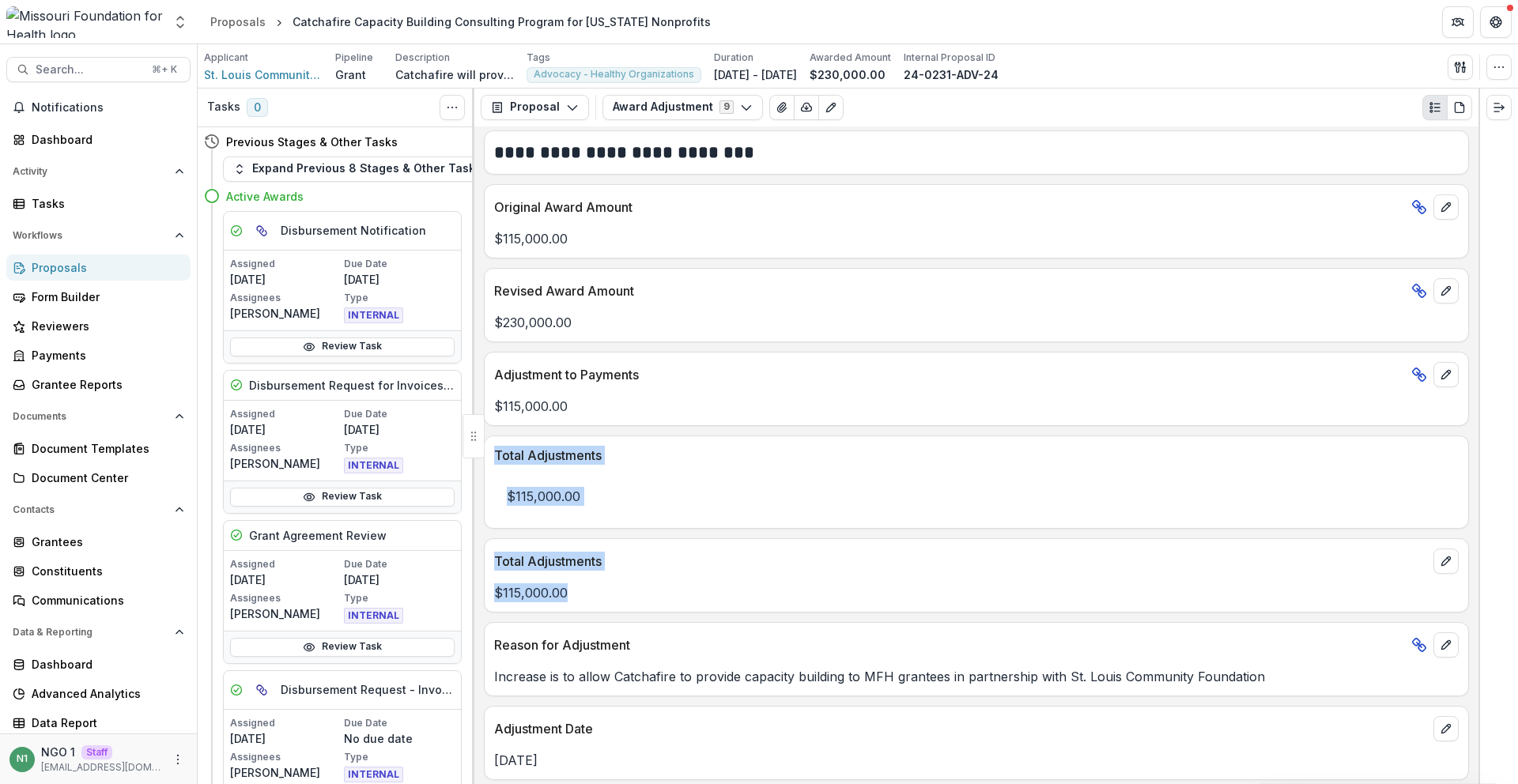
click at [621, 581] on div "$115,000.00" at bounding box center [977, 588] width 983 height 29
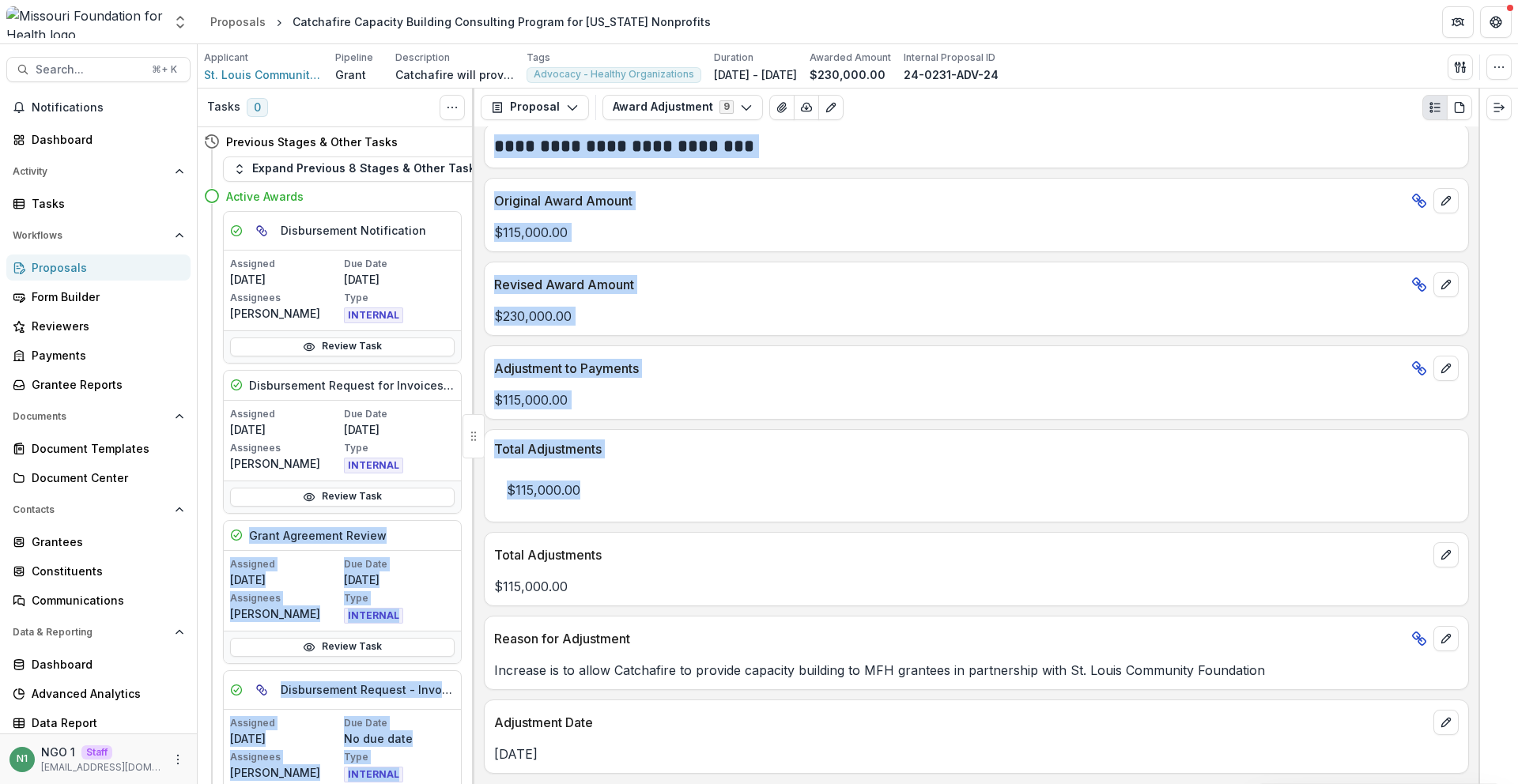
drag, startPoint x: 627, startPoint y: 488, endPoint x: 490, endPoint y: 485, distance: 137.0
click at [451, 488] on div "Tasks 0 Show Cancelled Tasks Previous Stages & Other Tasks Expand Previous 8 St…" at bounding box center [857, 436] width 1320 height 696
drag, startPoint x: 493, startPoint y: 486, endPoint x: 502, endPoint y: 489, distance: 9.5
click at [494, 486] on p "$115,000.00" at bounding box center [976, 490] width 965 height 44
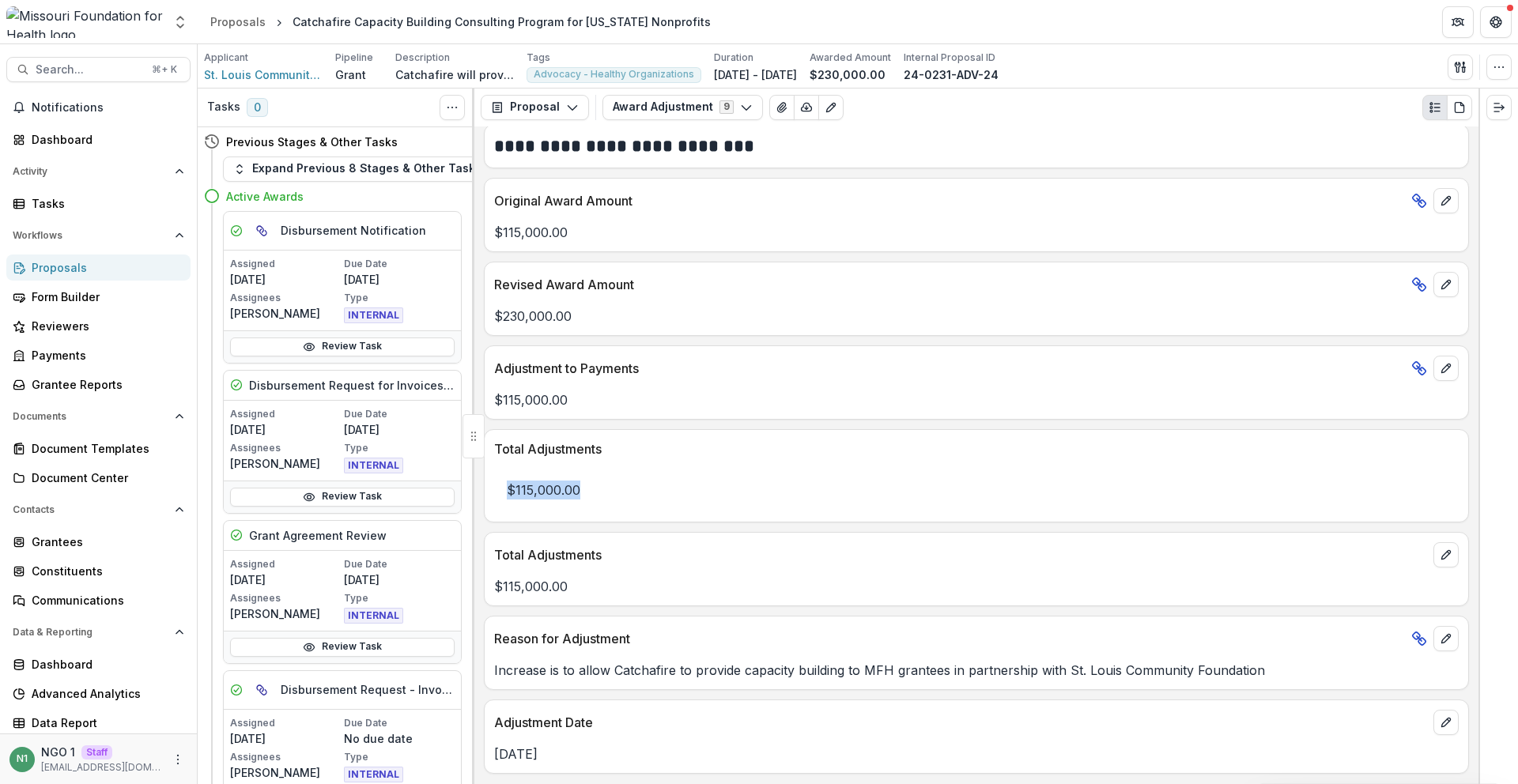
drag, startPoint x: 571, startPoint y: 486, endPoint x: 635, endPoint y: 483, distance: 64.1
click at [633, 483] on p "$115,000.00" at bounding box center [976, 490] width 965 height 44
click at [635, 483] on p "$115,000.00" at bounding box center [976, 490] width 965 height 44
drag, startPoint x: 593, startPoint y: 489, endPoint x: 495, endPoint y: 438, distance: 110.5
click at [495, 438] on div "Total Adjustments $115,000.00" at bounding box center [977, 475] width 985 height 93
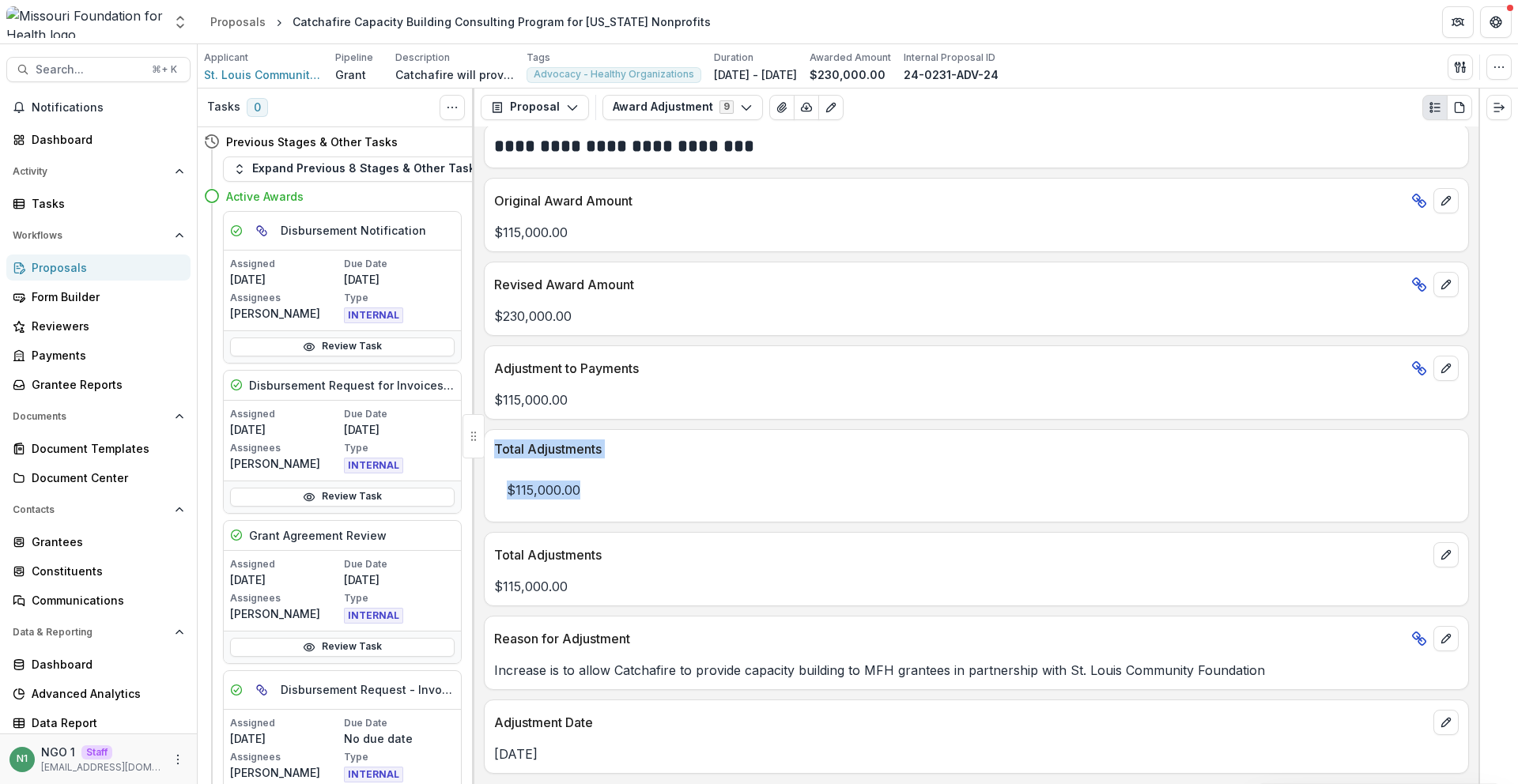
click at [495, 438] on div "Total Adjustments" at bounding box center [977, 444] width 983 height 29
drag, startPoint x: 495, startPoint y: 438, endPoint x: 617, endPoint y: 488, distance: 131.8
click at [617, 488] on div "Total Adjustments $115,000.00" at bounding box center [977, 475] width 985 height 93
click at [622, 488] on p "$115,000.00" at bounding box center [976, 490] width 965 height 44
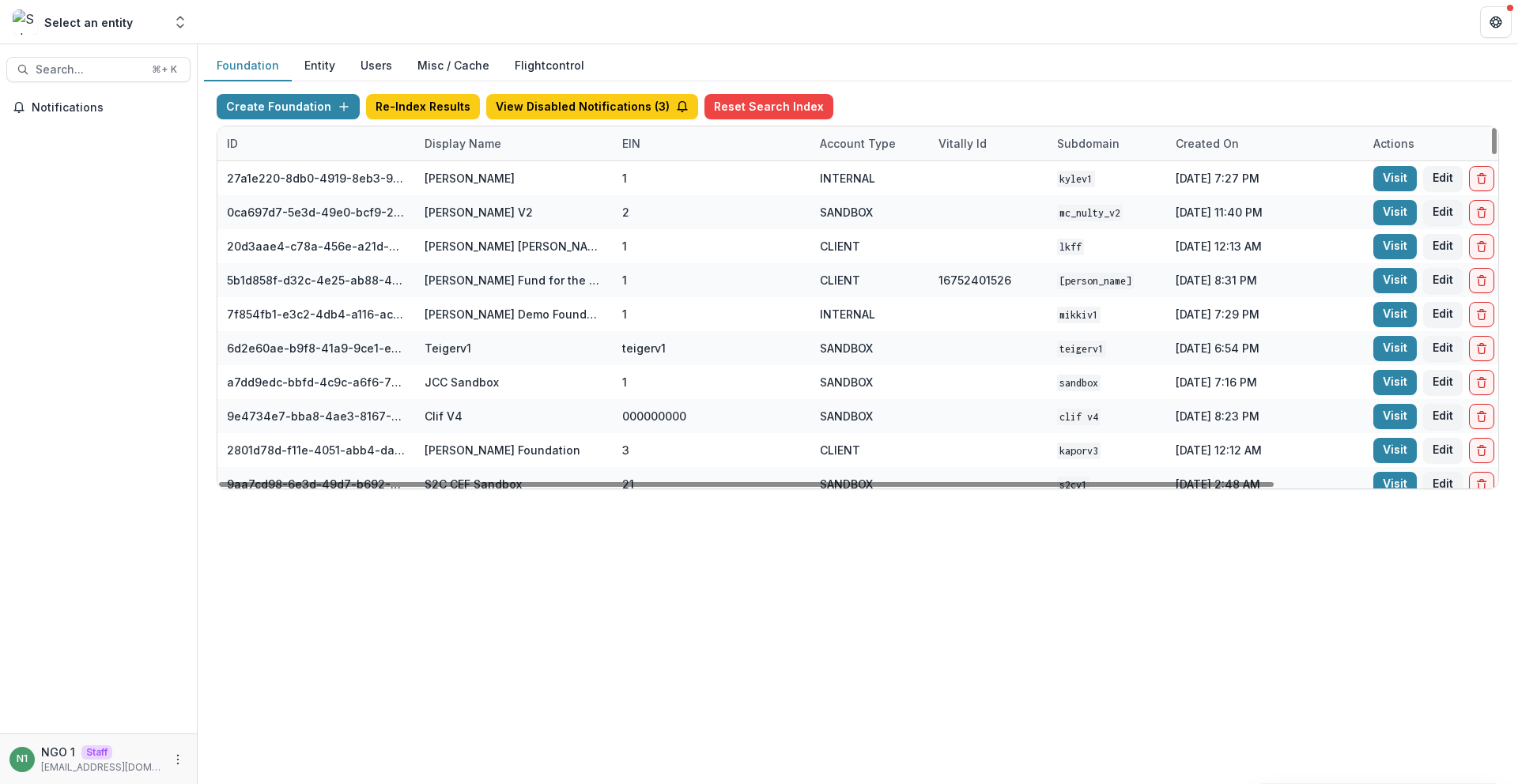
drag, startPoint x: 568, startPoint y: 147, endPoint x: 563, endPoint y: 154, distance: 8.6
click at [568, 148] on div "Display Name" at bounding box center [514, 143] width 198 height 34
click at [523, 192] on div "Sort Ascending Sort Descending Hide Column" at bounding box center [513, 226] width 196 height 125
click at [524, 188] on input at bounding box center [513, 180] width 189 height 26
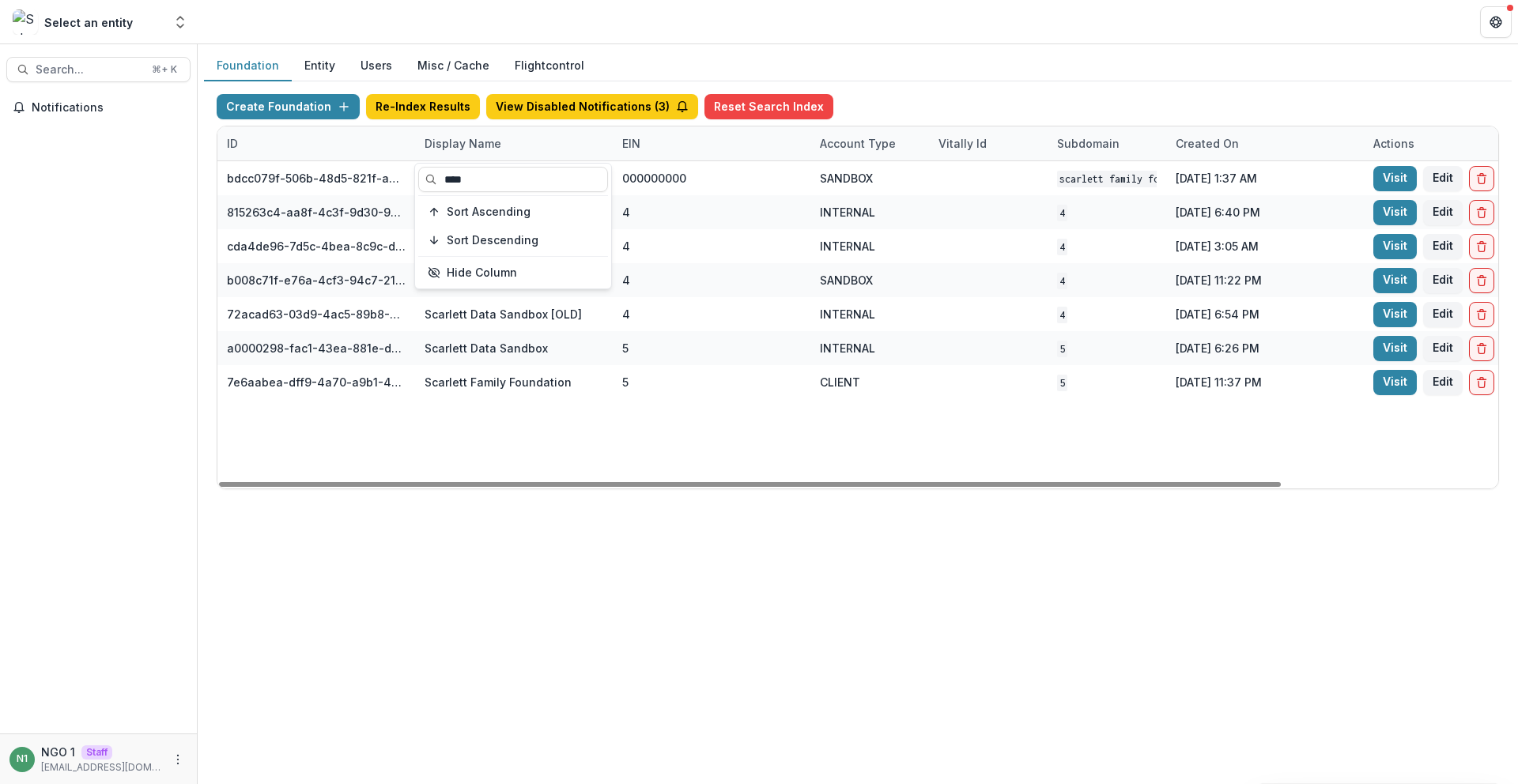
type input "****"
click at [522, 413] on div "bdcc079f-506b-48d5-821f-a9854713fb9d Scarlett Family Foundation Workflow Sandbo…" at bounding box center [988, 324] width 1542 height 327
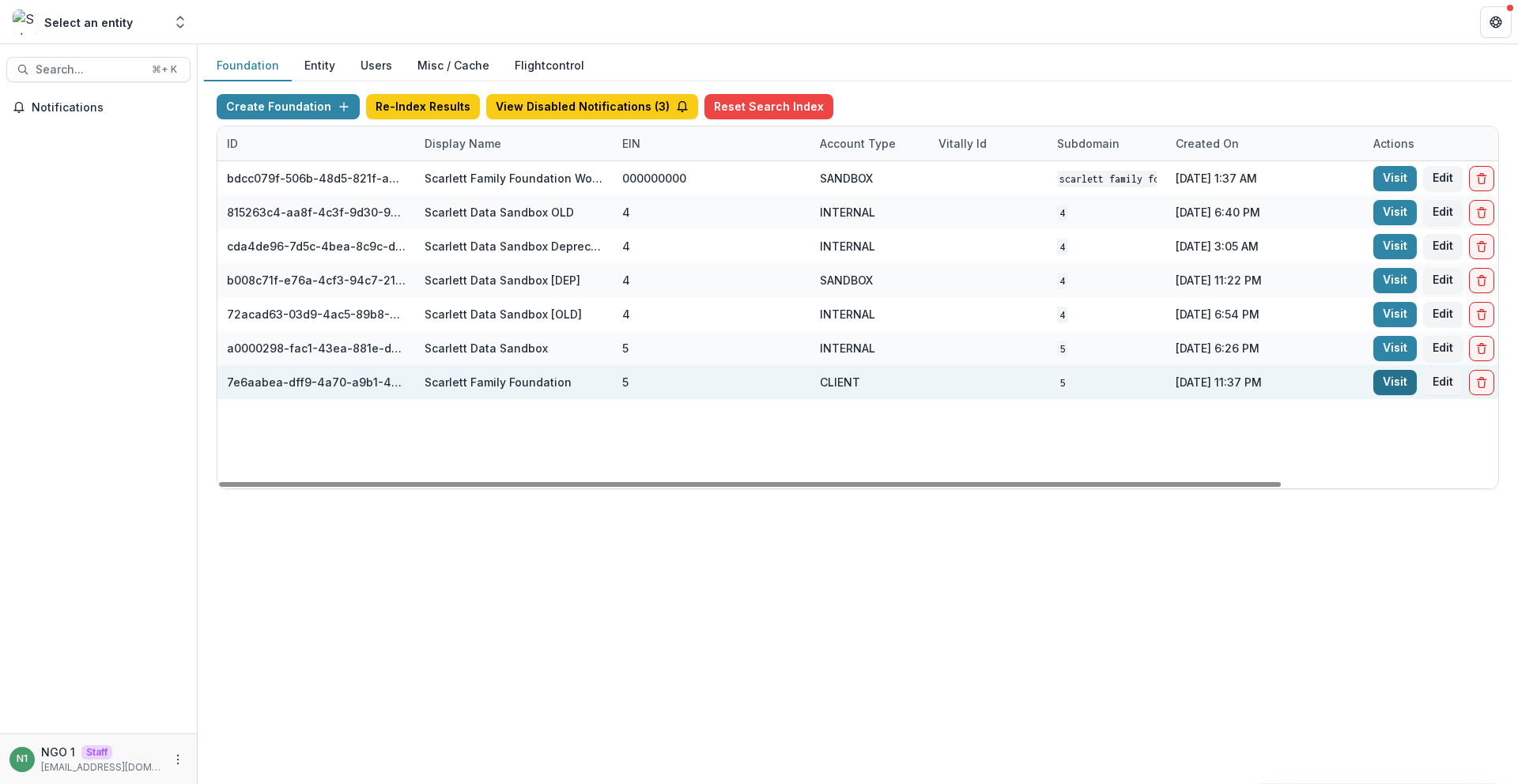
click at [1404, 384] on link "Visit" at bounding box center [1395, 382] width 44 height 26
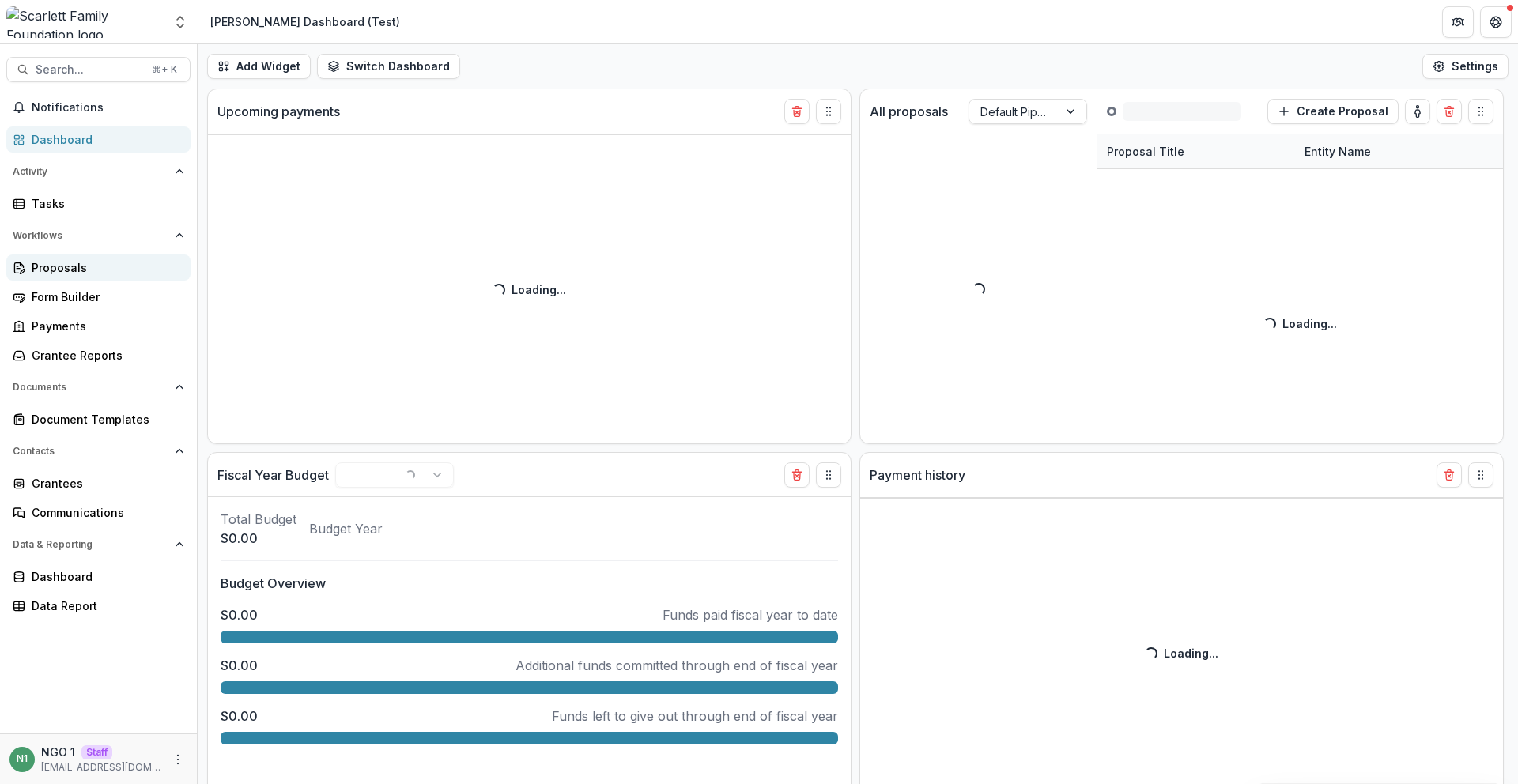
click at [89, 268] on div "Proposals" at bounding box center [105, 268] width 147 height 16
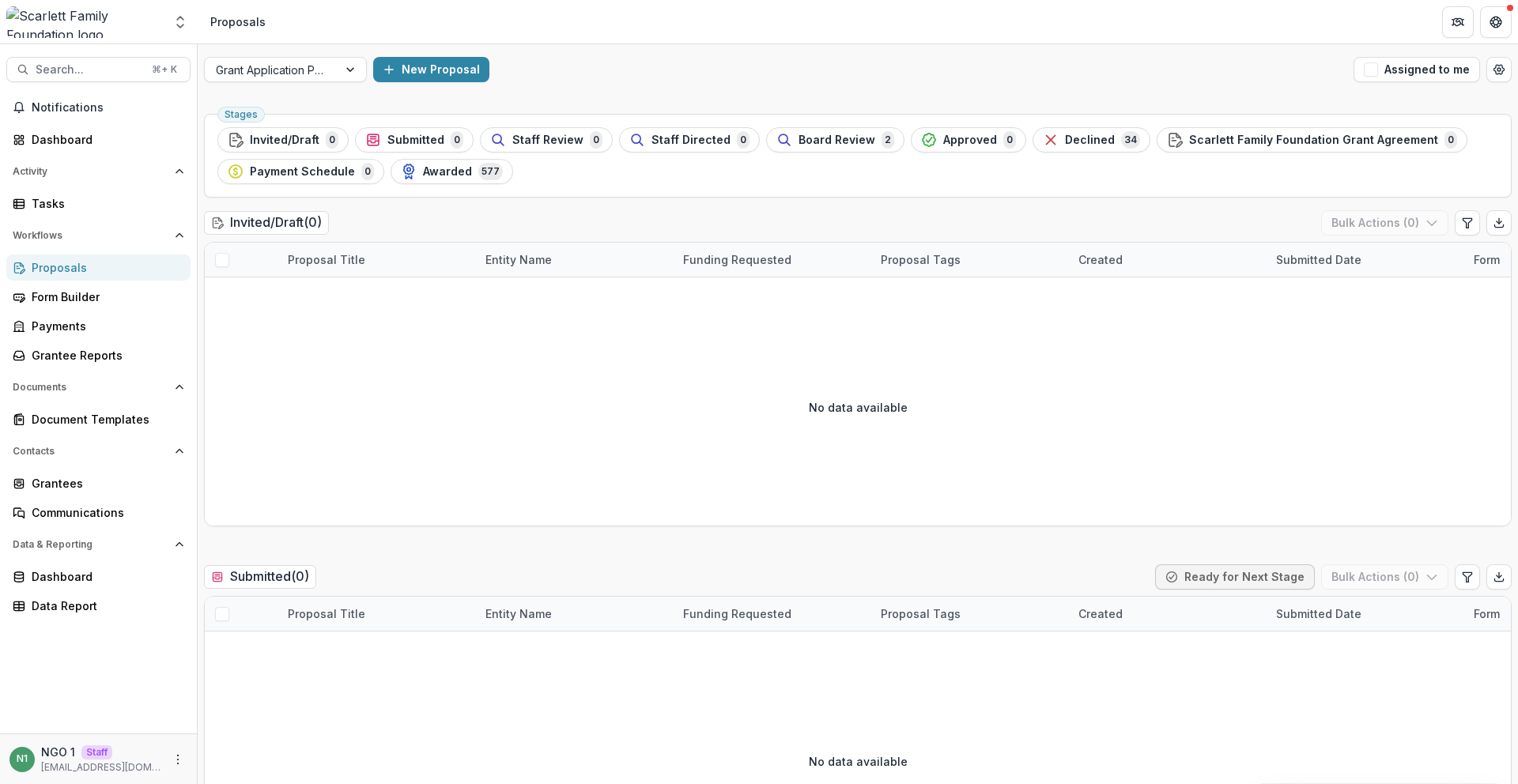
click at [430, 169] on span "Awarded" at bounding box center [448, 172] width 49 height 13
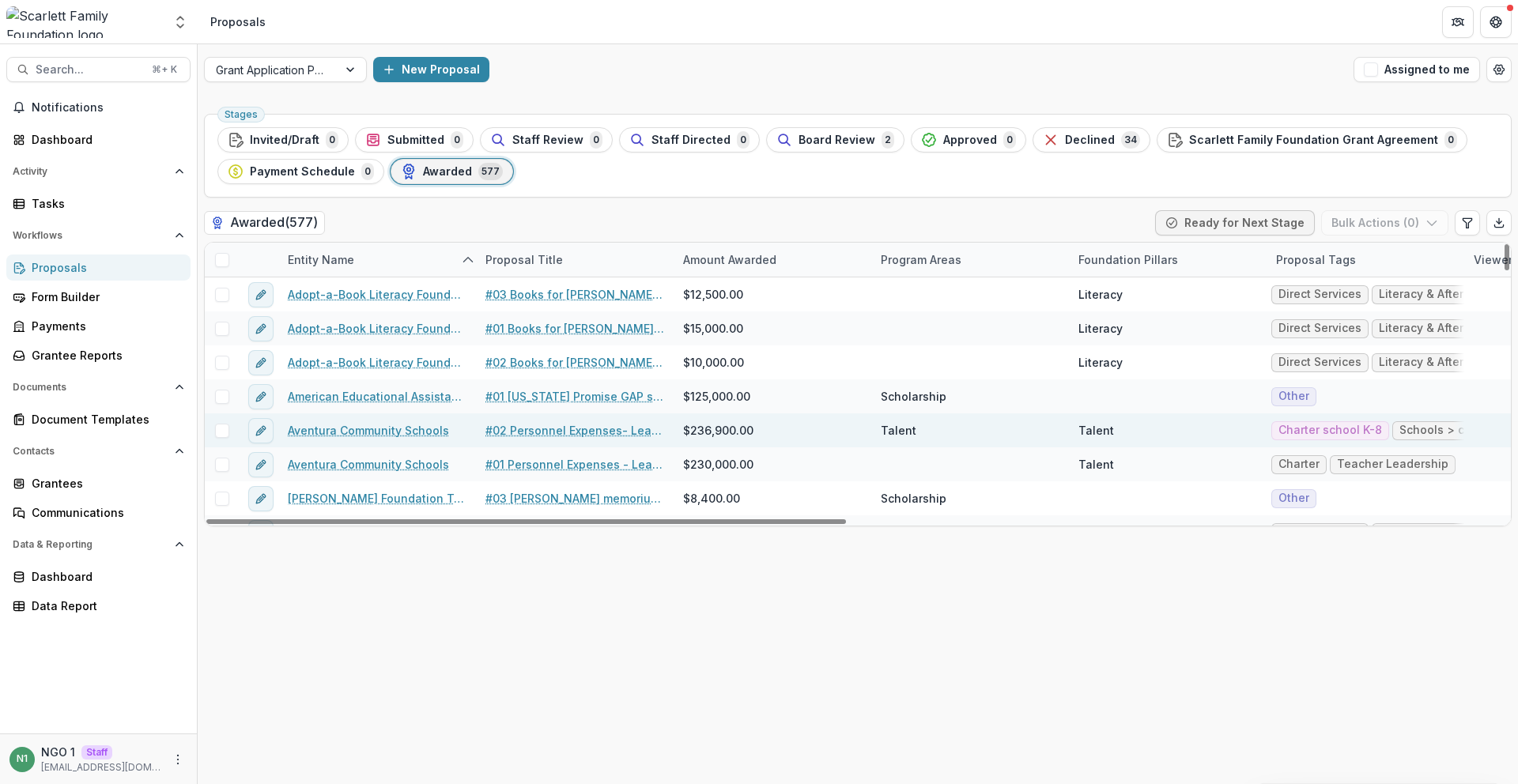
click at [317, 431] on link "Aventura Community Schools" at bounding box center [368, 431] width 161 height 16
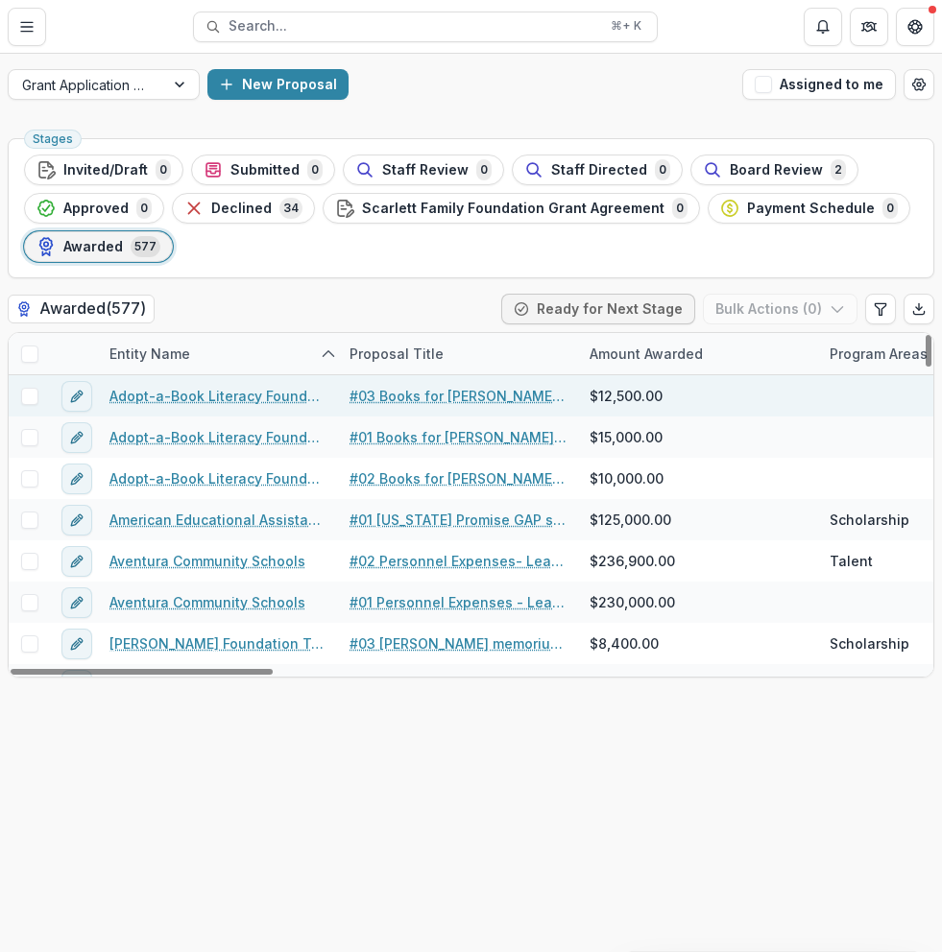
click at [397, 393] on link "#03 Books for [PERSON_NAME] after school program" at bounding box center [457, 396] width 217 height 20
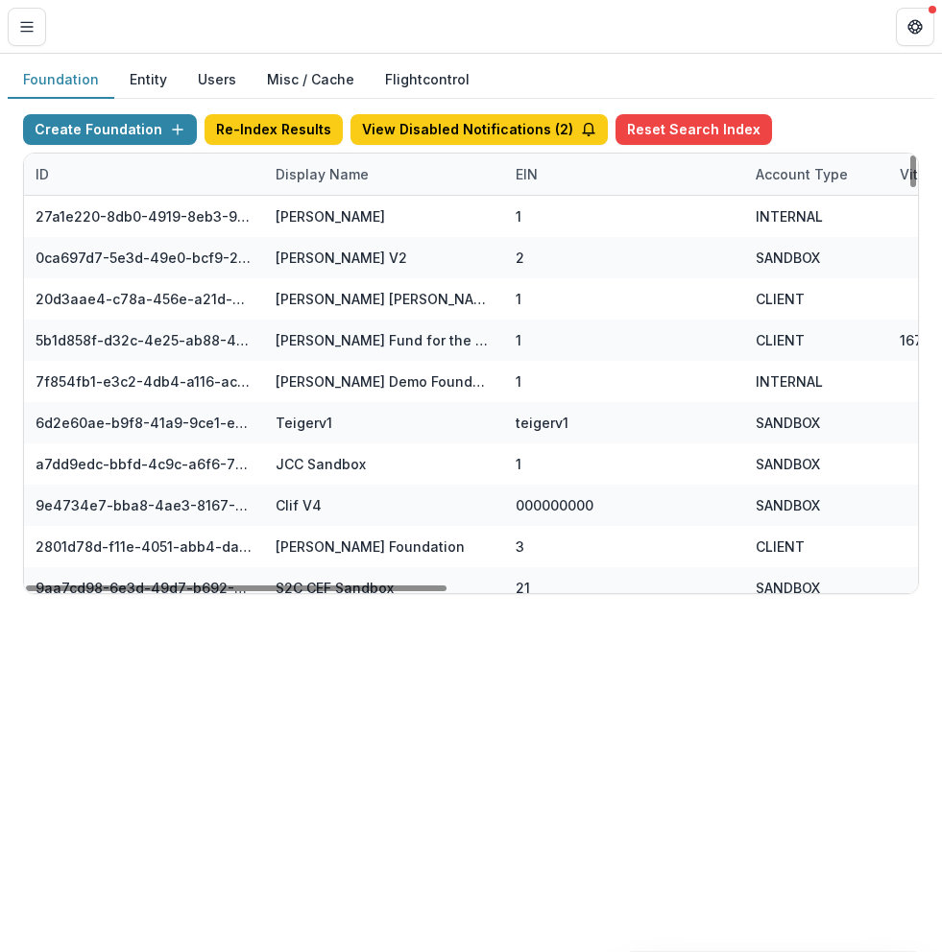
drag, startPoint x: 335, startPoint y: 170, endPoint x: 340, endPoint y: 197, distance: 27.3
click at [335, 171] on div "Display Name" at bounding box center [322, 174] width 116 height 20
click at [340, 220] on input at bounding box center [383, 218] width 230 height 31
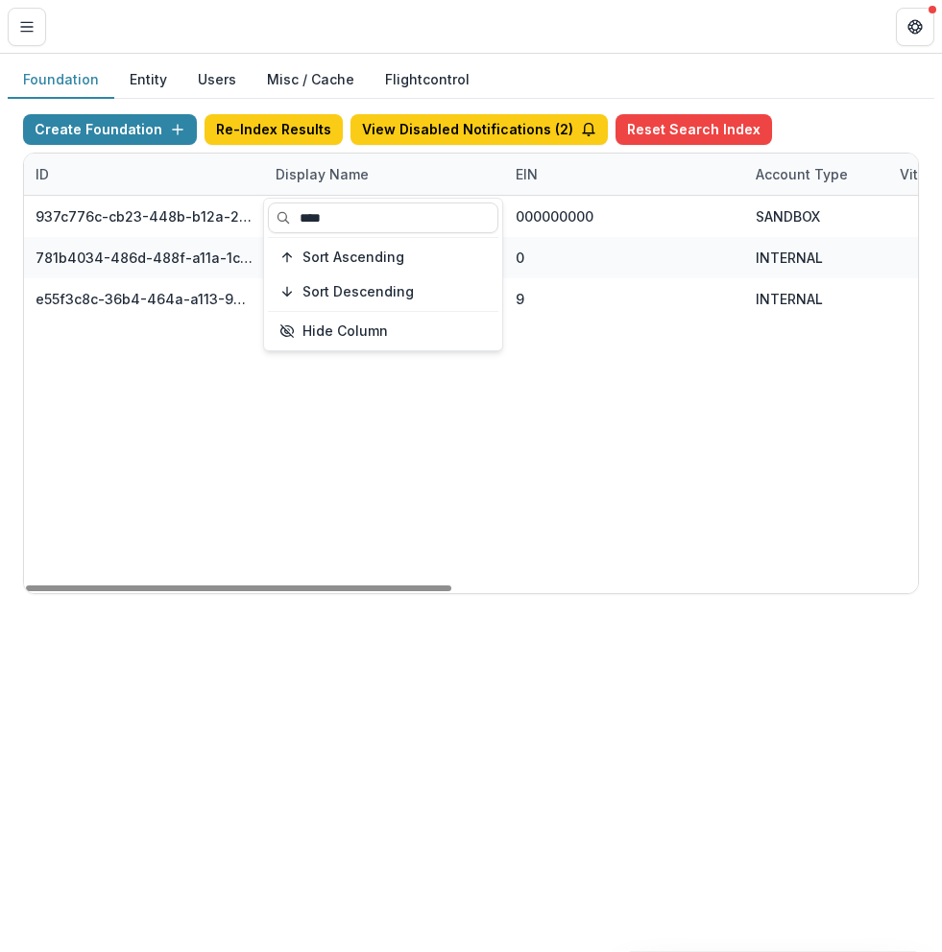
type input "****"
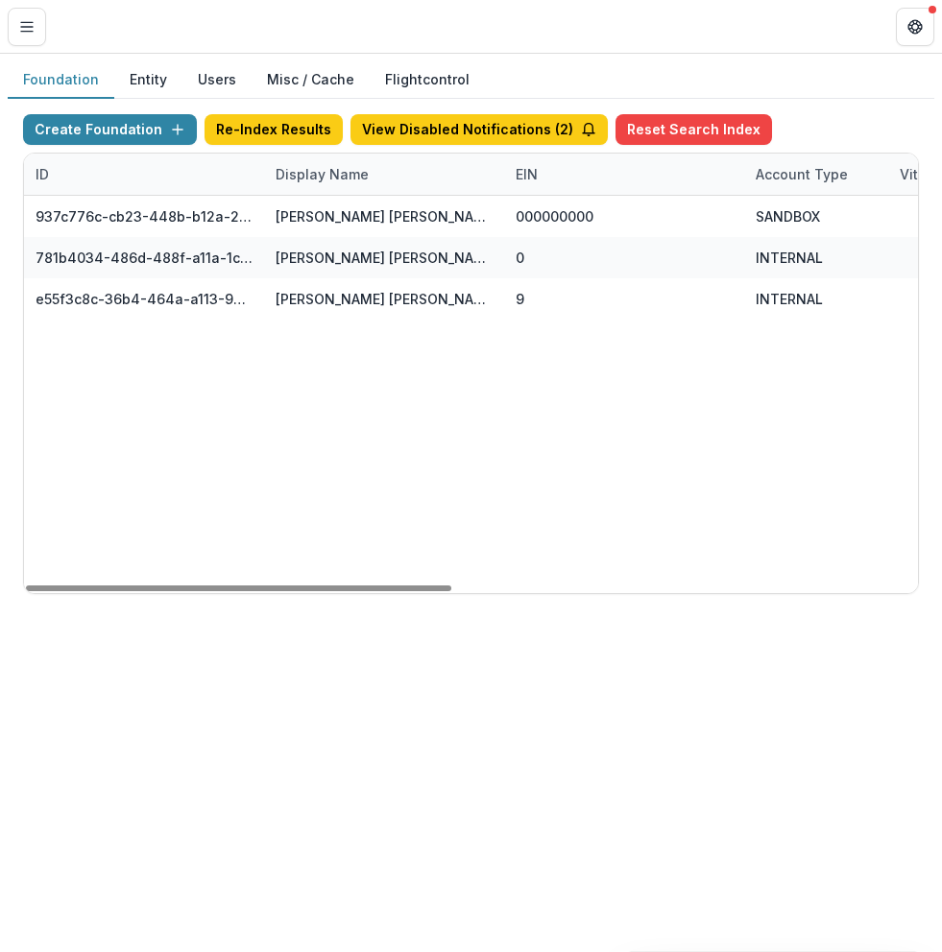
click at [457, 505] on div "937c776c-cb23-448b-b12a-2973e7789acd [PERSON_NAME] [PERSON_NAME] Workflow Sandb…" at bounding box center [960, 394] width 1872 height 397
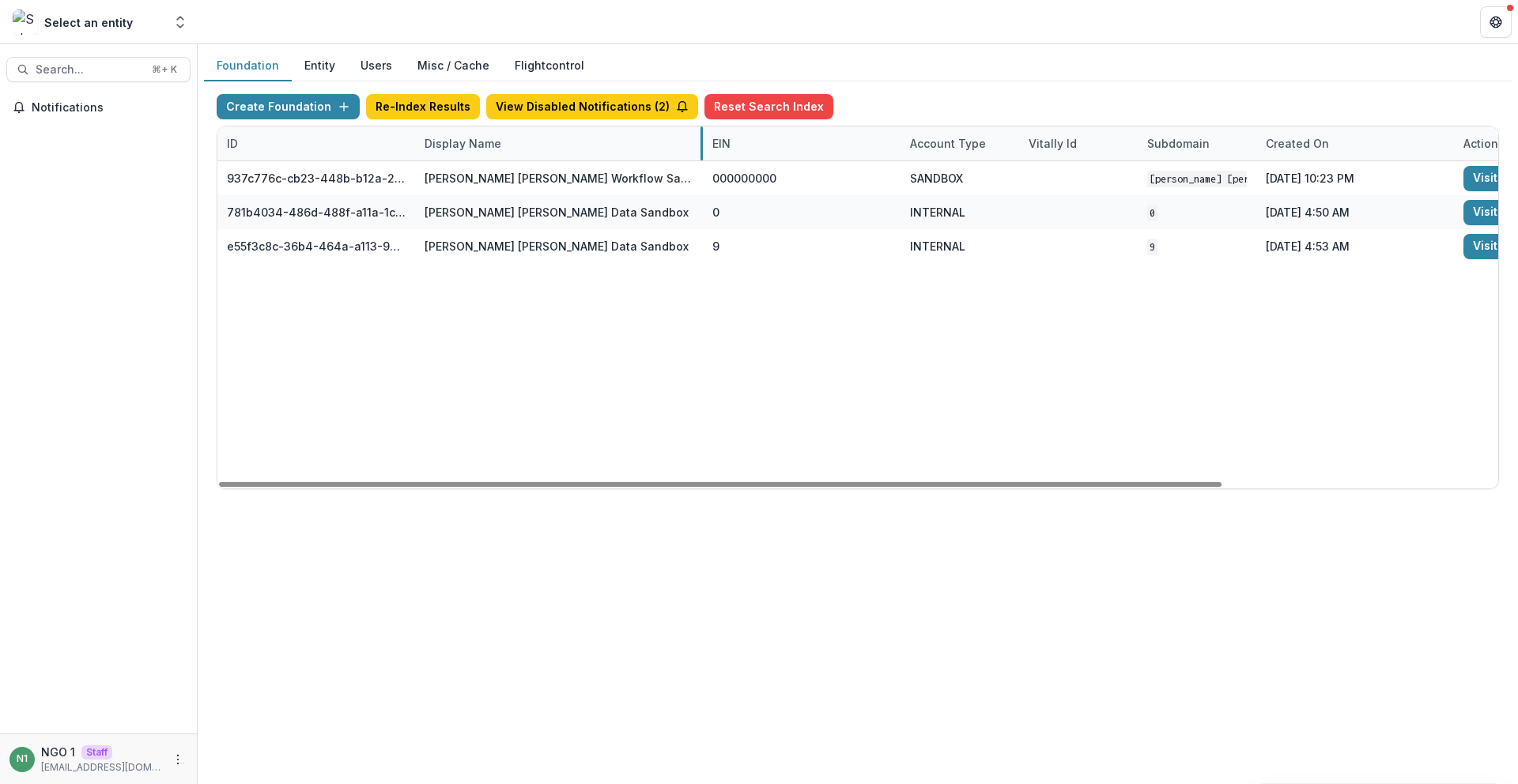
drag, startPoint x: 610, startPoint y: 144, endPoint x: 701, endPoint y: 152, distance: 91.4
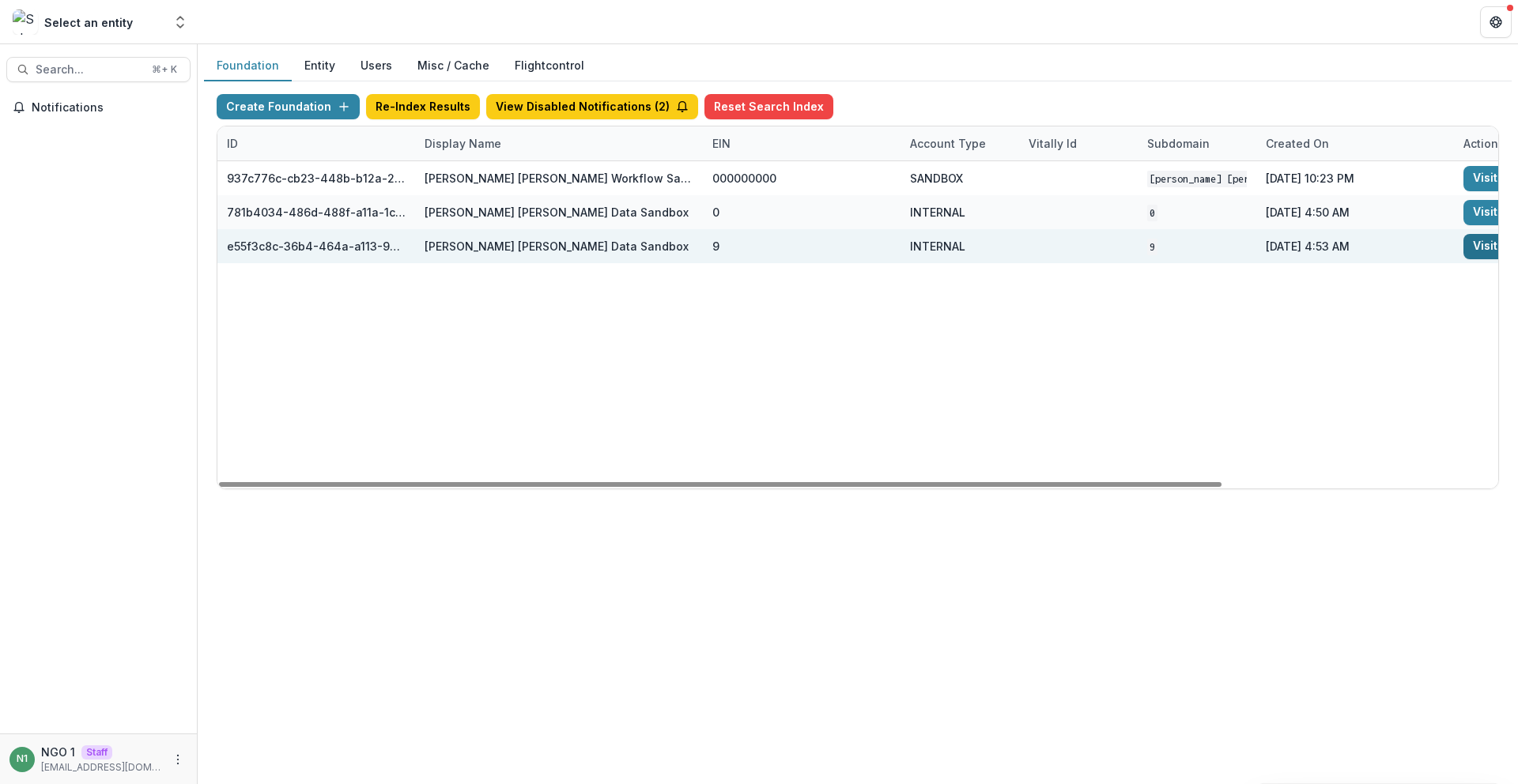
click at [775, 249] on link "Visit" at bounding box center [1485, 246] width 44 height 26
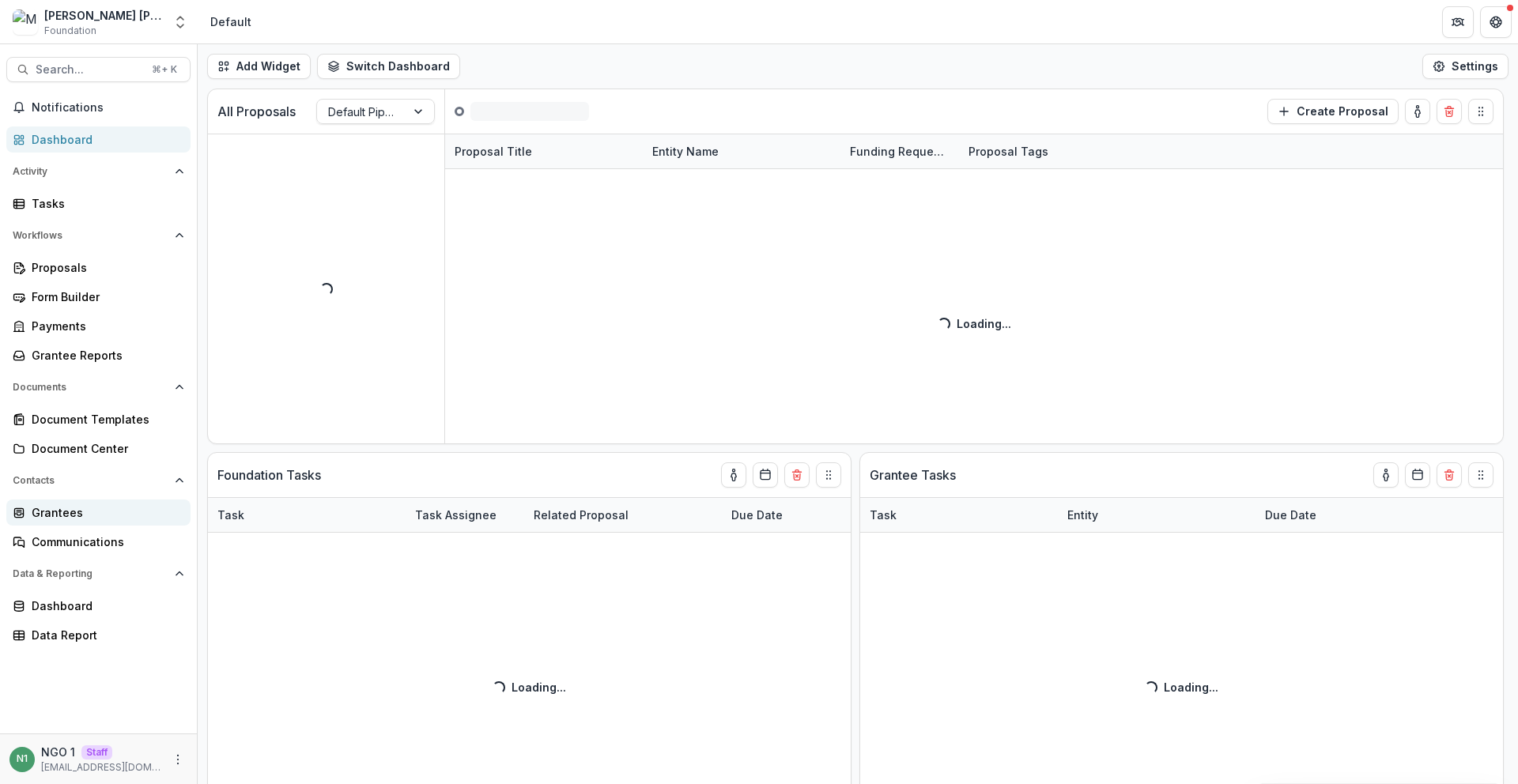
click at [112, 509] on div "Grantees" at bounding box center [105, 513] width 147 height 16
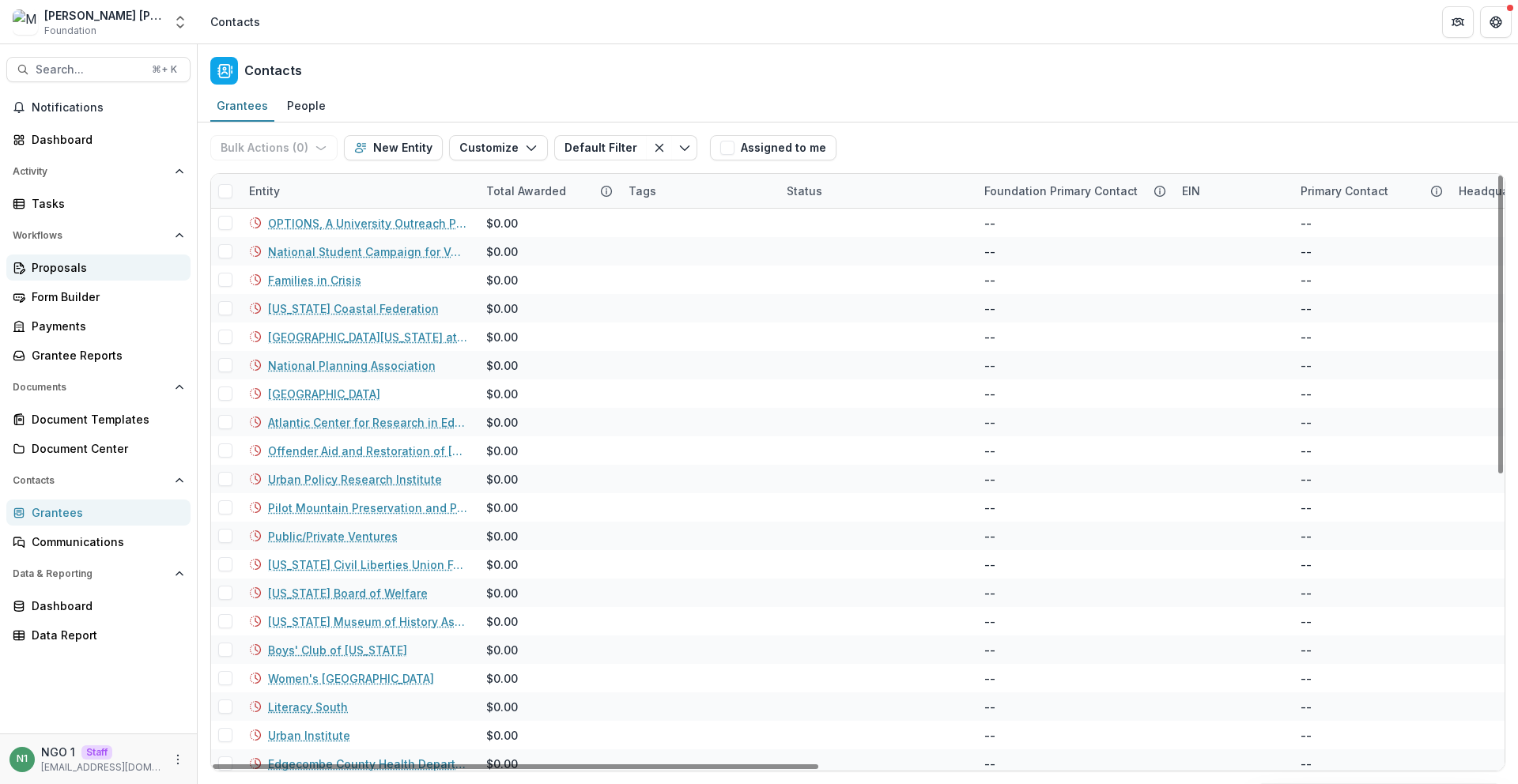
click at [139, 268] on div "Proposals" at bounding box center [105, 268] width 147 height 16
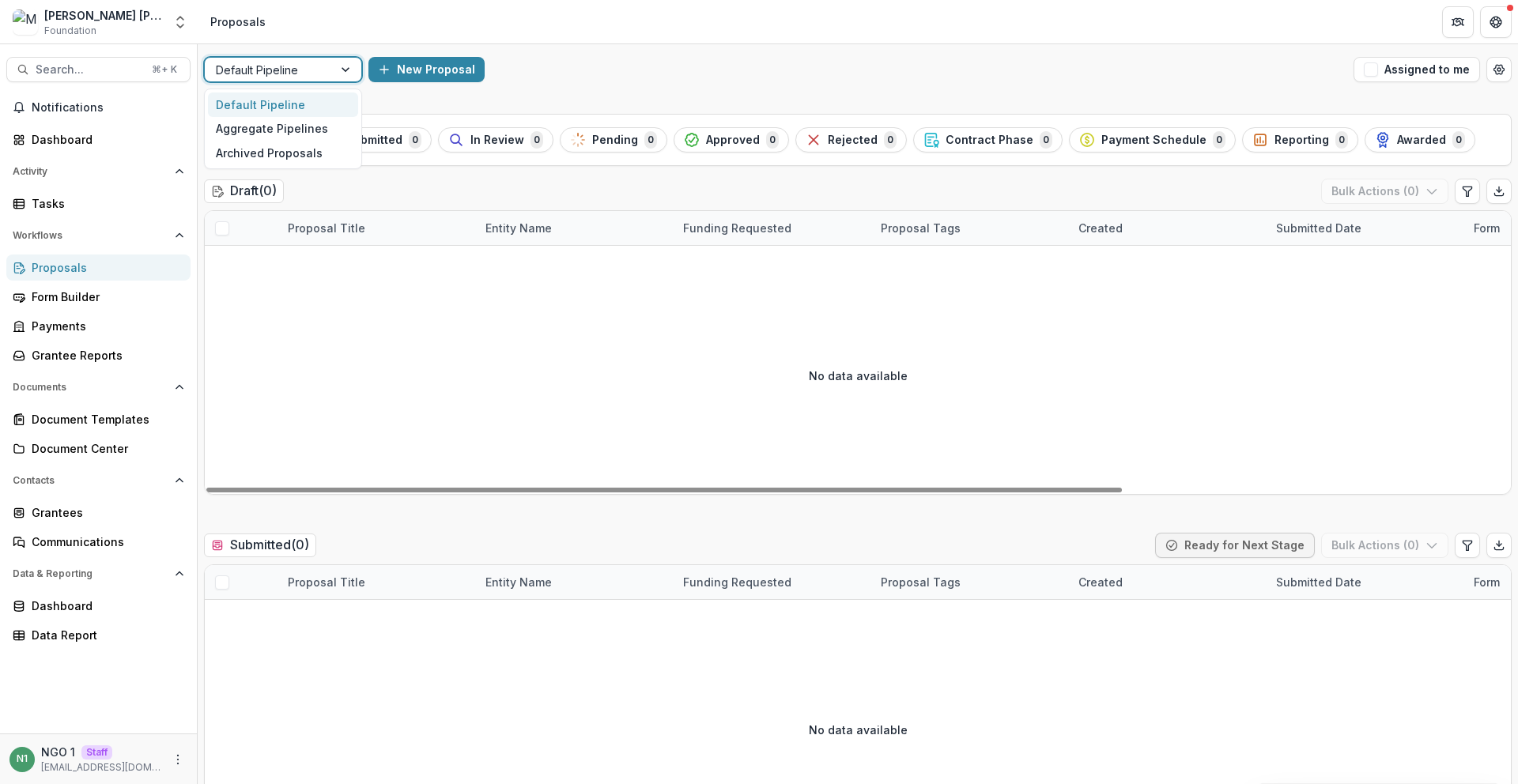
click at [325, 58] on div "Default Pipeline" at bounding box center [269, 70] width 128 height 23
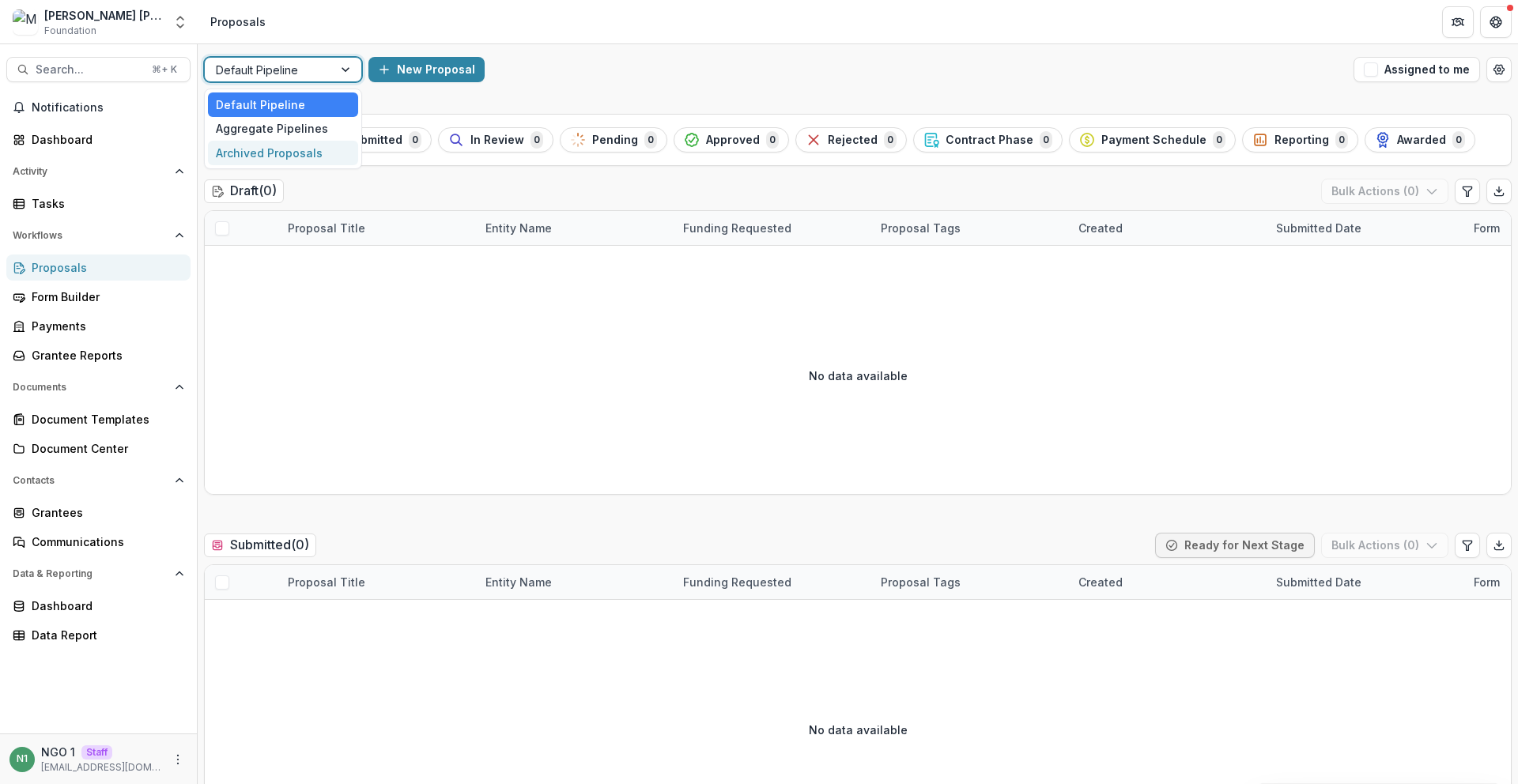
click at [288, 142] on div "Archived Proposals" at bounding box center [283, 153] width 150 height 25
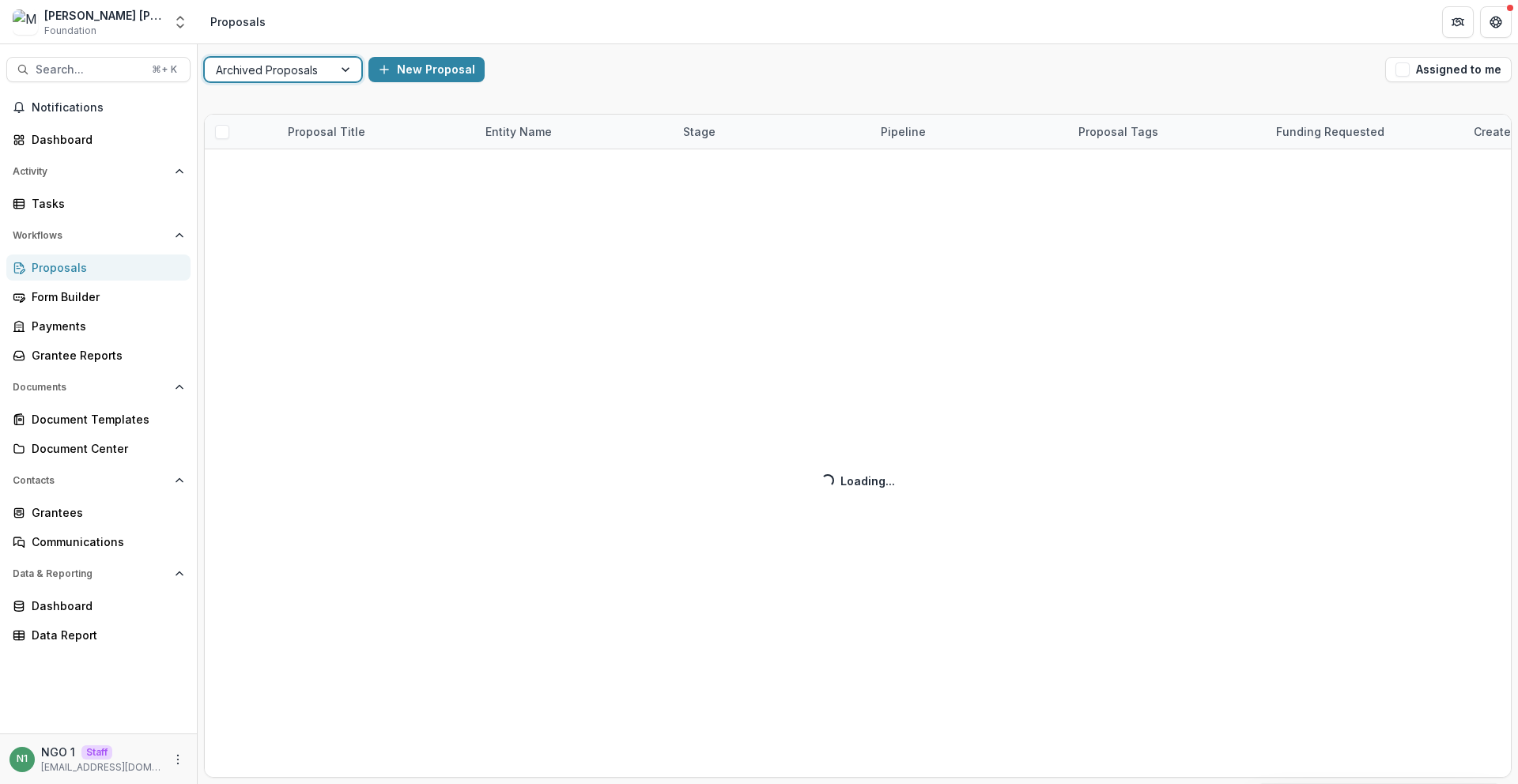
click at [302, 74] on div at bounding box center [269, 70] width 106 height 20
click at [272, 104] on div "Default Pipeline" at bounding box center [283, 105] width 150 height 25
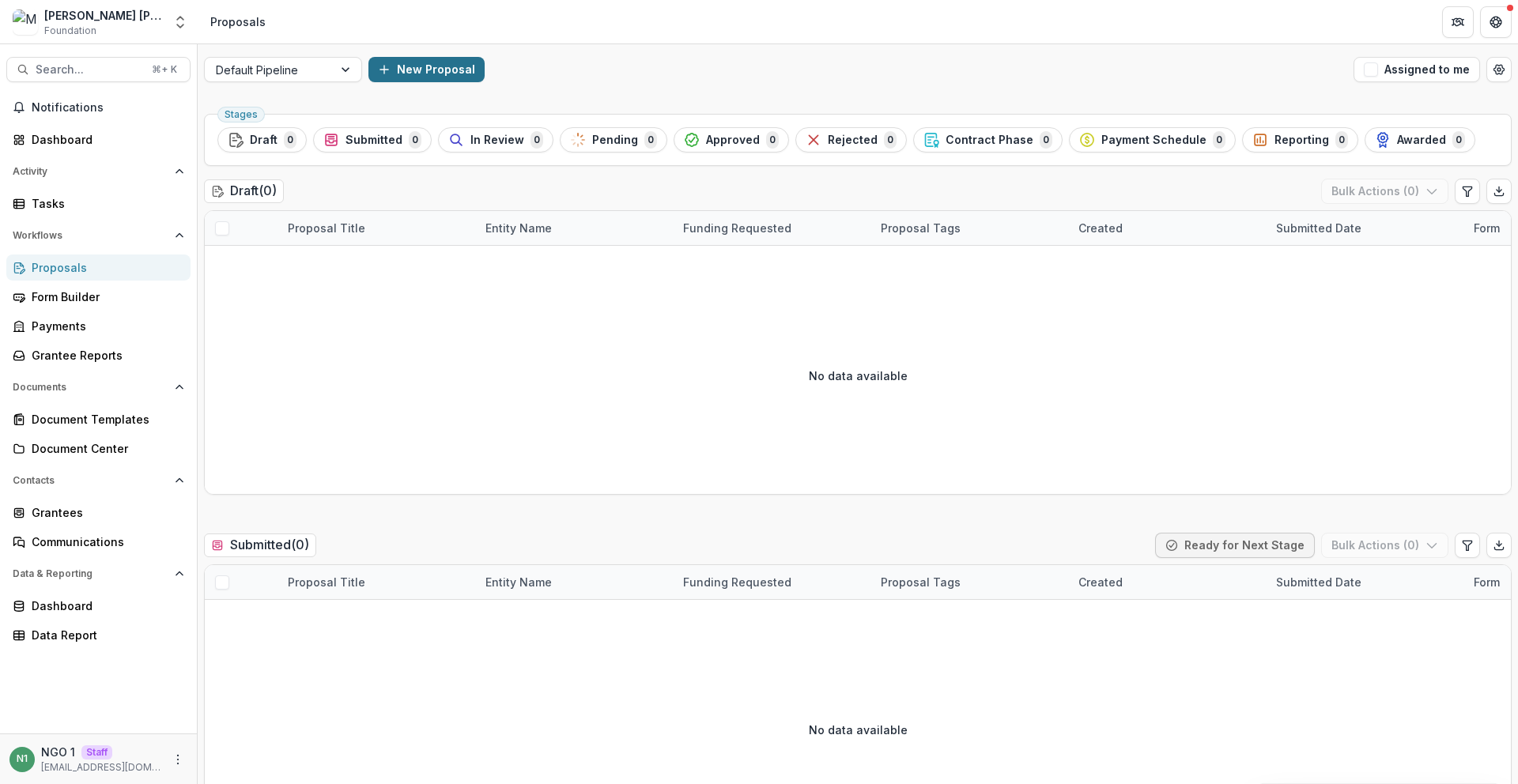
drag, startPoint x: 549, startPoint y: 107, endPoint x: 459, endPoint y: 64, distance: 99.7
click at [309, 4] on header "Proposals" at bounding box center [857, 21] width 1320 height 44
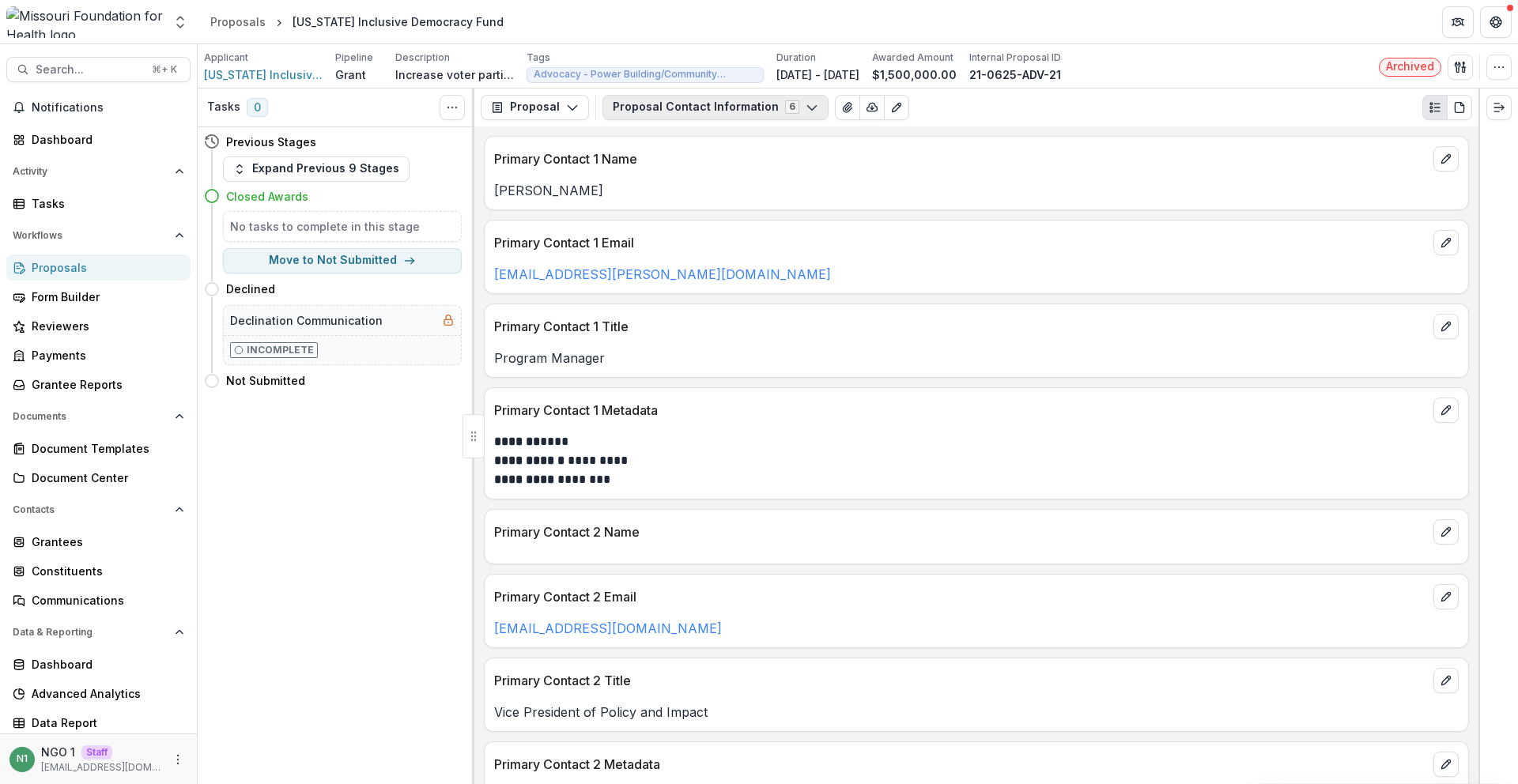
click at [632, 113] on button "Proposal Contact Information 6" at bounding box center [716, 107] width 227 height 26
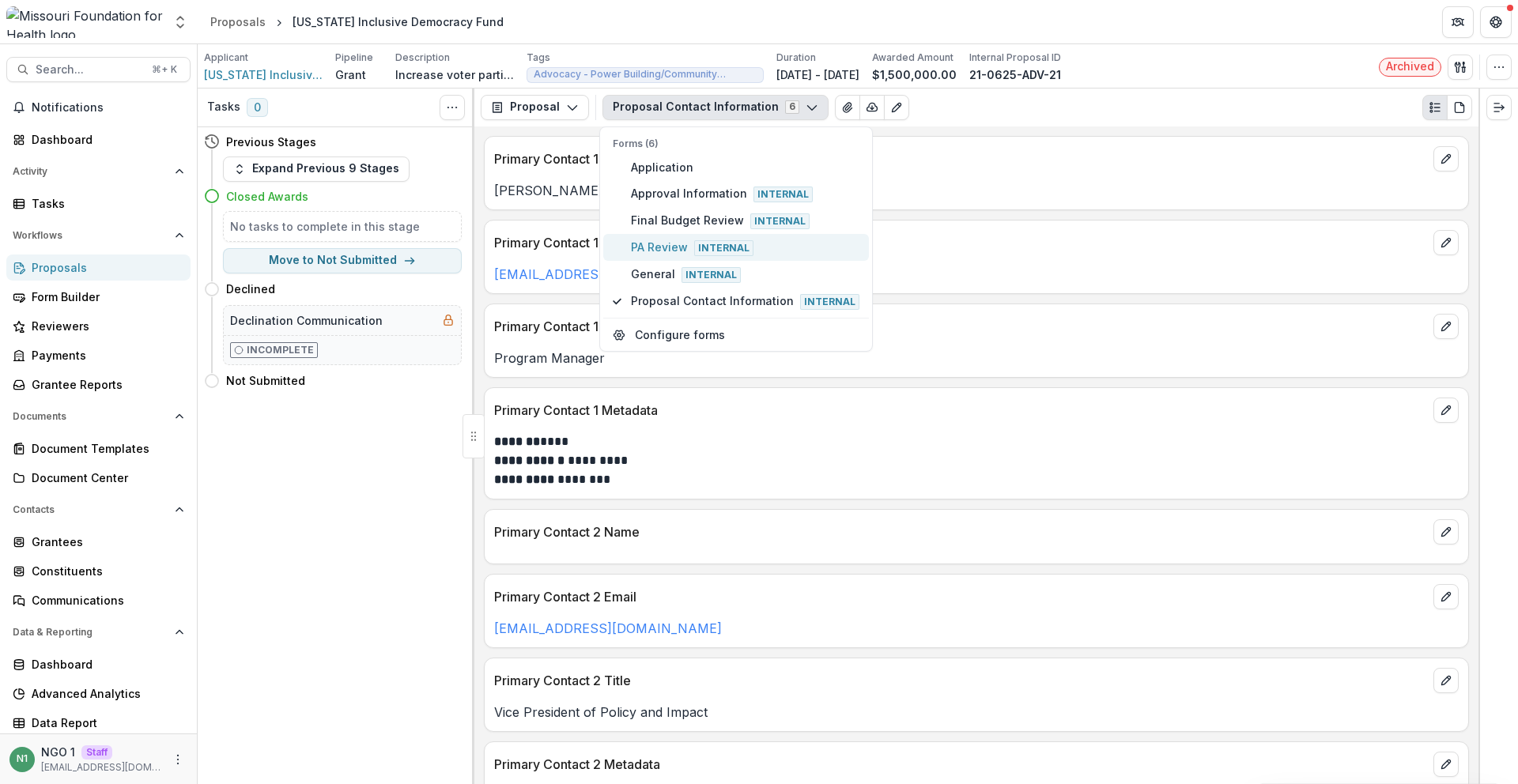
click at [661, 253] on span "PA Review Internal" at bounding box center [745, 247] width 228 height 17
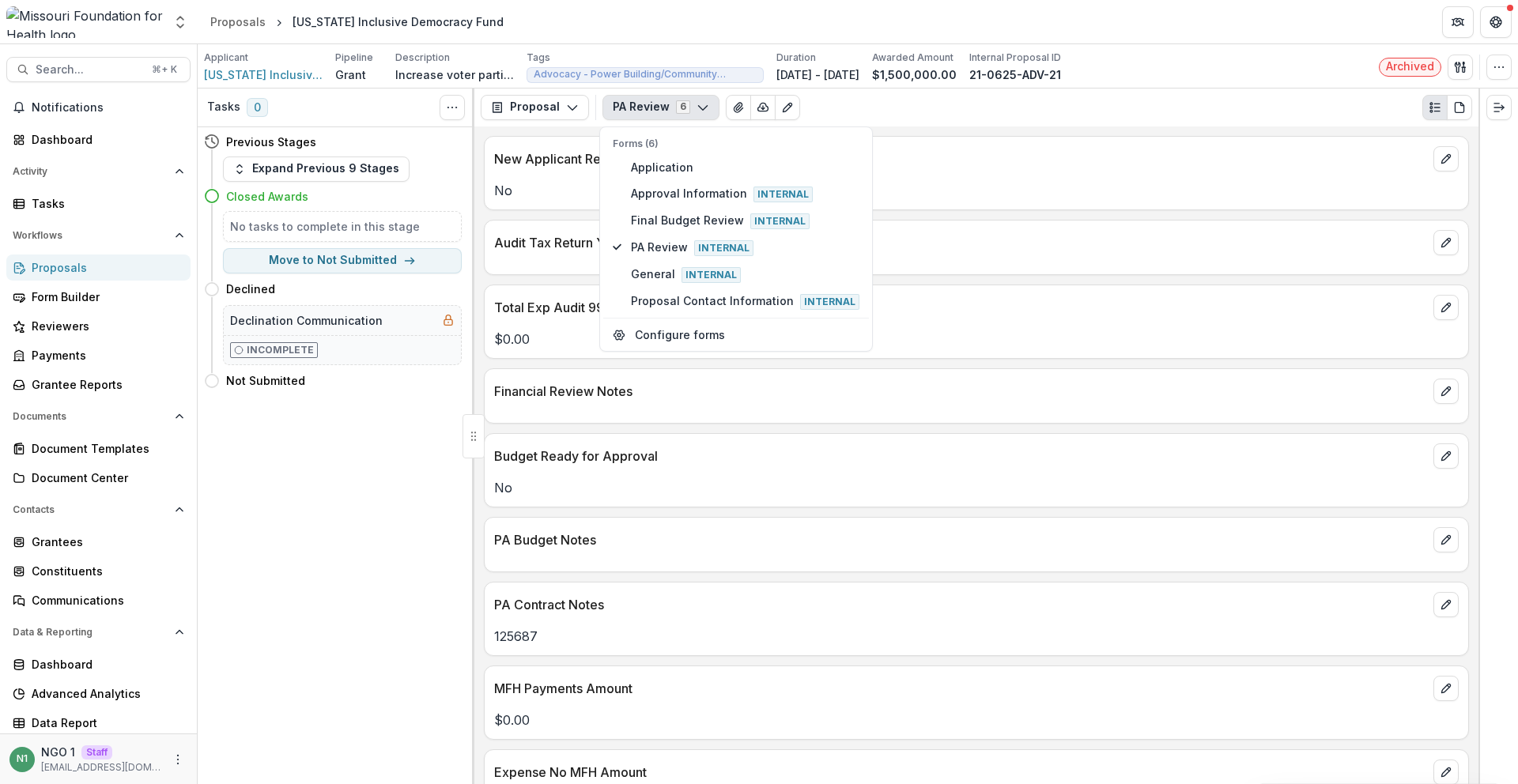
click at [646, 417] on div "Financial Review Notes" at bounding box center [977, 395] width 985 height 55
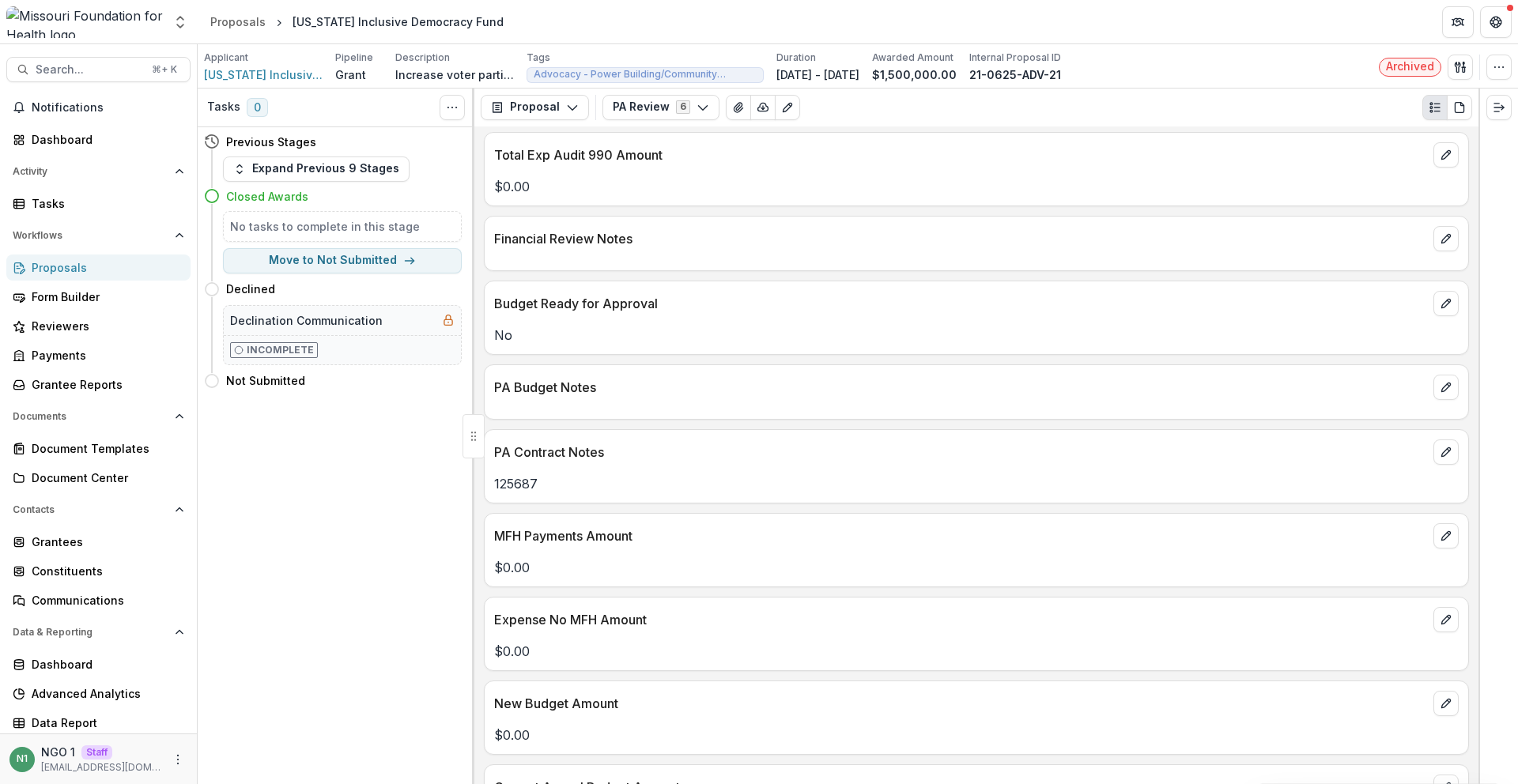
scroll to position [158, 0]
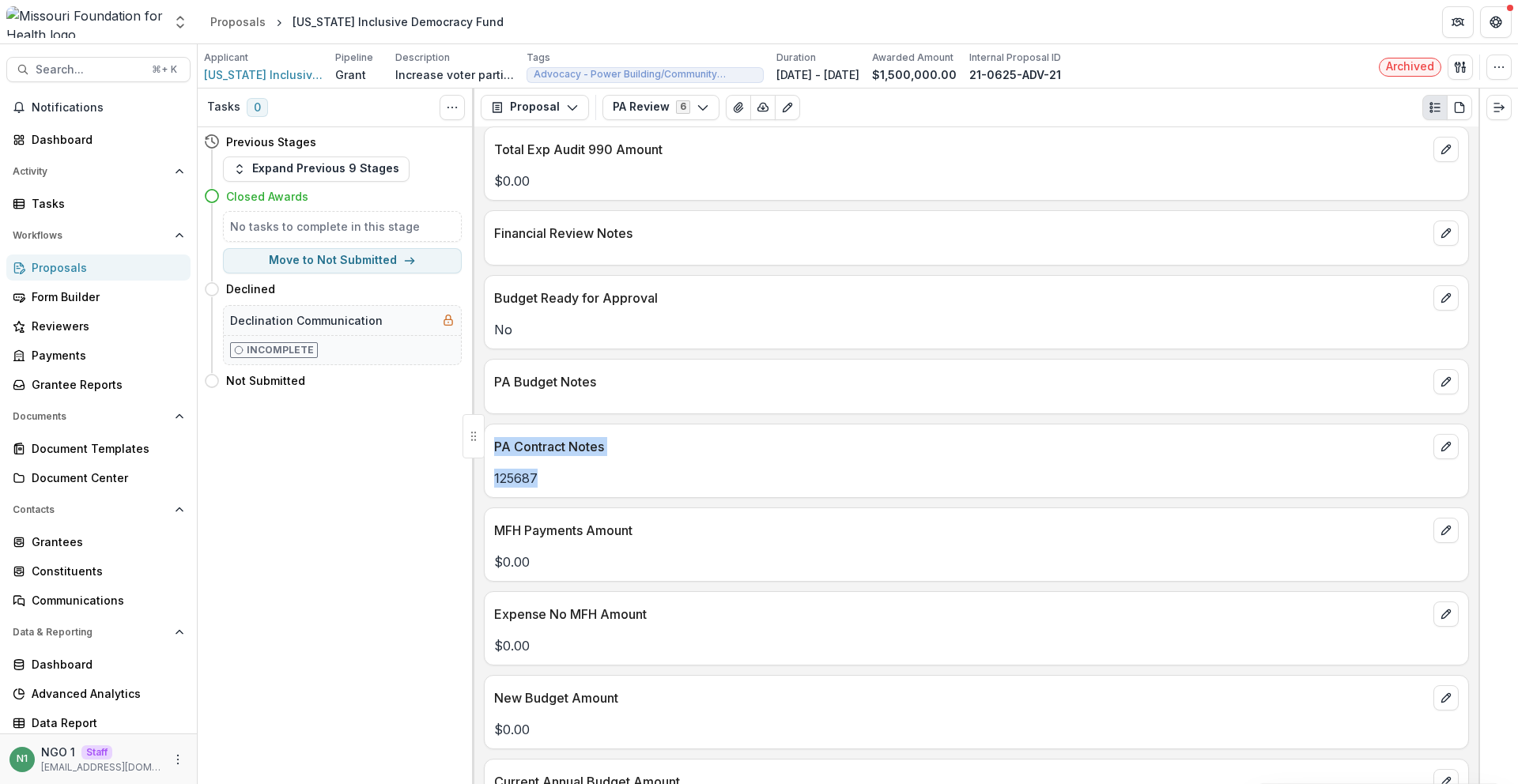
drag, startPoint x: 487, startPoint y: 447, endPoint x: 548, endPoint y: 484, distance: 71.3
click at [548, 484] on div "PA Contract Notes 125687" at bounding box center [977, 461] width 985 height 74
click at [324, 435] on div "Tasks 0 Show Cancelled Tasks Previous Stages Expand Previous 9 Stages Closed Aw…" at bounding box center [336, 436] width 277 height 696
click at [263, 26] on link "Proposals" at bounding box center [238, 21] width 68 height 23
click at [250, 25] on div "Proposals" at bounding box center [237, 21] width 55 height 16
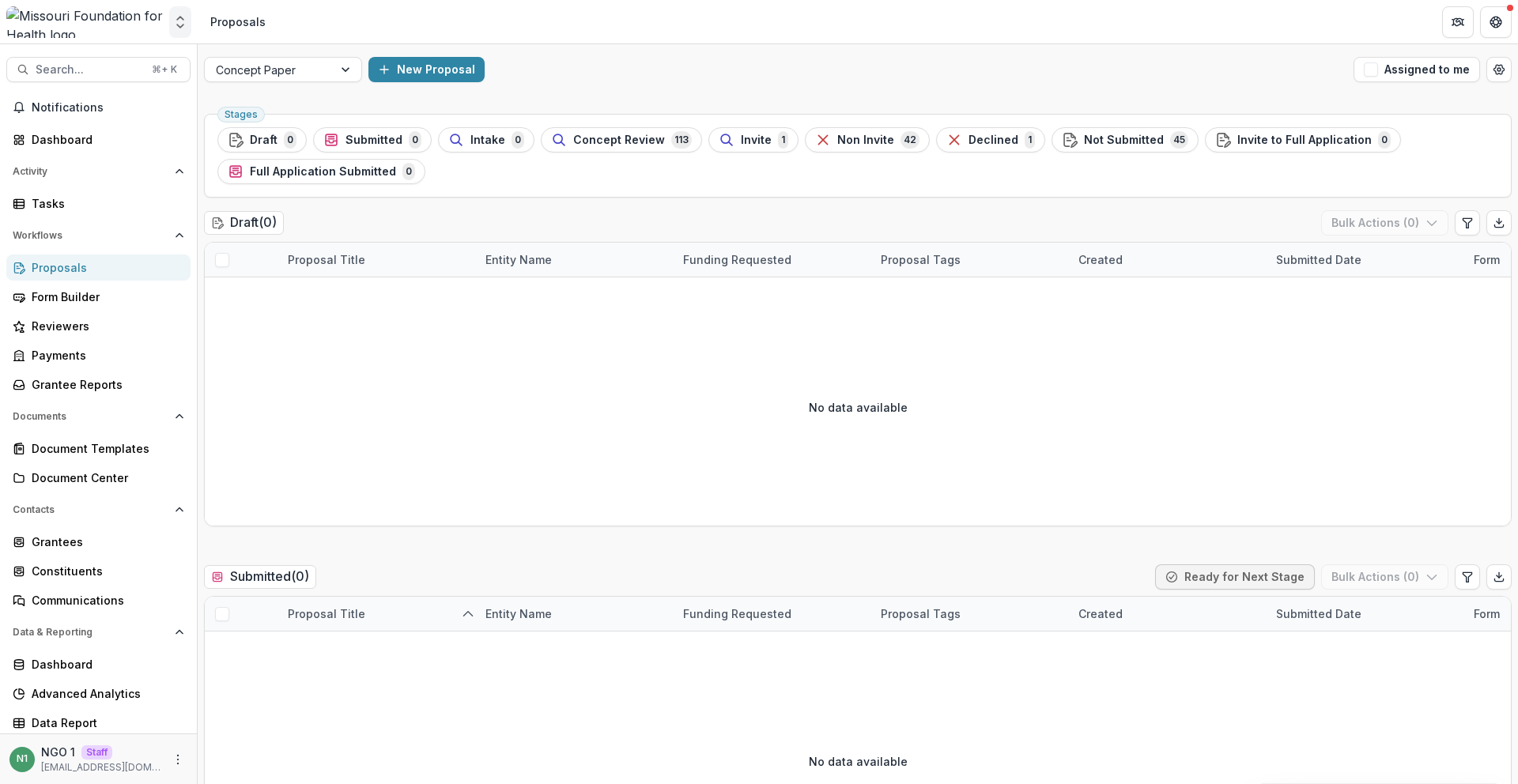
click at [189, 24] on button "Open entity switcher" at bounding box center [180, 22] width 22 height 31
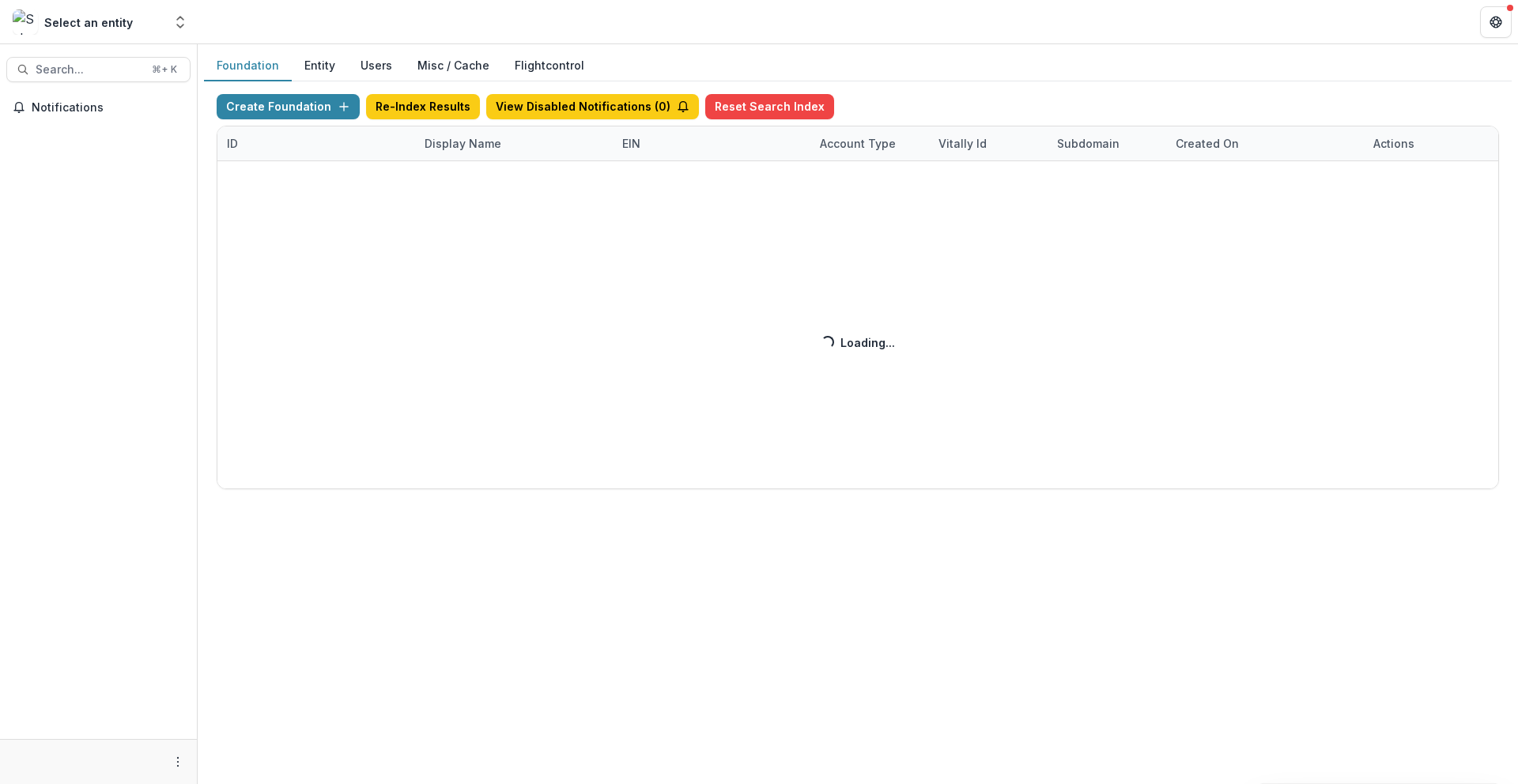
click at [461, 146] on div "Create Foundation Re-Index Results View Disabled Notifications ( 0 ) Reset Sear…" at bounding box center [857, 292] width 1282 height 395
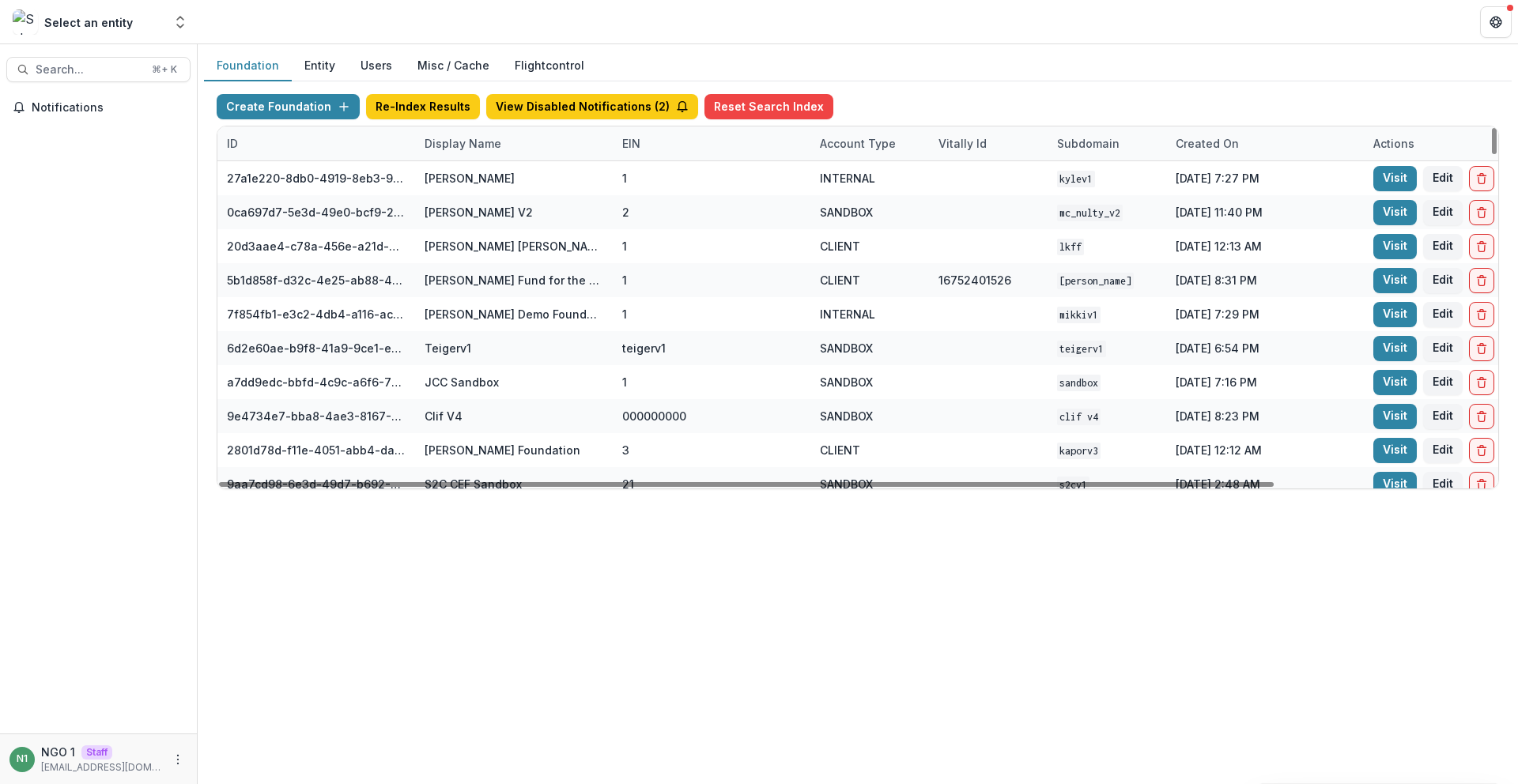
click at [450, 148] on div "Display Name" at bounding box center [463, 143] width 96 height 16
click at [455, 172] on input at bounding box center [513, 180] width 189 height 26
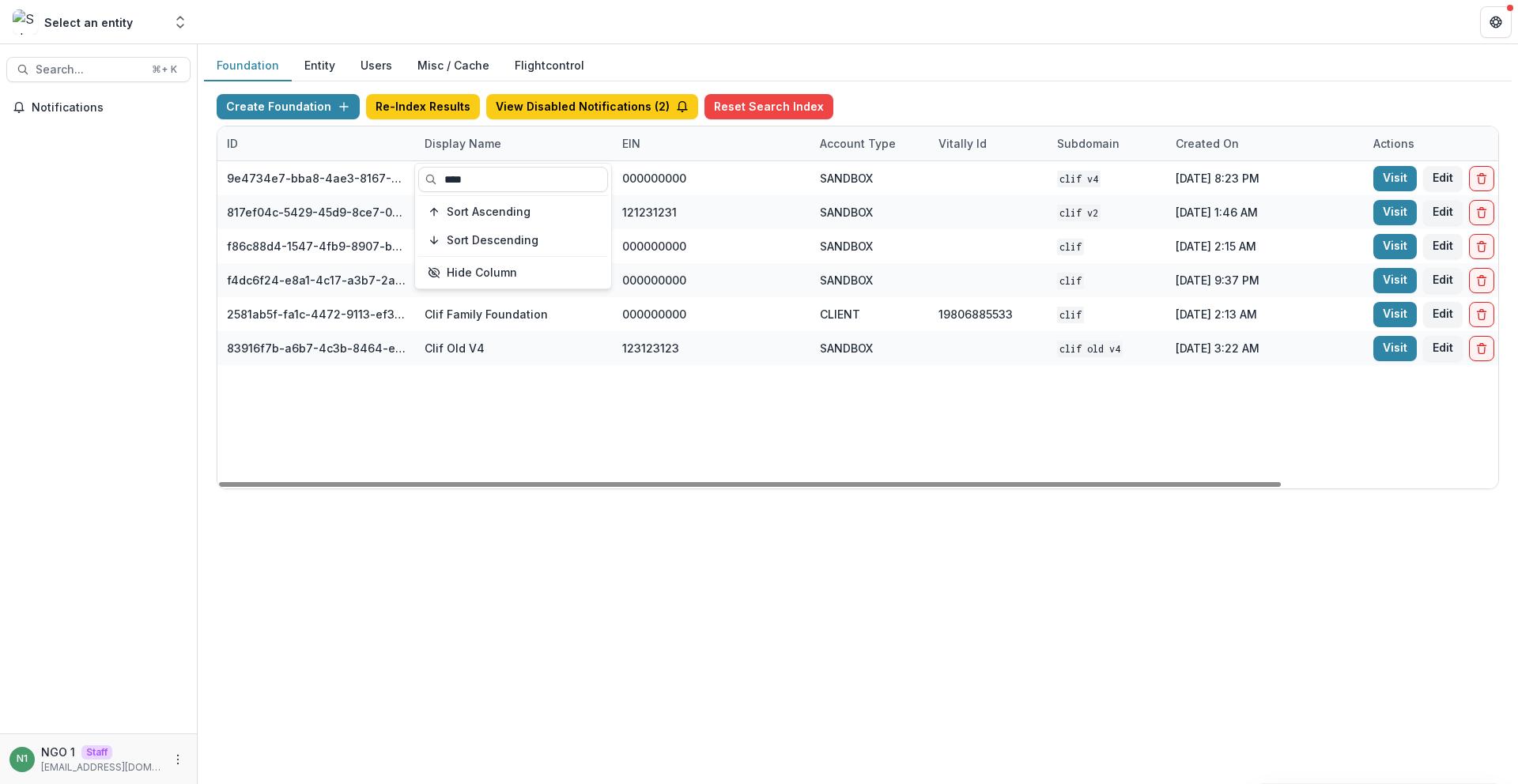
type input "****"
click at [517, 405] on div "9e4734e7-bba8-4ae3-8167-95d86cec7b4b Clif V4 000000000 SANDBOX Clif V4 [DATE] 8…" at bounding box center [988, 324] width 1542 height 327
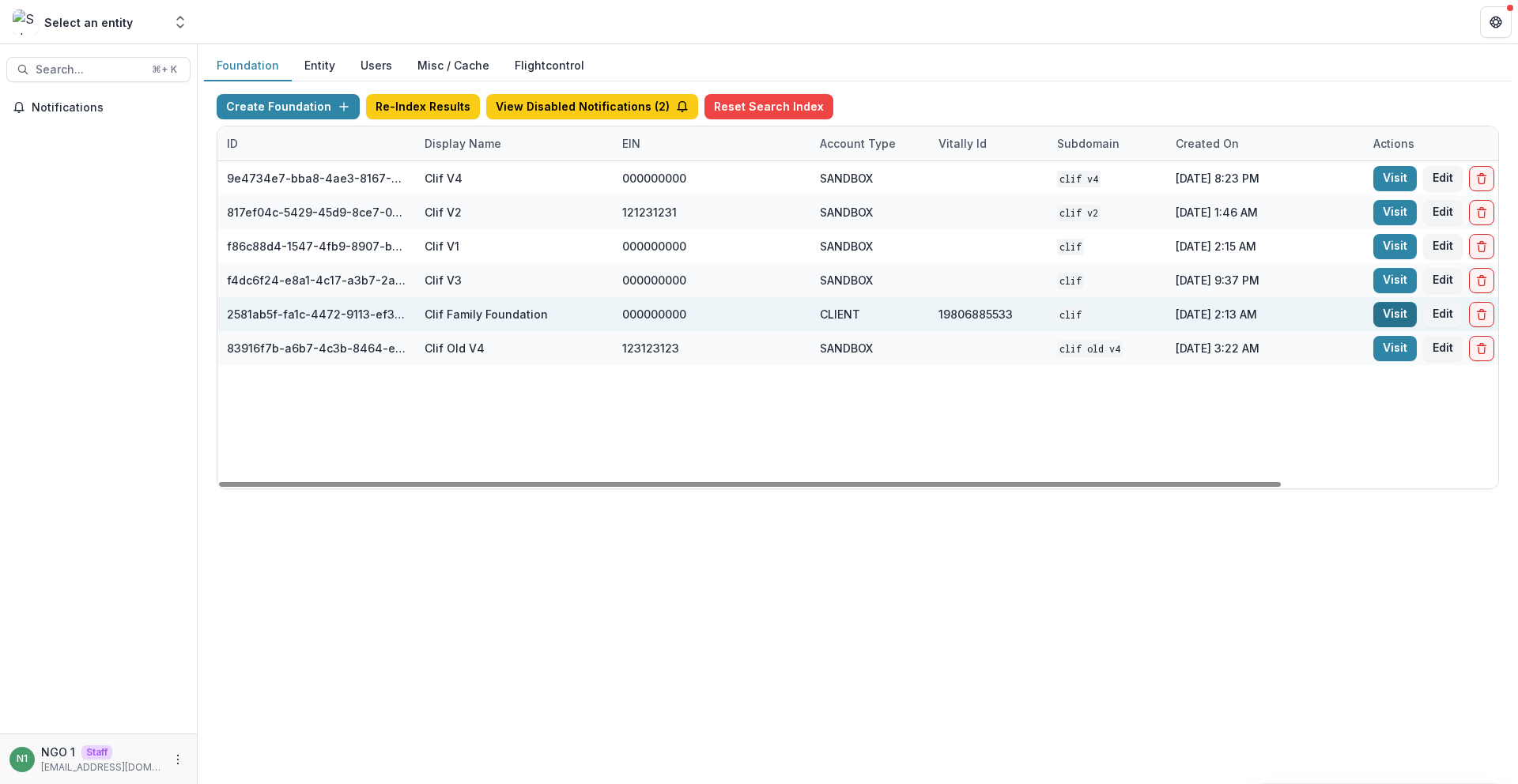
click at [1376, 318] on link "Visit" at bounding box center [1395, 315] width 44 height 26
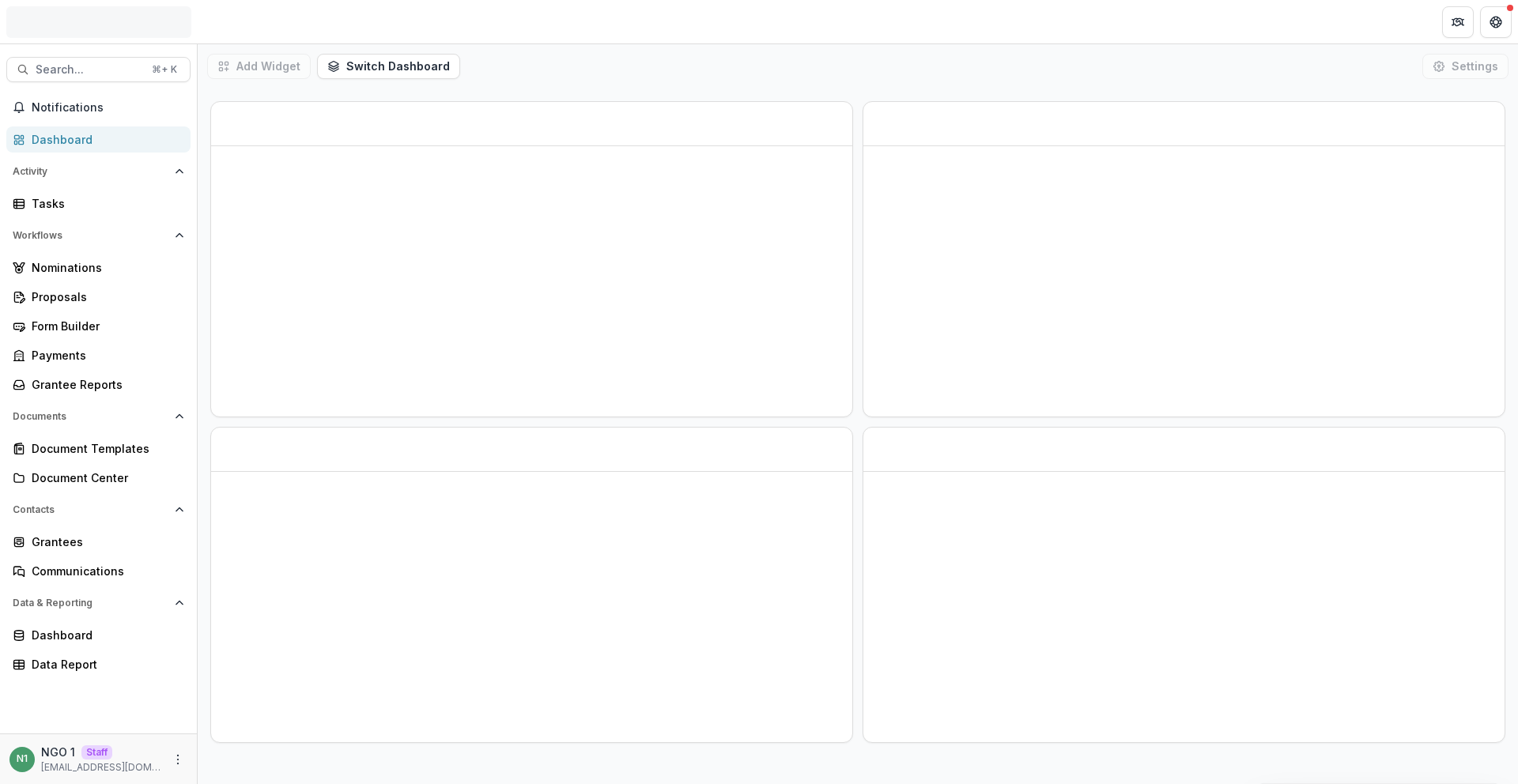
click at [540, 292] on div "Loading" at bounding box center [531, 259] width 642 height 315
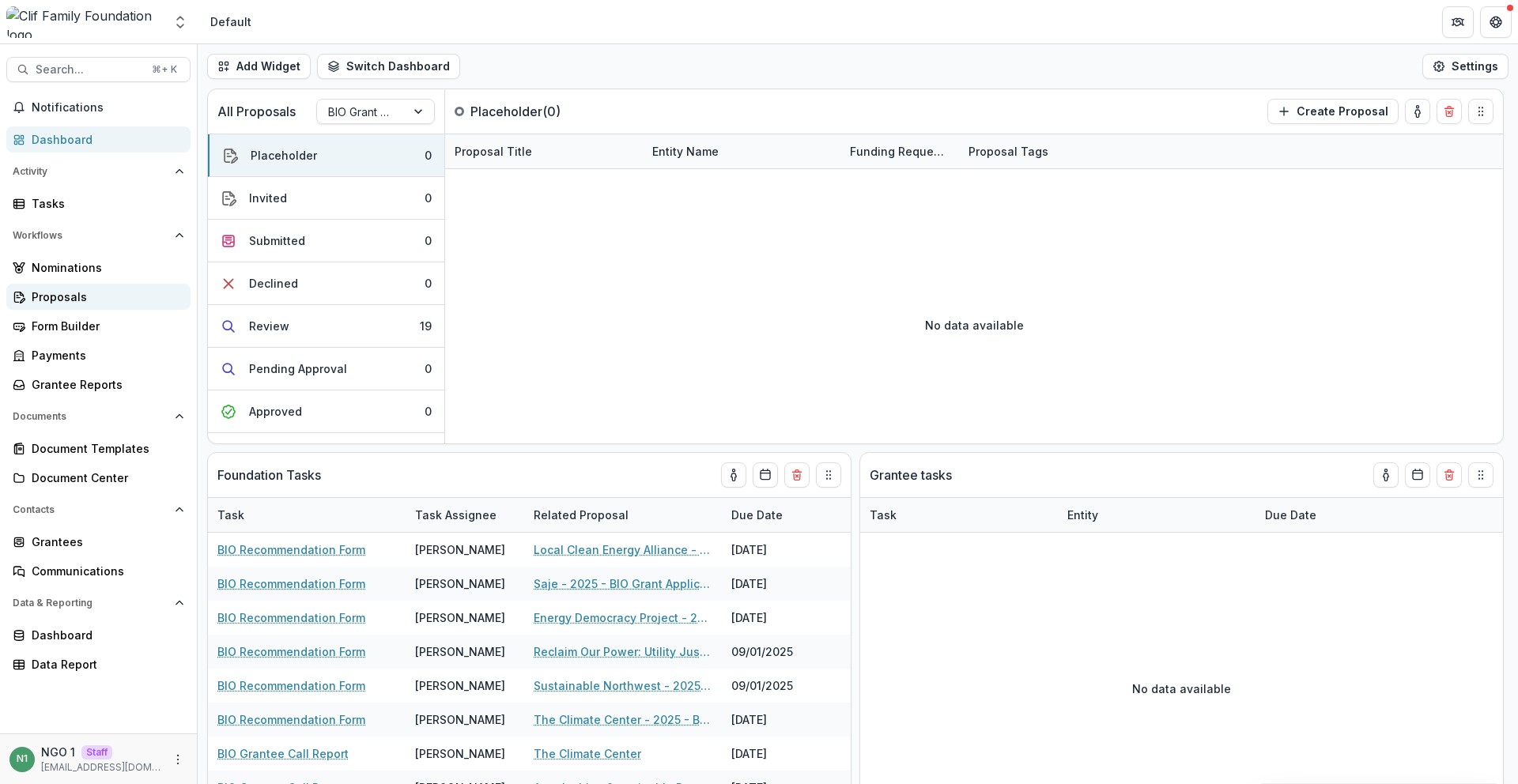
click at [95, 287] on link "Proposals" at bounding box center [99, 297] width 184 height 26
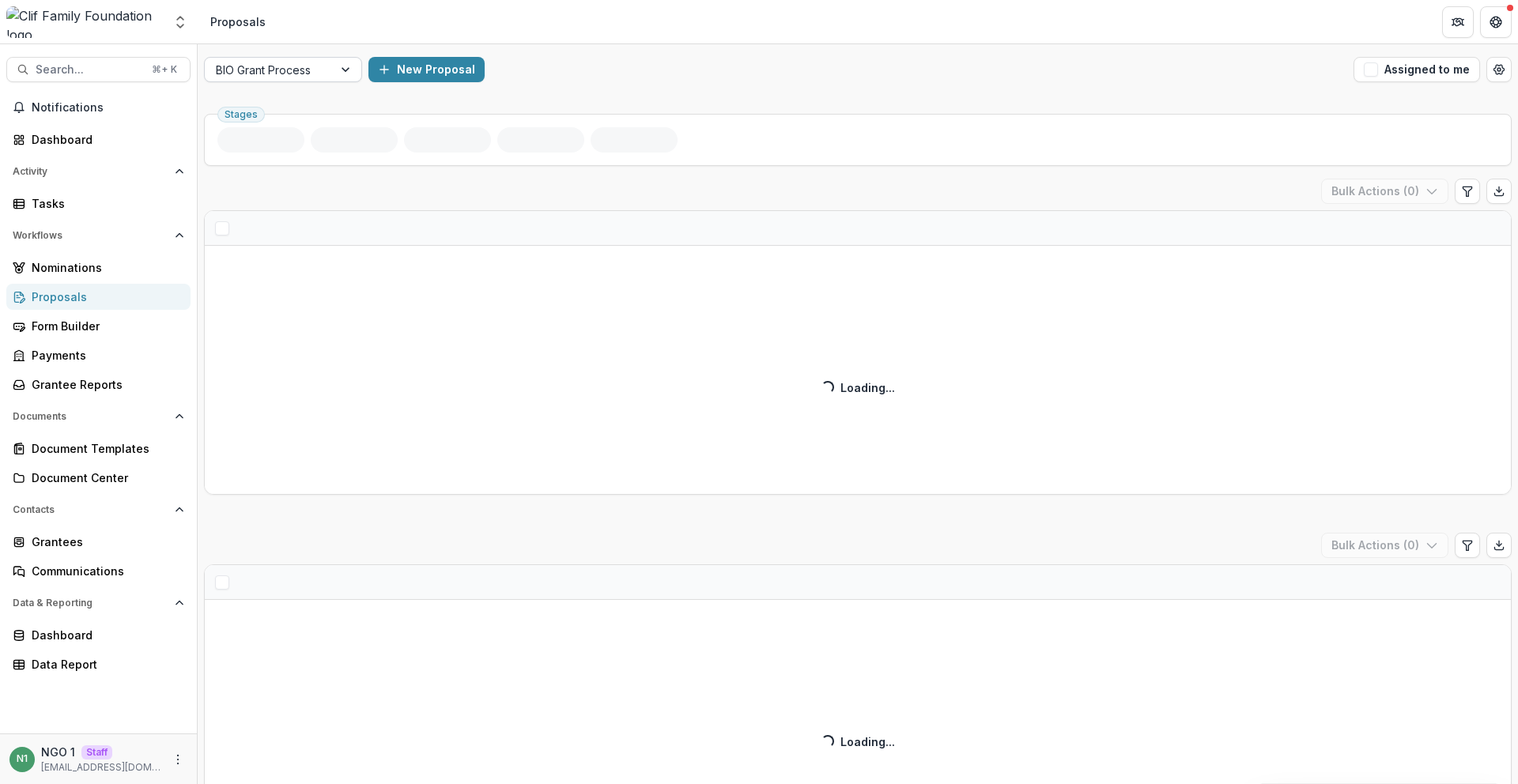
click at [279, 71] on div at bounding box center [269, 70] width 106 height 20
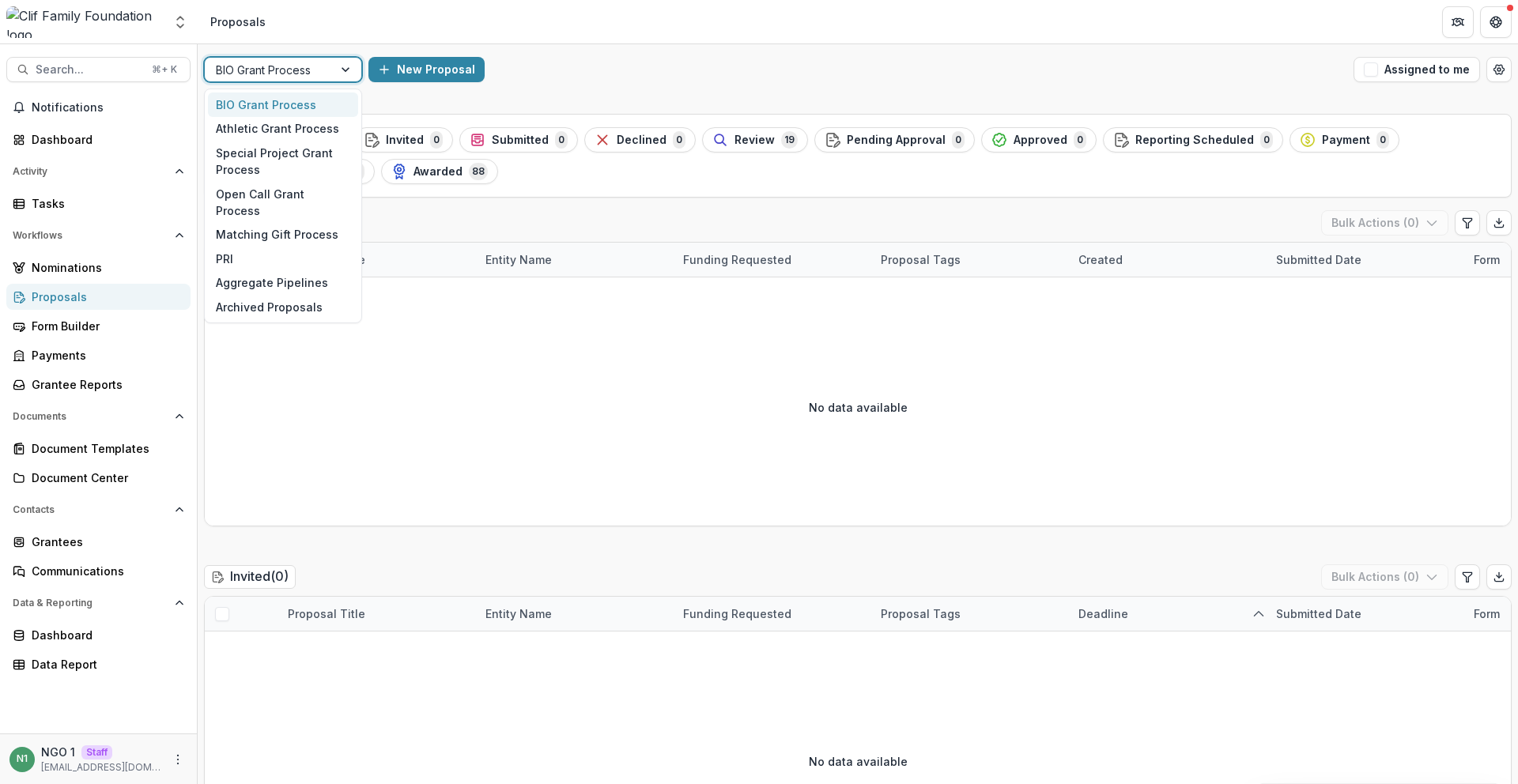
click at [274, 76] on div at bounding box center [269, 70] width 106 height 20
click at [279, 197] on div "Open Call Grant Process" at bounding box center [283, 203] width 150 height 41
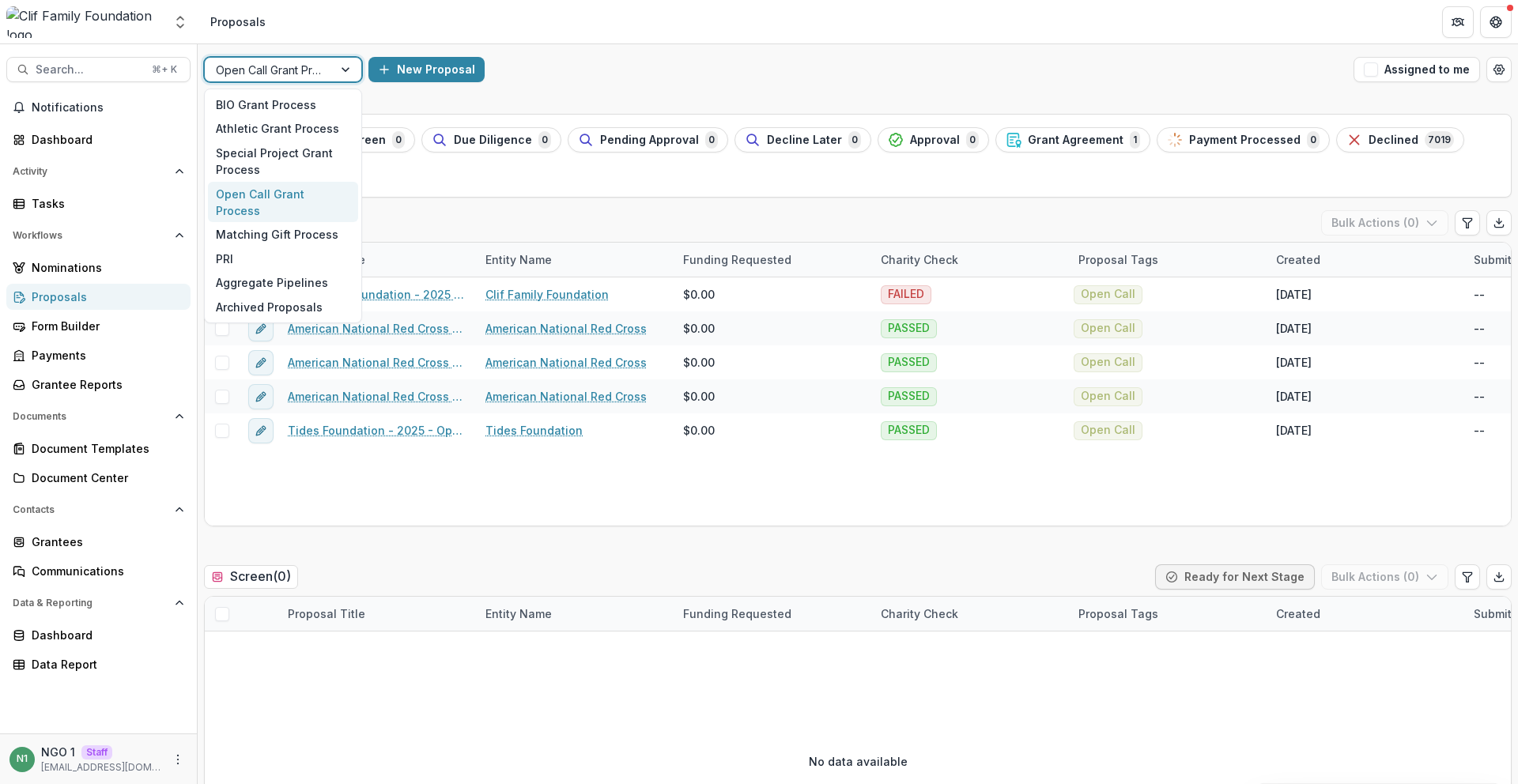
click at [307, 63] on div at bounding box center [269, 70] width 106 height 20
click at [291, 194] on div "Open Call Grant Process" at bounding box center [283, 203] width 150 height 41
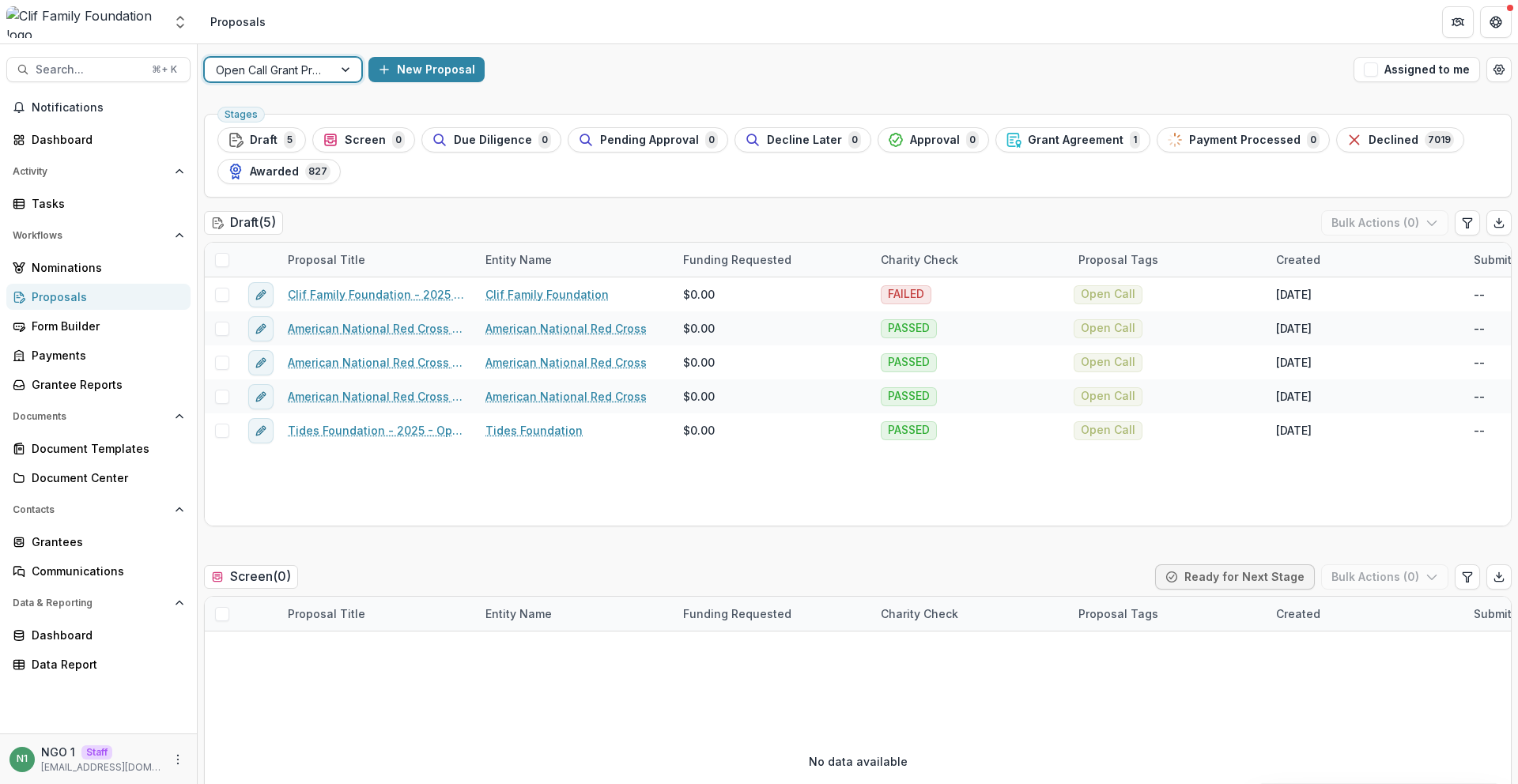
click at [404, 184] on ul "Stages Draft 5 Screen 0 Due Diligence 0 Pending Approval 0 Decline Later 0 Appr…" at bounding box center [857, 156] width 1281 height 57
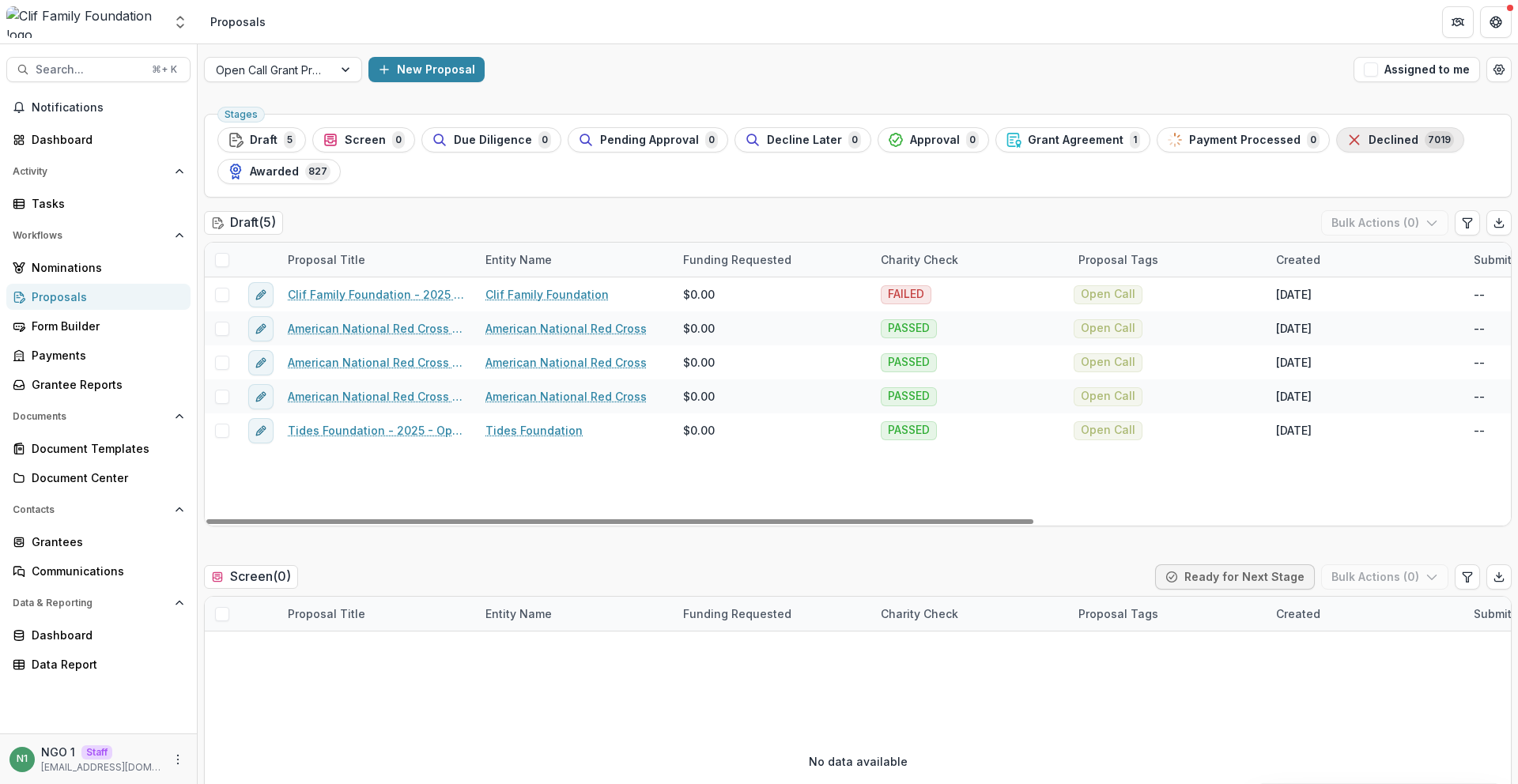
drag, startPoint x: 1418, startPoint y: 143, endPoint x: 1344, endPoint y: 142, distance: 74.0
click at [1326, 141] on ul "Stages Draft 5 Screen 0 Due Diligence 0 Pending Approval 0 Decline Later 0 Appr…" at bounding box center [857, 156] width 1281 height 57
drag, startPoint x: 1338, startPoint y: 134, endPoint x: 1333, endPoint y: 123, distance: 12.1
click at [1333, 123] on div "Stages Draft 5 Screen 0 Due Diligence 0 Pending Approval 0 Decline Later 0 Appr…" at bounding box center [858, 156] width 1308 height 84
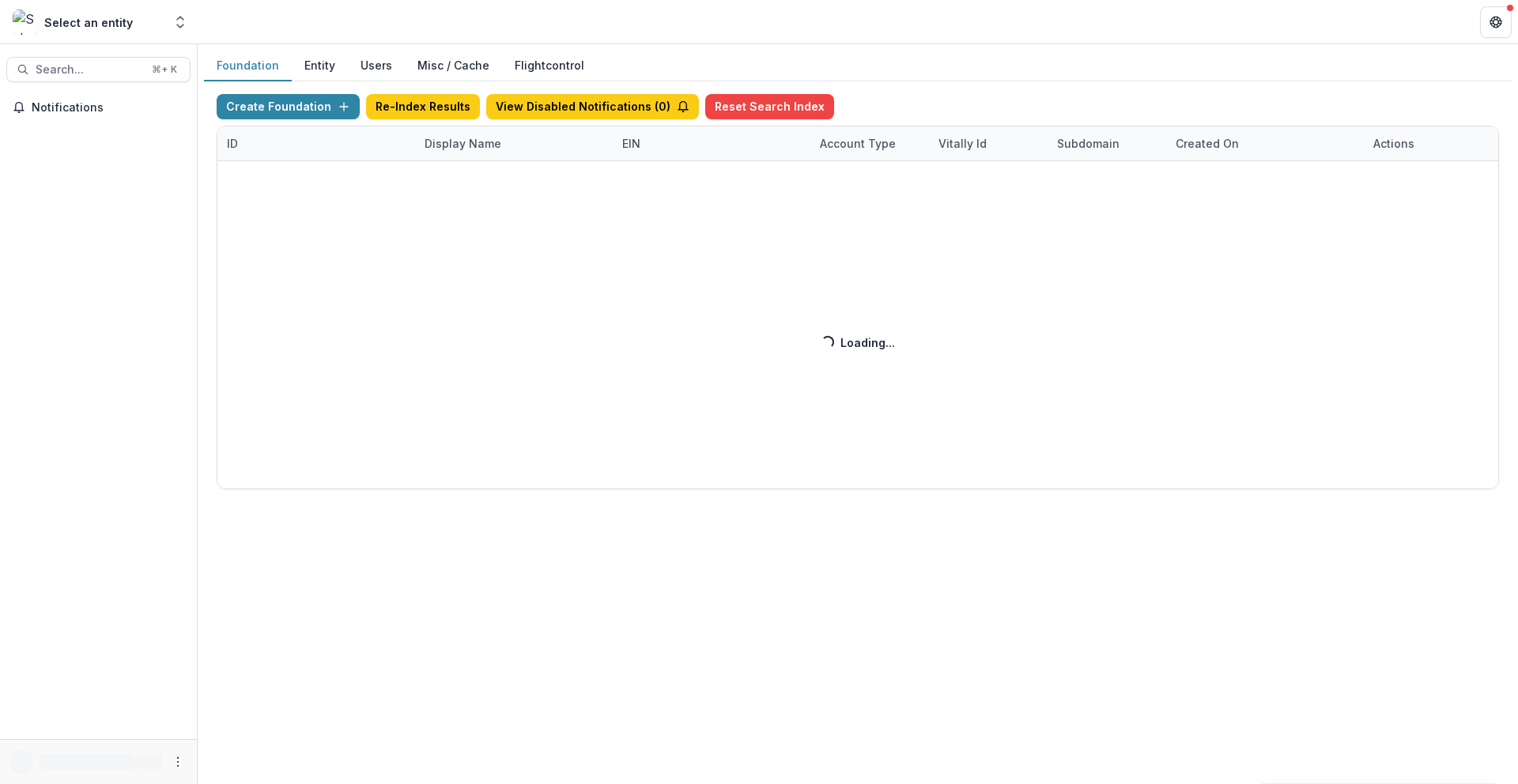
click at [465, 149] on div "Create Foundation Re-Index Results View Disabled Notifications ( 0 ) Reset Sear…" at bounding box center [857, 292] width 1282 height 395
click at [456, 143] on div "Create Foundation Re-Index Results View Disabled Notifications ( 1 ) Reset Sear…" at bounding box center [857, 292] width 1282 height 395
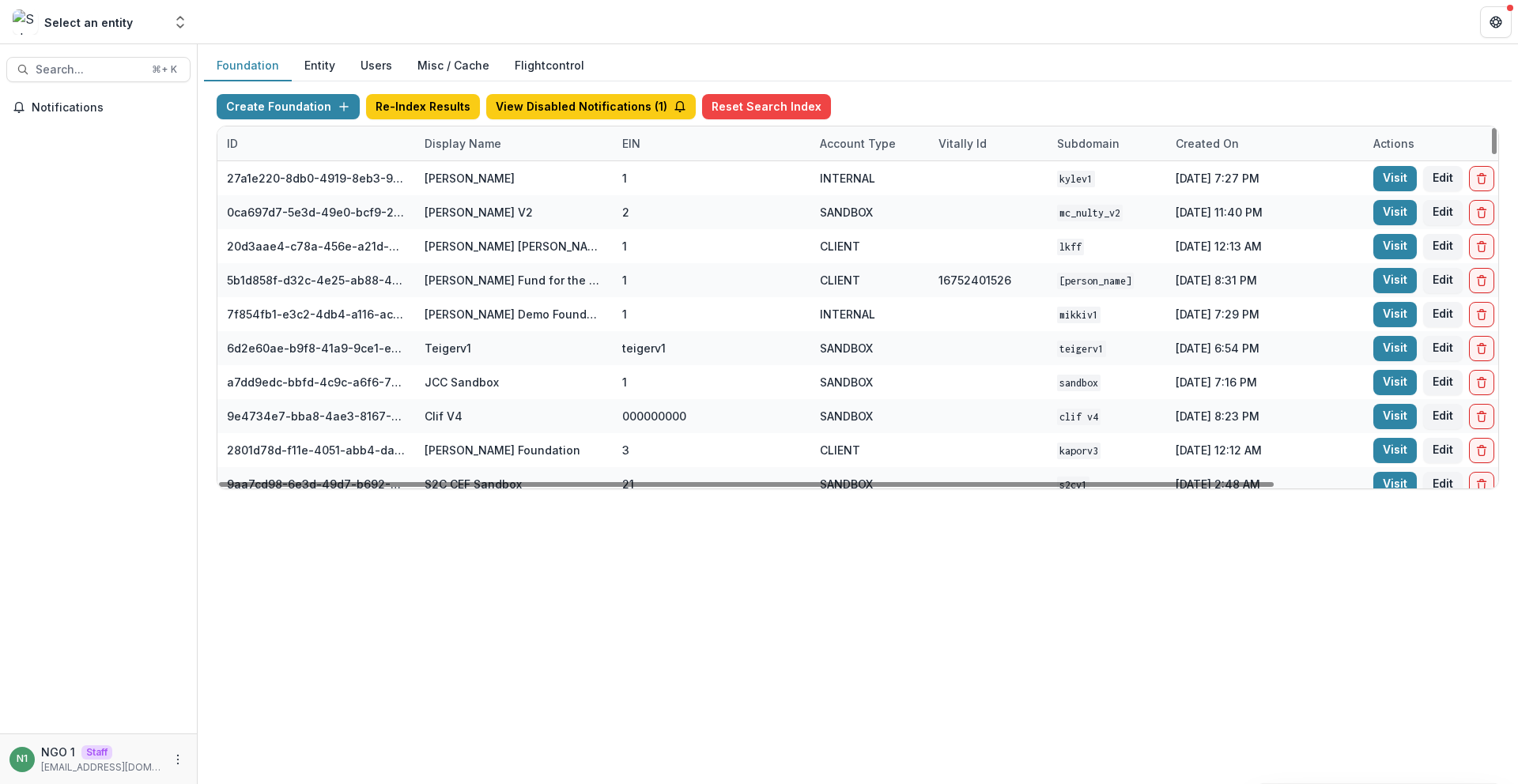
click at [447, 144] on div "Display Name" at bounding box center [463, 143] width 96 height 16
click at [460, 170] on input at bounding box center [513, 180] width 189 height 26
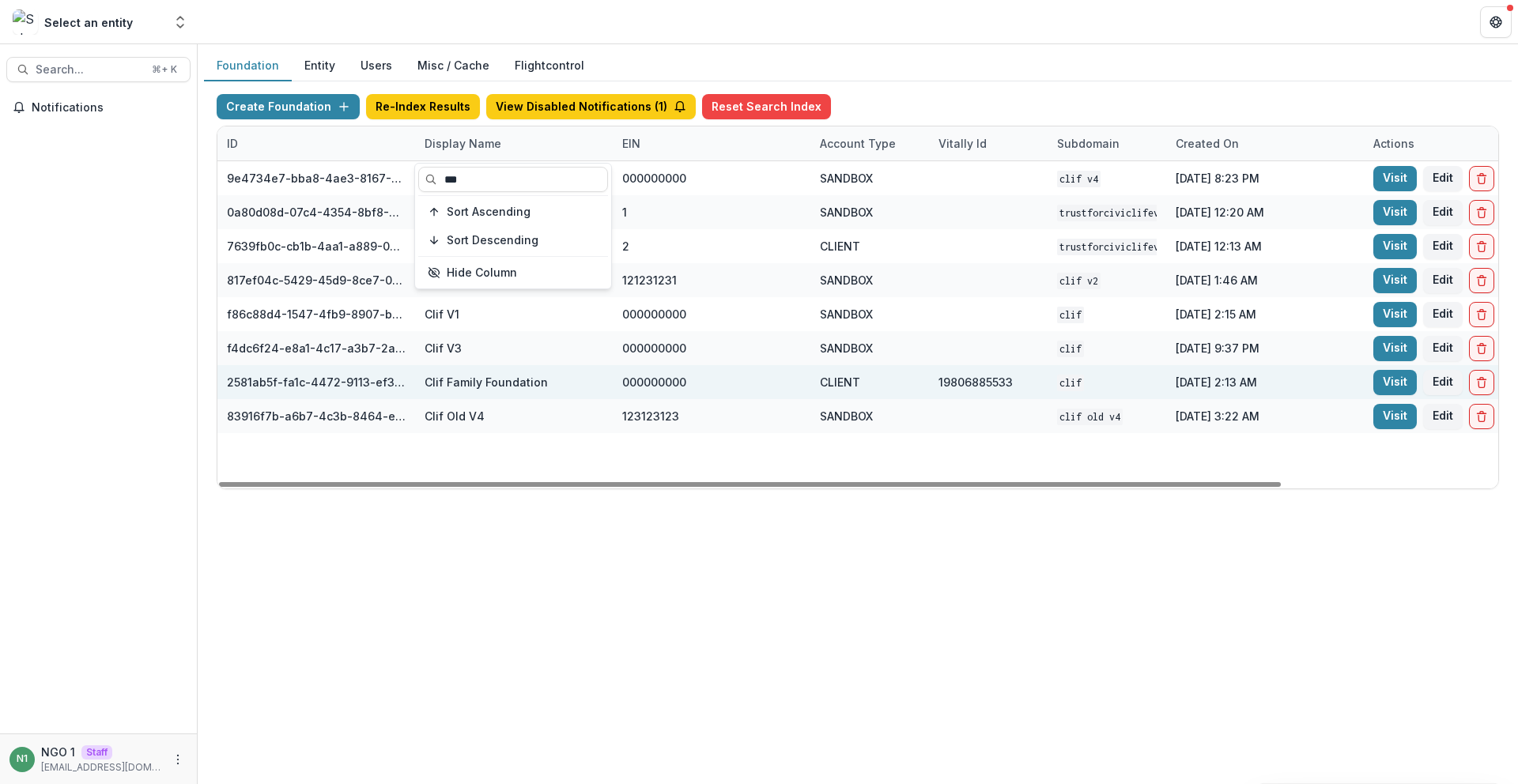
type input "***"
click at [500, 388] on div "Clif Family Foundation" at bounding box center [487, 382] width 124 height 16
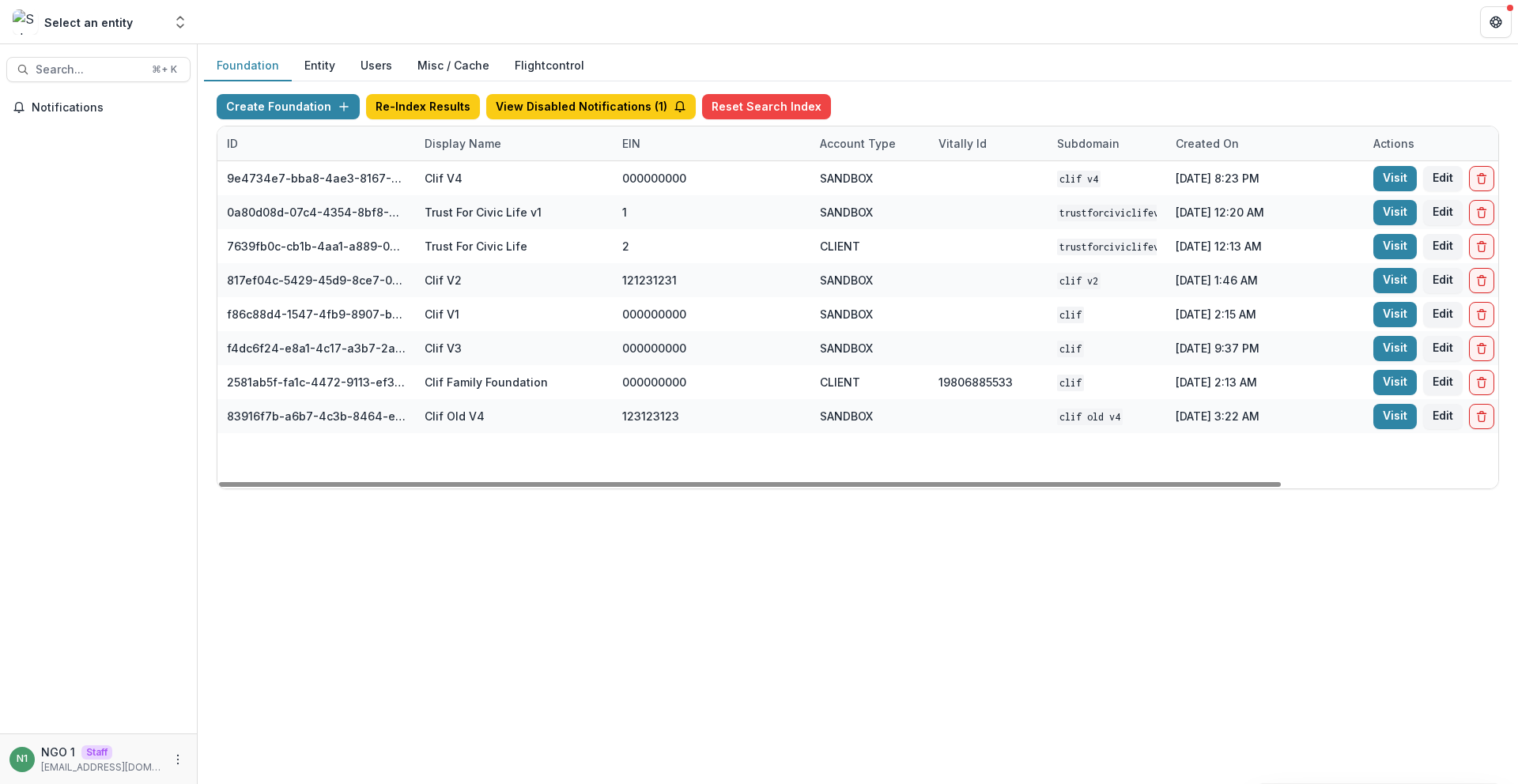
click at [526, 147] on div "Display Name" at bounding box center [514, 143] width 198 height 34
click at [488, 198] on div "*** Sort Ascending Sort Descending Hide Column" at bounding box center [513, 226] width 196 height 125
click at [487, 180] on input "***" at bounding box center [513, 180] width 189 height 26
click at [536, 412] on div "Clif Old V4" at bounding box center [514, 416] width 179 height 34
click at [470, 150] on div "Display Name" at bounding box center [463, 143] width 96 height 16
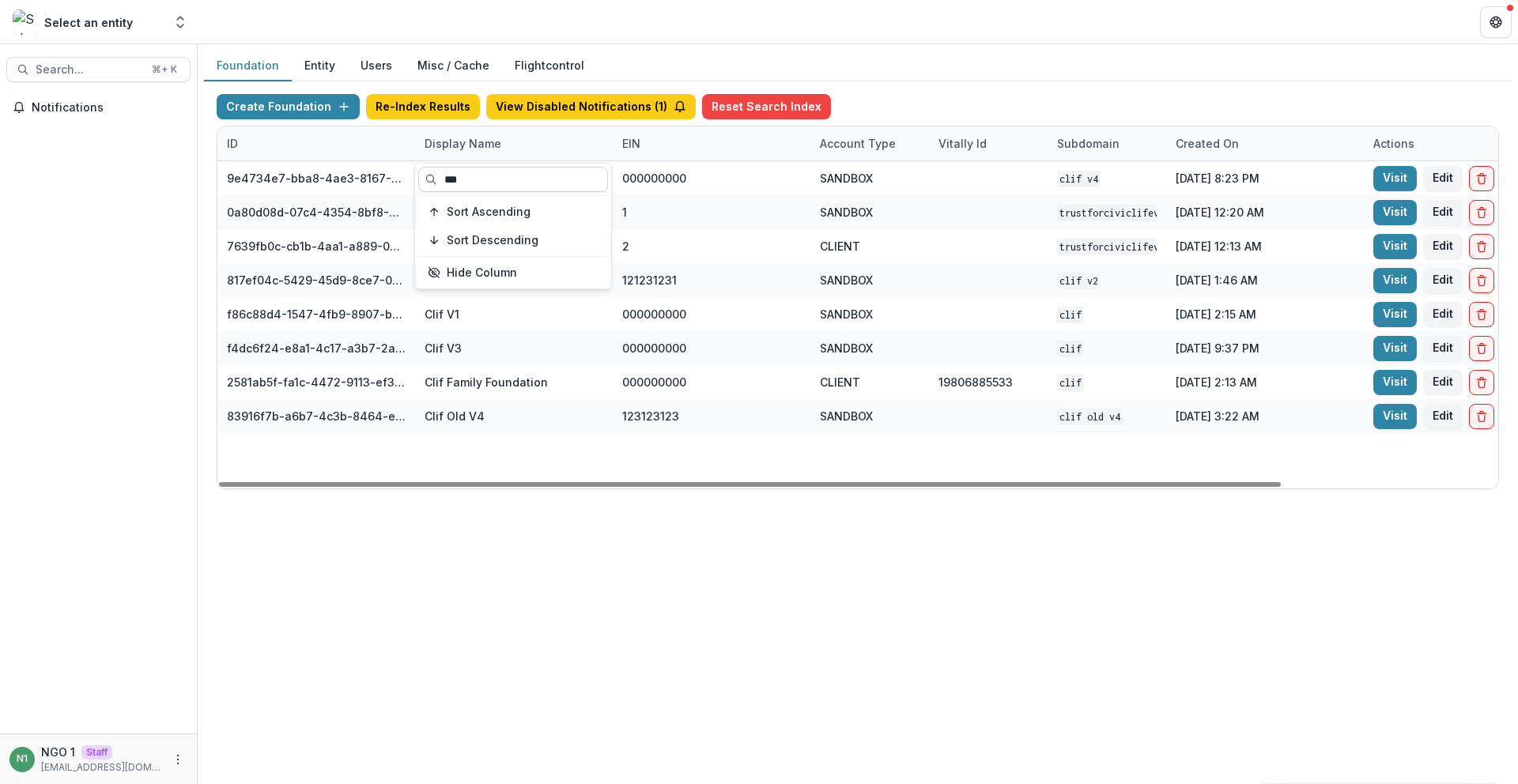
click at [471, 177] on input "***" at bounding box center [513, 180] width 189 height 26
click at [425, 463] on div "9e4734e7-bba8-4ae3-8167-95d86cec7b4b Clif V4 000000000 SANDBOX Clif V4 Dec 23, …" at bounding box center [988, 324] width 1542 height 327
click at [478, 146] on div "Display Name" at bounding box center [463, 143] width 96 height 16
click at [477, 173] on input "***" at bounding box center [513, 180] width 189 height 26
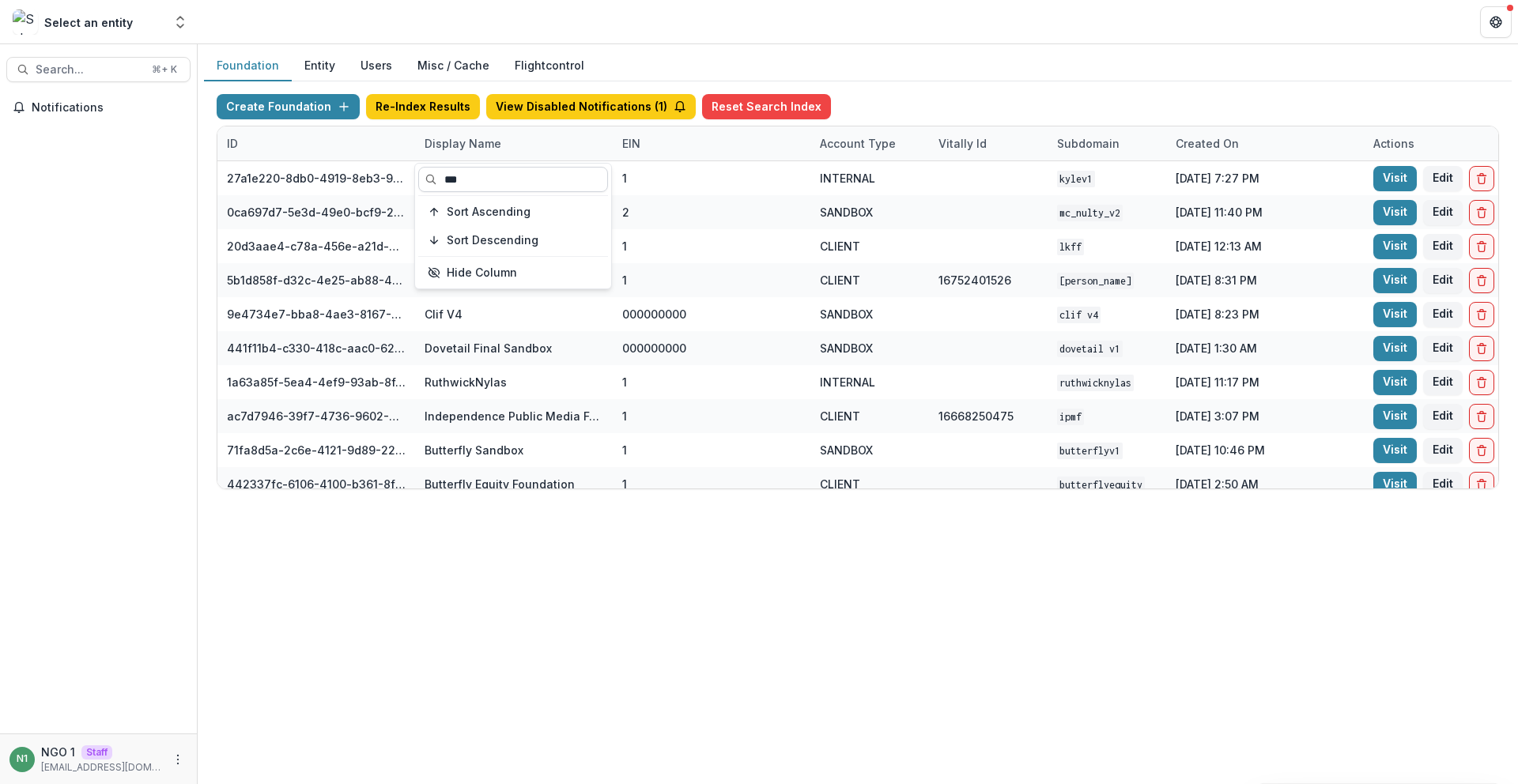
type input "****"
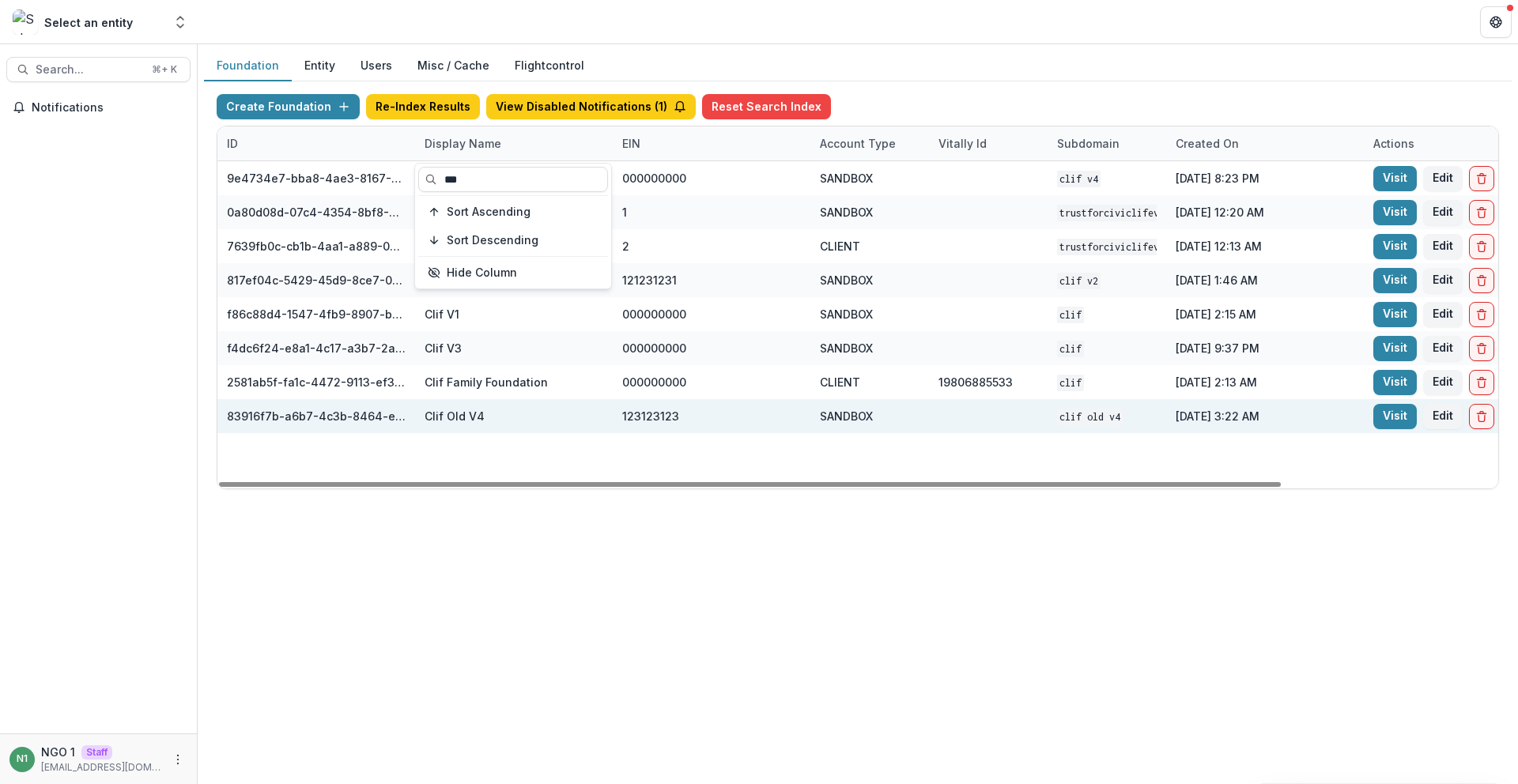
type input "***"
click at [546, 399] on div "Clif Old V4" at bounding box center [514, 416] width 179 height 34
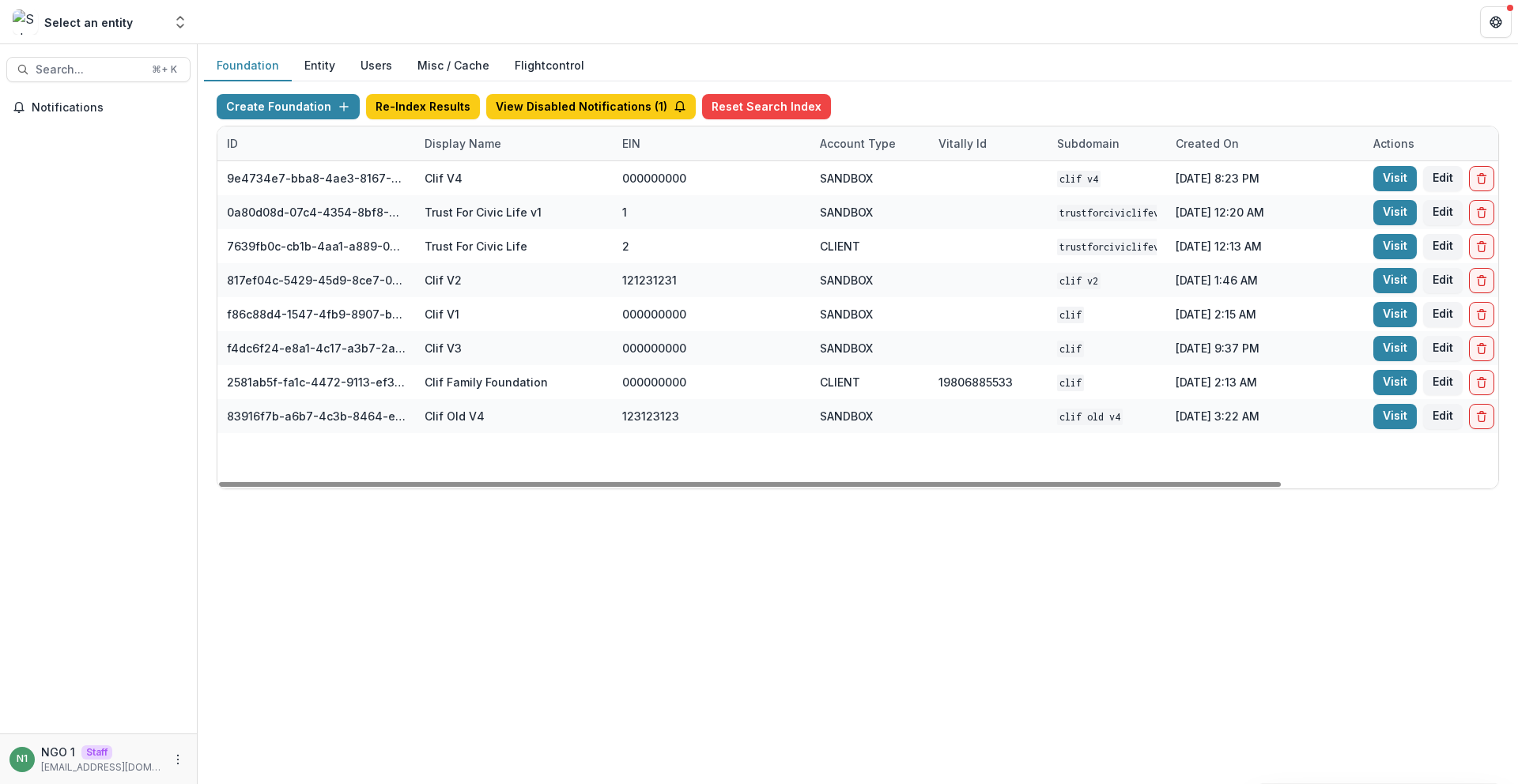
click at [479, 149] on div "Display Name" at bounding box center [463, 143] width 96 height 16
click at [476, 189] on input "***" at bounding box center [513, 180] width 189 height 26
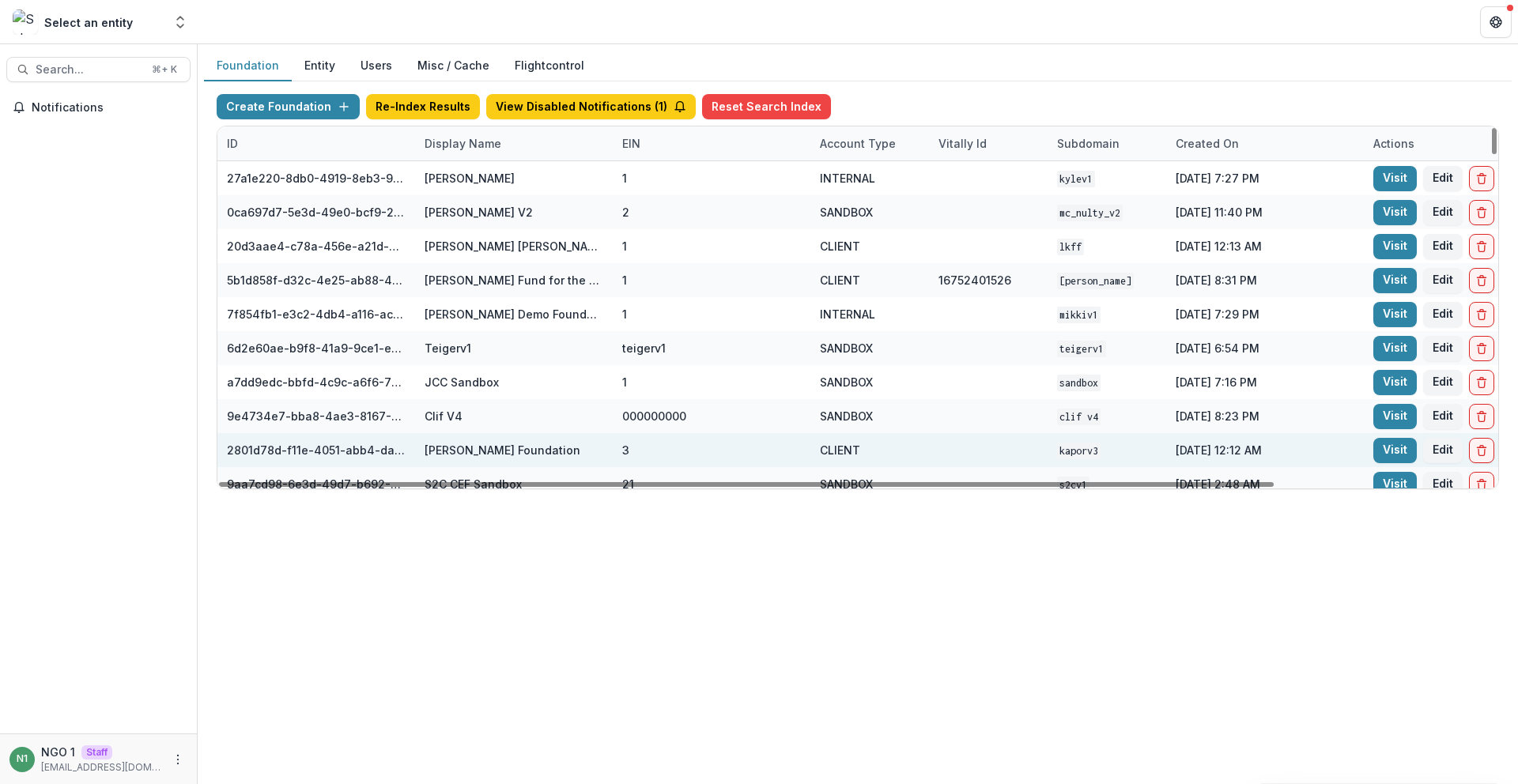
scroll to position [0, 1]
drag, startPoint x: 539, startPoint y: 488, endPoint x: 549, endPoint y: 460, distance: 29.7
click at [539, 487] on div at bounding box center [746, 485] width 1055 height 5
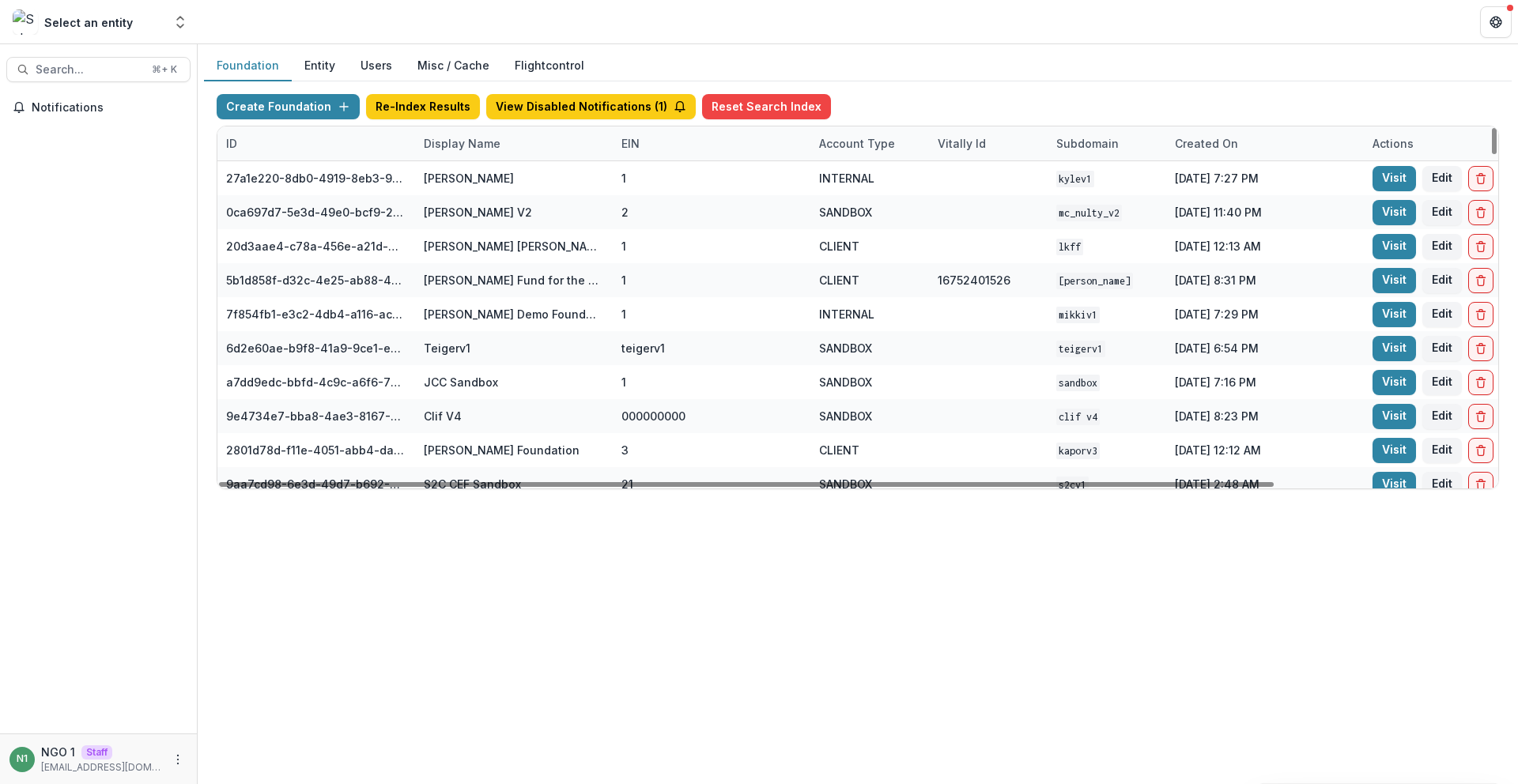
click at [458, 142] on div "Display Name" at bounding box center [462, 143] width 96 height 16
click at [469, 208] on span "Sort Ascending" at bounding box center [488, 212] width 84 height 13
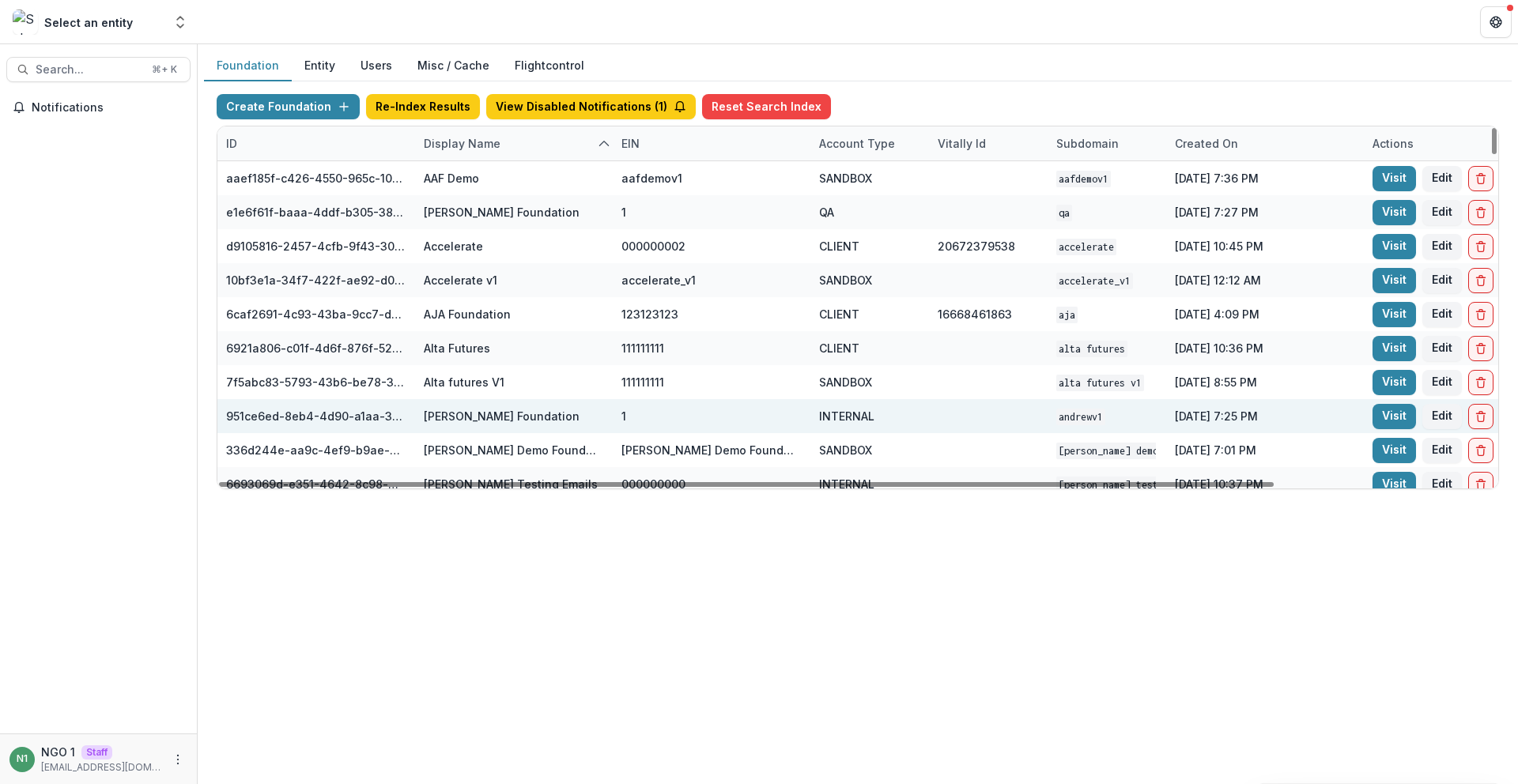
click at [477, 431] on div "Andrew Foundation" at bounding box center [513, 416] width 179 height 34
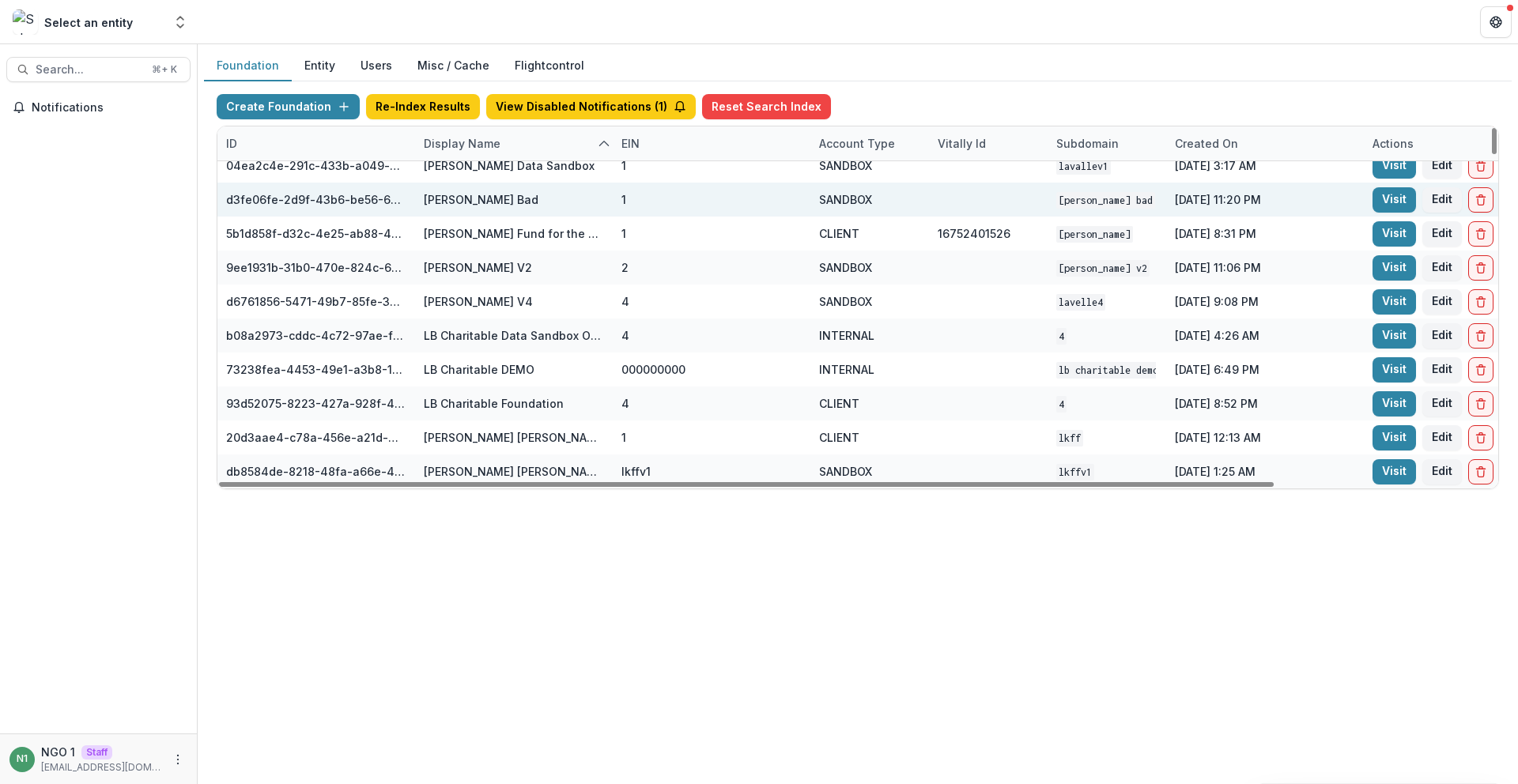
scroll to position [5448, 1]
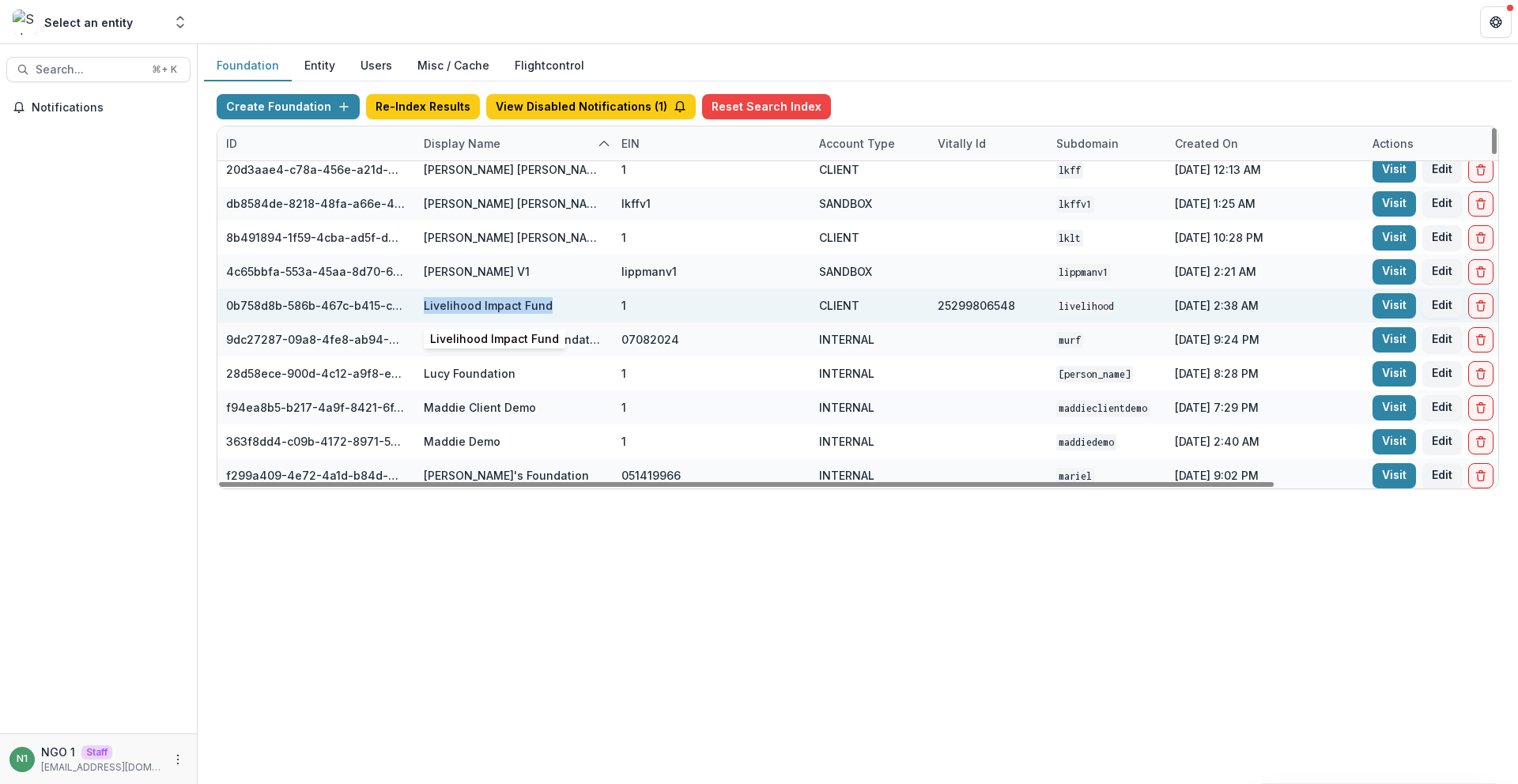
drag, startPoint x: 558, startPoint y: 302, endPoint x: 411, endPoint y: 306, distance: 147.1
click at [411, 306] on div "0b758d8b-586b-467c-b415-ce853e23379b Livelihood Impact Fund 1 CLIENT 2529980654…" at bounding box center [988, 305] width 1542 height 34
click at [565, 300] on div "Livelihood Impact Fund" at bounding box center [513, 305] width 179 height 34
click at [1390, 303] on link "Visit" at bounding box center [1394, 306] width 44 height 26
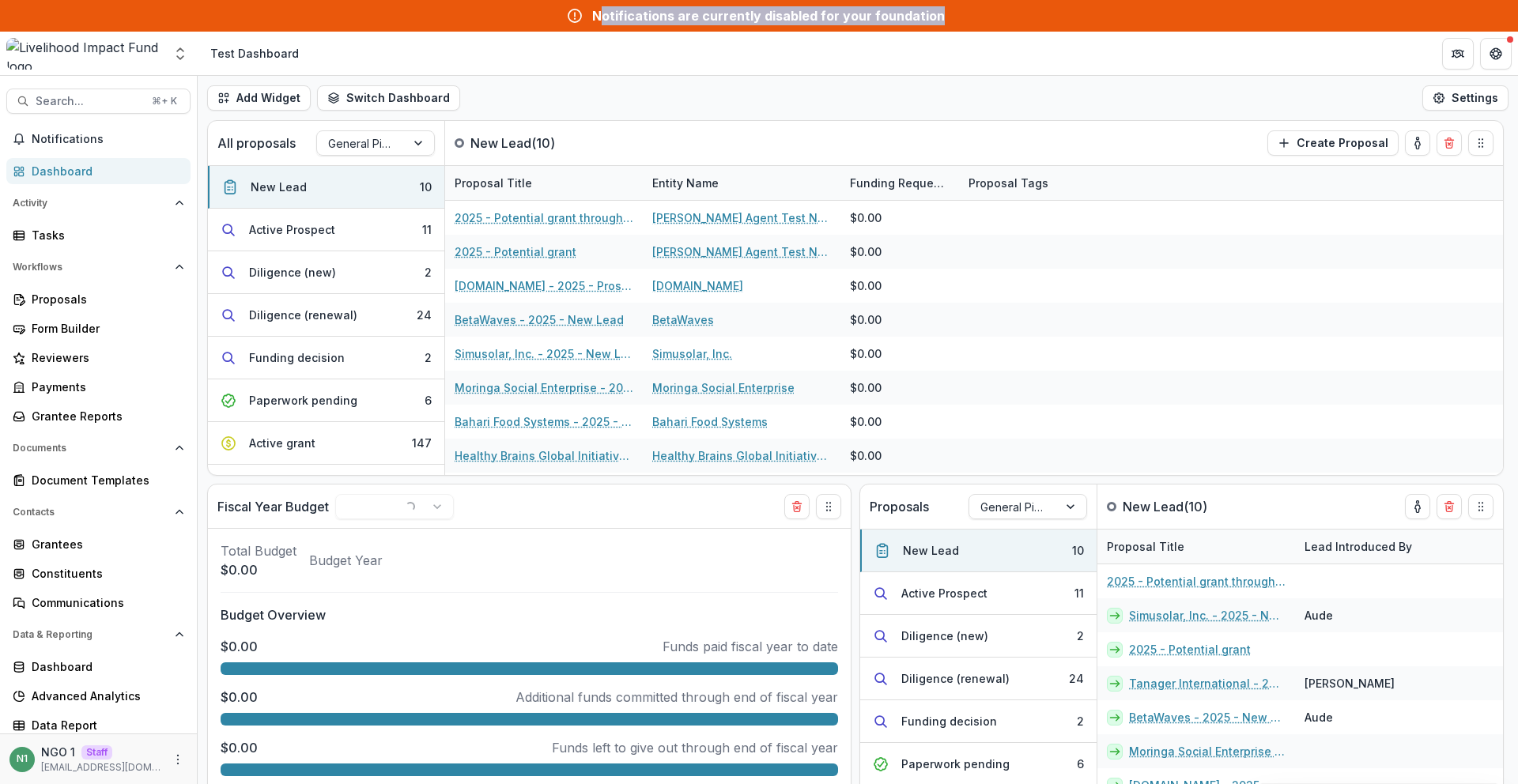
drag, startPoint x: 960, startPoint y: 13, endPoint x: 605, endPoint y: 14, distance: 355.0
click at [605, 12] on div "Notifications are currently disabled for your foundation" at bounding box center [759, 16] width 1518 height 31
drag, startPoint x: 602, startPoint y: 15, endPoint x: 981, endPoint y: 26, distance: 379.2
click at [981, 26] on div "Notifications are currently disabled for your foundation" at bounding box center [759, 16] width 1518 height 31
click at [186, 57] on icon "Open entity switcher" at bounding box center [180, 54] width 16 height 16
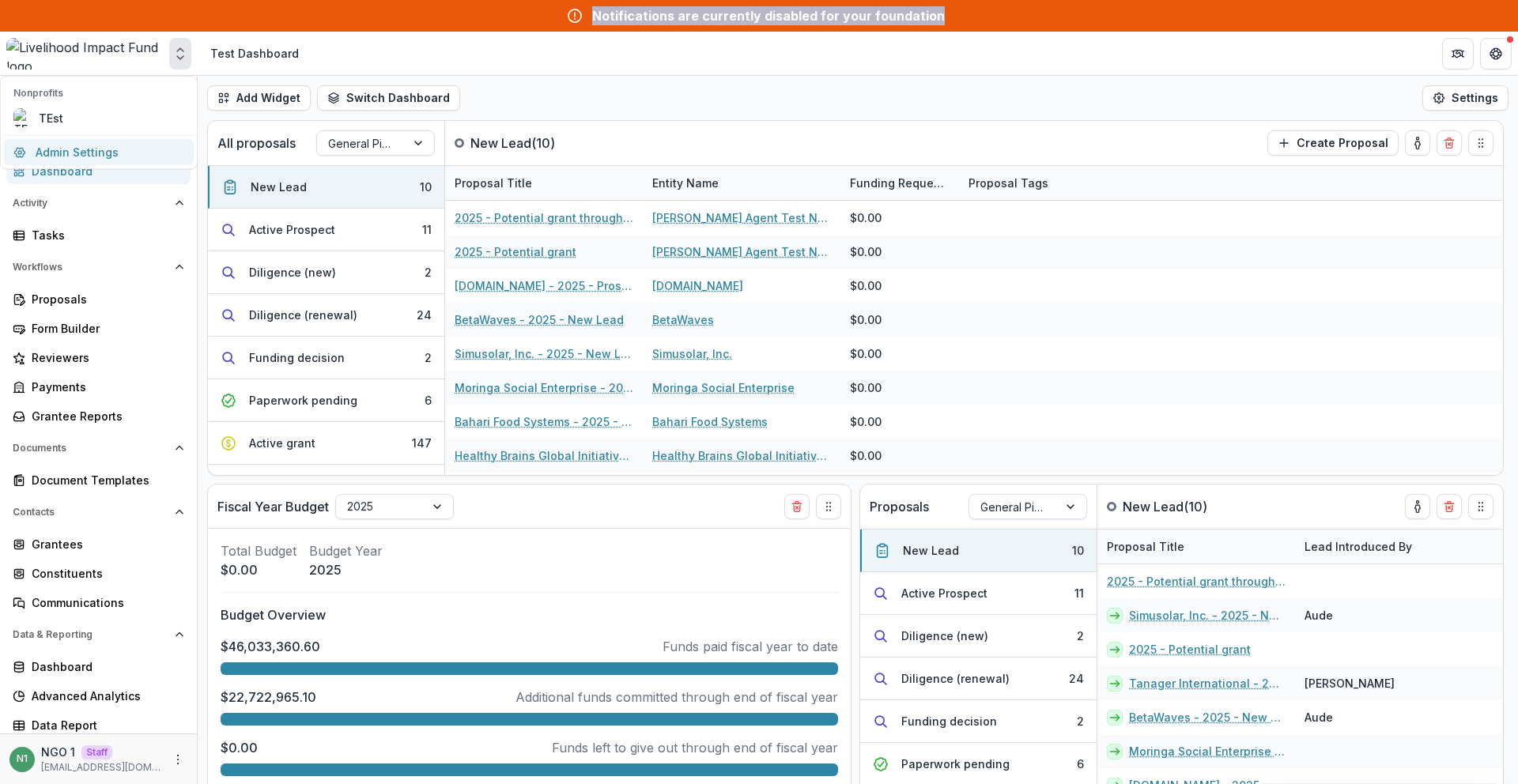
click at [135, 153] on link "Admin Settings" at bounding box center [99, 152] width 189 height 26
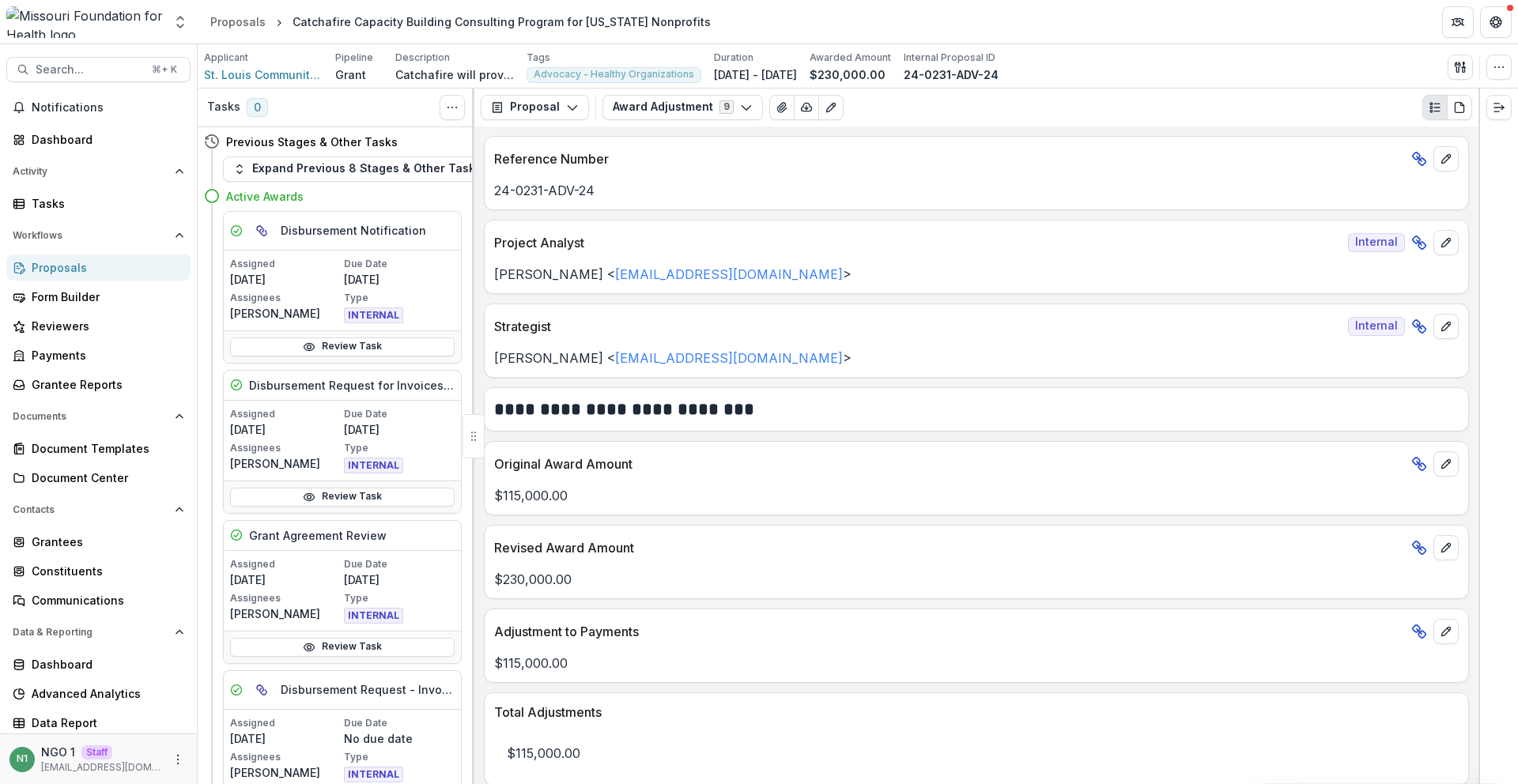
scroll to position [264, 0]
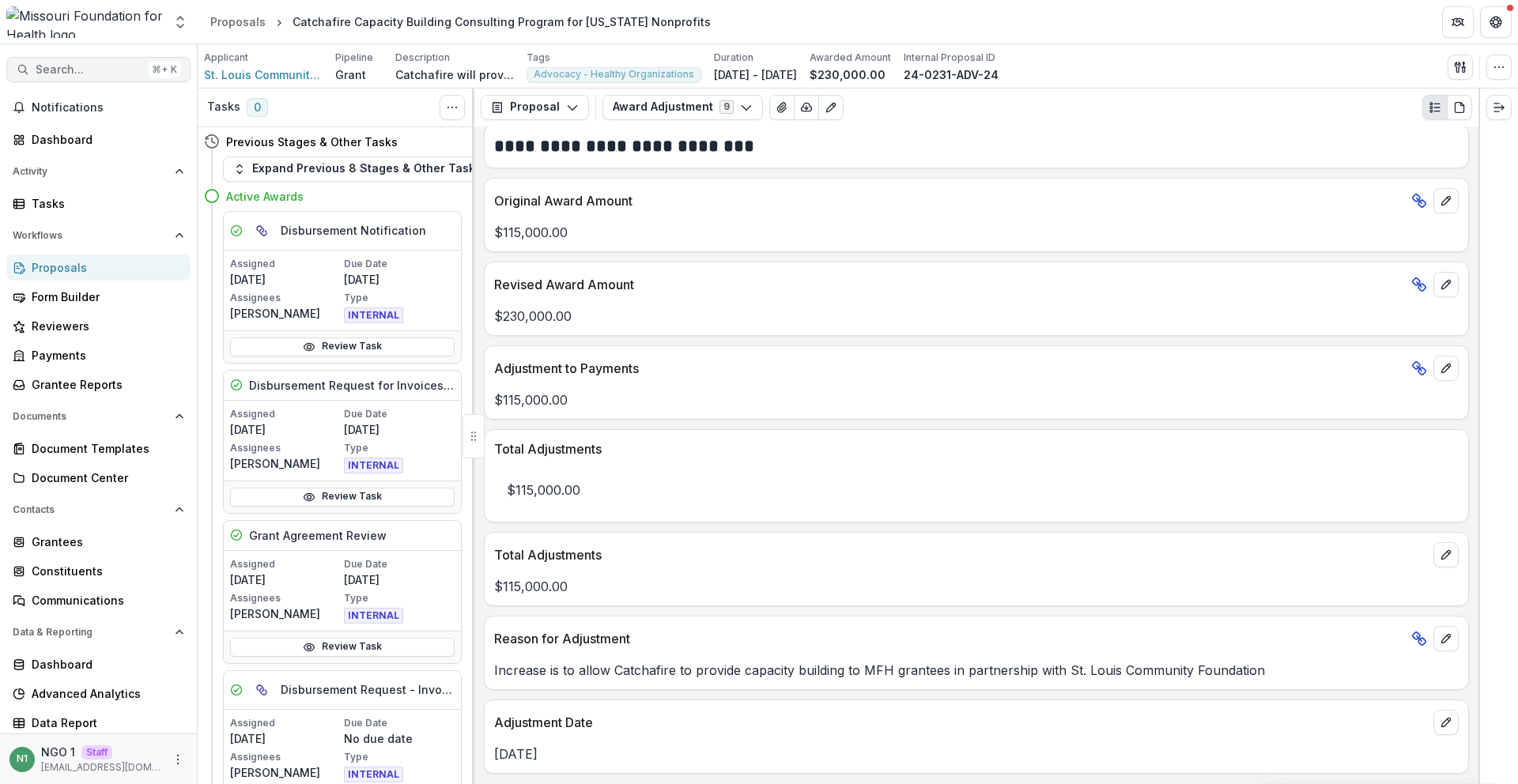
click at [149, 68] on div "⌘ + K" at bounding box center [165, 69] width 31 height 17
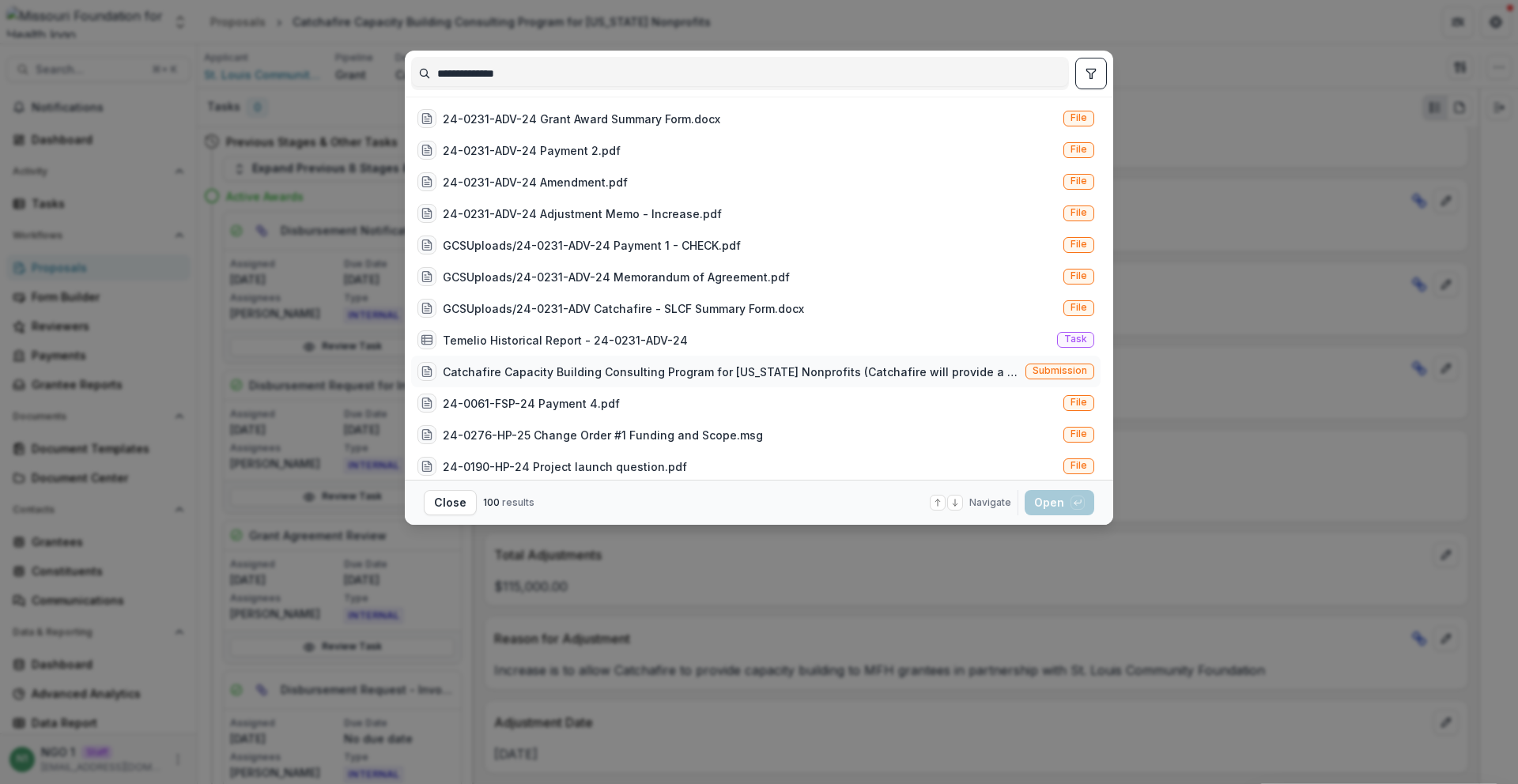
type input "**********"
click at [1034, 366] on span "Submission" at bounding box center [1060, 371] width 54 height 11
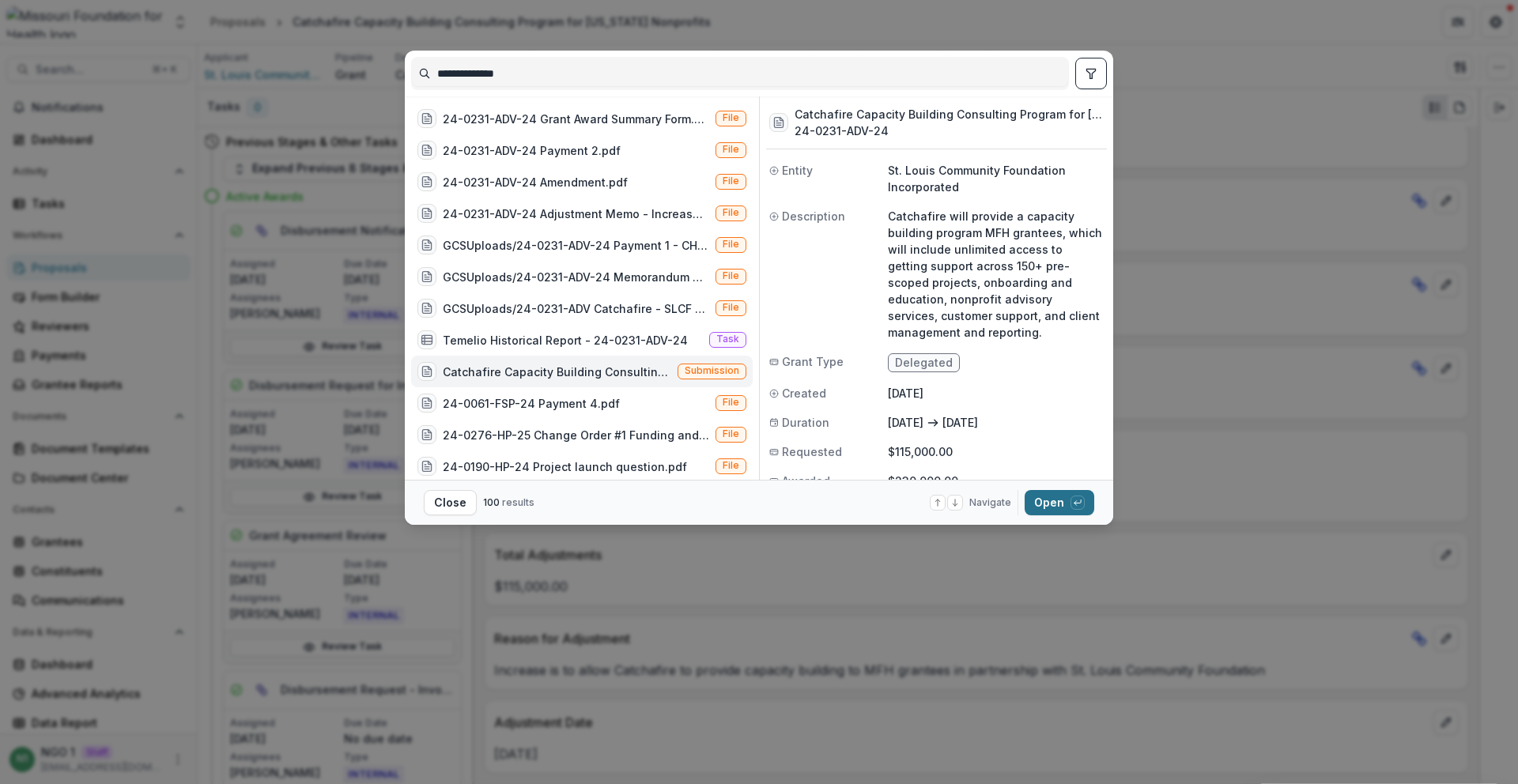
click at [1038, 500] on button "Open with enter key" at bounding box center [1059, 502] width 69 height 26
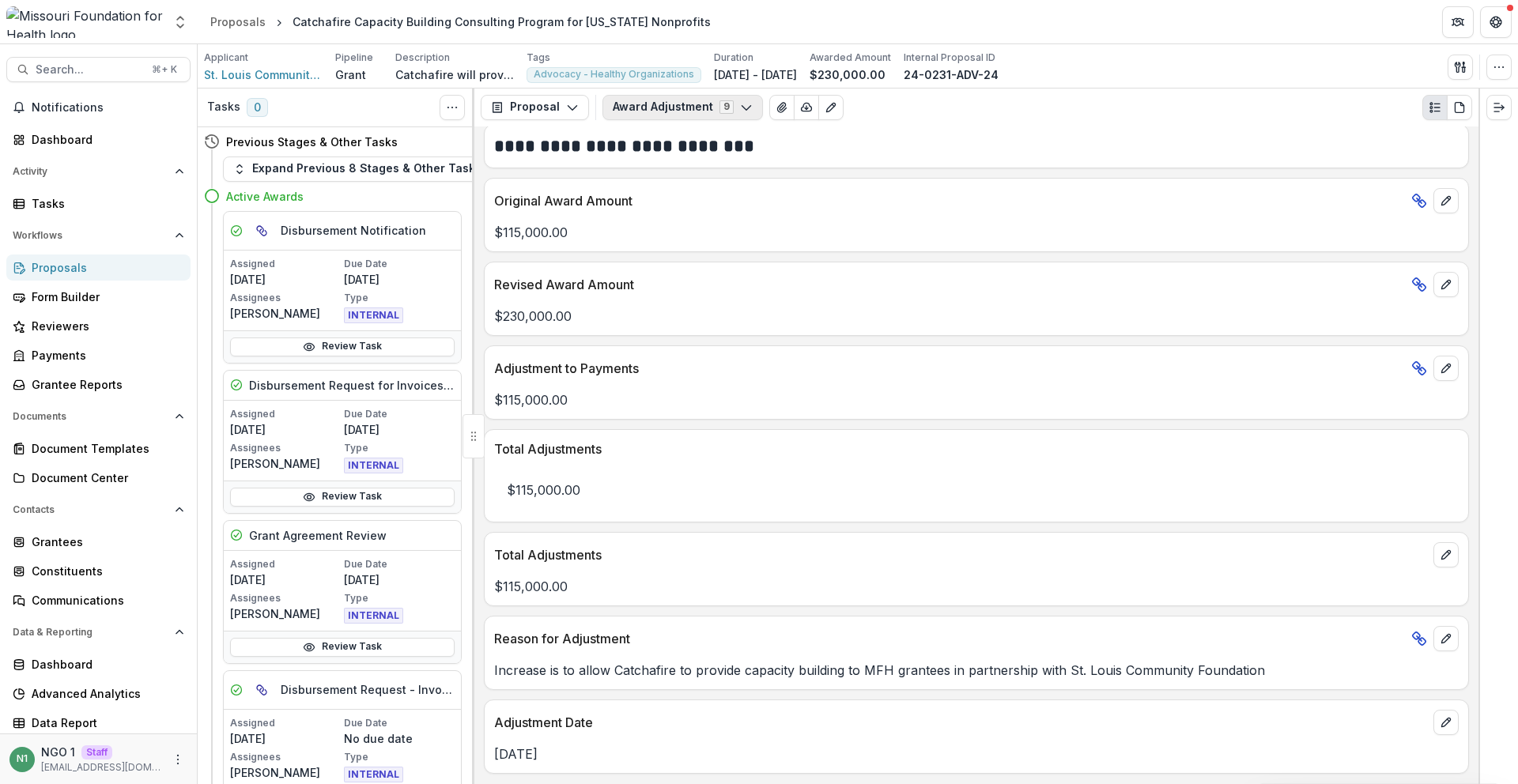
click at [650, 99] on button "Award Adjustment 9" at bounding box center [683, 107] width 161 height 26
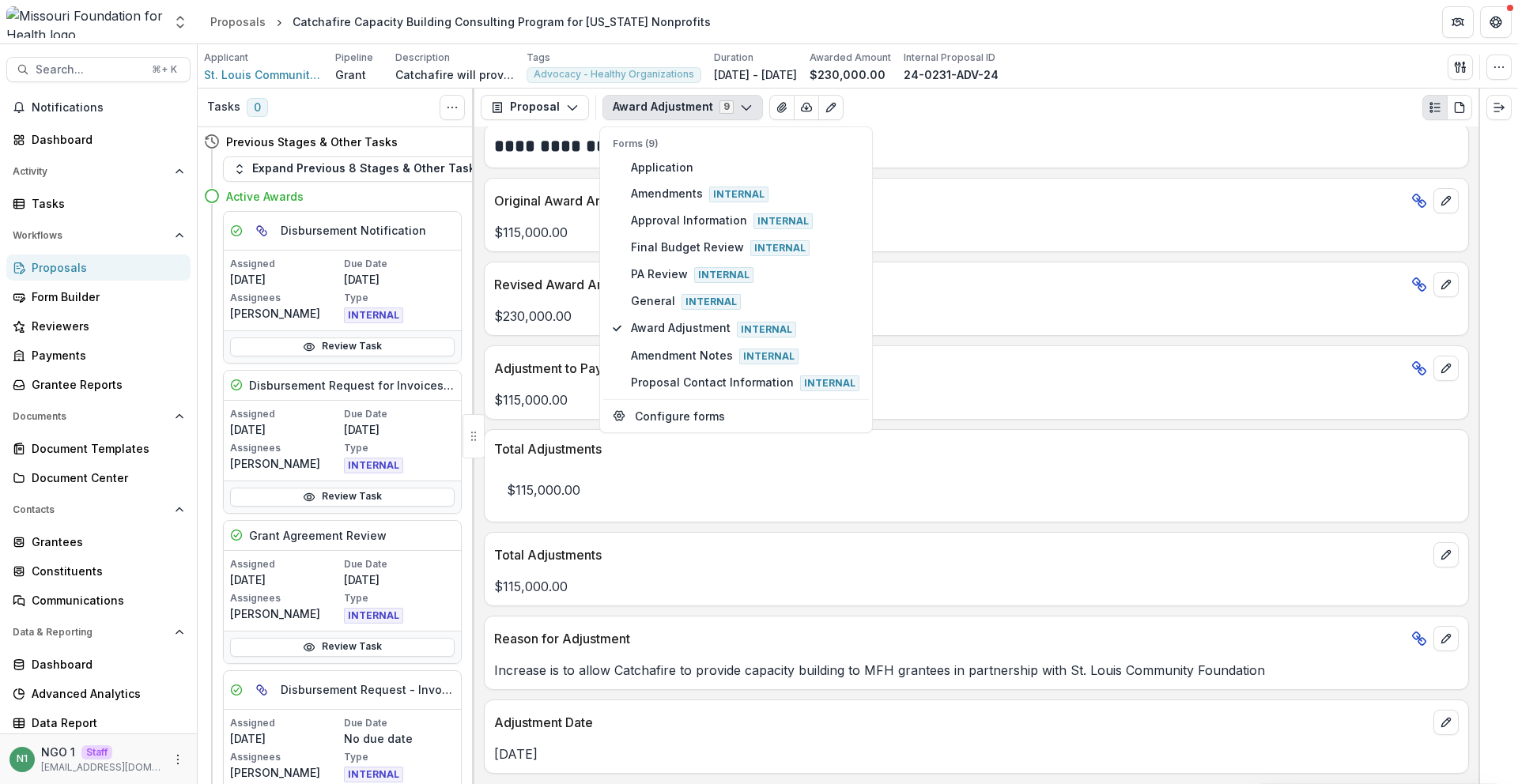
click at [650, 99] on button "Award Adjustment 9" at bounding box center [683, 107] width 161 height 26
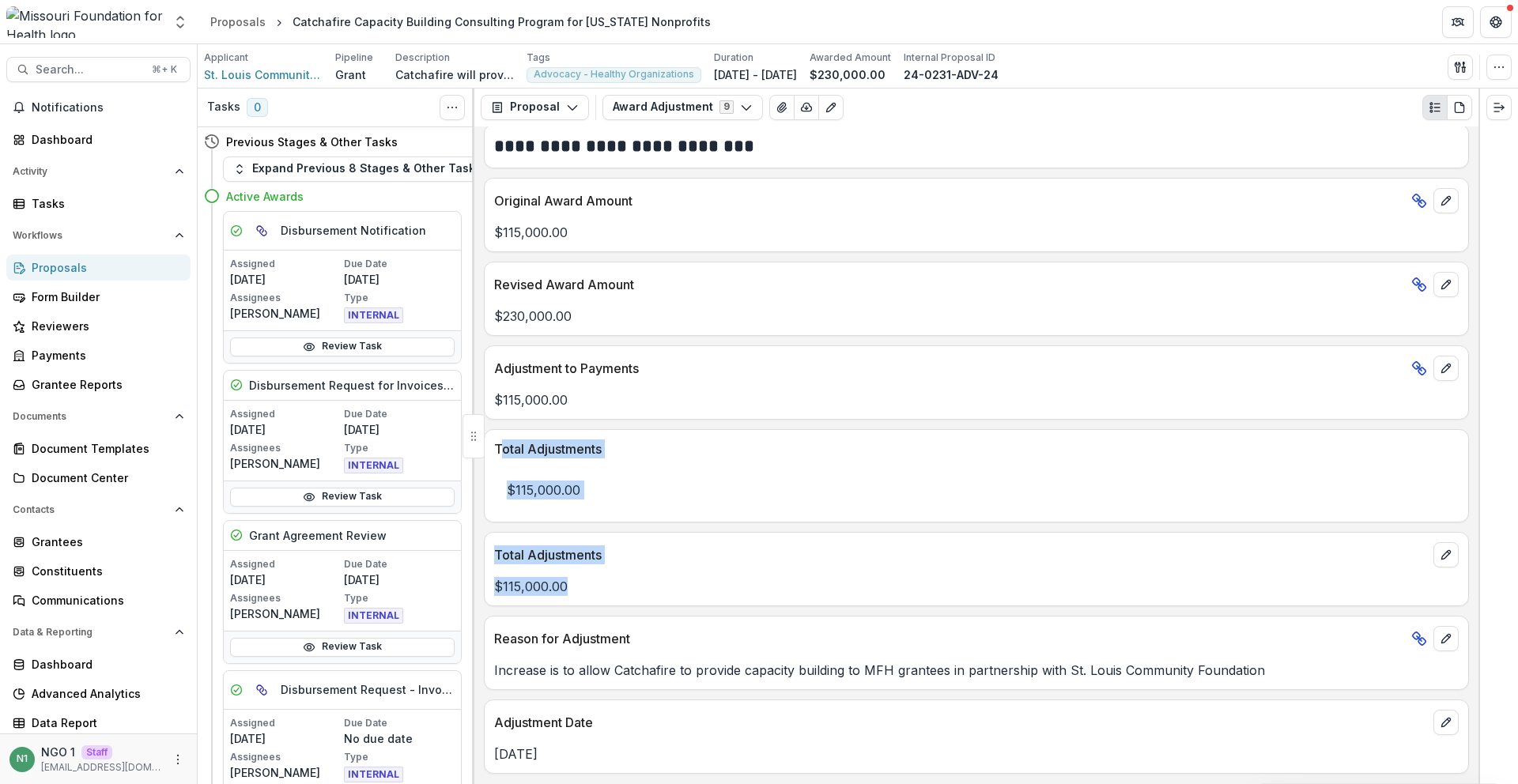
drag, startPoint x: 526, startPoint y: 496, endPoint x: 516, endPoint y: 451, distance: 46.1
click at [499, 446] on div "**********" at bounding box center [976, 455] width 1004 height 658
click at [799, 471] on p "$115,000.00" at bounding box center [976, 490] width 965 height 44
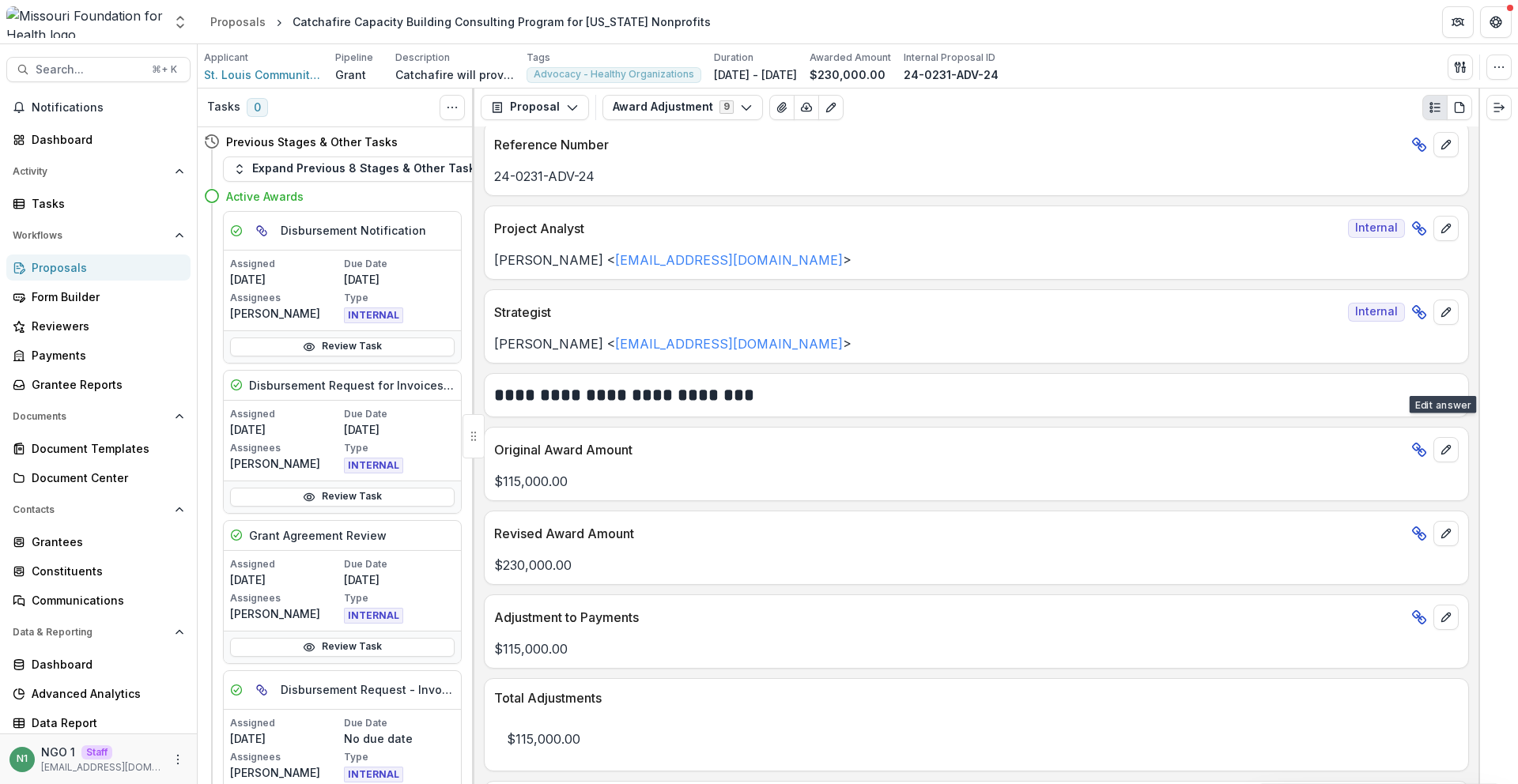
scroll to position [0, 0]
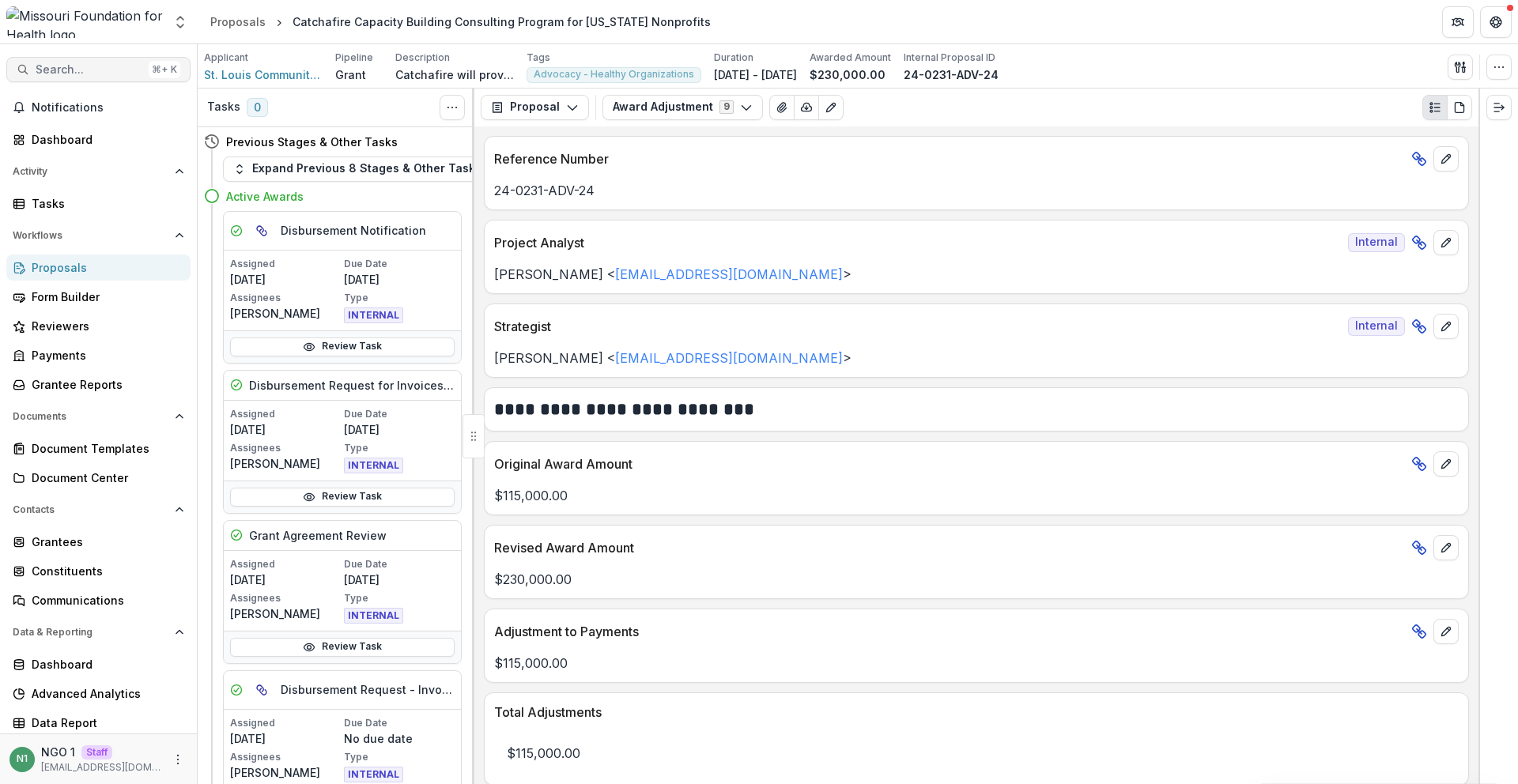
click at [116, 63] on span "Search..." at bounding box center [89, 70] width 107 height 13
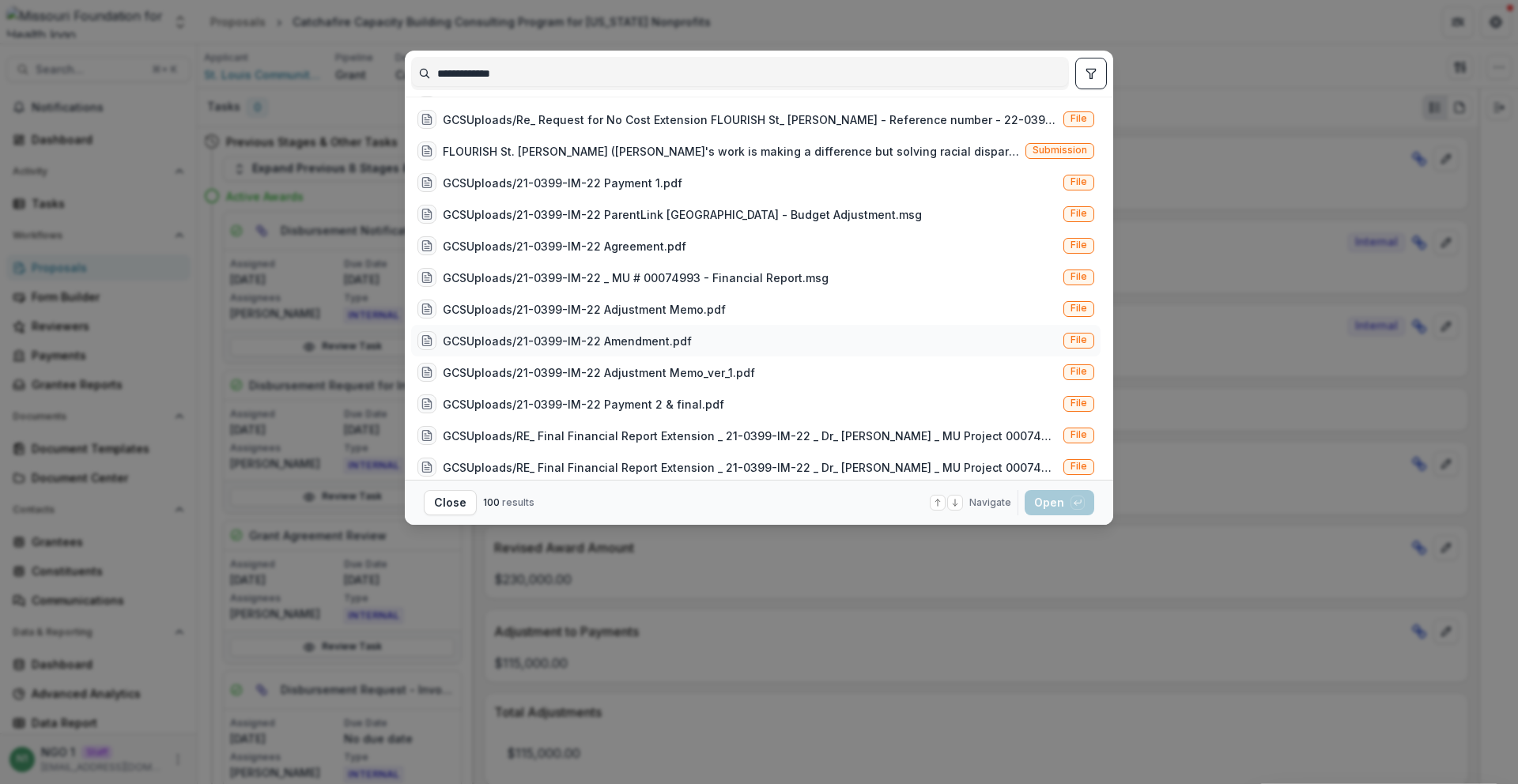
scroll to position [441, 0]
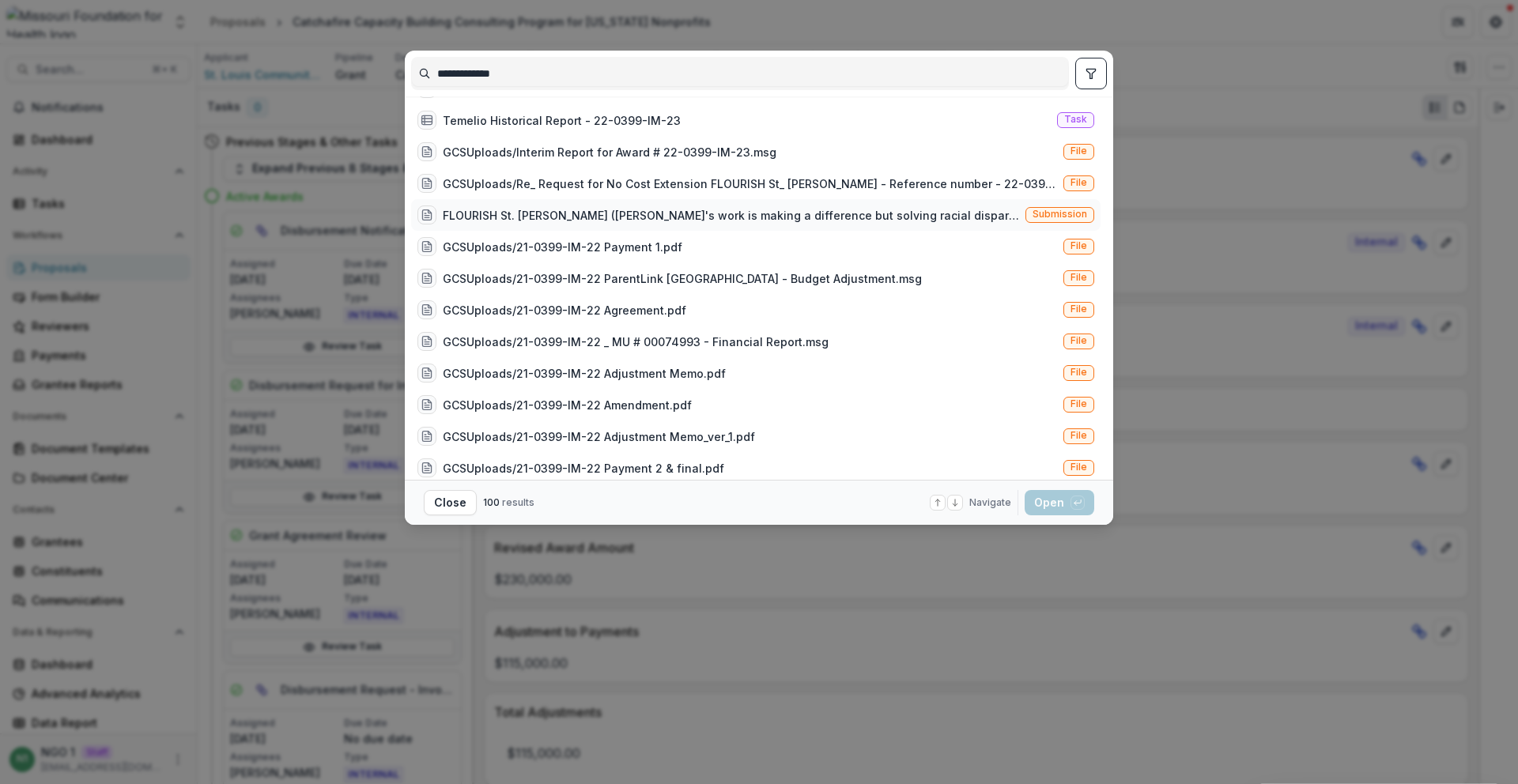
type input "**********"
click at [1051, 208] on span "Submission" at bounding box center [1060, 215] width 69 height 16
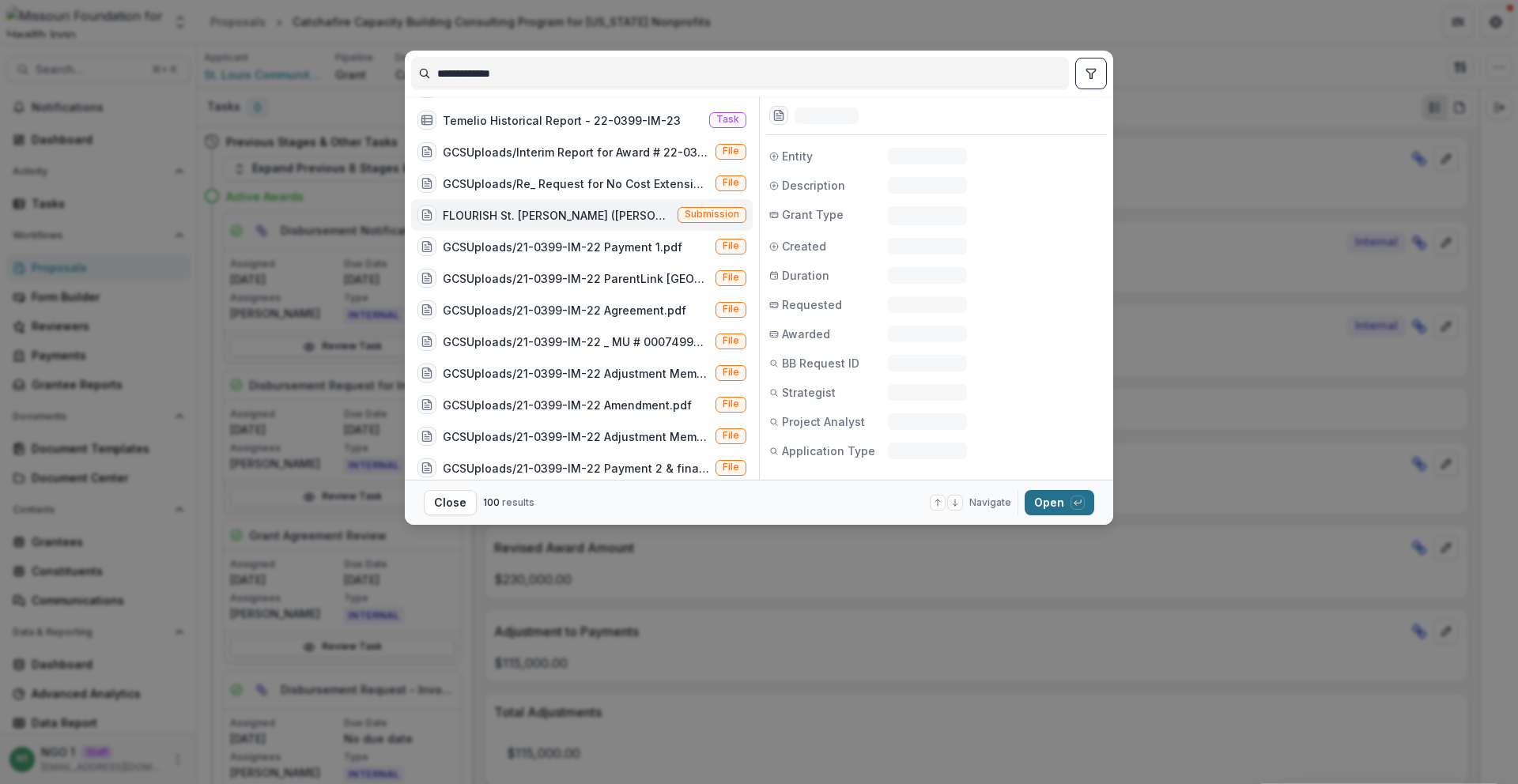
click at [1050, 505] on button "Open with enter key" at bounding box center [1059, 502] width 69 height 26
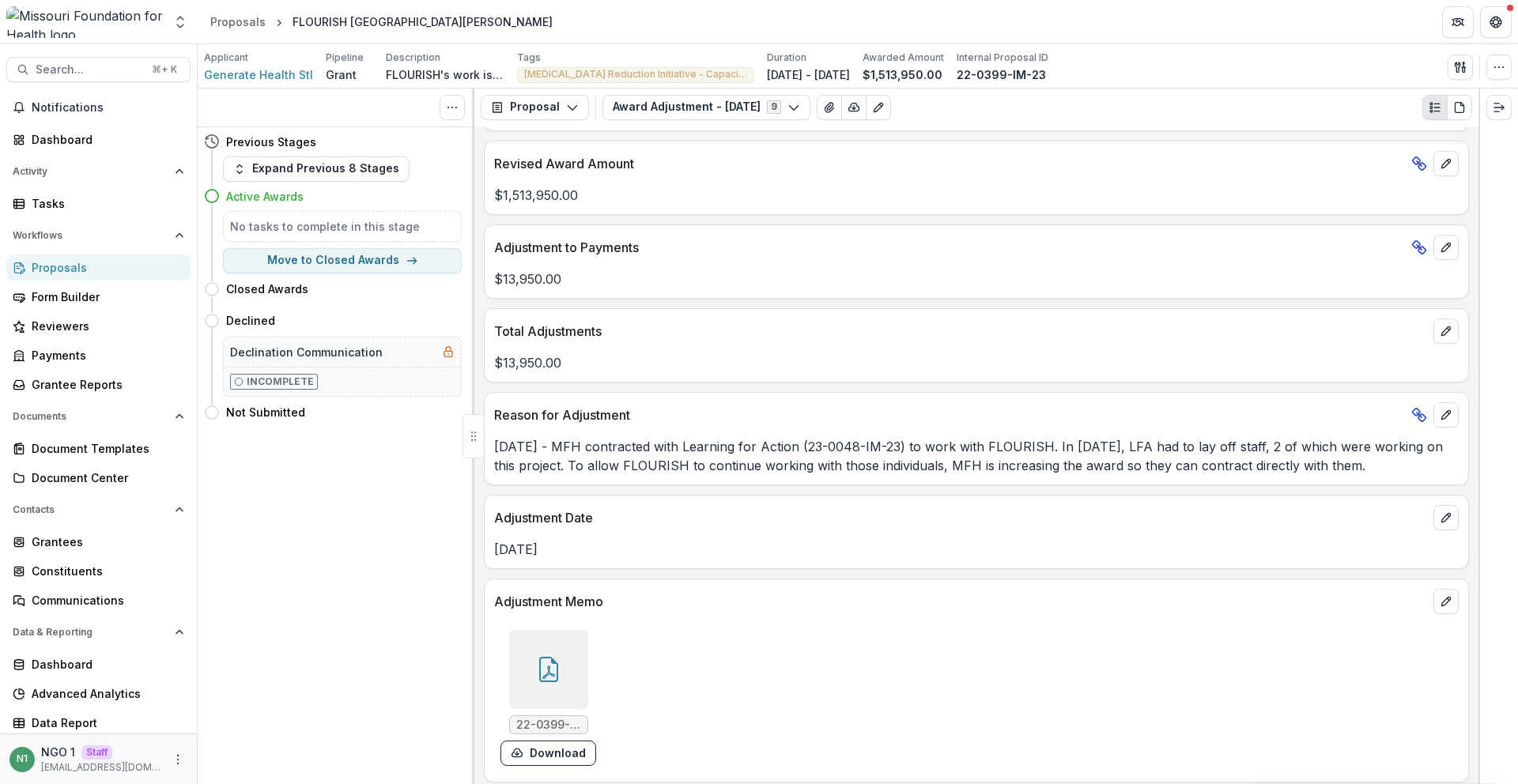
scroll to position [393, 0]
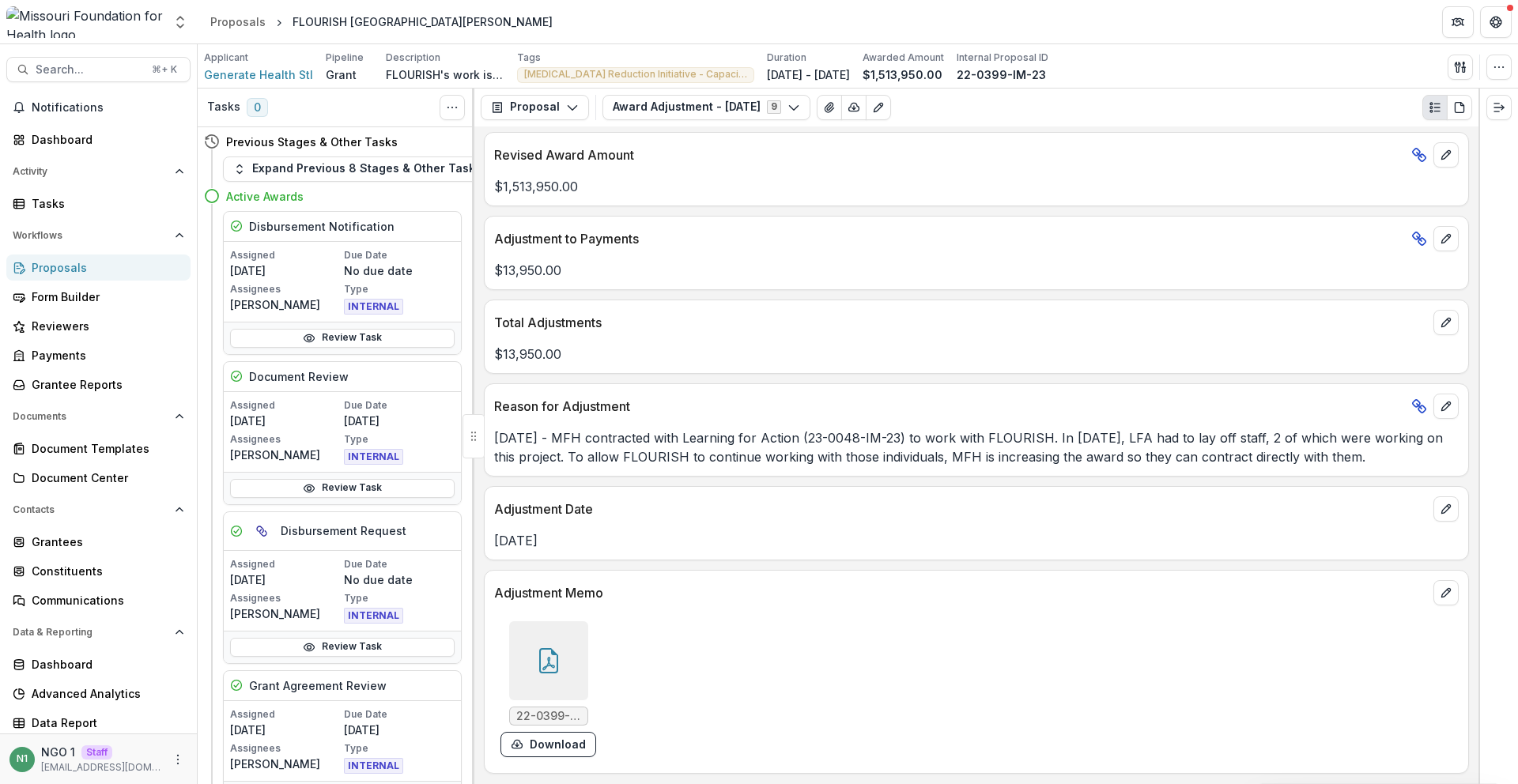
click at [698, 338] on div "$13,950.00" at bounding box center [977, 349] width 983 height 29
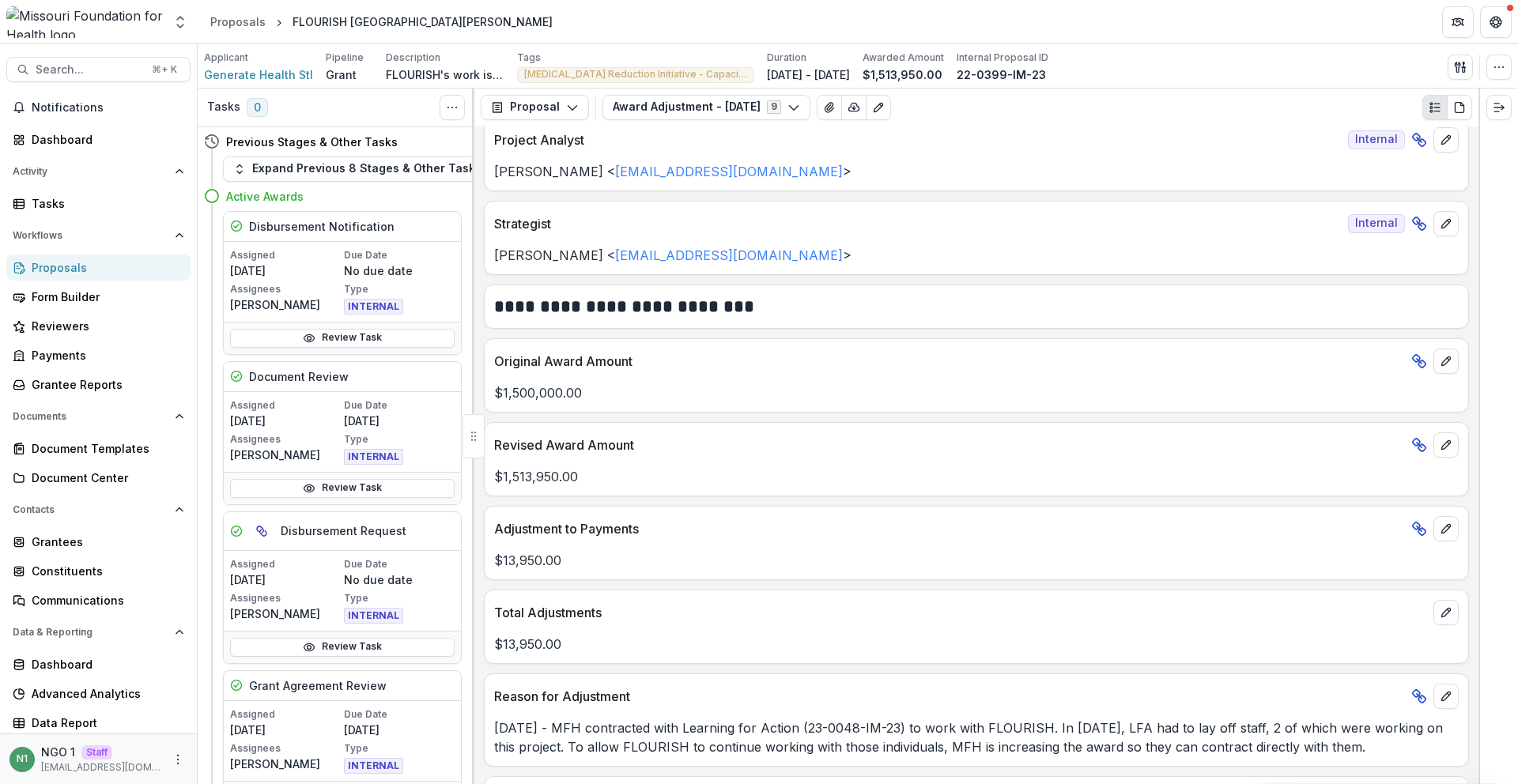
scroll to position [0, 0]
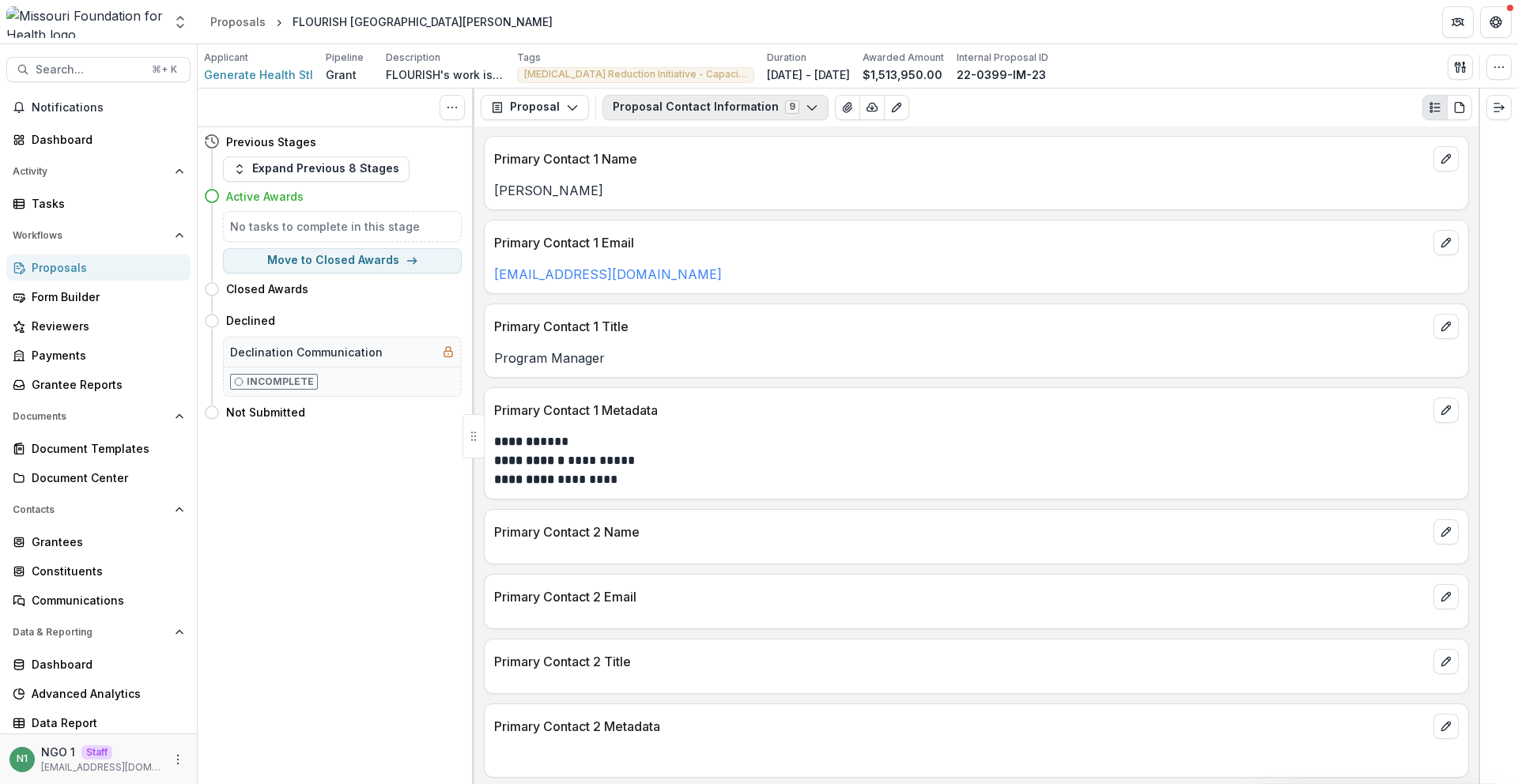
click at [642, 109] on button "Proposal Contact Information 9" at bounding box center [716, 107] width 227 height 26
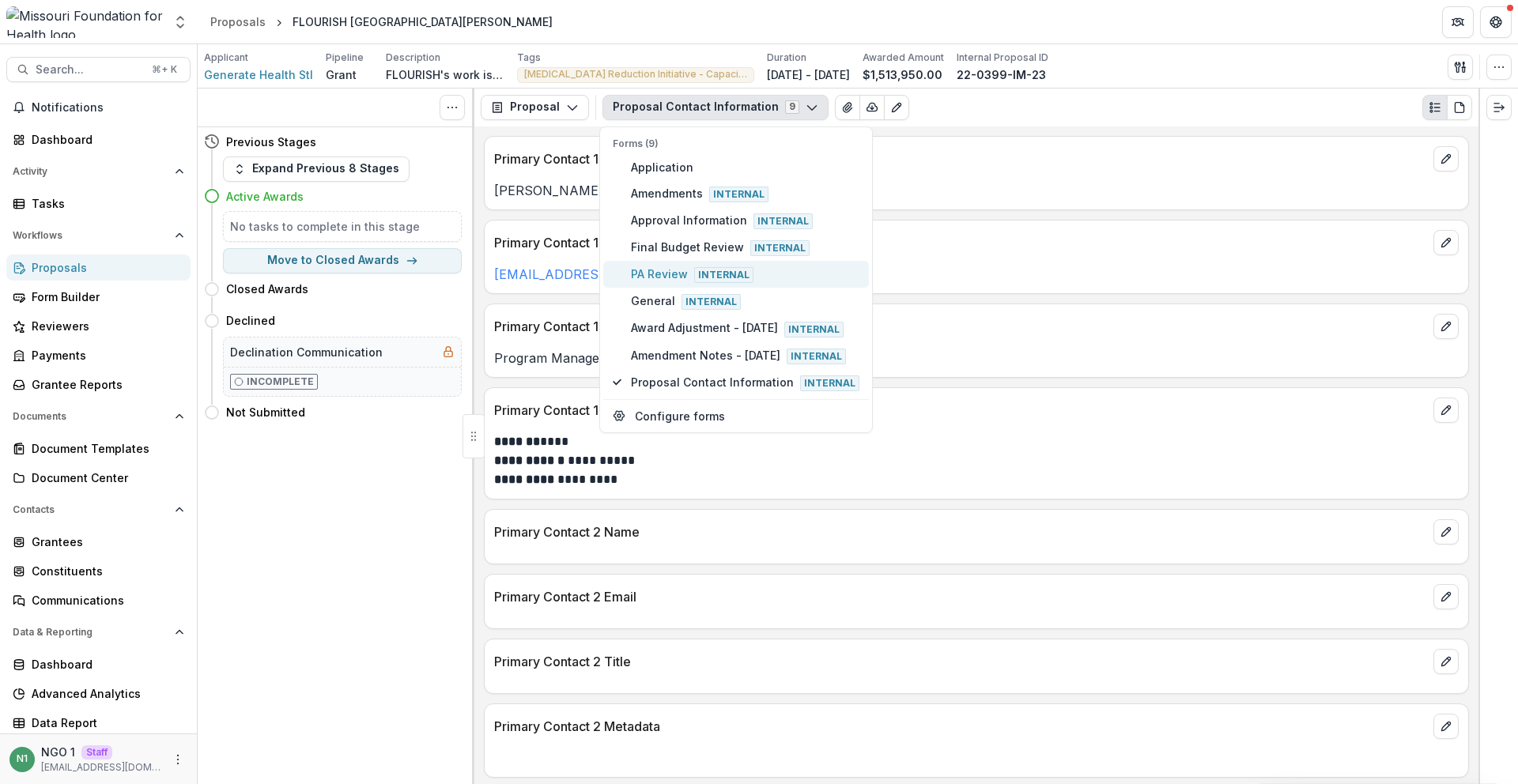
click at [659, 272] on span "PA Review Internal" at bounding box center [745, 274] width 228 height 17
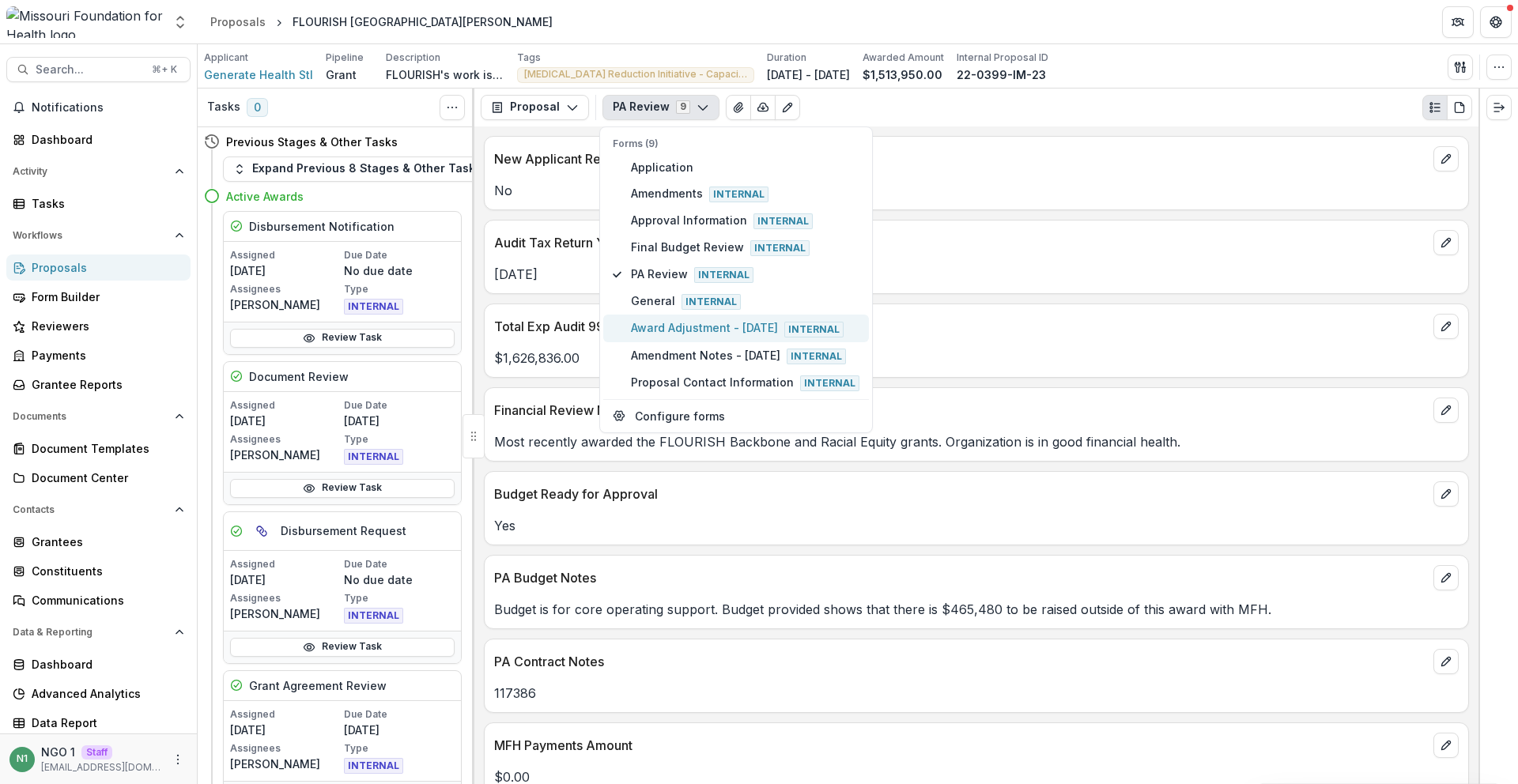
click at [748, 328] on span "Award Adjustment - [DATE] Internal" at bounding box center [745, 328] width 228 height 17
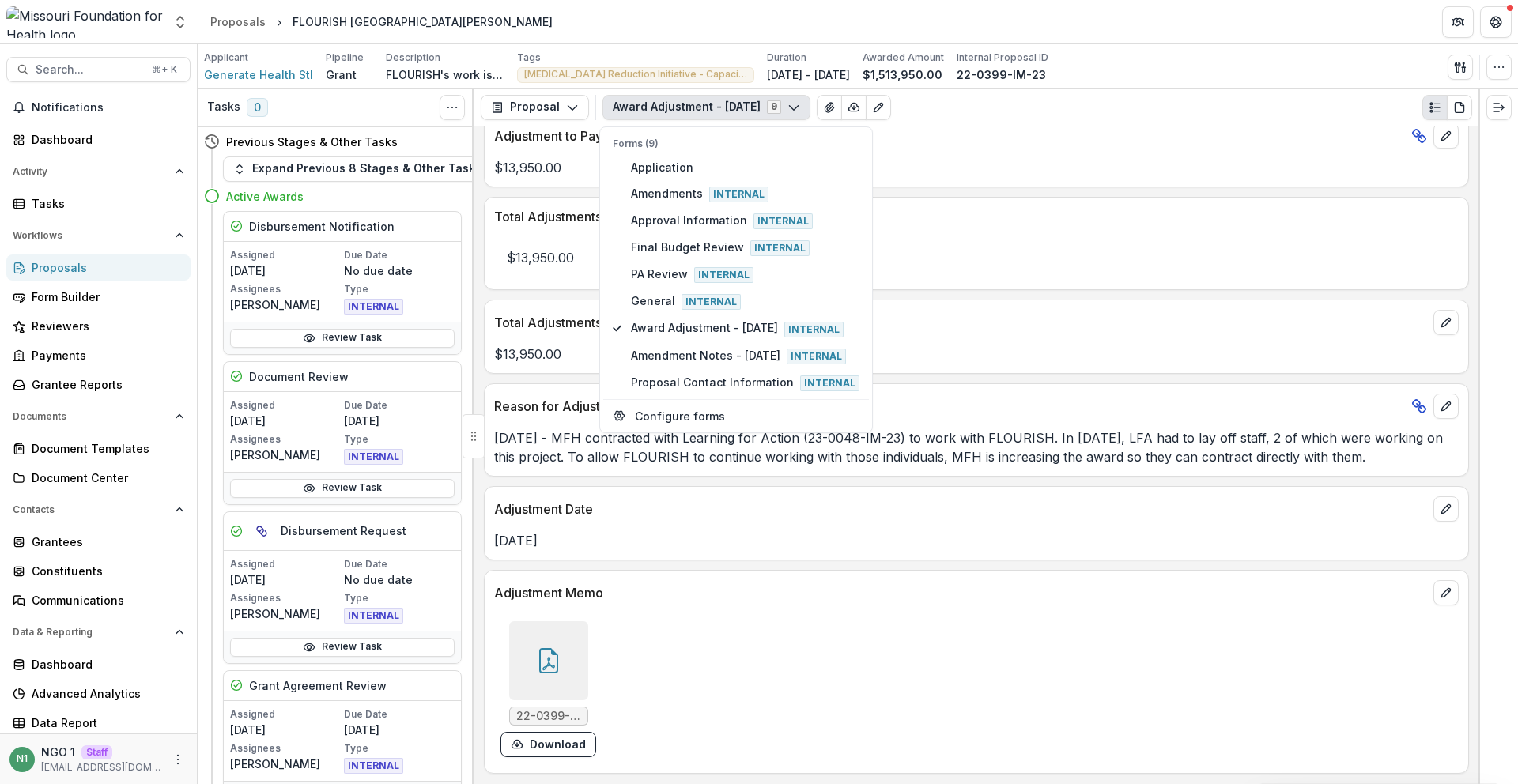
click at [748, 545] on p "[DATE]" at bounding box center [976, 540] width 965 height 19
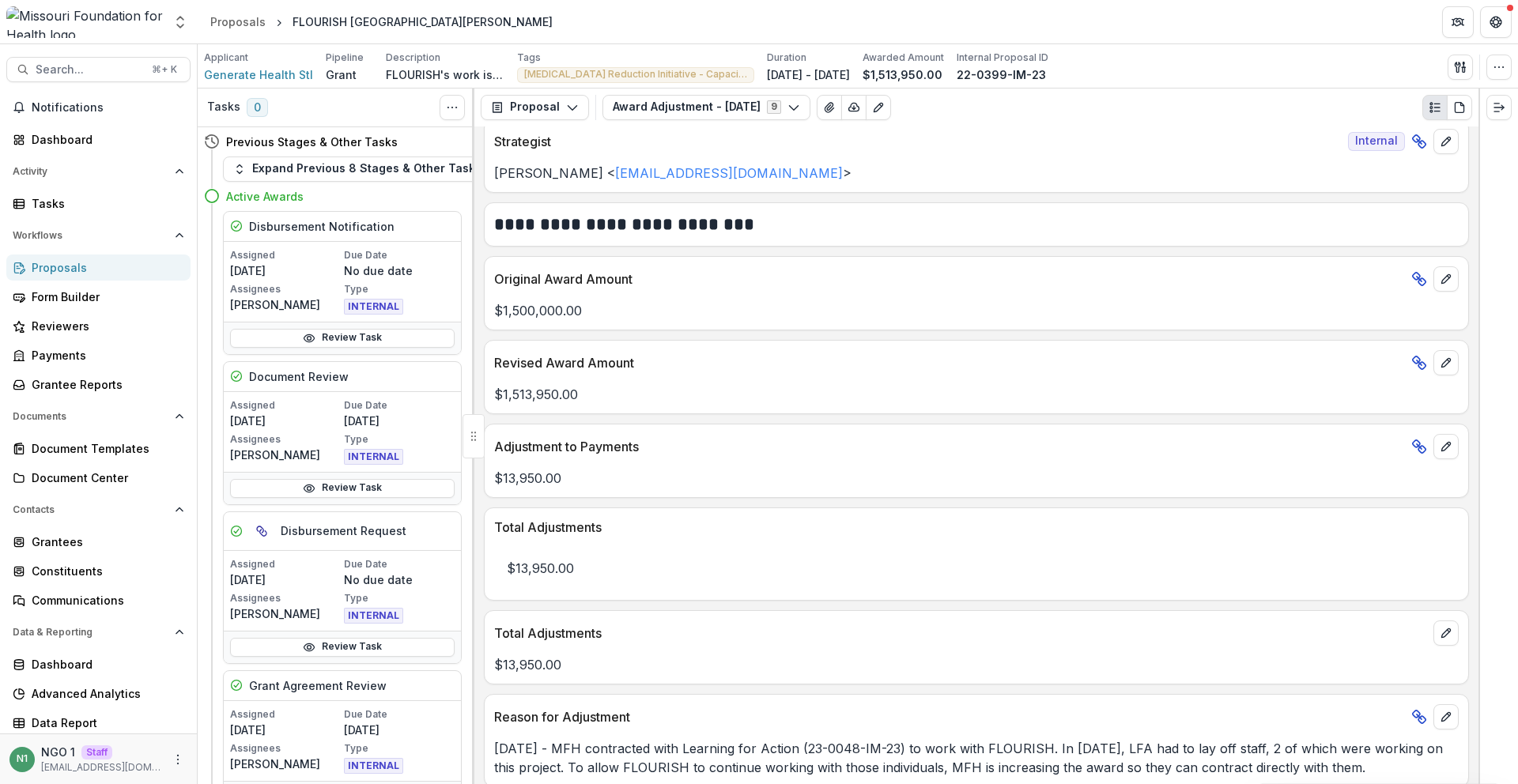
scroll to position [180, 0]
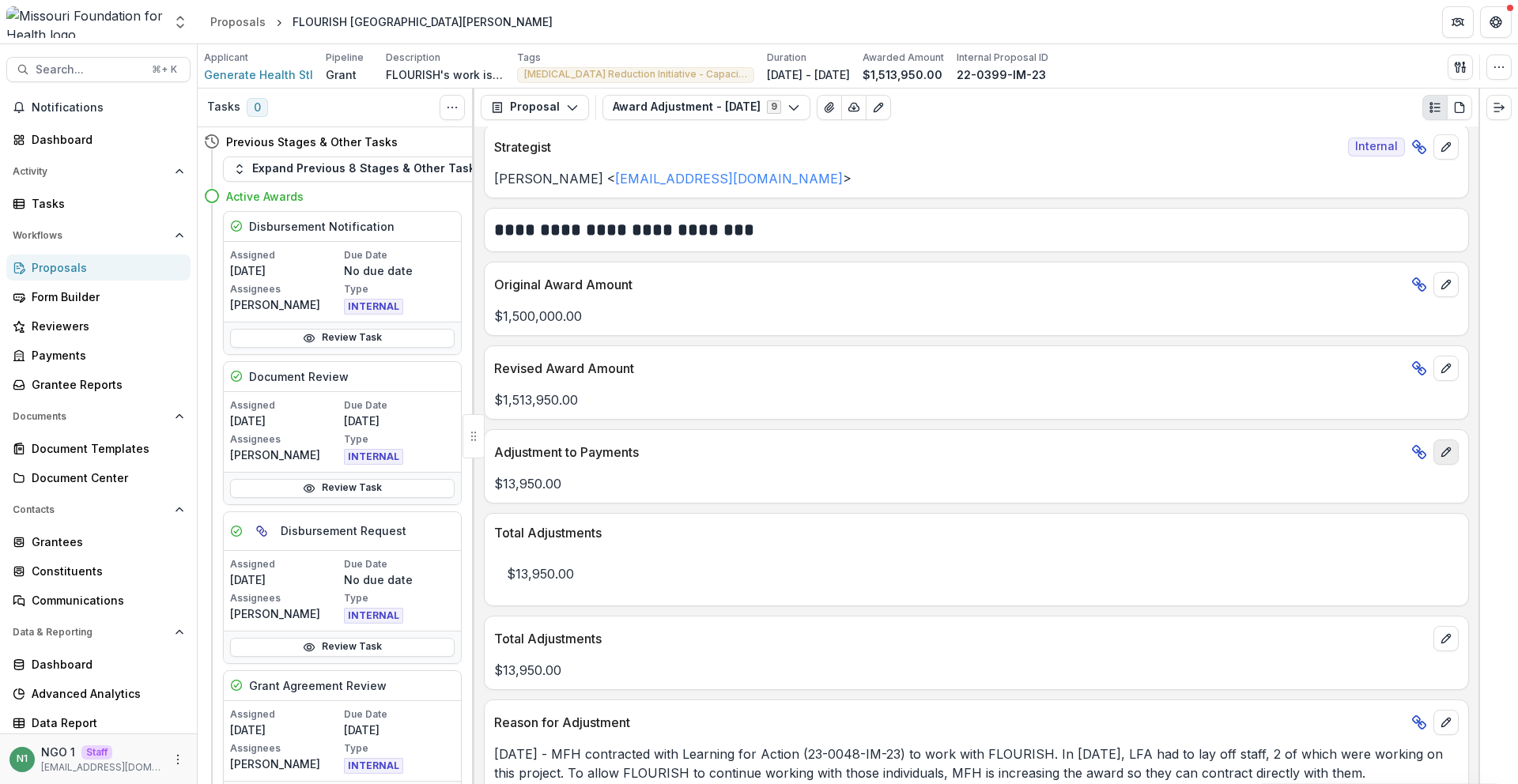
click at [1446, 449] on icon "edit" at bounding box center [1446, 452] width 9 height 9
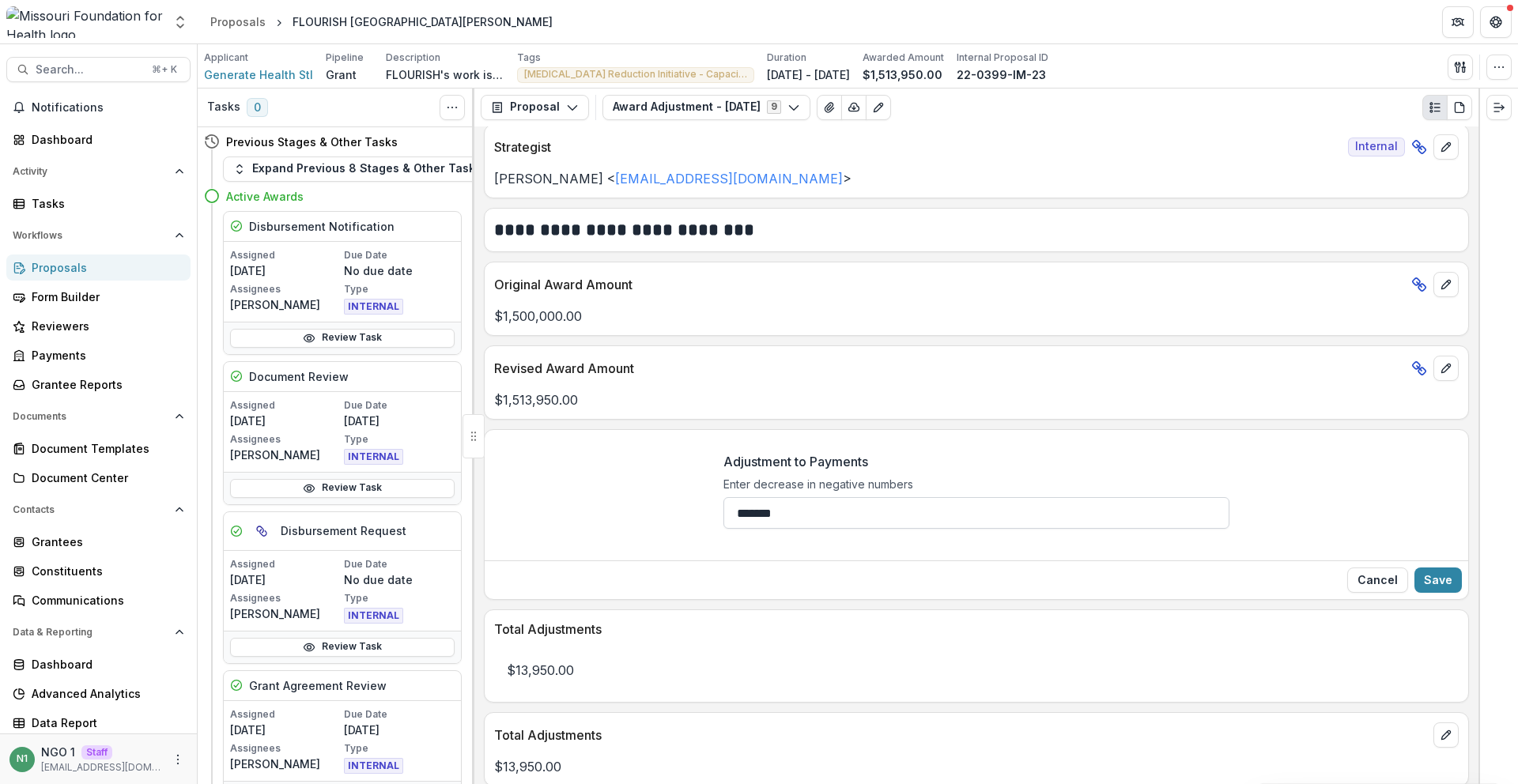
click at [797, 516] on input "*******" at bounding box center [977, 513] width 506 height 31
type input "*******"
click at [1445, 574] on button "Save" at bounding box center [1439, 580] width 48 height 26
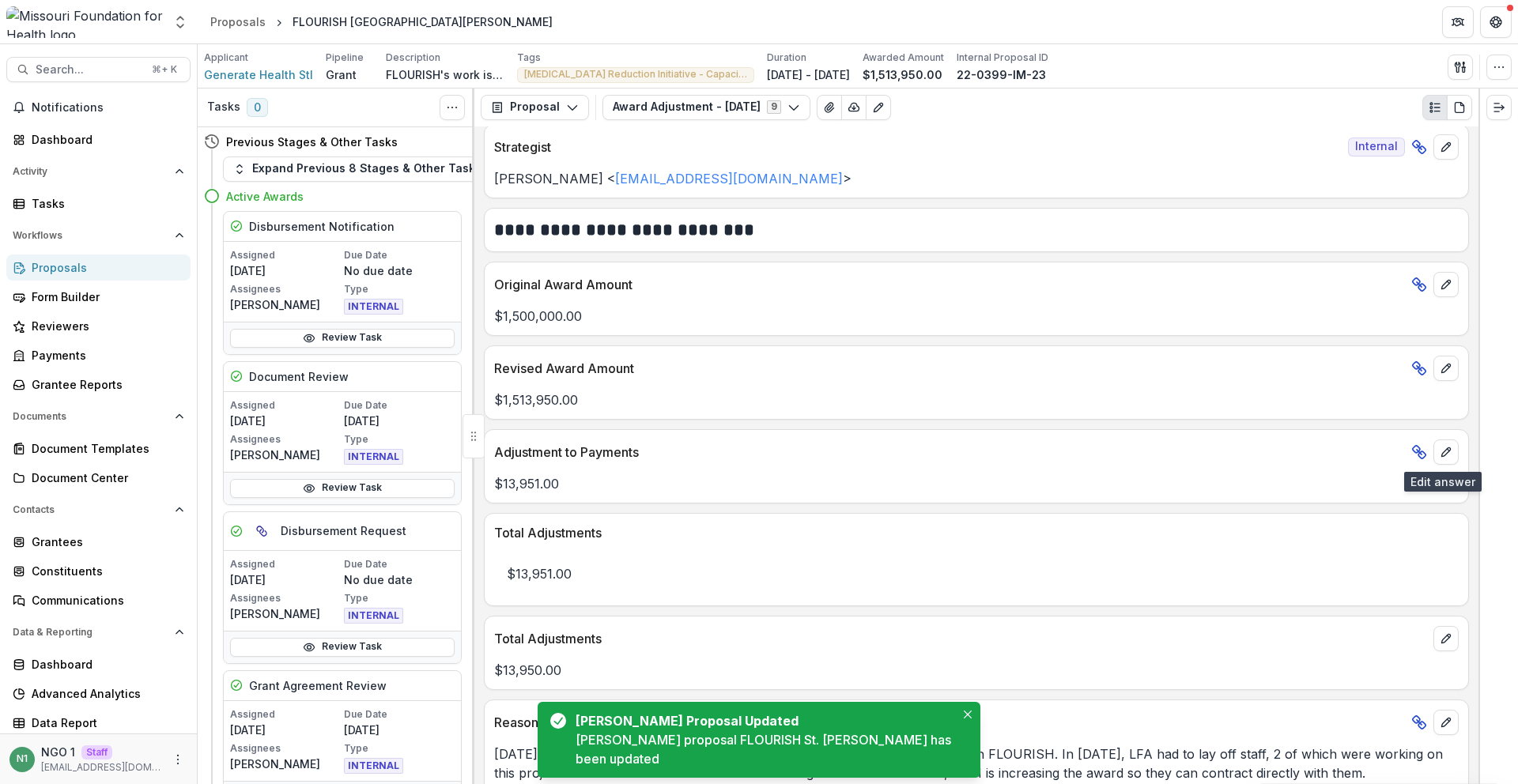
click at [1441, 446] on icon "edit" at bounding box center [1446, 452] width 12 height 12
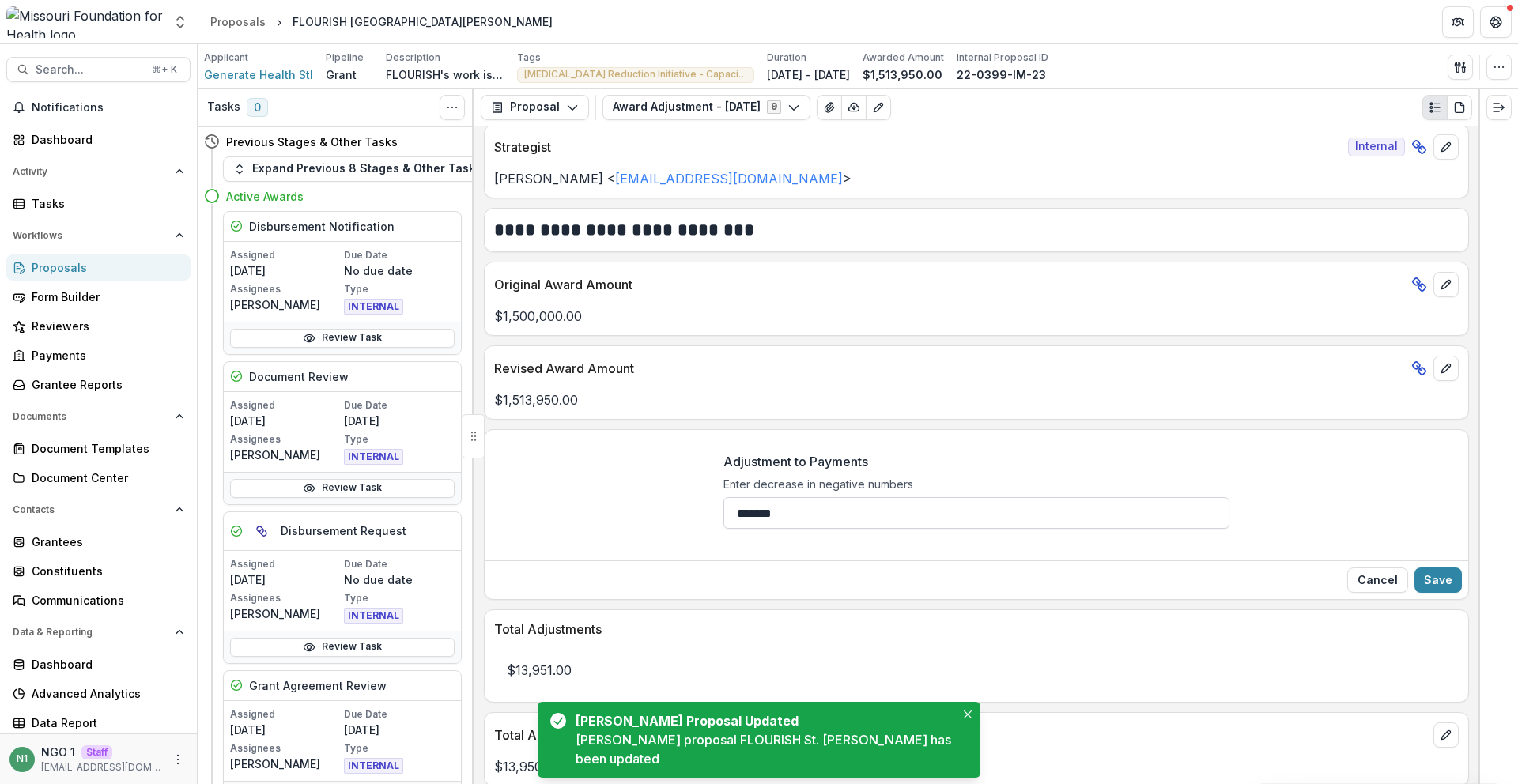
click at [861, 506] on input "*******" at bounding box center [977, 513] width 506 height 31
click at [863, 521] on input "*******" at bounding box center [977, 513] width 506 height 31
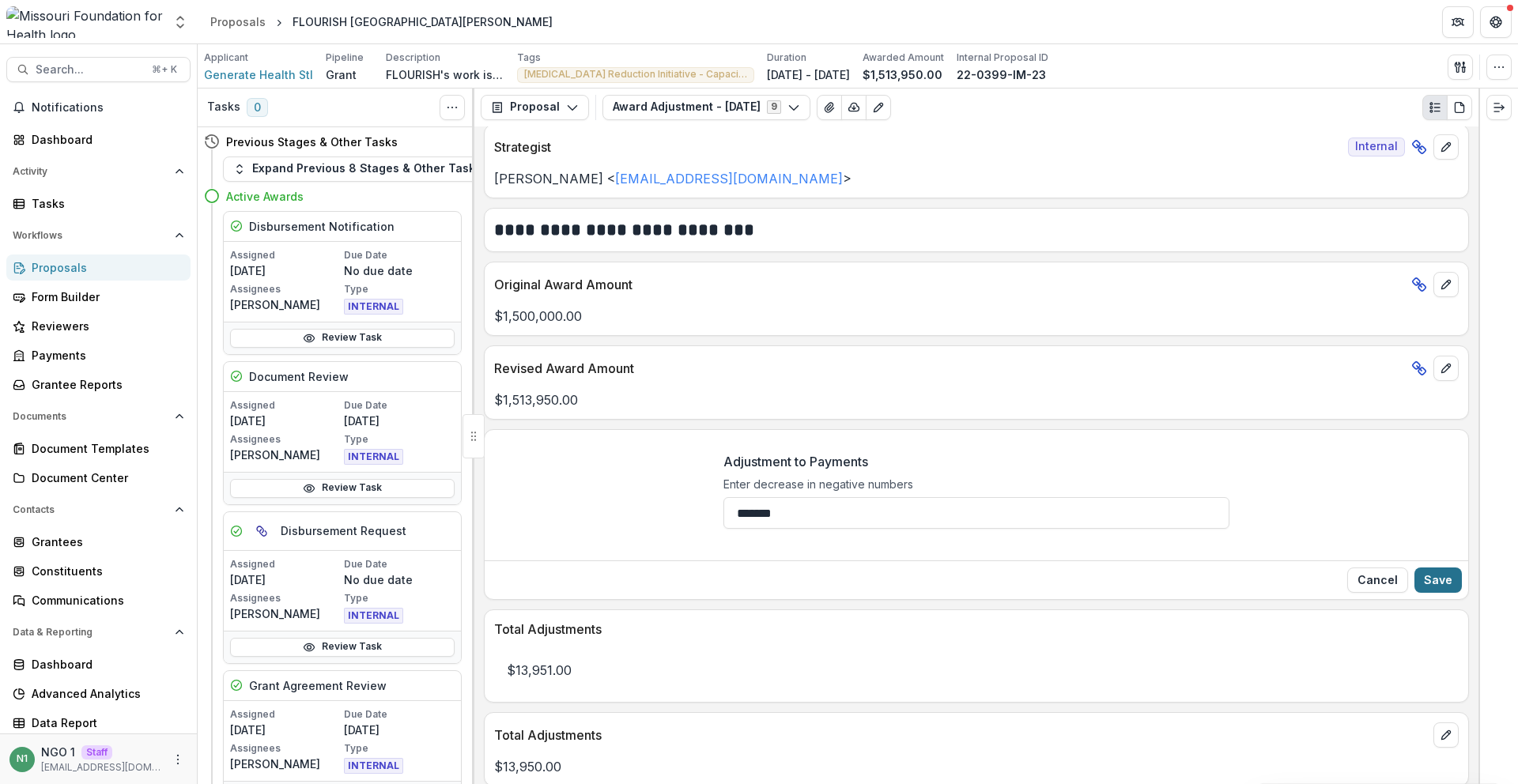
type input "*******"
click at [1448, 578] on button "Save" at bounding box center [1439, 580] width 48 height 26
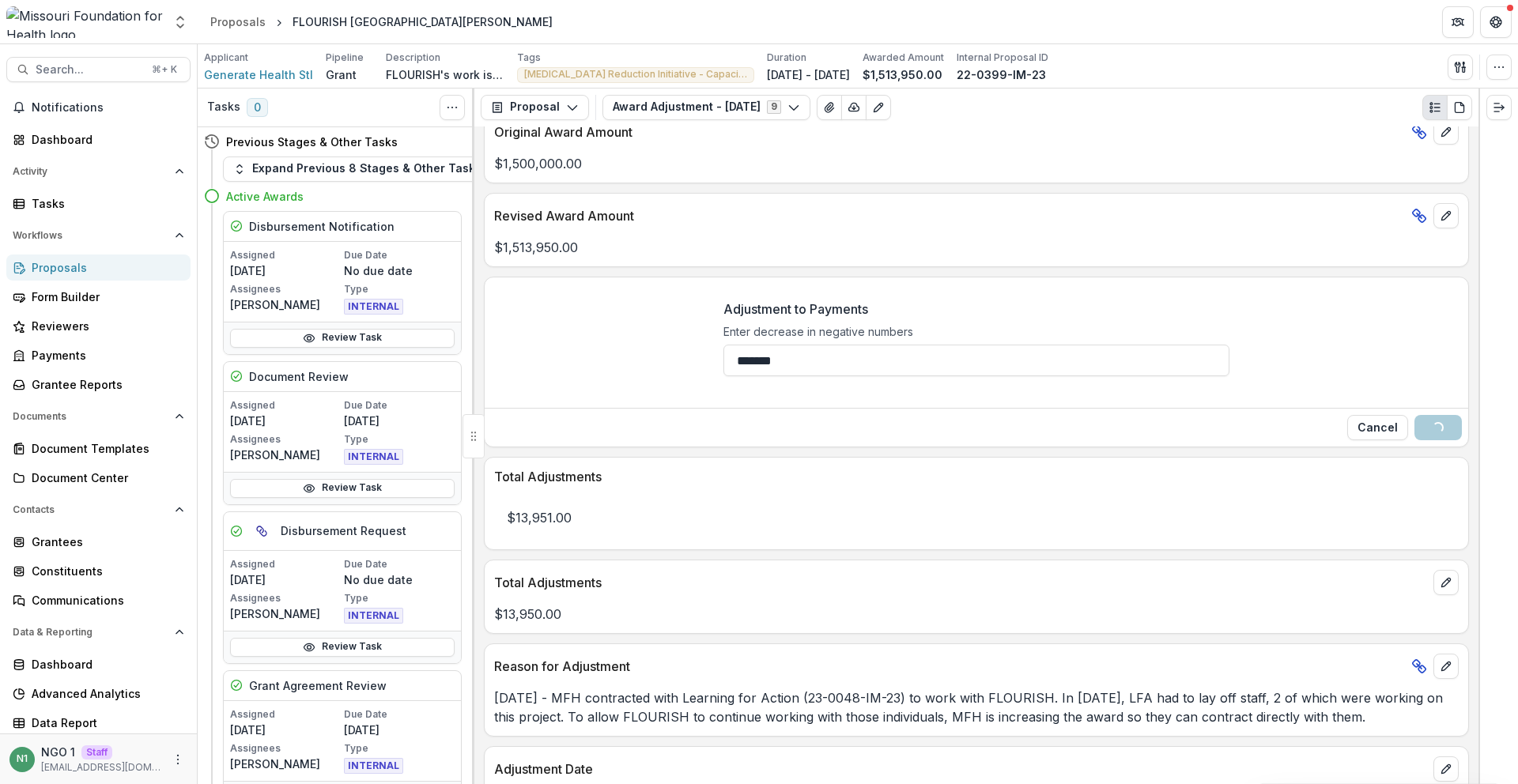
scroll to position [338, 0]
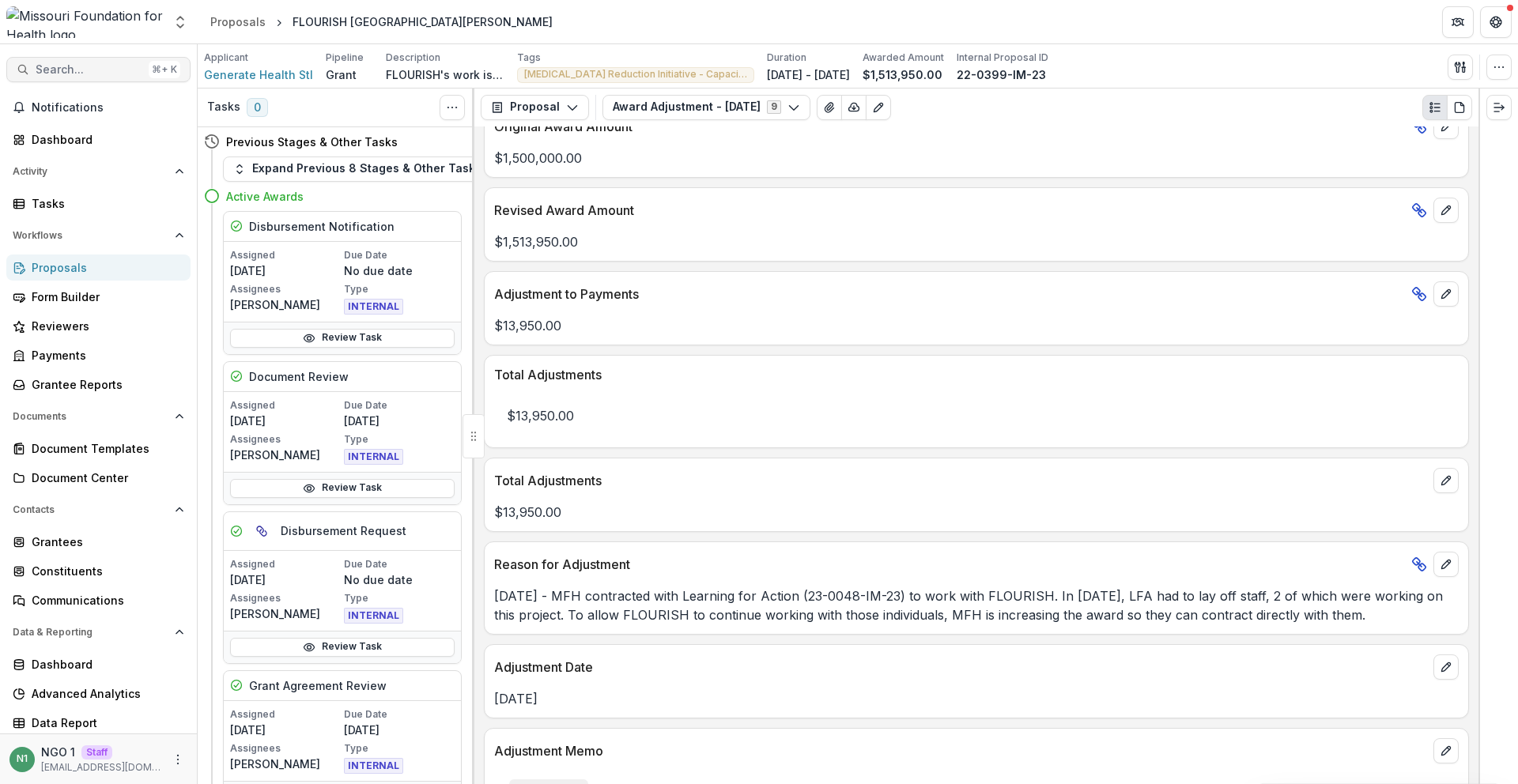
click at [128, 76] on button "Search... ⌘ + K" at bounding box center [99, 69] width 184 height 26
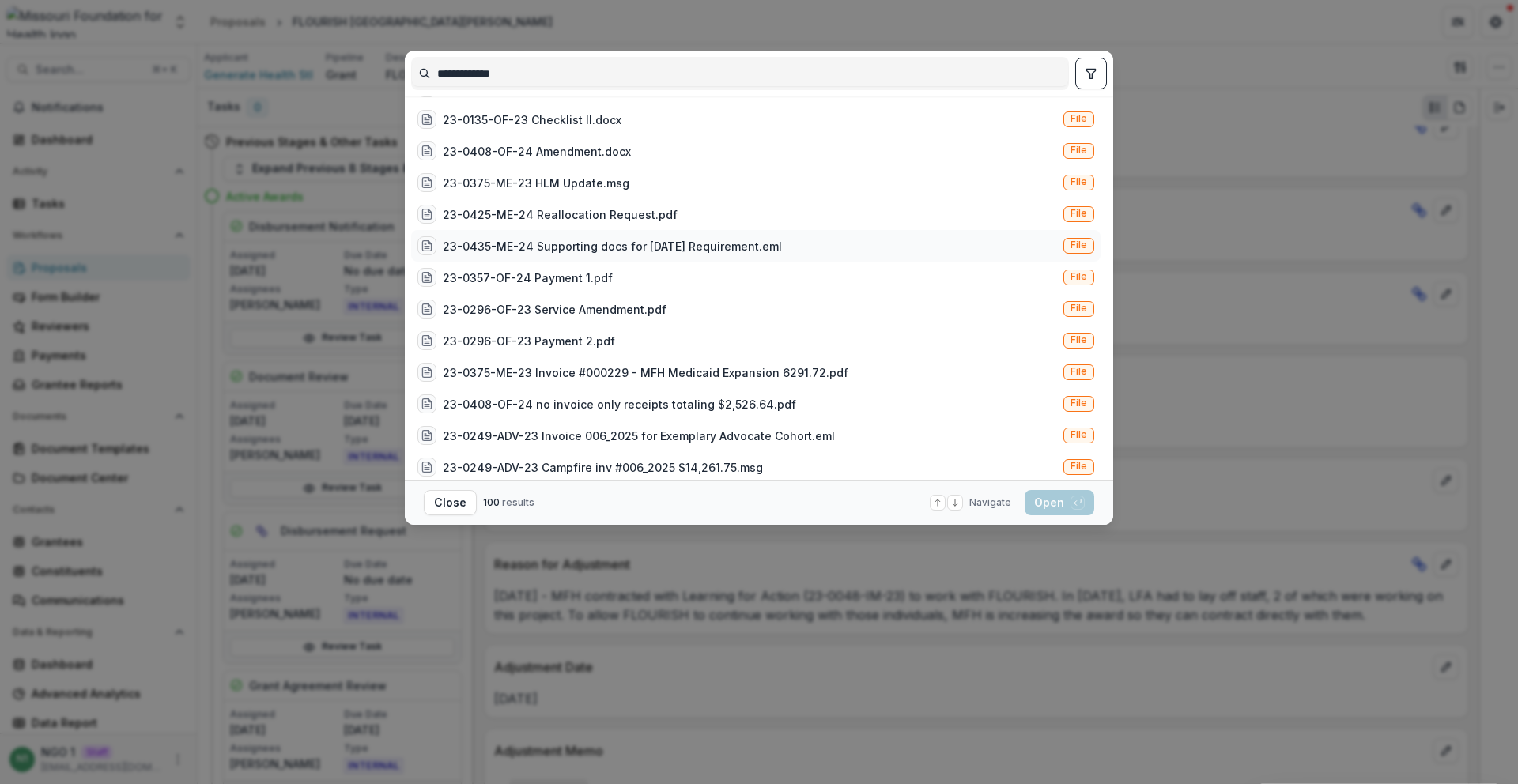
scroll to position [948, 0]
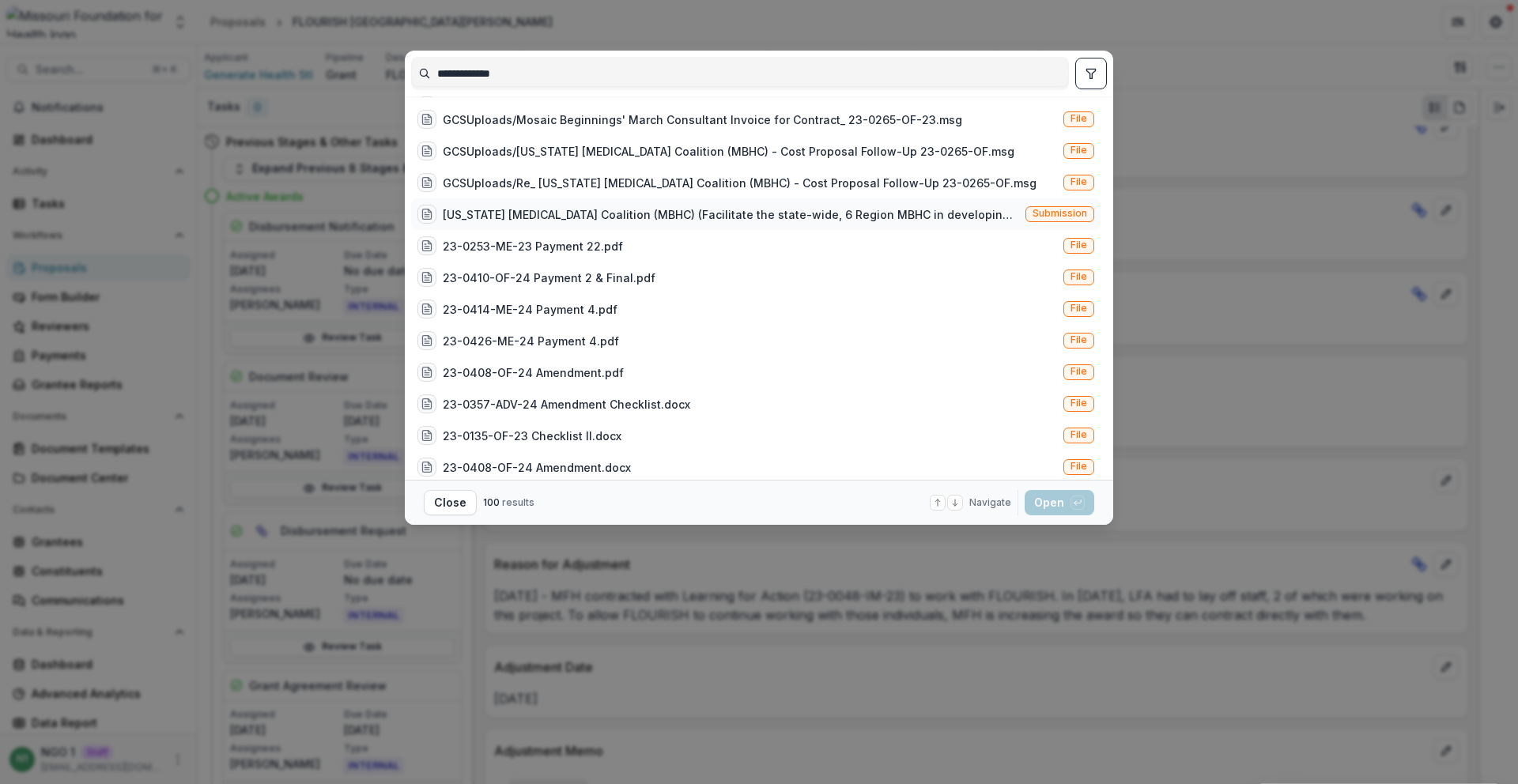
type input "**********"
click at [1049, 214] on span "Submission" at bounding box center [1060, 213] width 54 height 11
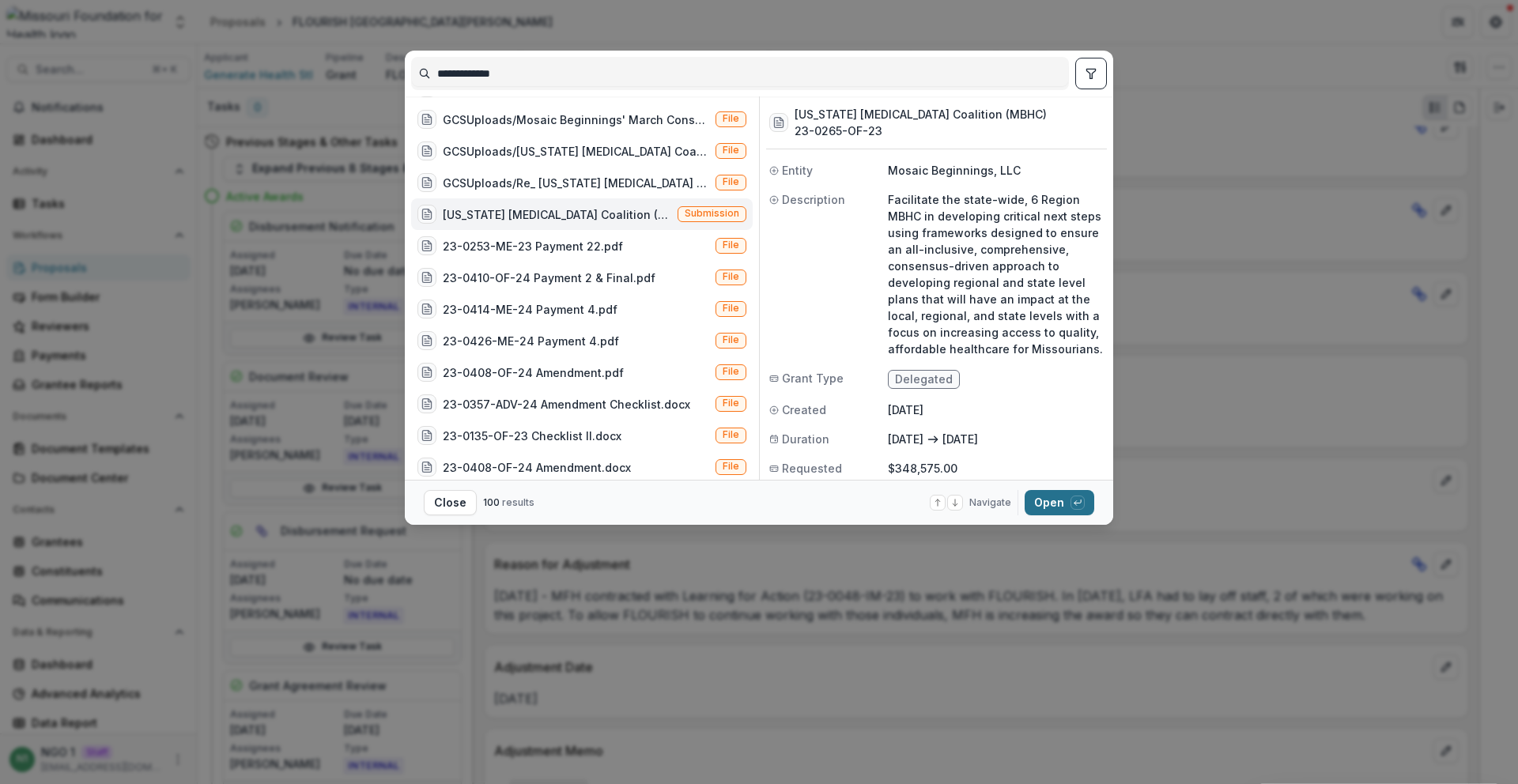
click at [1047, 501] on button "Open with enter key" at bounding box center [1059, 502] width 69 height 26
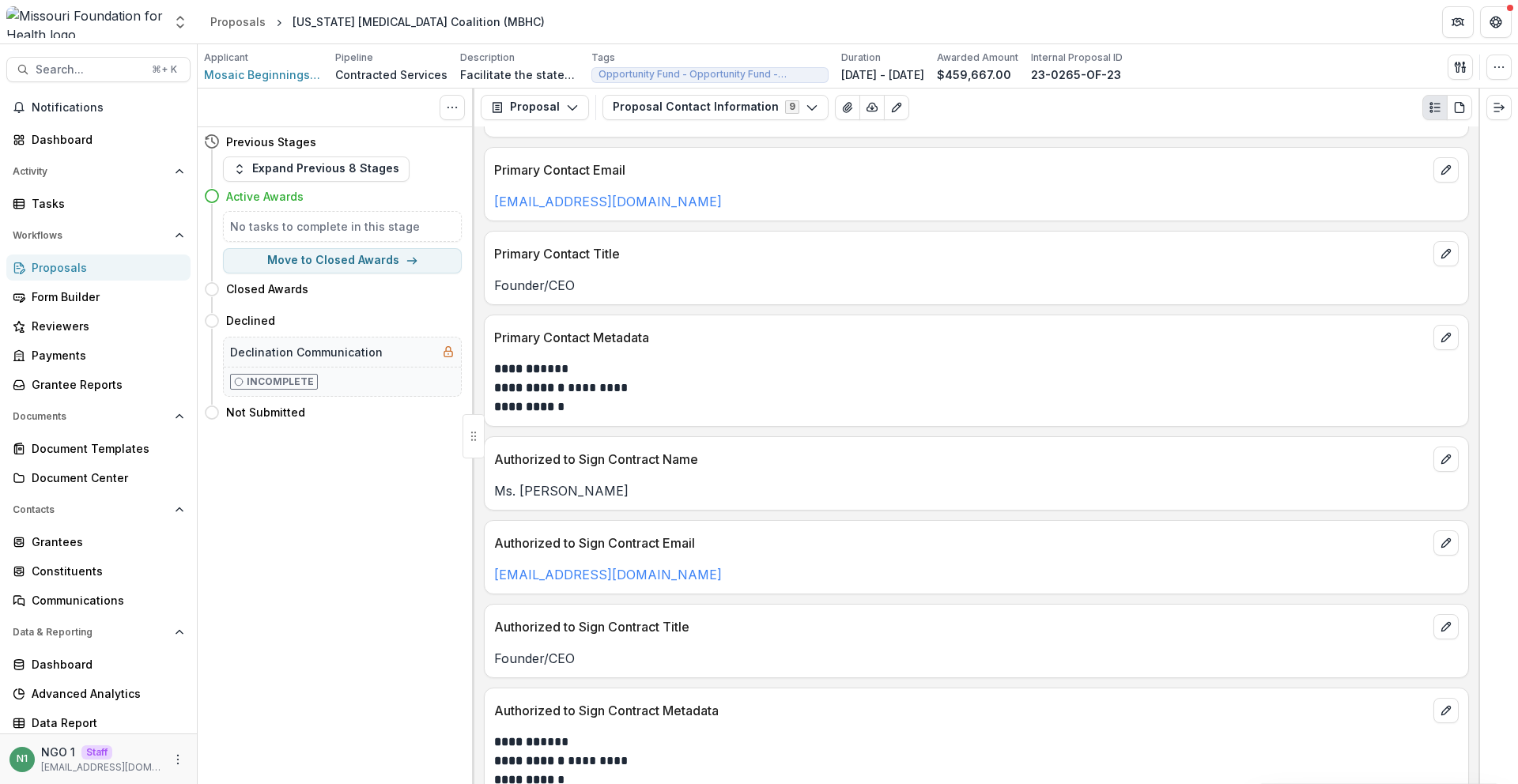
scroll to position [183, 0]
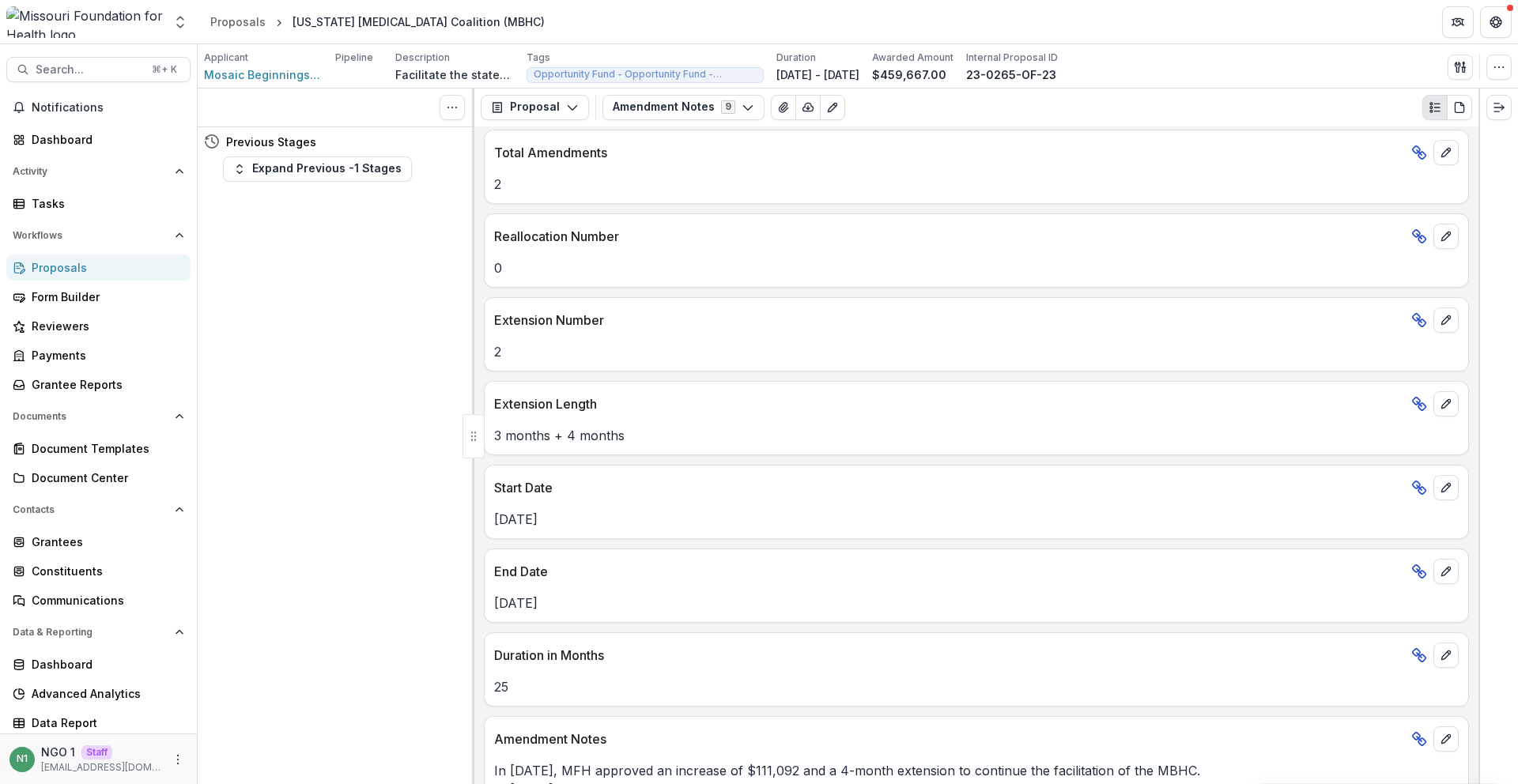
scroll to position [145, 0]
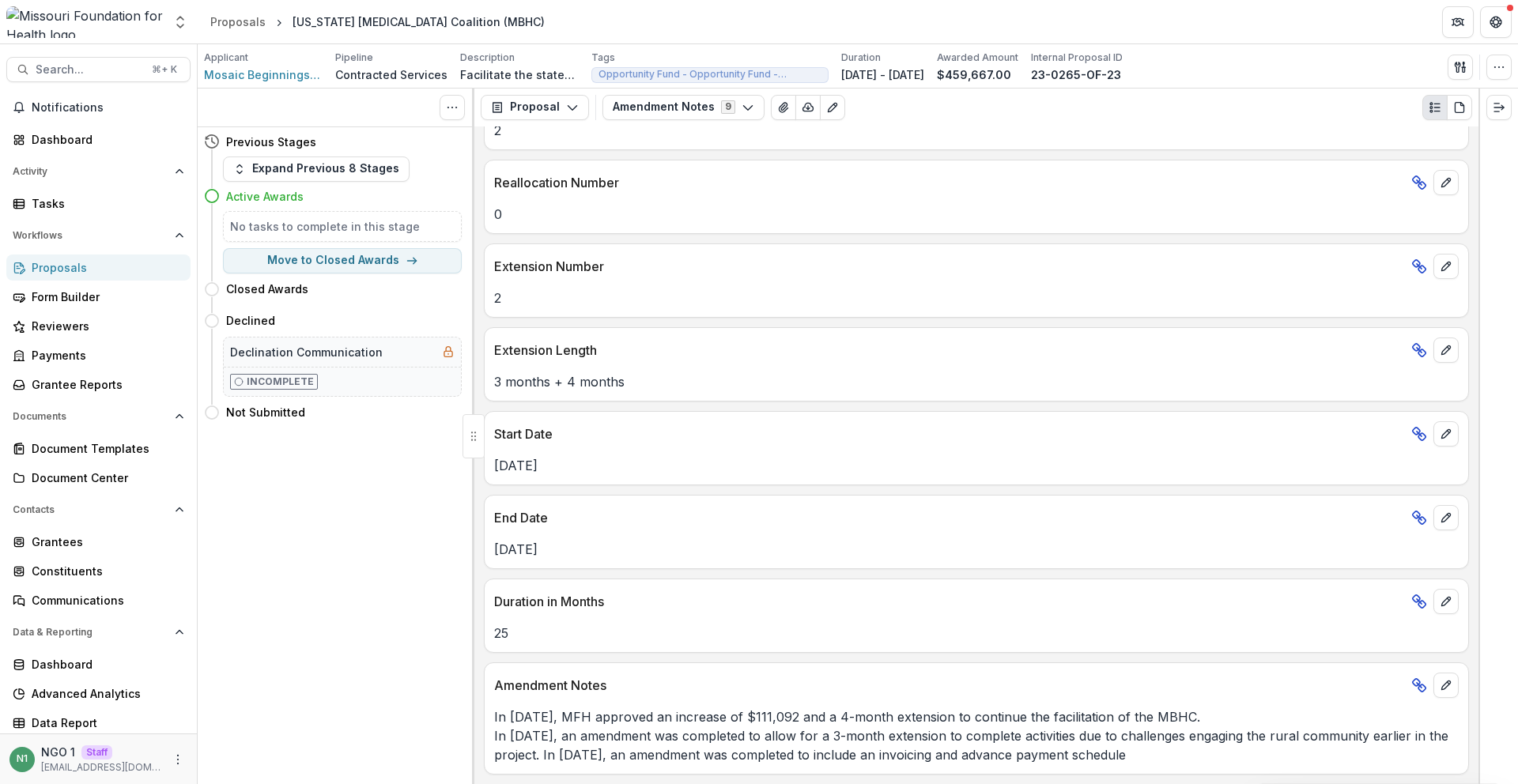
click at [657, 93] on div "Proposal Proposal Payments Reports Grant Agreements Board Summaries Bank Detail…" at bounding box center [976, 108] width 1004 height 38
click at [661, 110] on button "Amendment Notes 9" at bounding box center [684, 107] width 162 height 26
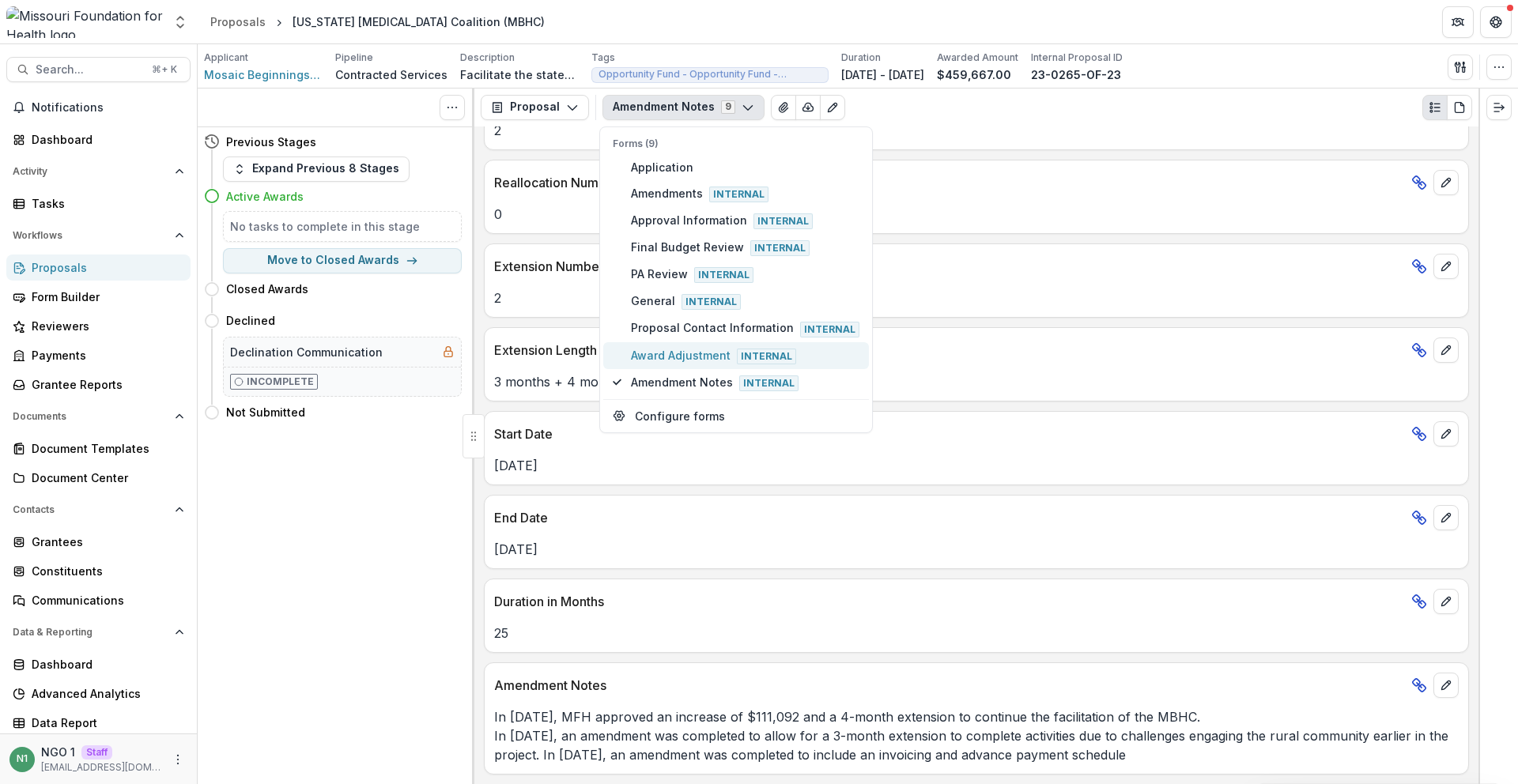
click at [659, 349] on span "Award Adjustment Internal" at bounding box center [745, 355] width 228 height 17
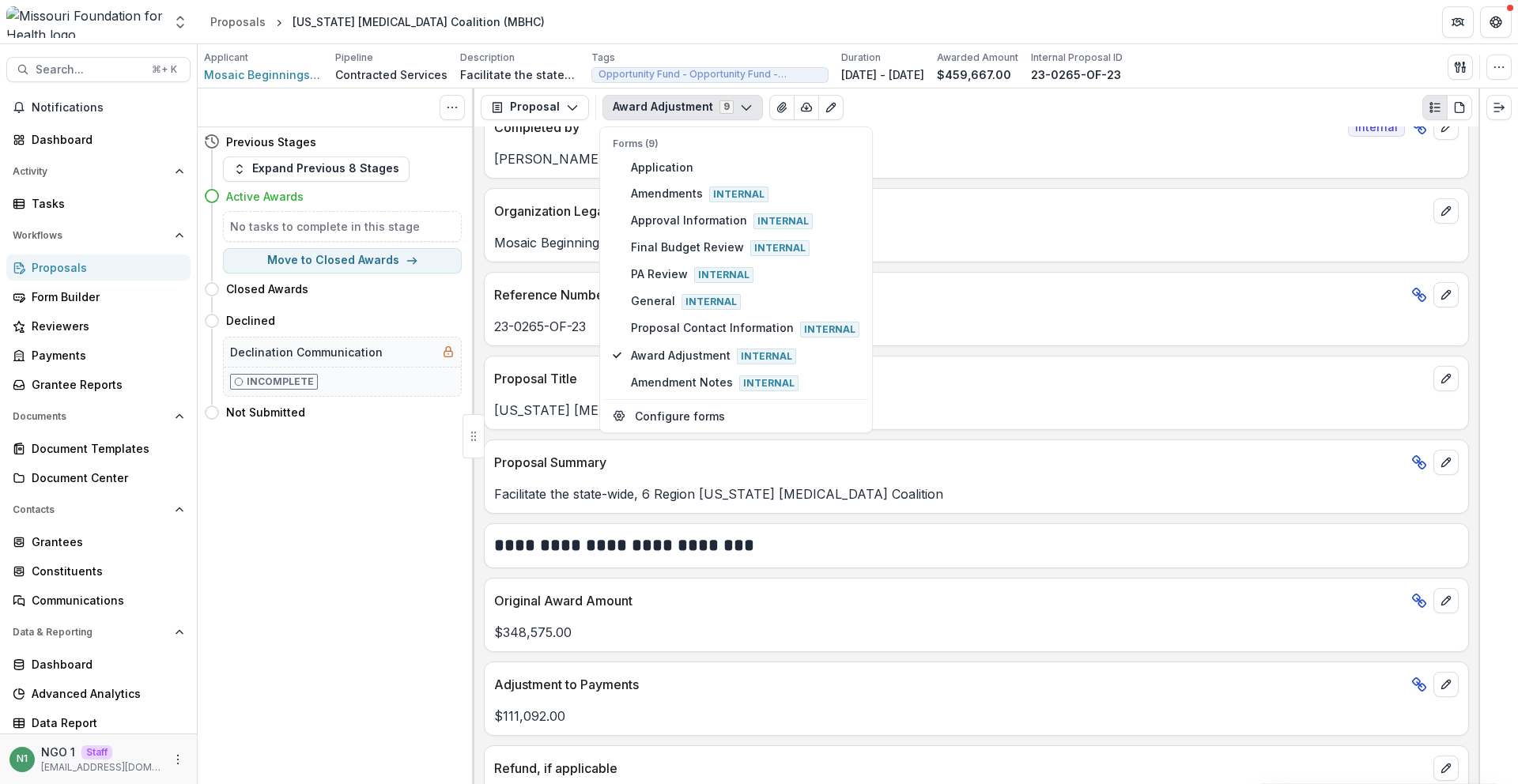
click at [653, 528] on div "**********" at bounding box center [977, 541] width 983 height 34
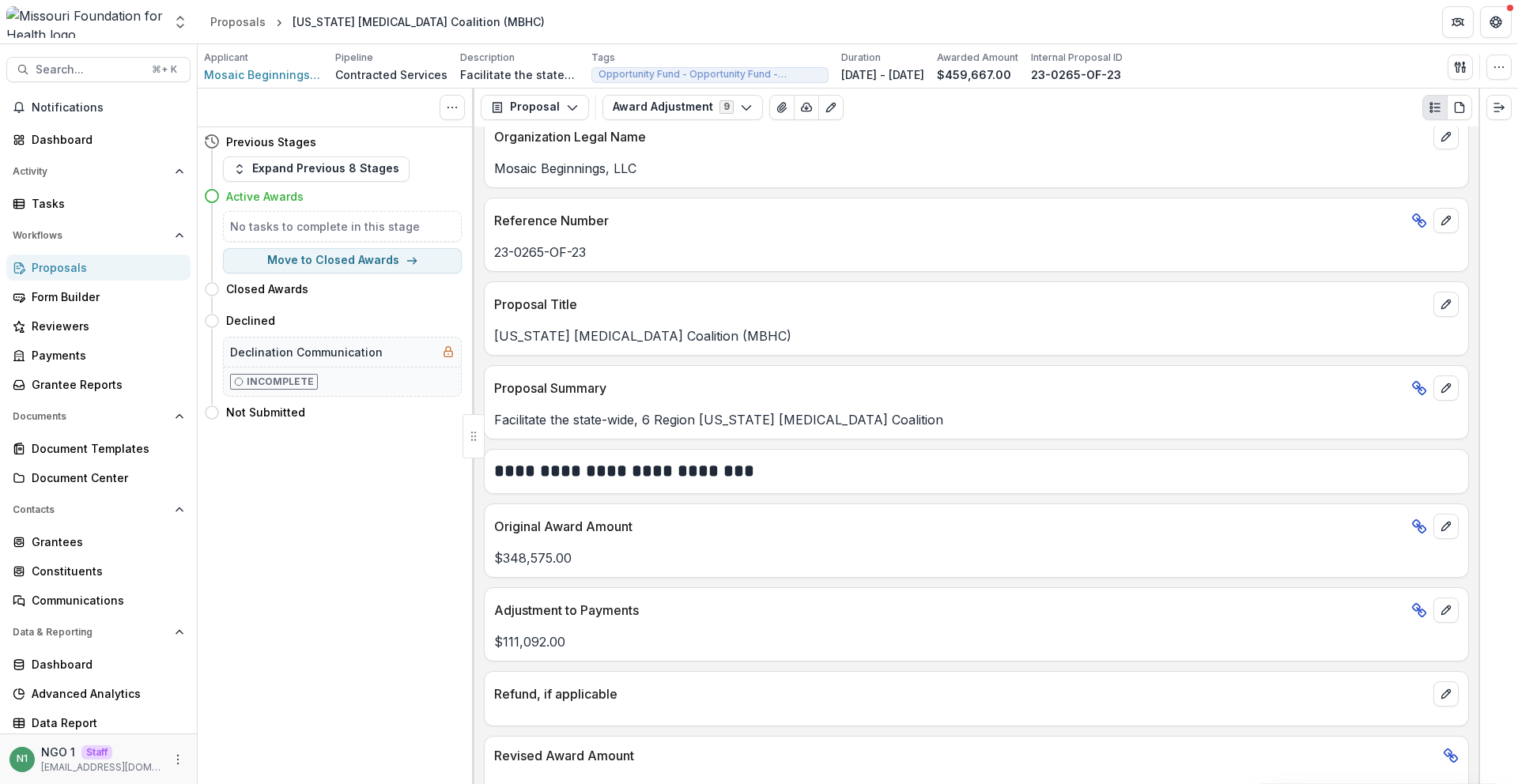
scroll to position [740, 0]
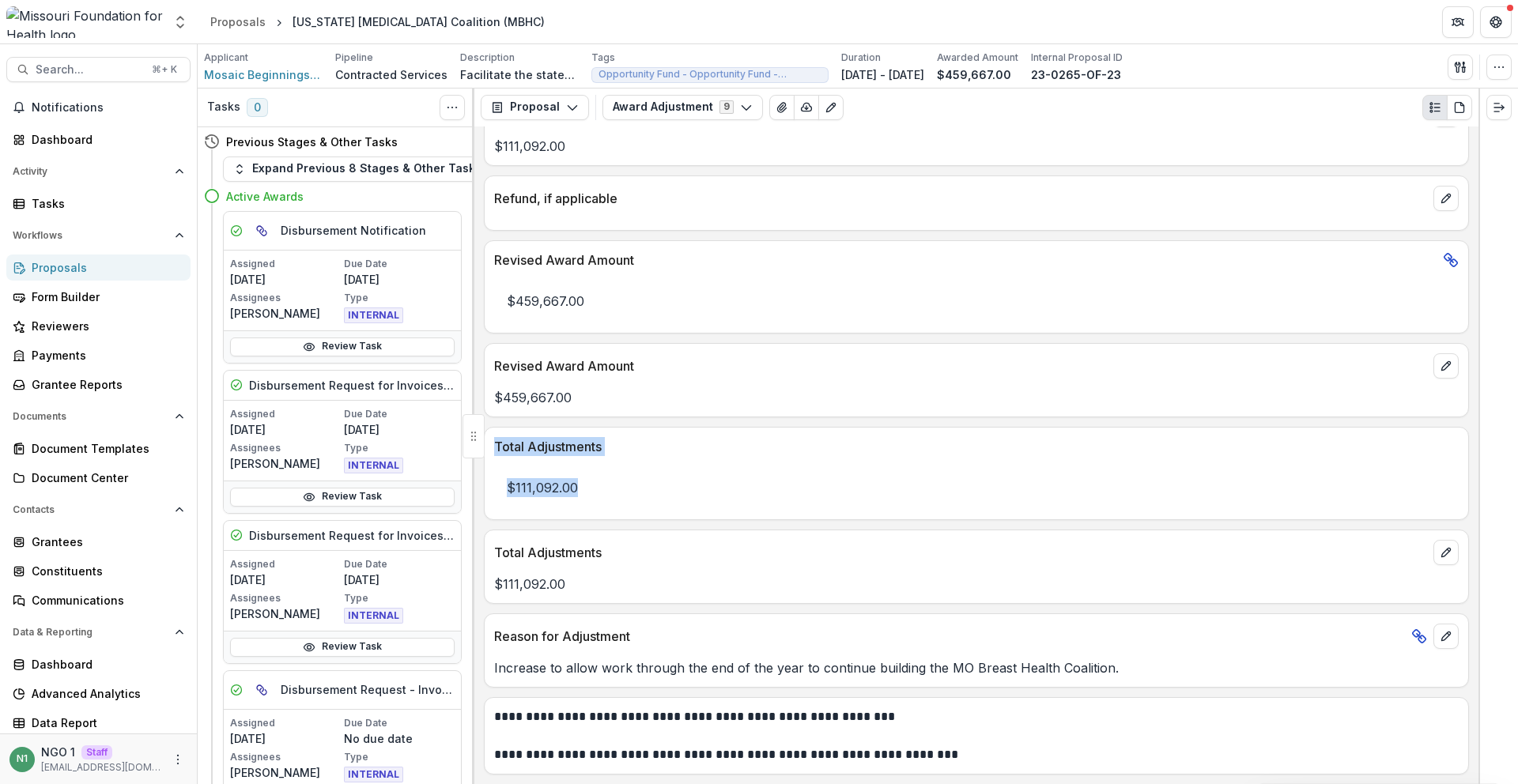
drag, startPoint x: 633, startPoint y: 499, endPoint x: 525, endPoint y: 452, distance: 117.8
click at [493, 437] on div "Total Adjustments $111,092.00" at bounding box center [977, 473] width 985 height 93
click at [645, 463] on div "$111,092.00" at bounding box center [977, 483] width 983 height 54
click at [101, 68] on span "Search..." at bounding box center [89, 70] width 107 height 13
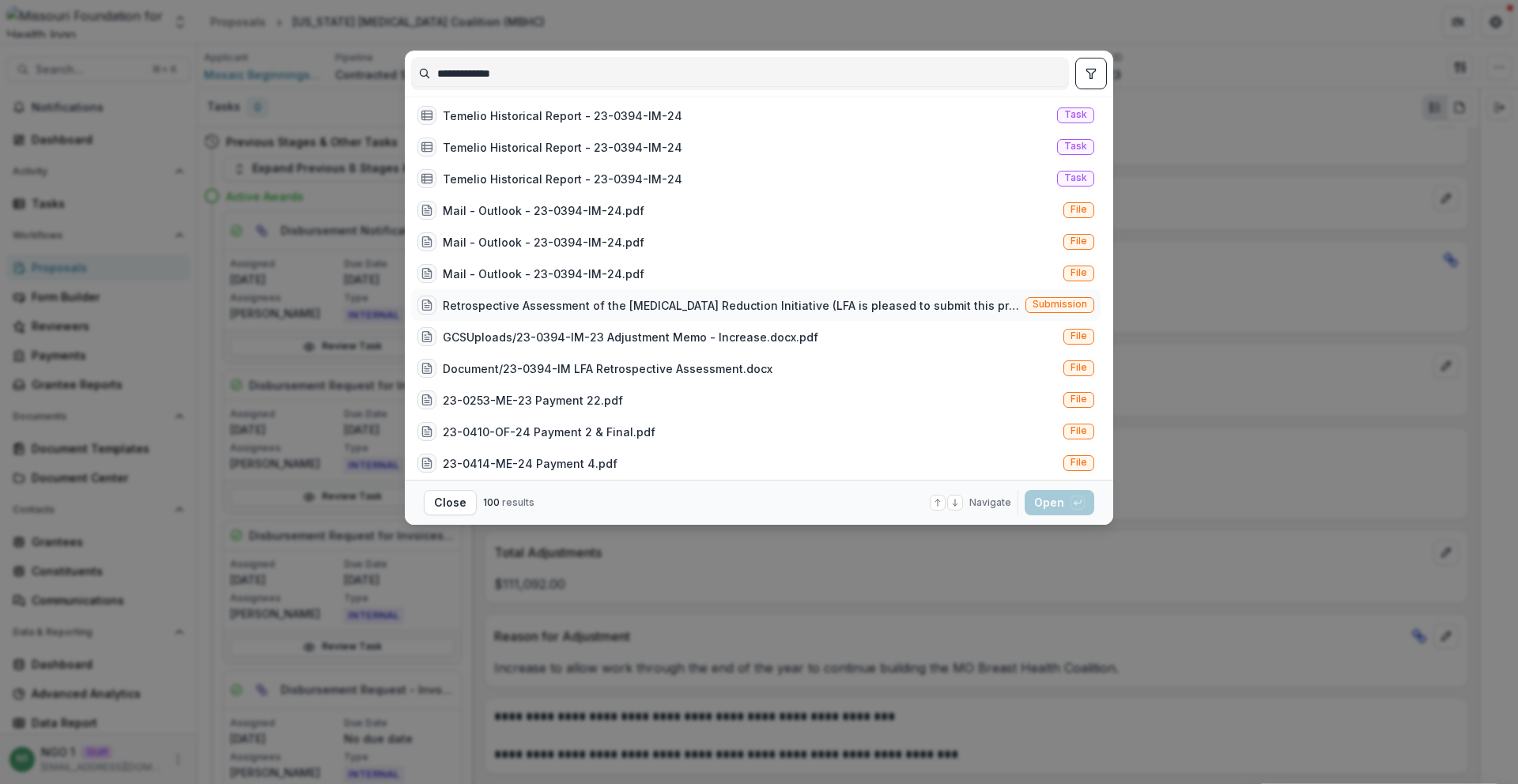
scroll to position [1080, 0]
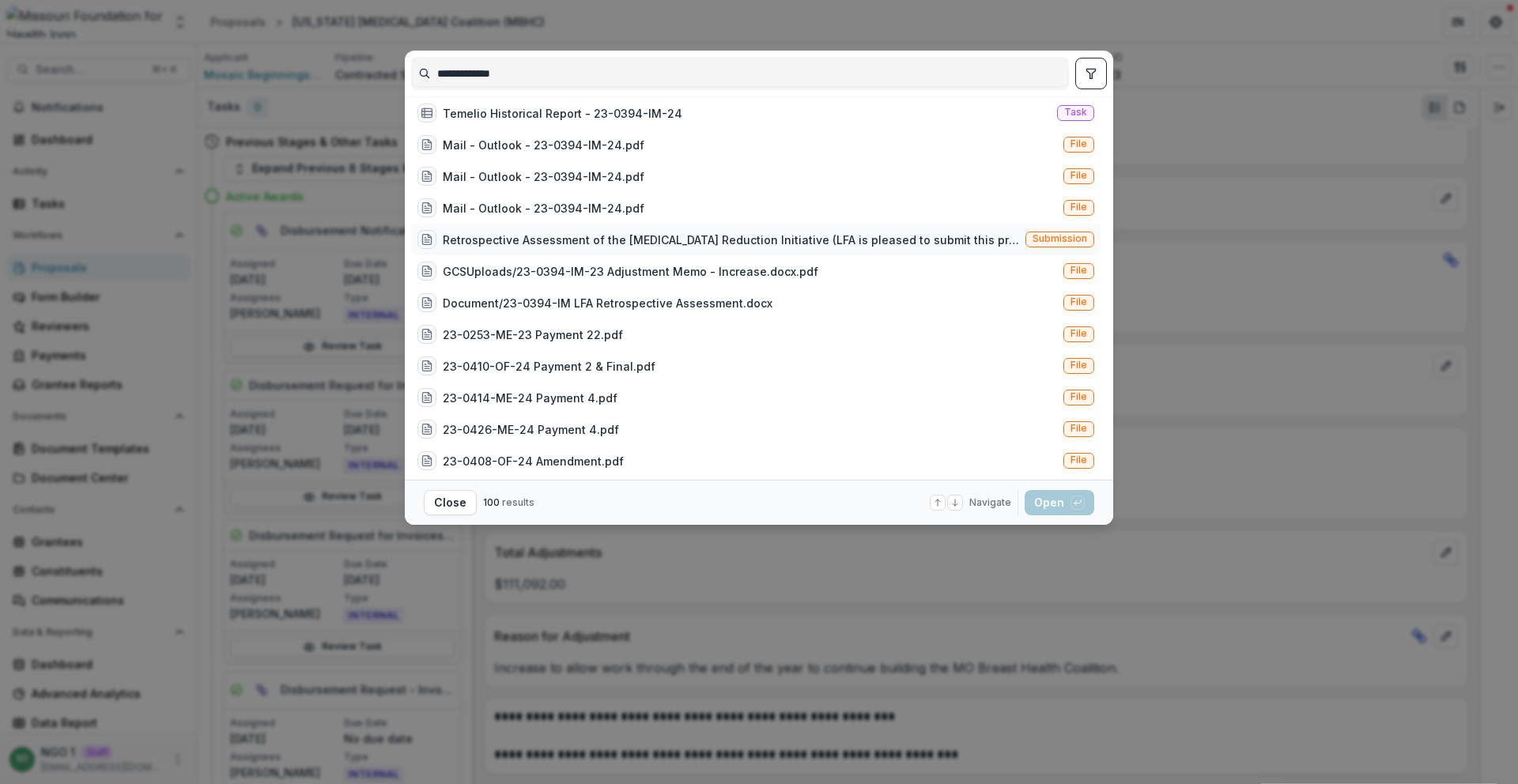
type input "**********"
click at [983, 234] on div "Retrospective Assessment of the Infant Mortality Reduction Initiative (LFA is p…" at bounding box center [731, 240] width 577 height 16
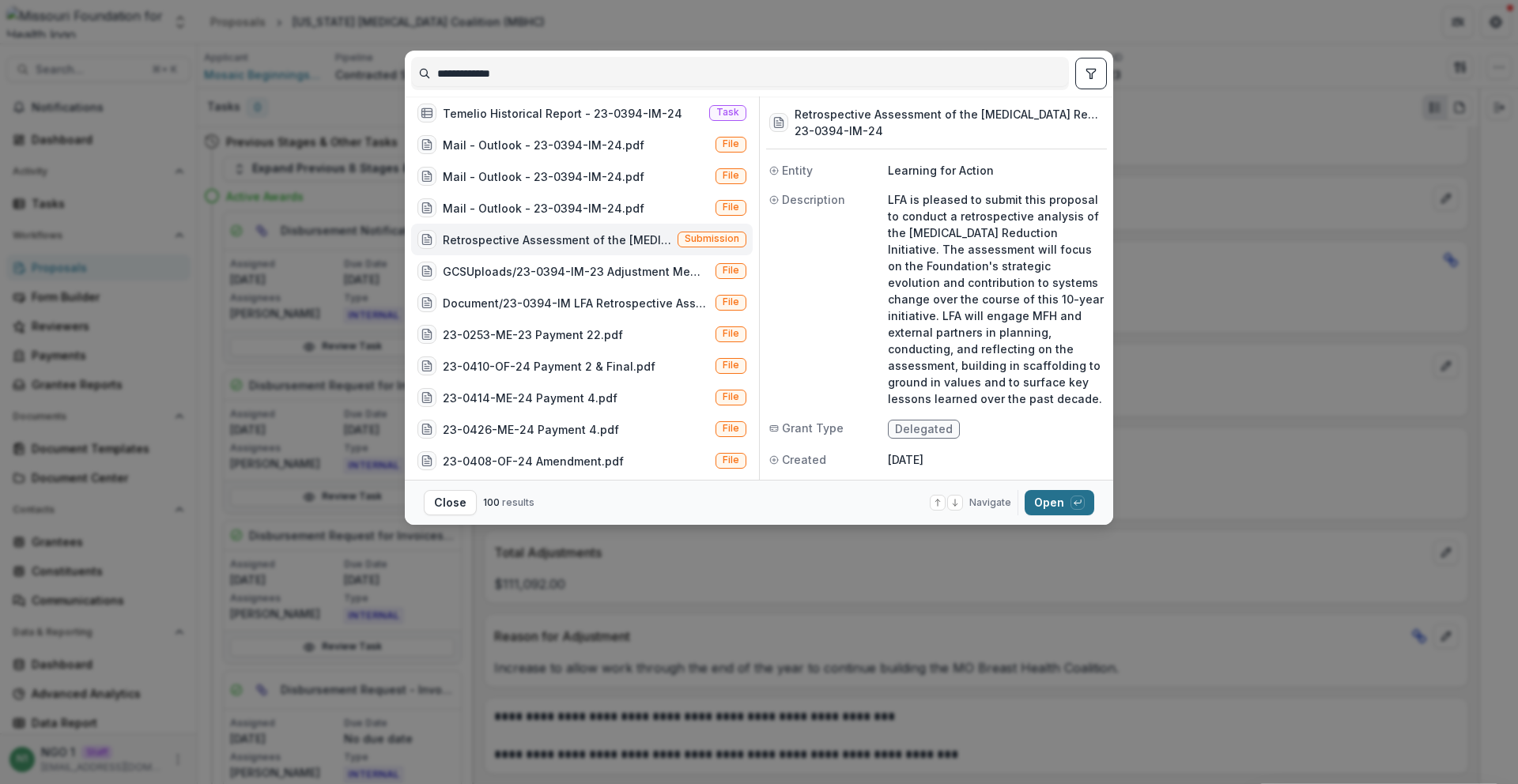
click at [1039, 498] on button "Open with enter key" at bounding box center [1059, 502] width 69 height 26
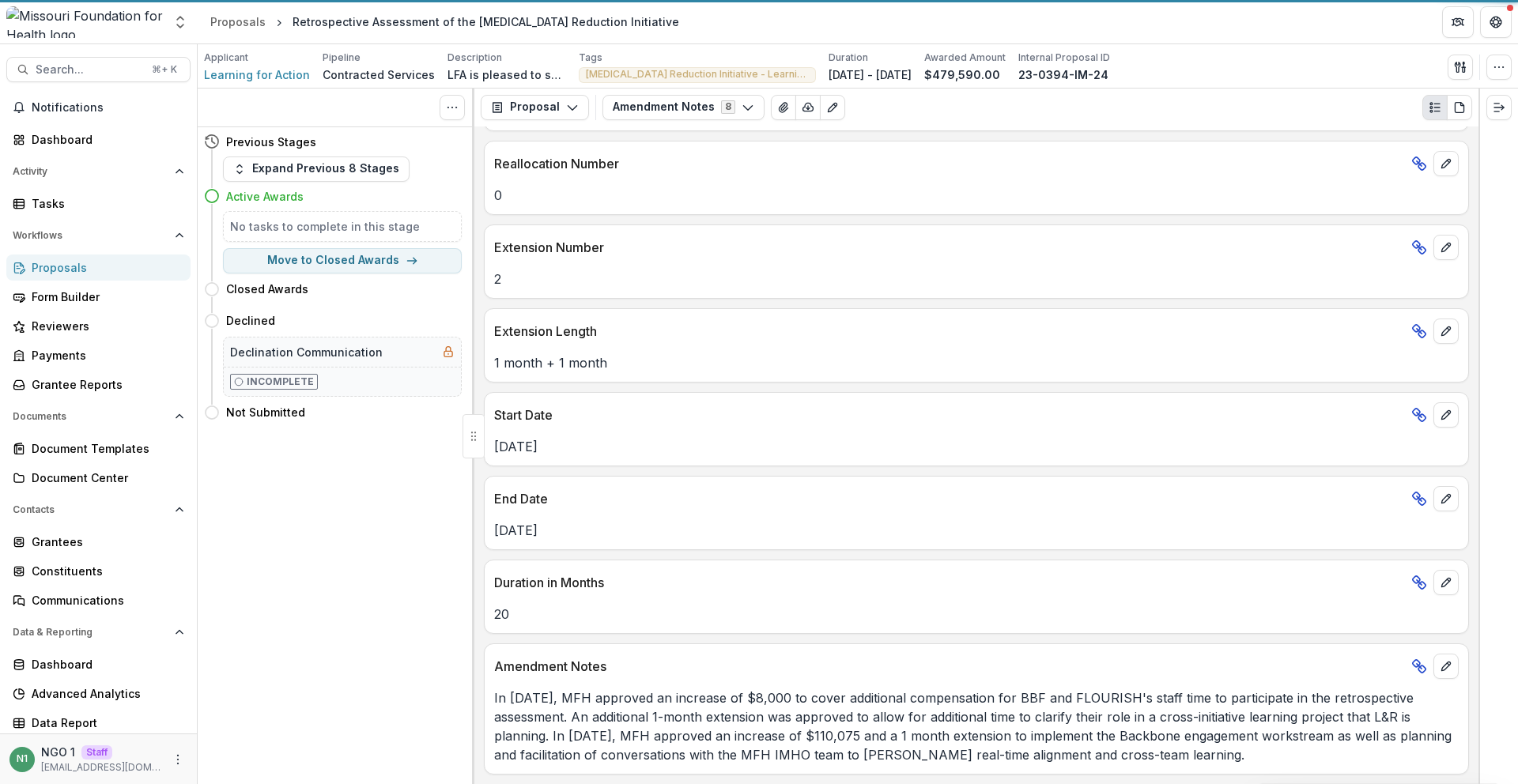
scroll to position [164, 0]
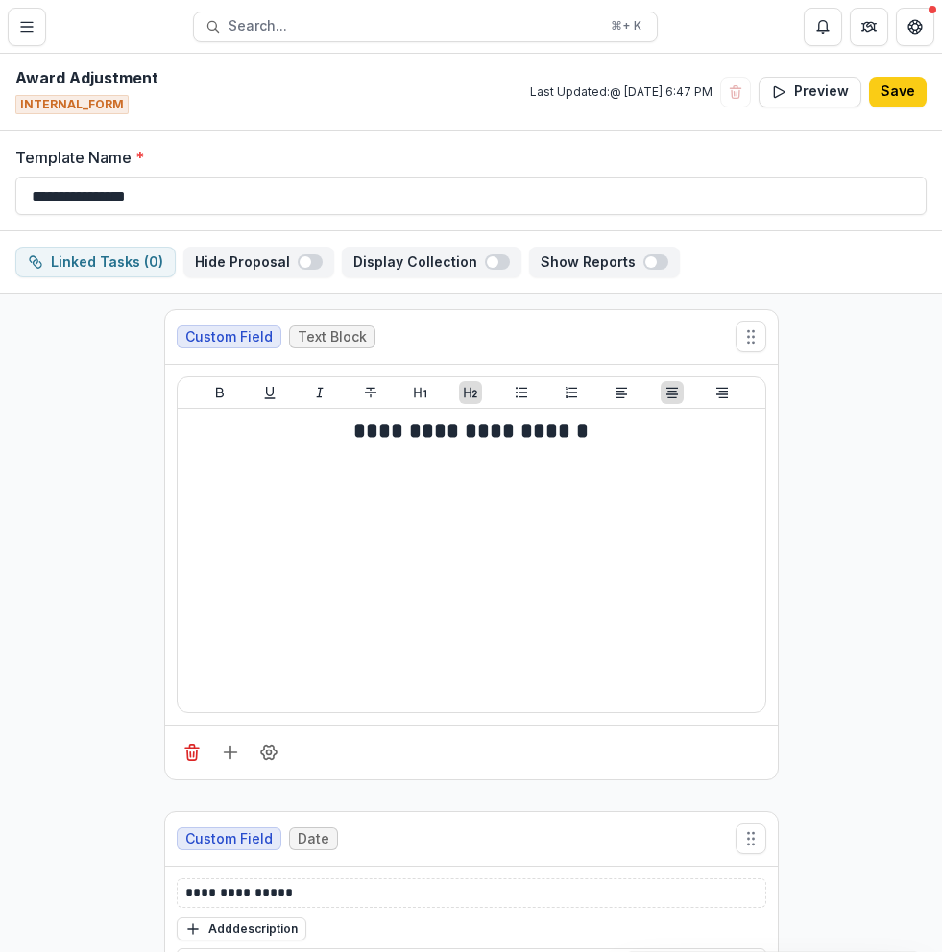
select select "**********"
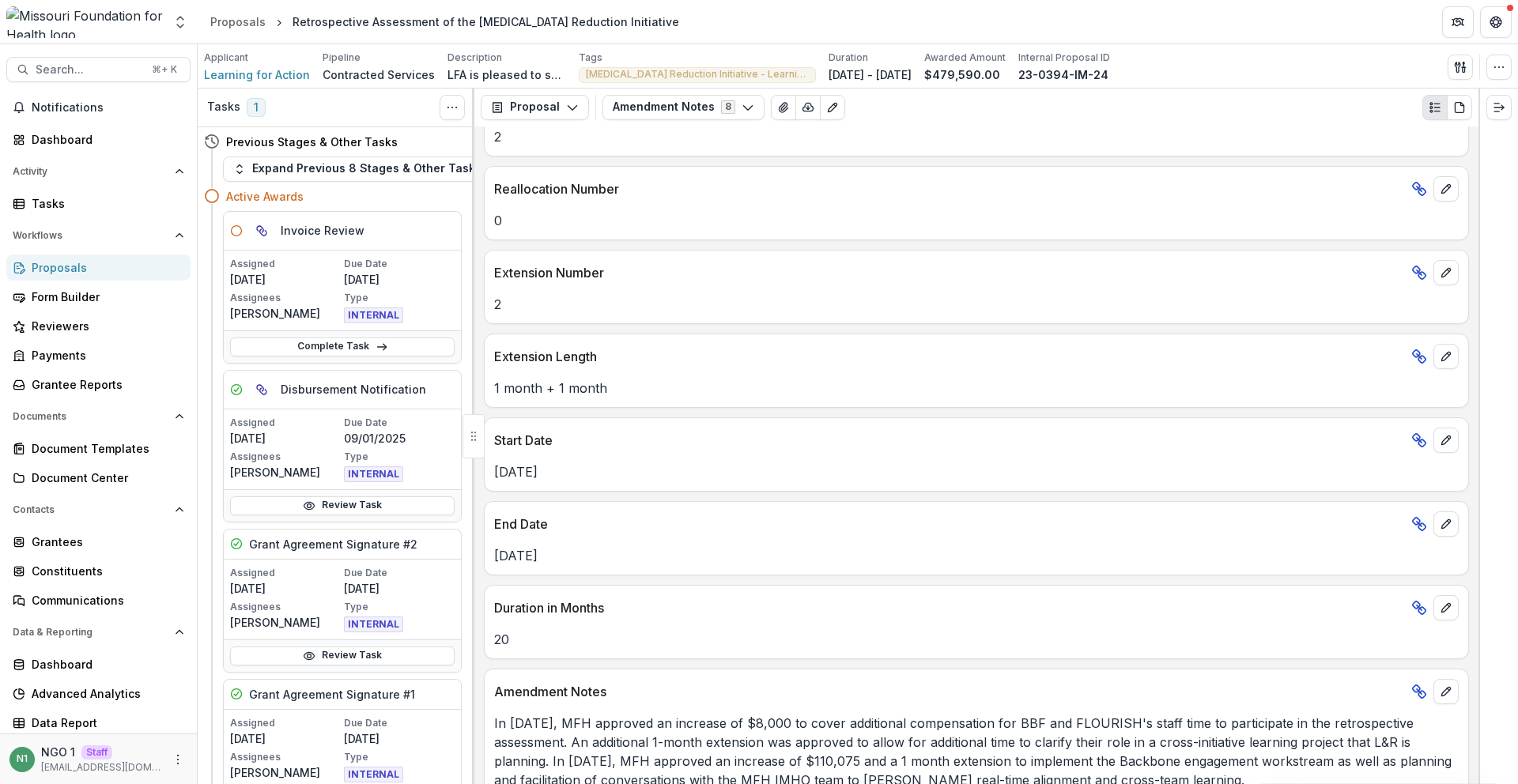
scroll to position [164, 0]
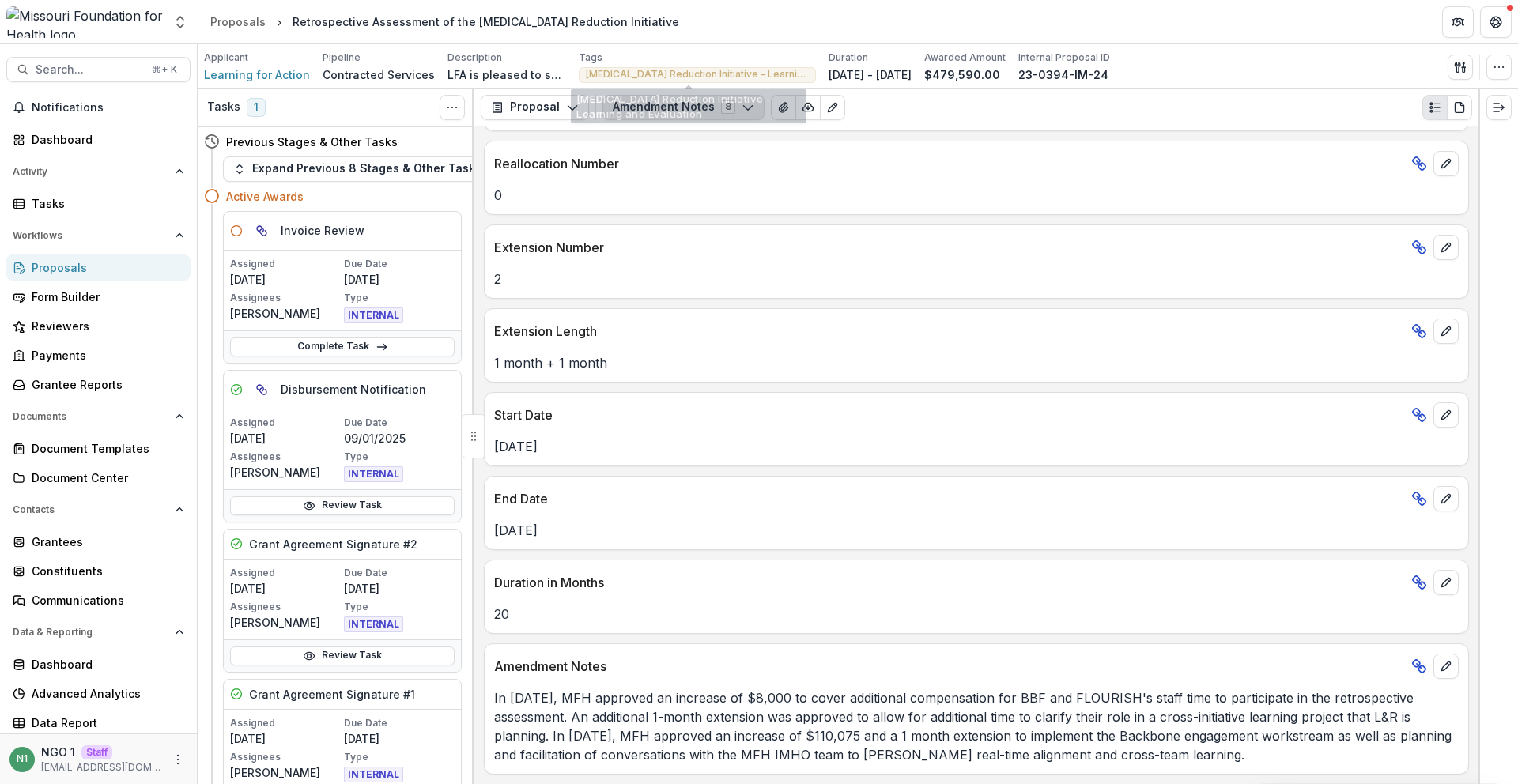
click at [633, 102] on button "Amendment Notes 8" at bounding box center [684, 107] width 162 height 26
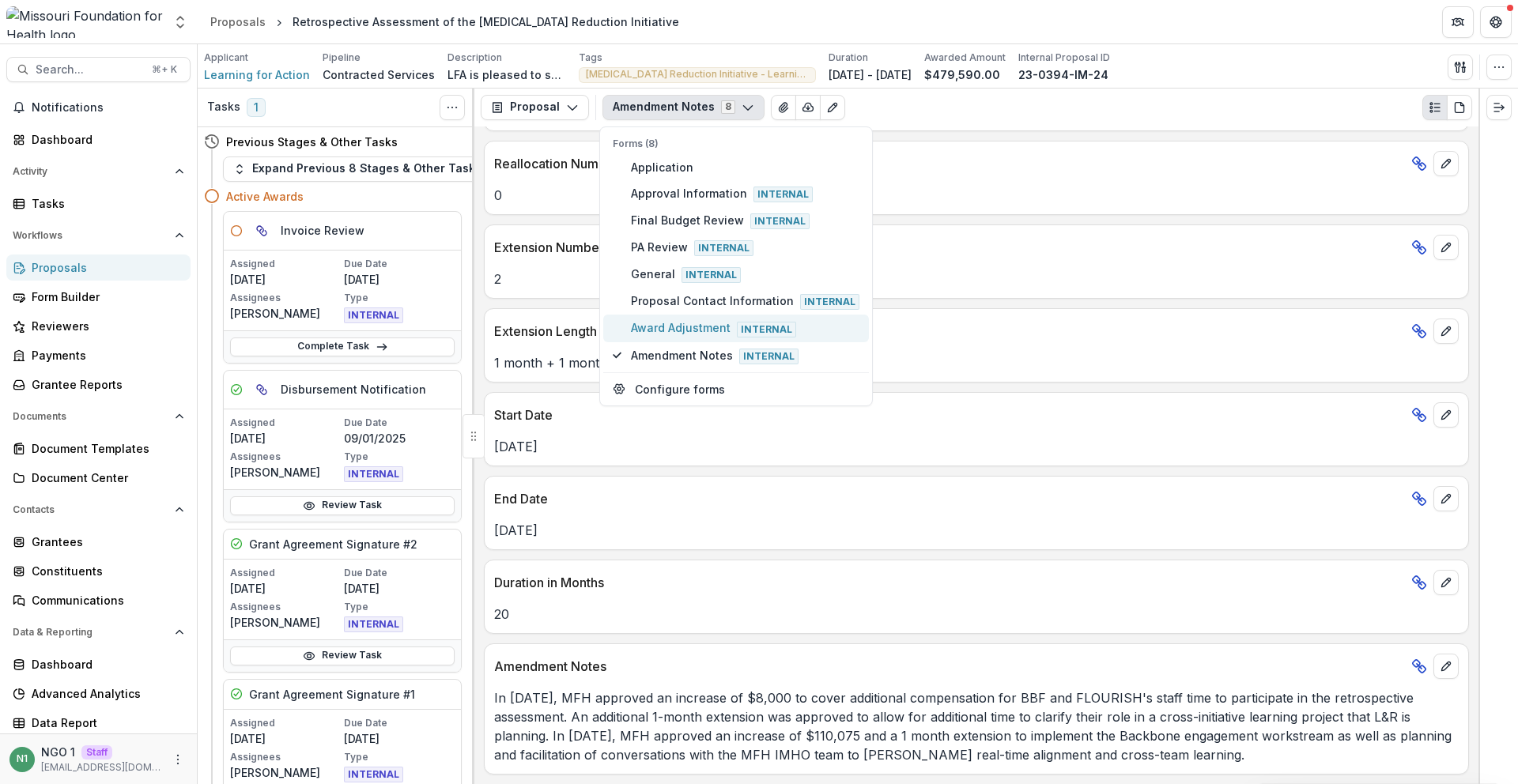
click at [683, 324] on span "Award Adjustment Internal" at bounding box center [745, 328] width 228 height 17
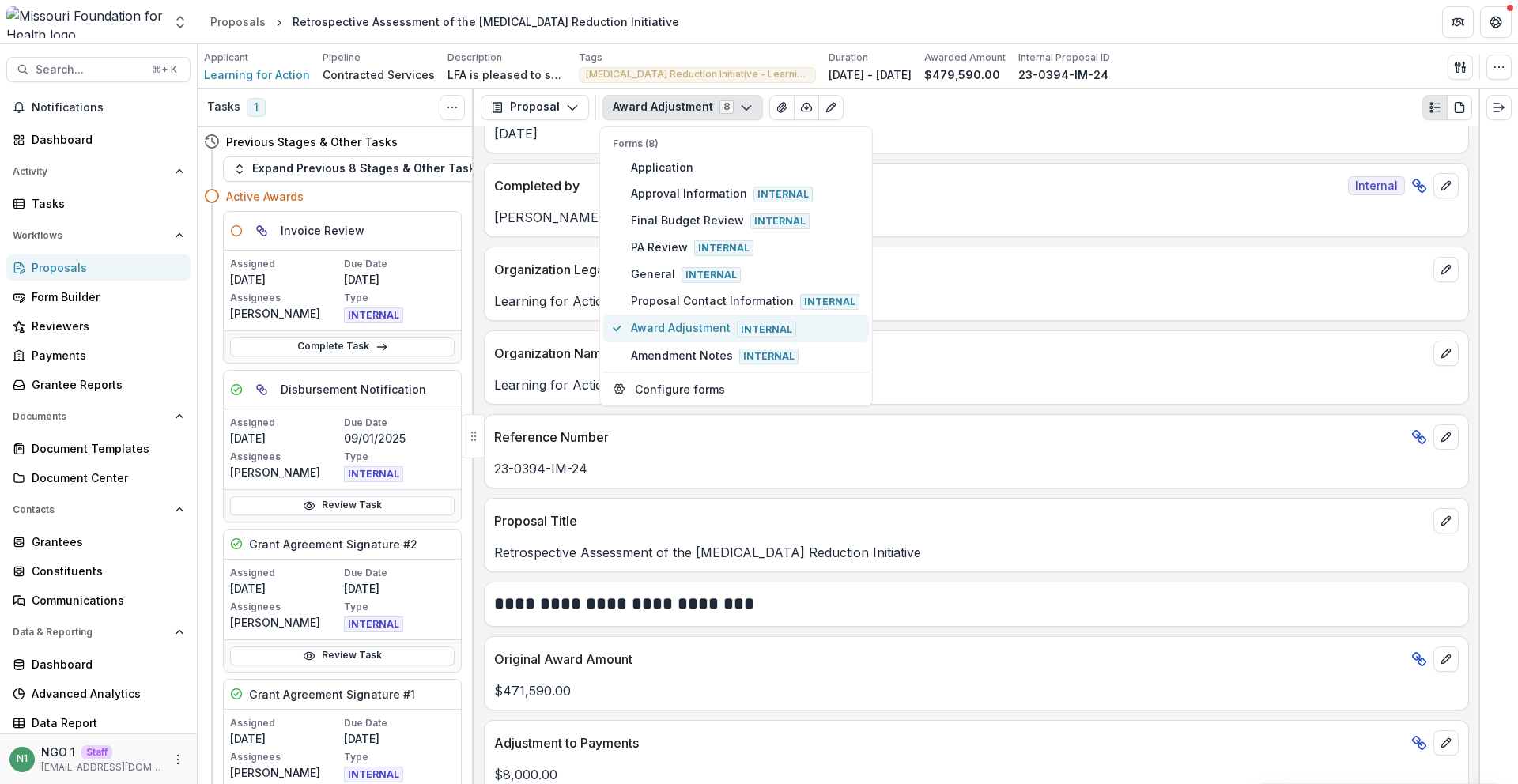
scroll to position [241, 0]
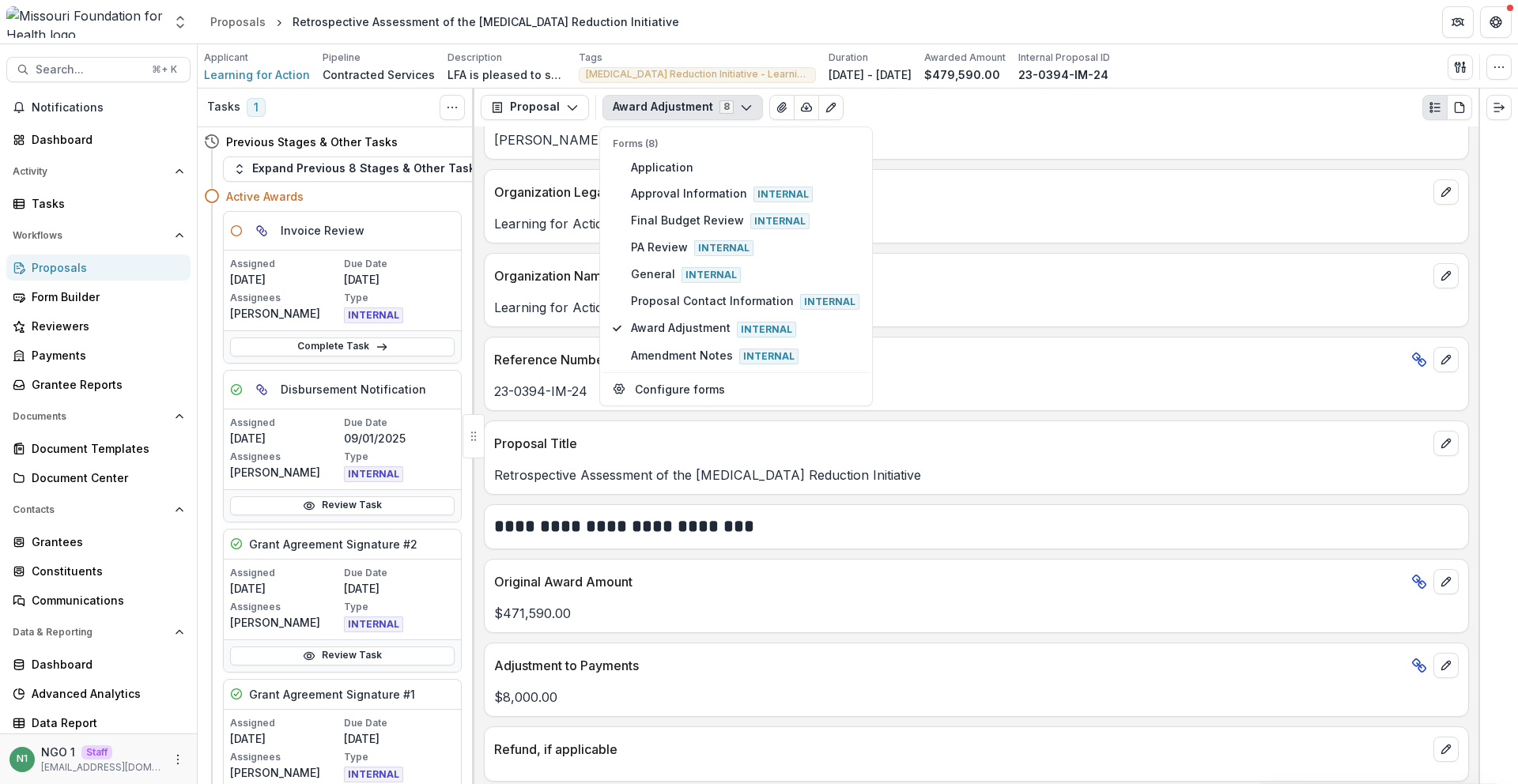
click at [618, 572] on div "Original Award Amount" at bounding box center [977, 577] width 983 height 35
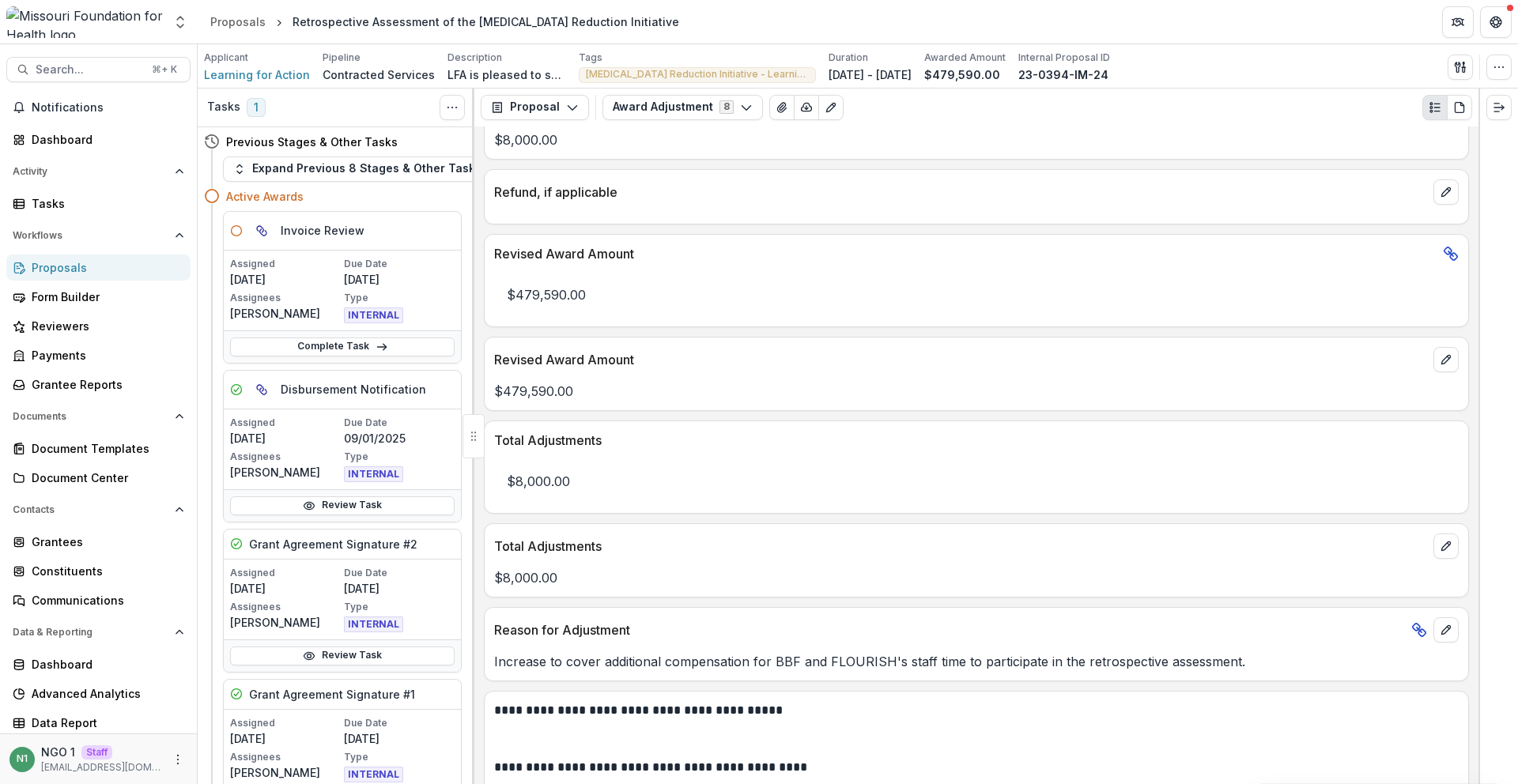
scroll to position [869, 0]
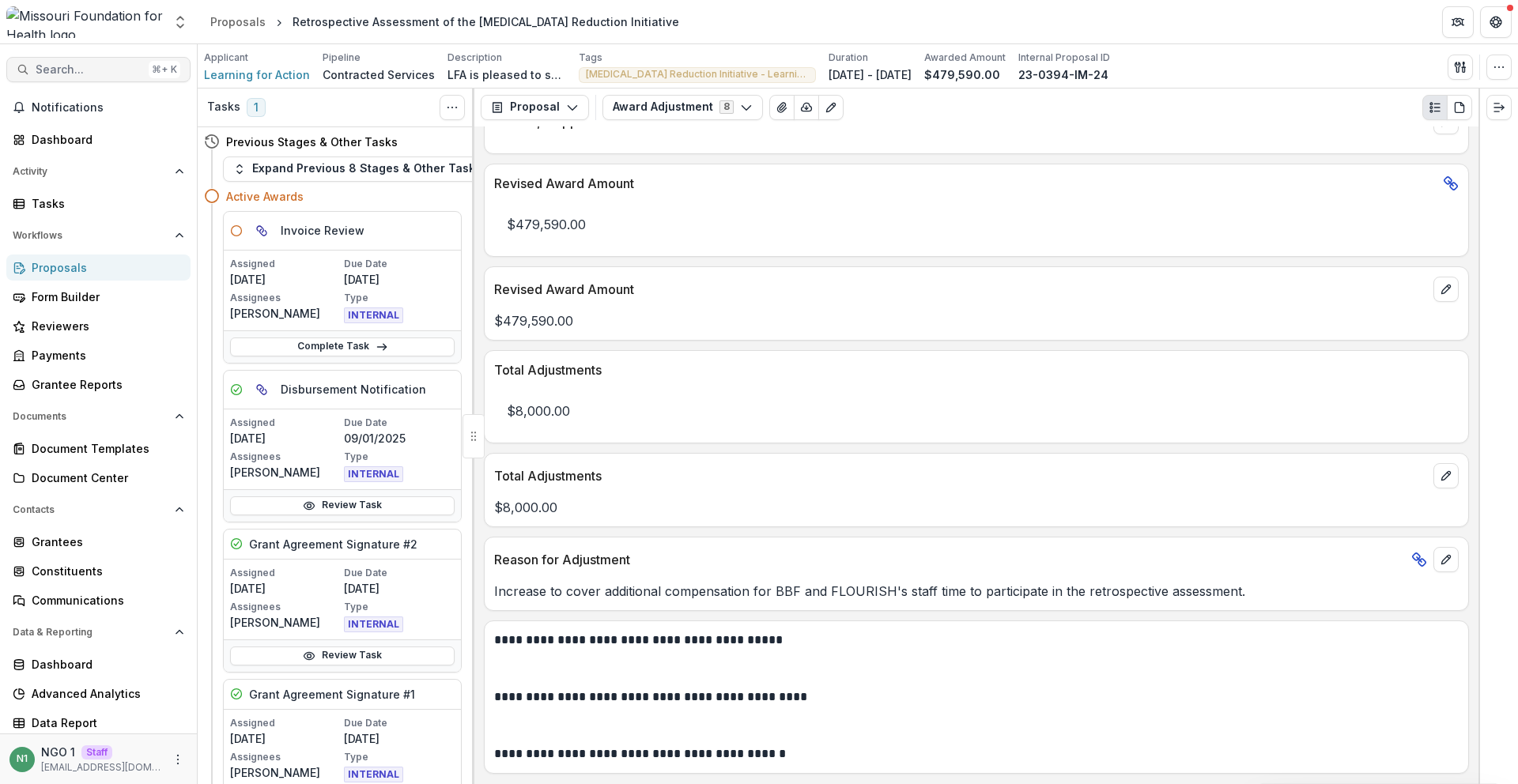
click at [156, 65] on div "⌘ + K" at bounding box center [165, 69] width 31 height 17
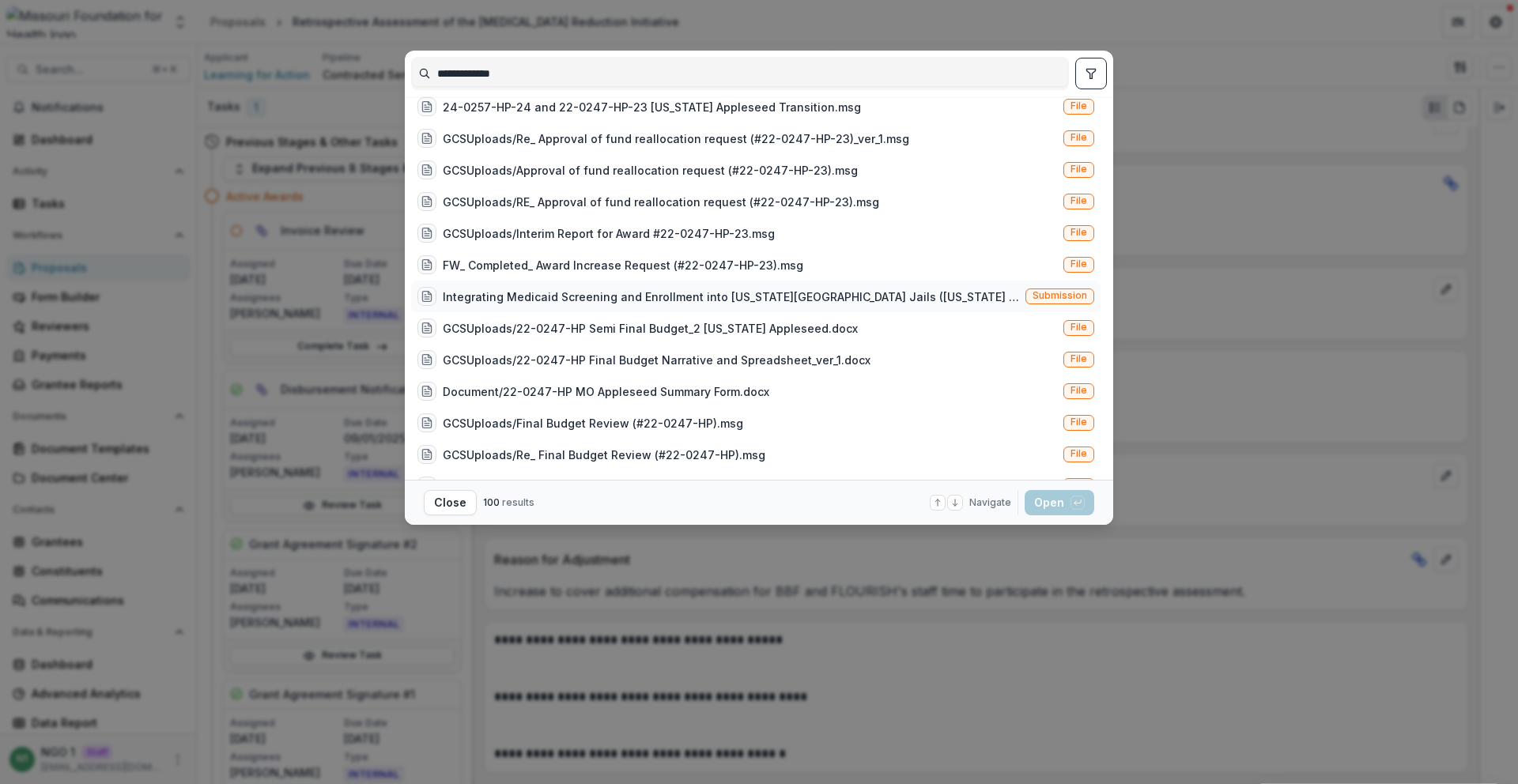
scroll to position [474, 0]
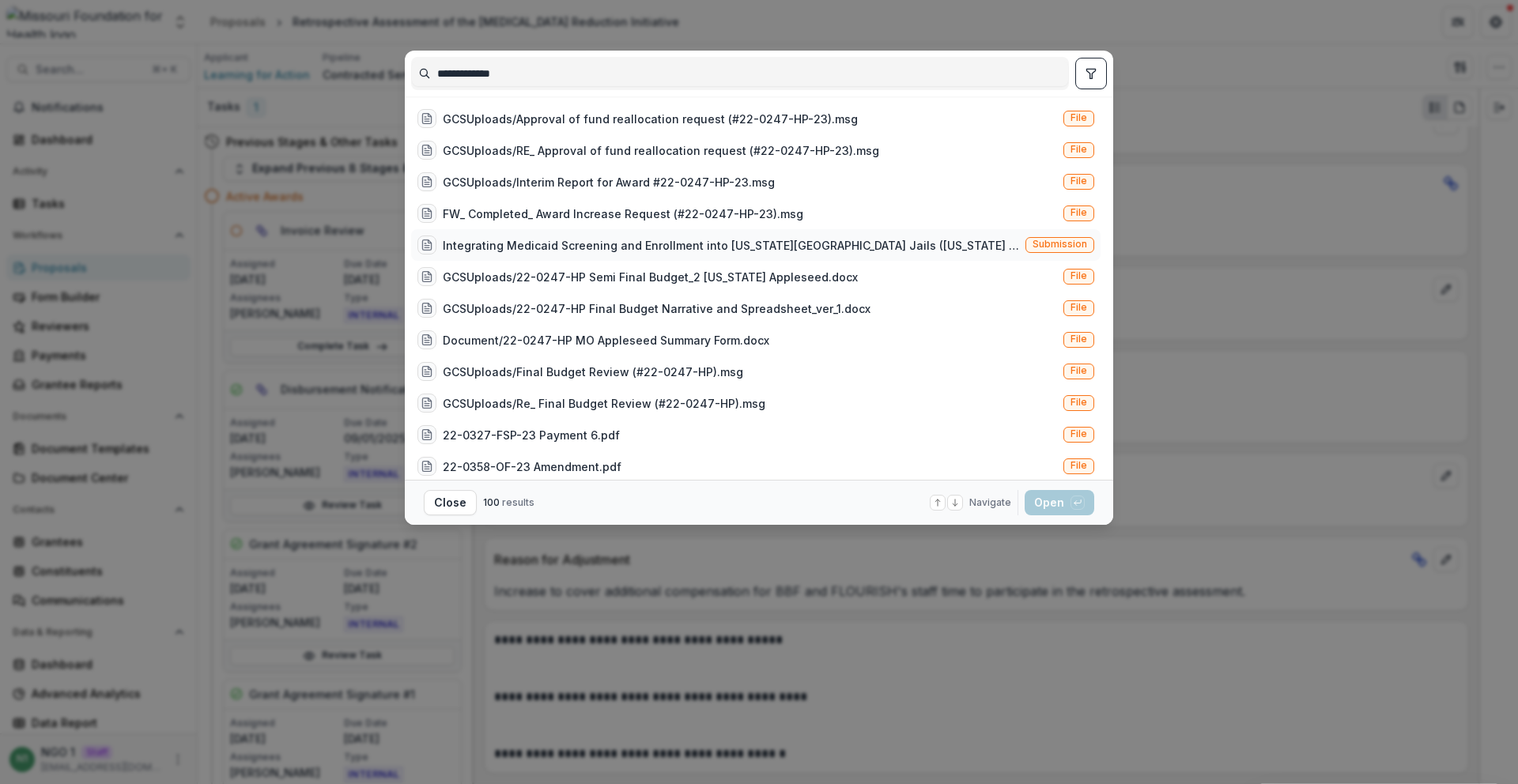
type input "**********"
click at [1027, 246] on span "Submission" at bounding box center [1060, 245] width 69 height 16
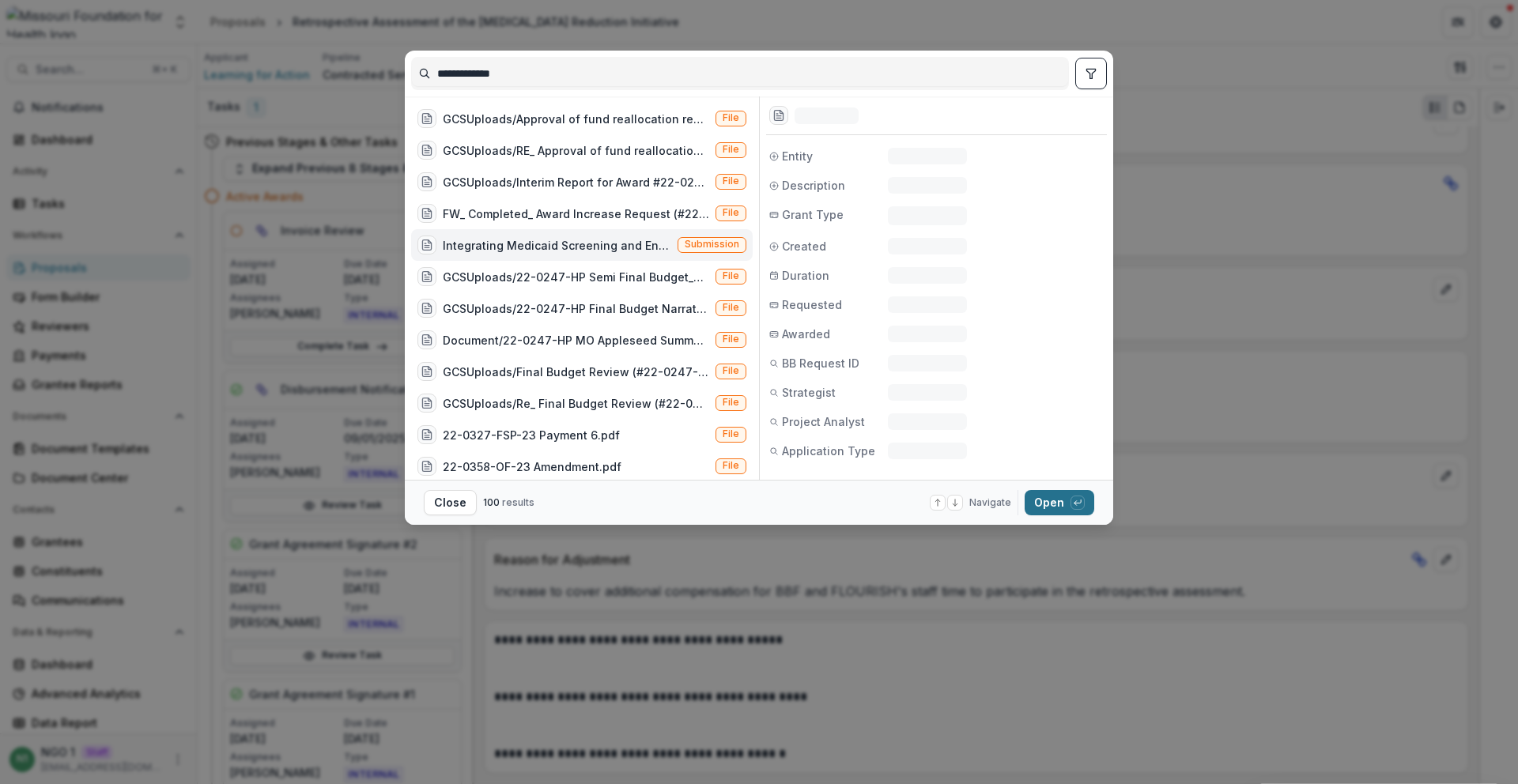
click at [1041, 500] on button "Open with enter key" at bounding box center [1059, 502] width 69 height 26
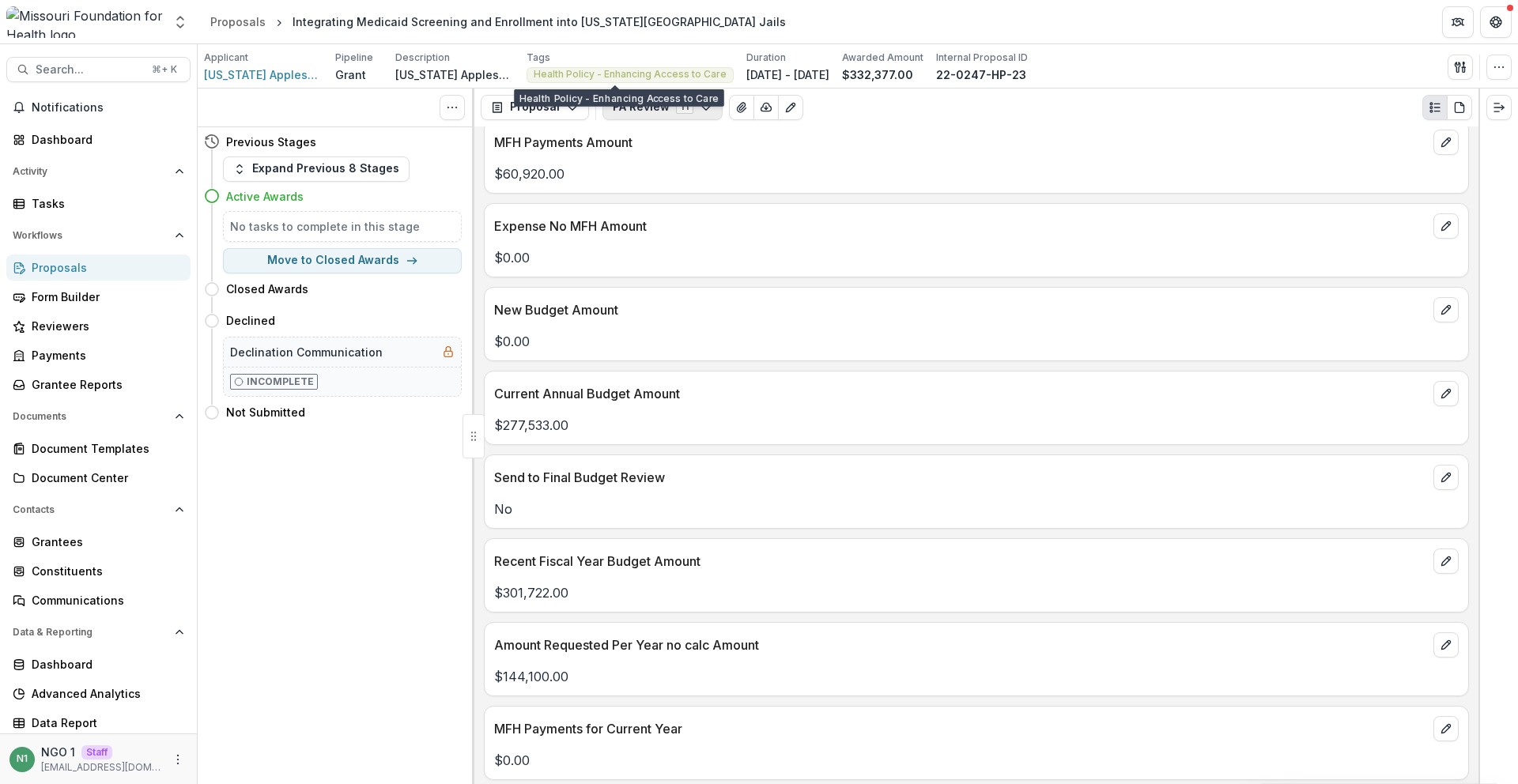
click at [661, 106] on button "PA Review 11" at bounding box center [663, 107] width 120 height 26
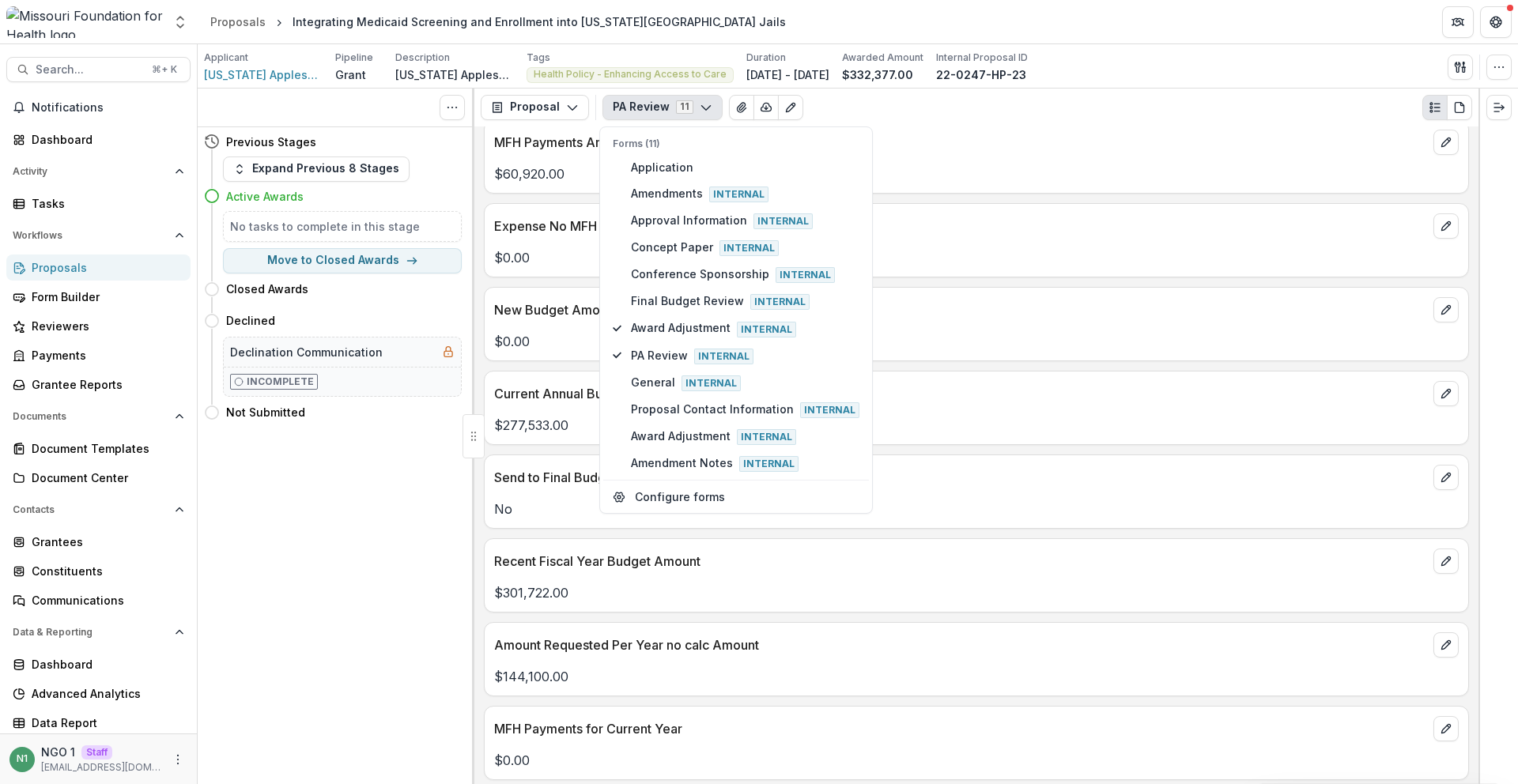
click at [936, 244] on div "$0.00" at bounding box center [977, 253] width 983 height 29
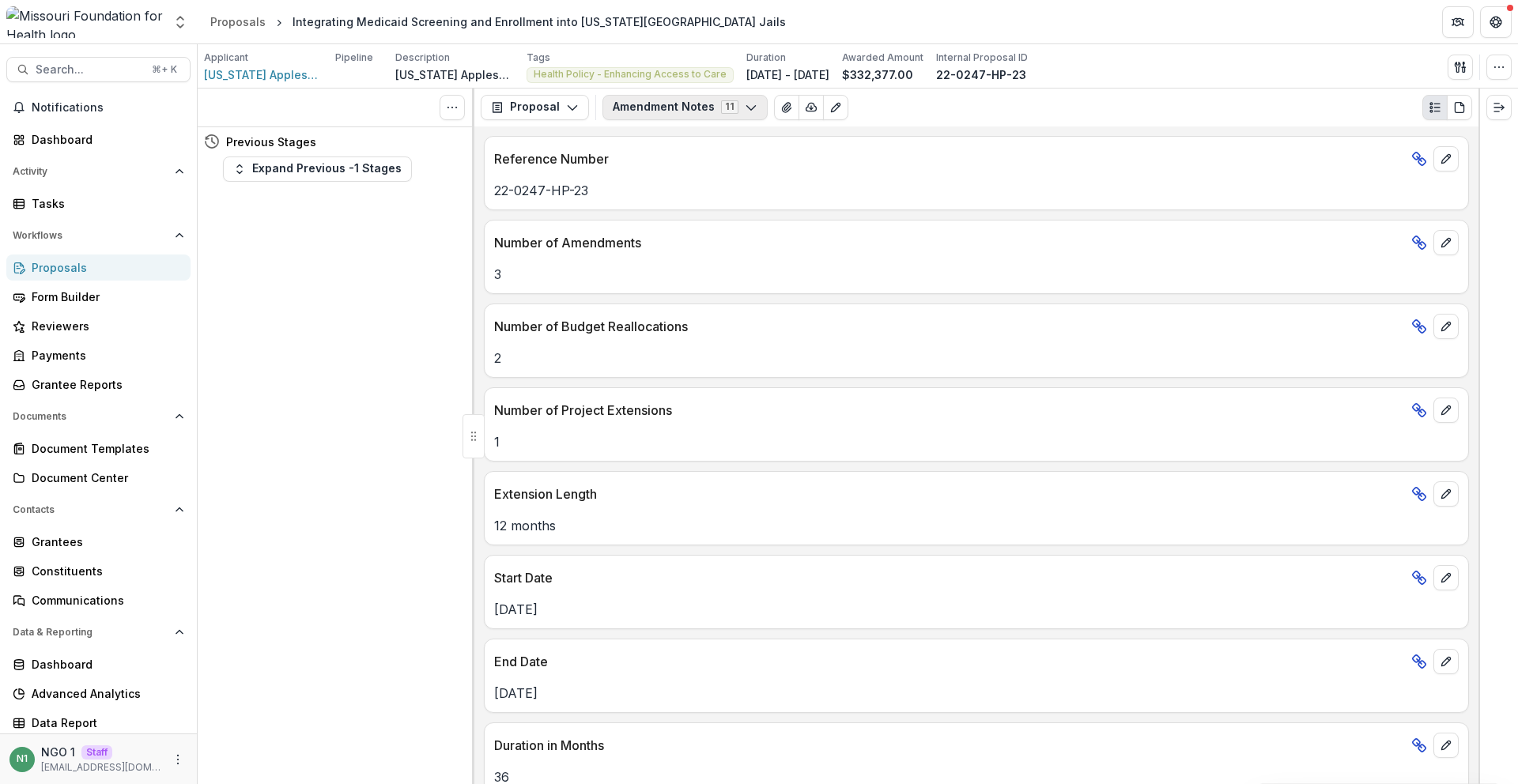
click at [675, 114] on button "Amendment Notes 11" at bounding box center [685, 107] width 166 height 26
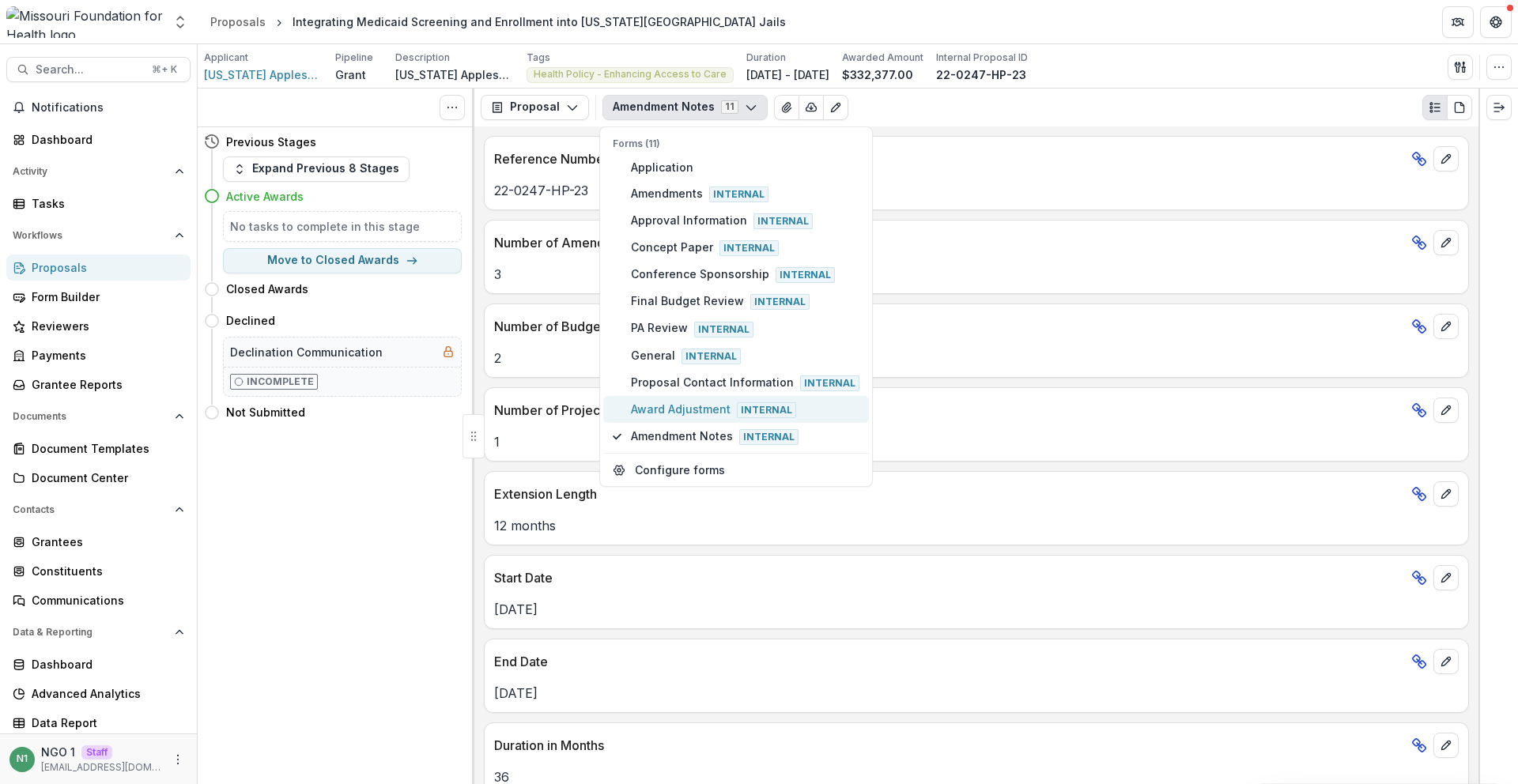
click at [679, 405] on span "Award Adjustment Internal" at bounding box center [745, 409] width 228 height 17
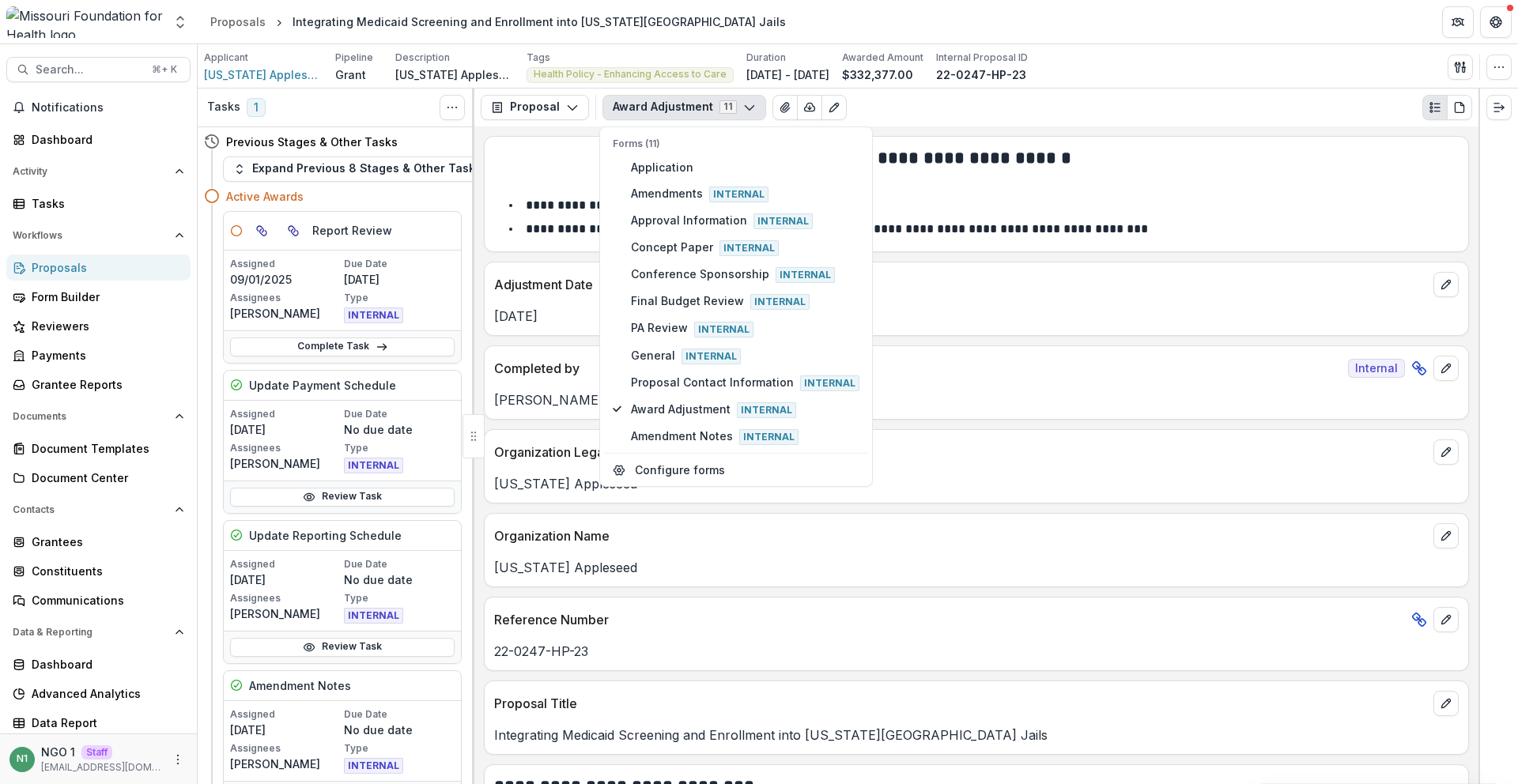
click at [610, 584] on div "Organization Name [US_STATE] Appleseed" at bounding box center [977, 550] width 985 height 74
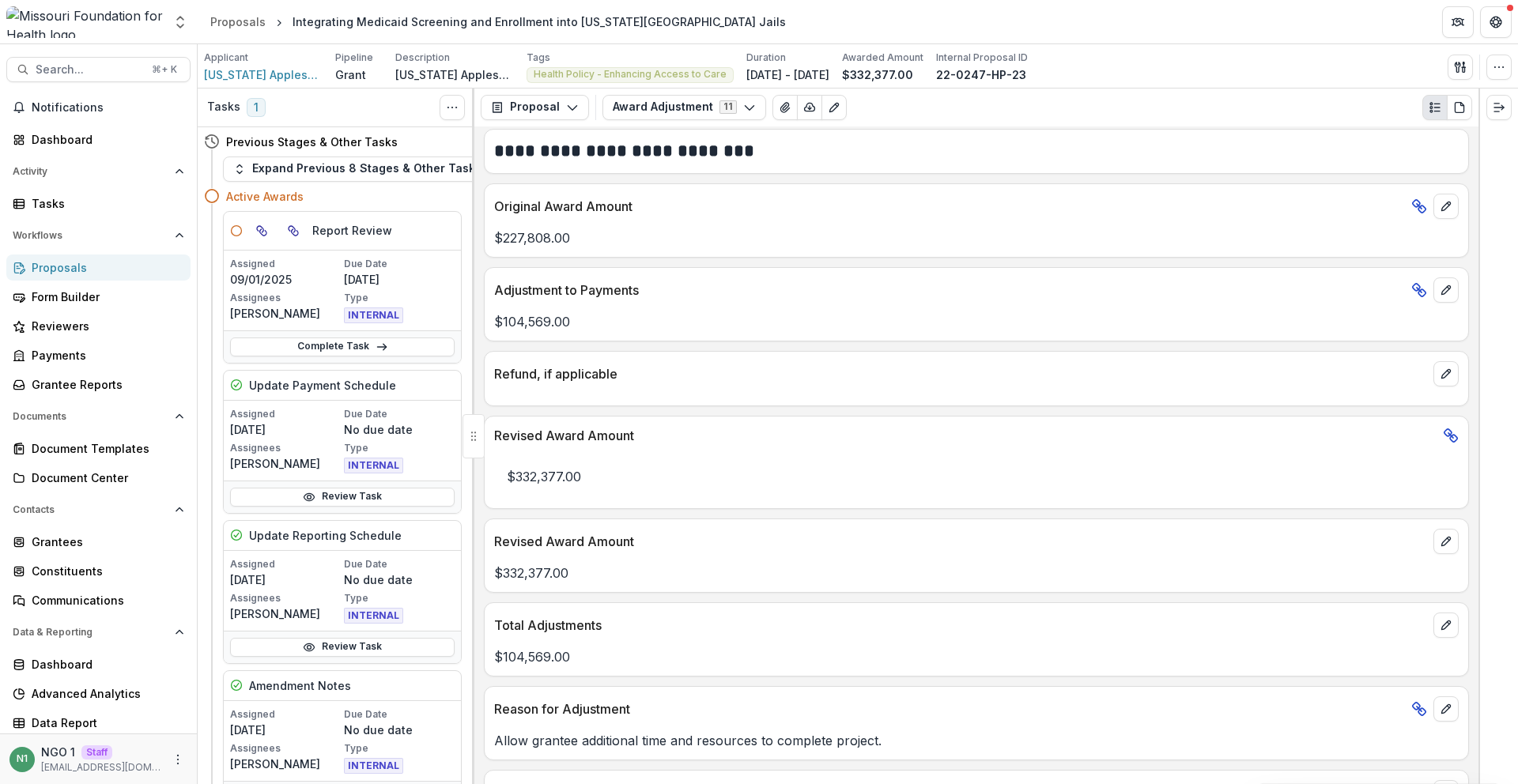
scroll to position [752, 0]
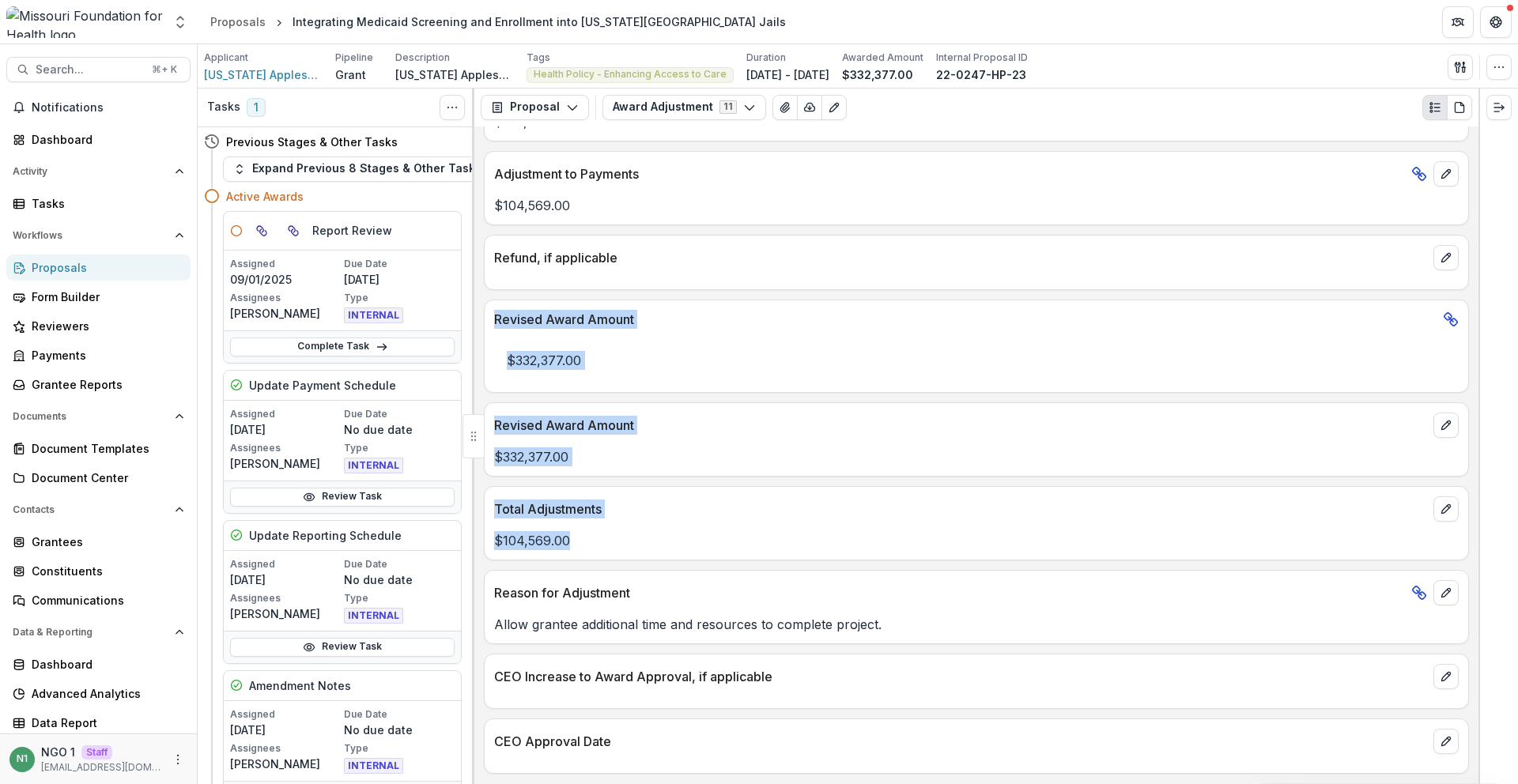
drag, startPoint x: 605, startPoint y: 542, endPoint x: 490, endPoint y: 318, distance: 251.8
click at [490, 318] on div "**********" at bounding box center [976, 455] width 1004 height 658
click at [490, 318] on div "Revised Award Amount" at bounding box center [977, 315] width 983 height 29
drag, startPoint x: 490, startPoint y: 318, endPoint x: 675, endPoint y: 376, distance: 193.9
click at [675, 376] on div "Revised Award Amount $332,377.00" at bounding box center [977, 346] width 985 height 93
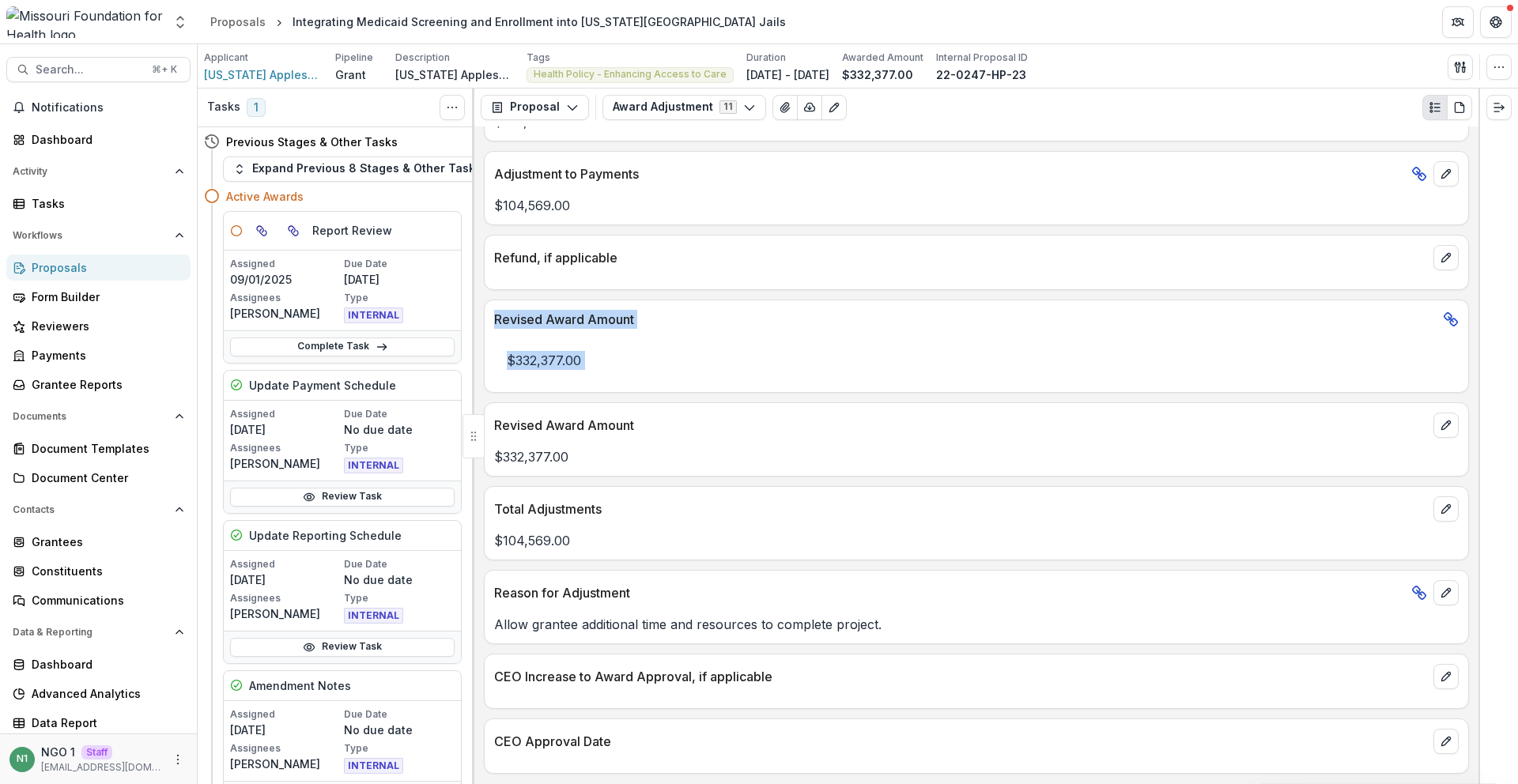
click at [675, 376] on p "$332,377.00" at bounding box center [976, 361] width 965 height 44
drag, startPoint x: 592, startPoint y: 537, endPoint x: 478, endPoint y: 494, distance: 121.8
click at [478, 494] on div "**********" at bounding box center [976, 455] width 1004 height 658
drag, startPoint x: 647, startPoint y: 521, endPoint x: 680, endPoint y: 437, distance: 90.2
click at [647, 521] on div "Total Adjustments" at bounding box center [977, 504] width 983 height 35
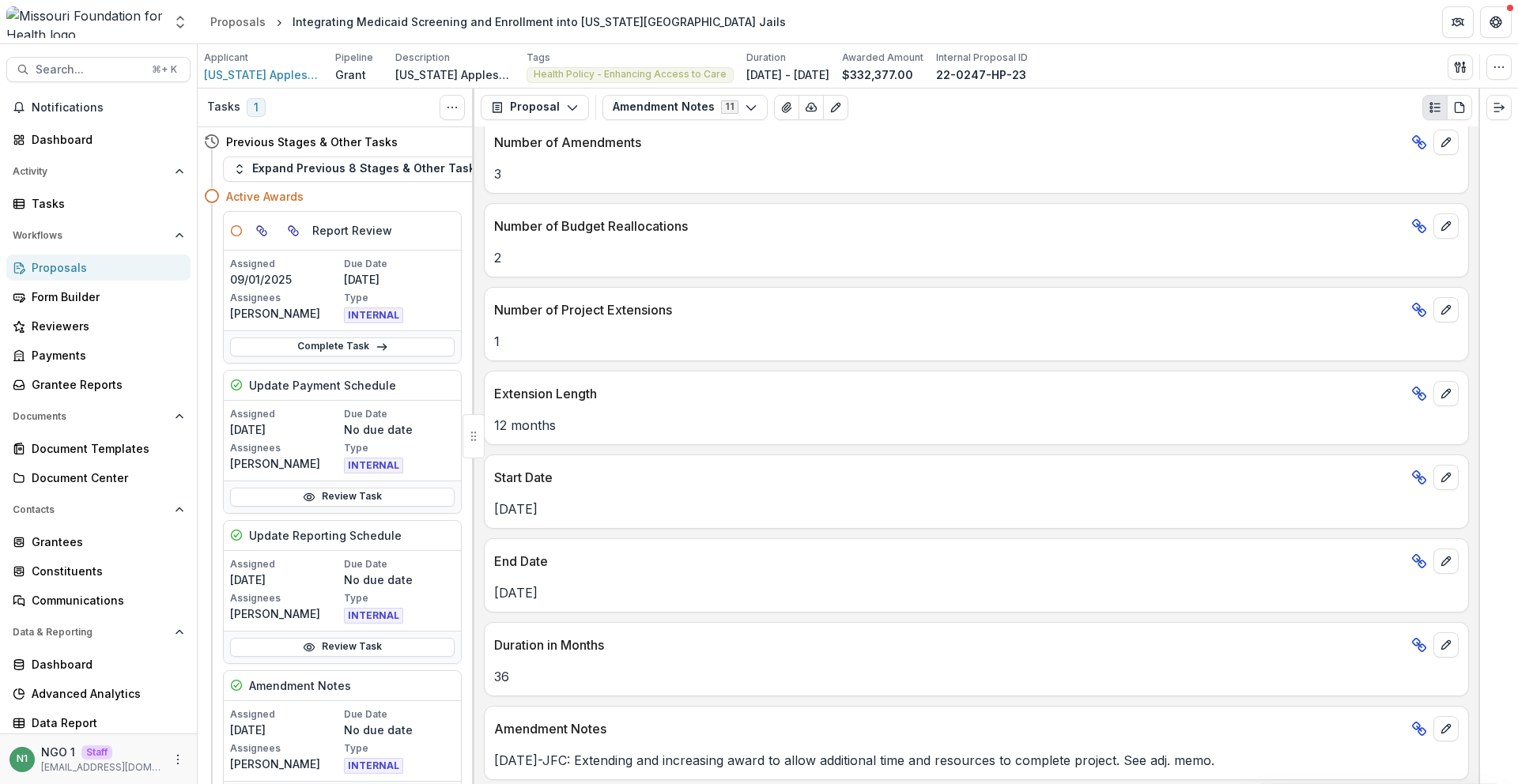
scroll to position [107, 0]
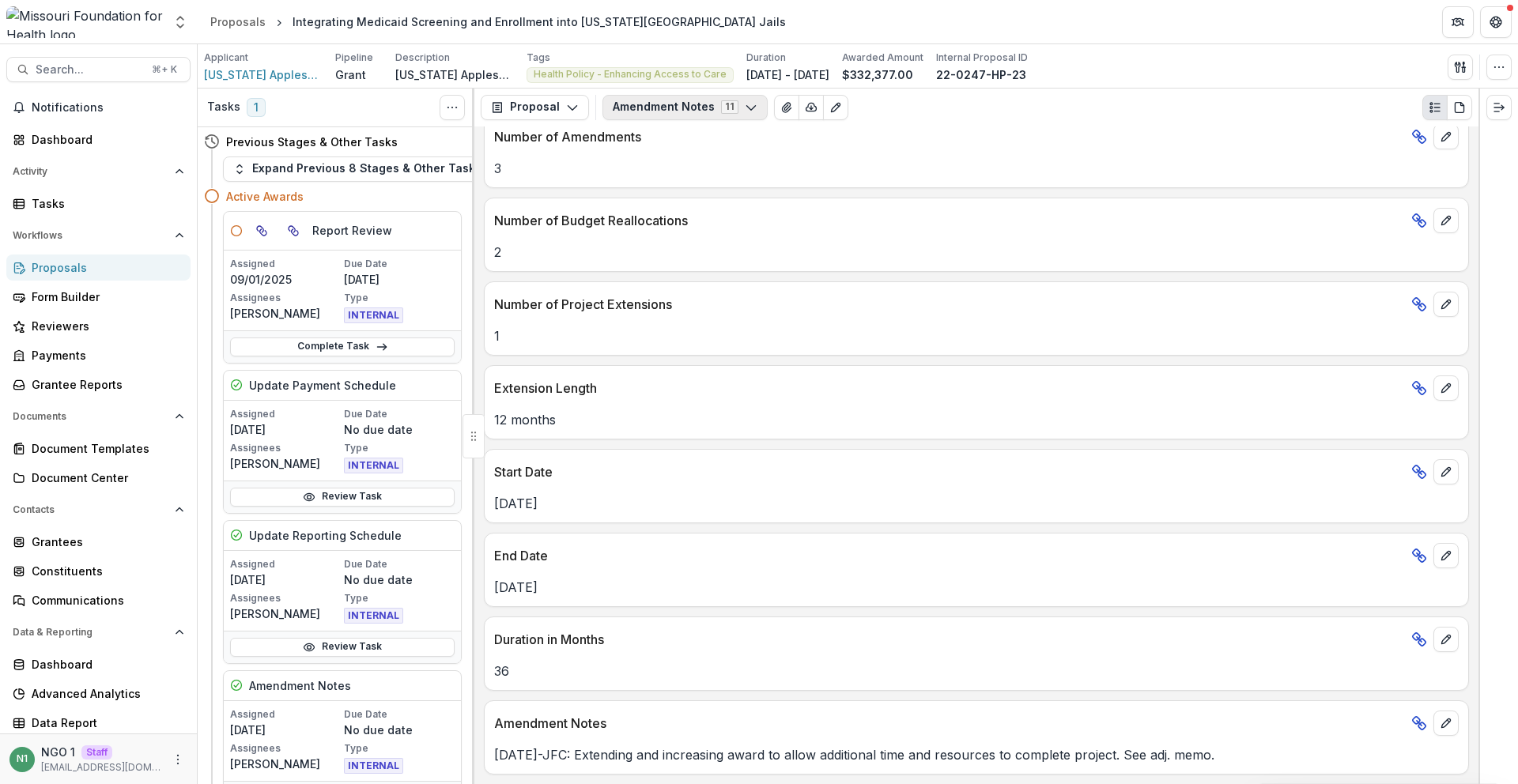
click at [689, 103] on button "Amendment Notes 11" at bounding box center [685, 107] width 166 height 26
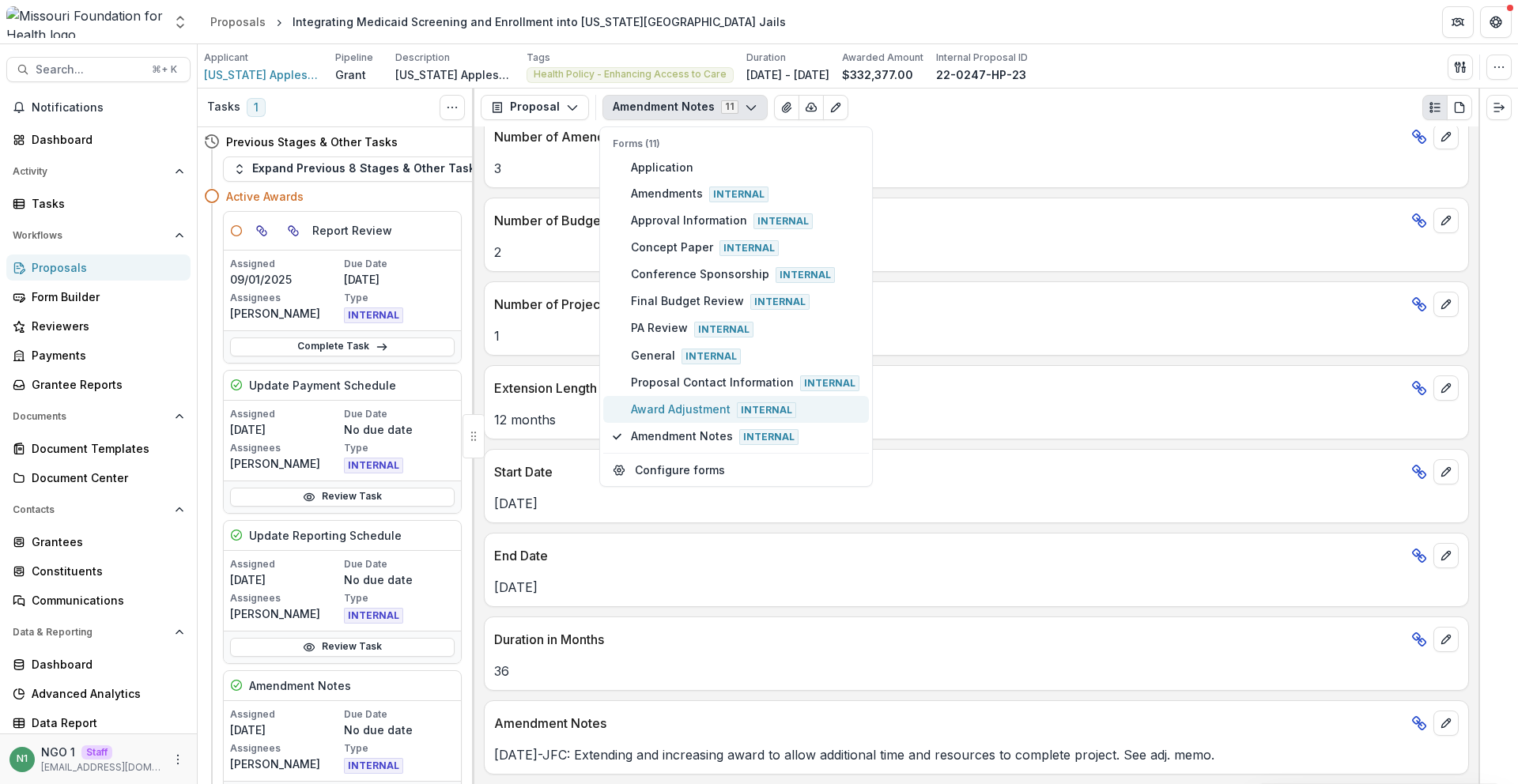
click at [658, 407] on span "Award Adjustment Internal" at bounding box center [745, 409] width 228 height 17
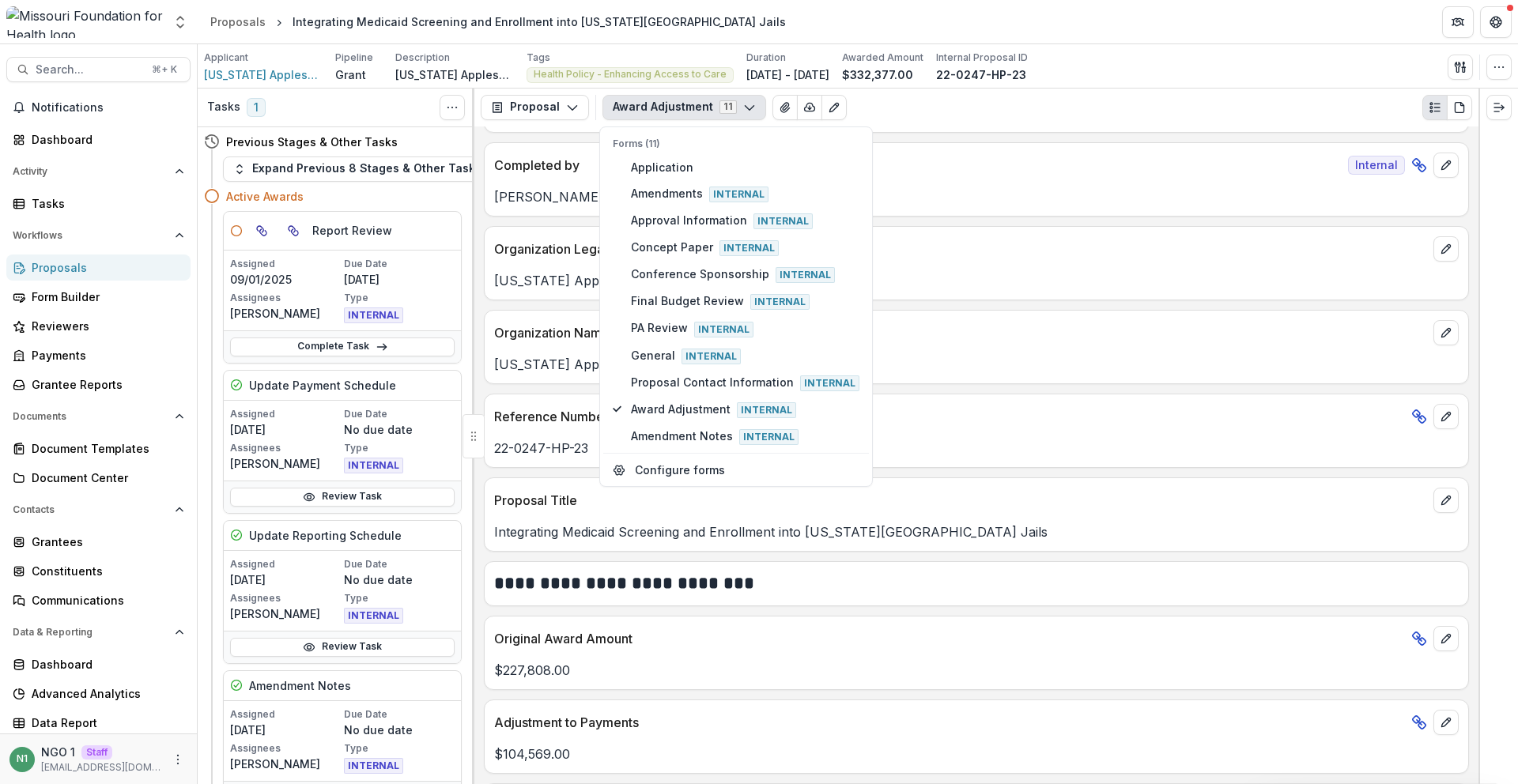
click at [582, 549] on div "Proposal Title Integrating Medicaid Screening and Enrollment into [US_STATE][GE…" at bounding box center [977, 515] width 985 height 74
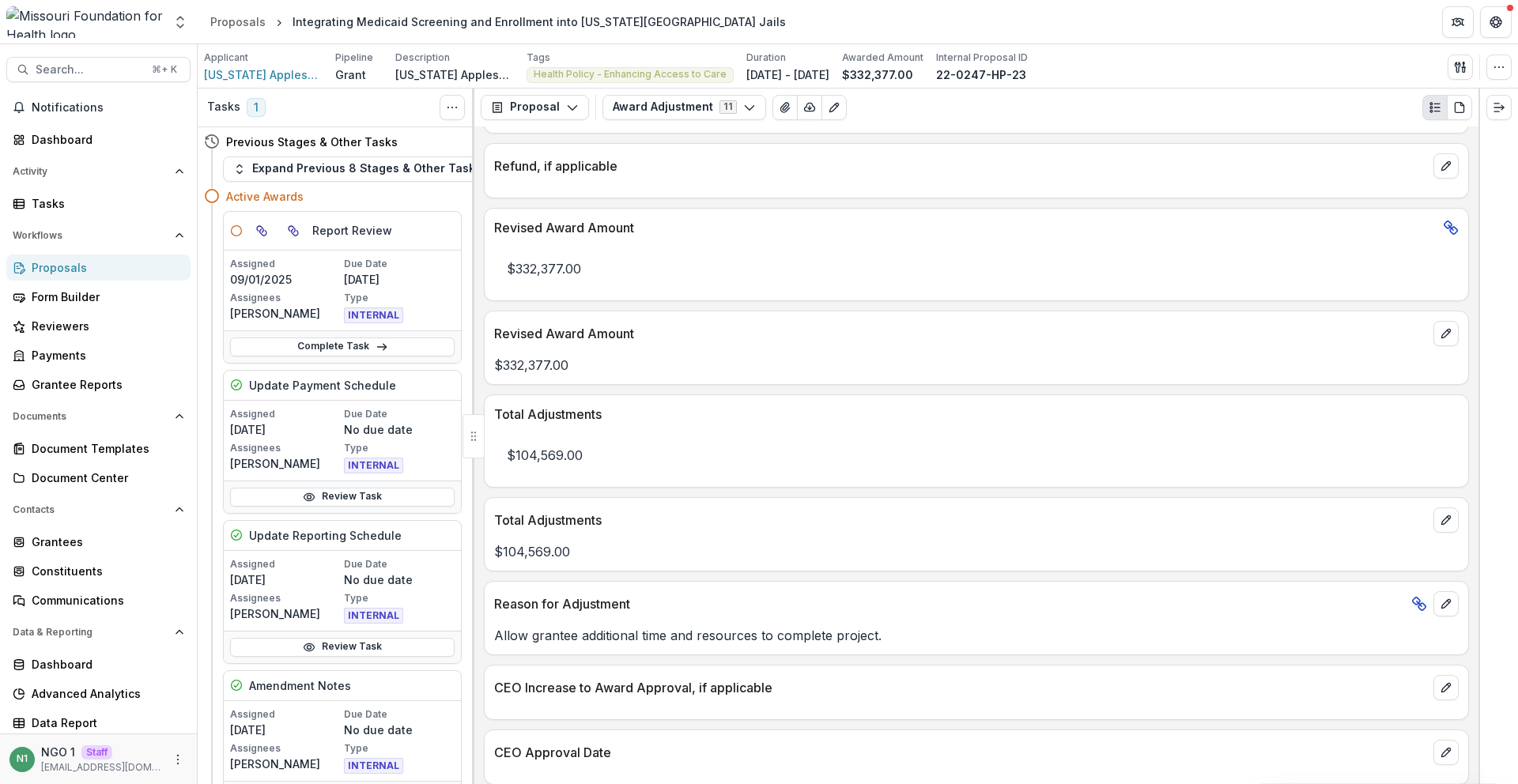
scroll to position [855, 0]
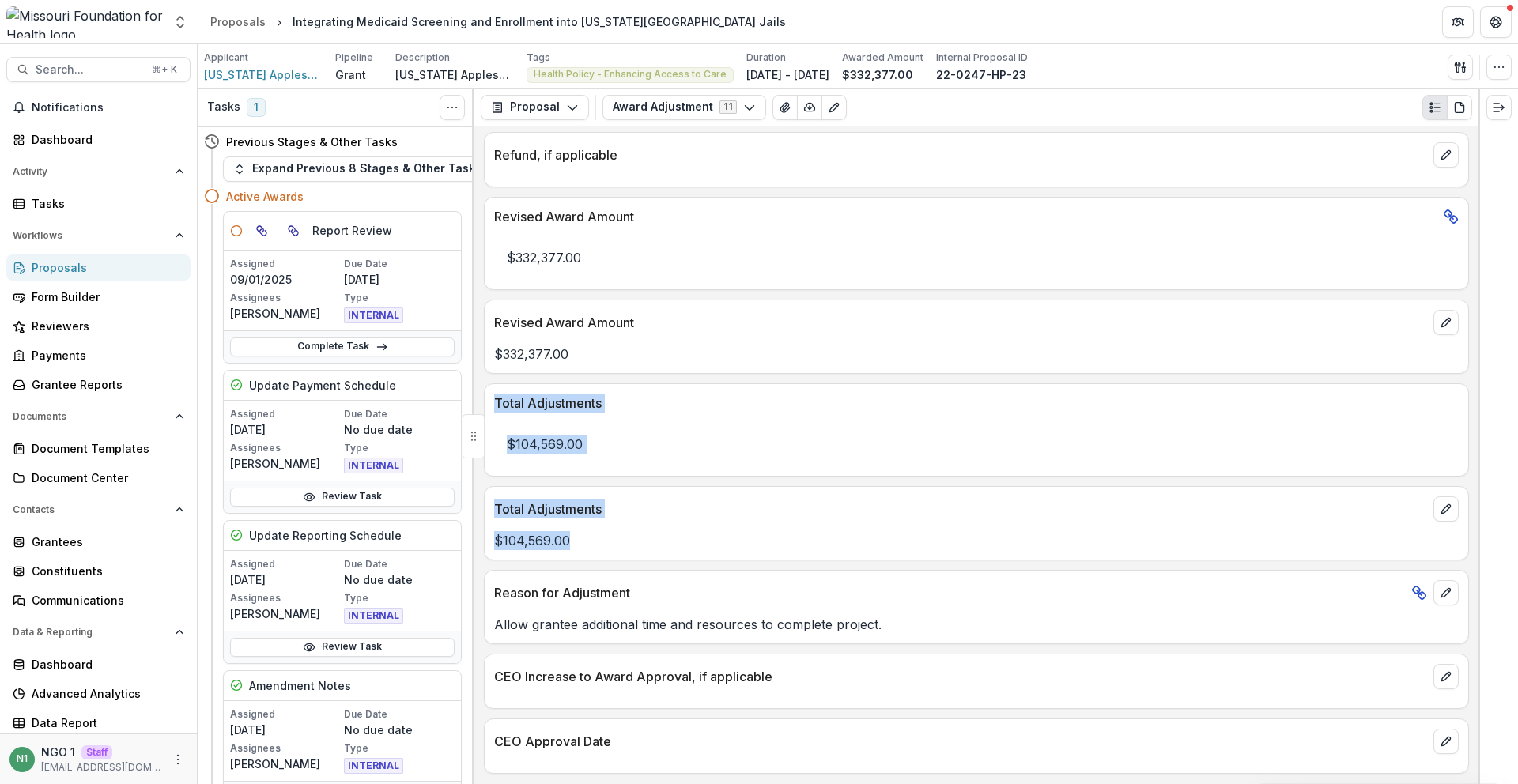
drag, startPoint x: 604, startPoint y: 534, endPoint x: 676, endPoint y: 423, distance: 132.3
click at [493, 374] on div "**********" at bounding box center [976, 455] width 1004 height 658
click at [694, 421] on div "$104,569.00" at bounding box center [977, 439] width 983 height 54
click at [178, 26] on polyline "Open entity switcher" at bounding box center [180, 26] width 7 height 3
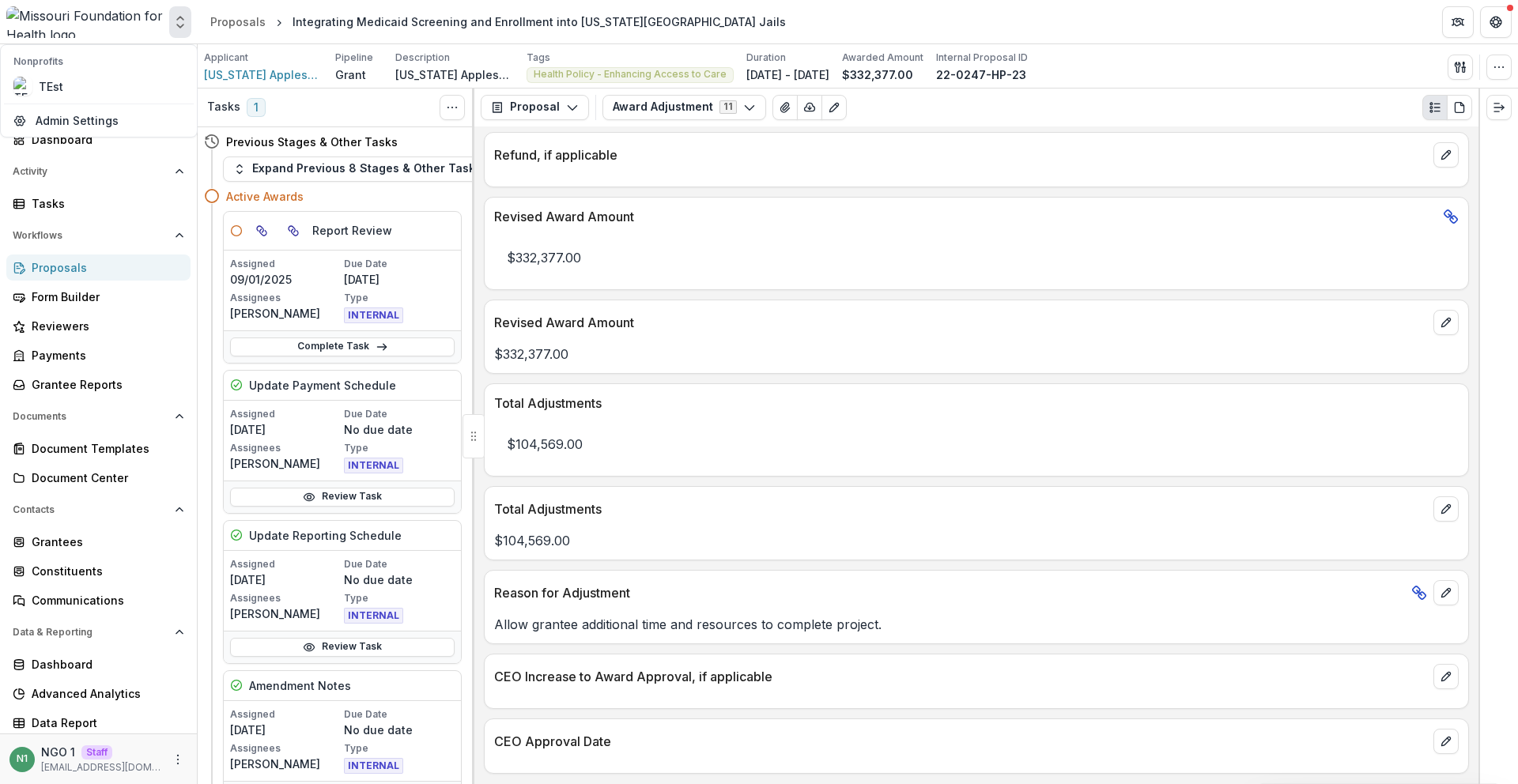
drag, startPoint x: 128, startPoint y: 6, endPoint x: 118, endPoint y: 43, distance: 38.3
click at [128, 7] on div at bounding box center [85, 22] width 156 height 31
click at [100, 70] on span "Search..." at bounding box center [89, 70] width 107 height 13
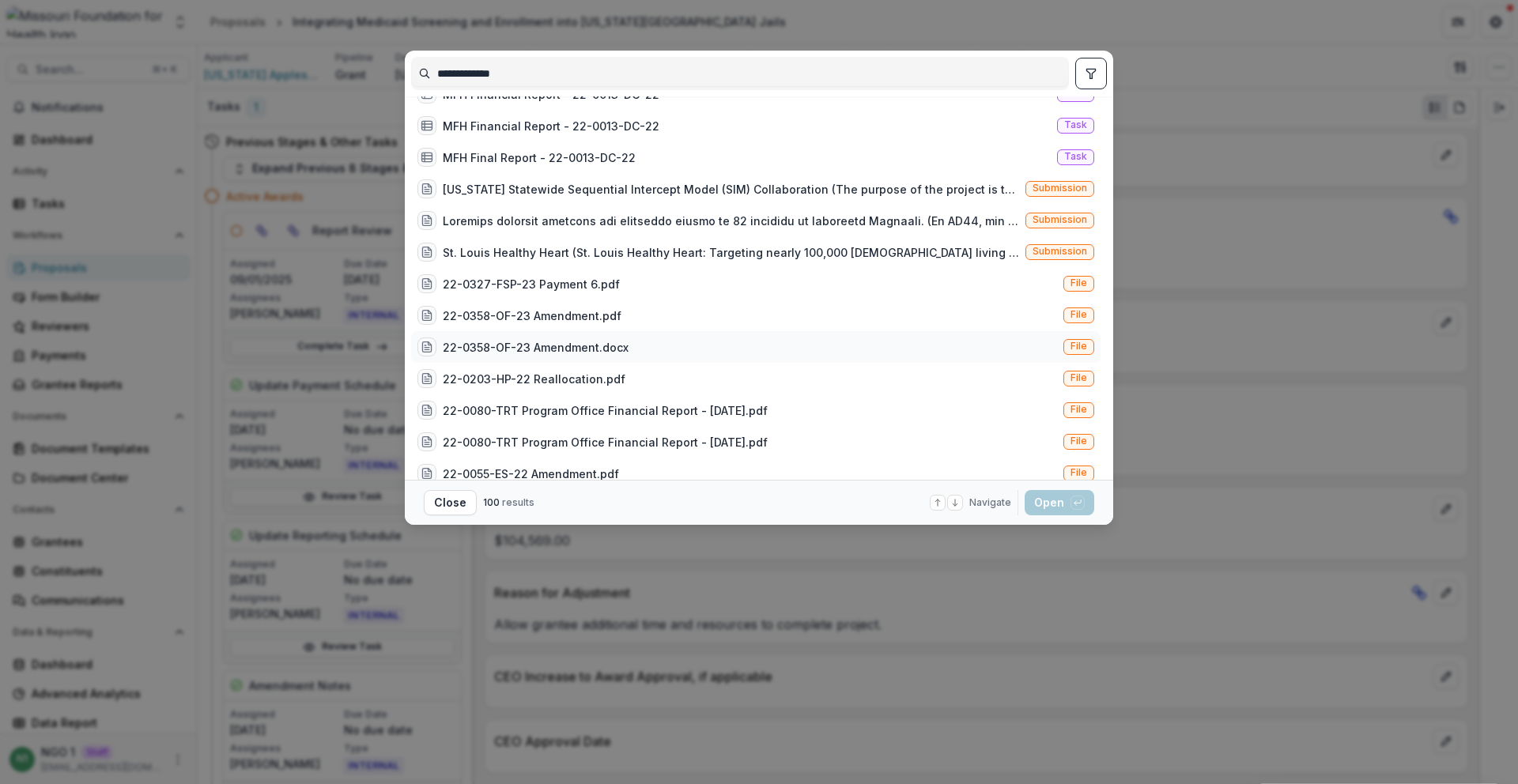
scroll to position [474, 0]
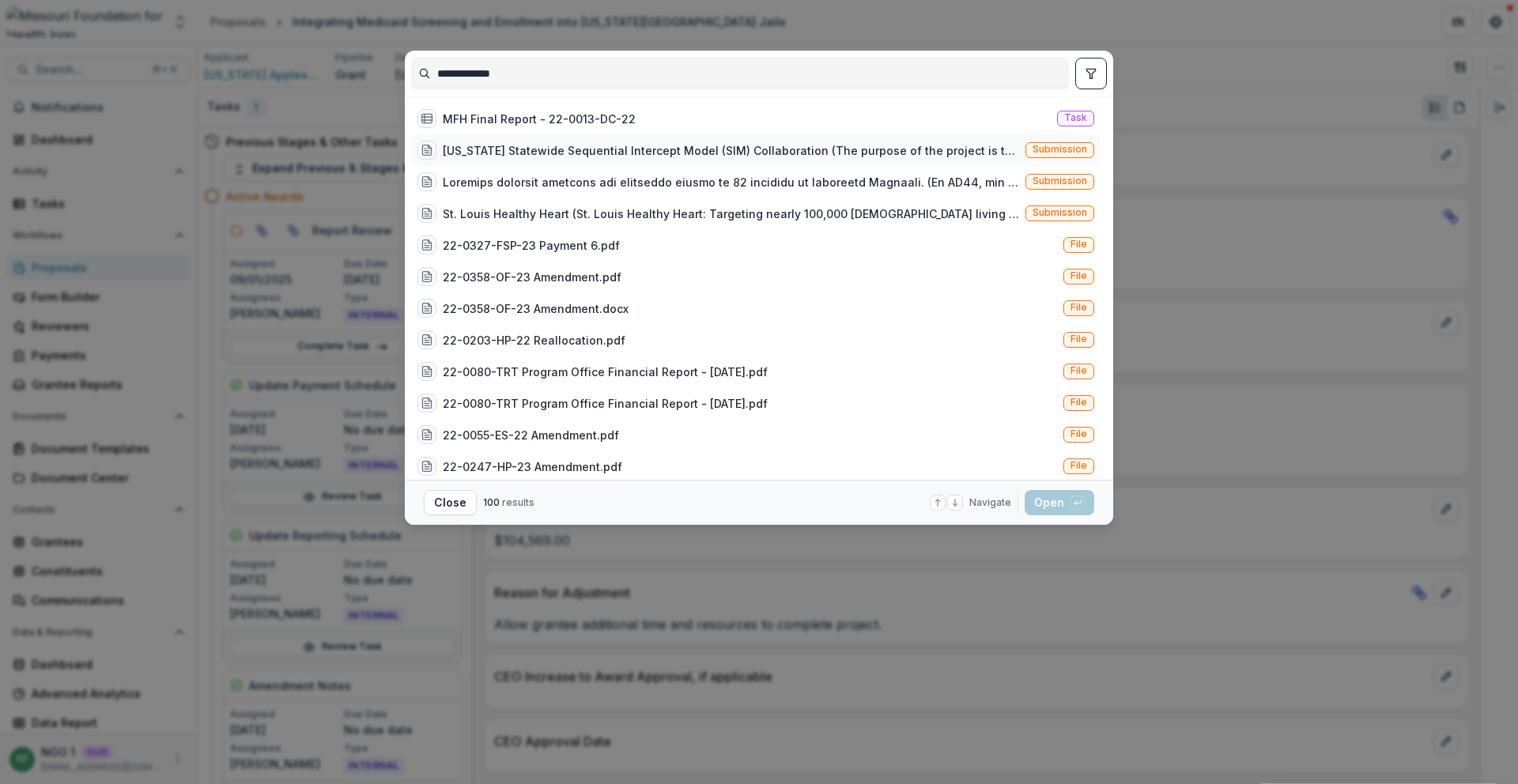
type input "**********"
click at [1014, 151] on div "Missouri Statewide Sequential Intercept Model (SIM) Collaboration (The purpose …" at bounding box center [731, 151] width 577 height 16
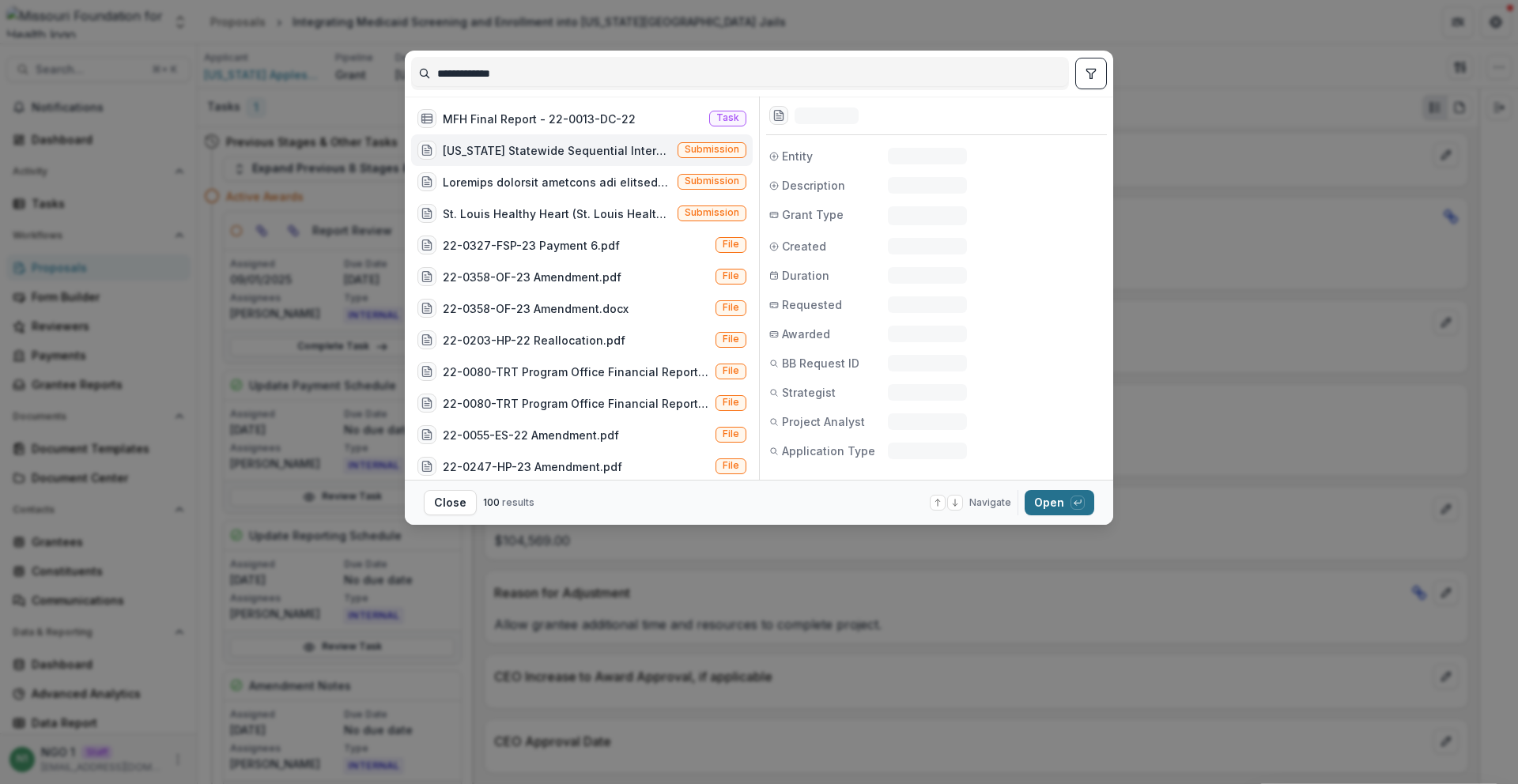
click at [1078, 505] on icon "button" at bounding box center [1078, 503] width 10 height 10
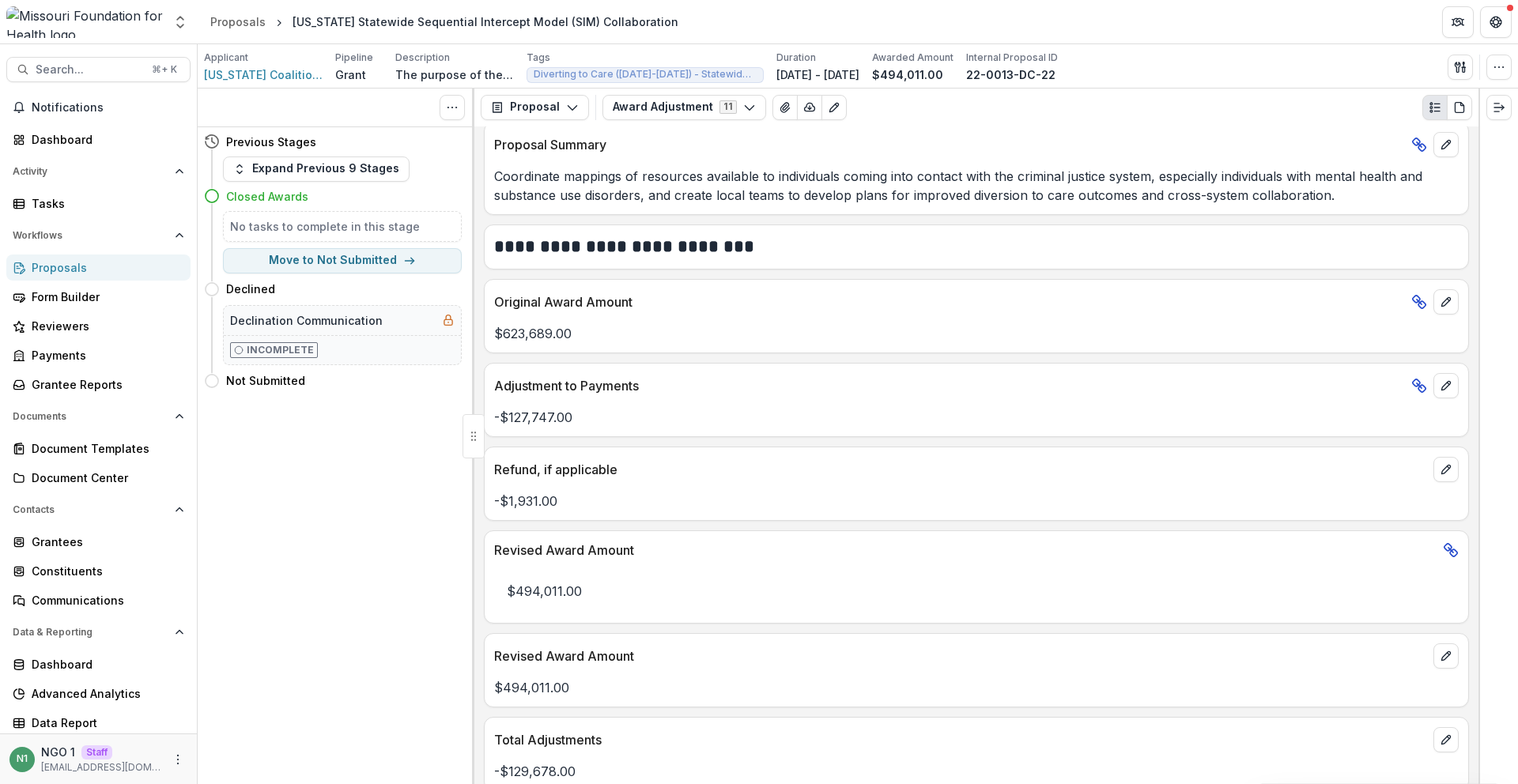
scroll to position [770, 0]
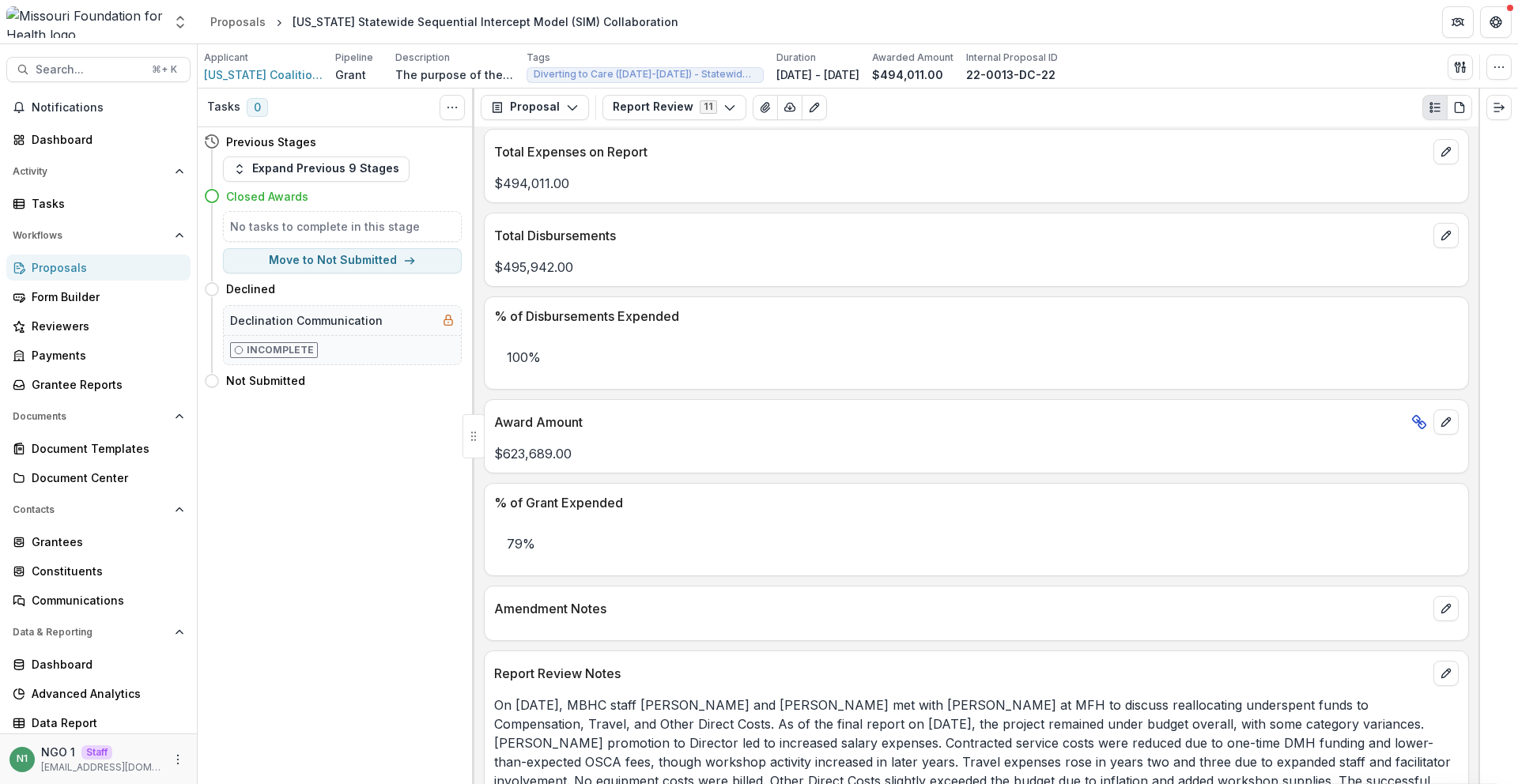
scroll to position [575, 0]
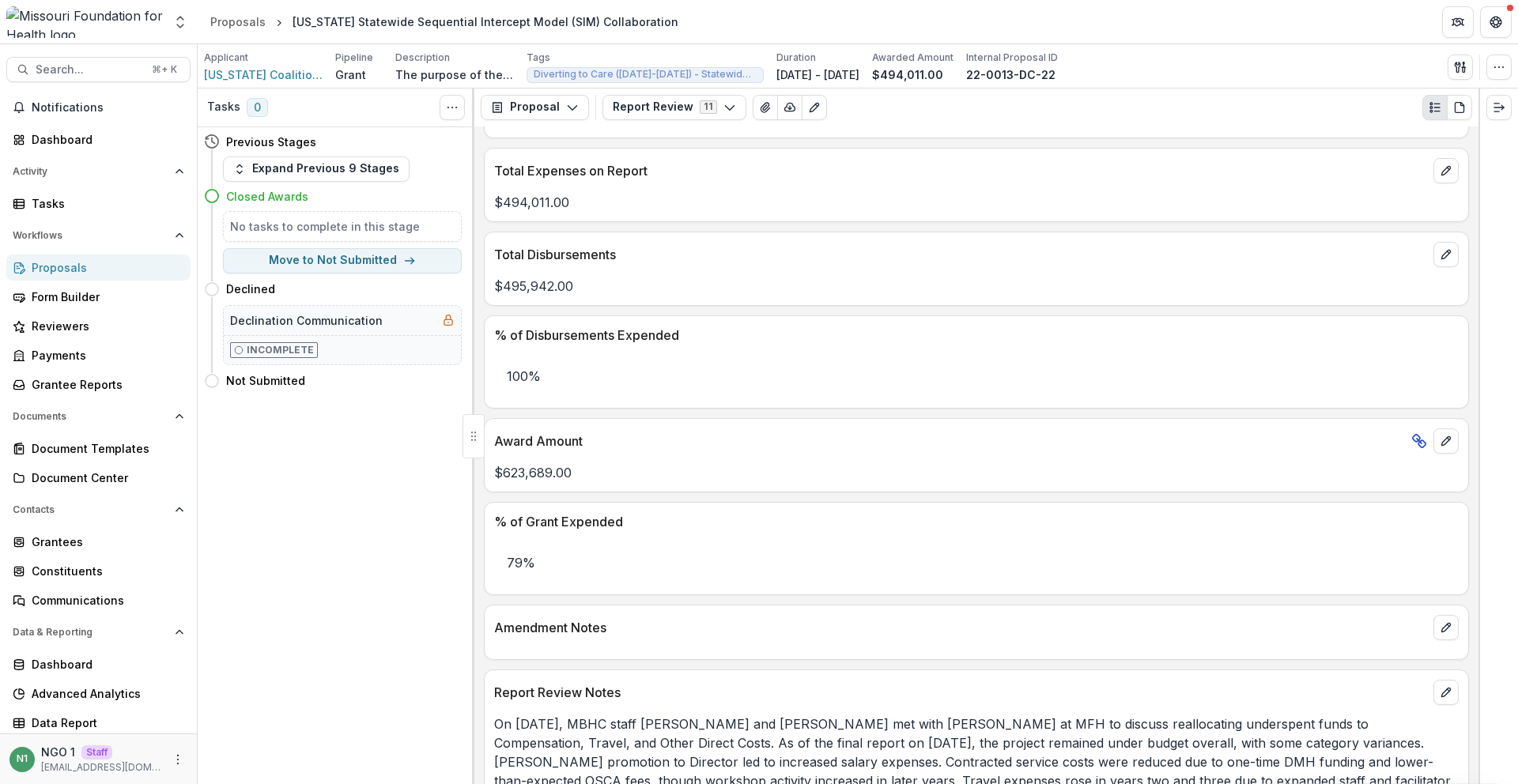
click at [648, 116] on button "Report Review 11" at bounding box center [675, 107] width 144 height 26
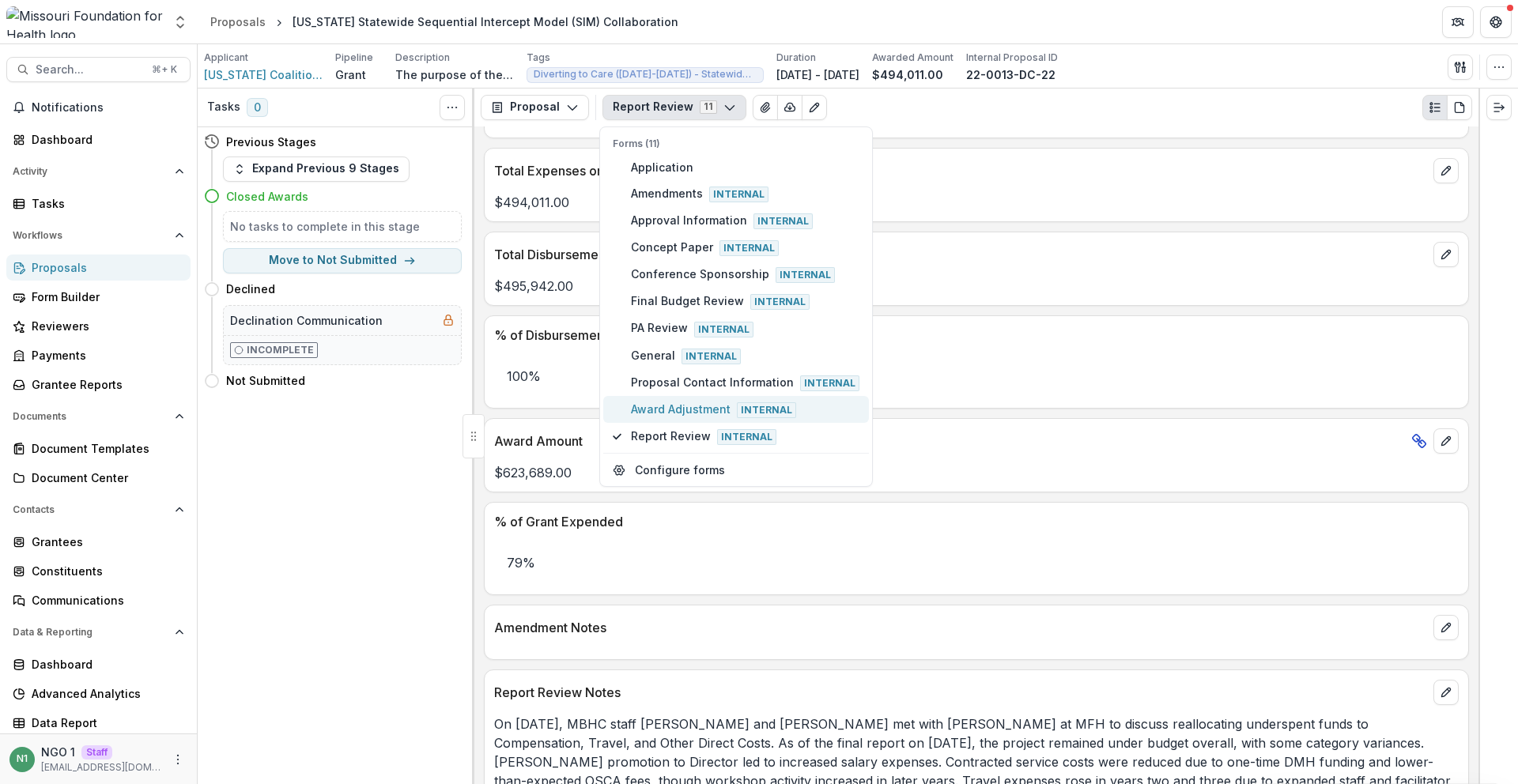
click at [639, 411] on span "Award Adjustment Internal" at bounding box center [745, 409] width 228 height 17
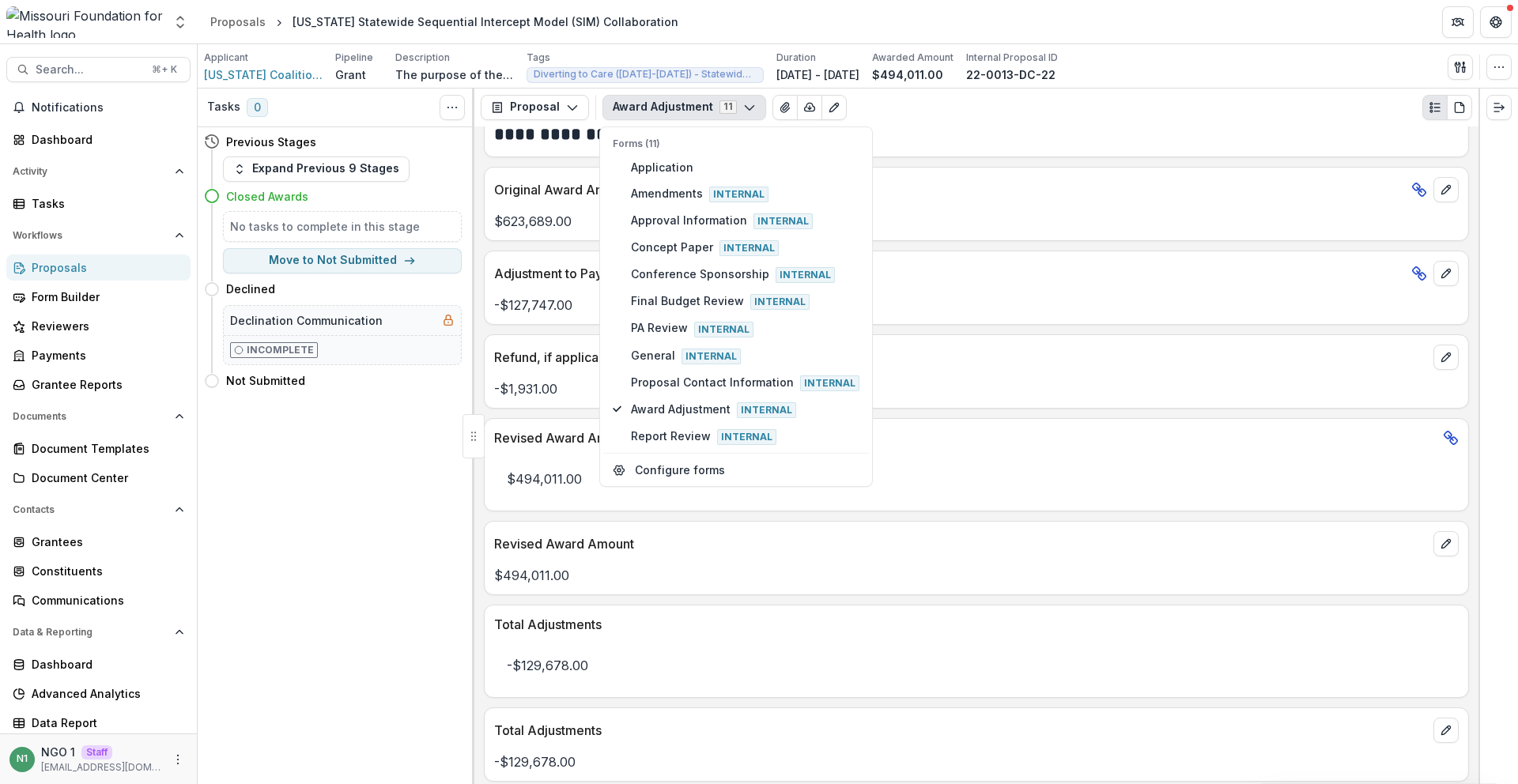
click at [580, 512] on div "**********" at bounding box center [976, 455] width 1004 height 658
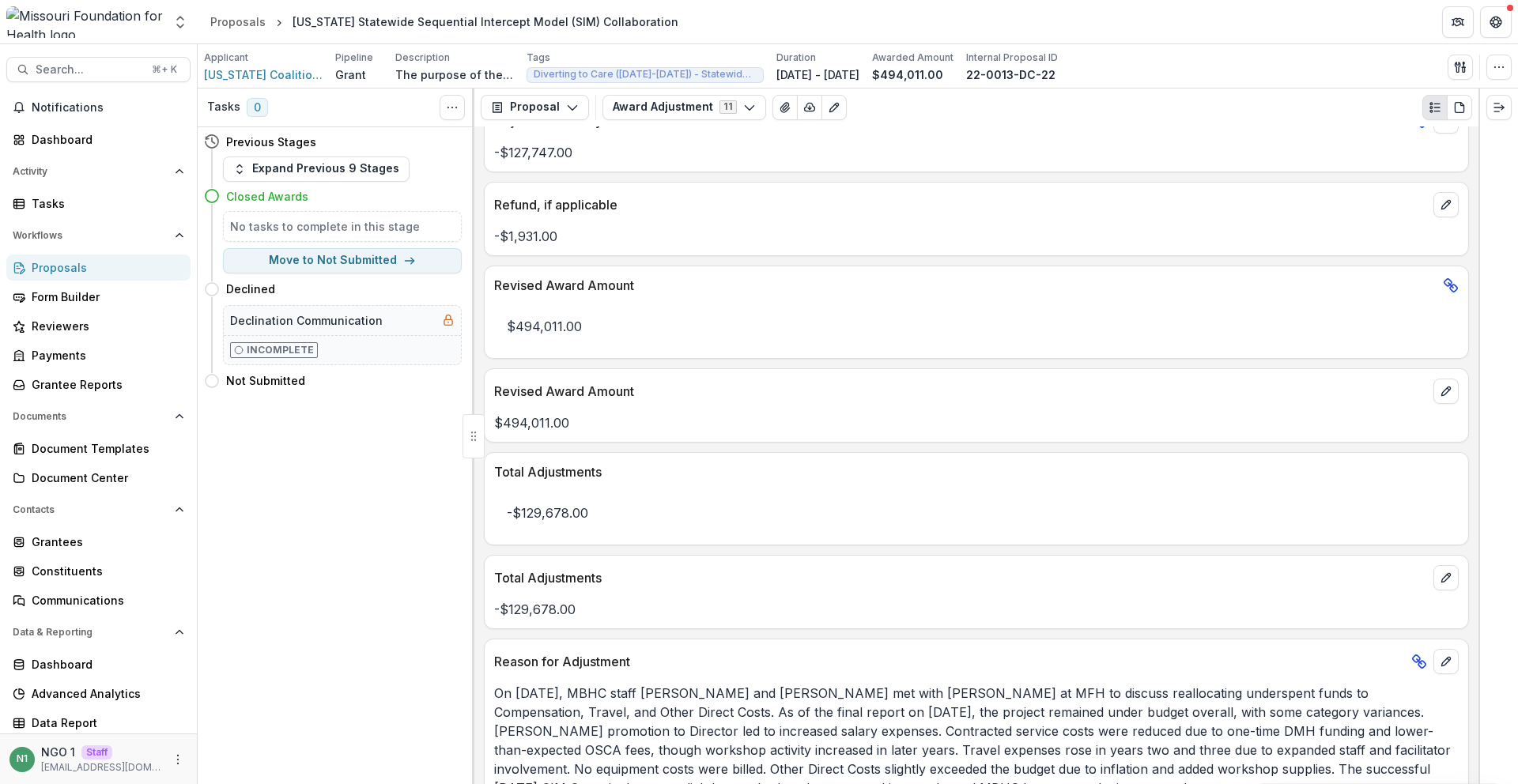
scroll to position [758, 0]
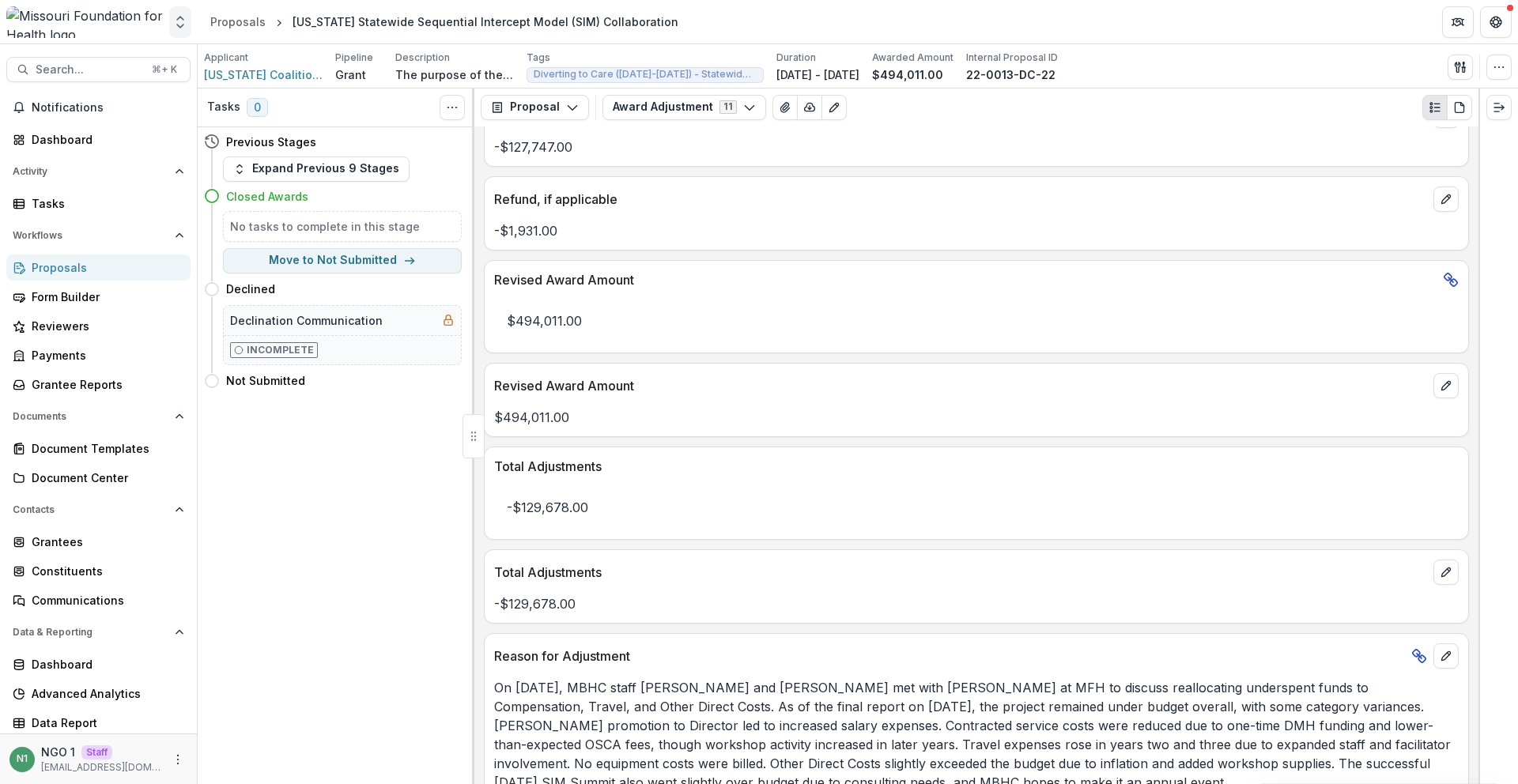
click at [178, 22] on icon "Open entity switcher" at bounding box center [180, 21] width 16 height 16
drag, startPoint x: 156, startPoint y: 4, endPoint x: 115, endPoint y: 57, distance: 67.0
click at [156, 6] on div "Nonprofits TEst Team Settings Admin Settings" at bounding box center [99, 21] width 198 height 44
click at [113, 60] on button "Search... ⌘ + K" at bounding box center [99, 69] width 184 height 26
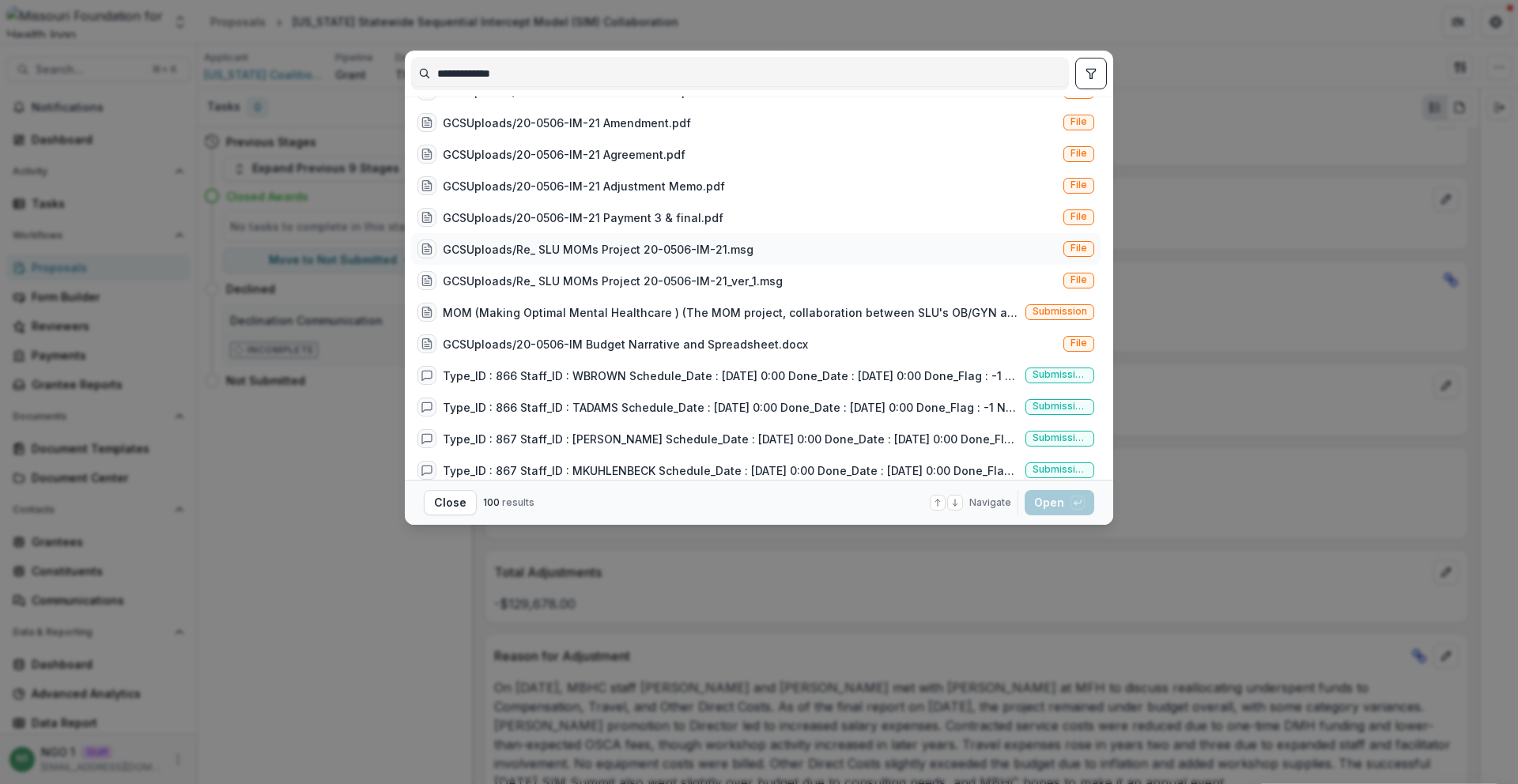
scroll to position [316, 0]
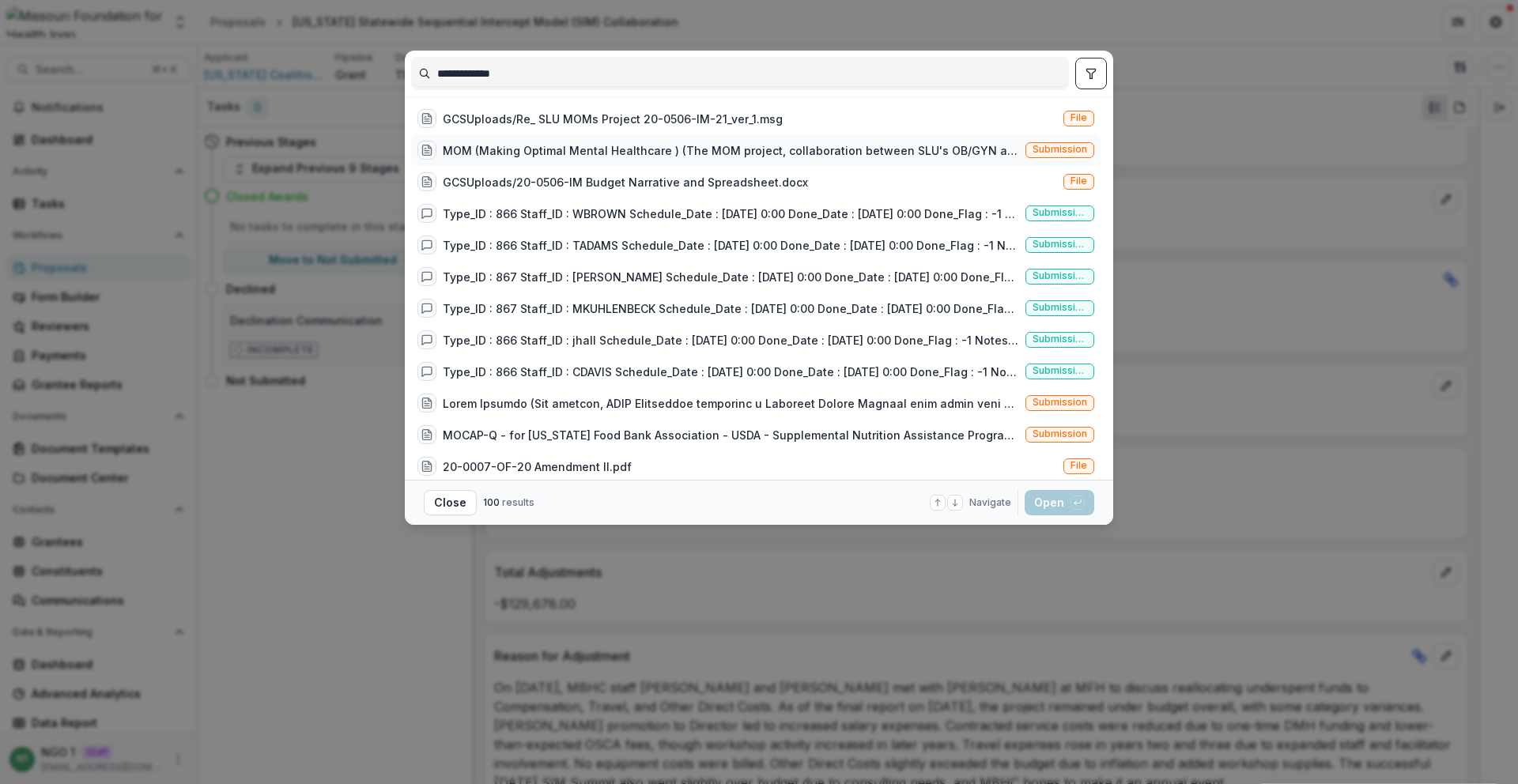
type input "**********"
click at [1027, 156] on span "Submission" at bounding box center [1060, 150] width 69 height 16
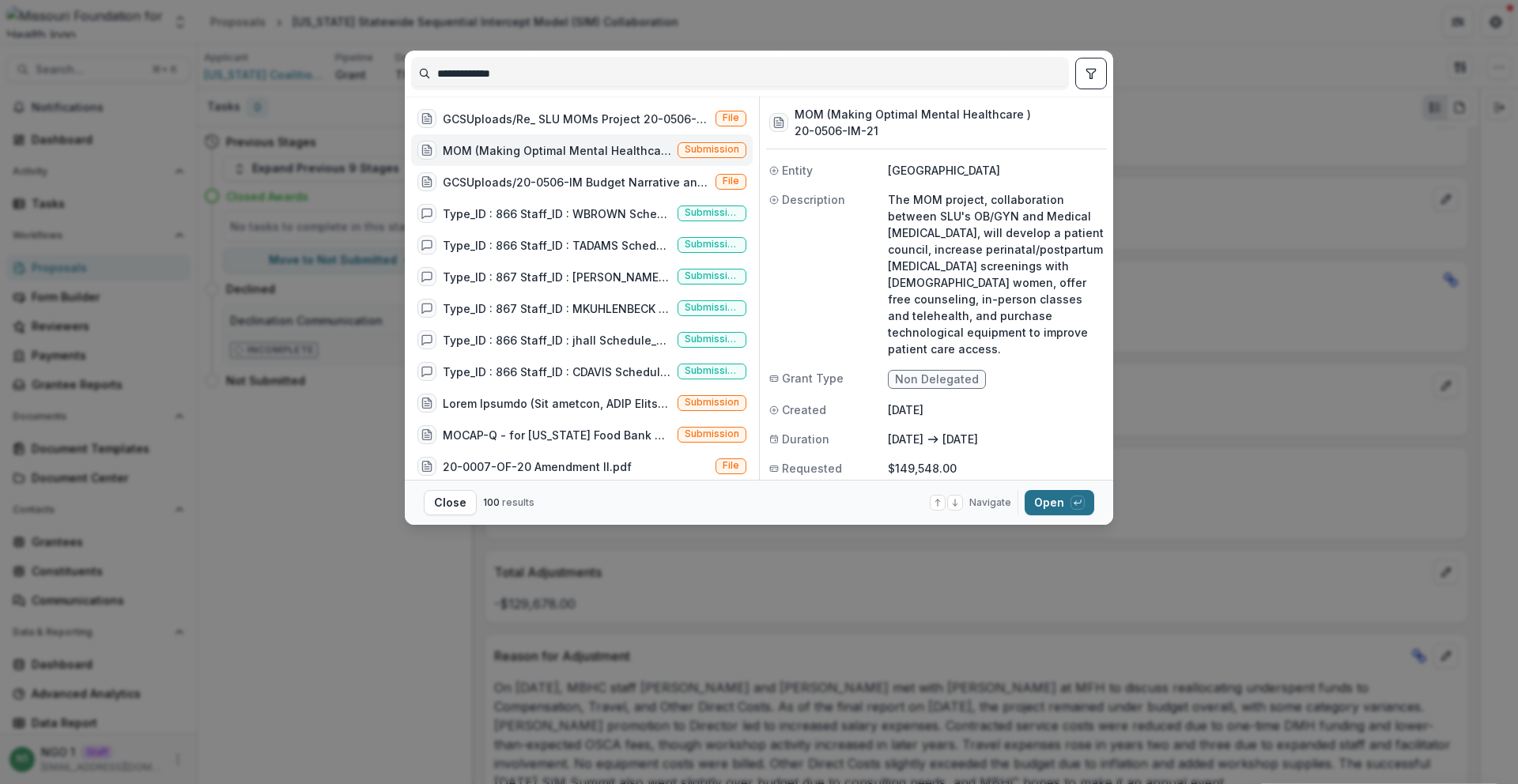
click at [1056, 497] on button "Open with enter key" at bounding box center [1059, 502] width 69 height 26
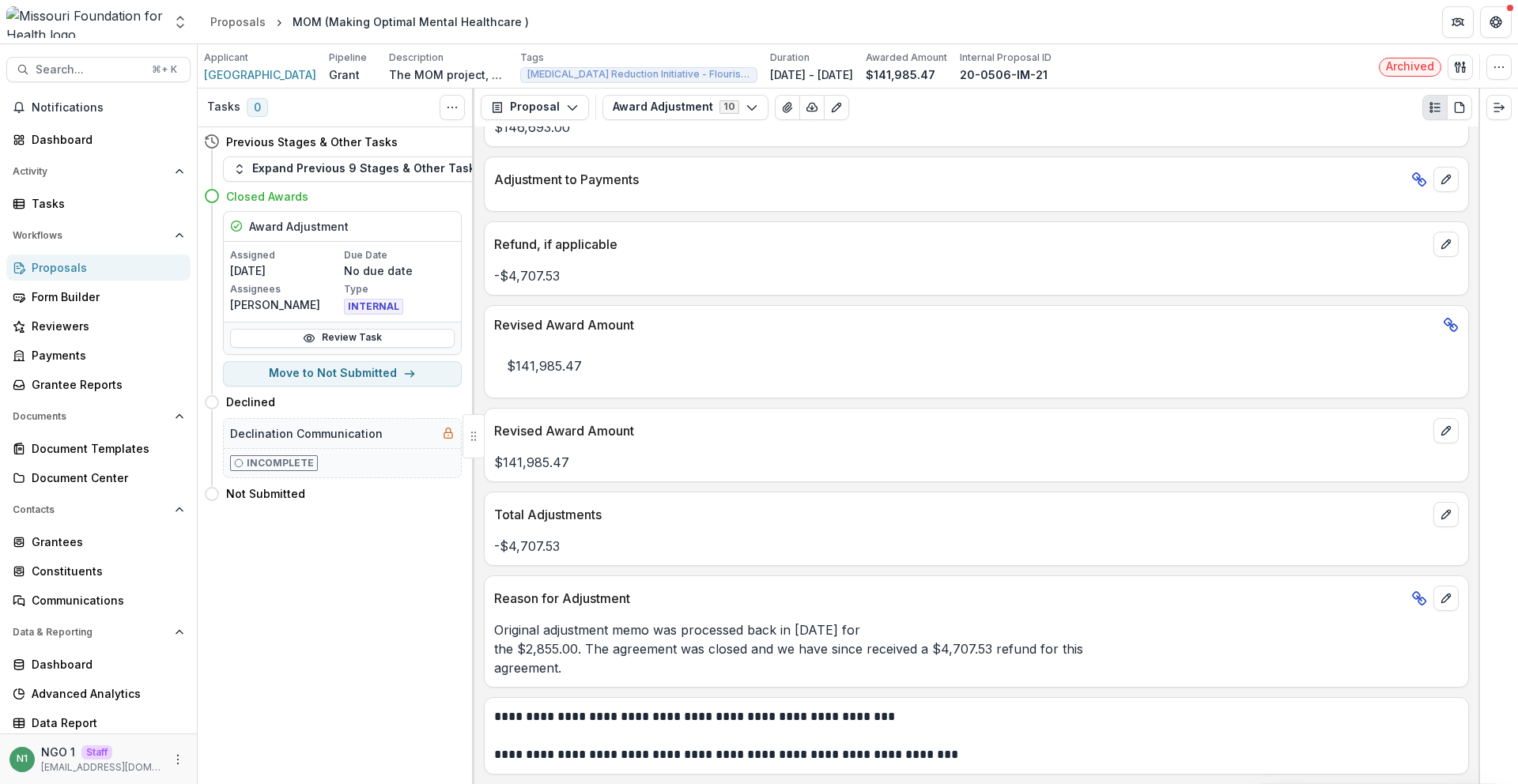
scroll to position [675, 0]
drag, startPoint x: 605, startPoint y: 549, endPoint x: 488, endPoint y: 509, distance: 123.6
click at [488, 509] on div "Total Adjustments -$4,707.53" at bounding box center [977, 529] width 985 height 74
click at [510, 506] on p "Total Adjustments" at bounding box center [960, 515] width 933 height 19
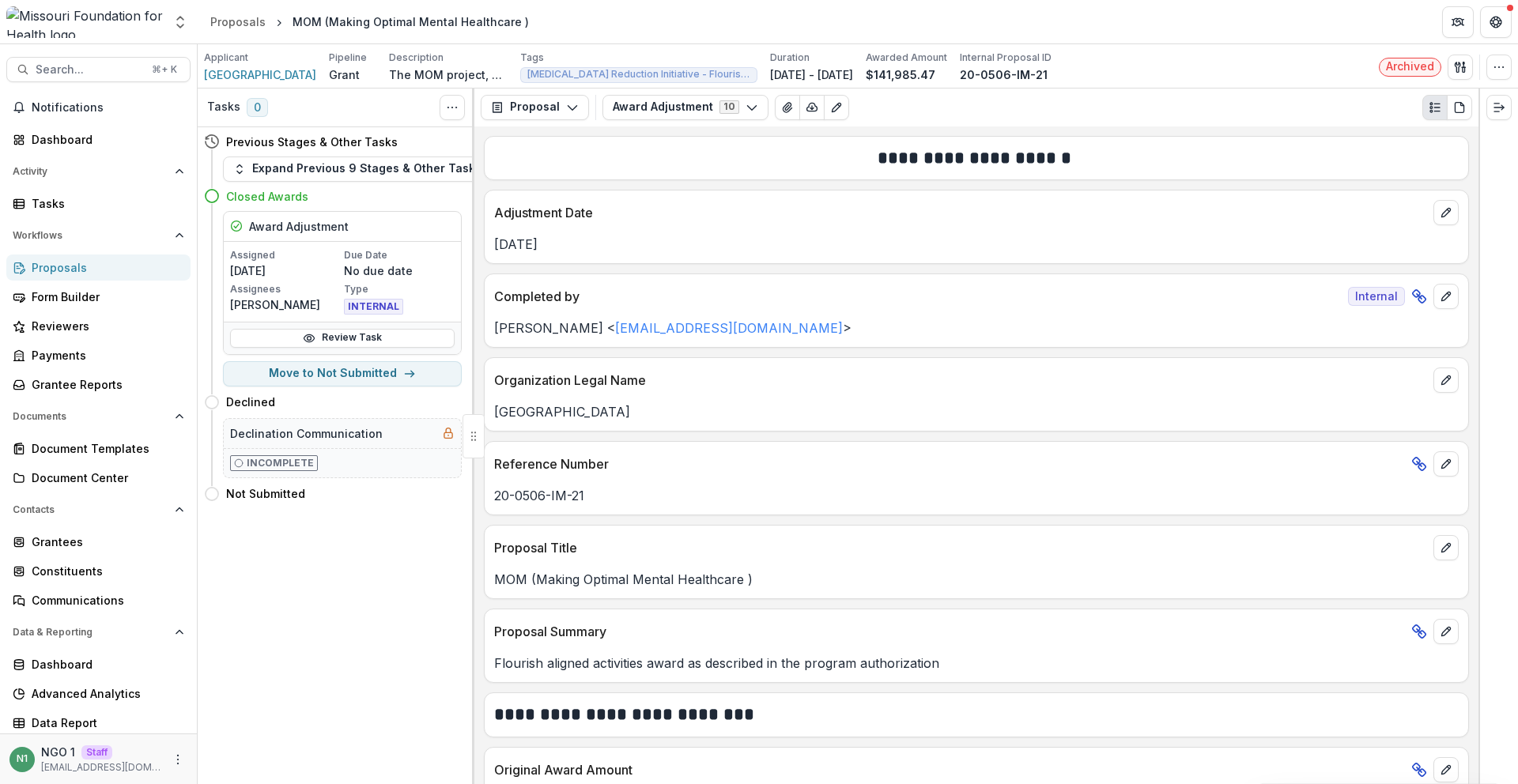
scroll to position [778, 0]
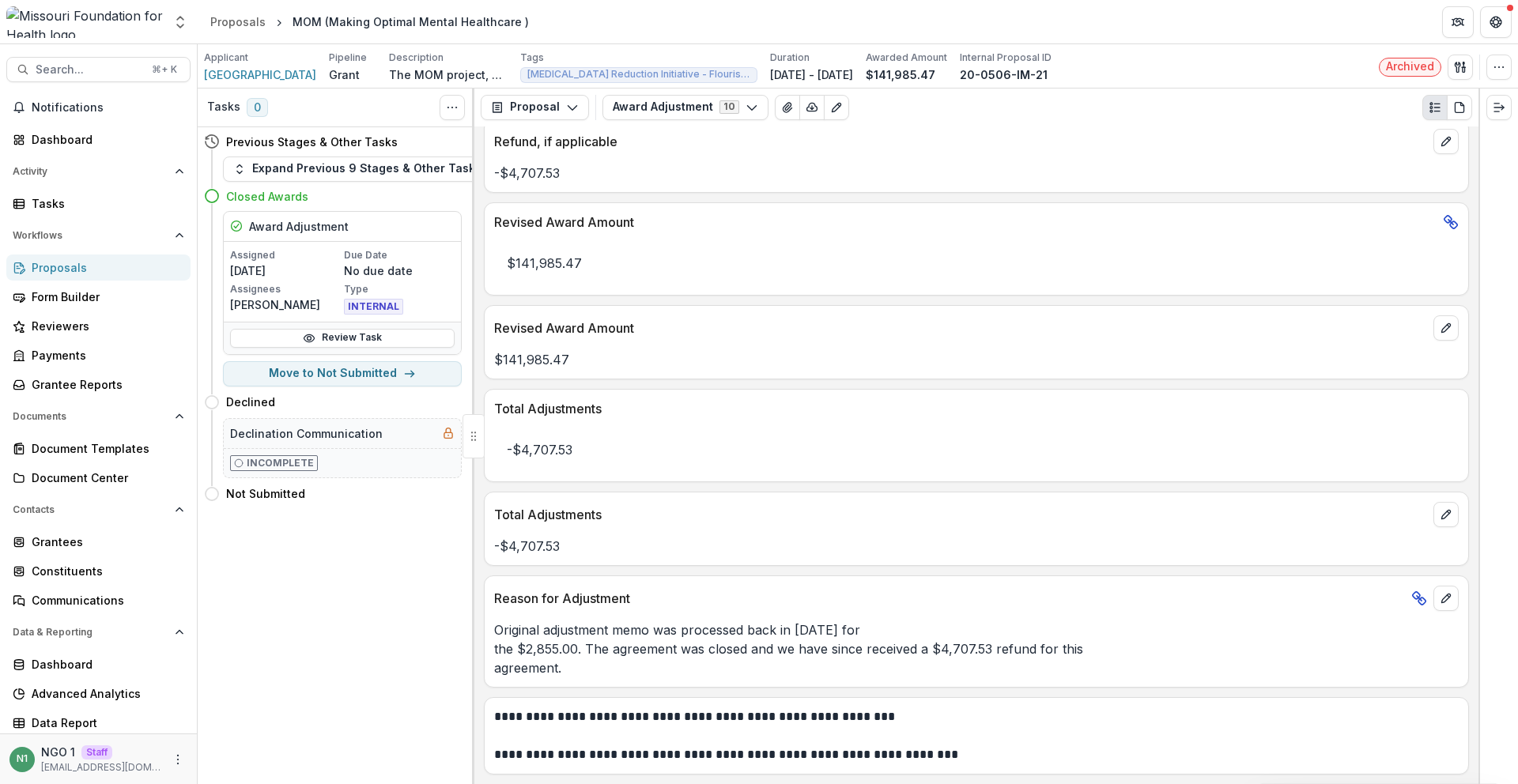
drag, startPoint x: 494, startPoint y: 449, endPoint x: 654, endPoint y: 439, distance: 160.3
click at [652, 437] on p "-$4,707.53" at bounding box center [976, 450] width 965 height 44
click at [121, 59] on button "Search... ⌘ + K" at bounding box center [99, 69] width 184 height 26
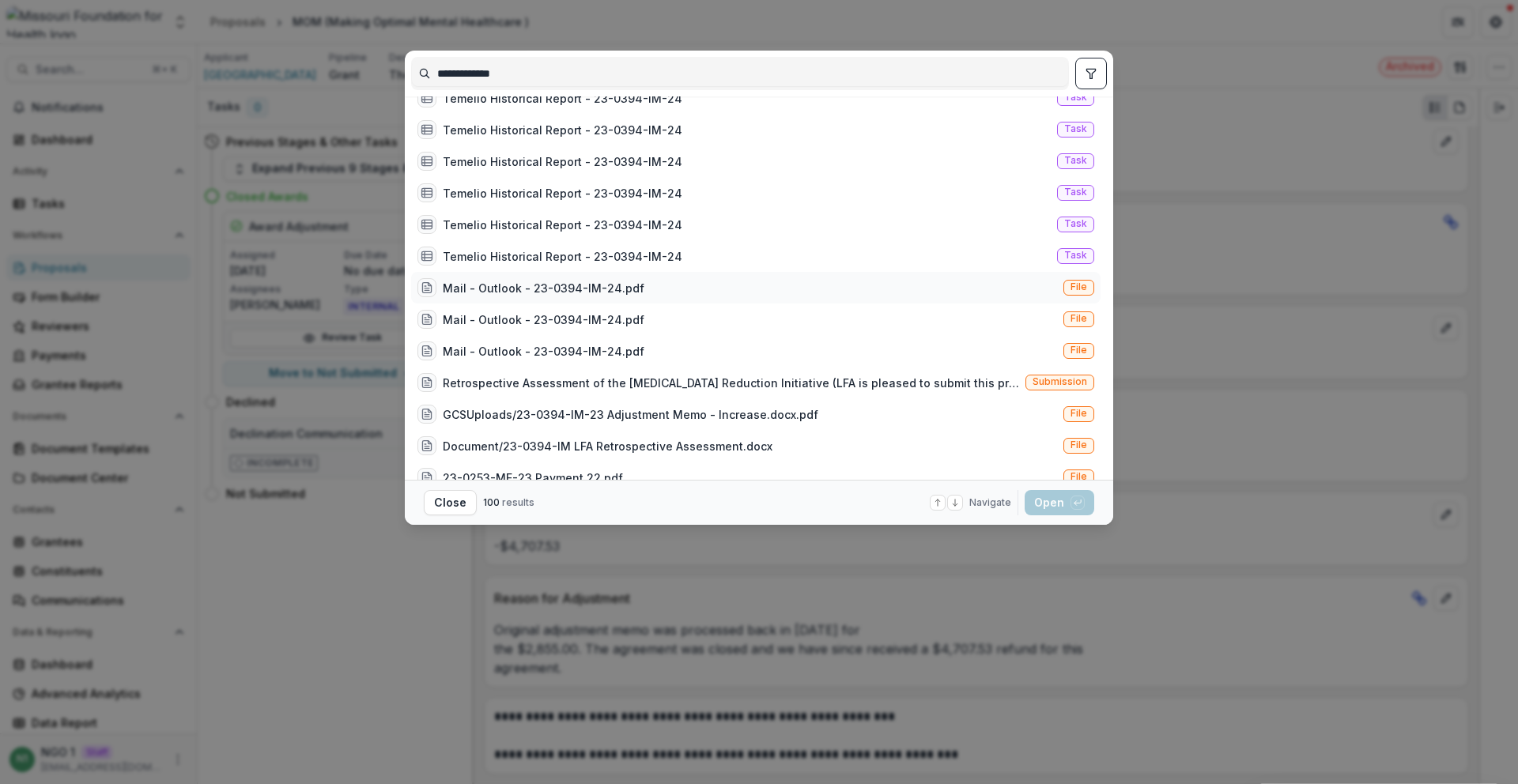
scroll to position [1050, 0]
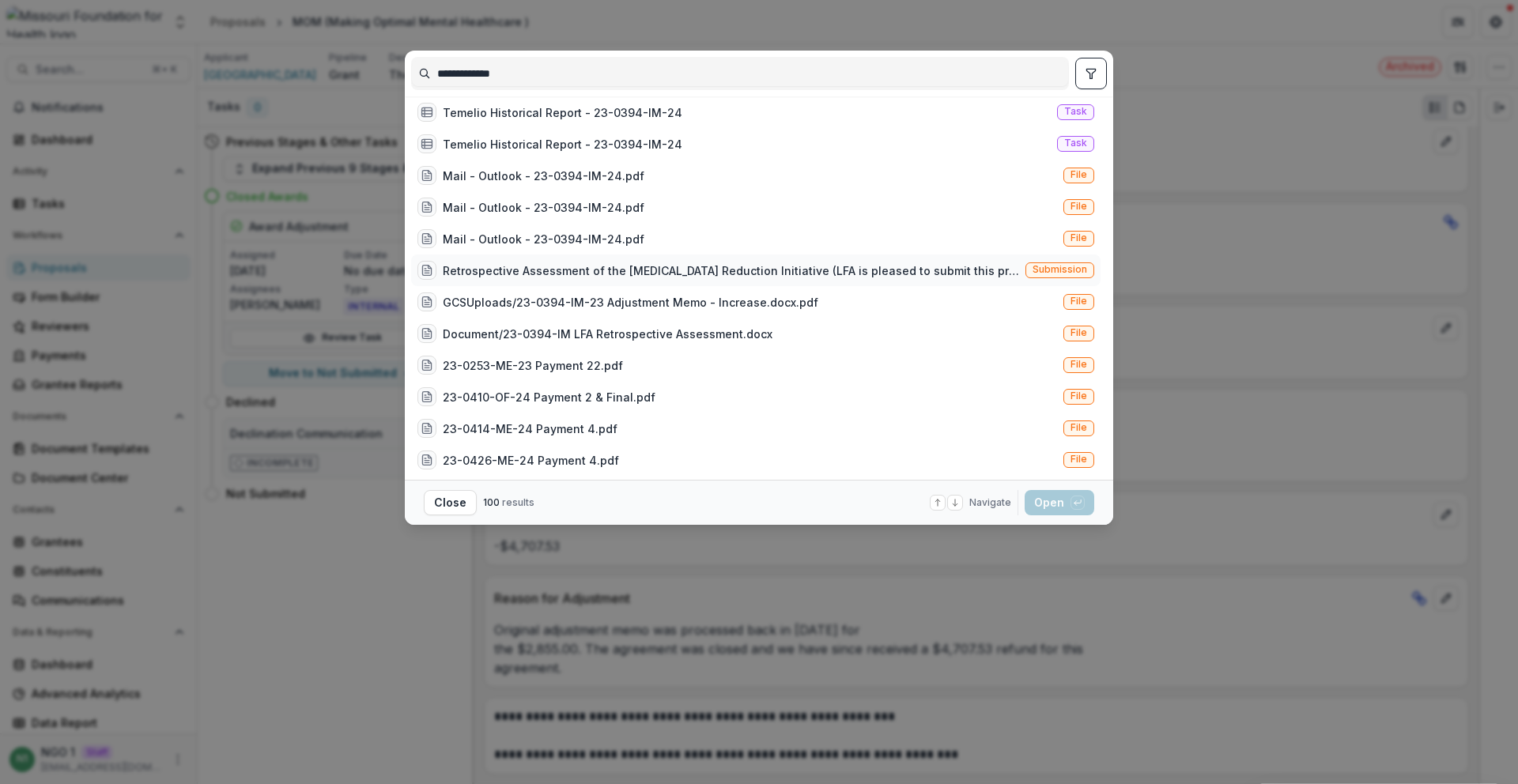
type input "**********"
click at [1025, 273] on span "Submission" at bounding box center [1060, 270] width 69 height 16
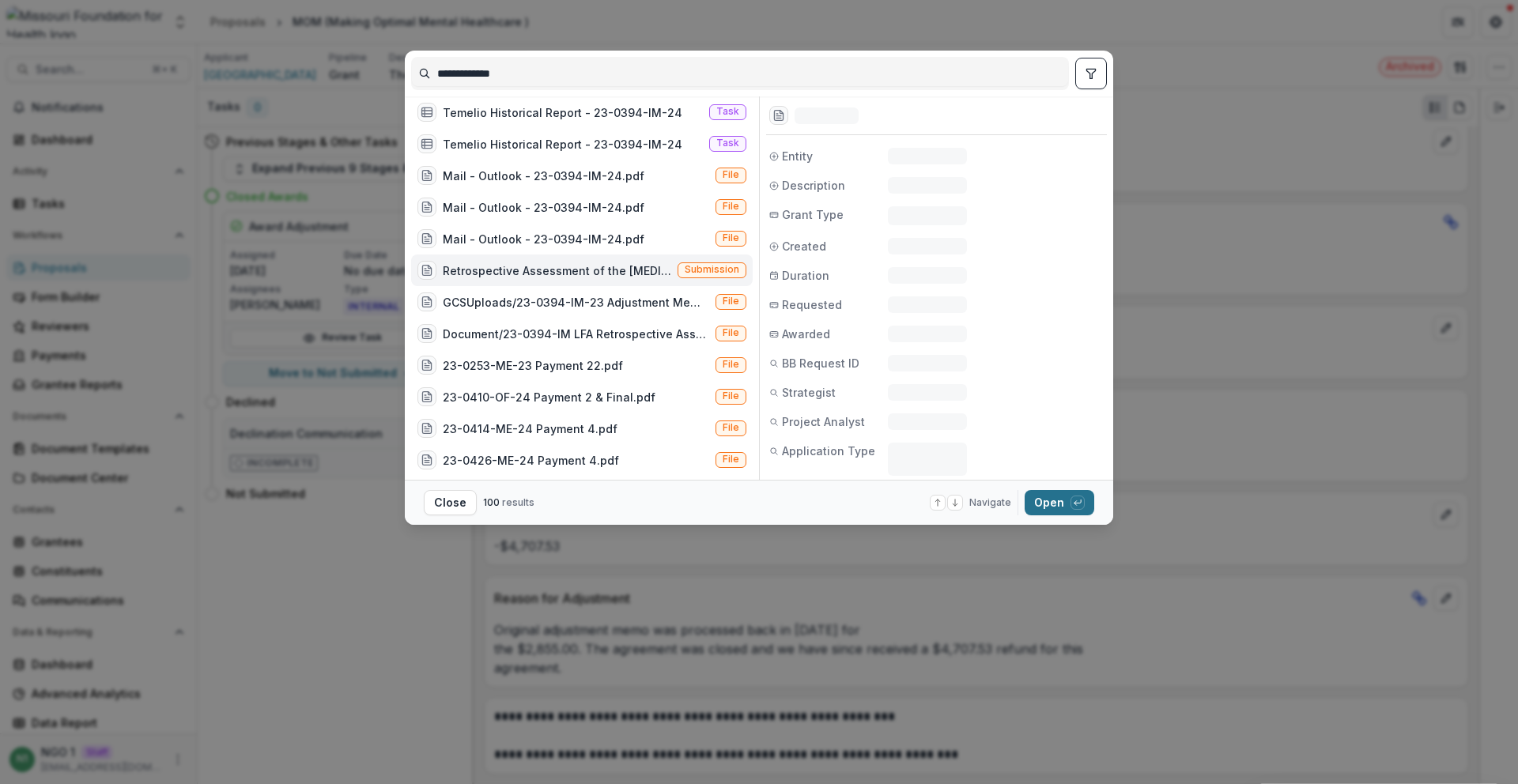
click at [1053, 511] on button "Open with enter key" at bounding box center [1059, 502] width 69 height 26
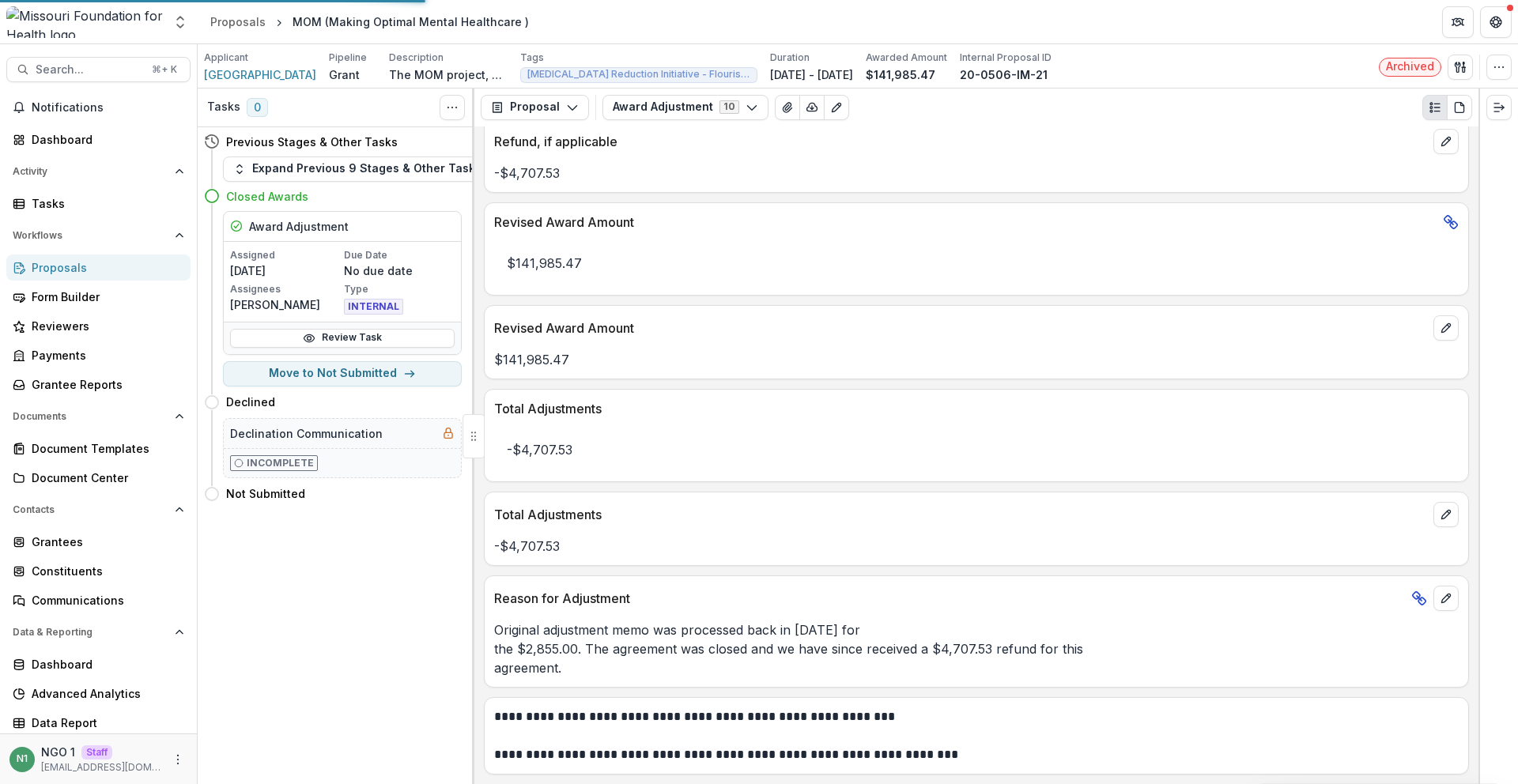
scroll to position [164, 0]
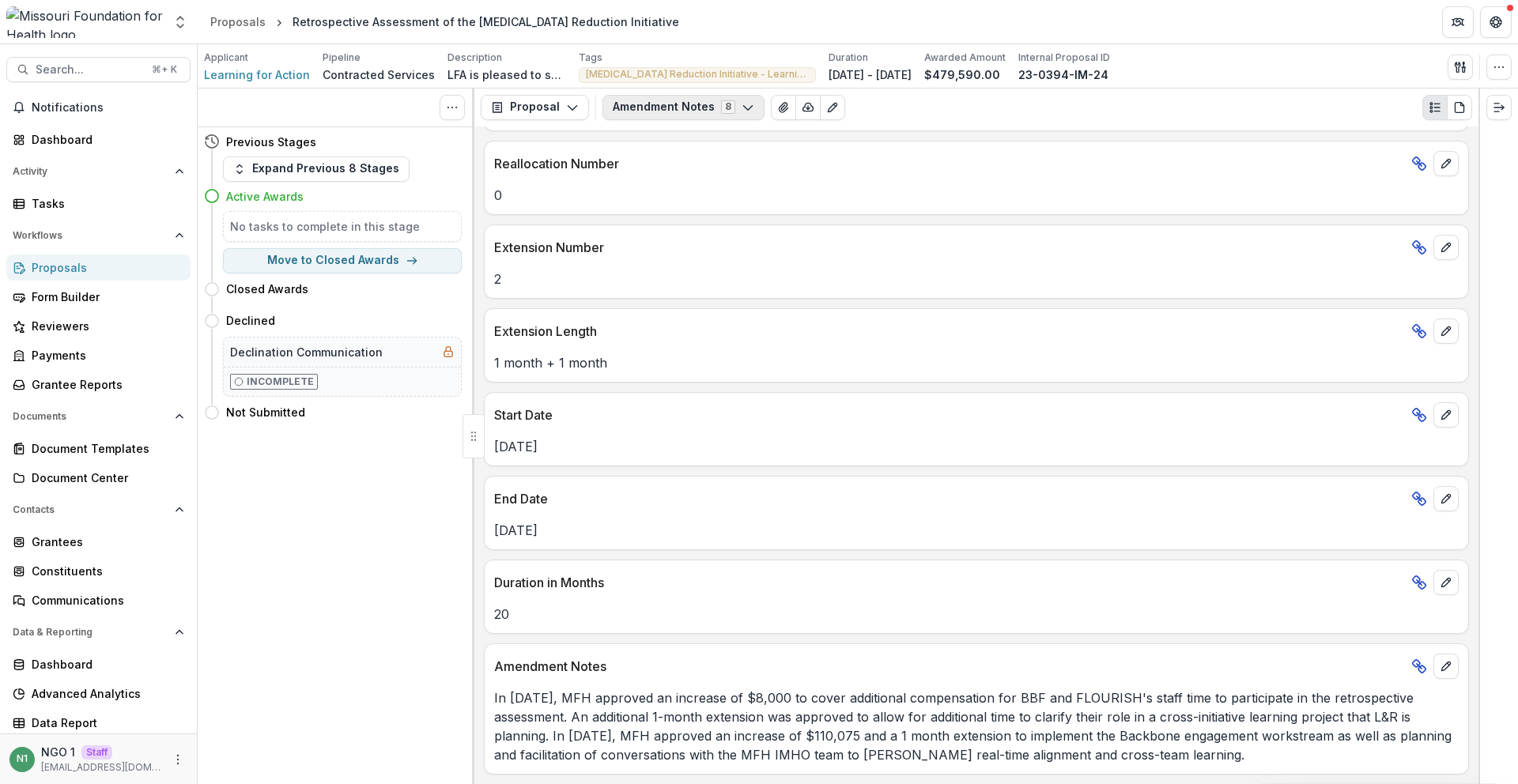
click at [648, 129] on div "Reference Number 23-0394-IM-24 Total Amendments 2 Reallocation Number 0 Extensi…" at bounding box center [976, 455] width 1004 height 658
click at [661, 106] on button "Amendment Notes 8" at bounding box center [684, 107] width 162 height 26
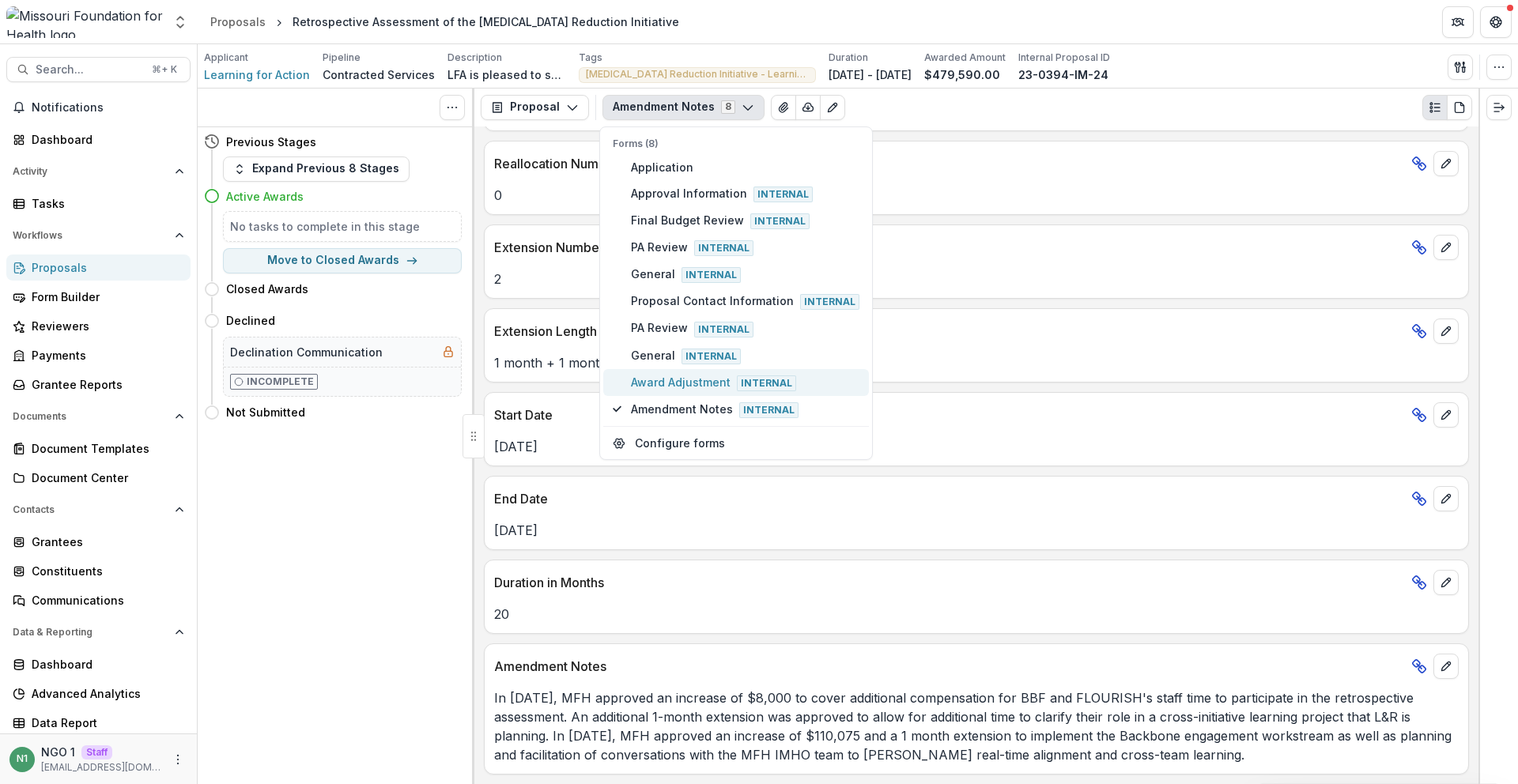
click at [651, 382] on span "Award Adjustment Internal" at bounding box center [745, 382] width 228 height 17
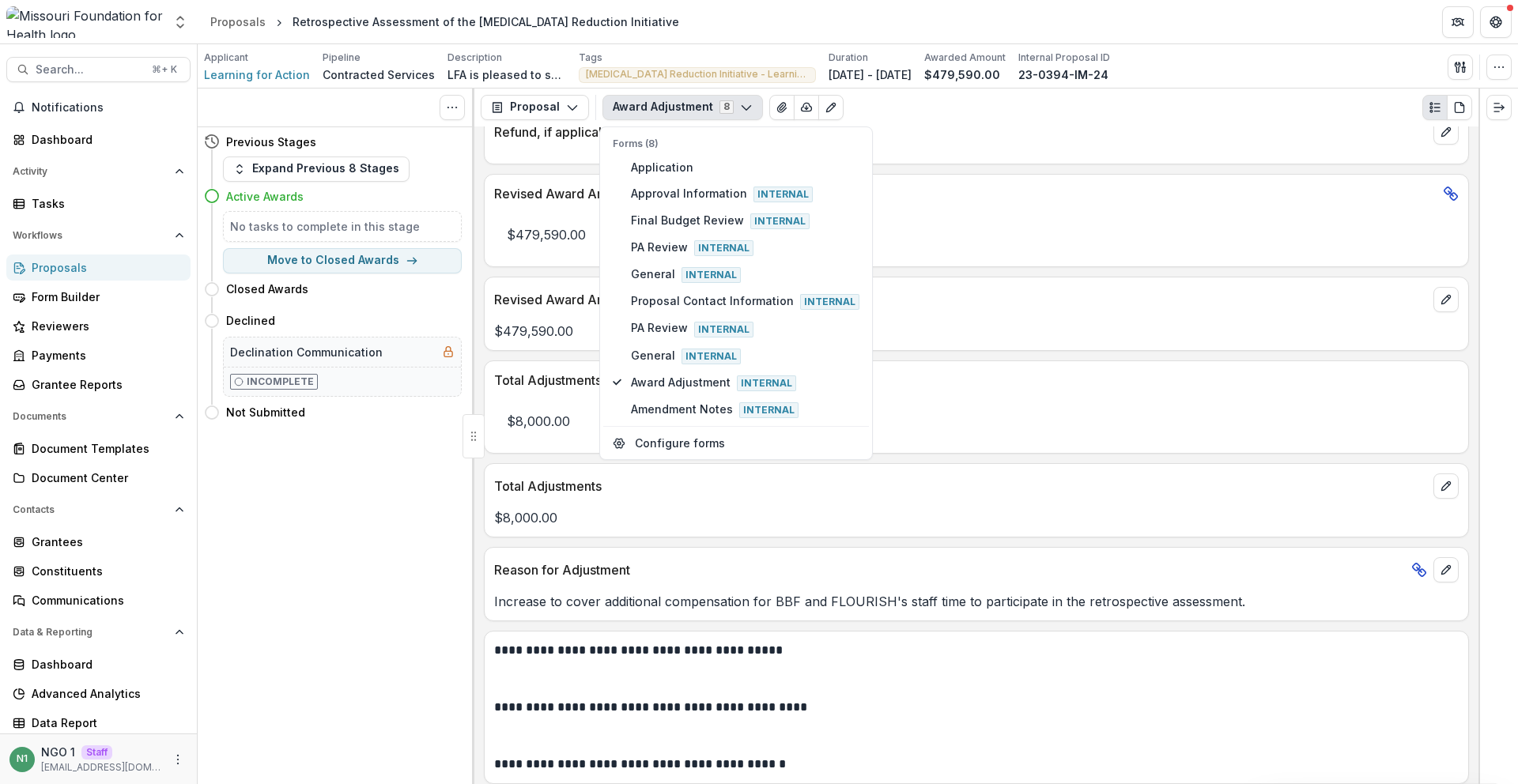
click at [646, 617] on div "Reason for Adjustment Increase to cover additional compensation for BBF and FLO…" at bounding box center [977, 584] width 985 height 74
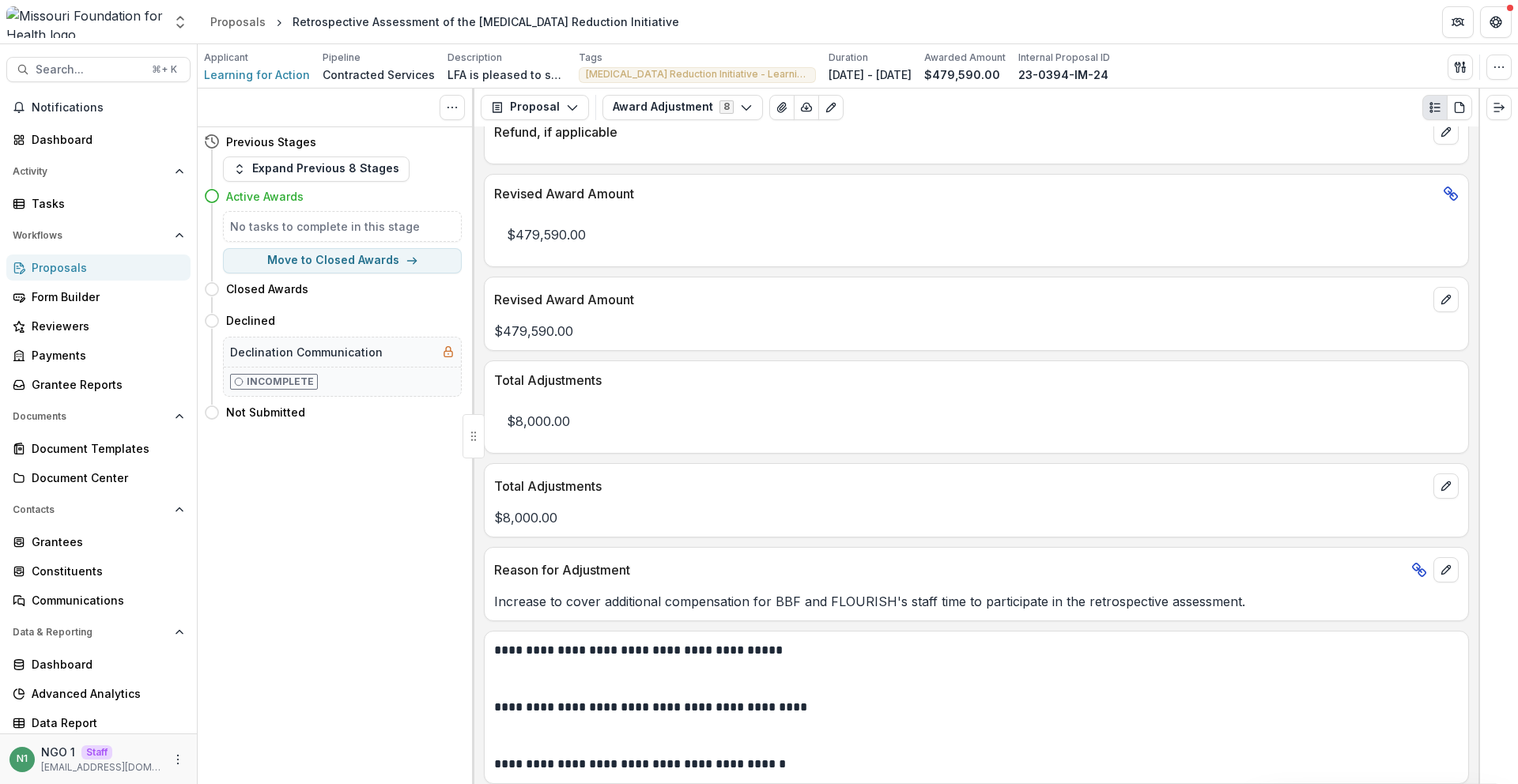
scroll to position [869, 0]
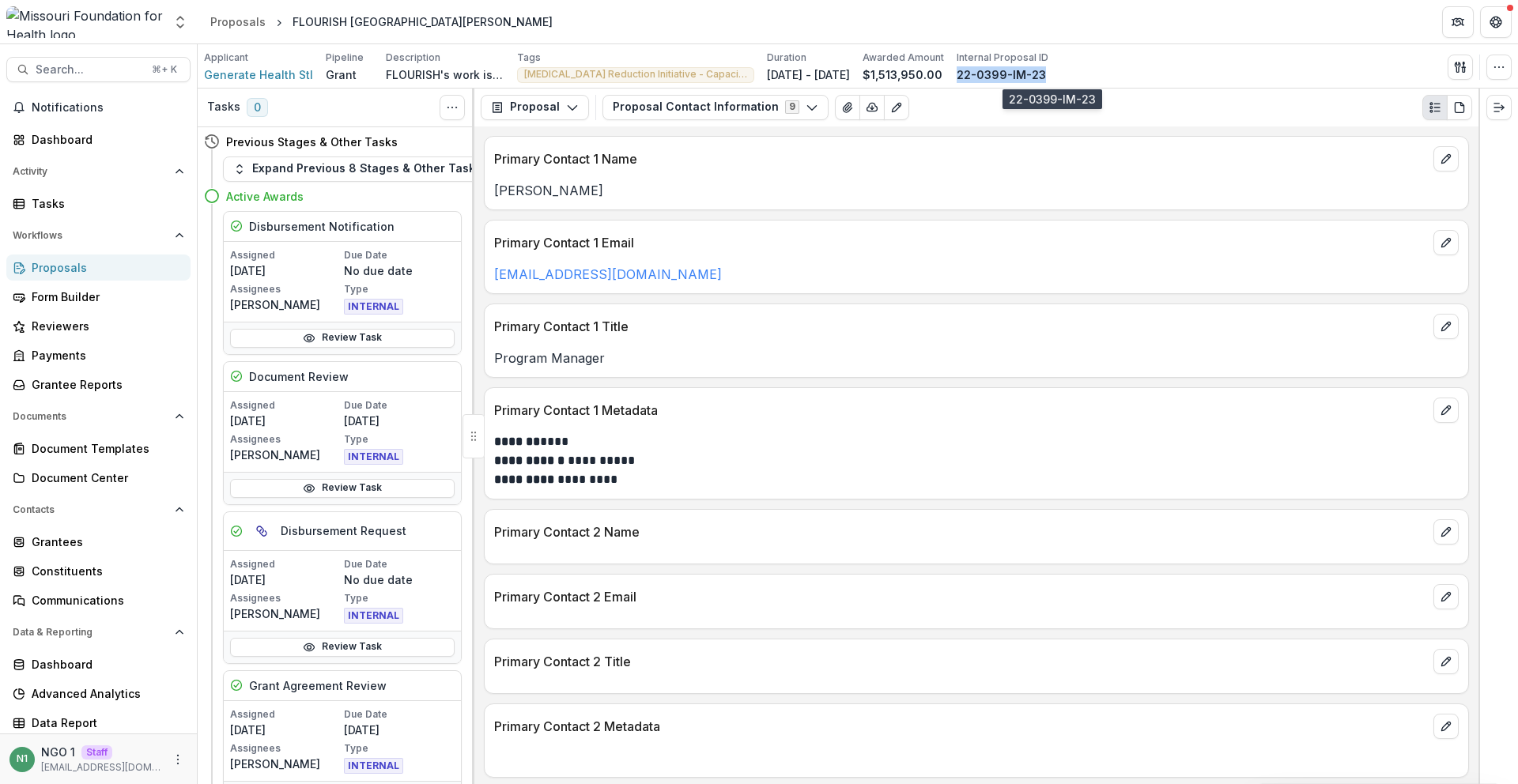
drag, startPoint x: 1114, startPoint y: 75, endPoint x: 1011, endPoint y: 72, distance: 103.0
click at [1011, 72] on div "Applicant Generate Health Stl Pipeline Grant Description FLOURISH's work is mak…" at bounding box center [858, 66] width 1308 height 32
copy p "22-0399-IM-23"
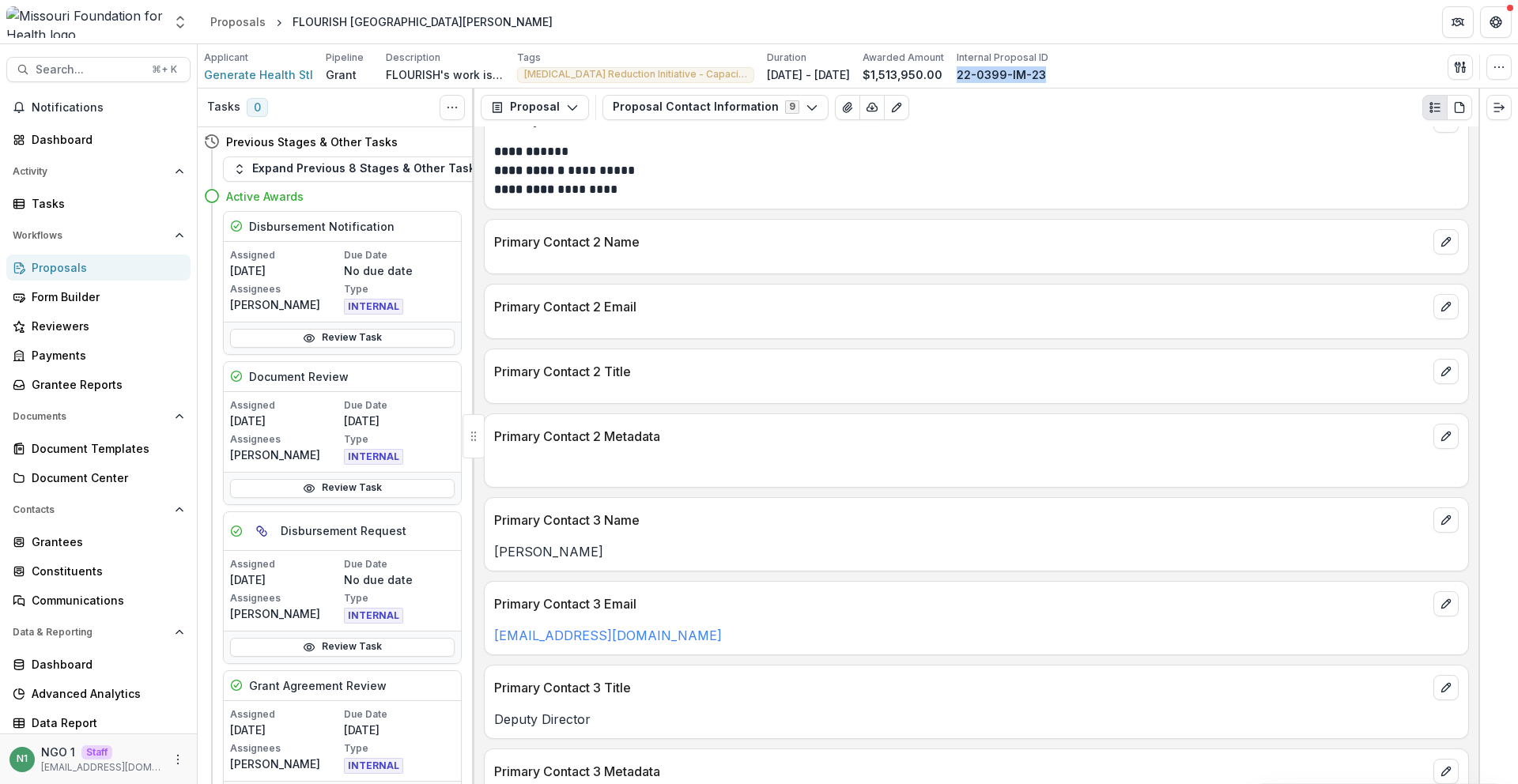
scroll to position [316, 0]
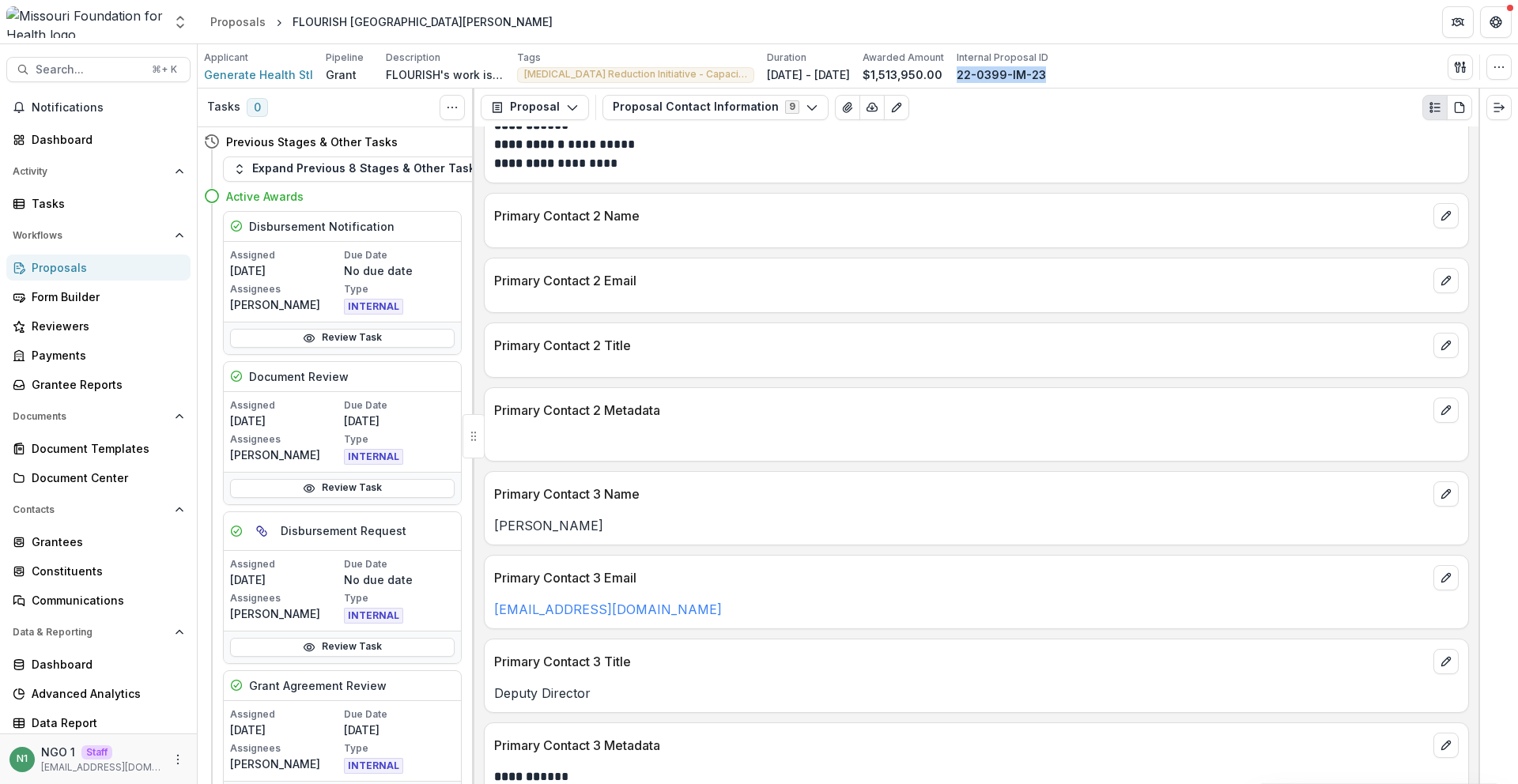
drag, startPoint x: 736, startPoint y: 104, endPoint x: 727, endPoint y: 125, distance: 22.8
click at [736, 105] on button "Proposal Contact Information 9" at bounding box center [716, 107] width 227 height 26
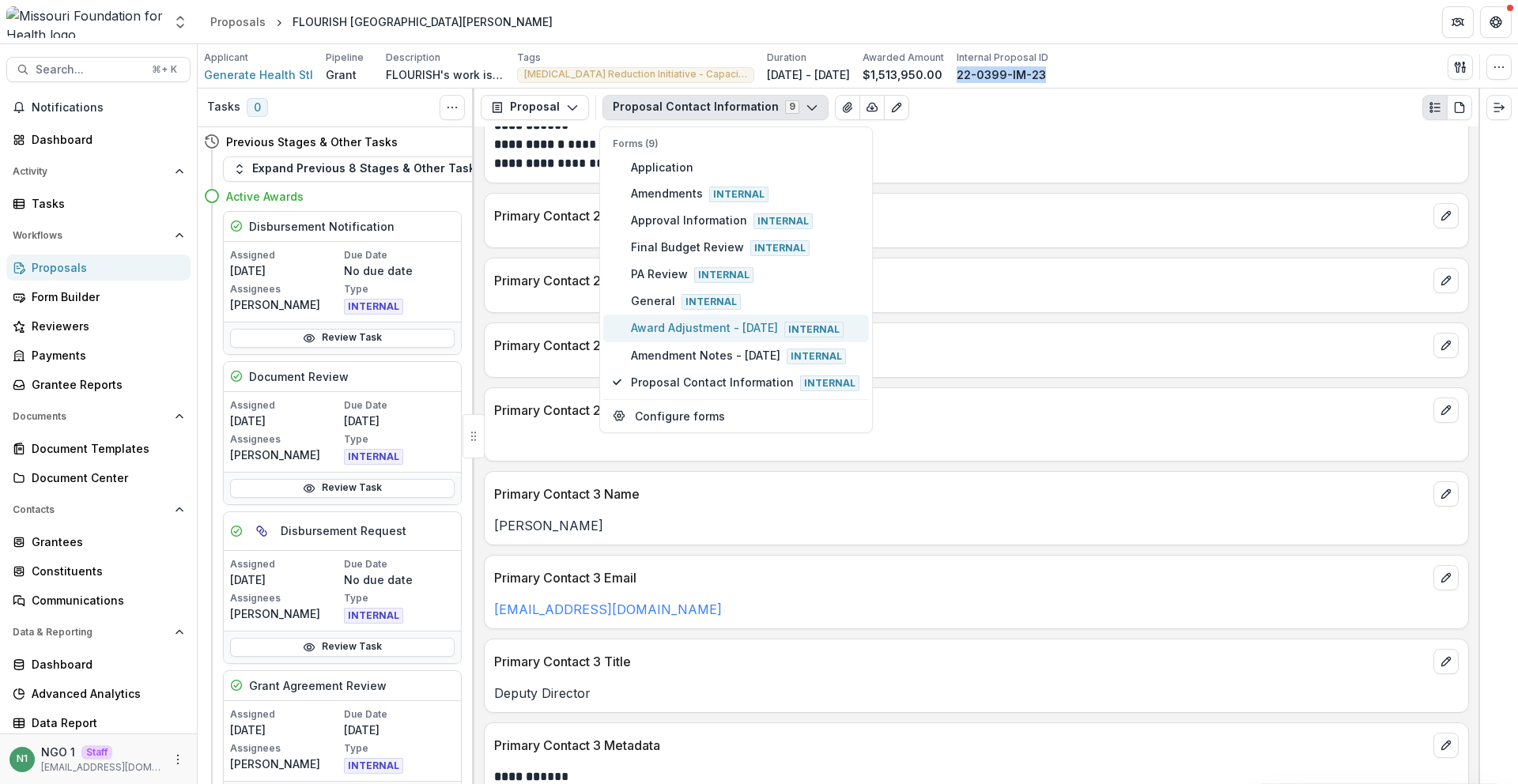
click at [670, 322] on span "Award Adjustment - [DATE] Internal" at bounding box center [745, 328] width 228 height 17
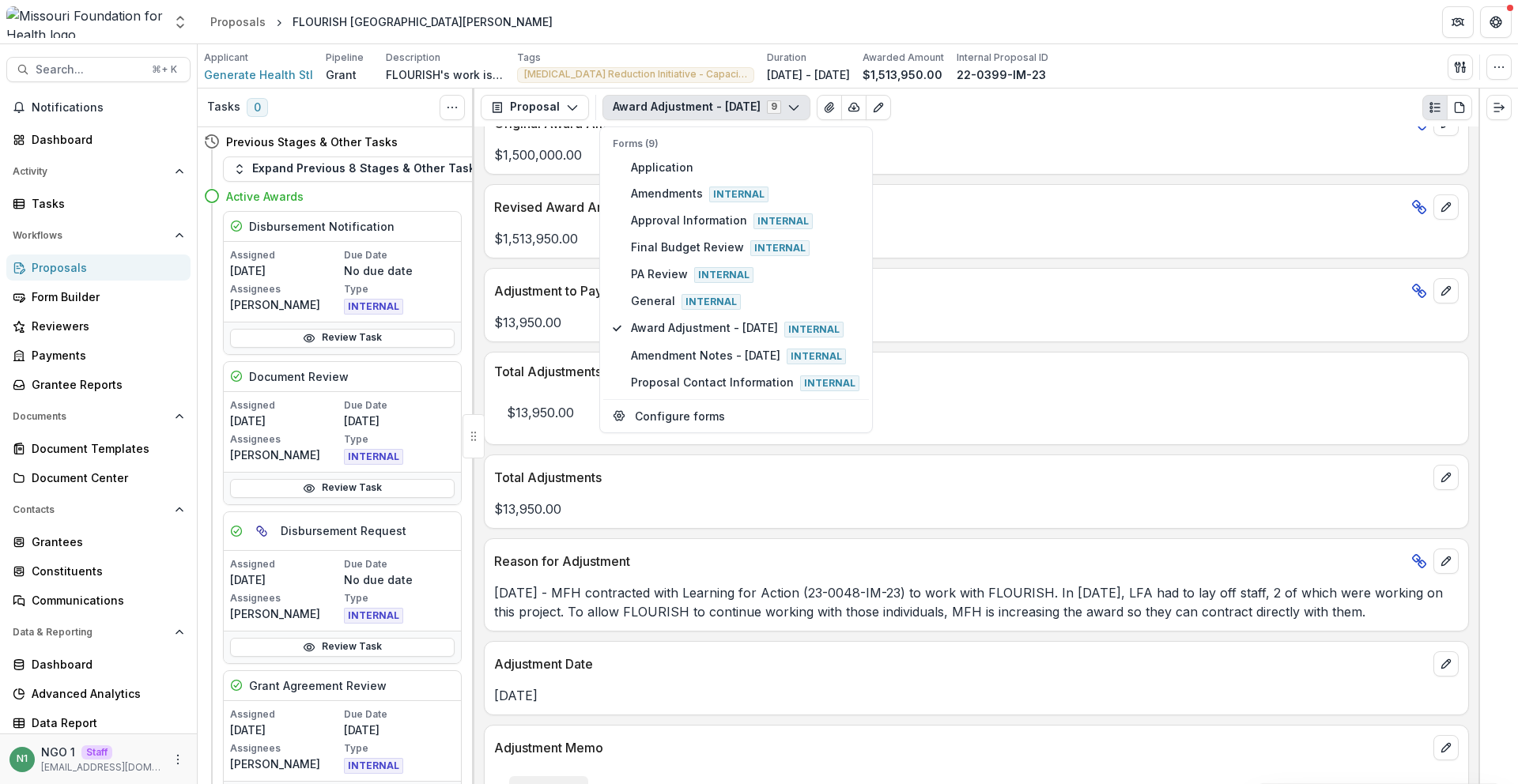
click at [570, 455] on div "Total Adjustments $13,950.00" at bounding box center [977, 492] width 985 height 74
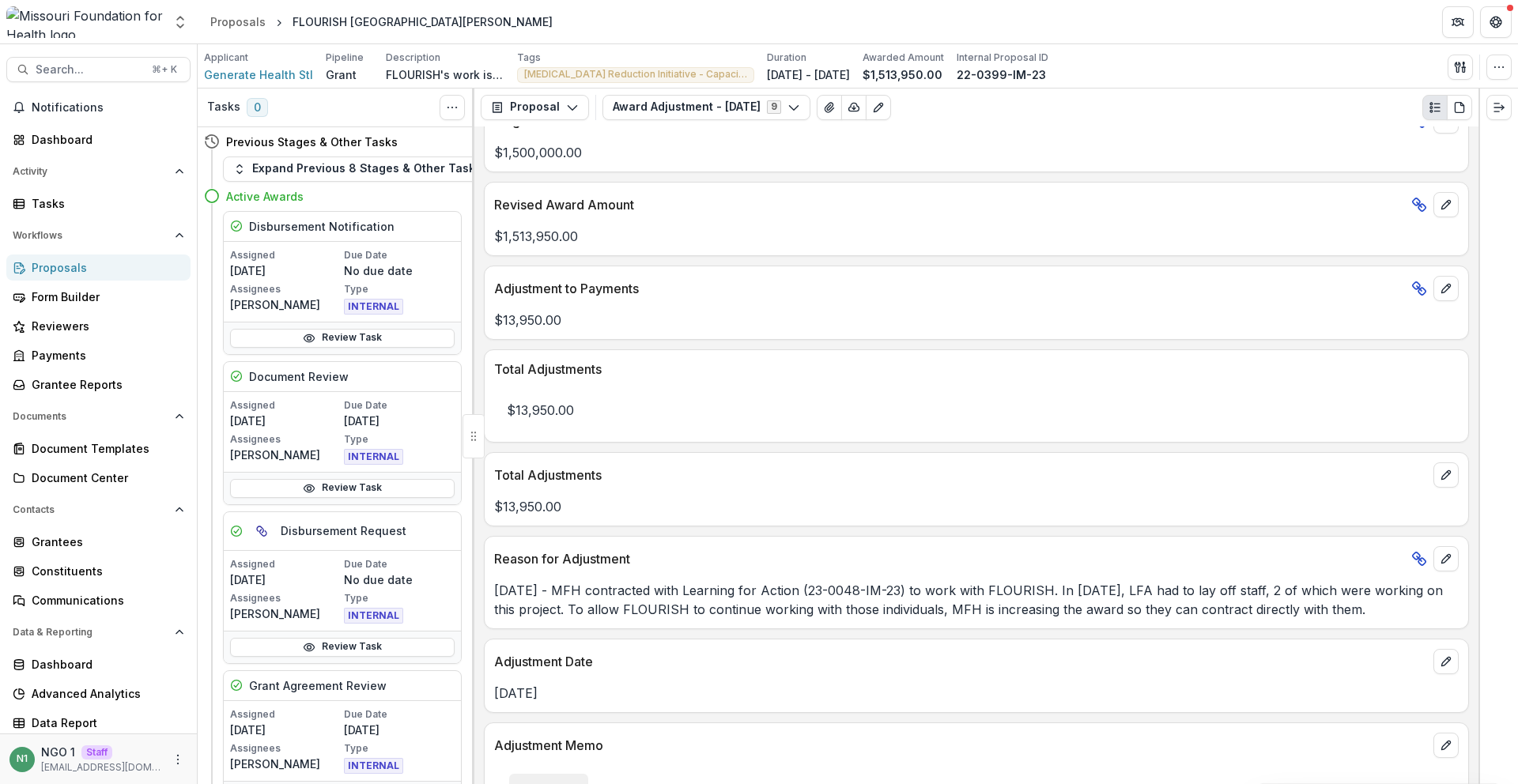
scroll to position [338, 0]
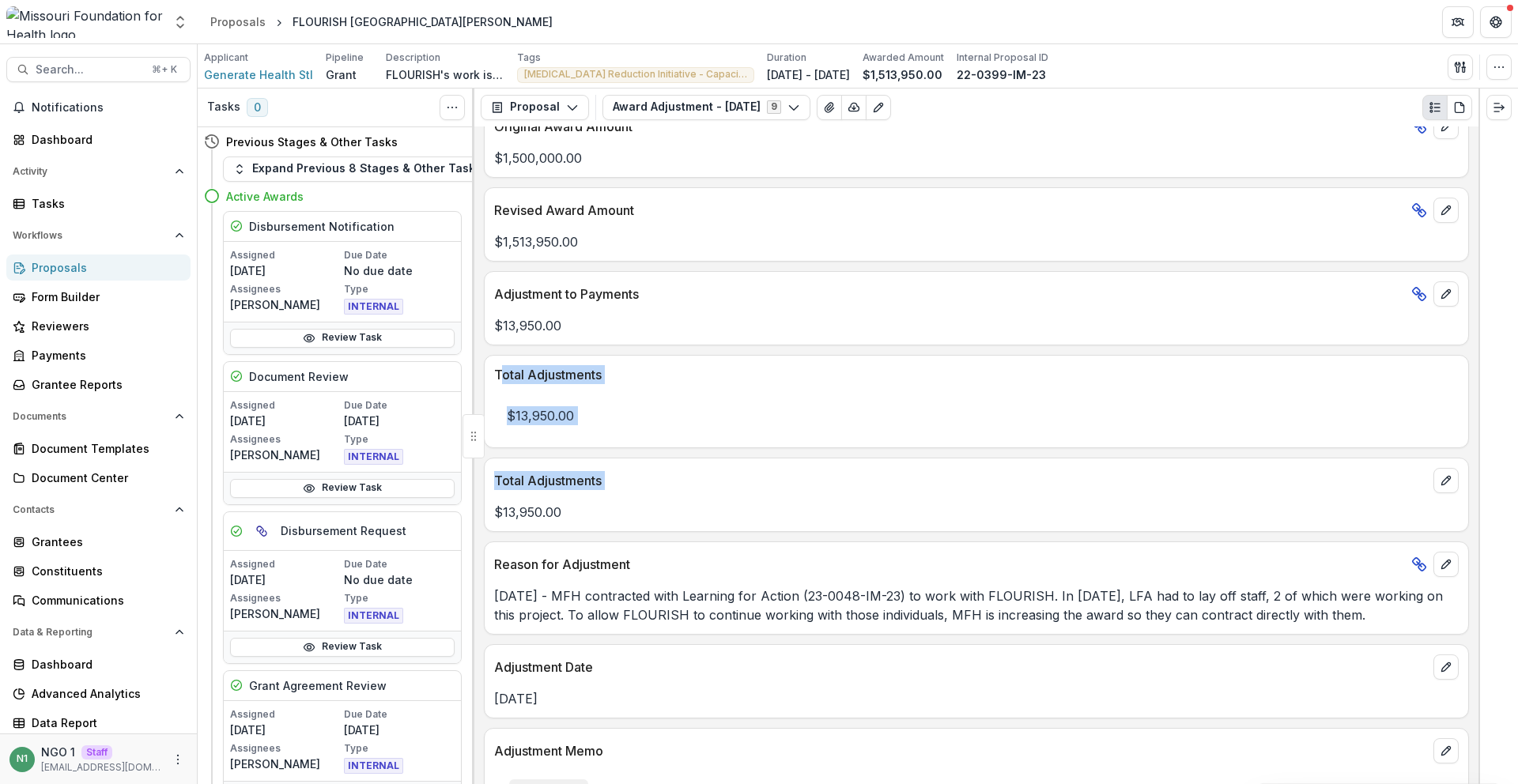
drag, startPoint x: 620, startPoint y: 502, endPoint x: 496, endPoint y: 372, distance: 179.7
click at [501, 372] on div "**********" at bounding box center [976, 455] width 1004 height 658
drag, startPoint x: 493, startPoint y: 373, endPoint x: 582, endPoint y: 525, distance: 176.1
click at [582, 525] on div "**********" at bounding box center [976, 455] width 1004 height 658
click at [591, 520] on p "$13,950.00" at bounding box center [976, 512] width 965 height 19
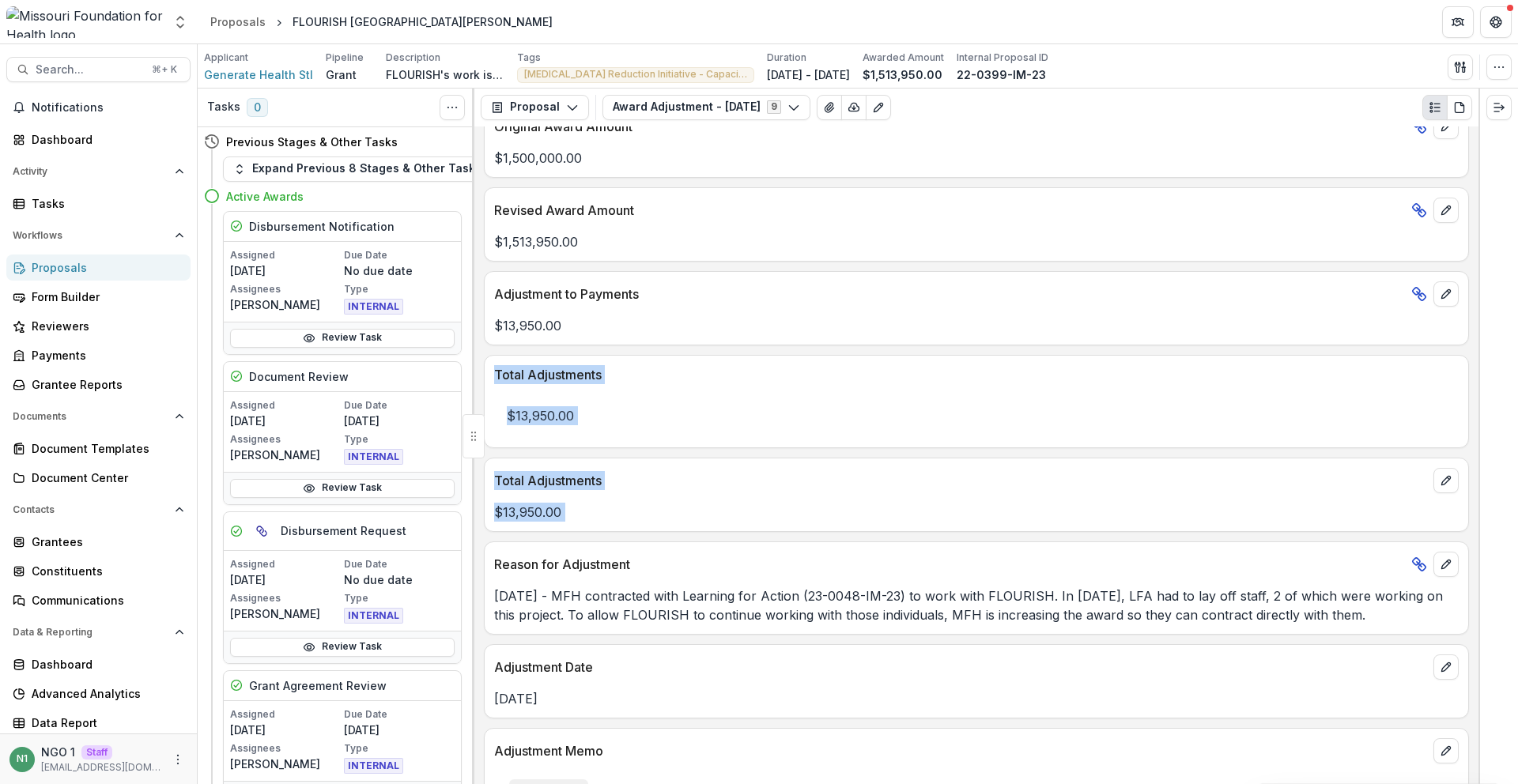
drag, startPoint x: 591, startPoint y: 520, endPoint x: 497, endPoint y: 366, distance: 180.4
click at [497, 366] on div "**********" at bounding box center [976, 455] width 1004 height 658
drag, startPoint x: 651, startPoint y: 365, endPoint x: 691, endPoint y: 186, distance: 183.4
click at [650, 365] on div "Total Adjustments" at bounding box center [977, 370] width 983 height 29
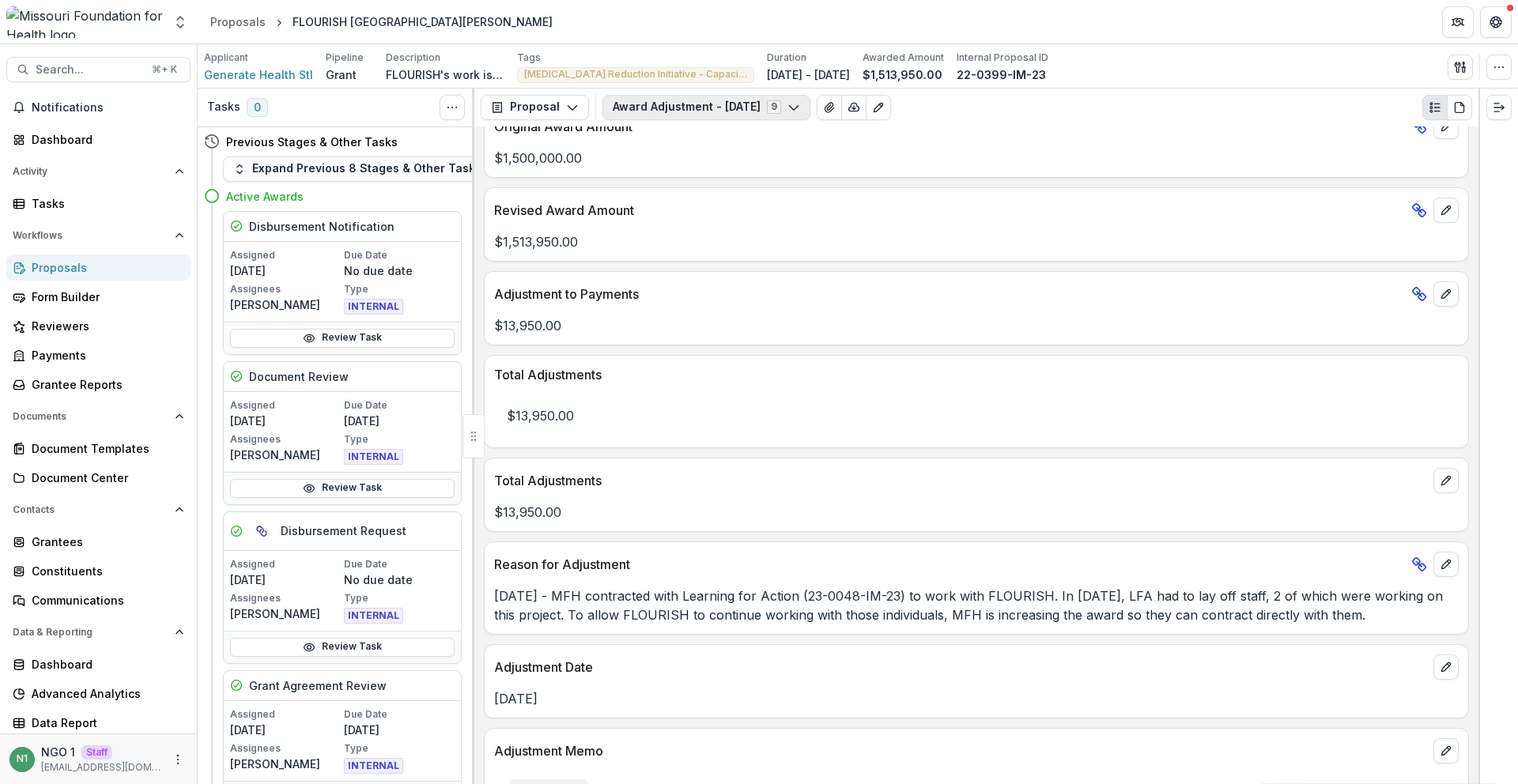
click at [699, 104] on button "Award Adjustment - [DATE] 9" at bounding box center [707, 107] width 208 height 26
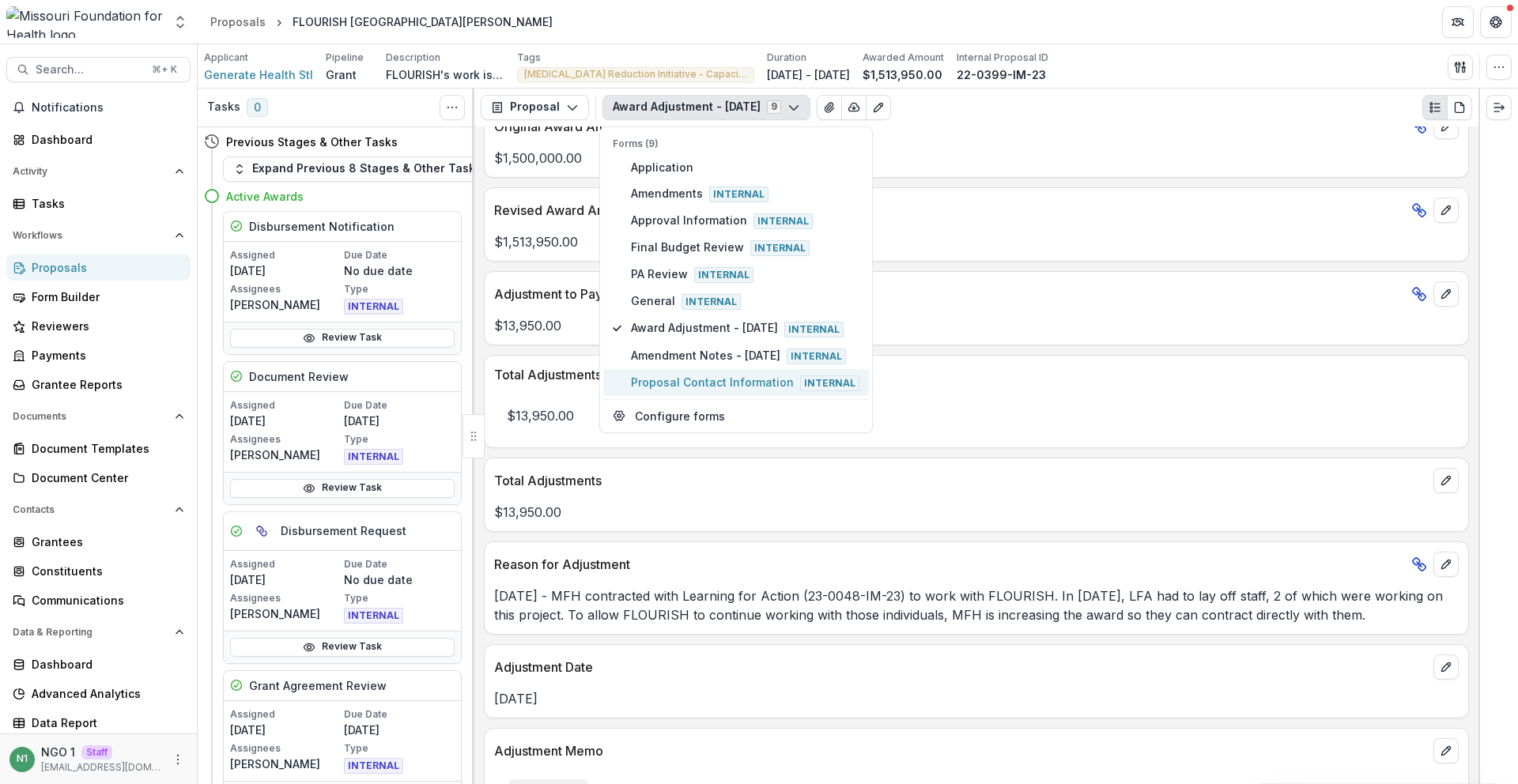
click at [684, 390] on span "Proposal Contact Information Internal" at bounding box center [745, 382] width 228 height 17
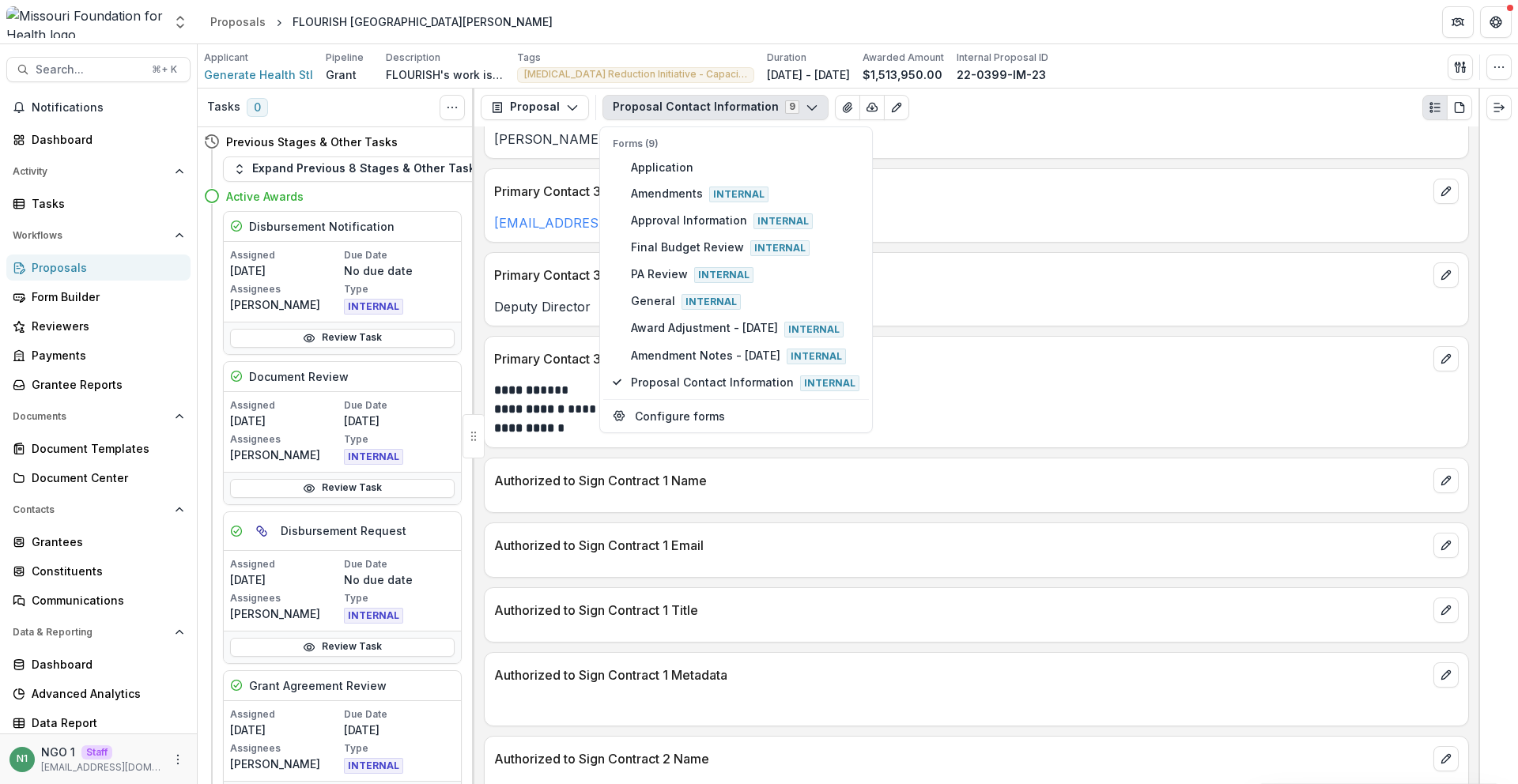
scroll to position [0, 0]
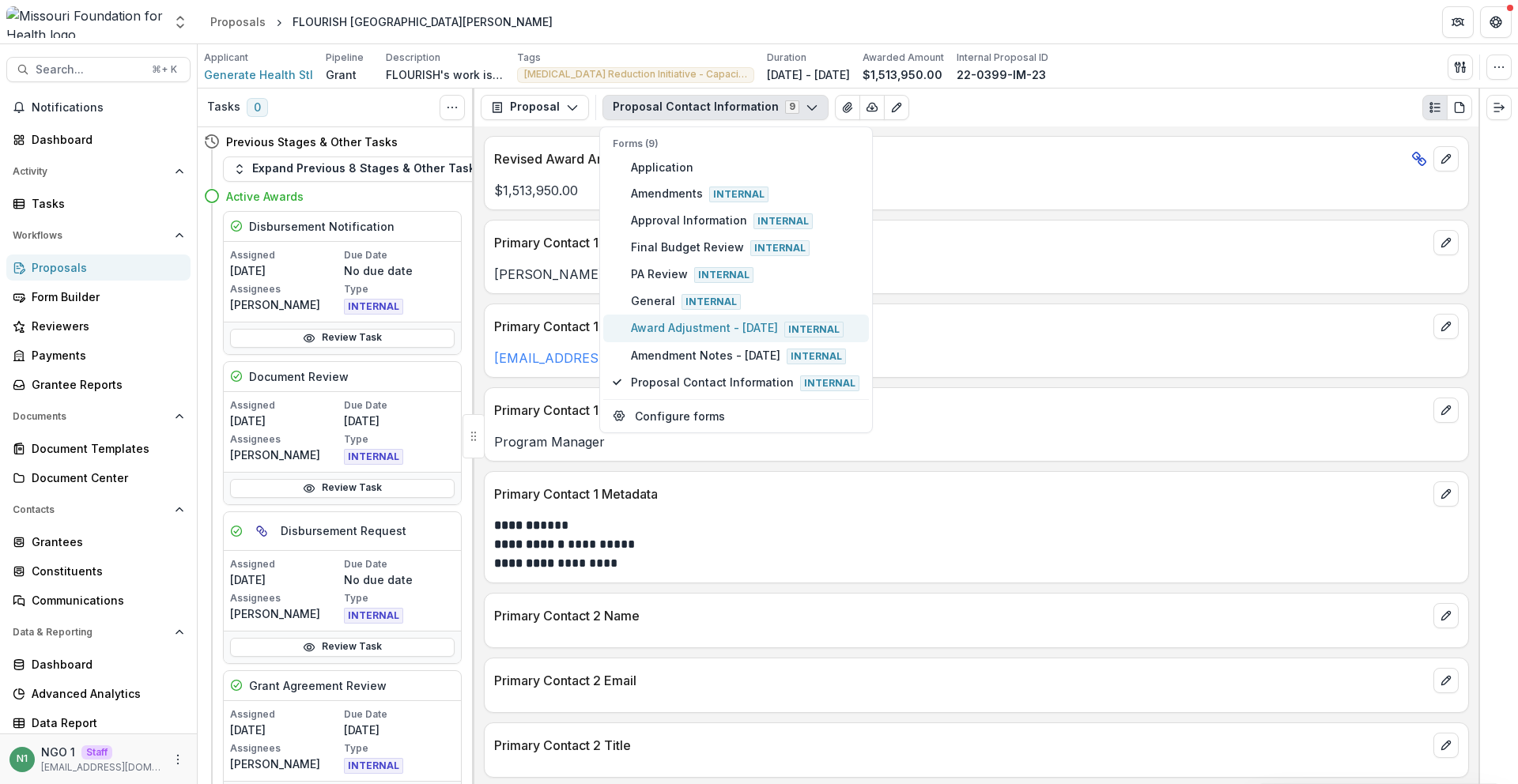
click at [680, 323] on span "Award Adjustment - July 2025 Internal" at bounding box center [745, 328] width 228 height 17
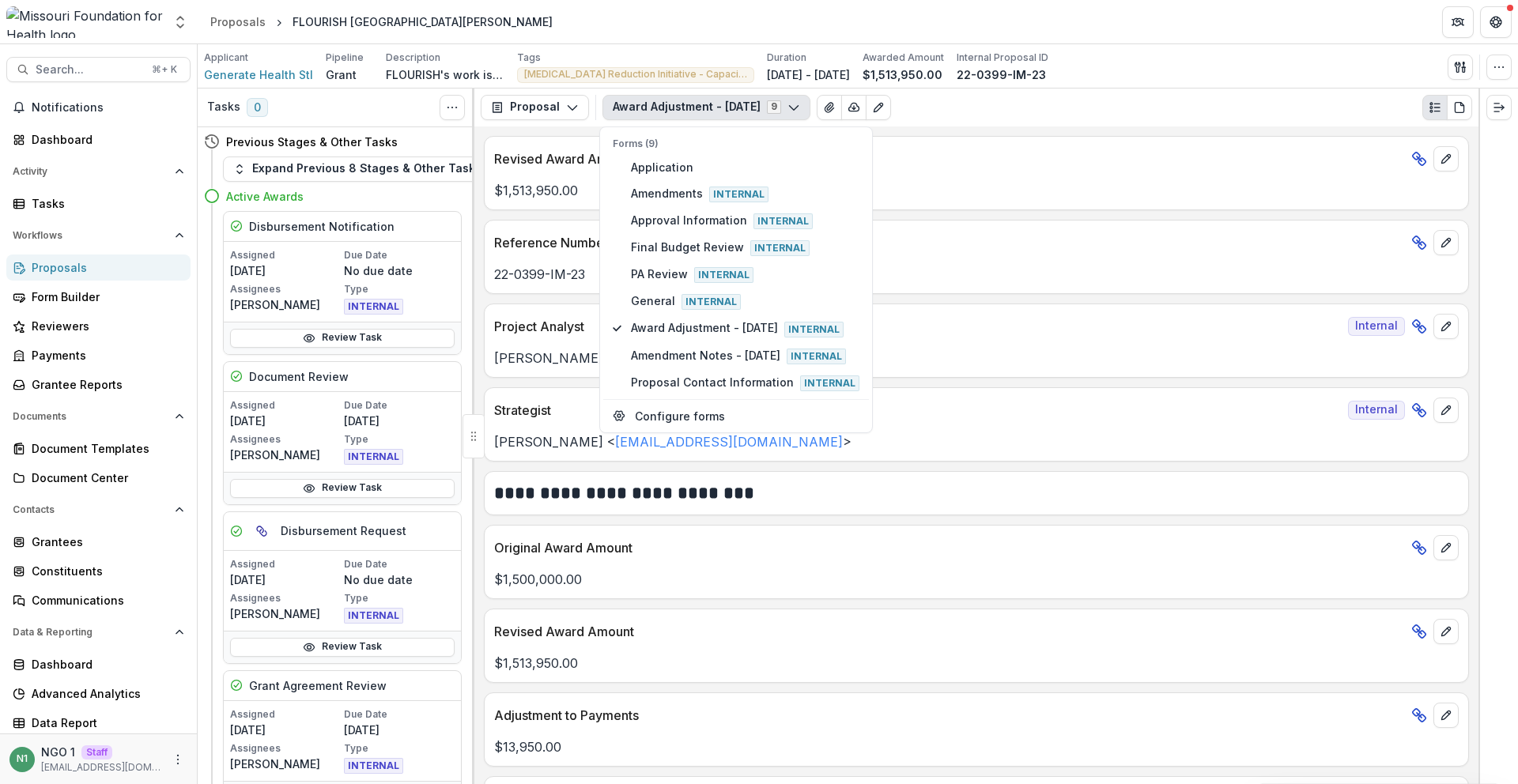
click at [649, 453] on div "Strategist Internal Terry Plain < tplain@mffh.org >" at bounding box center [977, 424] width 985 height 74
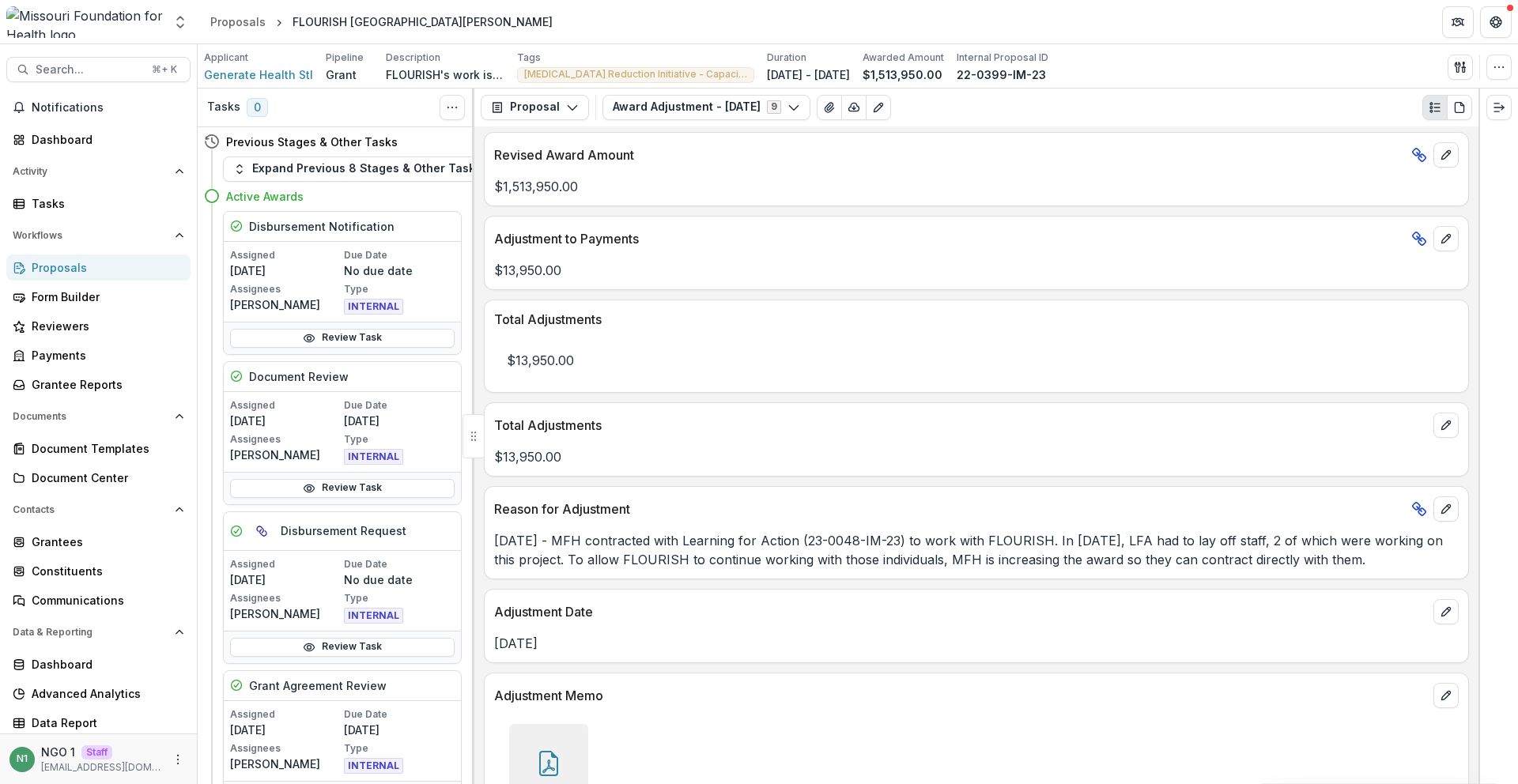
scroll to position [580, 0]
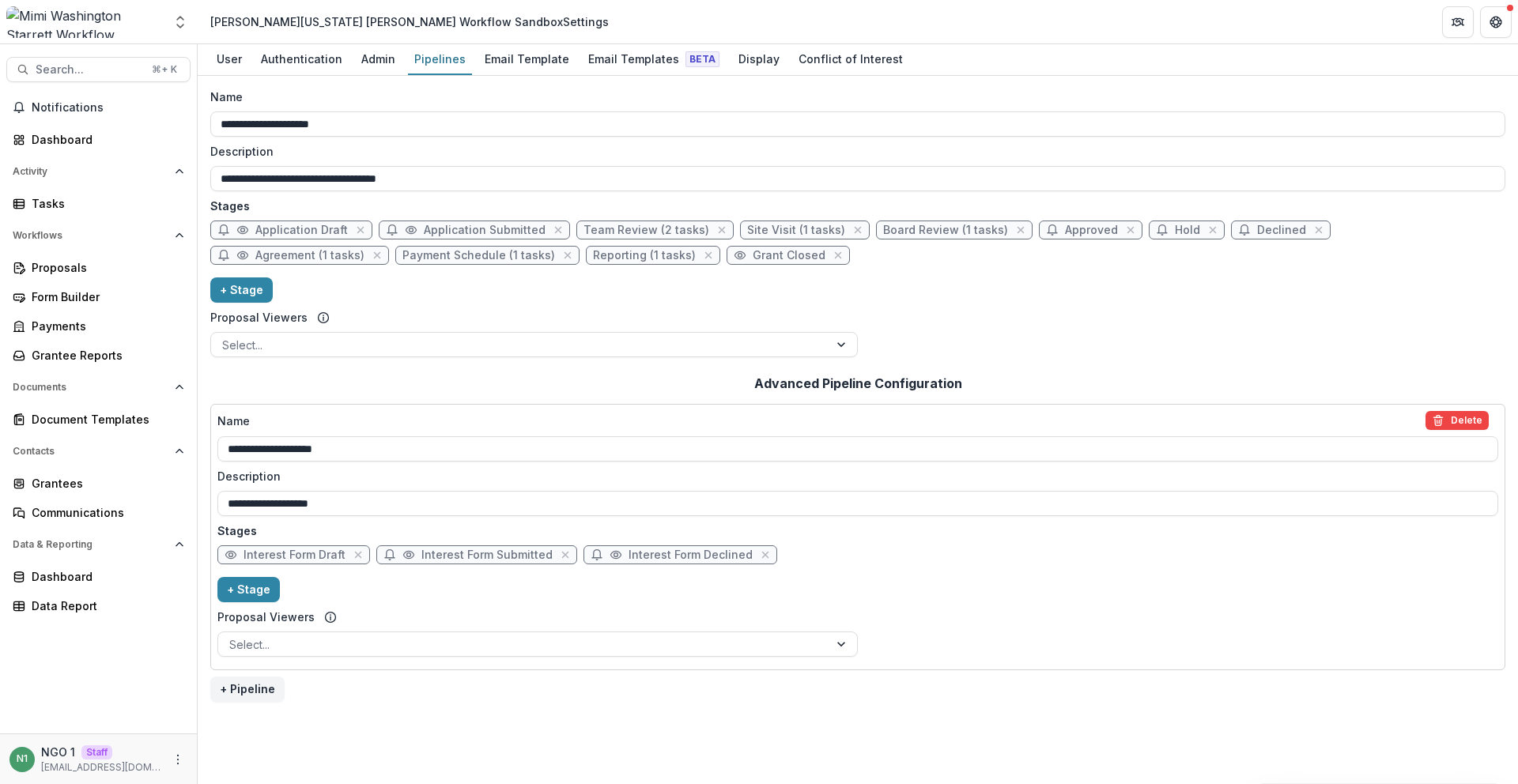
drag, startPoint x: 629, startPoint y: 248, endPoint x: 245, endPoint y: 208, distance: 386.1
click at [250, 208] on div "**********" at bounding box center [857, 226] width 1296 height 275
drag, startPoint x: 211, startPoint y: 202, endPoint x: 781, endPoint y: 307, distance: 579.6
click at [781, 307] on div "**********" at bounding box center [857, 226] width 1296 height 275
click at [773, 277] on div "**********" at bounding box center [857, 226] width 1296 height 275
